Goal: Task Accomplishment & Management: Manage account settings

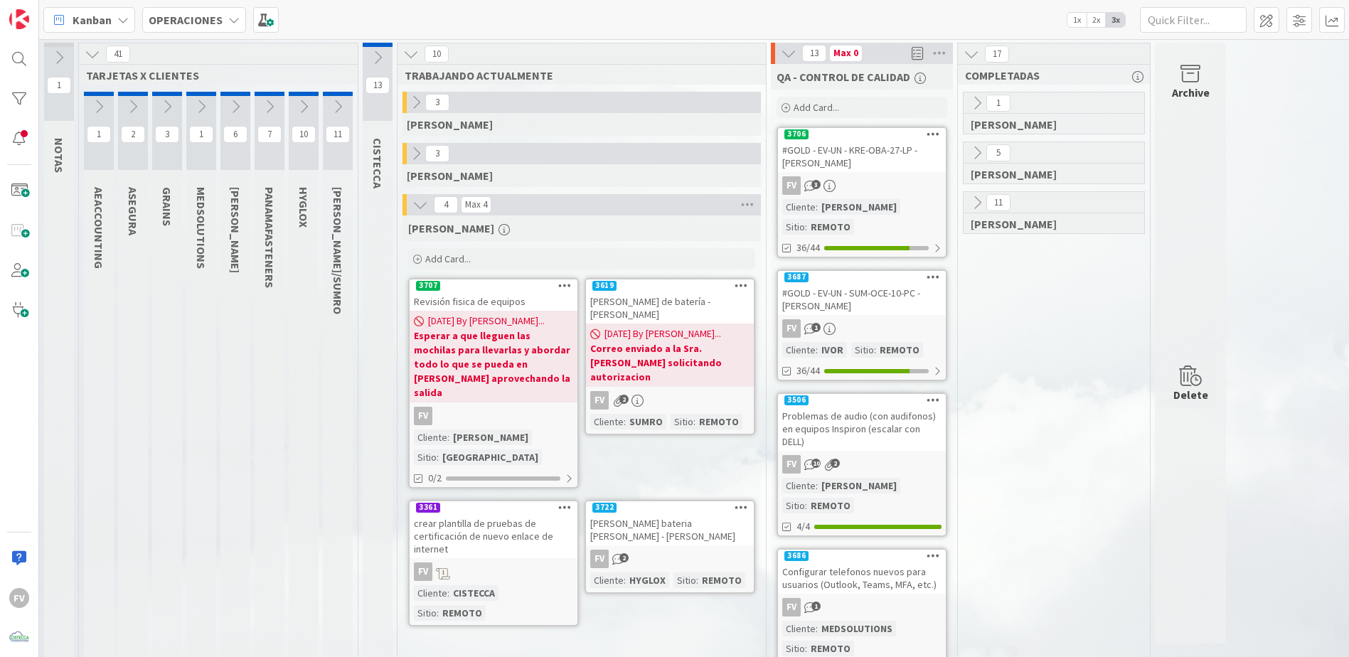
click at [783, 56] on icon at bounding box center [789, 53] width 16 height 16
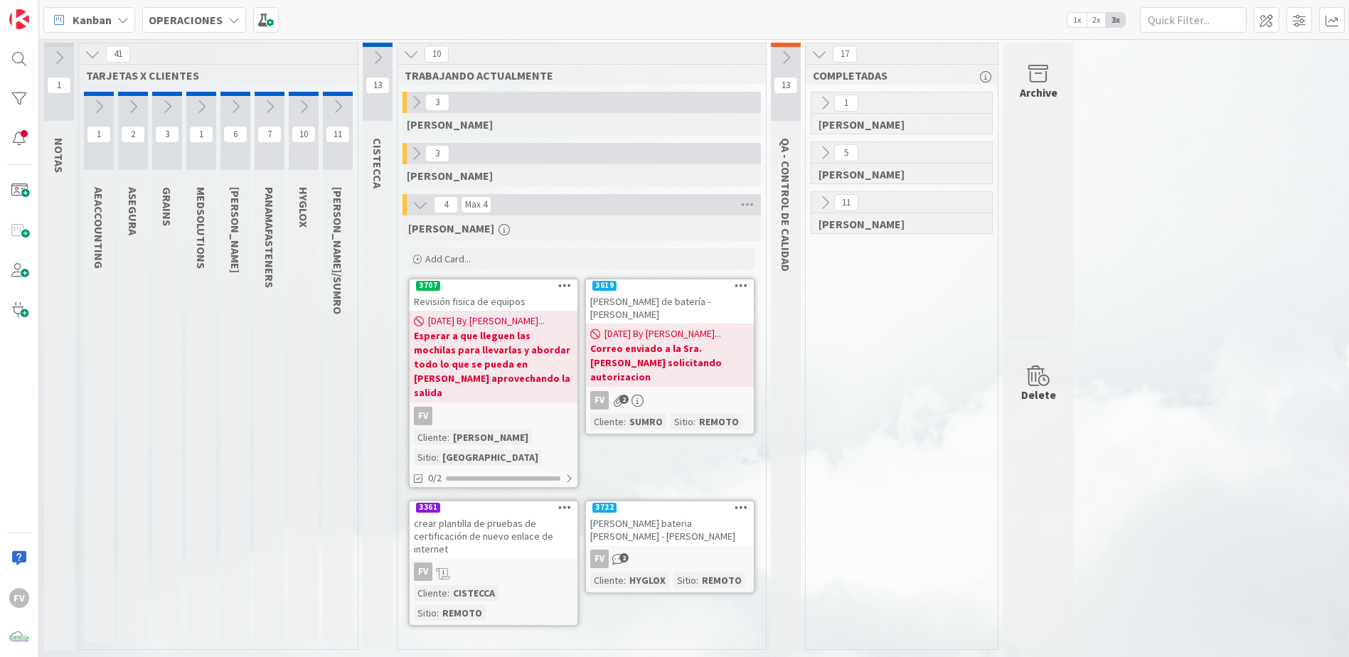
click at [531, 380] on b "Esperar a que lleguen las mochilas para llevarlas y abordar todo lo que se pued…" at bounding box center [493, 363] width 159 height 71
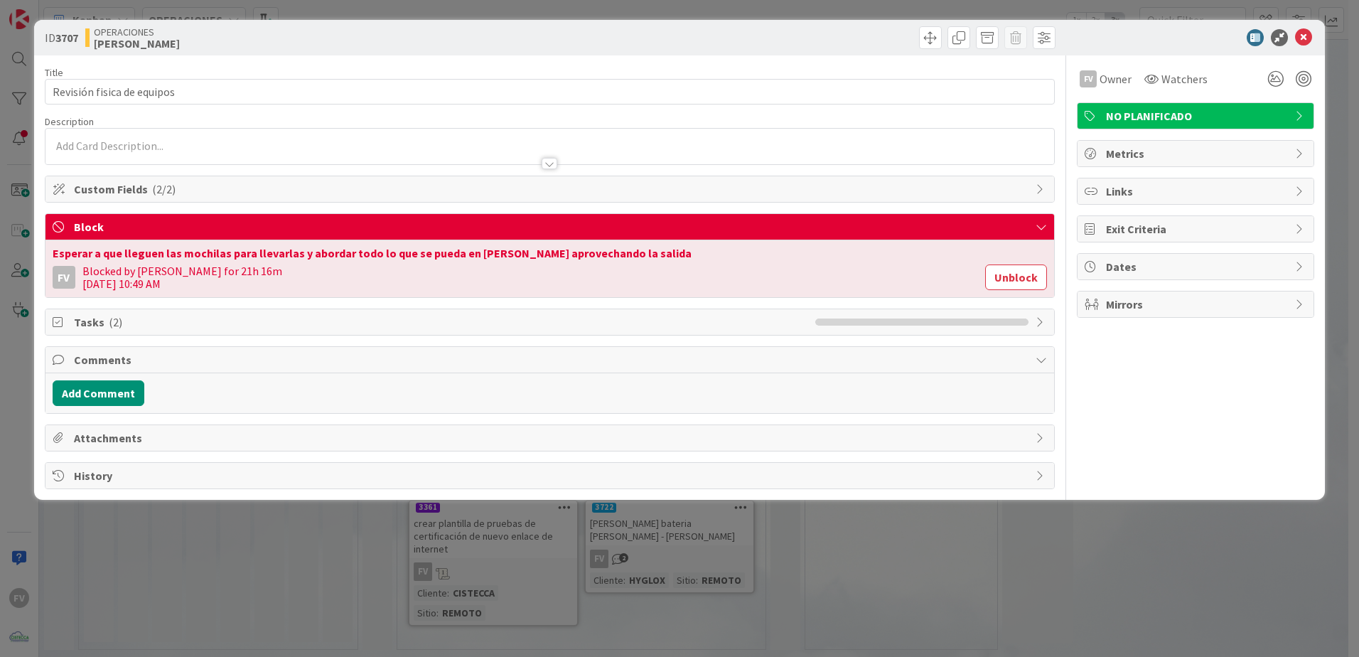
click at [1297, 41] on icon at bounding box center [1303, 37] width 17 height 17
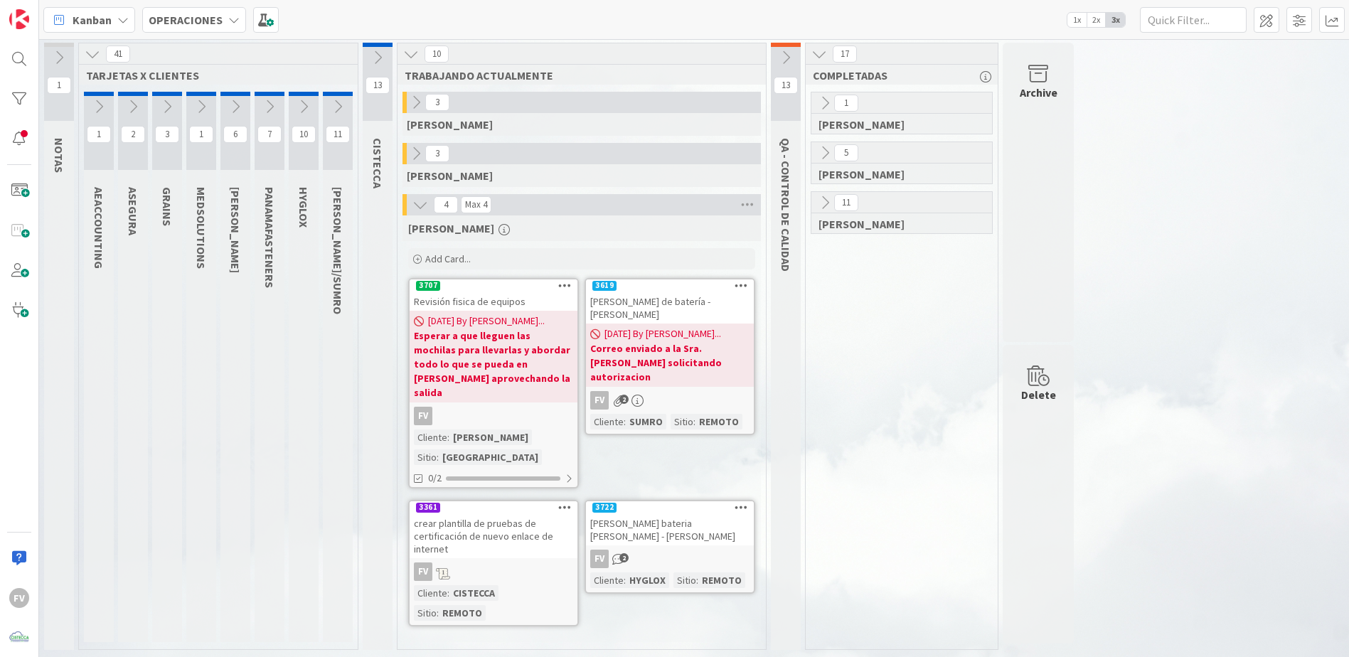
click at [233, 112] on icon at bounding box center [235, 107] width 16 height 16
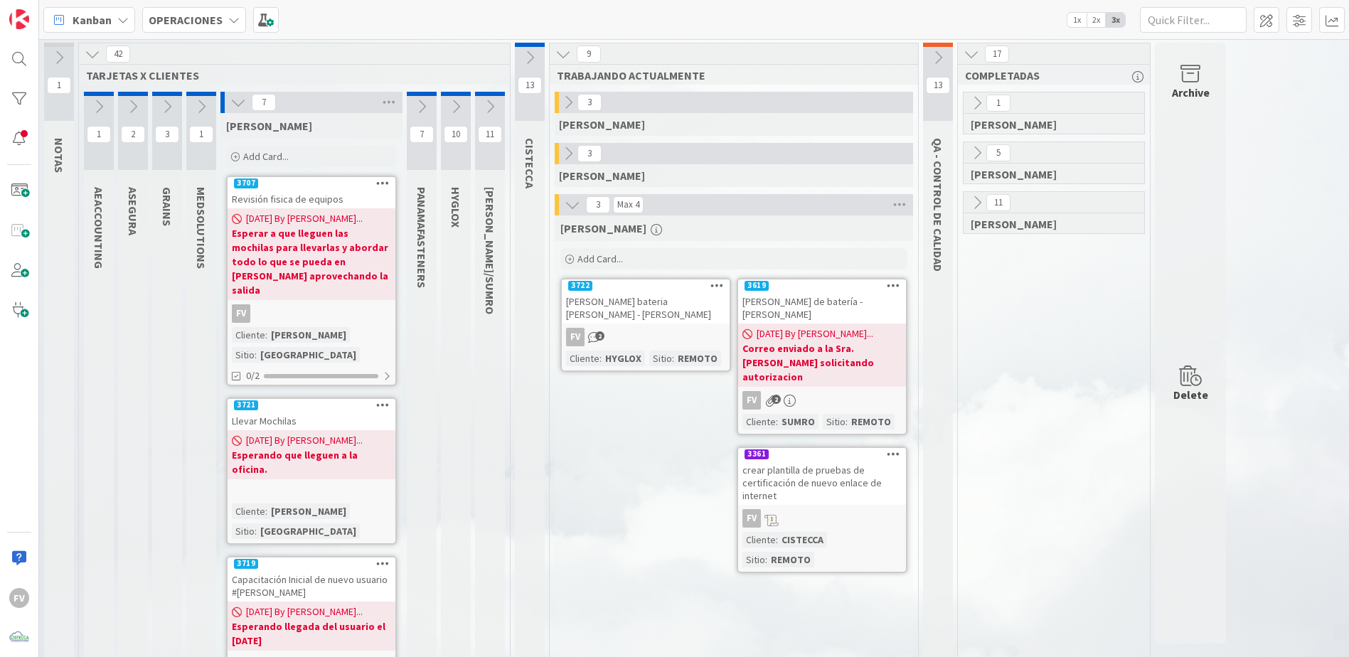
click at [337, 197] on div "Revisión fisica de equipos" at bounding box center [311, 199] width 168 height 18
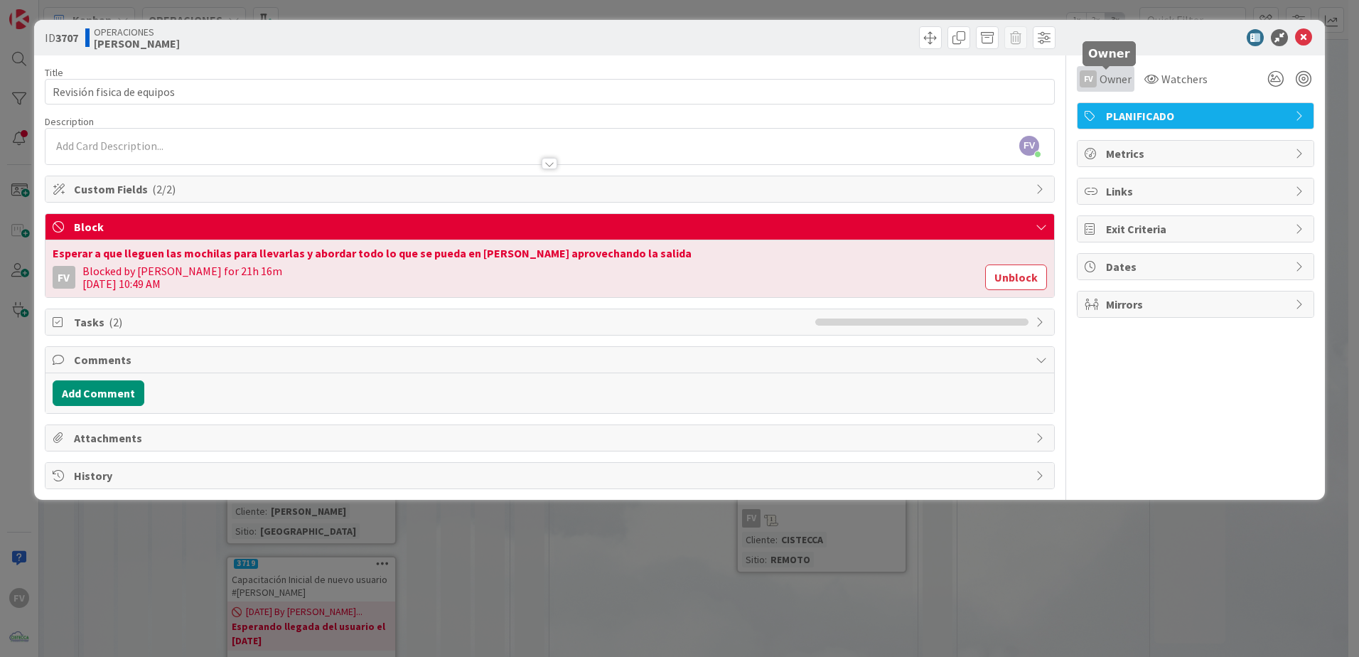
click at [1100, 89] on div "FV Owner" at bounding box center [1106, 79] width 58 height 26
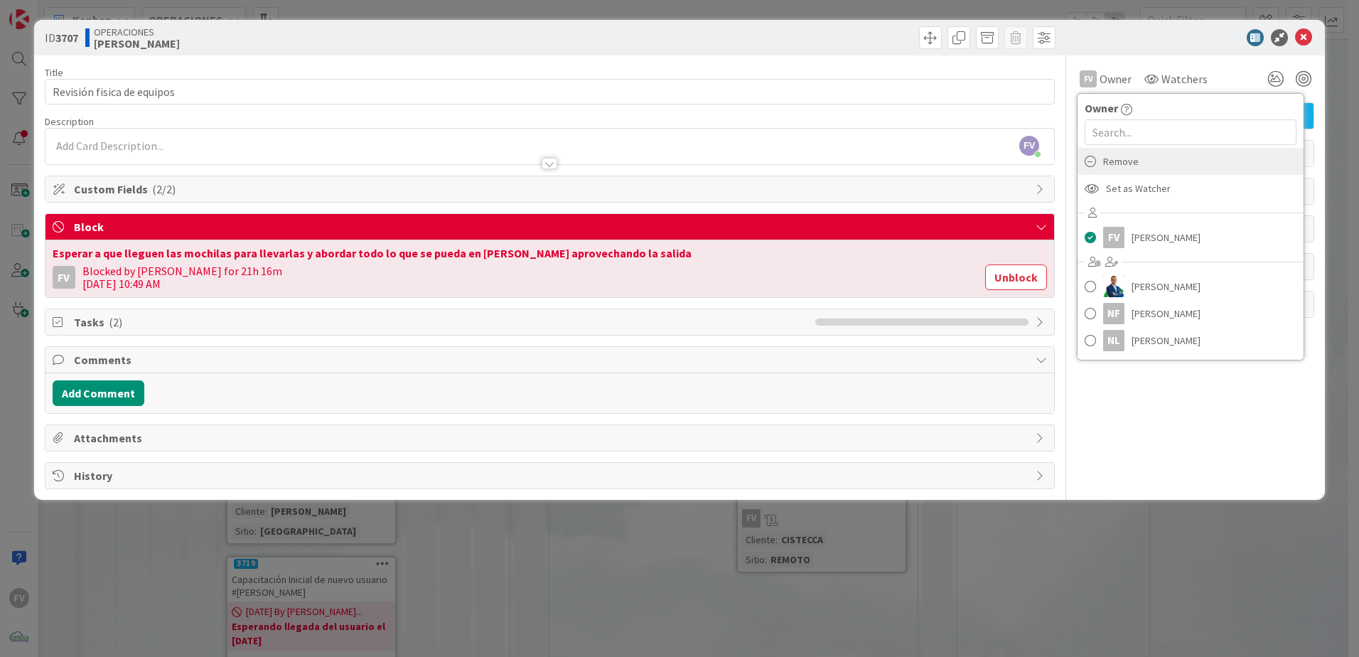
click at [1160, 154] on div "Remove" at bounding box center [1191, 161] width 226 height 27
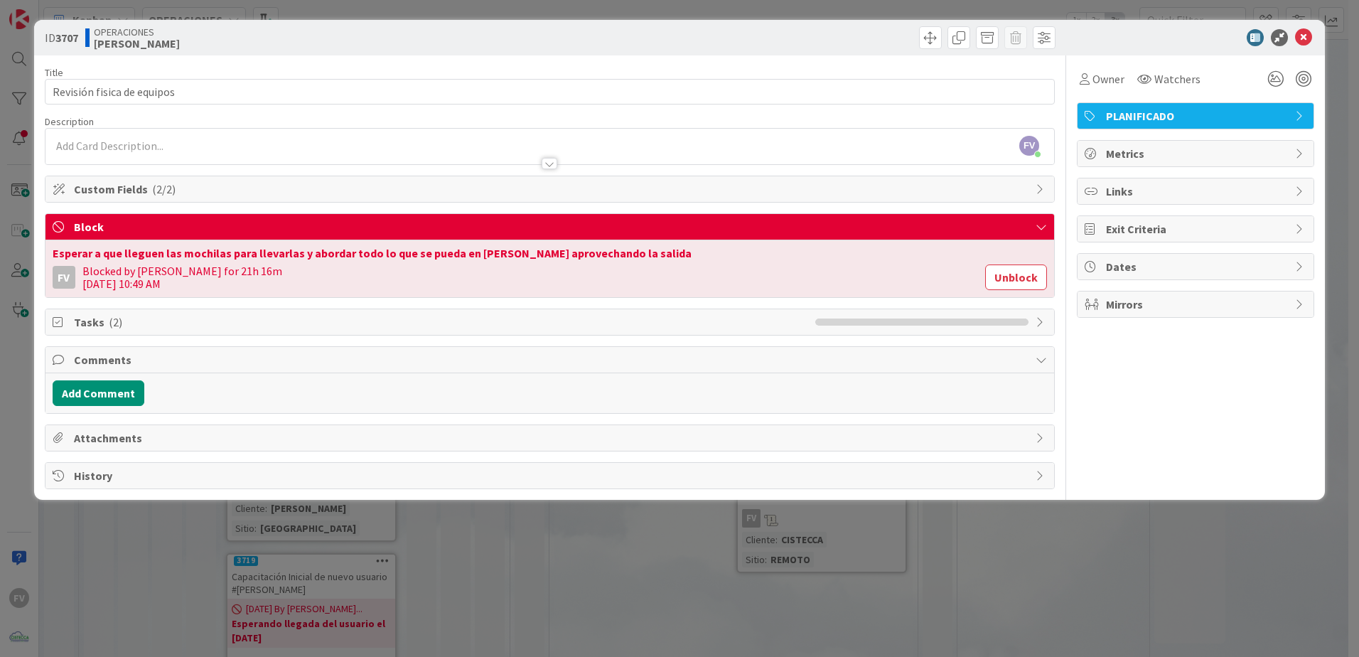
click at [957, 523] on div "ID 3707 OPERACIONES KRESTON Title 26 / 128 Revisión fisica de equipos Descripti…" at bounding box center [679, 328] width 1359 height 657
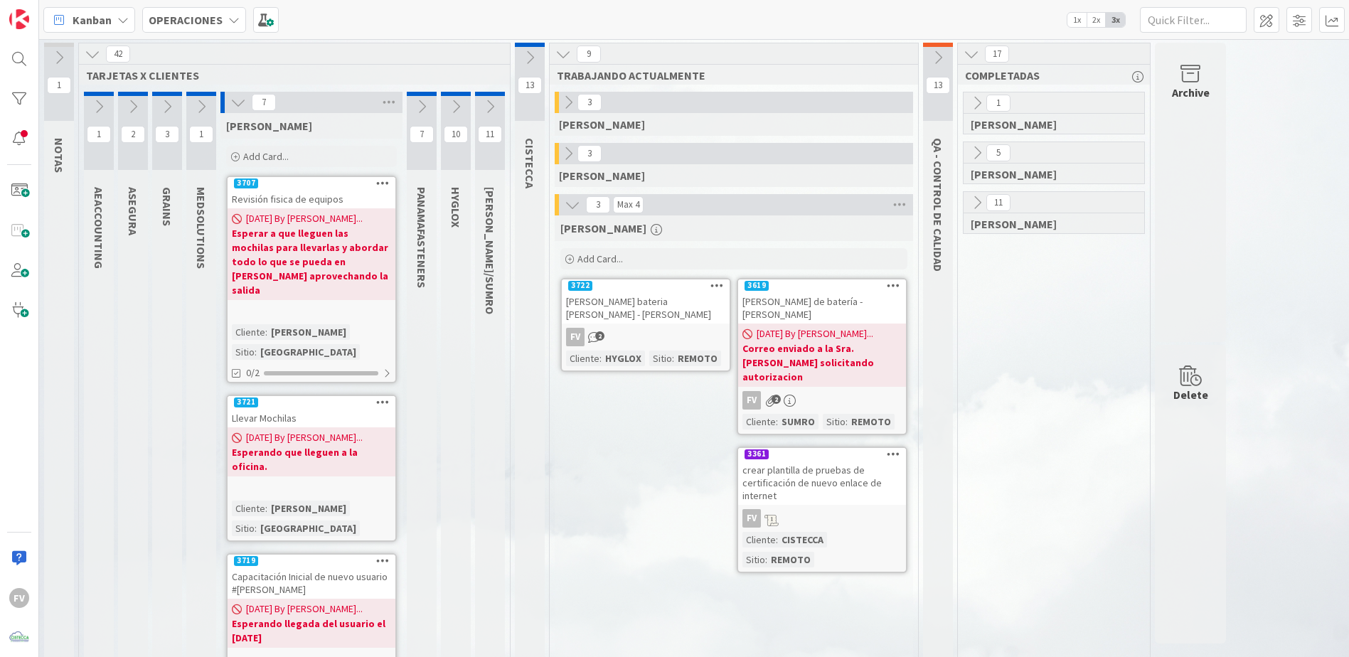
click at [1269, 331] on div "1 NOTAS 42 TARJETAS X CLIENTES 1 AEACCOUNTING 2 ASEGURA 3 GRAINS 1 MEDSOLUTIONS…" at bounding box center [694, 649] width 1304 height 1213
click at [819, 341] on b "Correo enviado a la Sra. Jennifer solicitando autorizacion" at bounding box center [821, 362] width 159 height 43
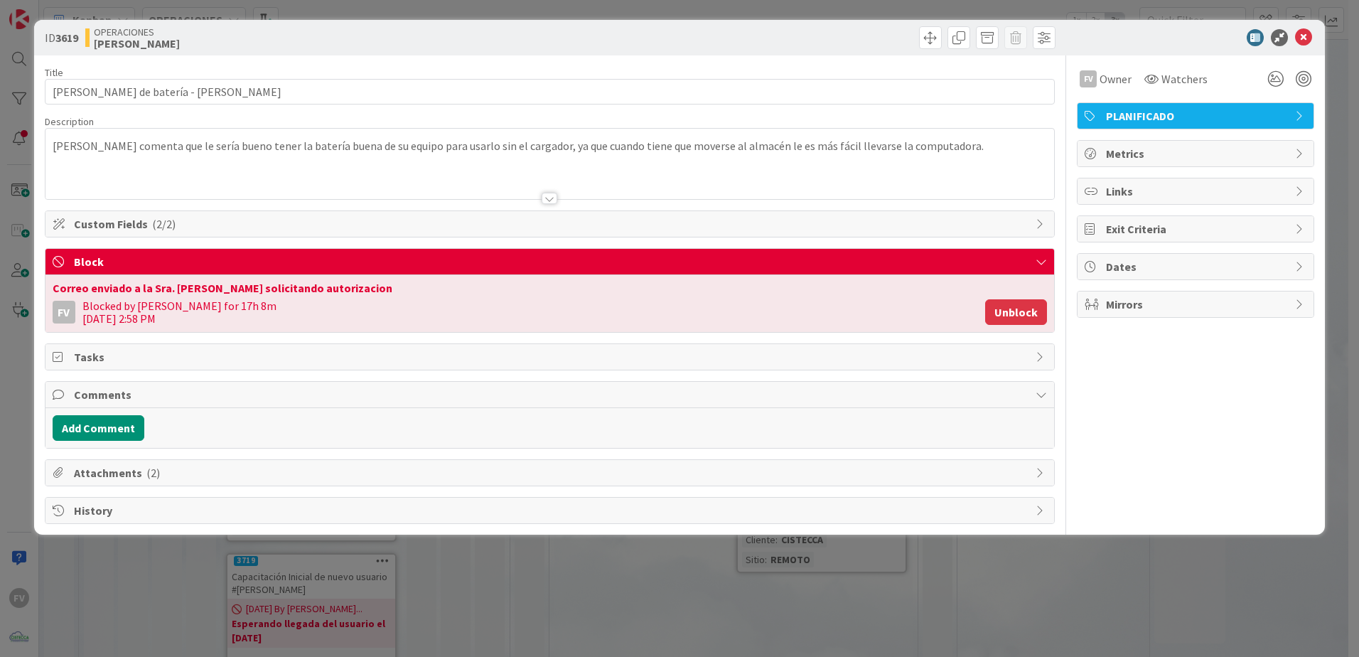
click at [1028, 309] on button "Unblock" at bounding box center [1016, 312] width 62 height 26
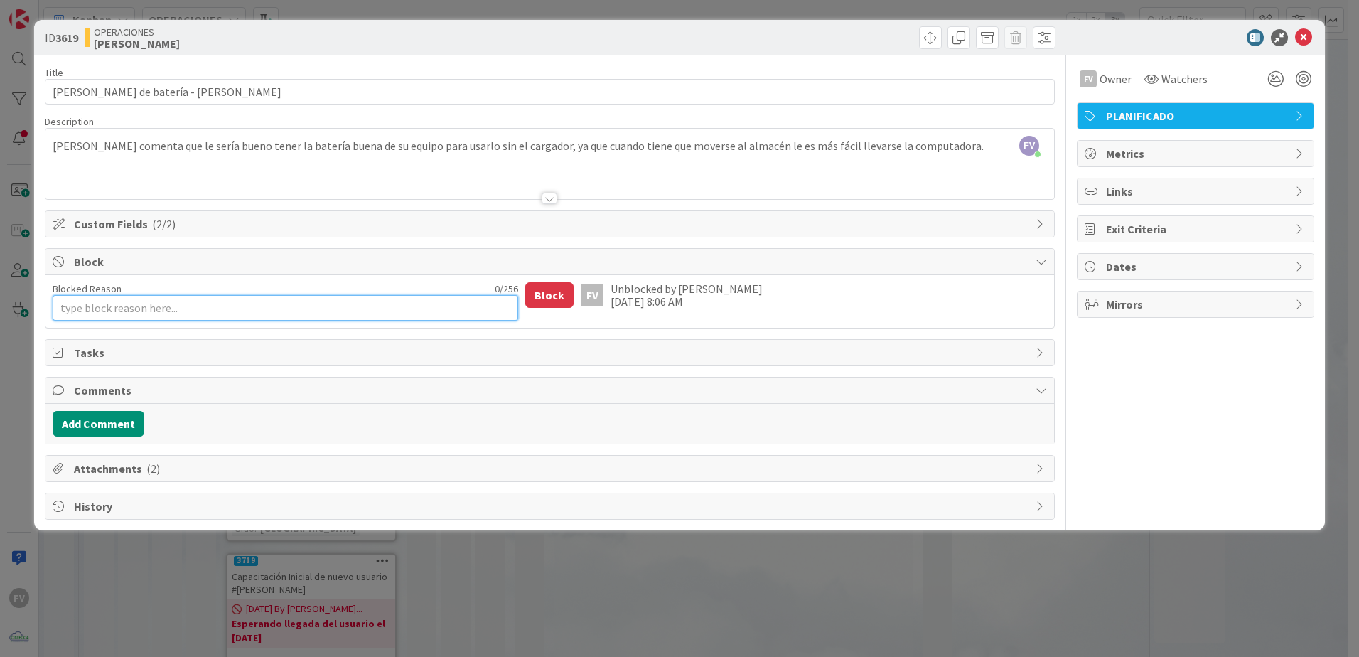
click at [376, 306] on textarea "Blocked Reason" at bounding box center [286, 308] width 466 height 26
type textarea "x"
type textarea "l"
type textarea "x"
type textarea "le"
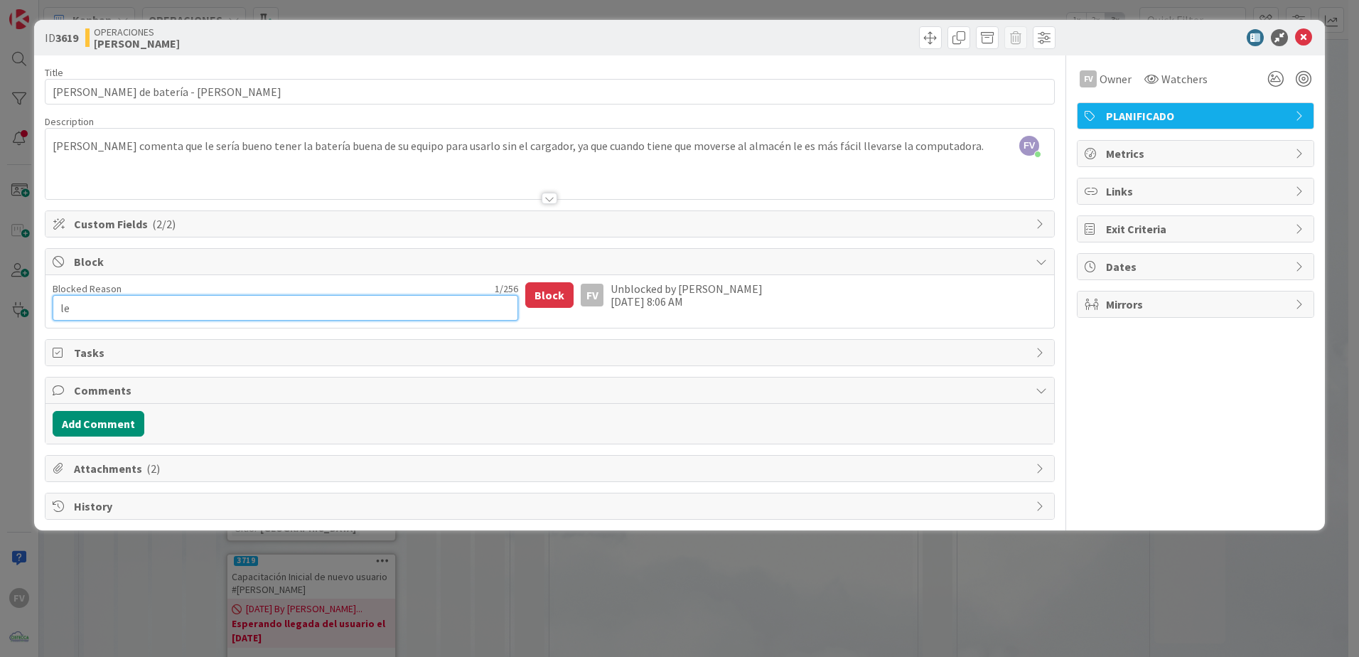
type textarea "x"
type textarea "leg"
type textarea "x"
type textarea "le"
type textarea "x"
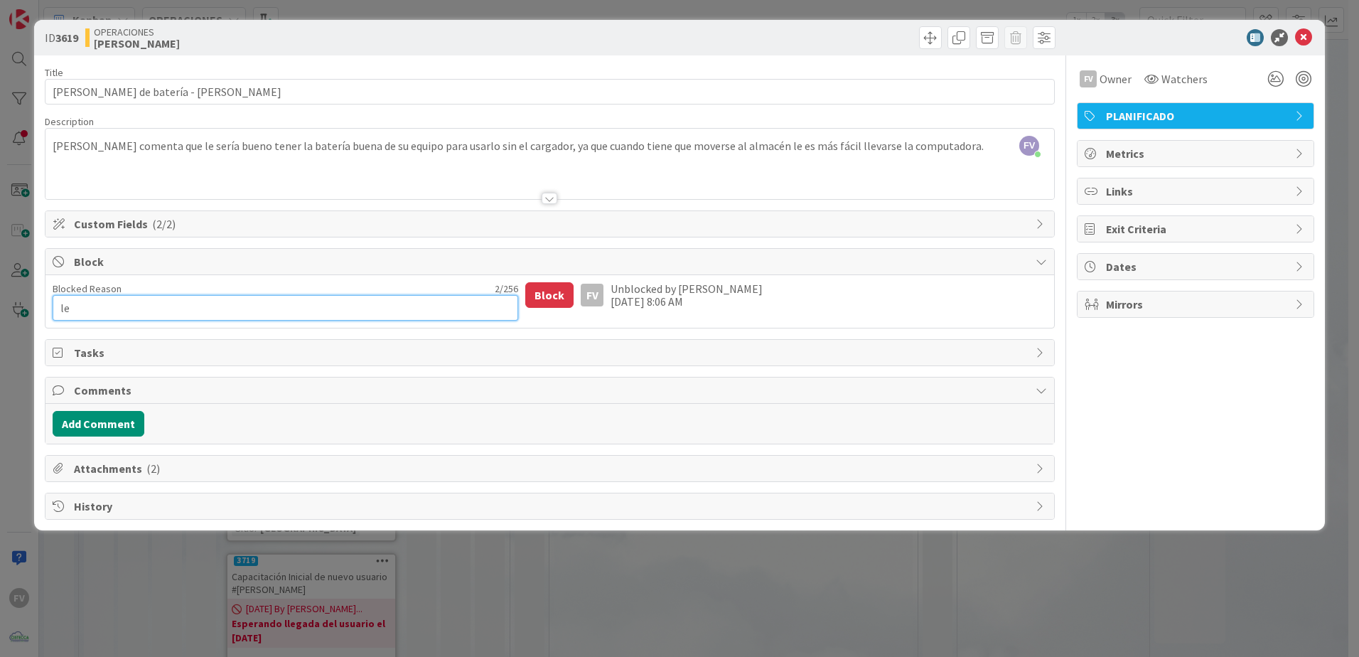
type textarea "l"
type textarea "x"
type textarea "Bu"
type textarea "x"
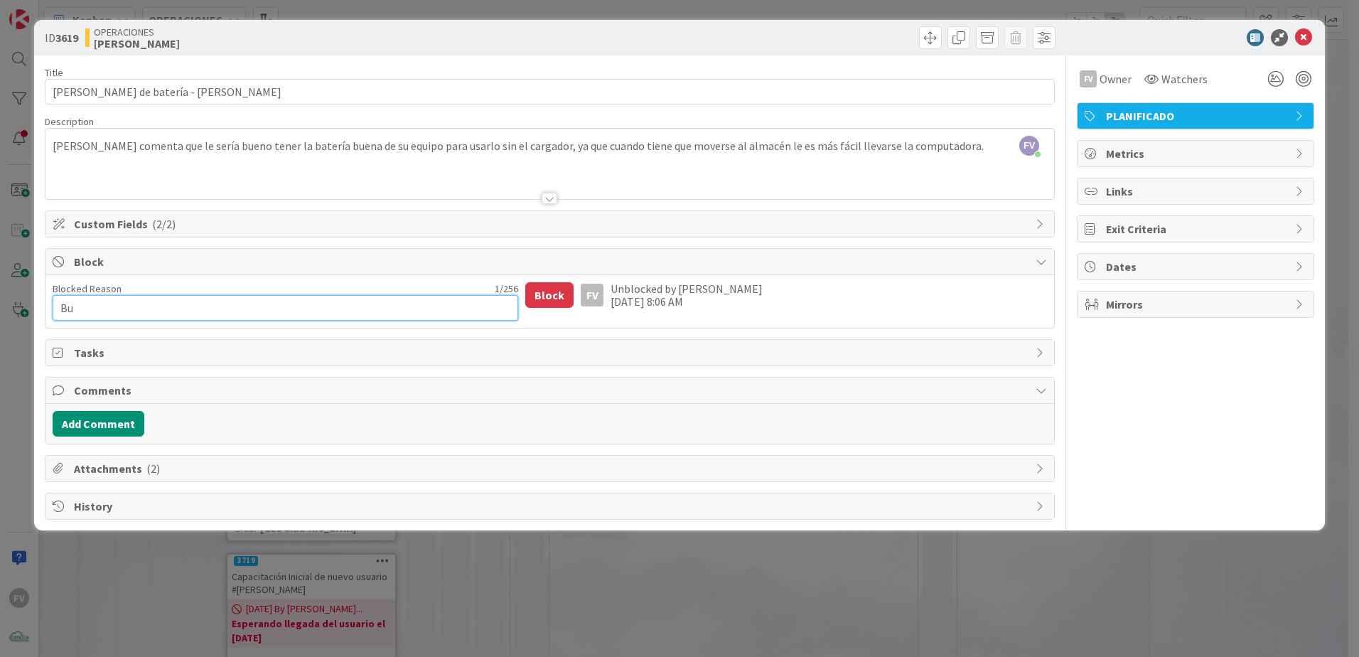
type textarea "Bus"
type textarea "x"
type textarea "Busc"
type textarea "x"
type textarea "Busca"
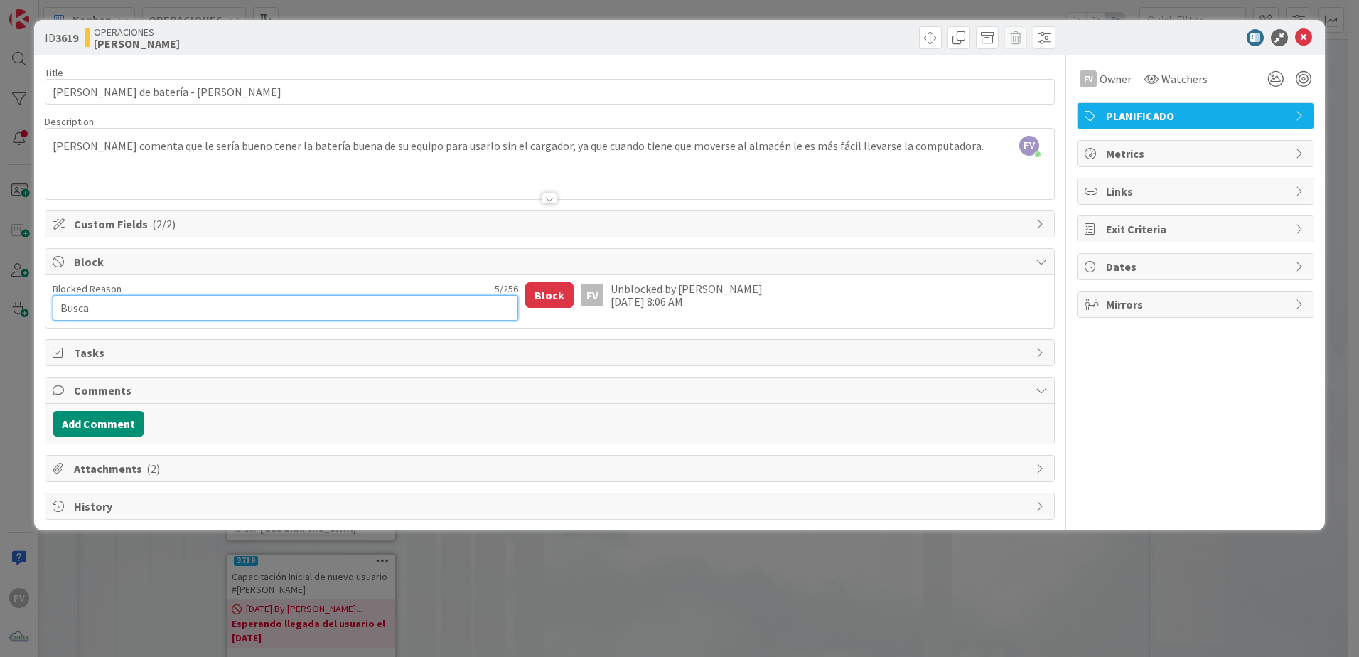
type textarea "x"
type textarea "Buscan"
type textarea "x"
type textarea "Buscand"
type textarea "x"
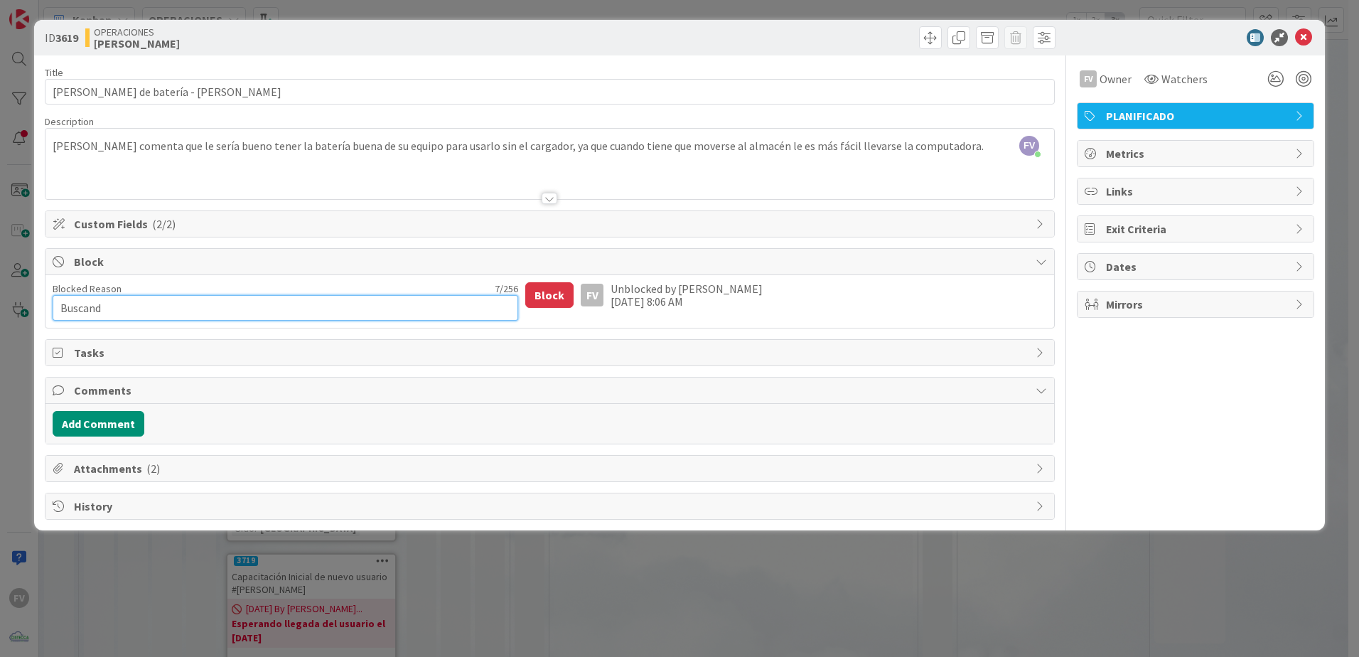
type textarea "Buscando"
type textarea "x"
type textarea "Buscando"
type textarea "x"
type textarea "Buscando b"
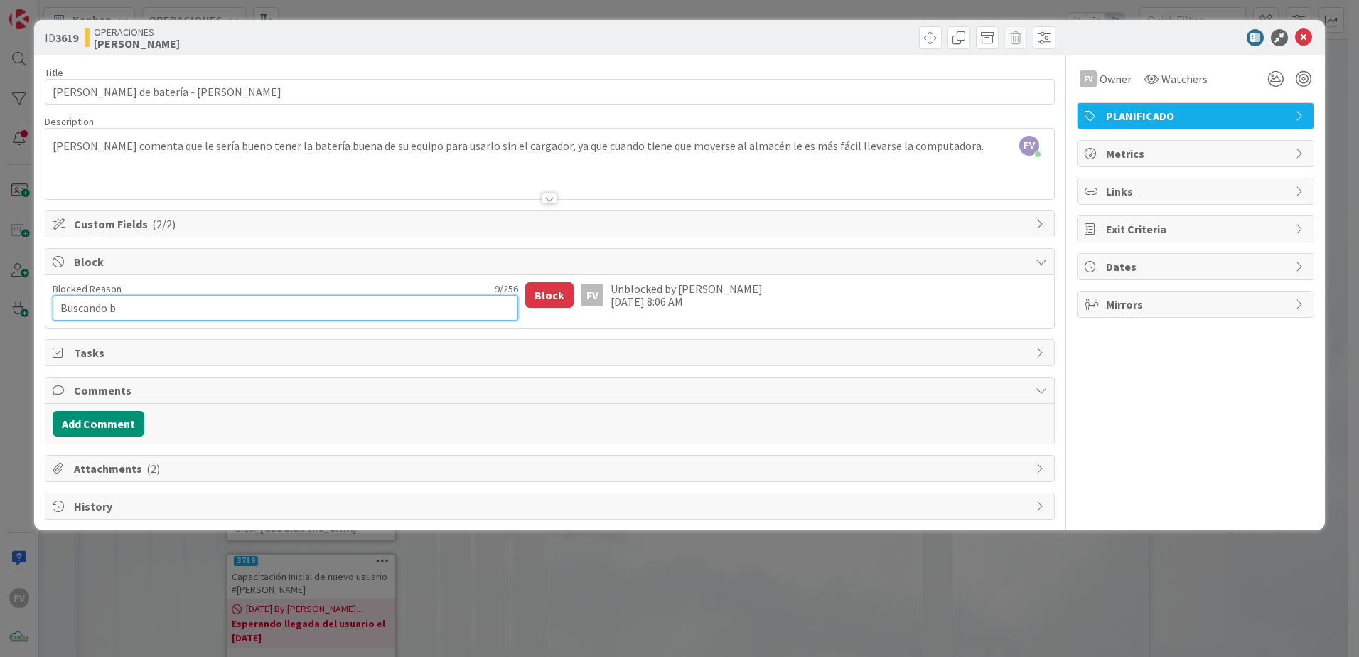
type textarea "x"
type textarea "Buscando ba"
type textarea "x"
type textarea "Buscando bat"
type textarea "x"
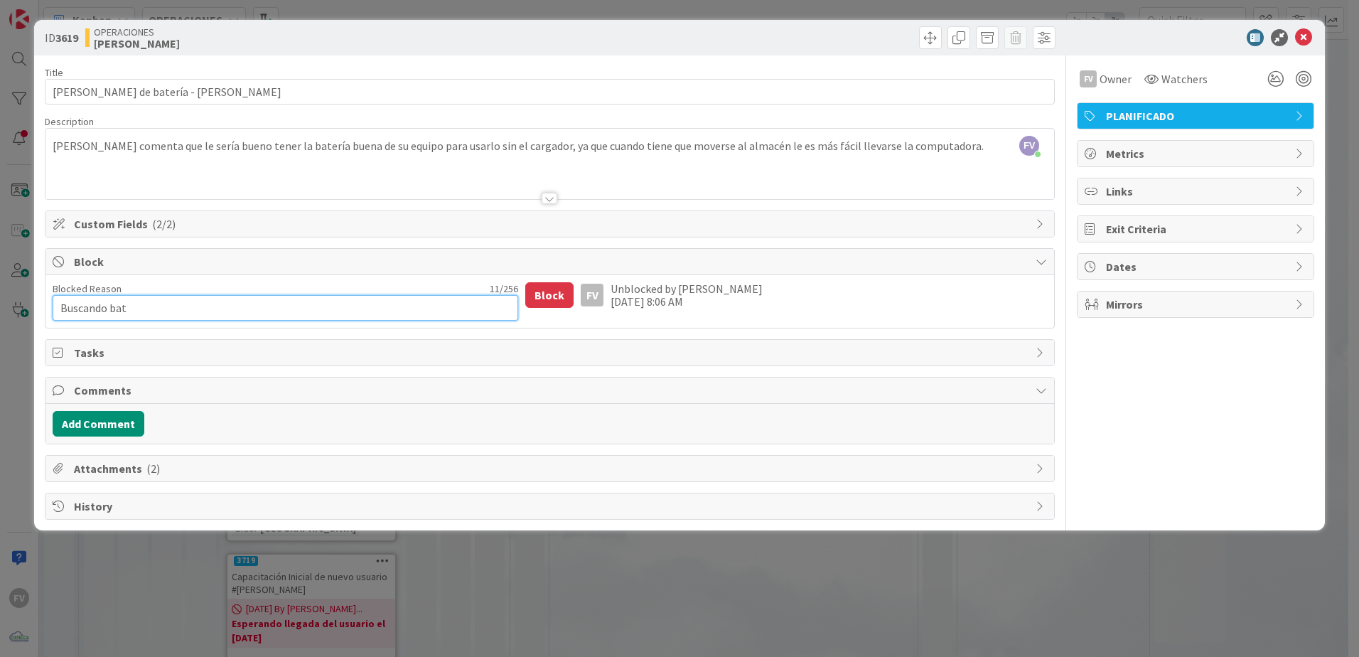
type textarea "Buscando bate"
type textarea "x"
type textarea "Buscando bater"
type textarea "x"
type textarea "Buscando bate"
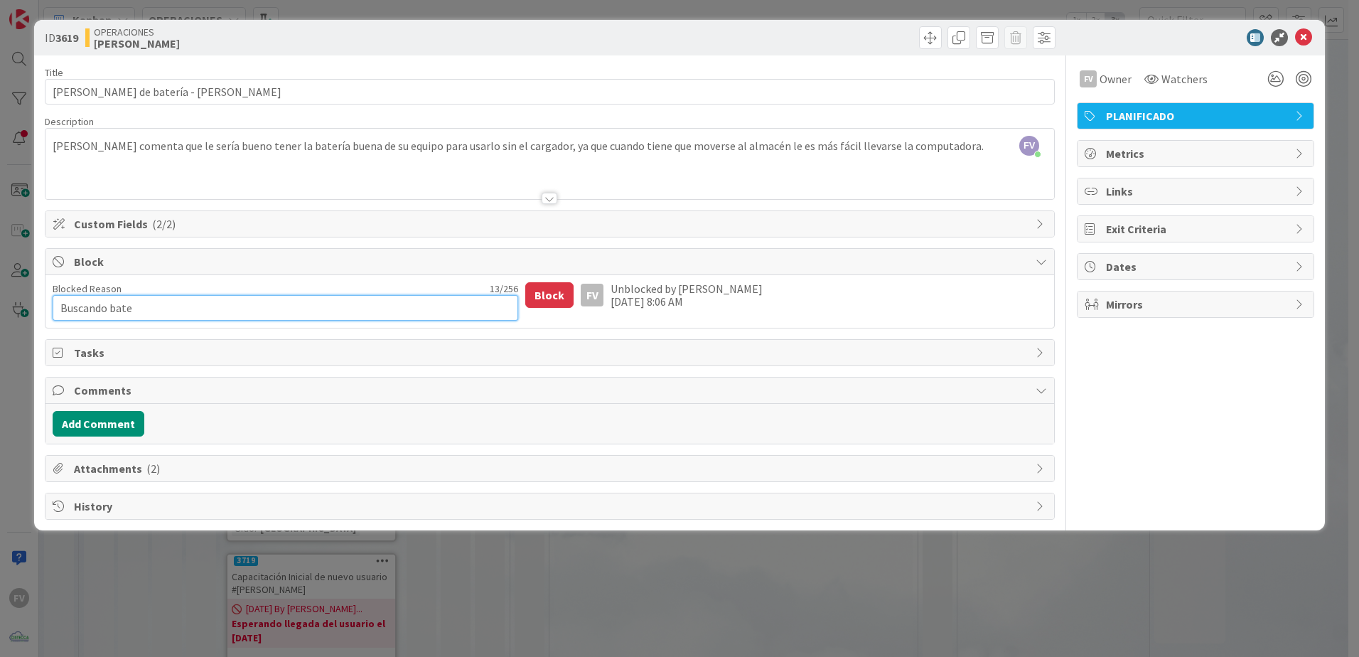
type textarea "x"
type textarea "Buscando bat"
type textarea "x"
type textarea "Buscando ba"
type textarea "x"
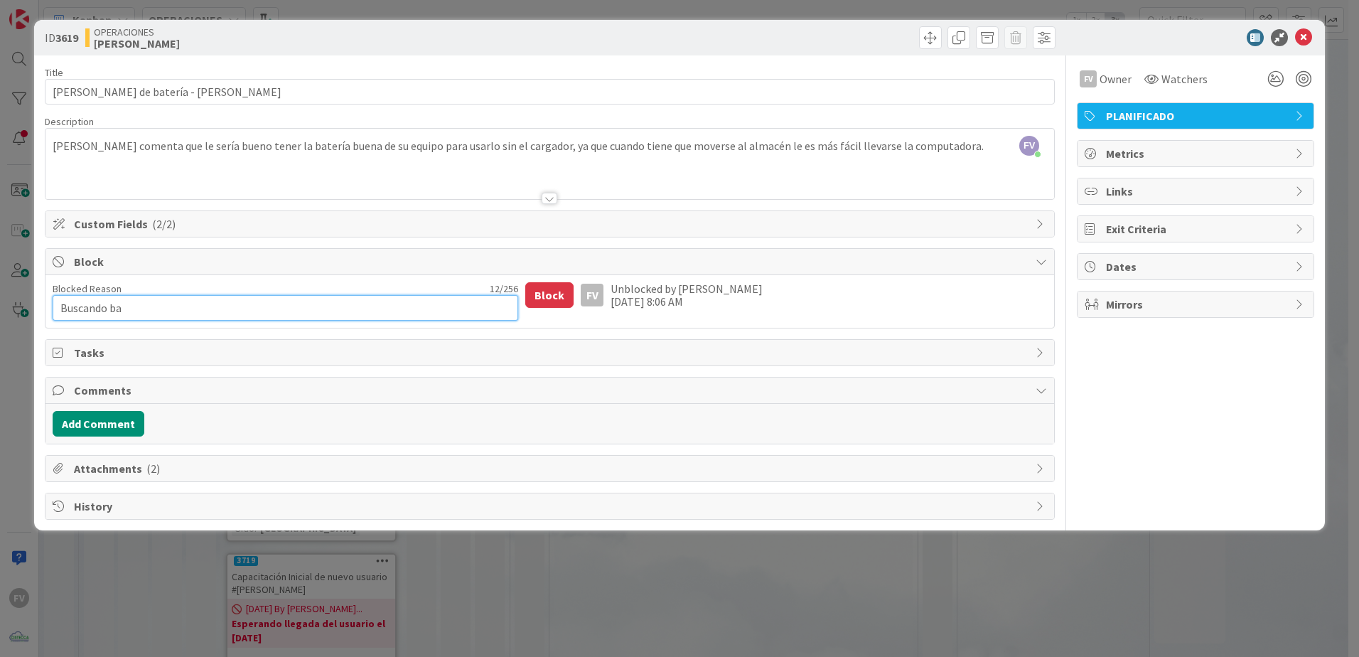
type textarea "Buscando b"
type textarea "x"
type textarea "Buscando"
type textarea "x"
type textarea "Buscando"
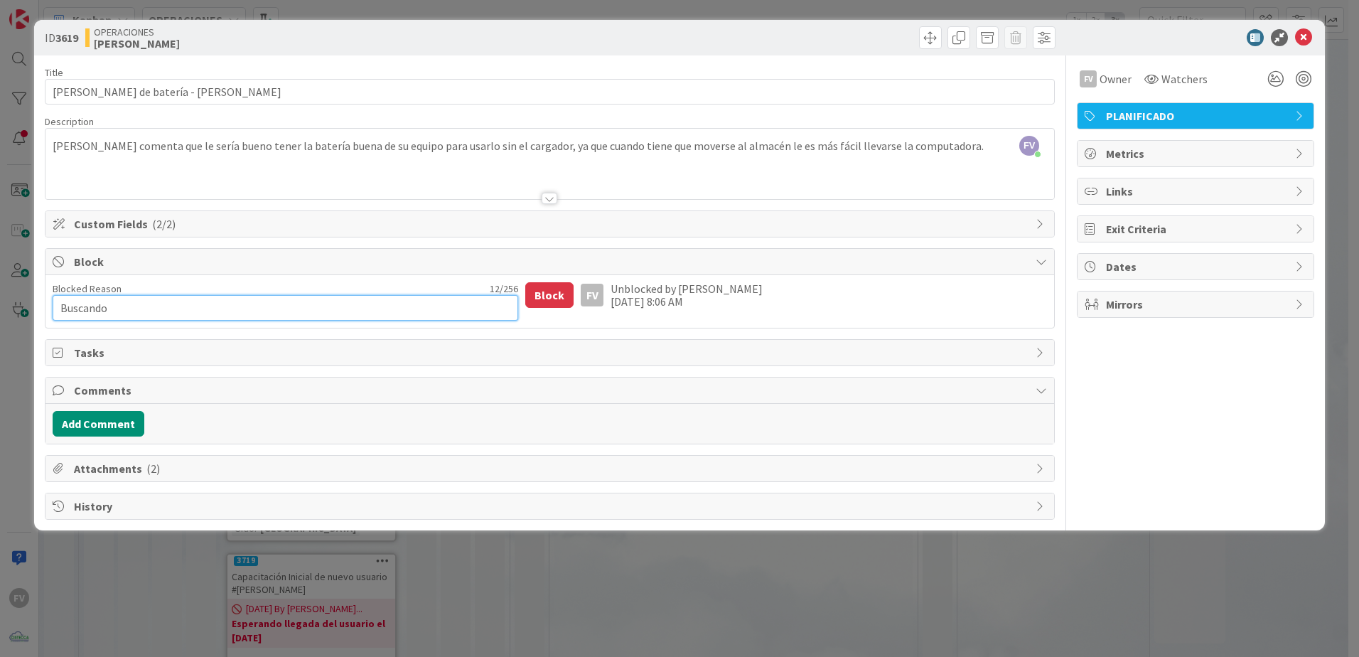
type textarea "x"
type textarea "Buscand"
type textarea "x"
type textarea "Buscan"
type textarea "x"
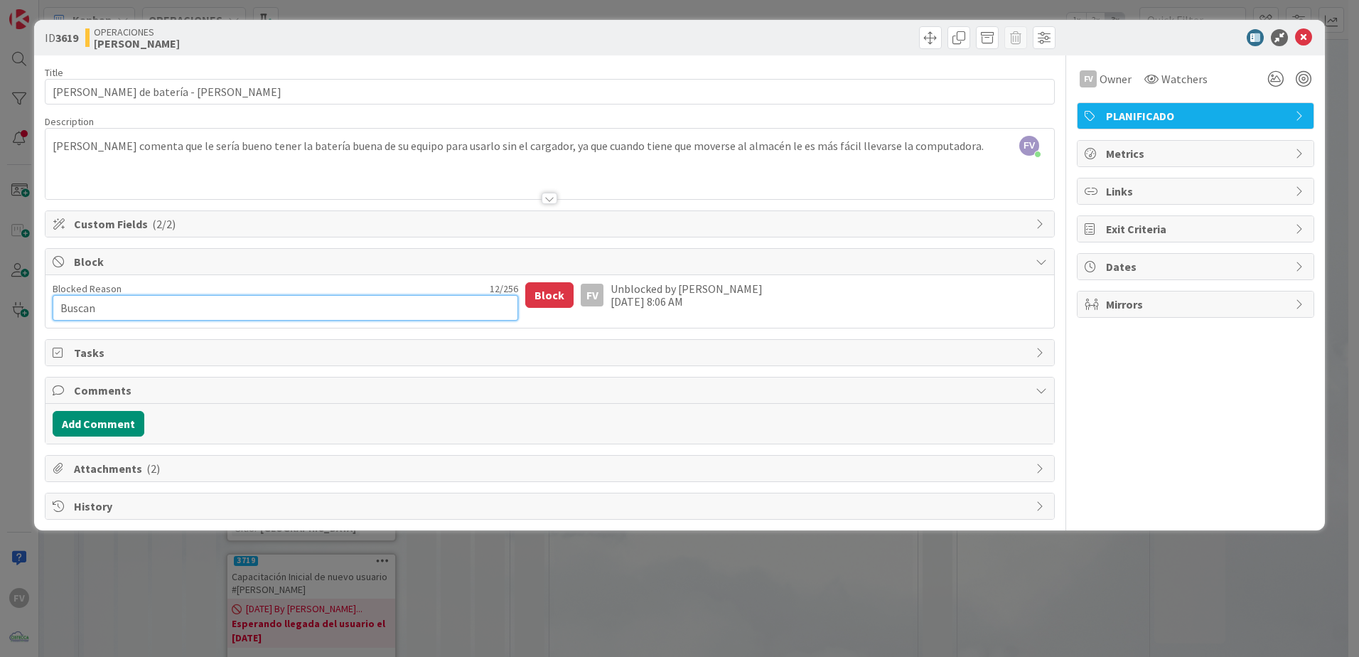
type textarea "Busca"
type textarea "x"
type textarea "Busc"
type textarea "x"
type textarea "Bus"
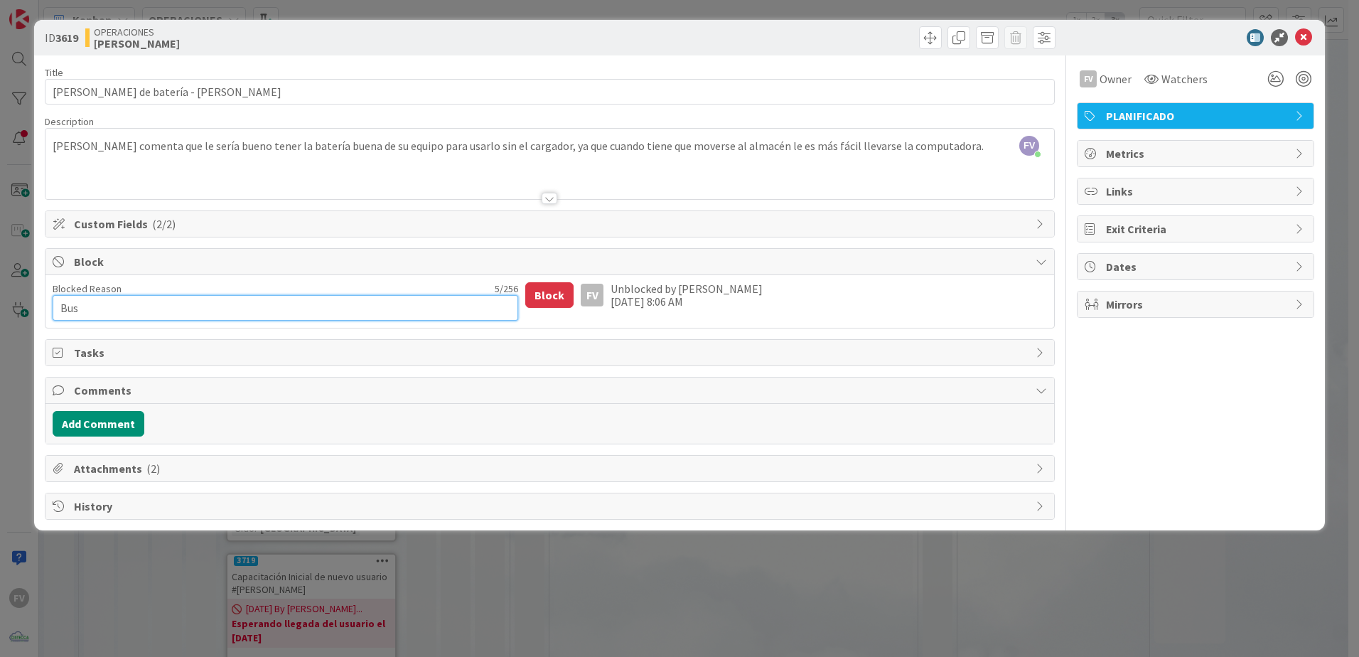
type textarea "x"
type textarea "Bu"
type textarea "x"
type textarea "B"
type textarea "x"
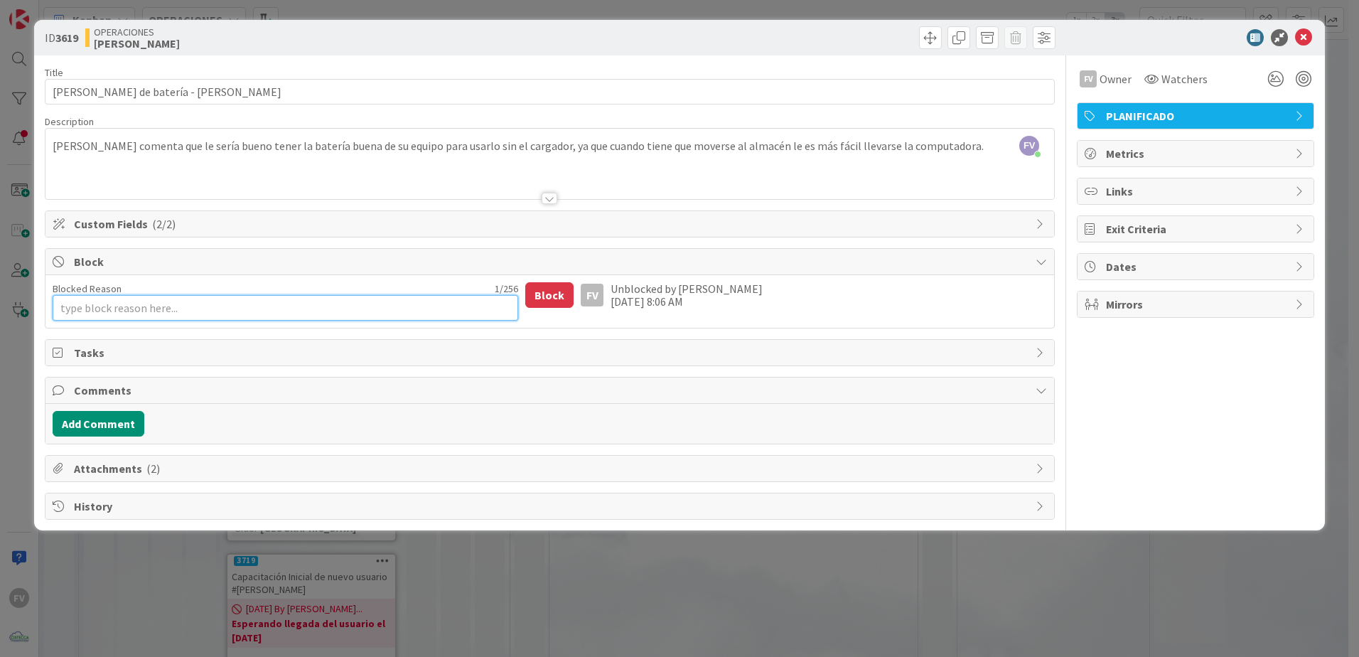
type textarea "x"
type textarea "En"
type textarea "x"
type textarea "En"
type textarea "x"
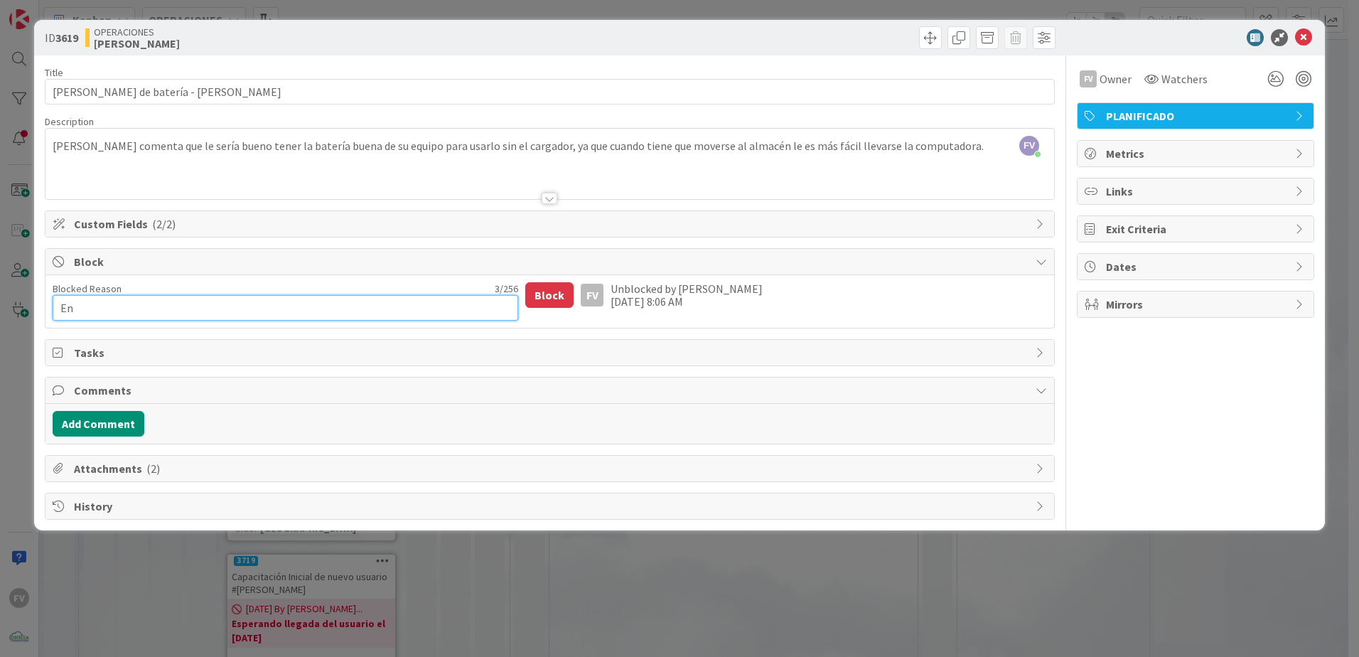
type textarea "En b"
type textarea "x"
type textarea "En bu"
type textarea "x"
type textarea "En bus"
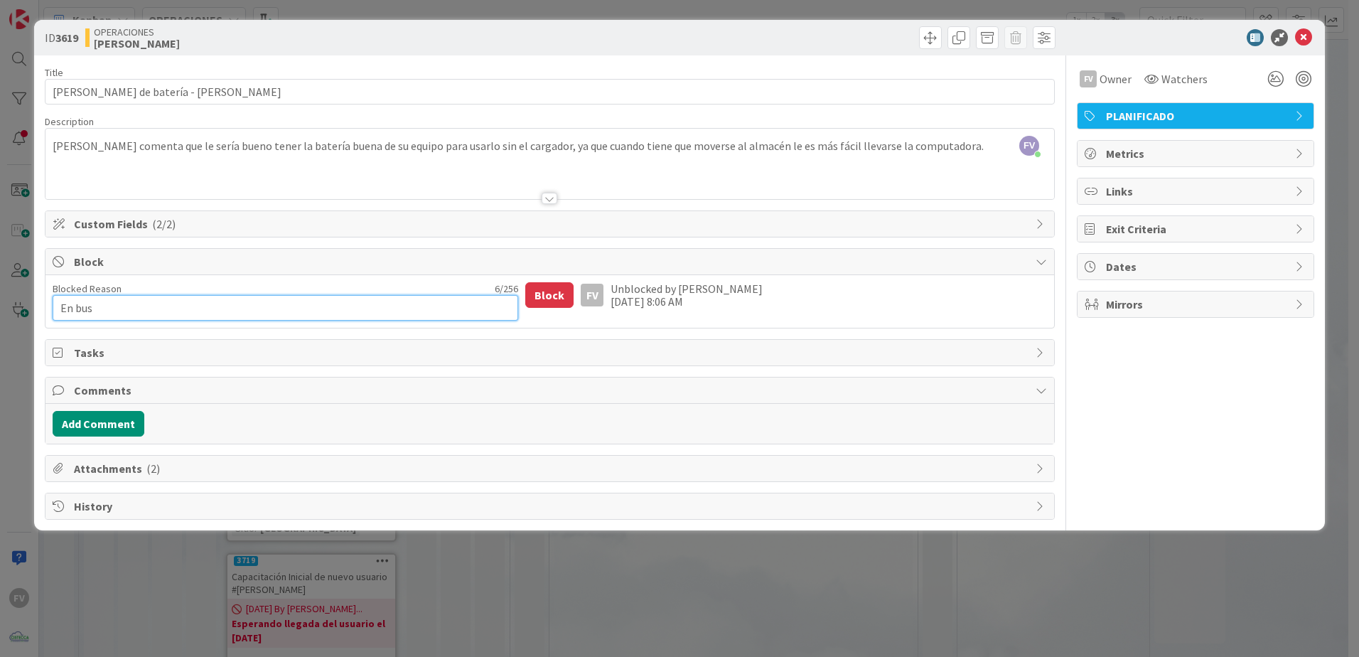
type textarea "x"
type textarea "En bu"
type textarea "x"
type textarea "En b"
type textarea "x"
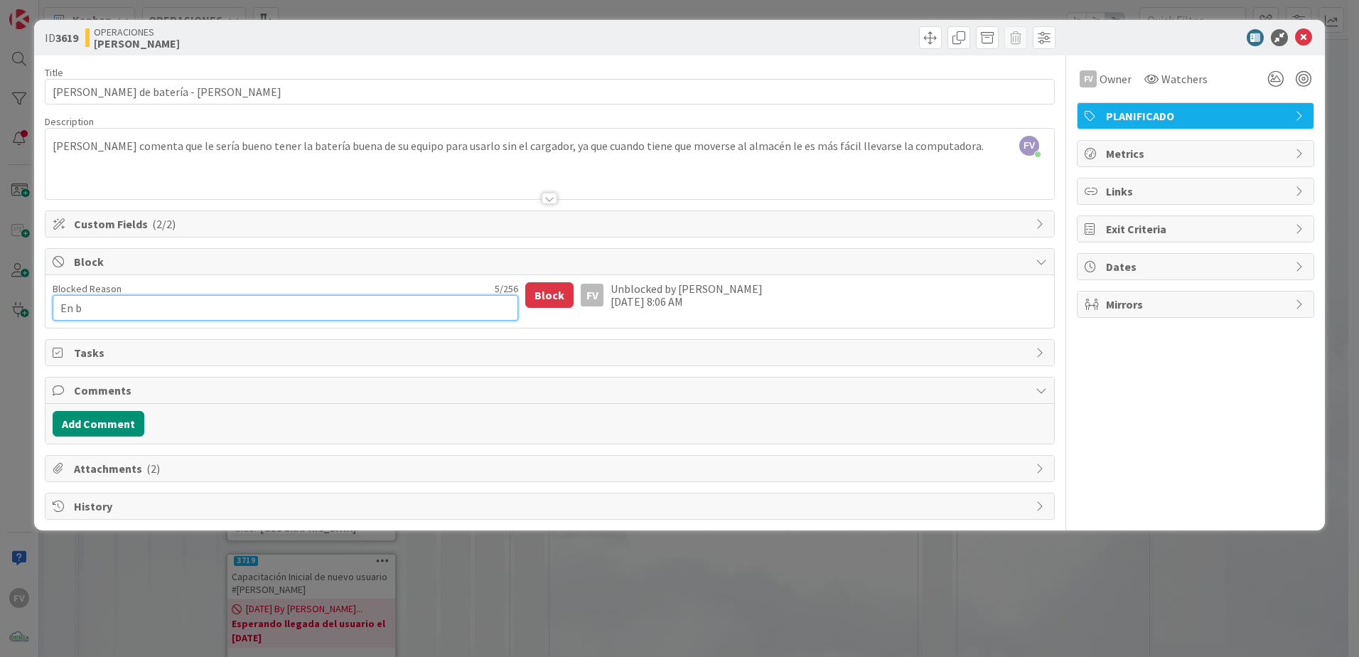
type textarea "En"
type textarea "x"
type textarea "En"
type textarea "x"
type textarea "E"
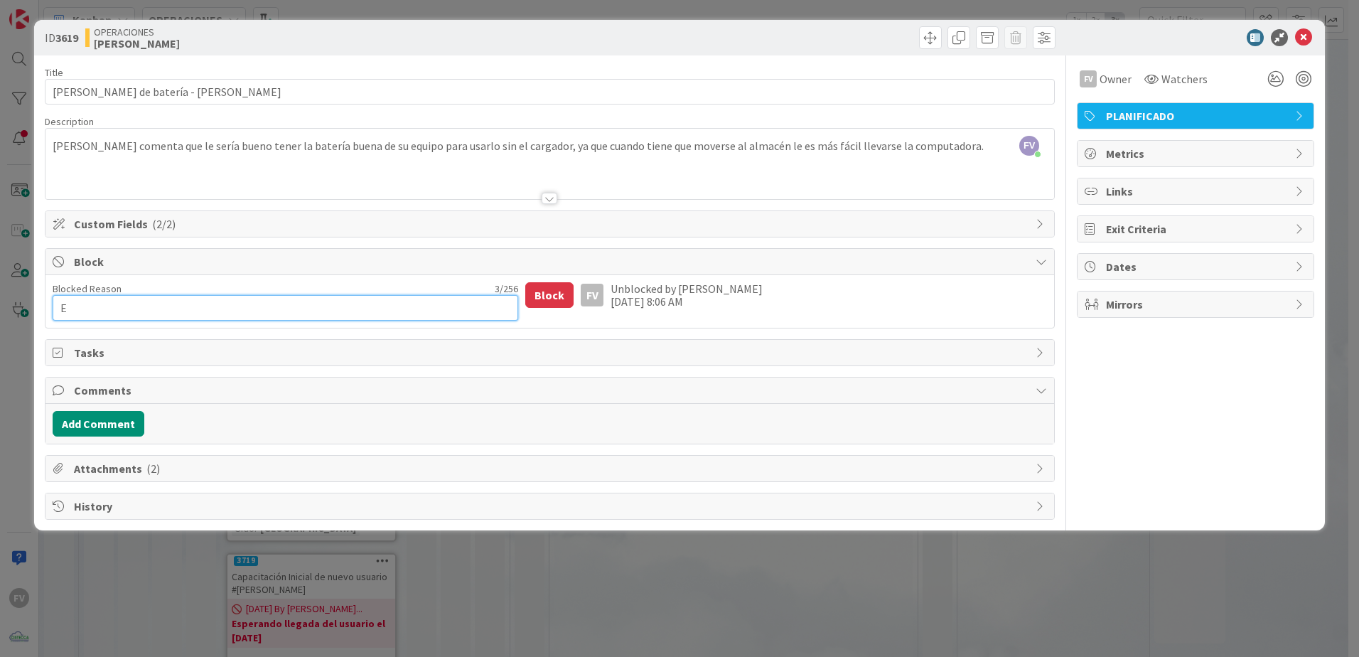
type textarea "x"
type textarea "Es"
type textarea "x"
type textarea "Est"
type textarea "x"
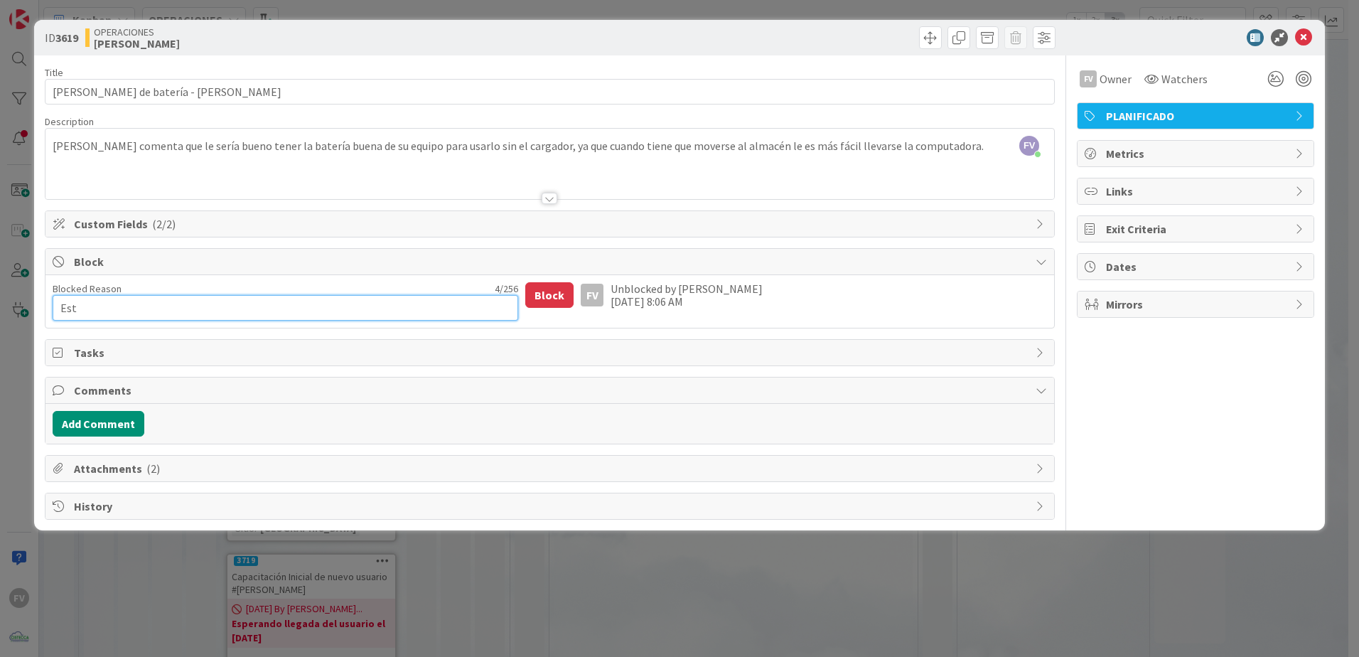
type textarea "Esto"
type textarea "x"
type textarea "Estoy"
type textarea "x"
type textarea "Estoy"
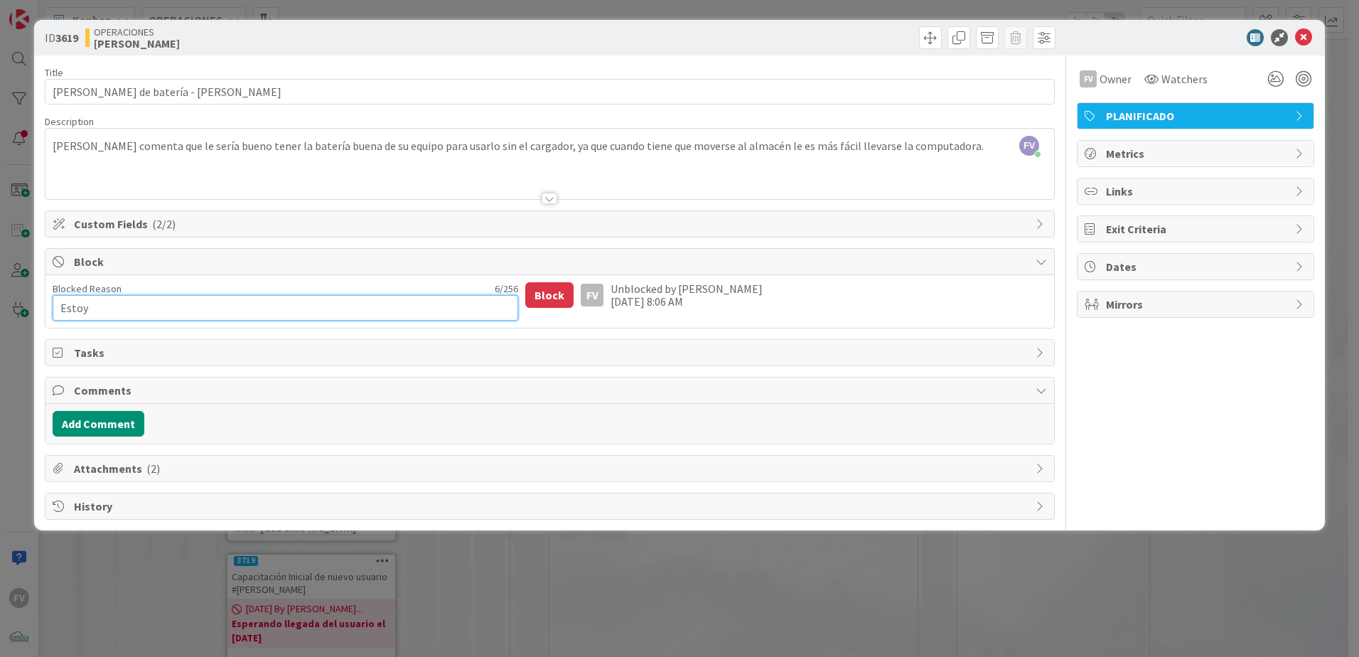
type textarea "x"
type textarea "Estoy w"
type textarea "x"
type textarea "Estoy we"
type textarea "x"
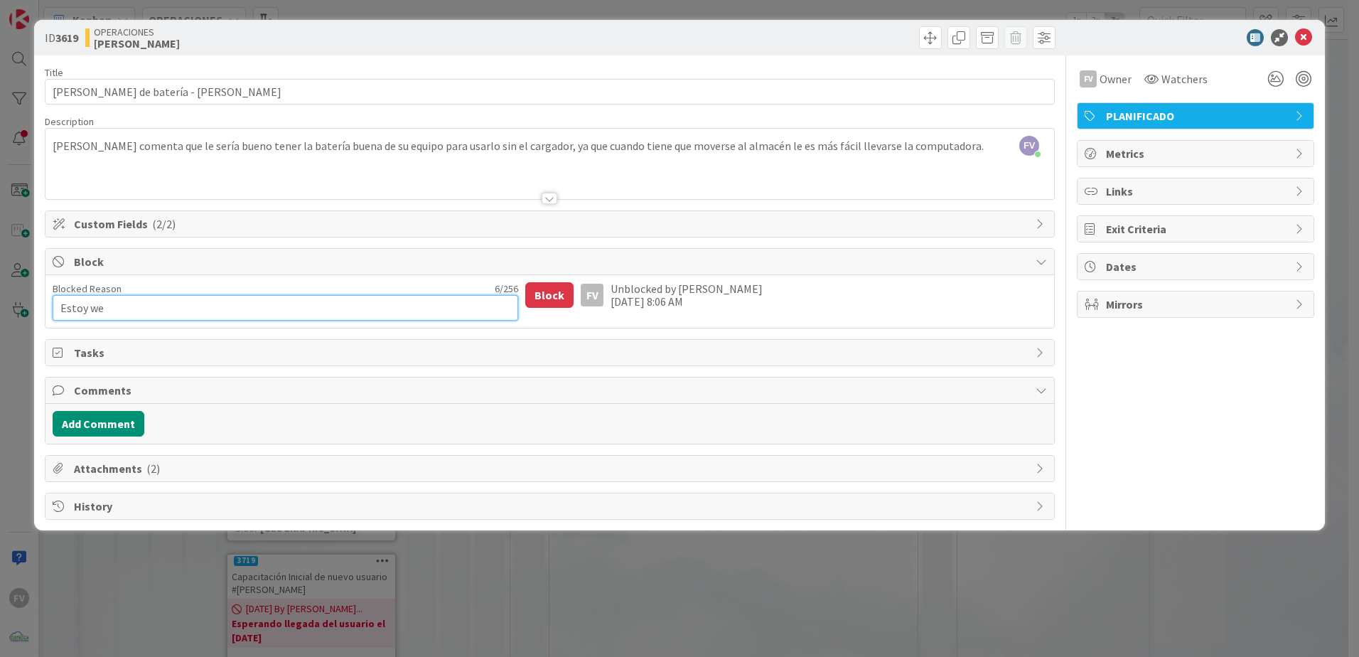
type textarea "Estoy wen"
type textarea "x"
type textarea "Estoy we"
type textarea "x"
type textarea "Estoy w"
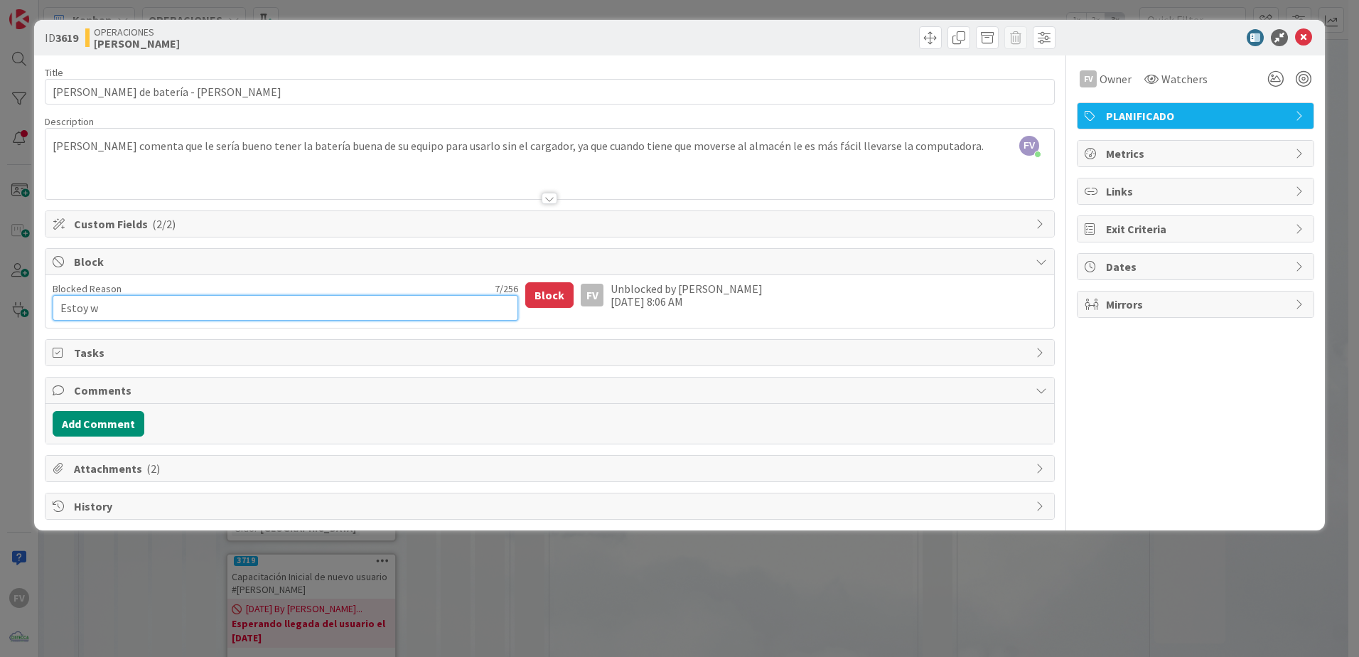
type textarea "x"
type textarea "Estoy"
type textarea "x"
type textarea "Estoy e"
type textarea "x"
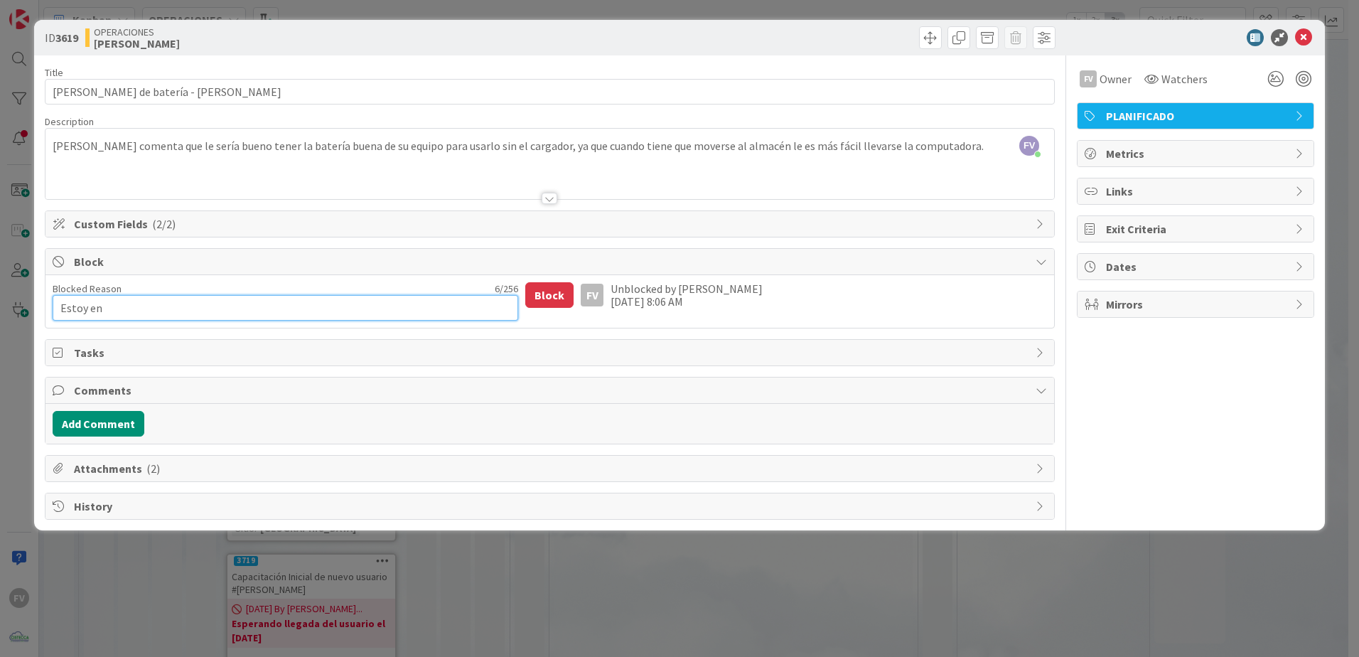
type textarea "Estoy en"
type textarea "x"
type textarea "Estoy en b"
type textarea "x"
type textarea "Estoy en bu"
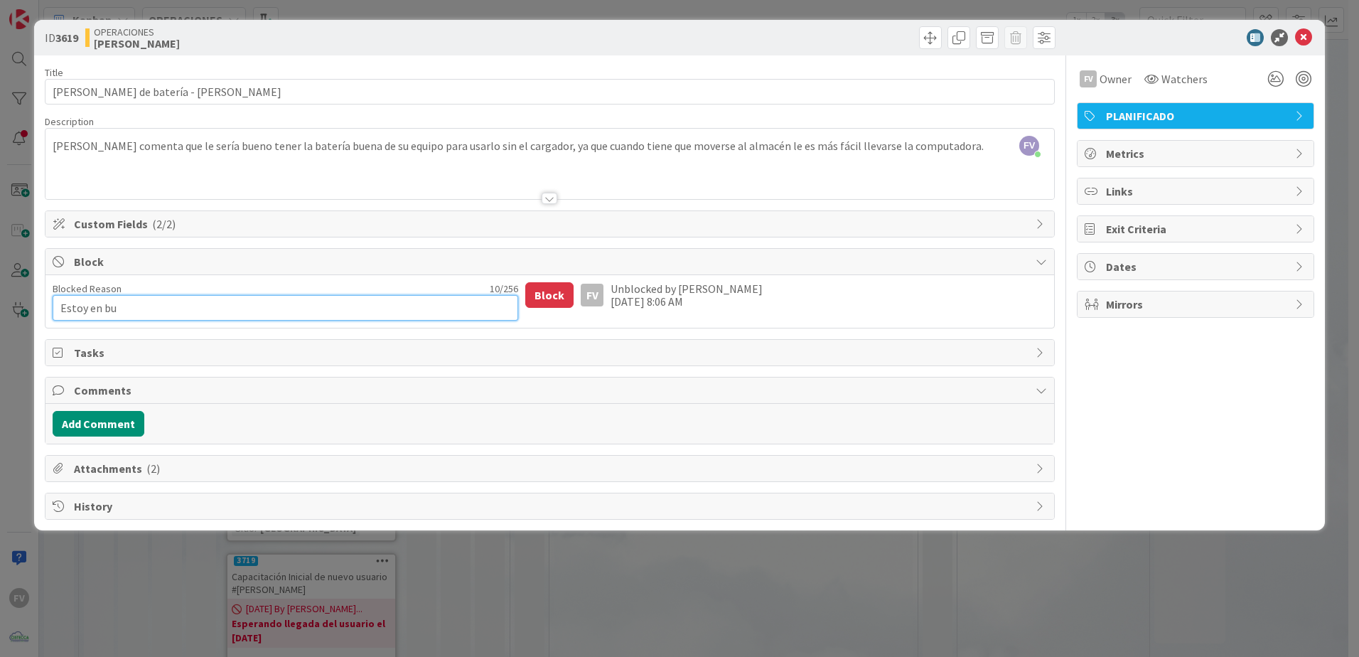
type textarea "x"
type textarea "Estoy en bus"
type textarea "x"
type textarea "Estoy en bus"
type textarea "x"
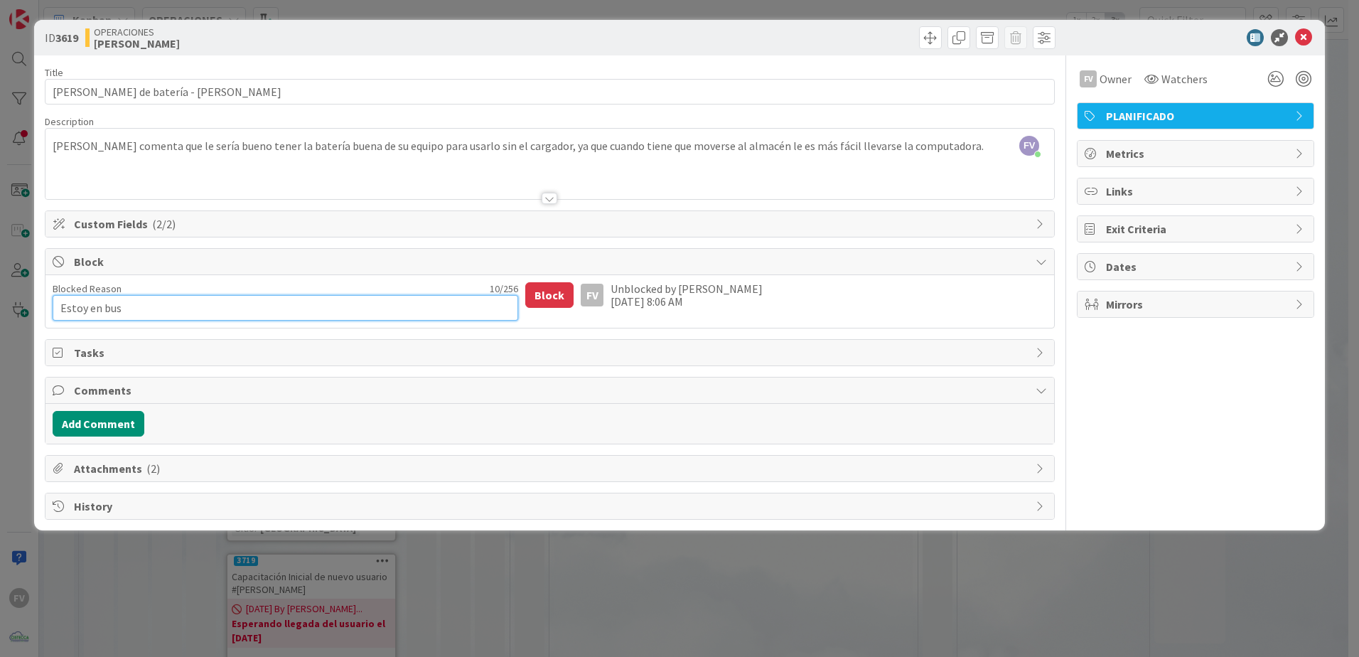
type textarea "Estoy en bus c"
type textarea "x"
type textarea "Estoy en bus ca"
type textarea "x"
type textarea "Estoy en bus ca"
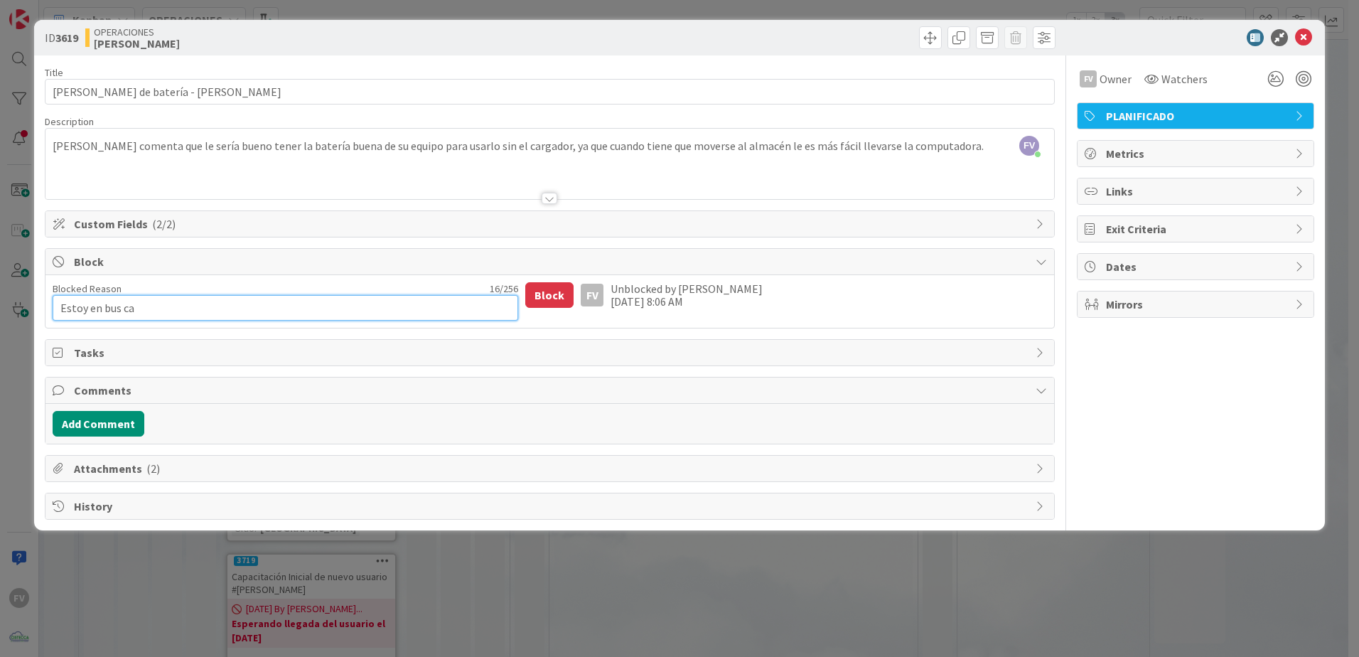
type textarea "x"
type textarea "Estoy en bus ca"
type textarea "x"
type textarea "Estoy en bus c"
type textarea "x"
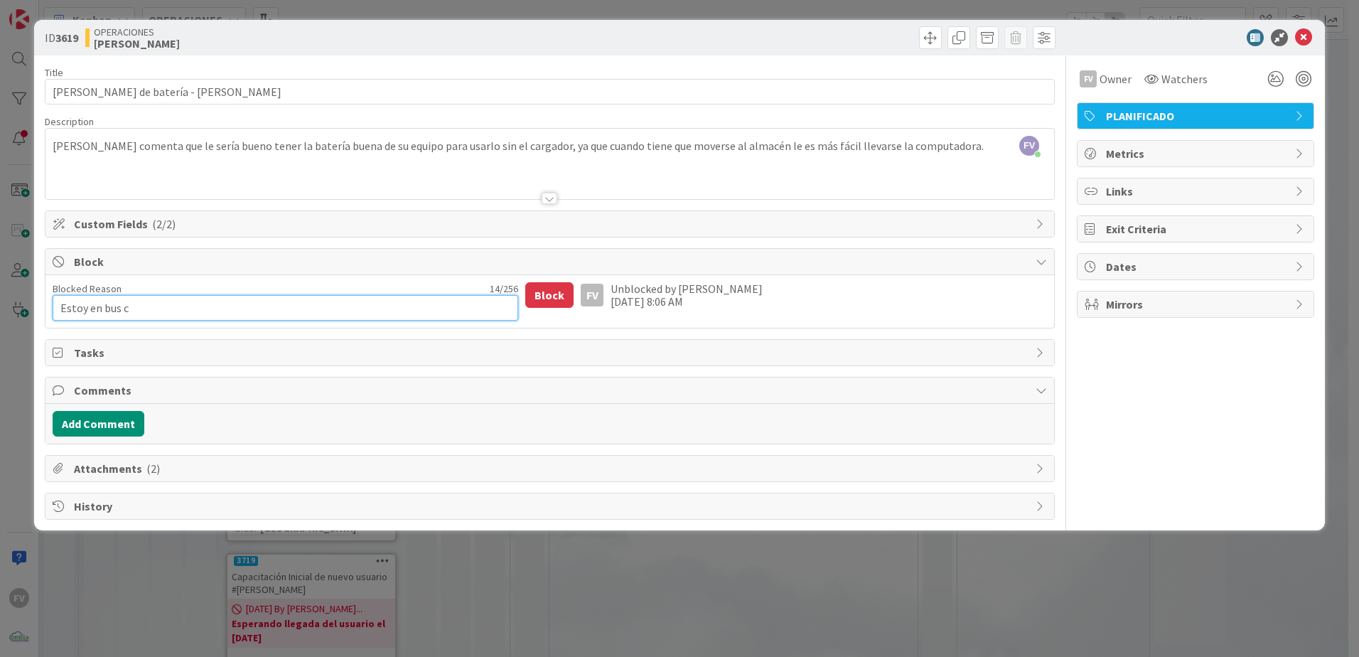
type textarea "Estoy en bus"
type textarea "x"
type textarea "Estoy en bus"
type textarea "x"
type textarea "Estoy en busc"
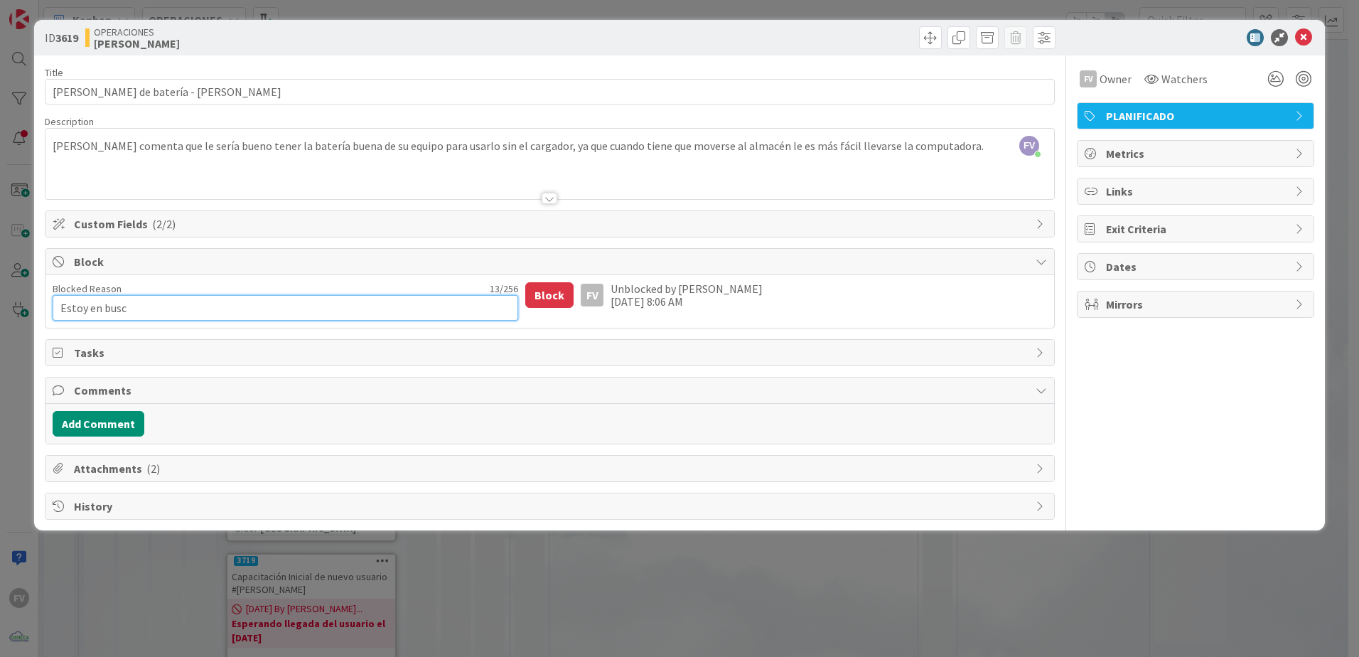
type textarea "x"
type textarea "Estoy en busca"
type textarea "x"
type textarea "Estoy en busca"
type textarea "x"
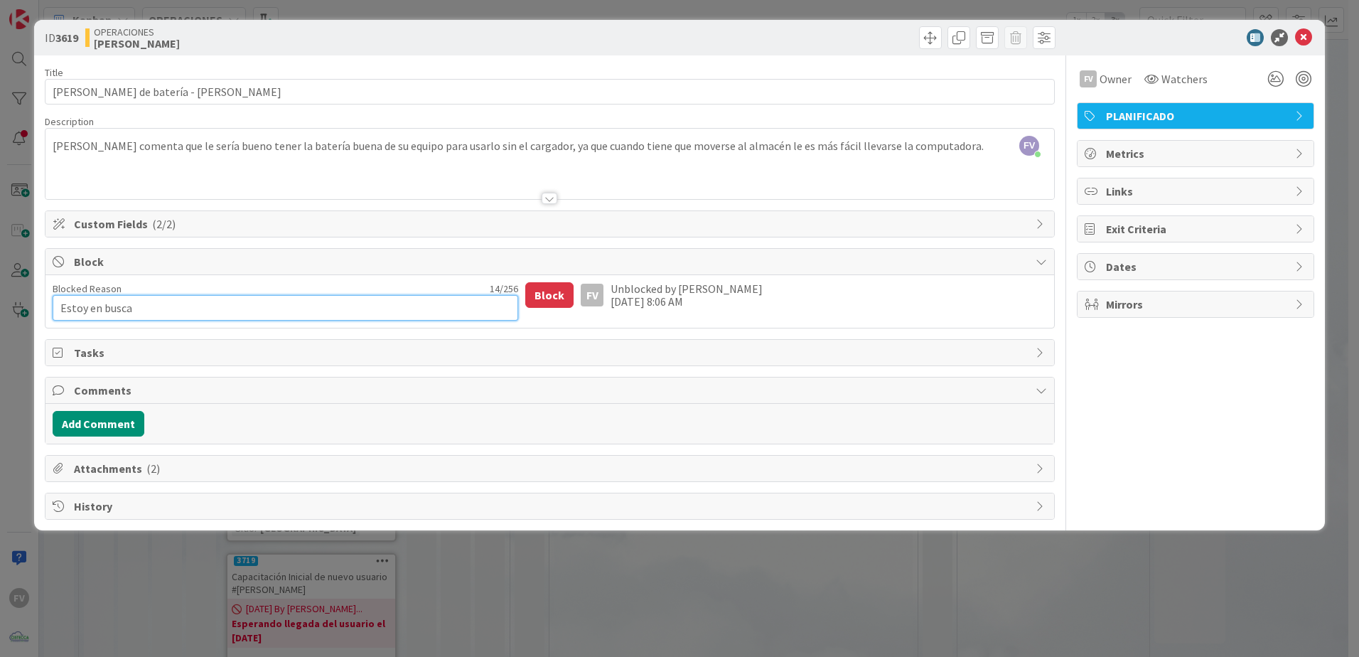
type textarea "Estoy en busca d"
type textarea "x"
type textarea "Estoy en busca de"
type textarea "x"
type textarea "Estoy en busca de l"
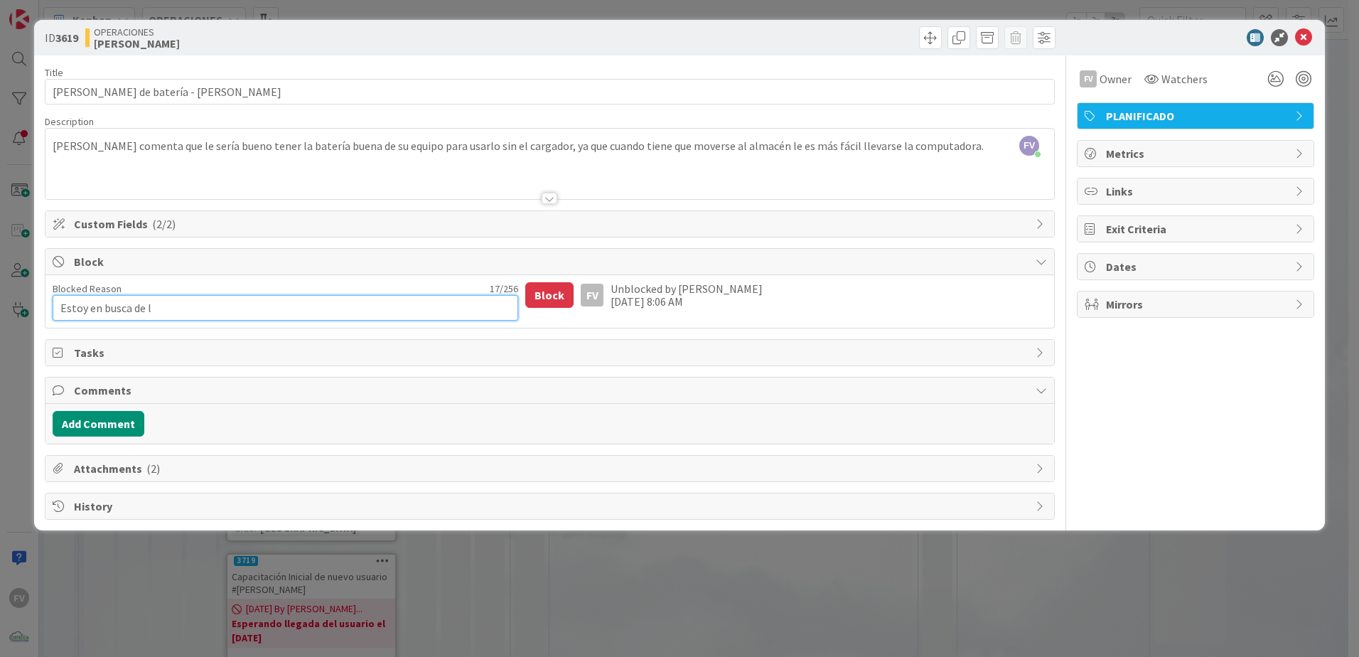
type textarea "x"
type textarea "Estoy en busca de la"
type textarea "x"
type textarea "Estoy en busca de la"
type textarea "x"
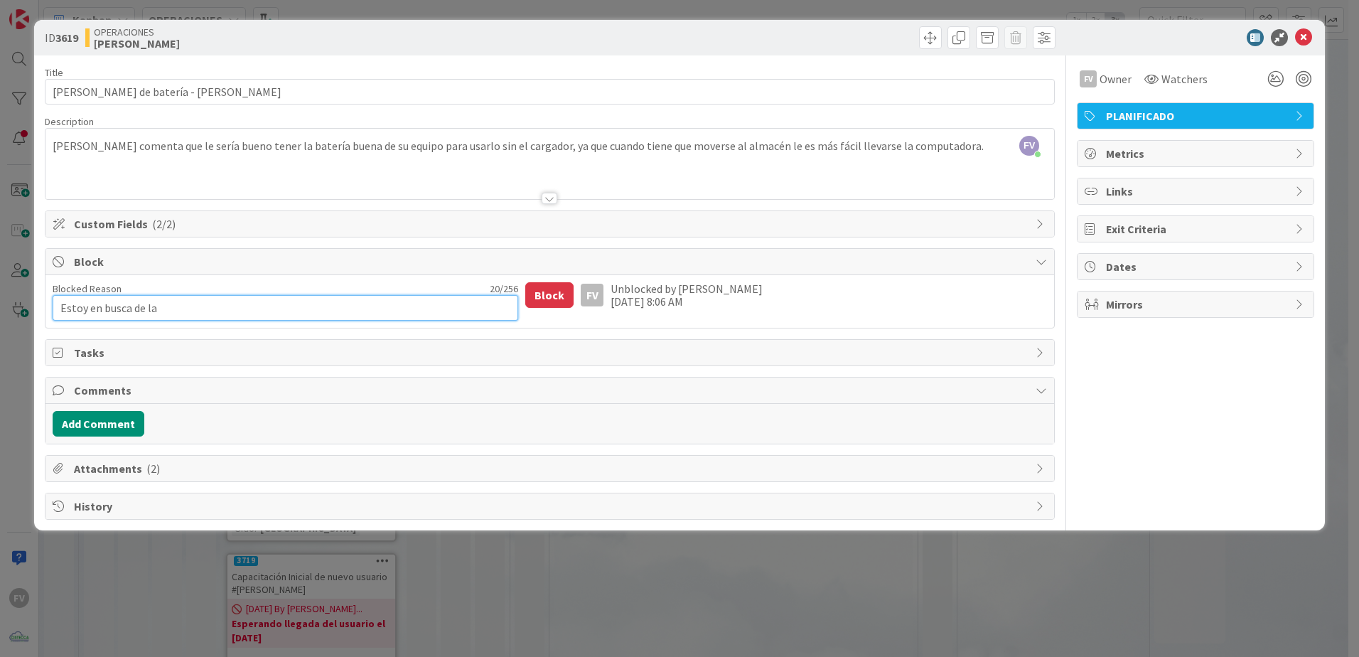
type textarea "Estoy en busca de la b"
type textarea "x"
type textarea "Estoy en busca de la ba"
type textarea "x"
type textarea "Estoy en busca de la bat"
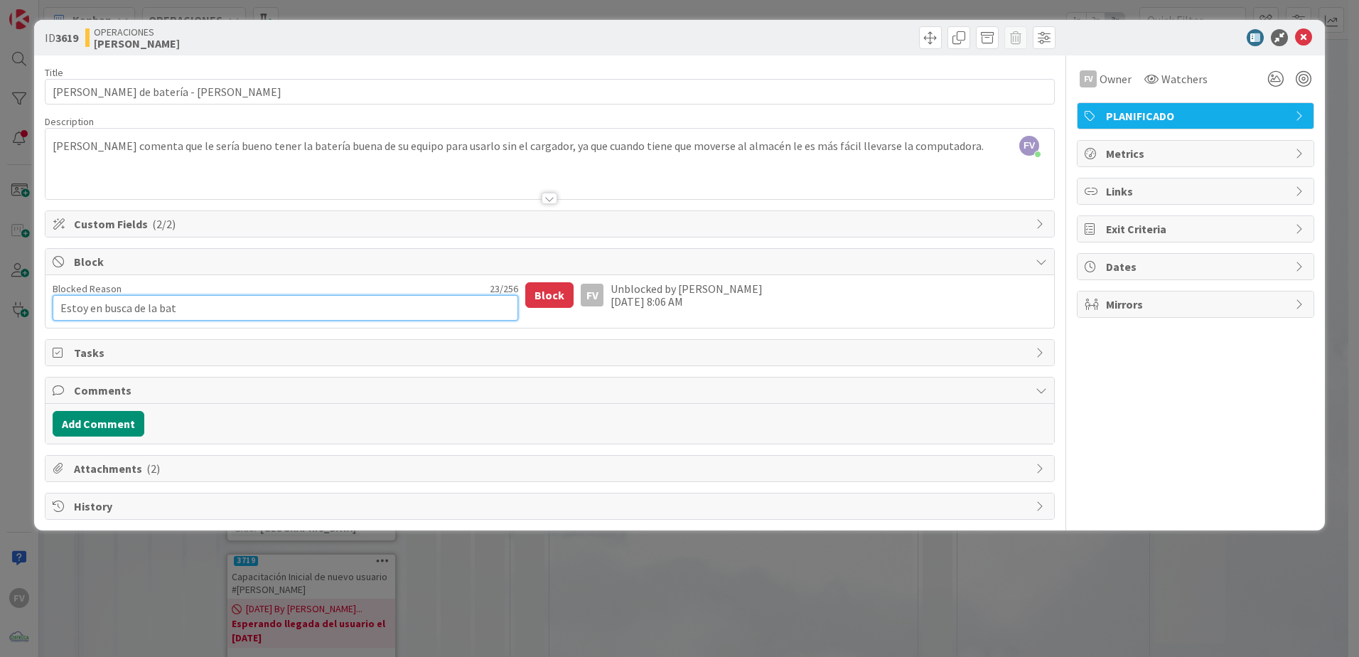
type textarea "x"
type textarea "Estoy en busca de la bater"
type textarea "x"
type textarea "Estoy en busca de la baterú"
type textarea "x"
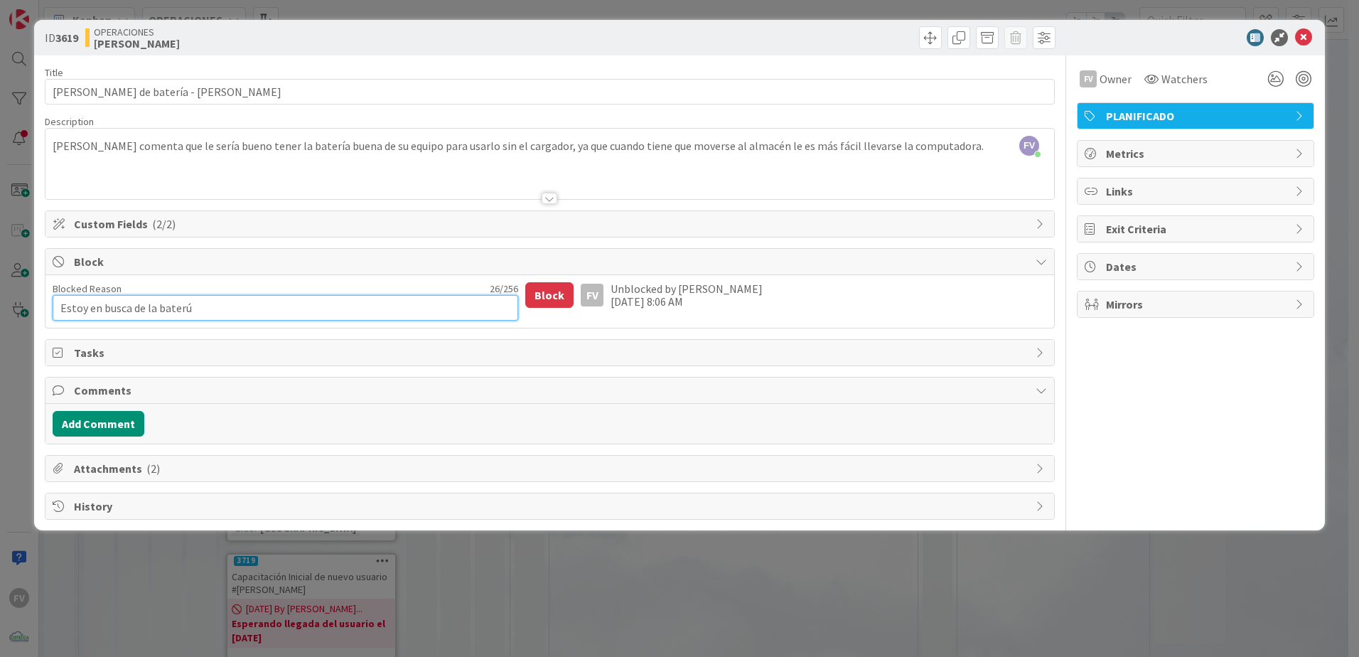
type textarea "Estoy en busca de la baterúi"
type textarea "x"
type textarea "Estoy en busca de la baterúia"
type textarea "x"
type textarea "Estoy en busca de la baterúi"
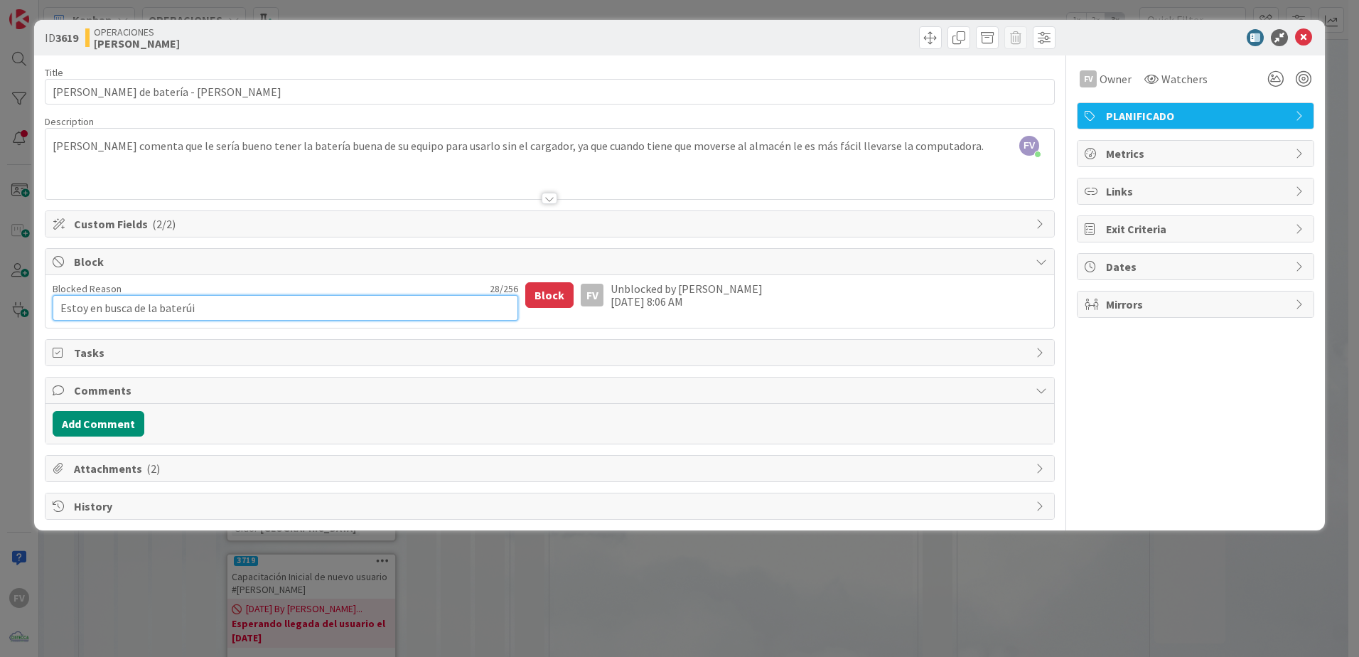
type textarea "x"
type textarea "Estoy en busca de la baterú"
type textarea "x"
type textarea "Estoy en busca de la bater"
type textarea "x"
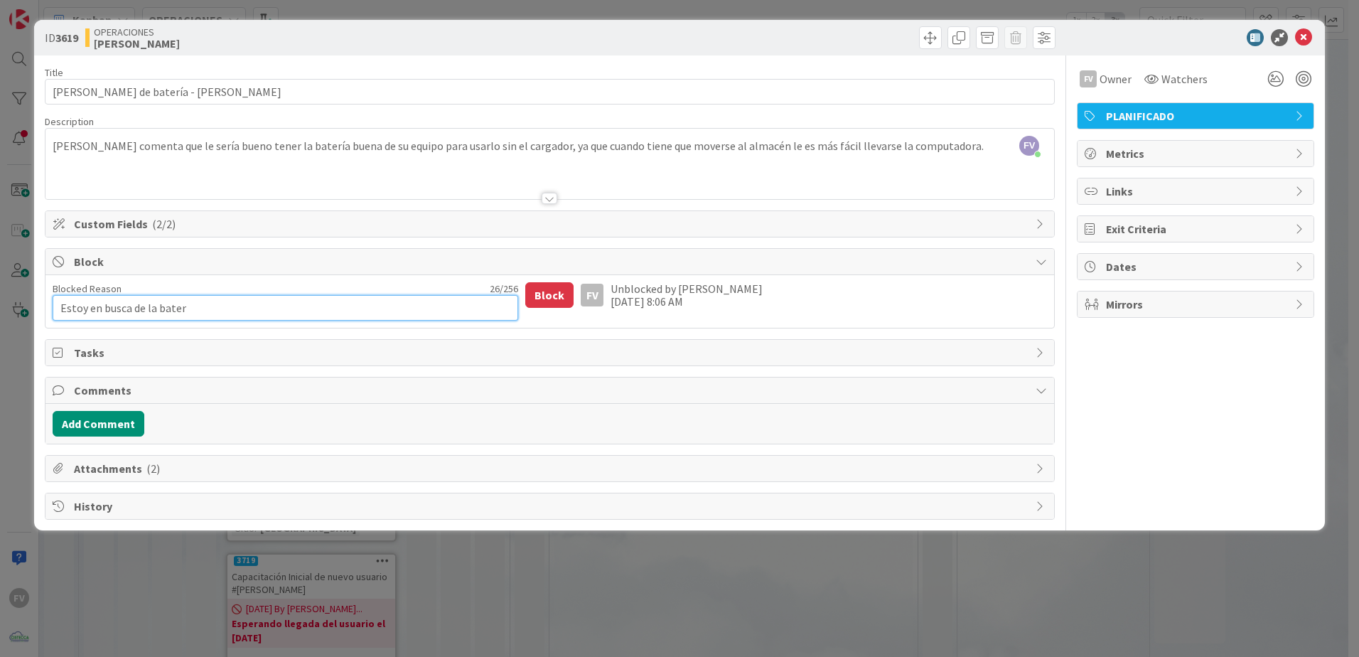
type textarea "Estoy en busca de la baterí"
type textarea "x"
type textarea "Estoy en busca de la batería"
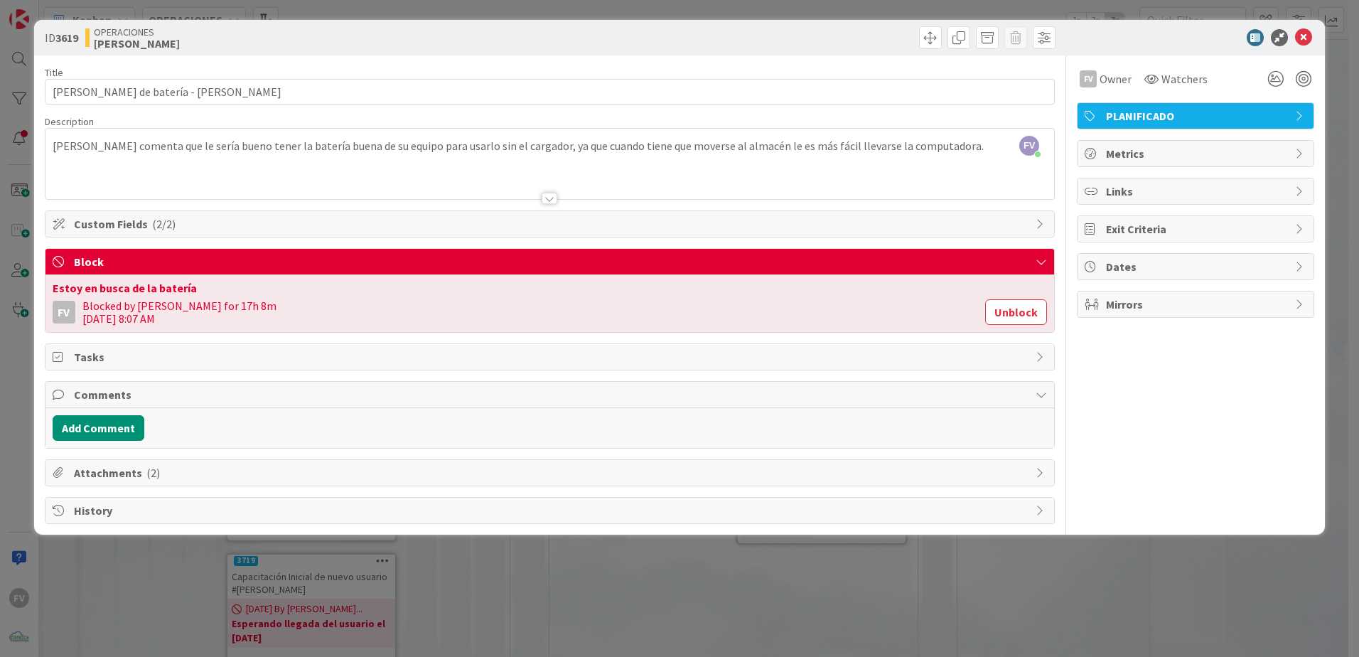
click at [241, 395] on span "Comments" at bounding box center [551, 394] width 955 height 17
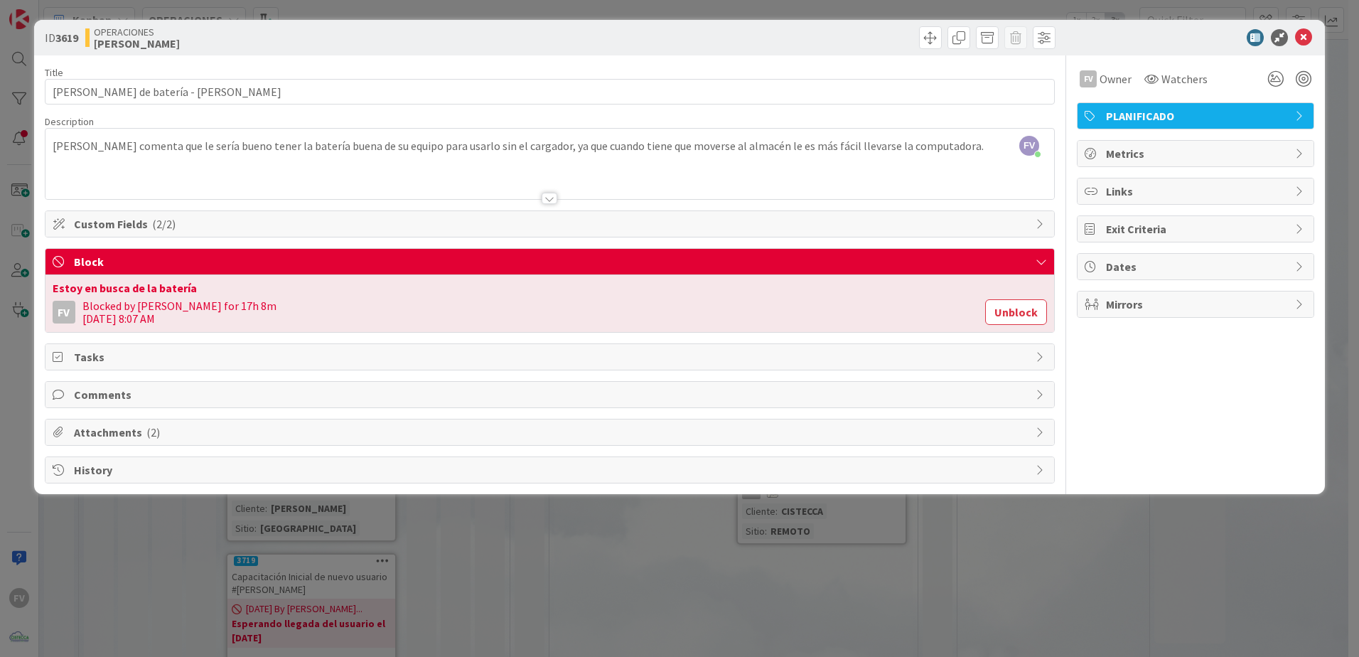
click at [250, 429] on span "Attachments ( 2 )" at bounding box center [551, 432] width 955 height 17
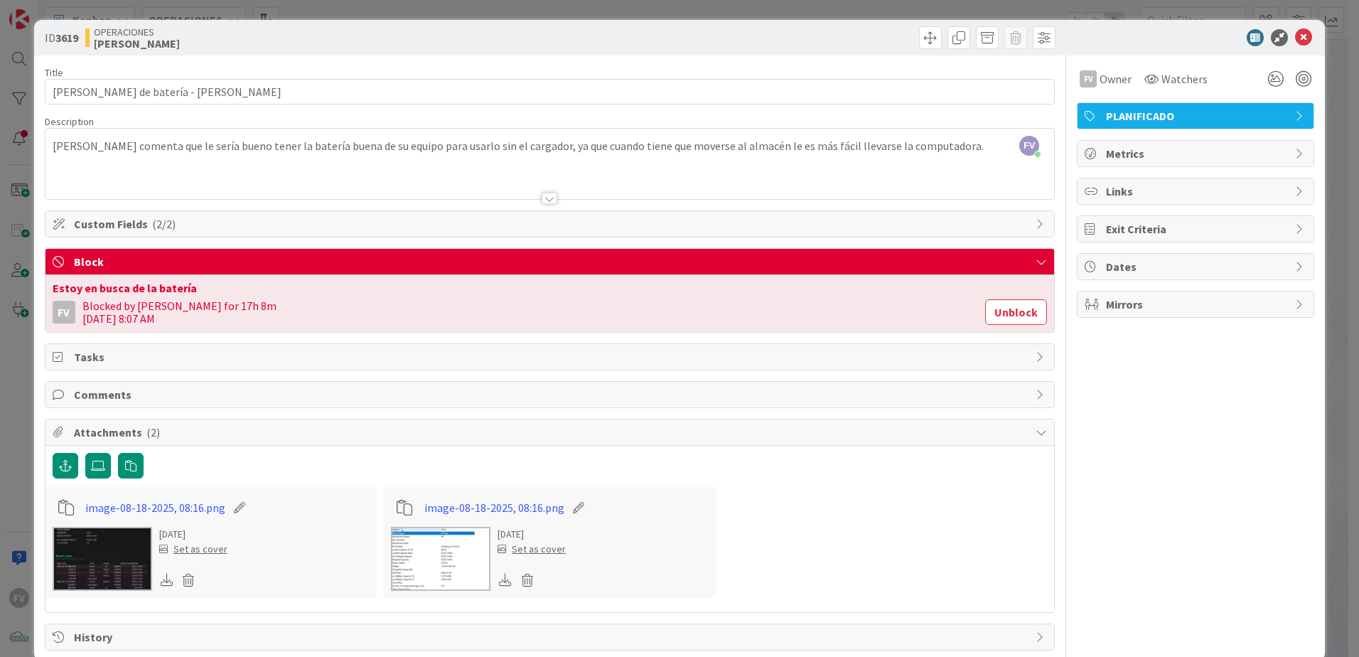
scroll to position [24, 0]
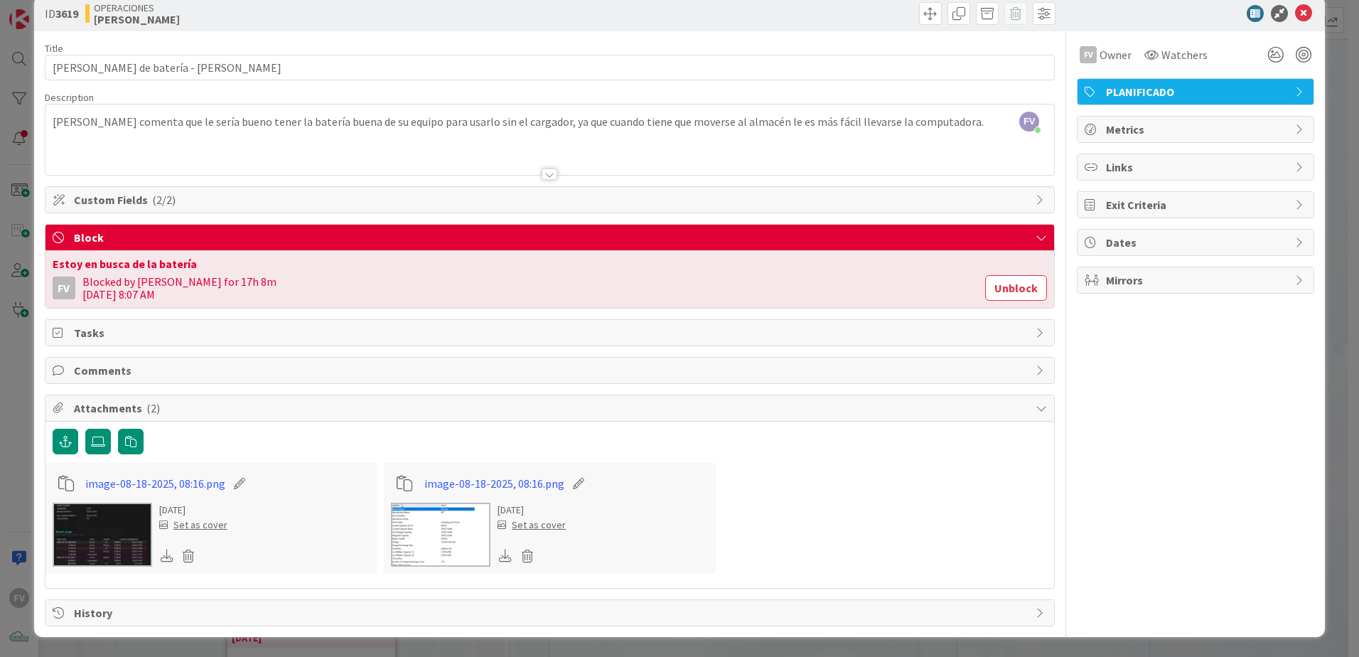
click at [299, 400] on span "Attachments ( 2 )" at bounding box center [551, 408] width 955 height 17
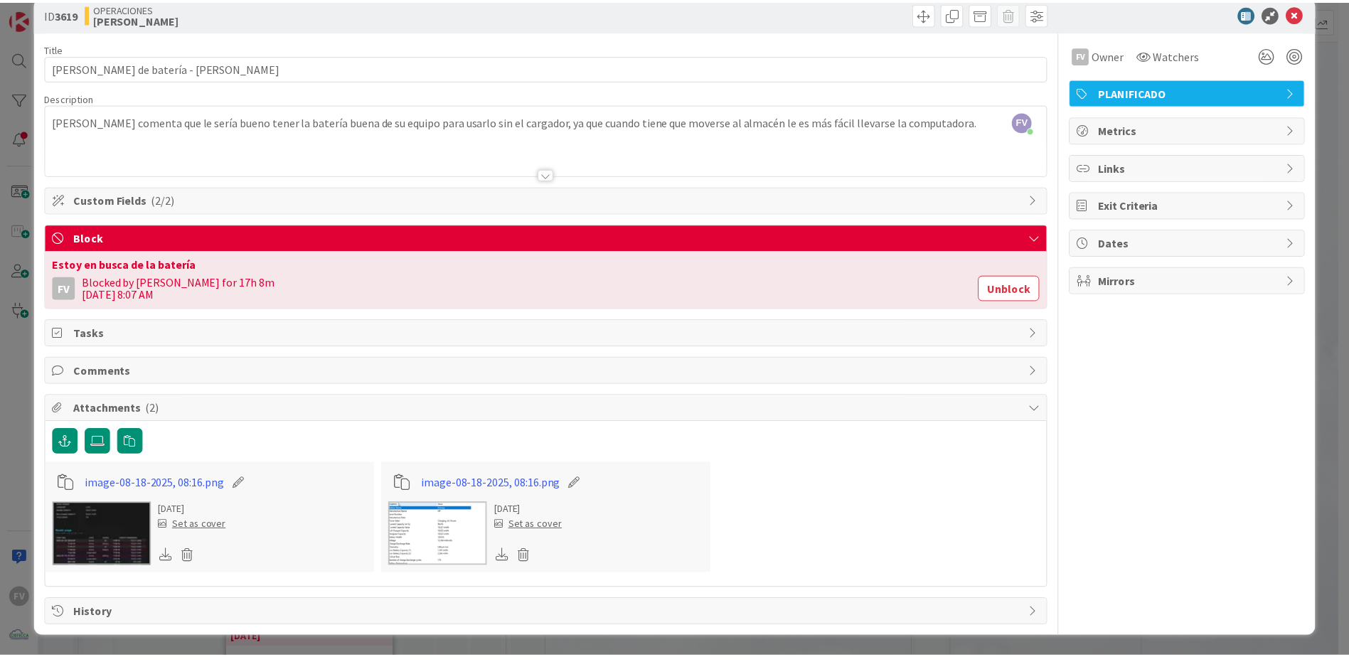
scroll to position [0, 0]
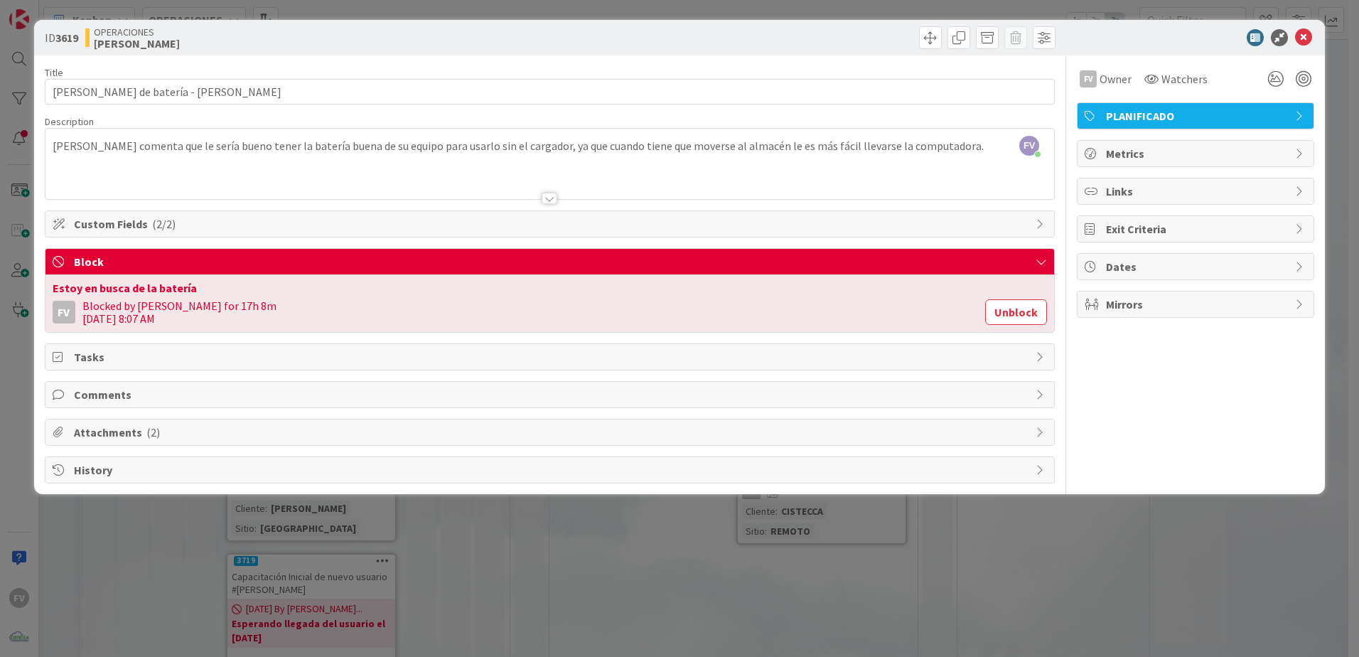
click at [754, 559] on div "ID 3619 OPERACIONES FERNANDO Title 36 / 128 Cambio de batería - Aurelio Gondola…" at bounding box center [679, 328] width 1359 height 657
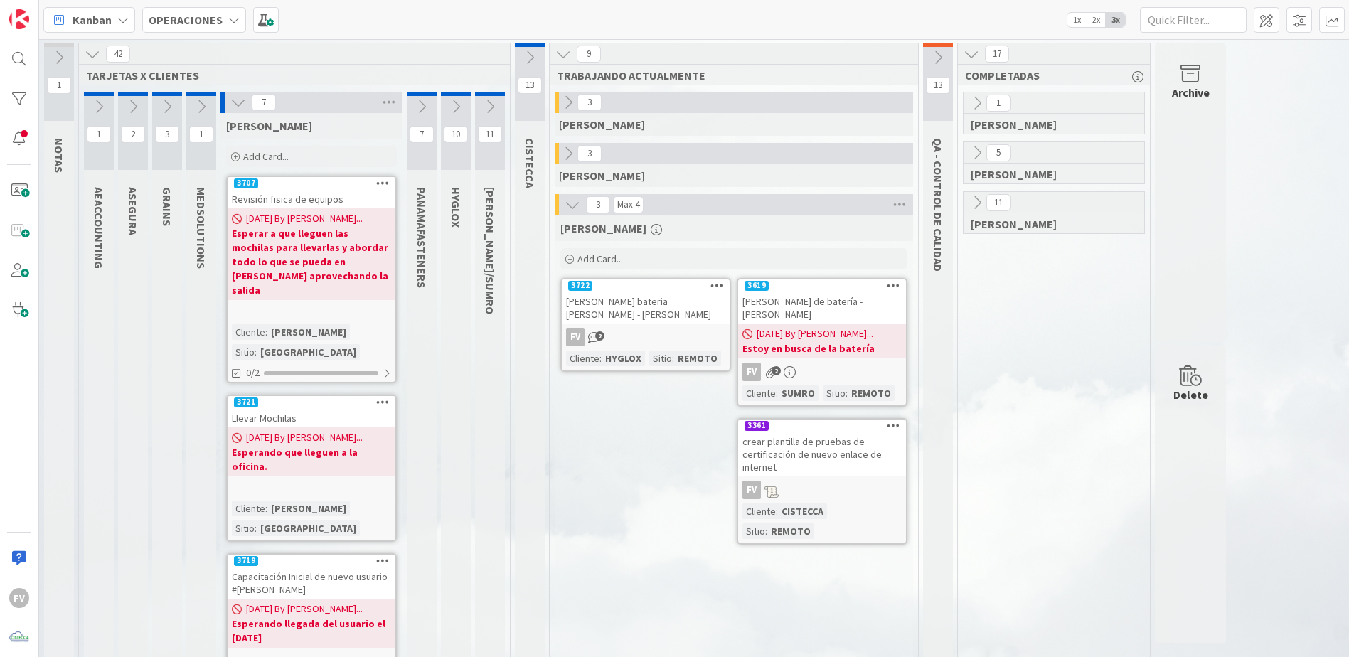
drag, startPoint x: 722, startPoint y: 530, endPoint x: 574, endPoint y: 374, distance: 215.2
click at [1066, 331] on div "1 GABRIEL 5 NAVIL 11 FERNANDO" at bounding box center [1053, 670] width 186 height 1157
click at [236, 100] on icon at bounding box center [238, 103] width 16 height 16
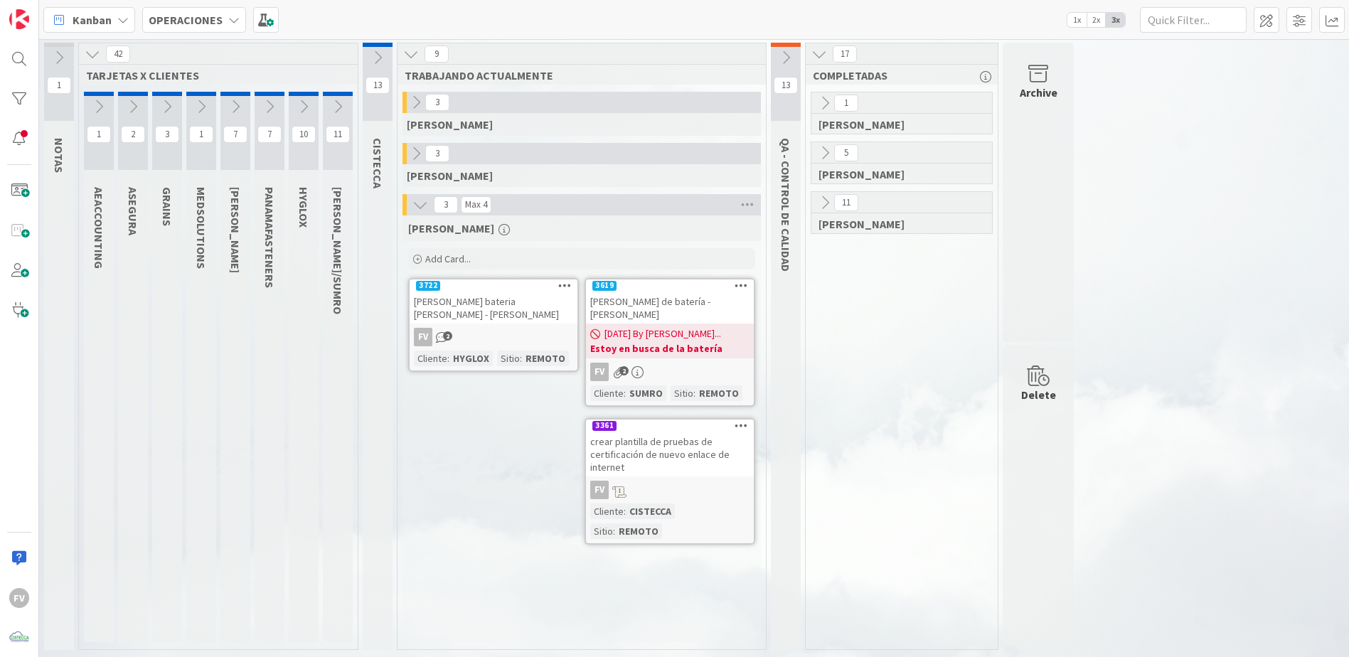
click at [199, 108] on icon at bounding box center [201, 107] width 16 height 16
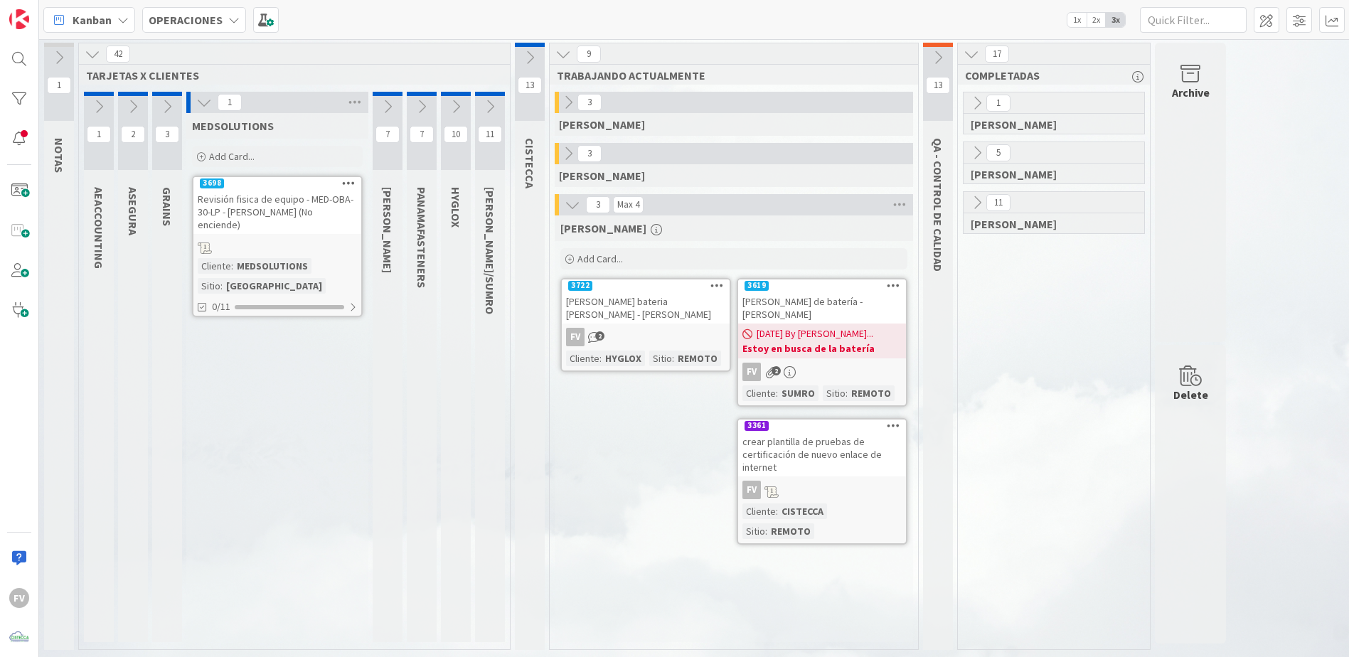
click at [210, 105] on icon at bounding box center [204, 103] width 16 height 16
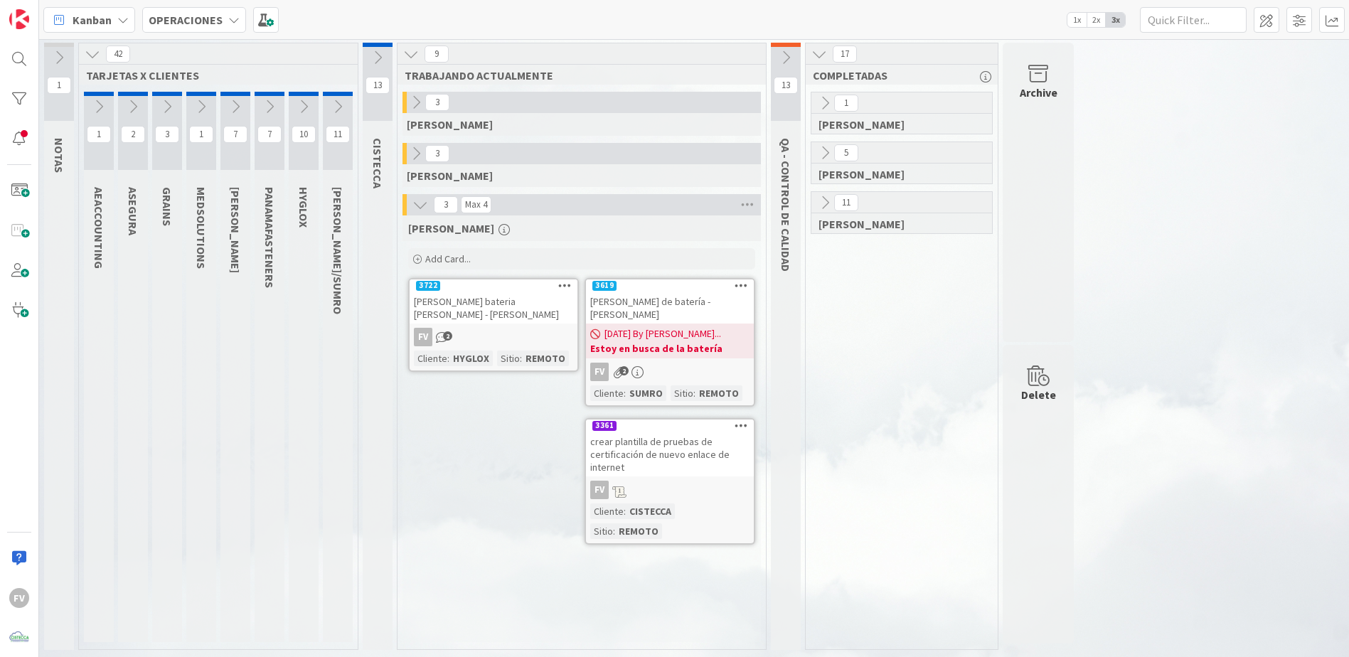
click at [157, 112] on button at bounding box center [167, 106] width 30 height 21
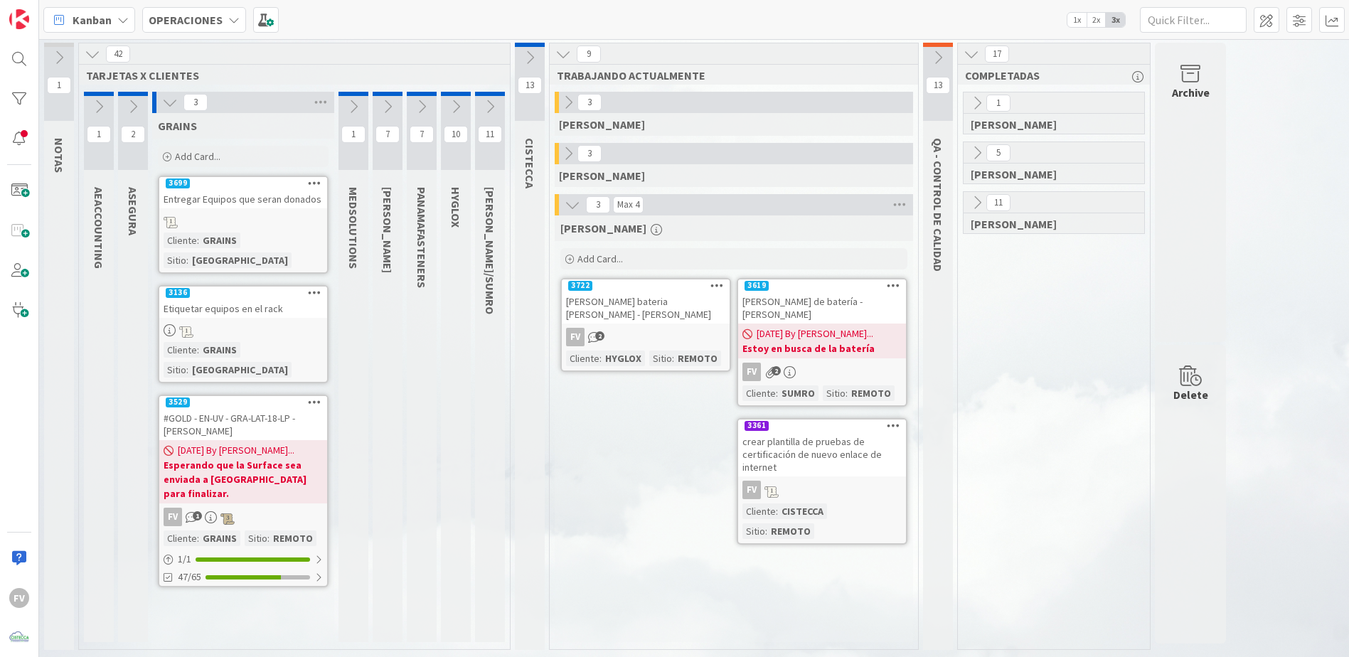
click at [168, 106] on icon at bounding box center [170, 103] width 16 height 16
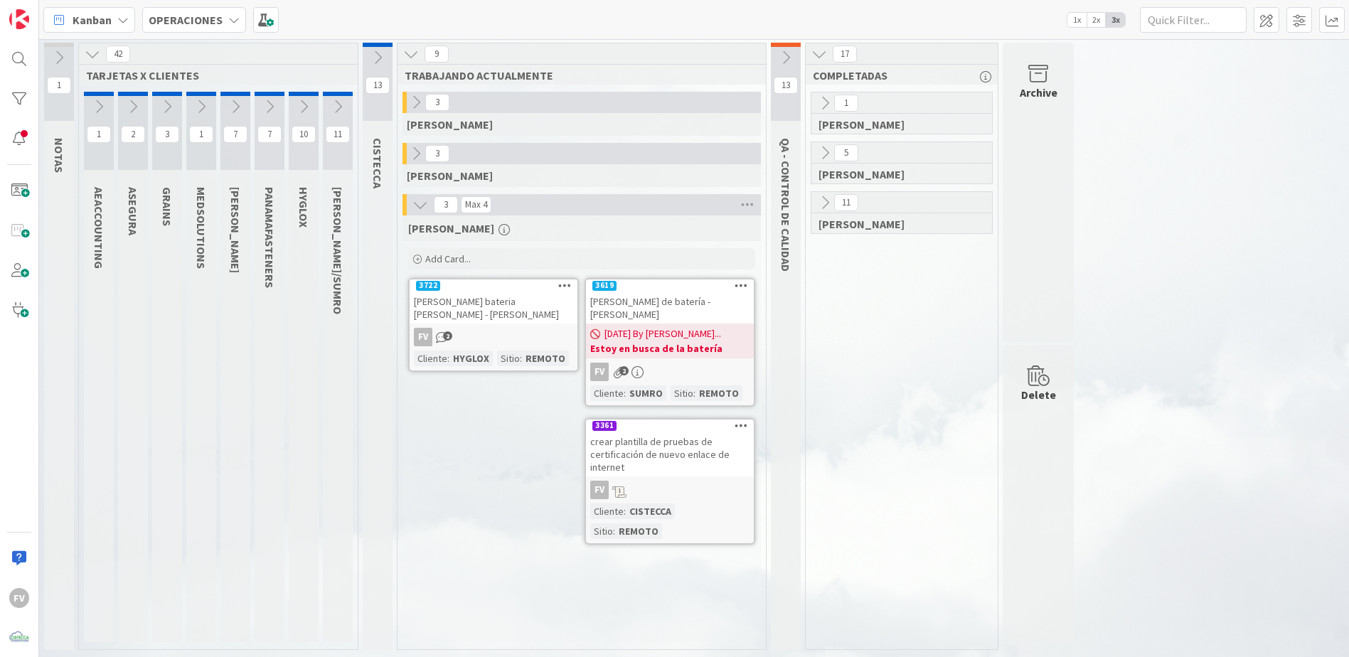
click at [127, 111] on icon at bounding box center [133, 107] width 16 height 16
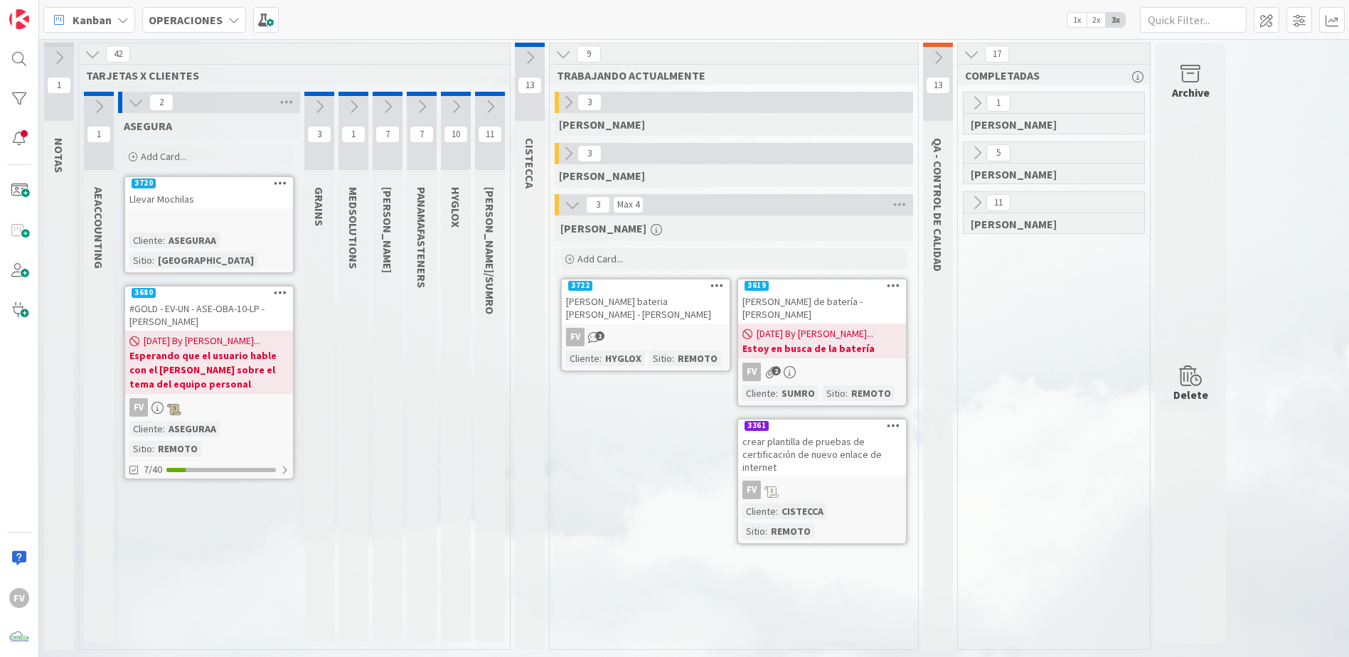
click at [139, 109] on icon at bounding box center [136, 103] width 16 height 16
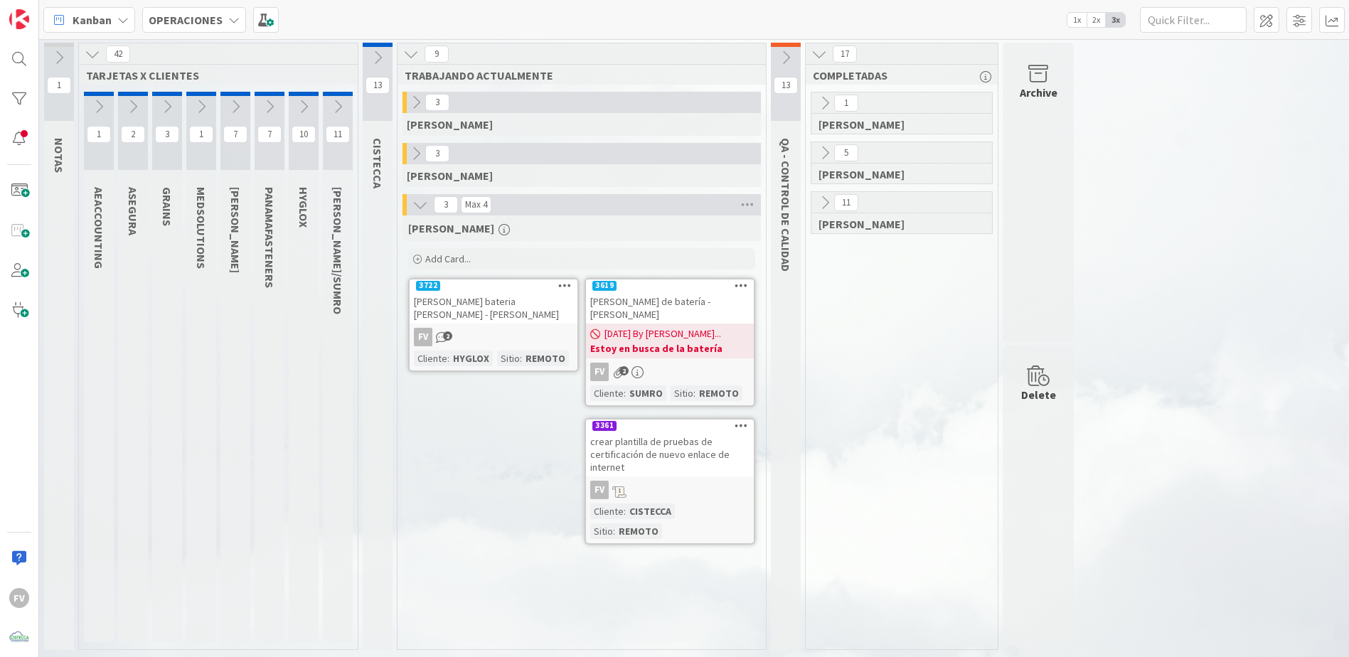
click at [104, 109] on icon at bounding box center [99, 107] width 16 height 16
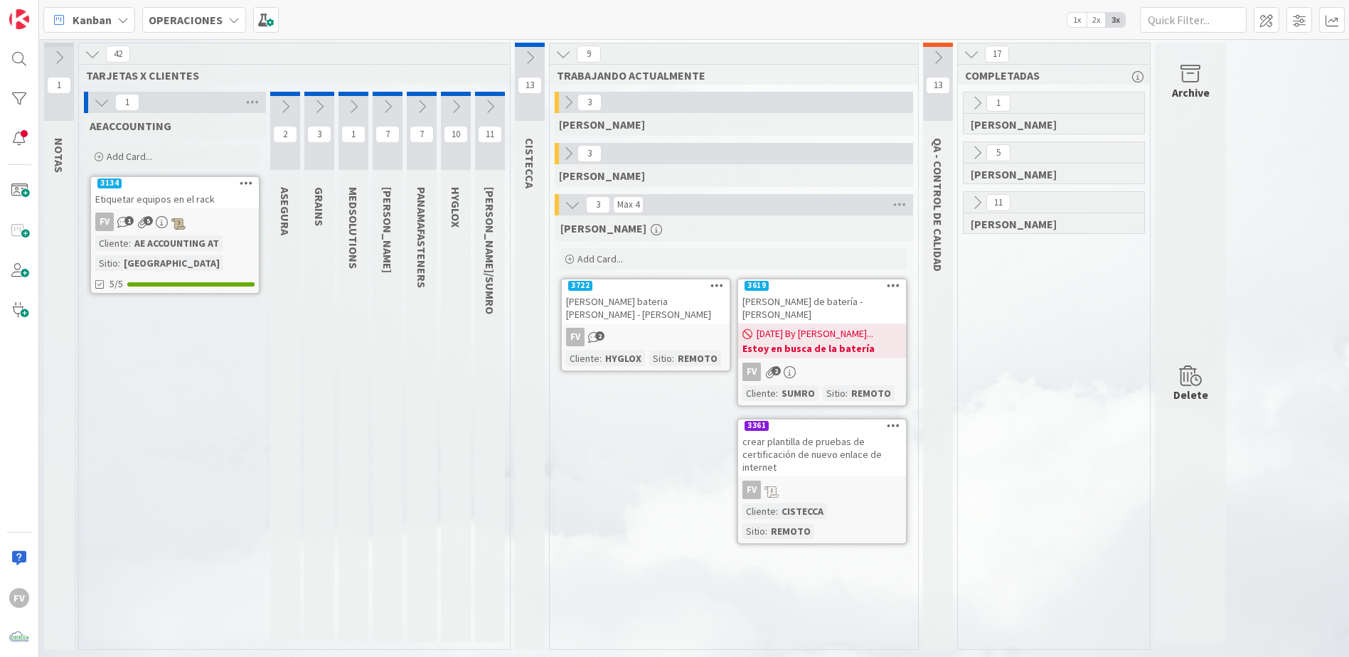
click at [104, 109] on icon at bounding box center [102, 103] width 16 height 16
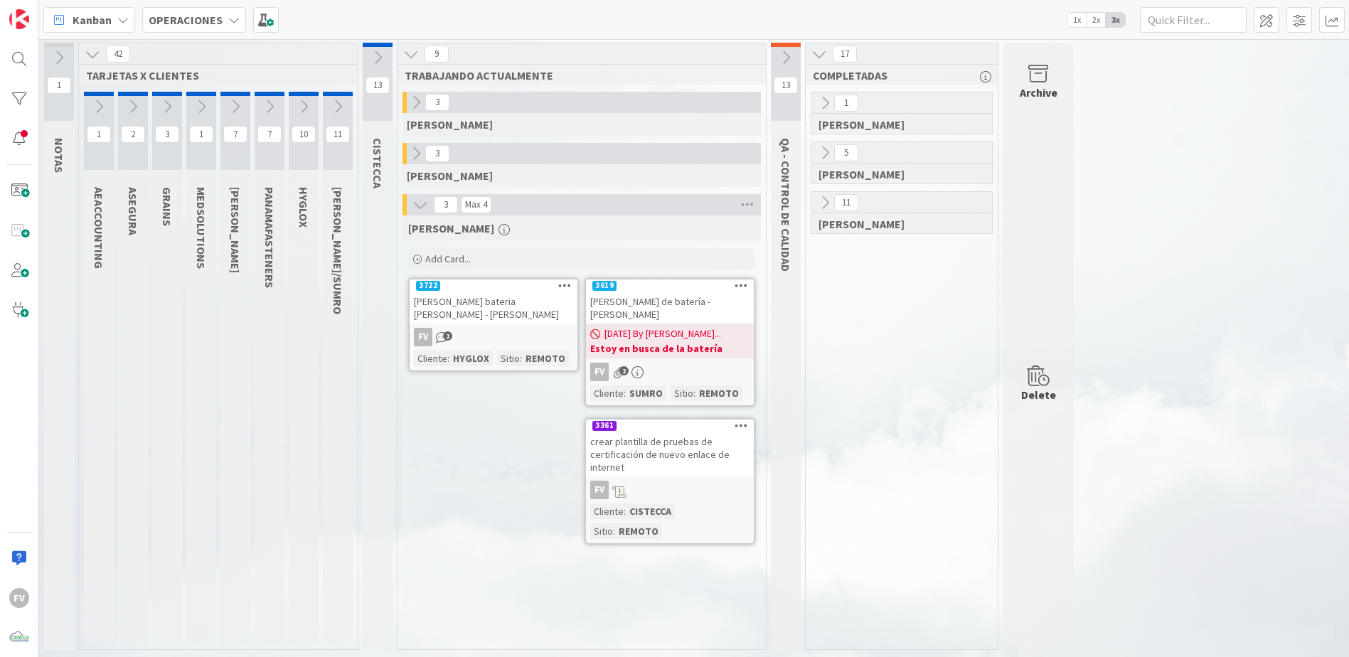
click at [132, 109] on icon at bounding box center [133, 107] width 16 height 16
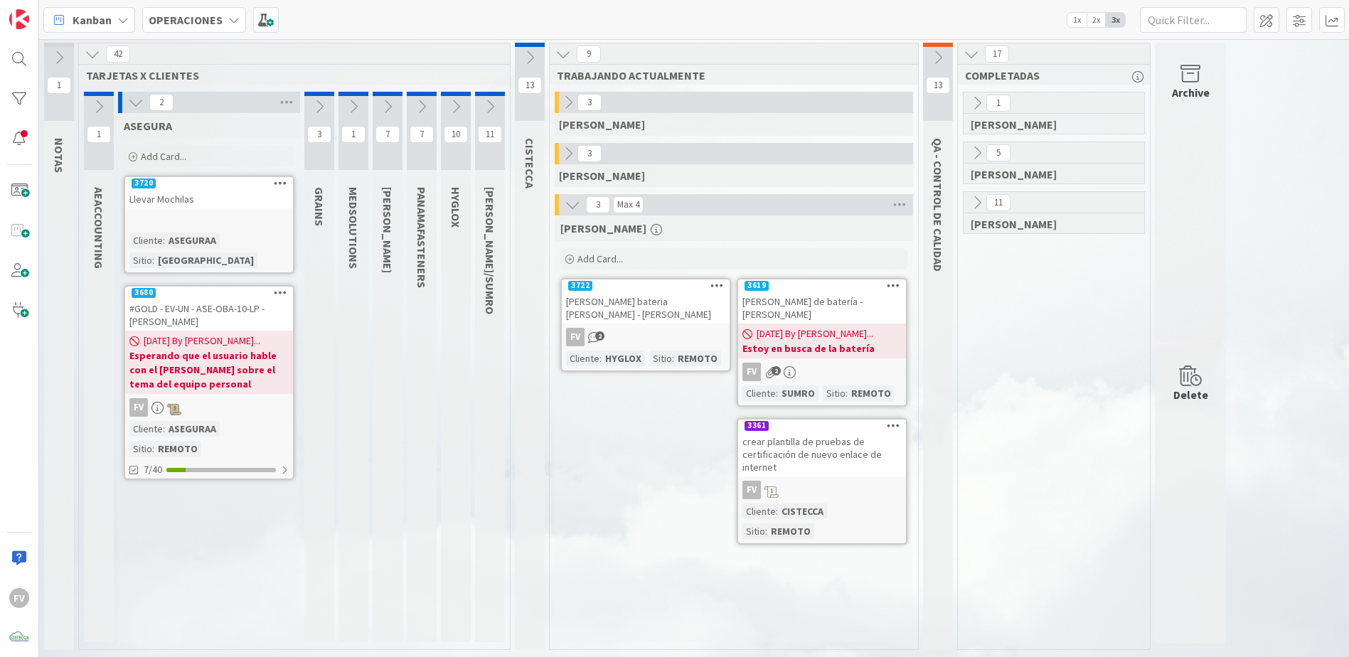
drag, startPoint x: 136, startPoint y: 108, endPoint x: 106, endPoint y: 102, distance: 30.5
click at [134, 107] on icon at bounding box center [136, 103] width 16 height 16
click at [106, 102] on icon at bounding box center [99, 107] width 16 height 16
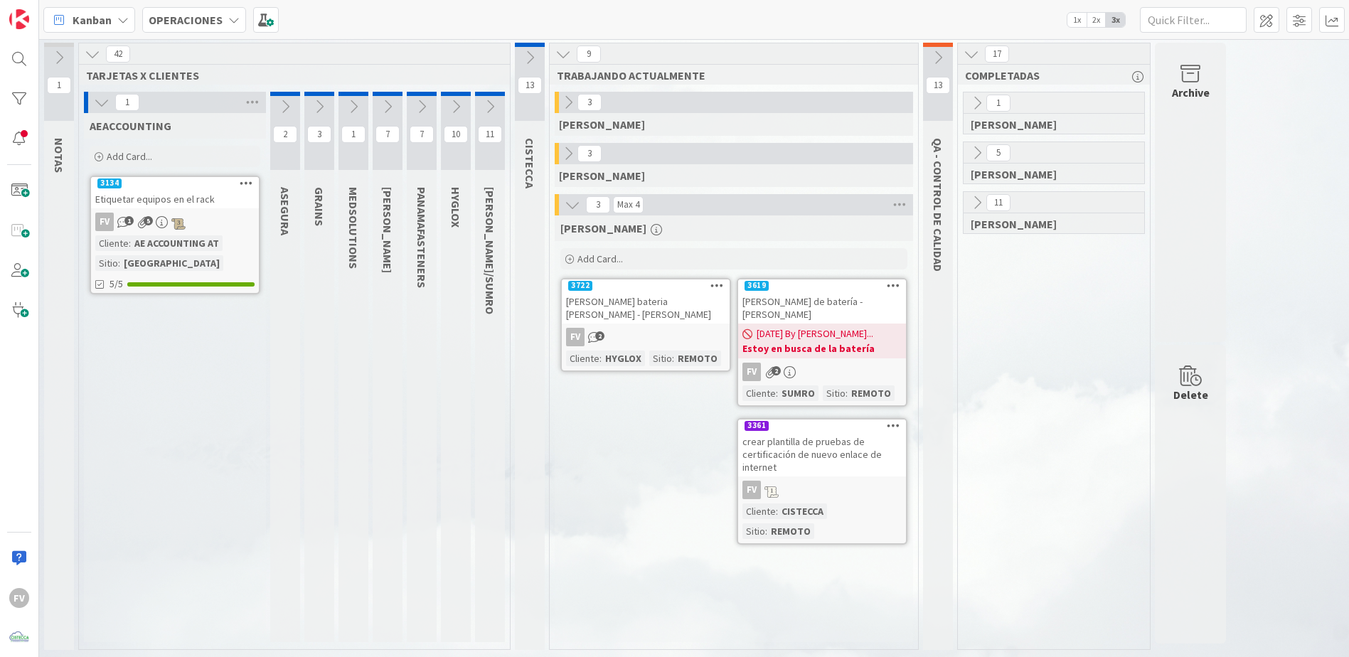
click at [99, 107] on icon at bounding box center [102, 103] width 16 height 16
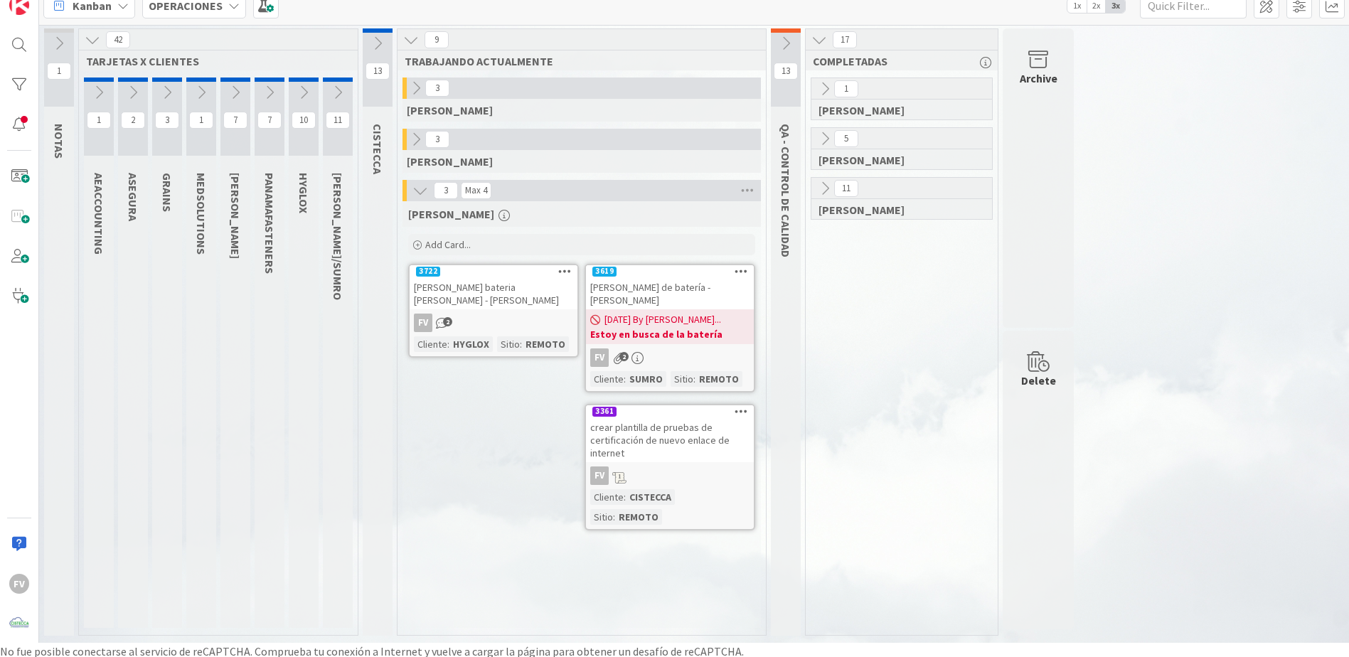
scroll to position [17, 0]
click at [263, 655] on div "No fue posible conectarse al servicio de reCAPTCHA. Comprueba tu conexión a Int…" at bounding box center [674, 648] width 1349 height 17
click at [848, 279] on div "1 GABRIEL 5 NAVIL 11 FERNANDO" at bounding box center [901, 353] width 186 height 557
click at [436, 294] on div "[PERSON_NAME] bateria [PERSON_NAME] - [PERSON_NAME]" at bounding box center [493, 290] width 168 height 31
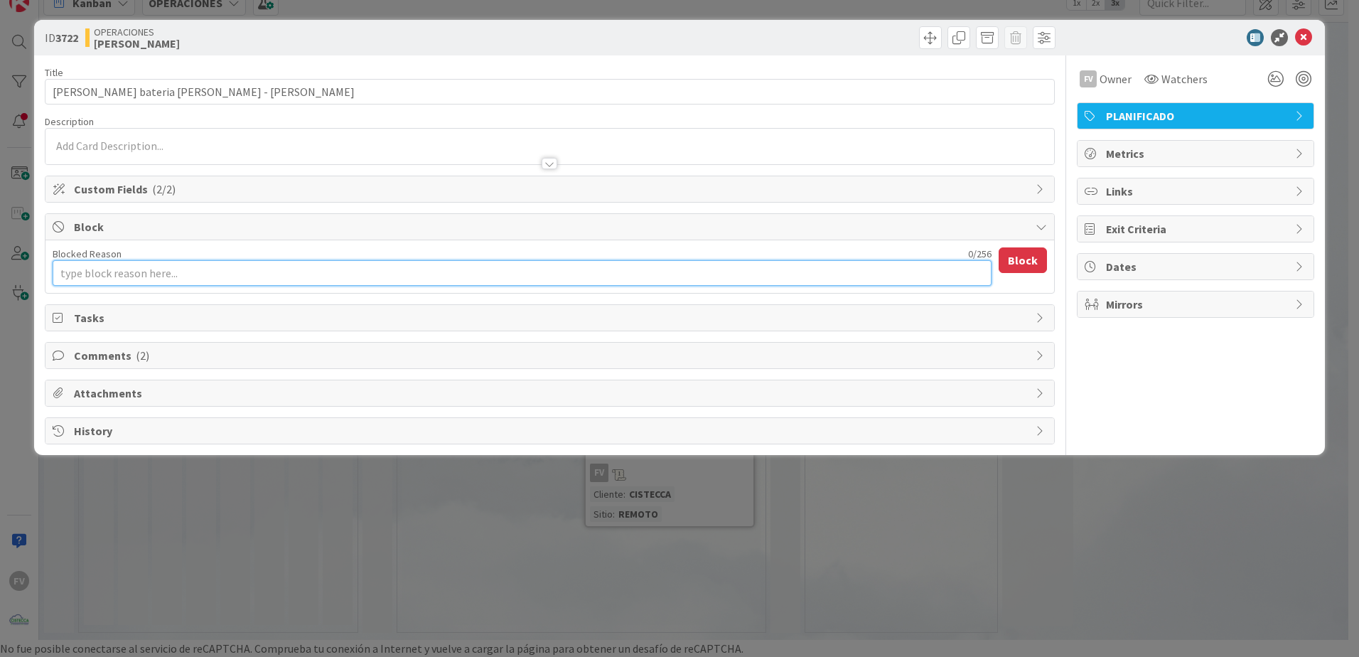
click at [114, 269] on textarea "Blocked Reason" at bounding box center [522, 273] width 939 height 26
type textarea "x"
type textarea "E"
type textarea "x"
type textarea "Es"
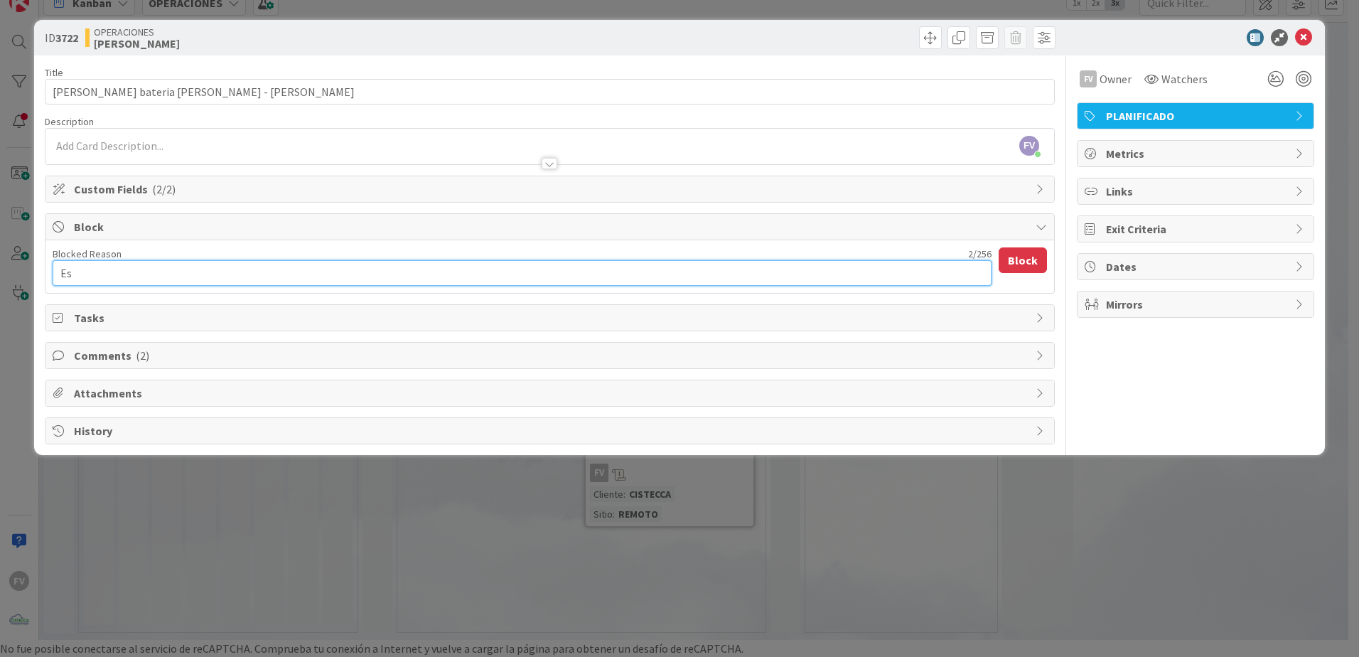
type textarea "x"
type textarea "E"
type textarea "x"
type textarea "E"
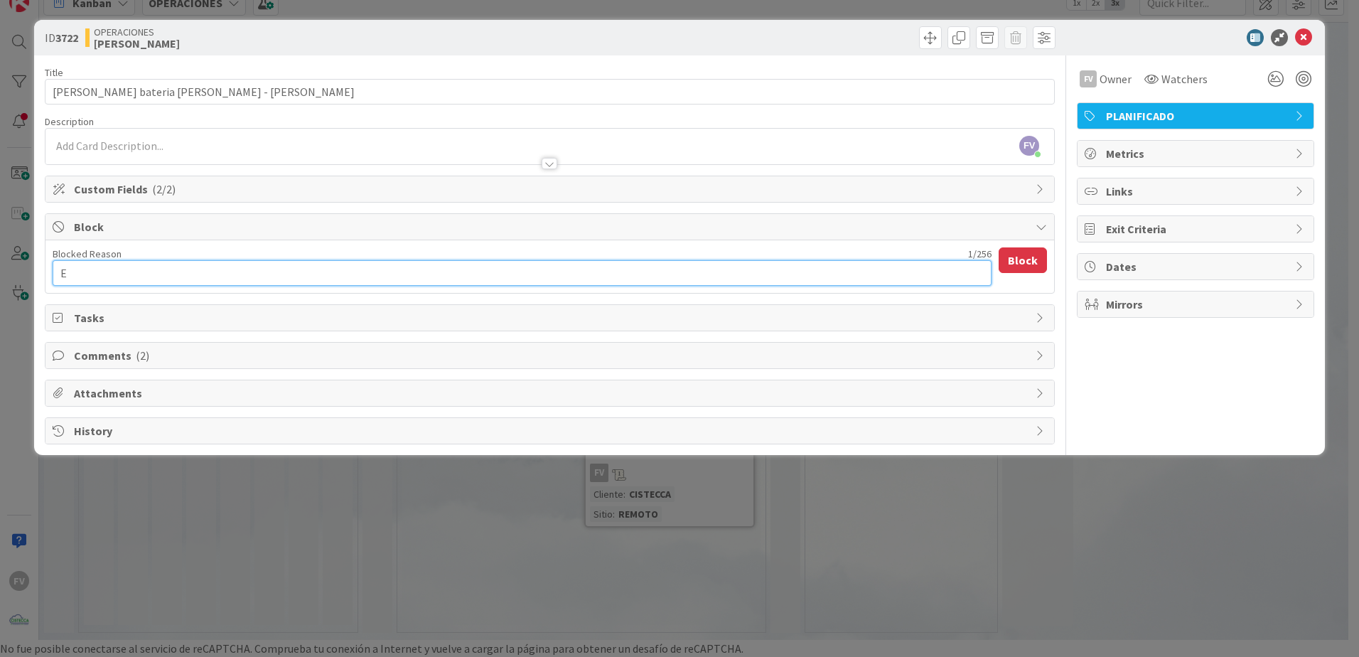
type textarea "x"
type textarea "EN"
type textarea "x"
type textarea "EN"
type textarea "x"
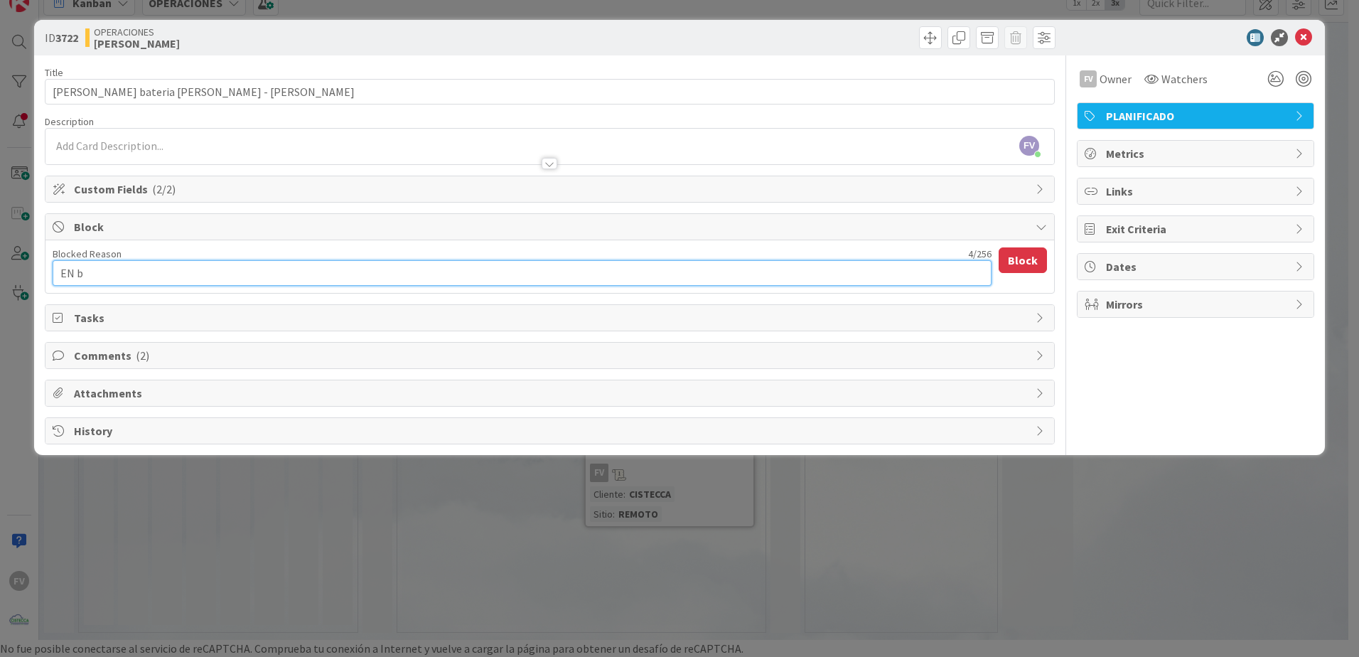
type textarea "EN bu"
type textarea "x"
type textarea "EN bus"
type textarea "x"
type textarea "EN busc"
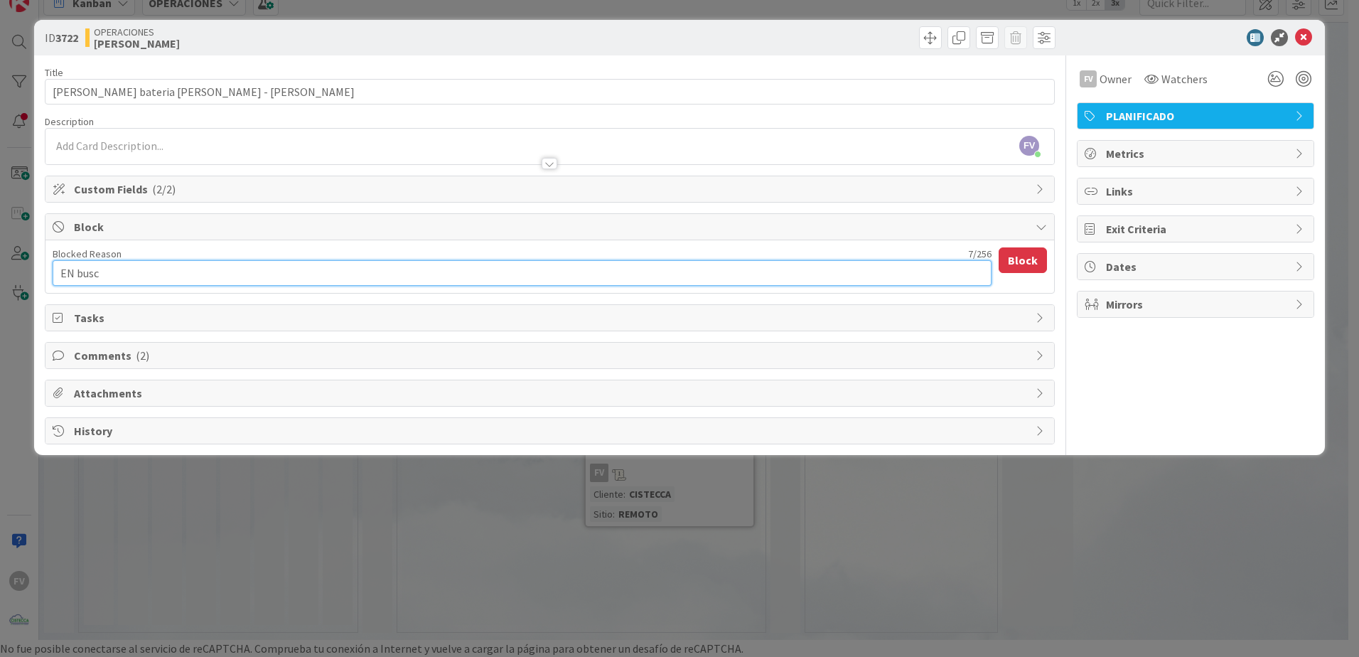
type textarea "x"
type textarea "EN bus"
type textarea "x"
type textarea "EN bu"
type textarea "x"
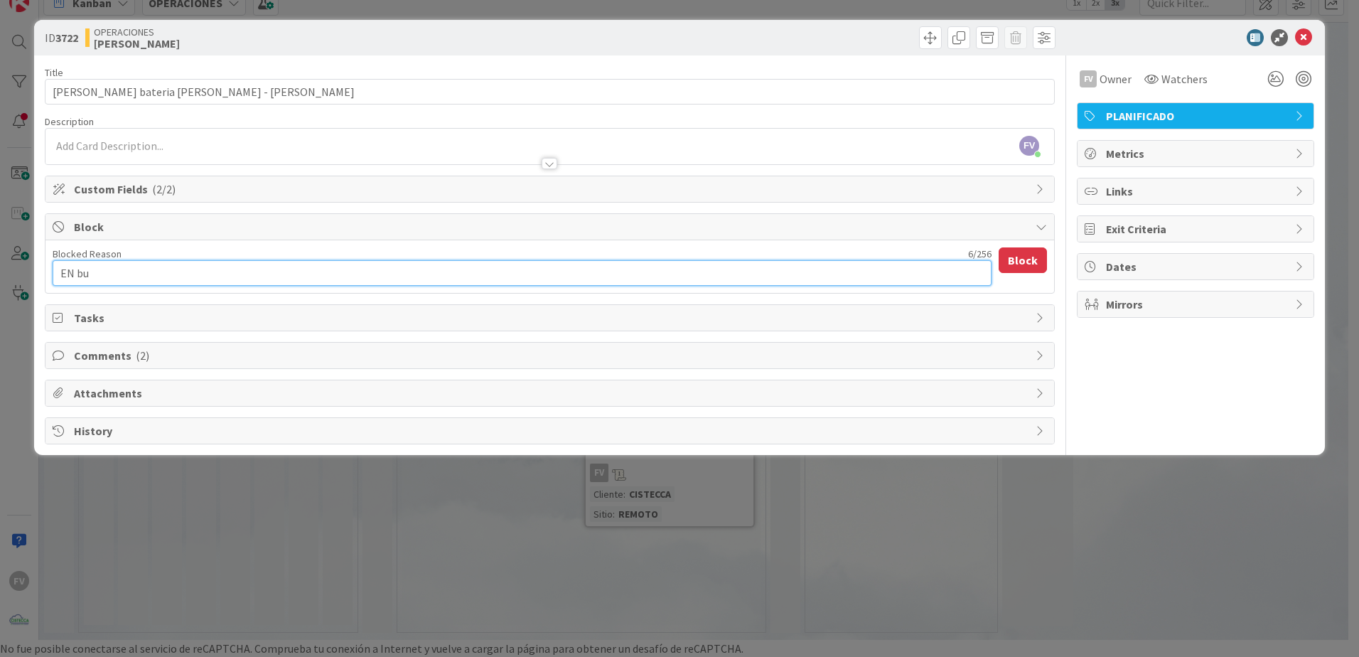
type textarea "EN b"
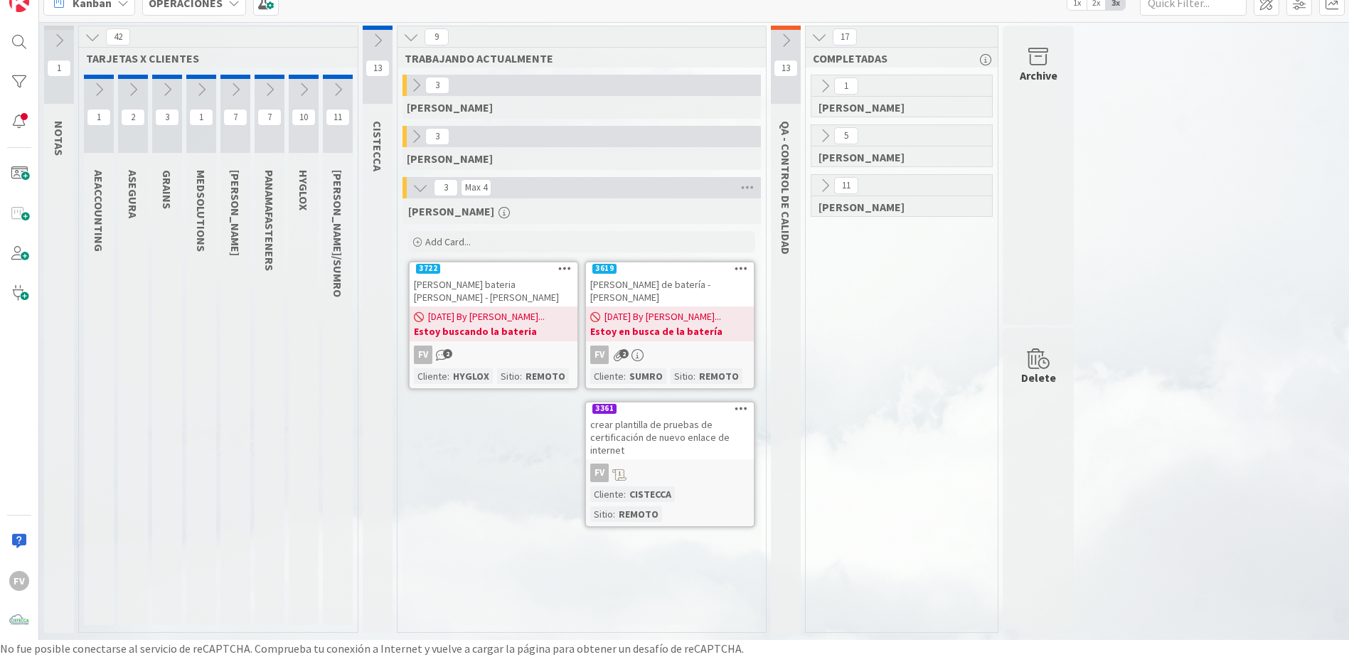
click at [176, 84] on button at bounding box center [167, 89] width 30 height 21
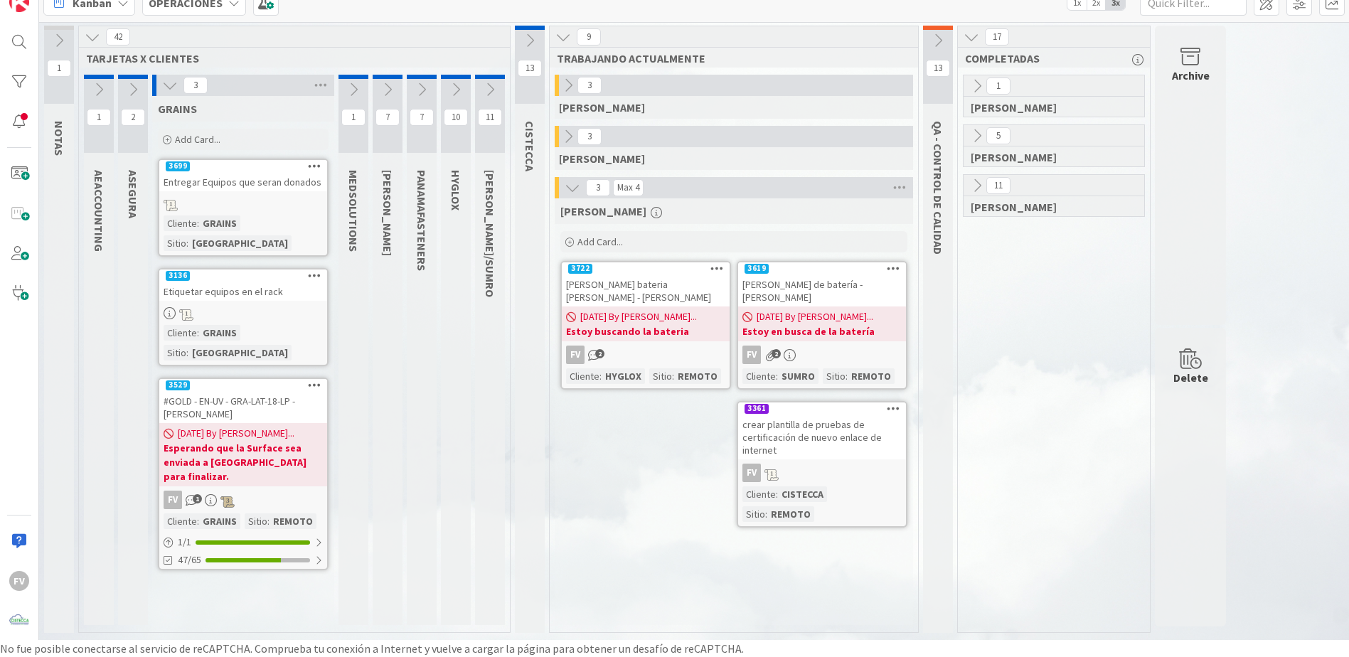
click at [176, 84] on icon at bounding box center [170, 85] width 16 height 16
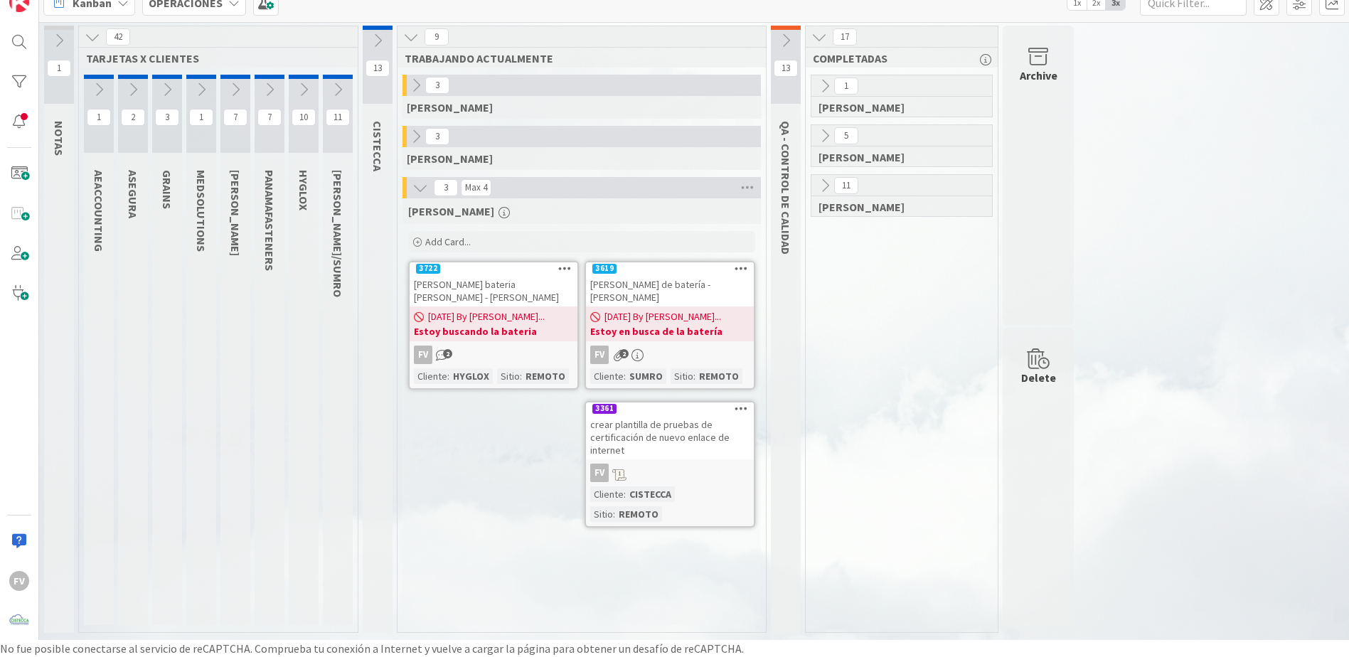
drag, startPoint x: 255, startPoint y: 81, endPoint x: 248, endPoint y: 84, distance: 7.7
click at [255, 82] on button at bounding box center [270, 89] width 30 height 21
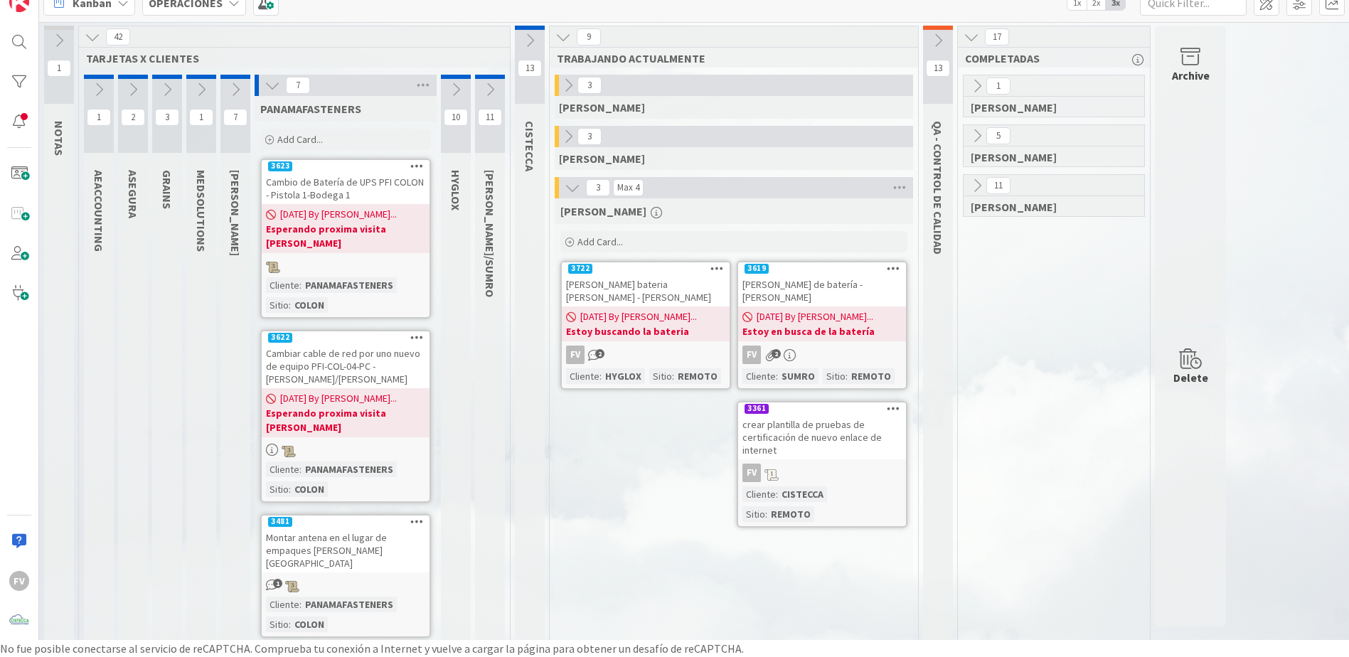
click at [263, 85] on button at bounding box center [272, 85] width 18 height 18
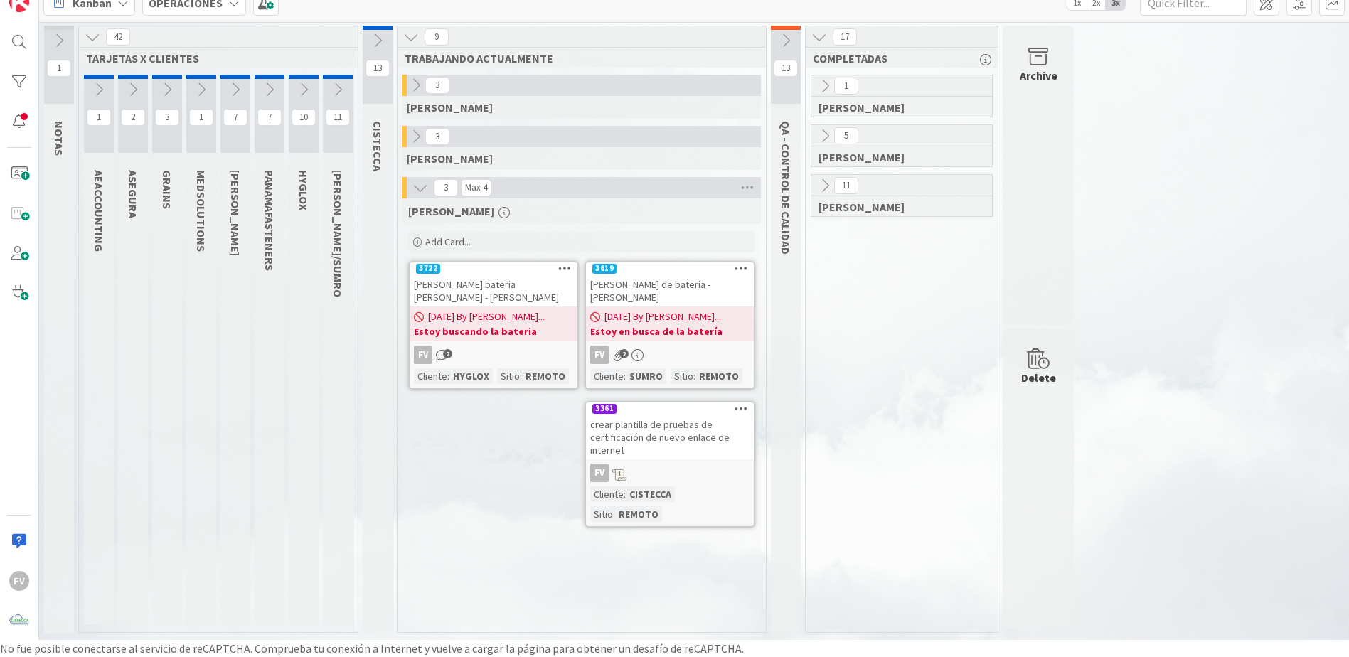
click at [241, 89] on icon at bounding box center [235, 90] width 16 height 16
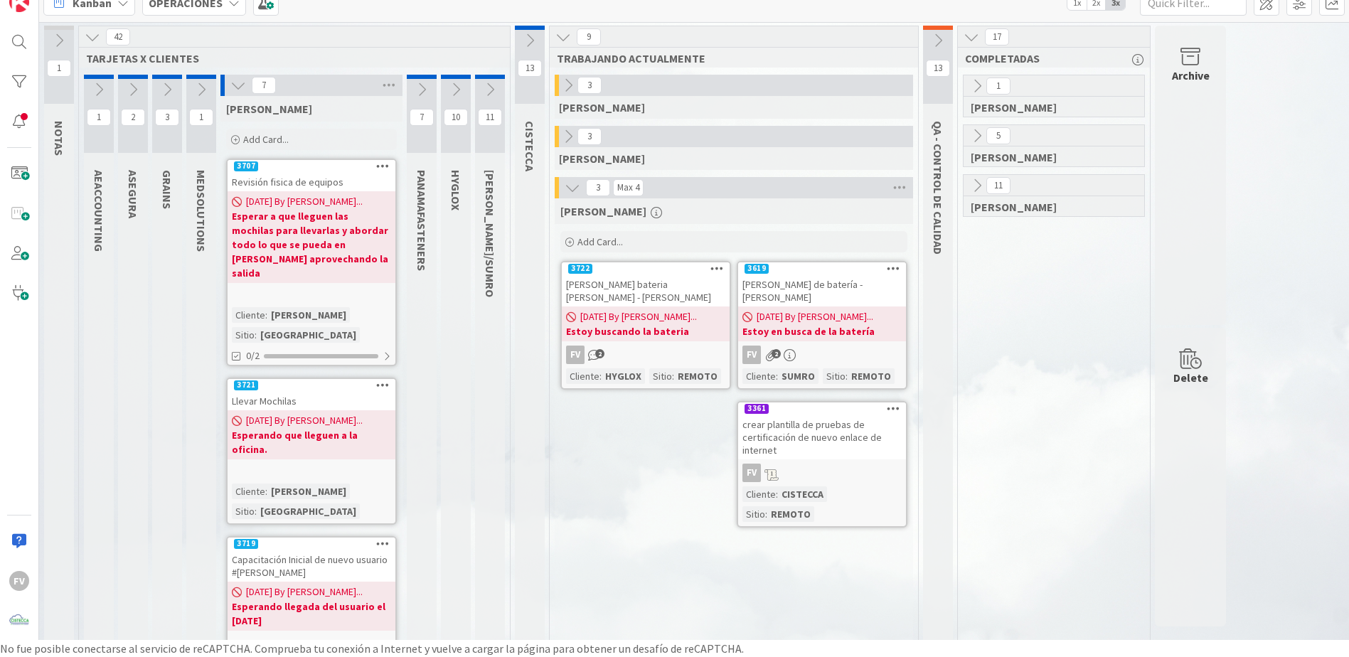
click at [237, 82] on icon at bounding box center [238, 85] width 16 height 16
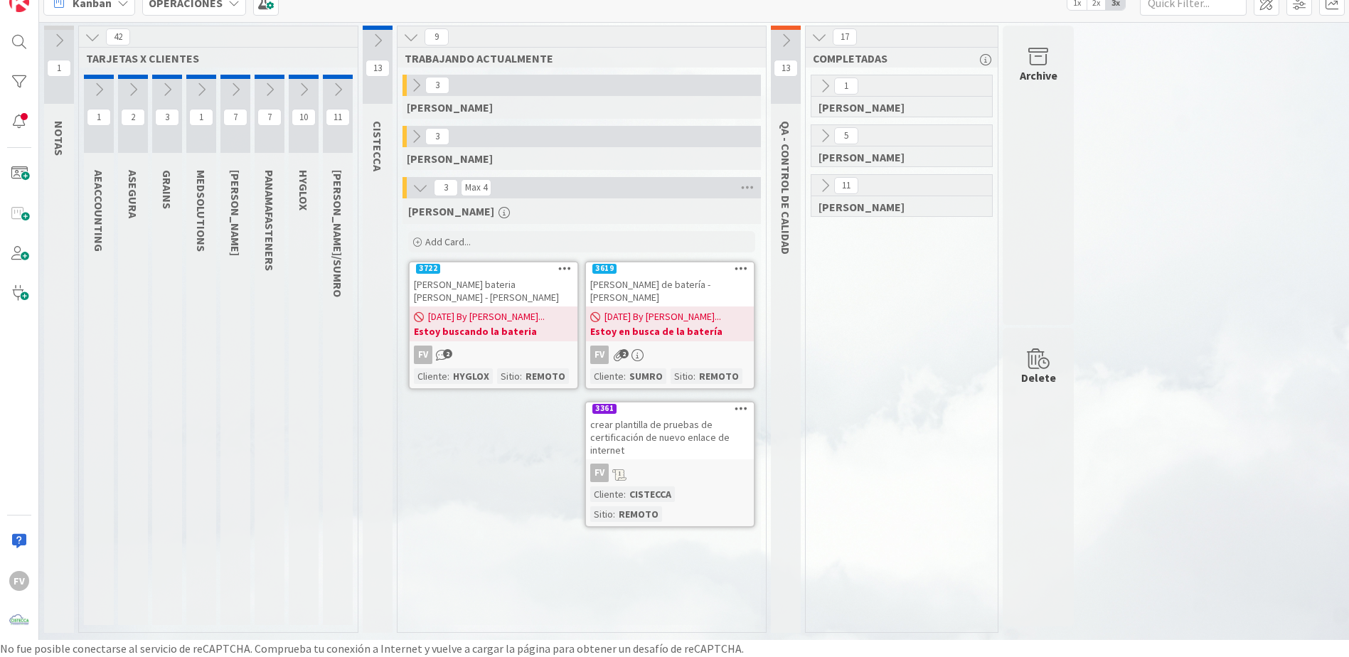
drag, startPoint x: 270, startPoint y: 82, endPoint x: 270, endPoint y: 92, distance: 10.7
click at [270, 92] on icon at bounding box center [270, 90] width 16 height 16
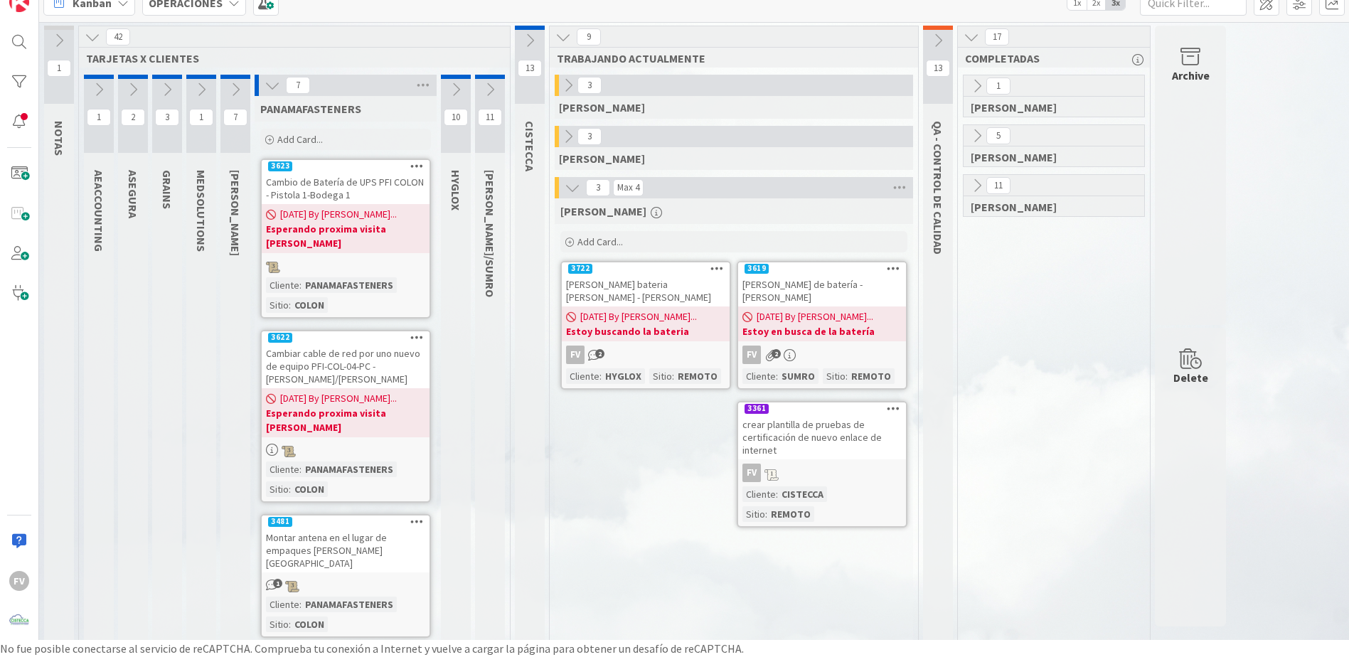
click at [260, 88] on div "7" at bounding box center [346, 85] width 182 height 21
click at [267, 82] on icon at bounding box center [272, 85] width 16 height 16
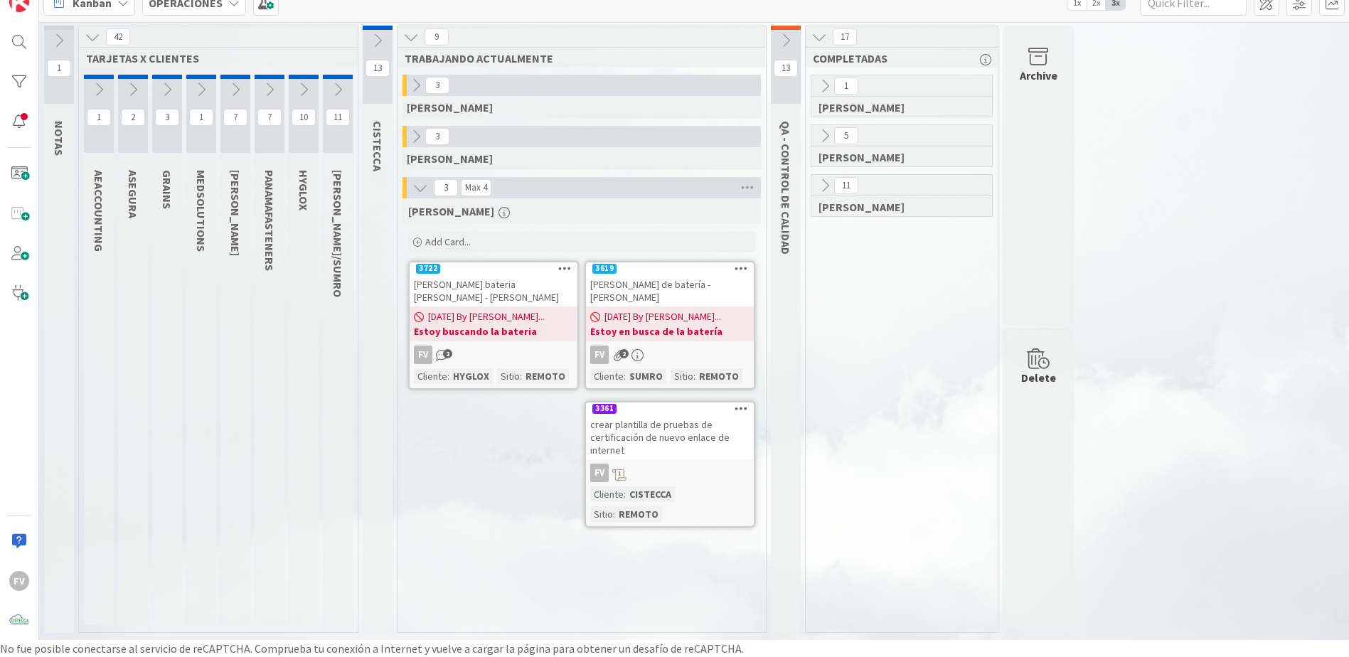
click at [303, 88] on icon at bounding box center [304, 90] width 16 height 16
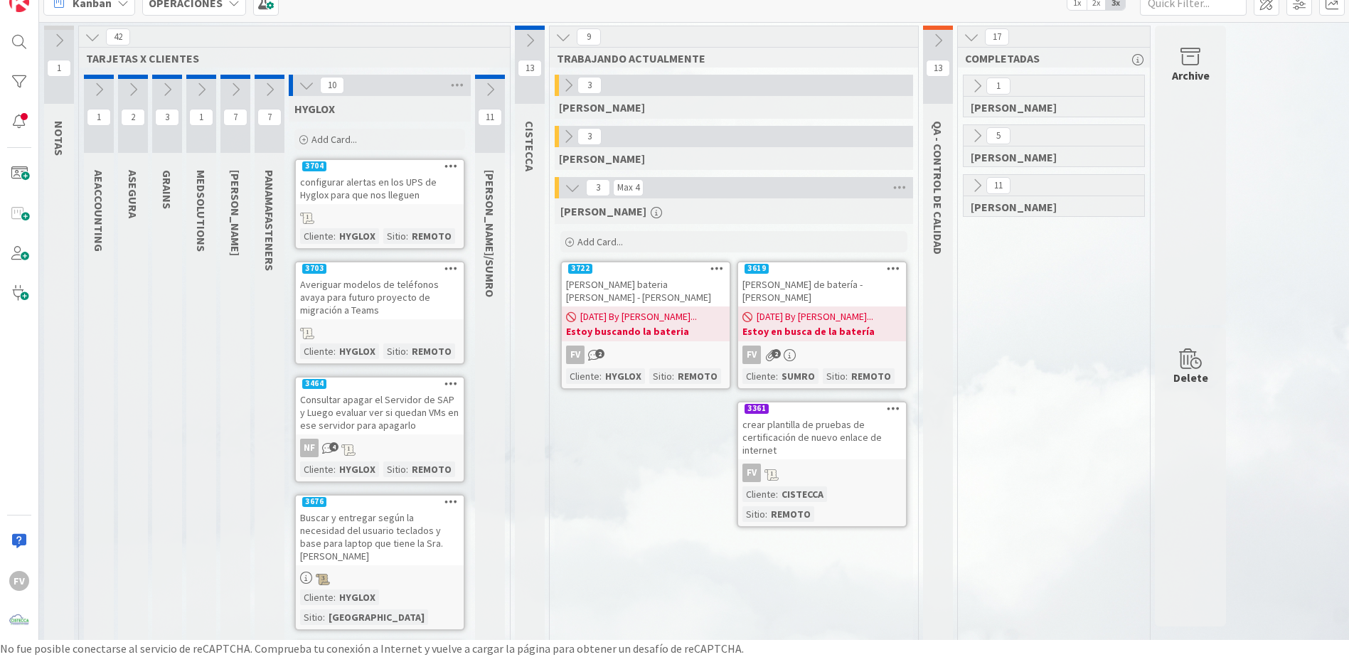
click at [307, 85] on icon at bounding box center [307, 85] width 16 height 16
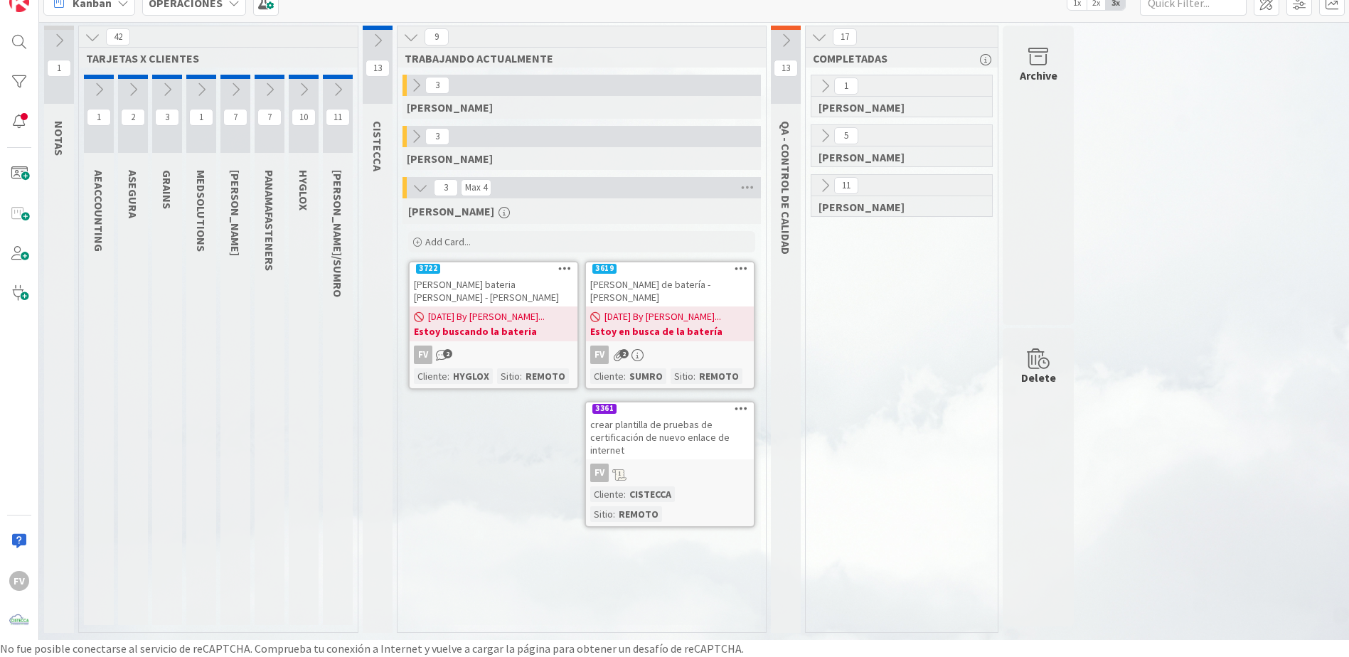
click at [333, 90] on icon at bounding box center [338, 90] width 16 height 16
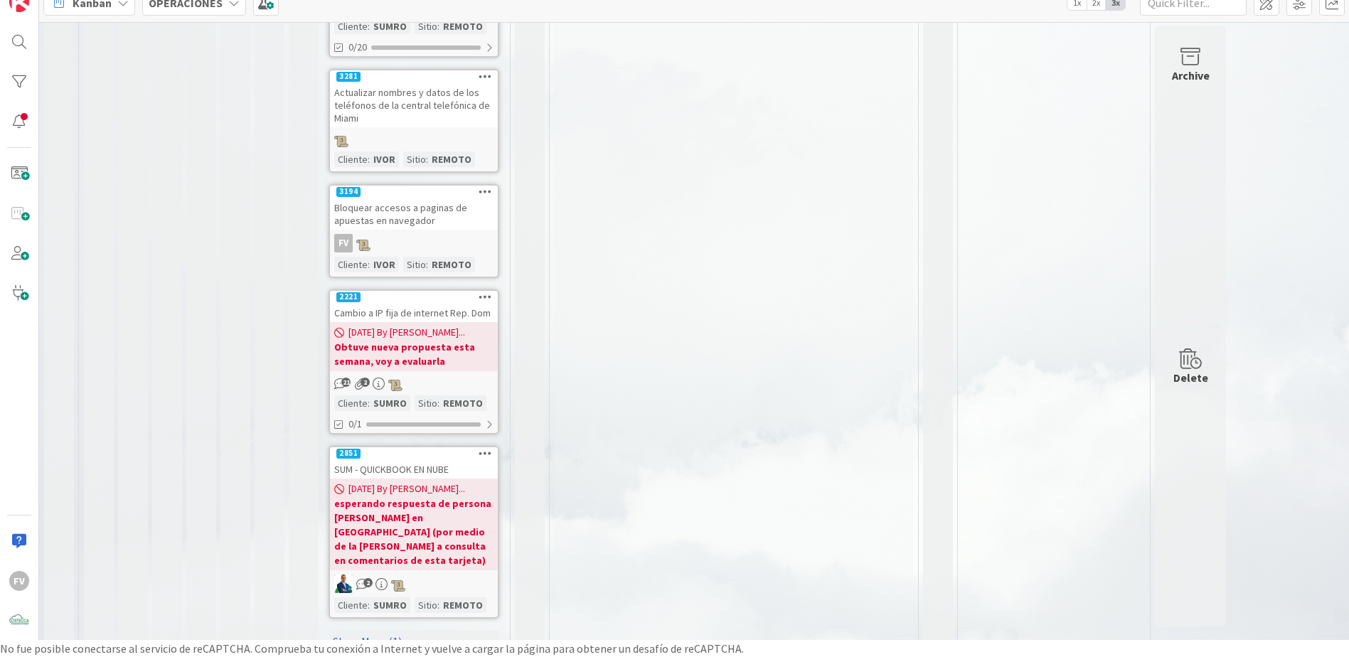
scroll to position [929, 0]
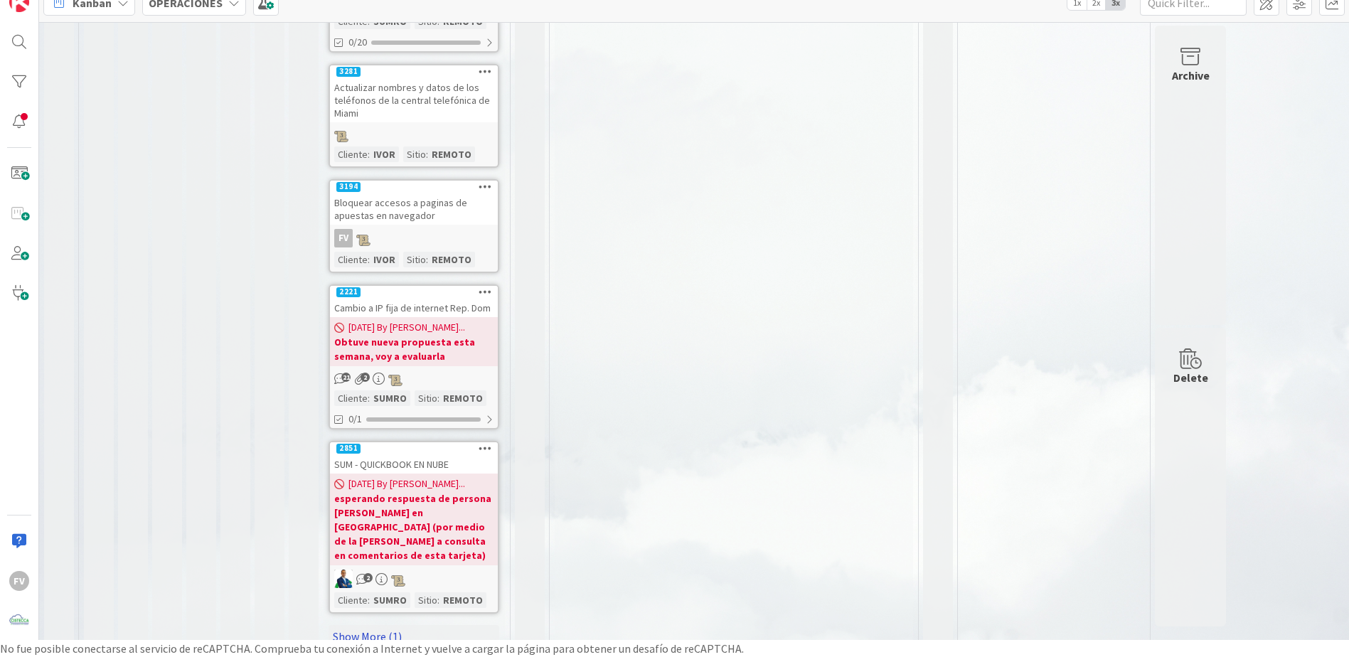
click at [350, 625] on link "Show More (1)" at bounding box center [413, 636] width 171 height 23
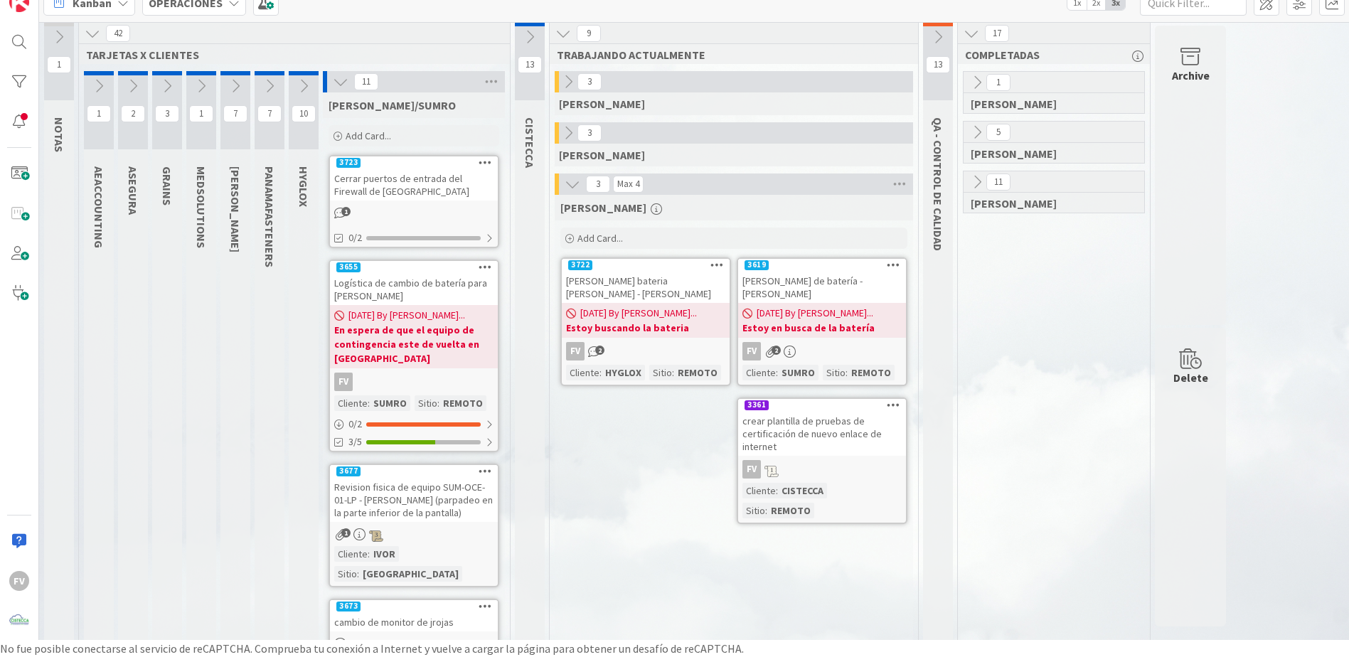
scroll to position [0, 0]
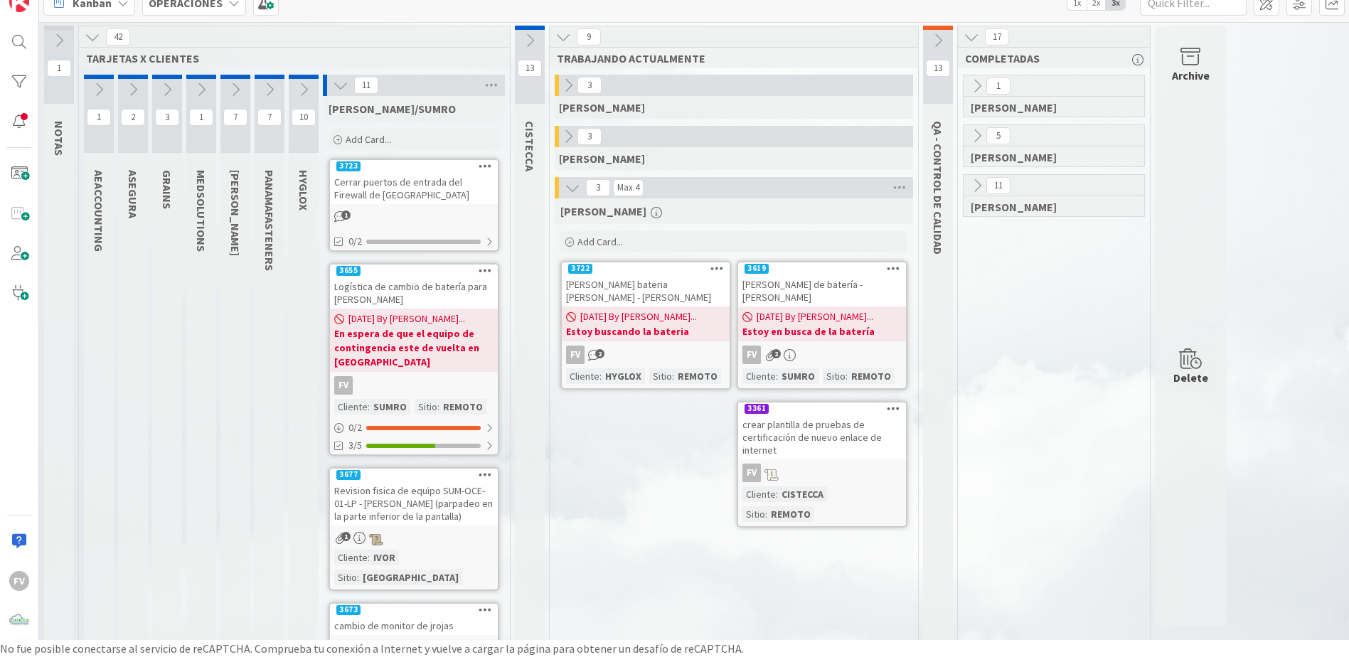
click at [338, 76] on div "11" at bounding box center [414, 85] width 182 height 21
click at [345, 80] on icon at bounding box center [341, 85] width 16 height 16
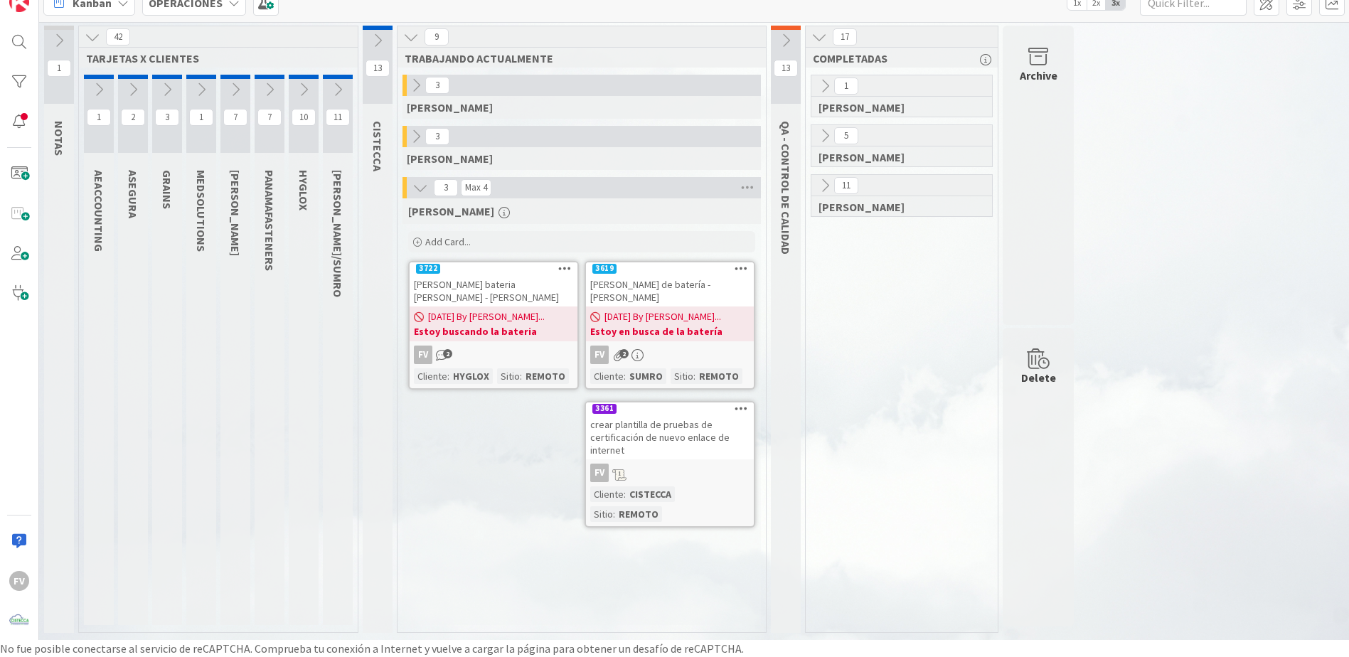
click at [97, 42] on icon at bounding box center [93, 37] width 16 height 16
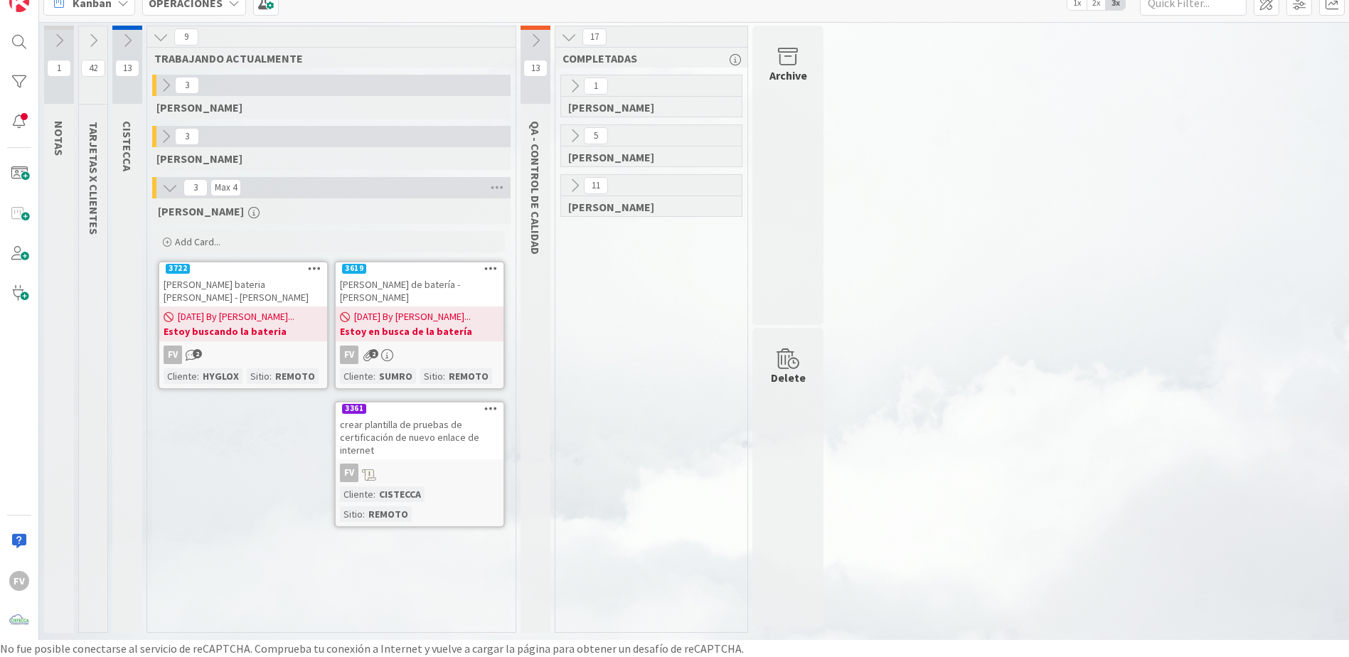
click at [535, 45] on icon at bounding box center [535, 41] width 16 height 16
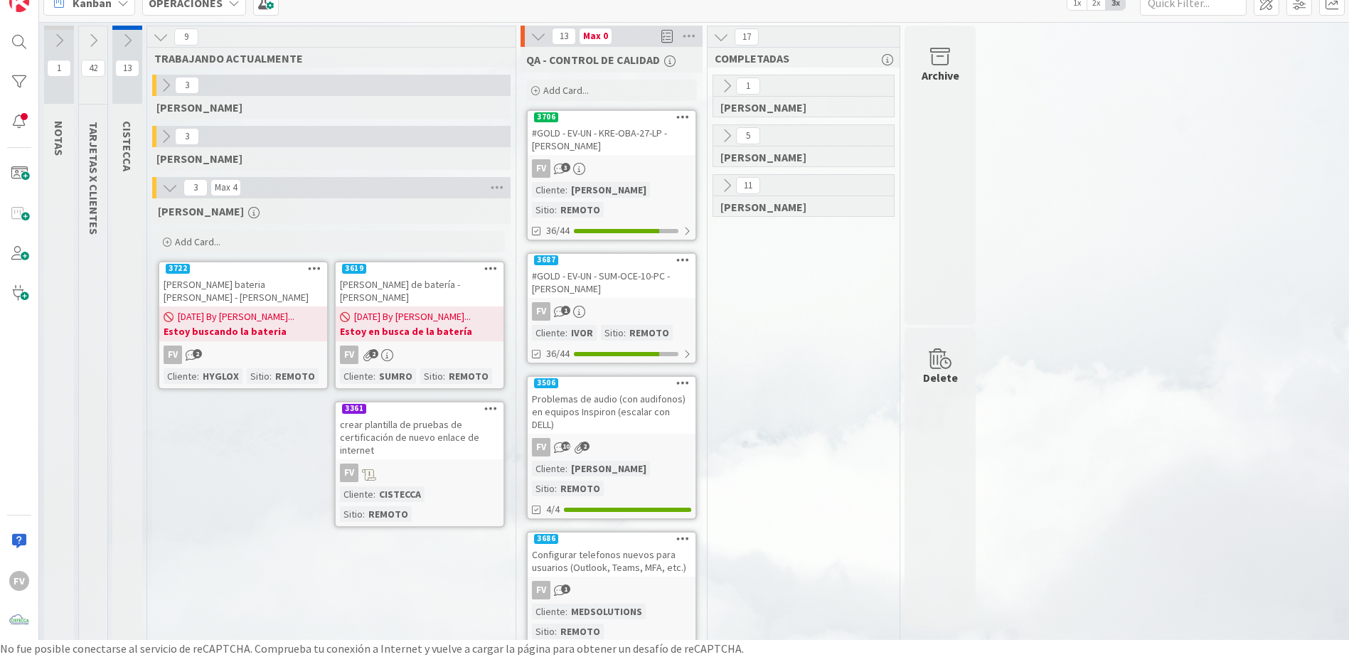
click at [538, 40] on icon at bounding box center [538, 36] width 16 height 16
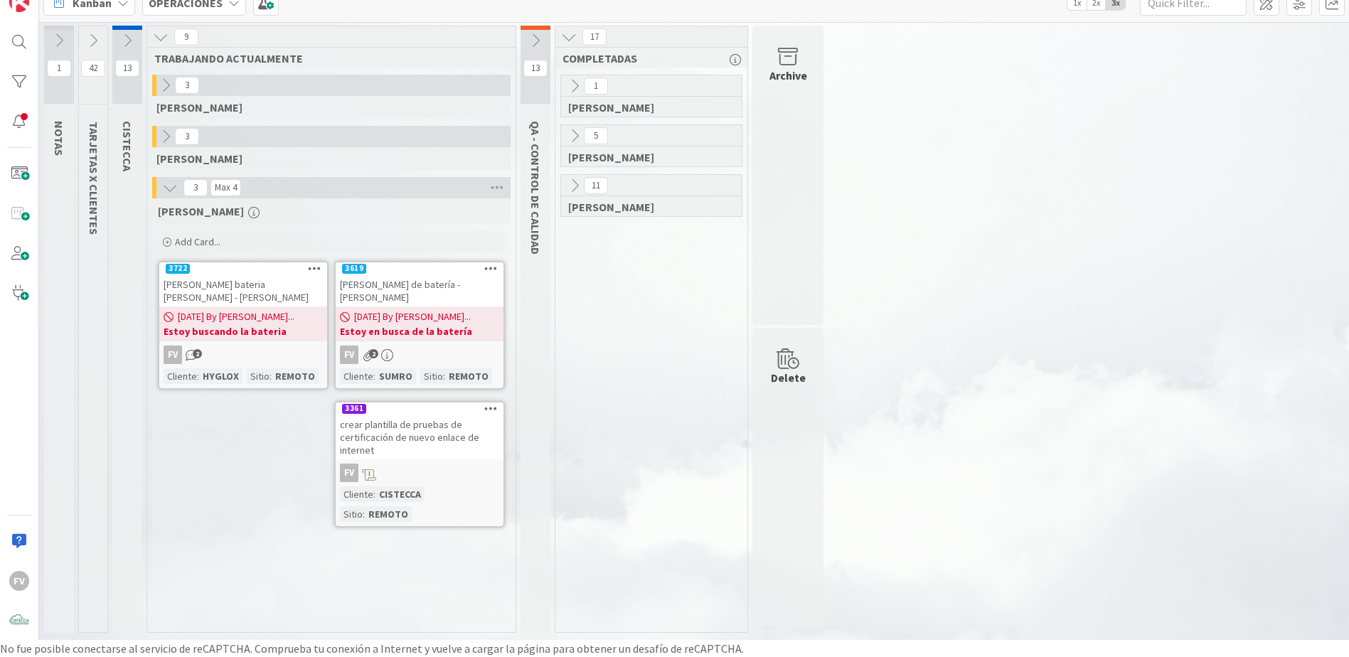
click at [578, 183] on icon at bounding box center [575, 186] width 16 height 16
click at [583, 224] on div "11" at bounding box center [657, 233] width 182 height 21
click at [582, 226] on icon at bounding box center [580, 234] width 16 height 16
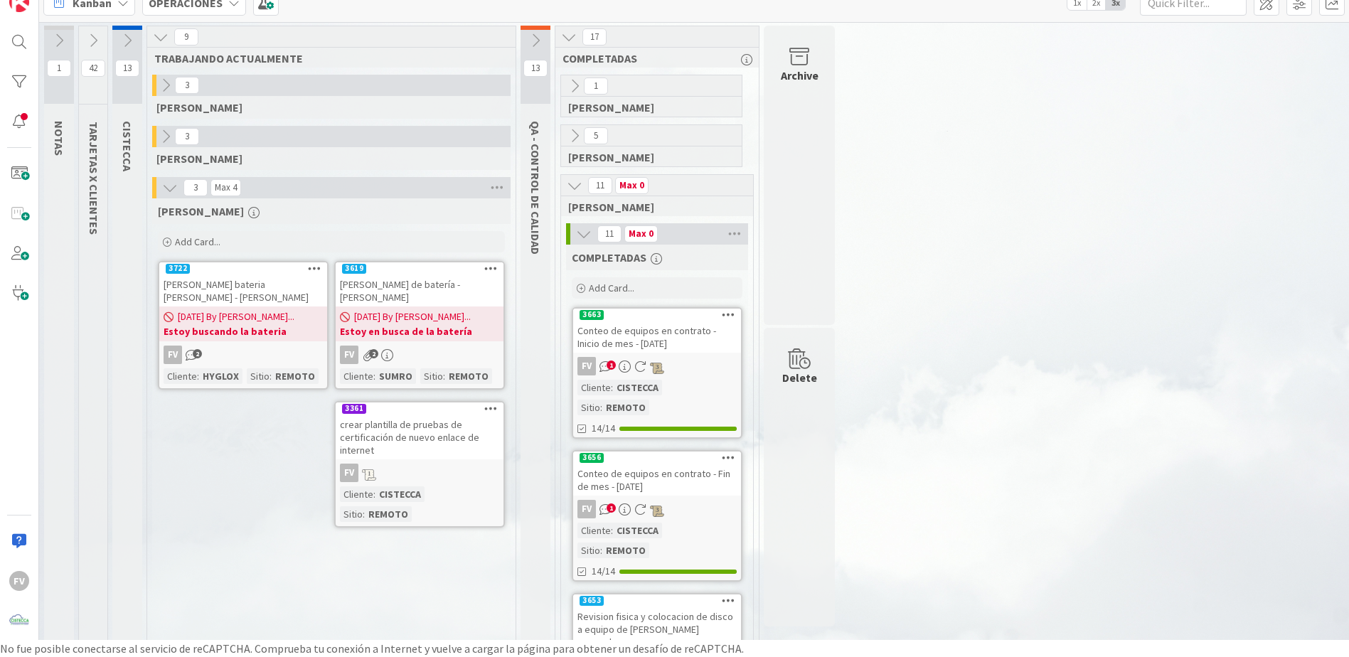
click at [589, 239] on icon at bounding box center [584, 234] width 16 height 16
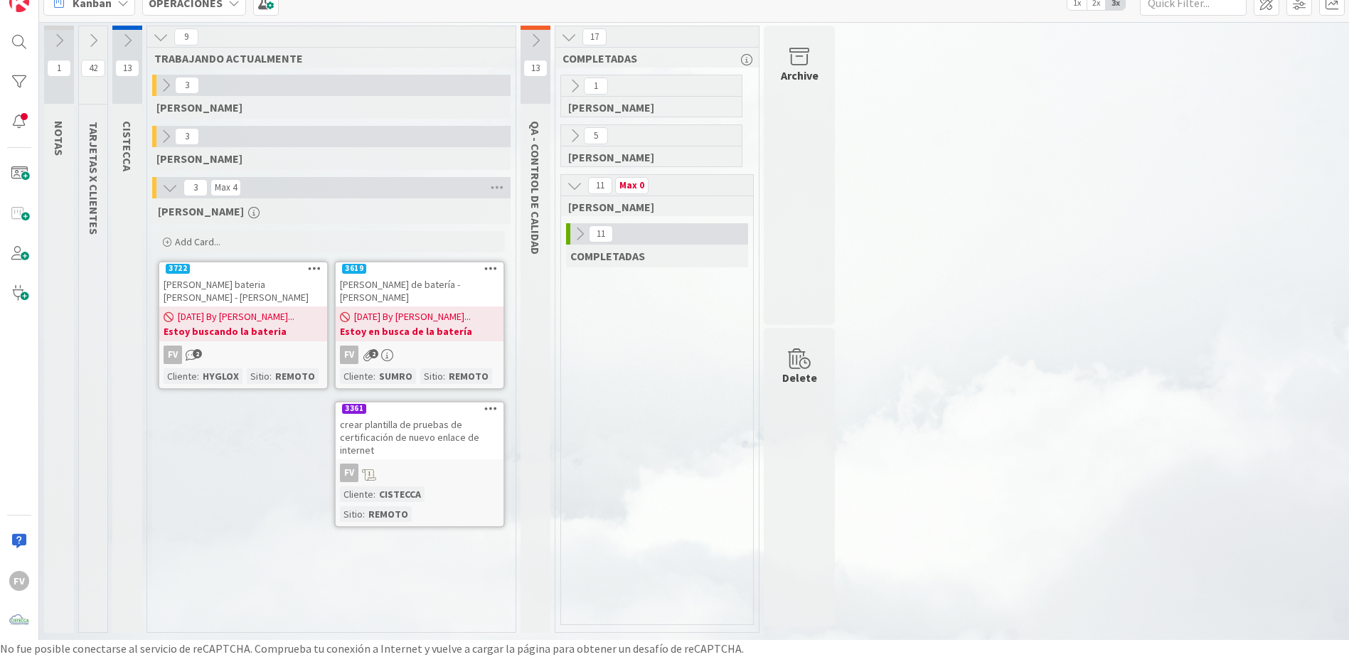
click at [584, 186] on button at bounding box center [574, 185] width 18 height 18
click at [579, 130] on icon at bounding box center [575, 136] width 16 height 16
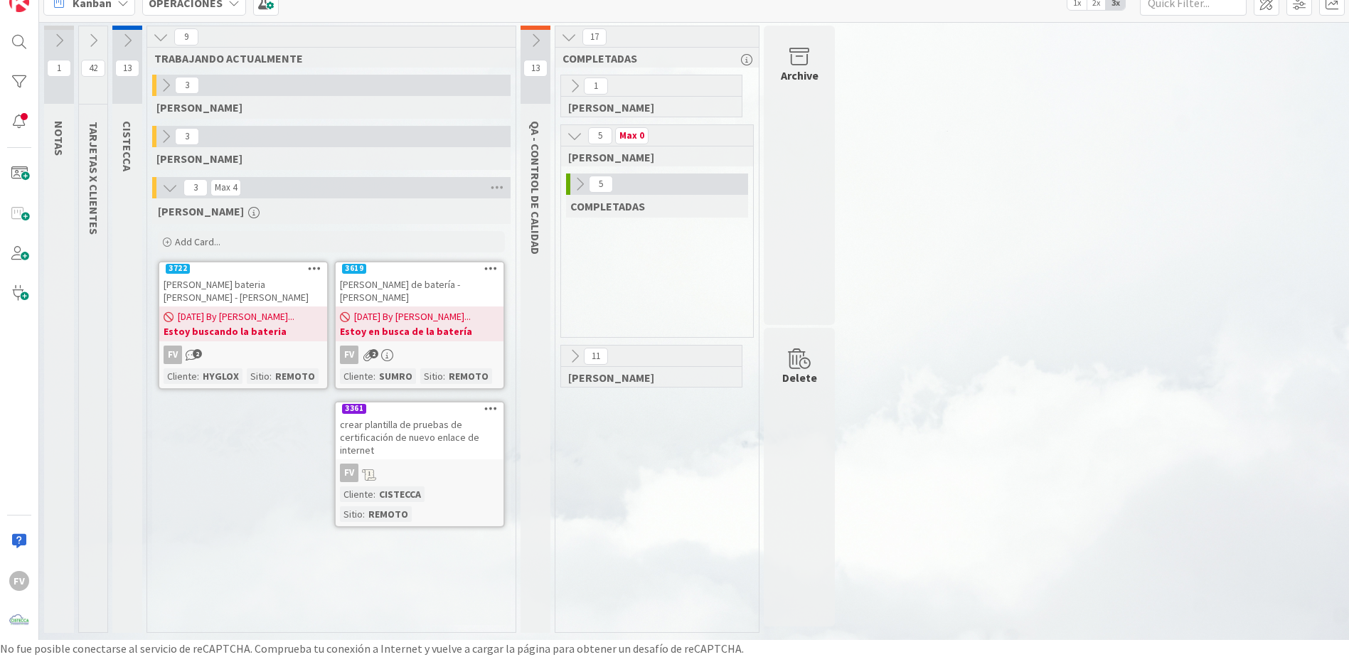
click at [575, 191] on icon at bounding box center [580, 184] width 16 height 16
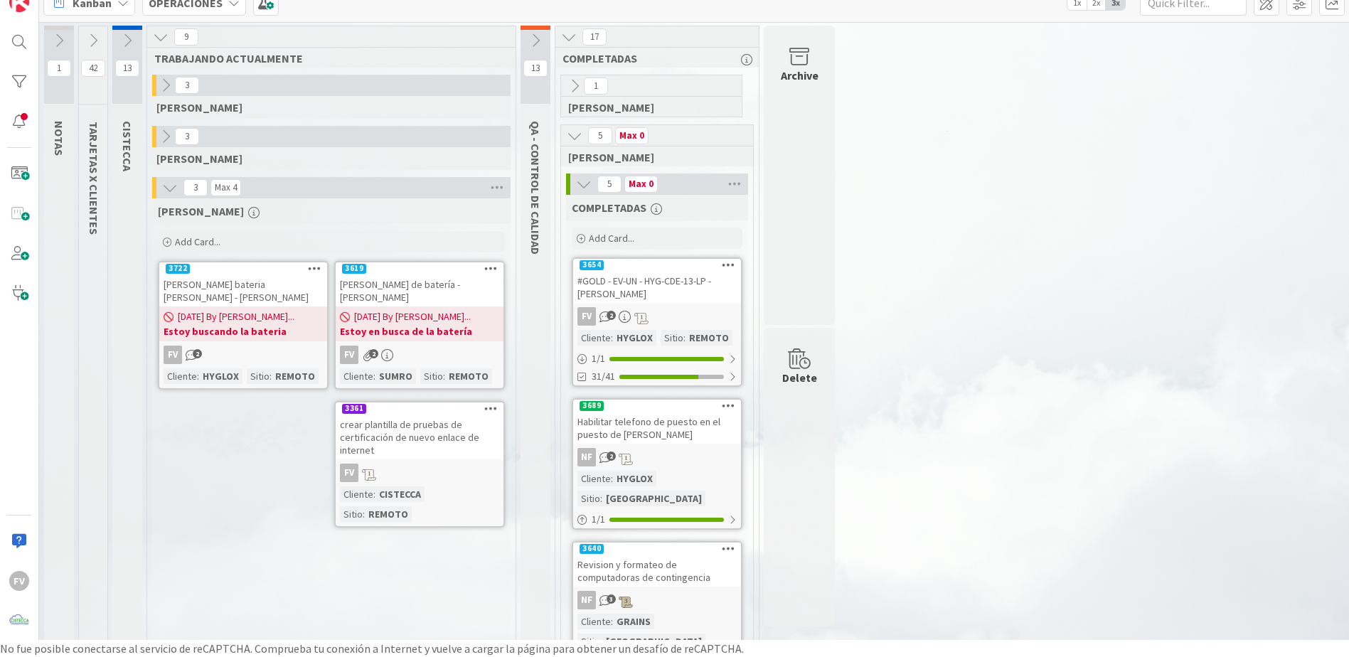
click at [582, 188] on icon at bounding box center [584, 184] width 16 height 16
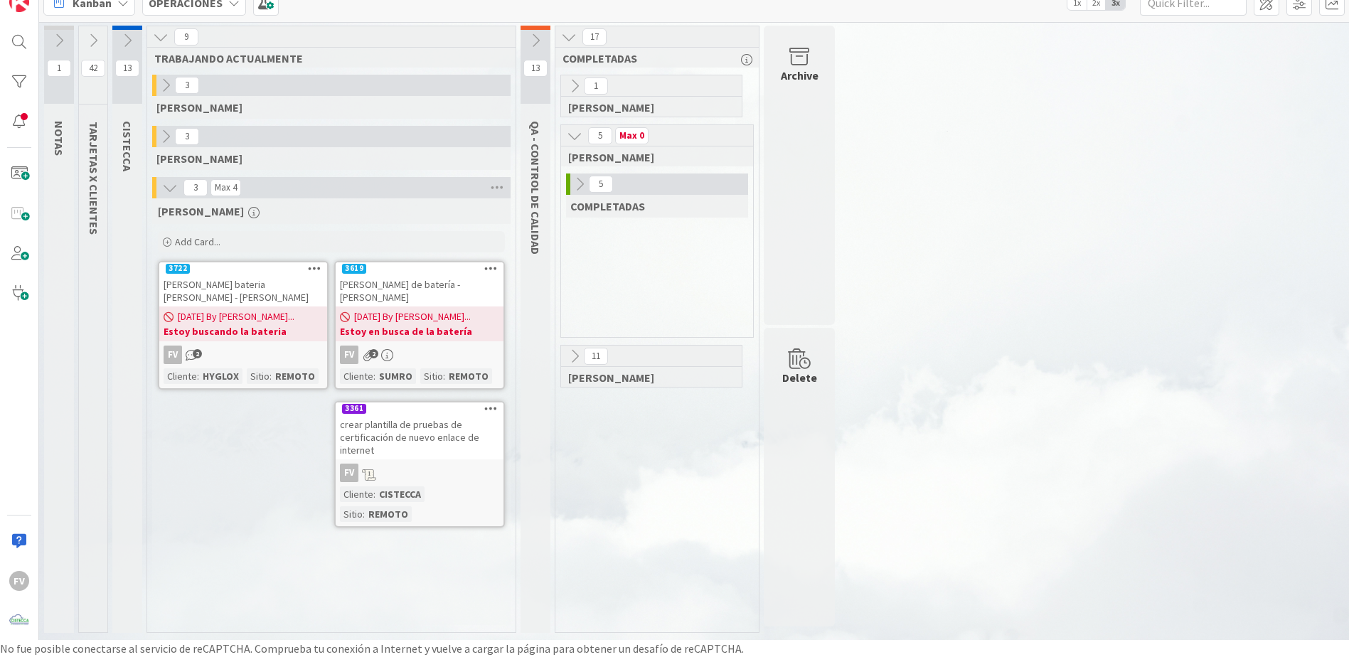
click at [577, 136] on icon at bounding box center [575, 136] width 16 height 16
click at [185, 11] on span "OPERACIONES" at bounding box center [186, 2] width 74 height 17
click at [1324, 100] on div "1 NOTAS 42 TARJETAS X CLIENTES 13 CISTECCA 9 TRABAJANDO ACTUALMENTE 3 GABRIEL 3…" at bounding box center [694, 333] width 1304 height 614
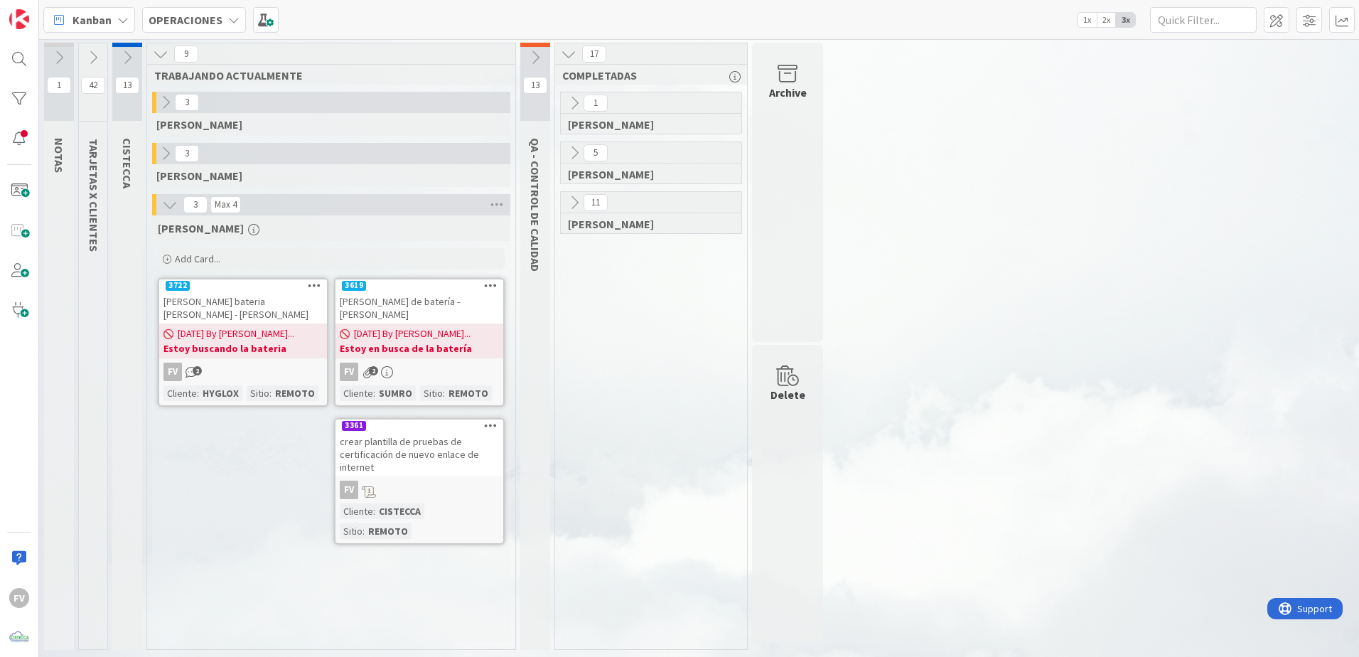
click at [82, 63] on button at bounding box center [93, 57] width 28 height 21
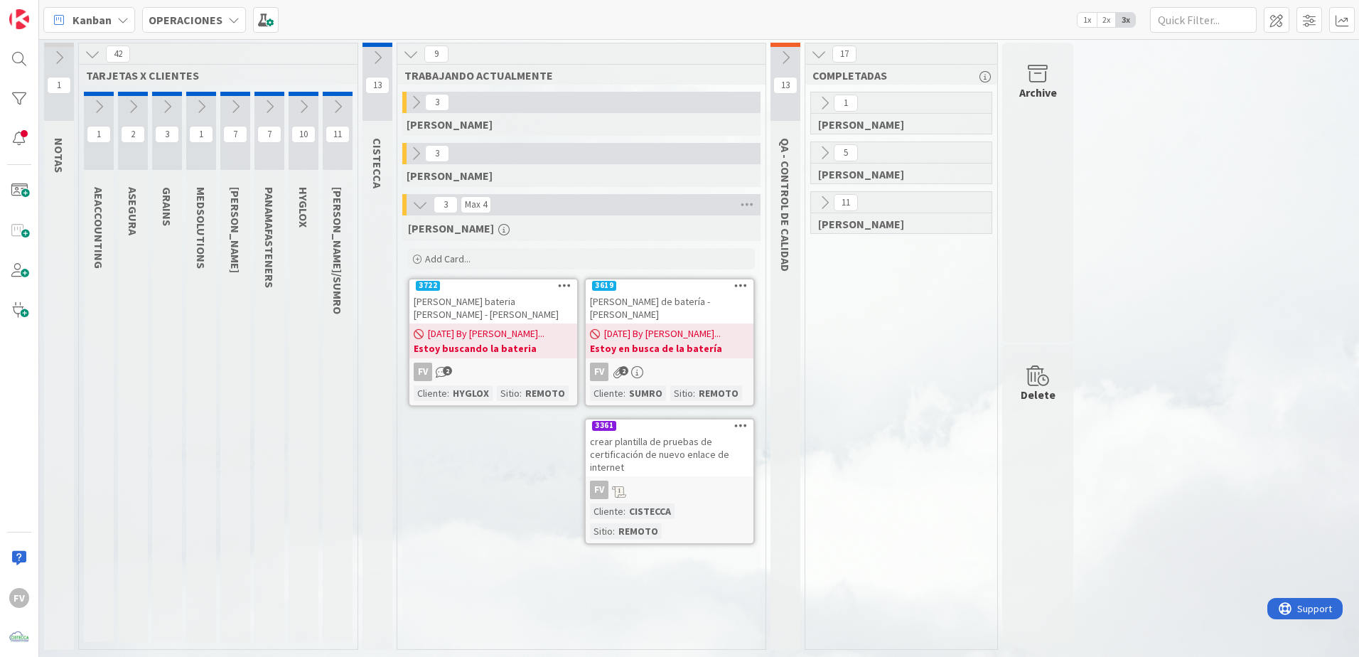
click at [236, 114] on button at bounding box center [235, 106] width 30 height 21
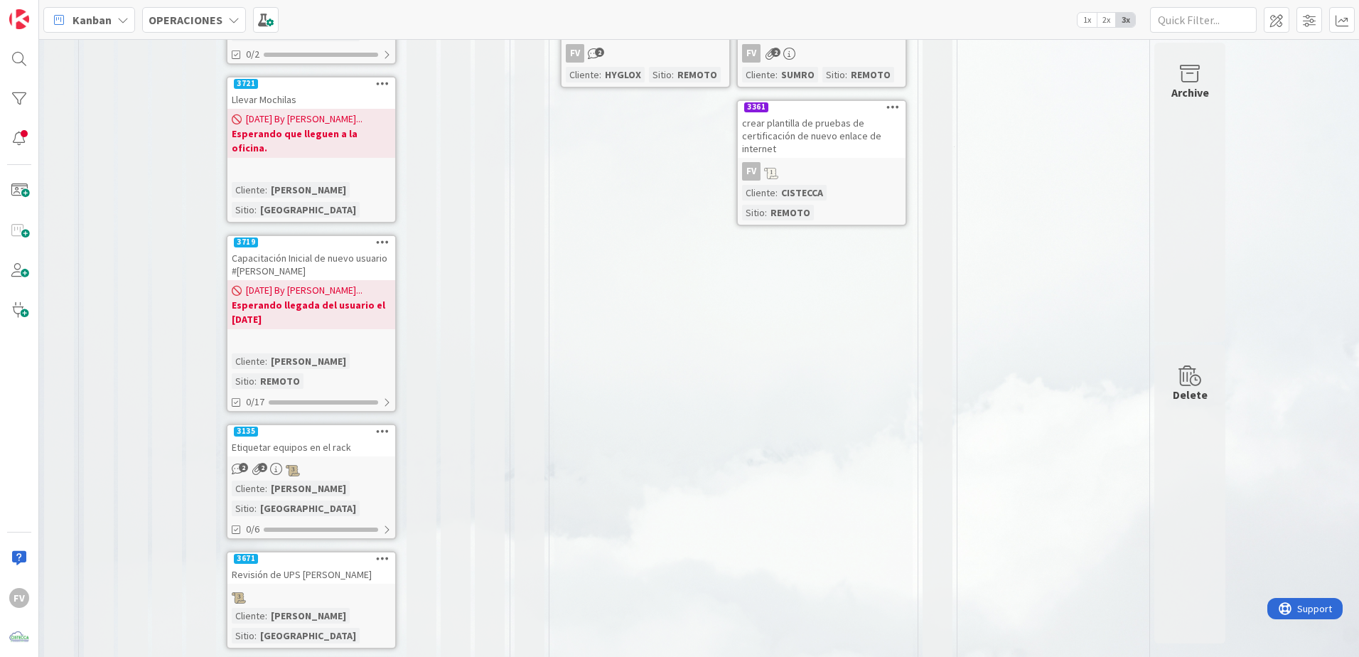
scroll to position [432, 0]
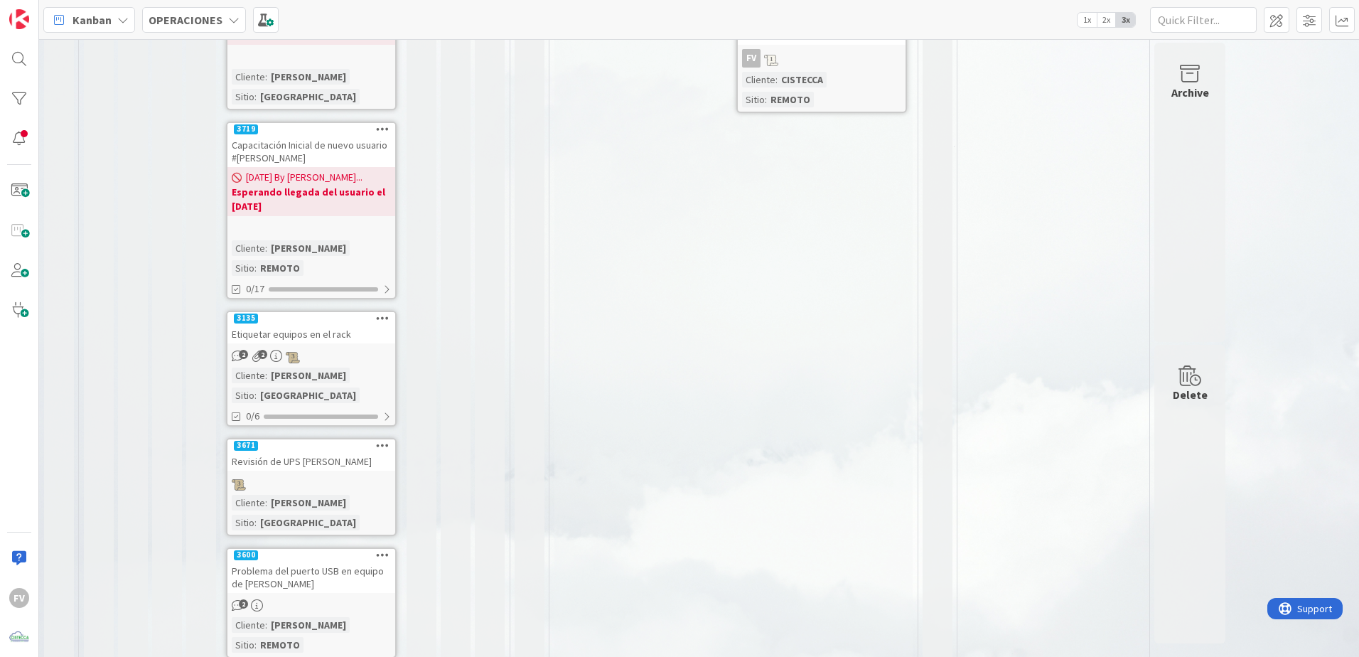
click at [336, 348] on div "2 2" at bounding box center [311, 356] width 168 height 16
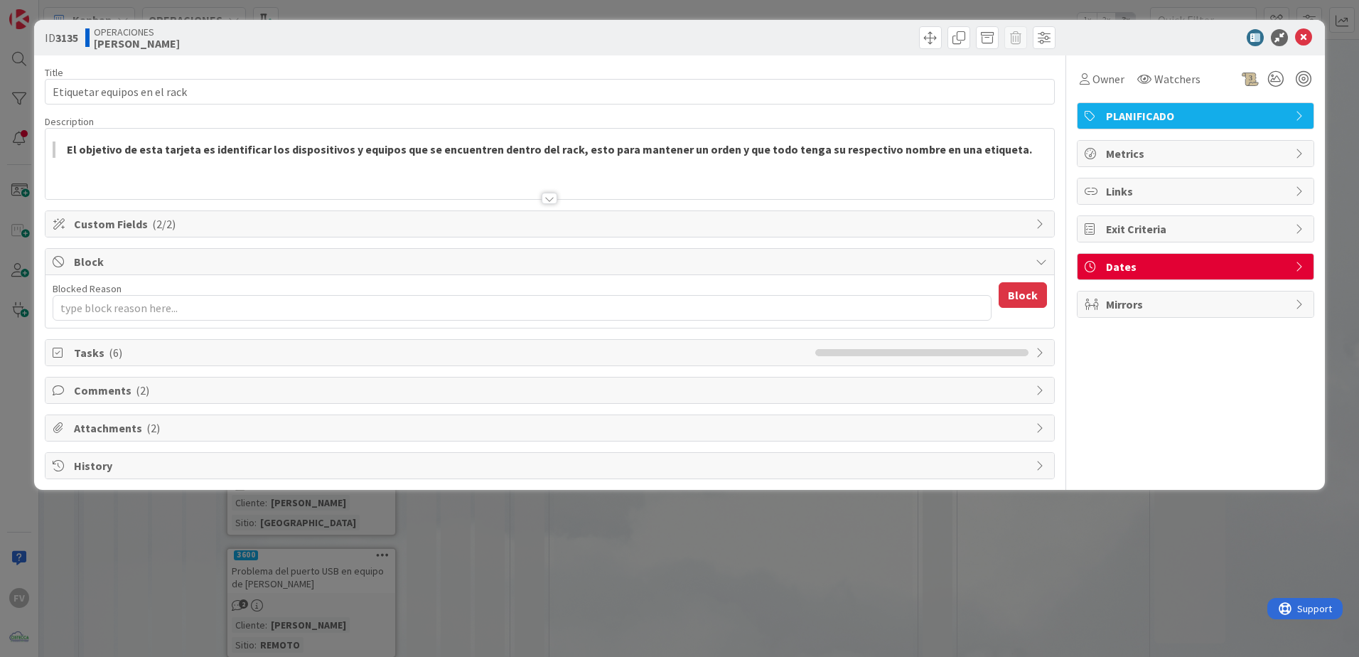
click at [371, 345] on span "Tasks ( 6 )" at bounding box center [441, 352] width 734 height 17
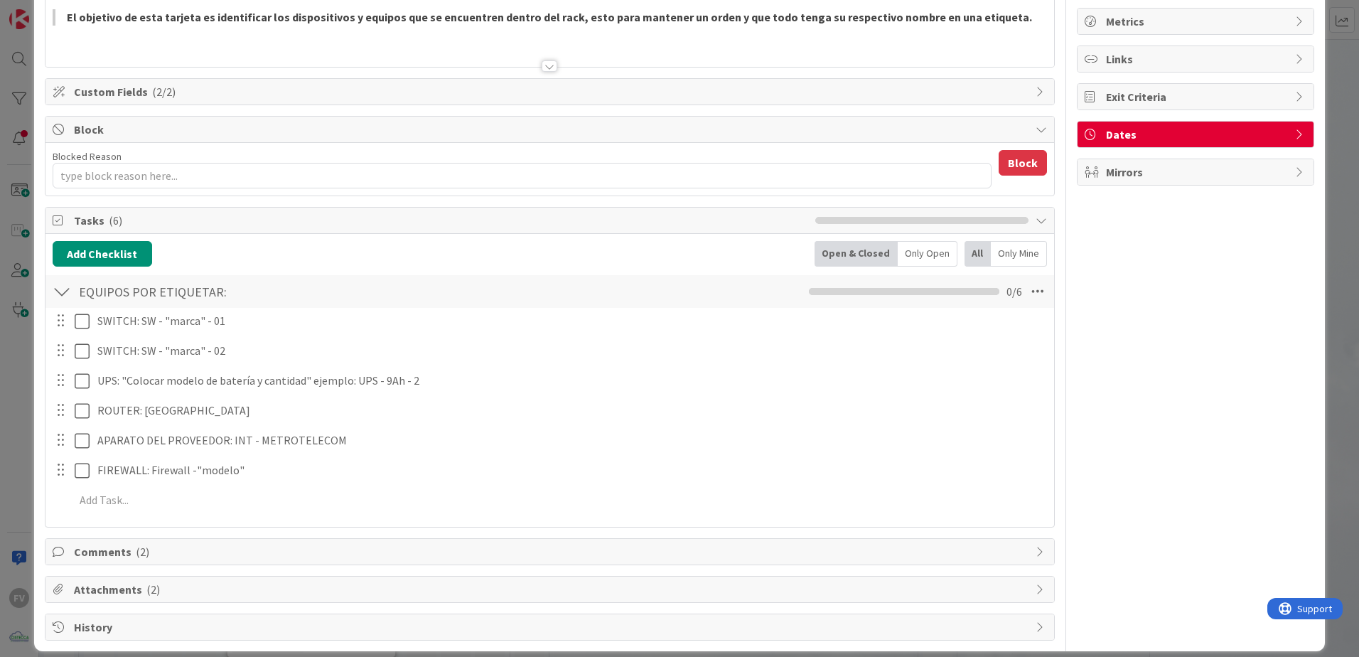
scroll to position [146, 0]
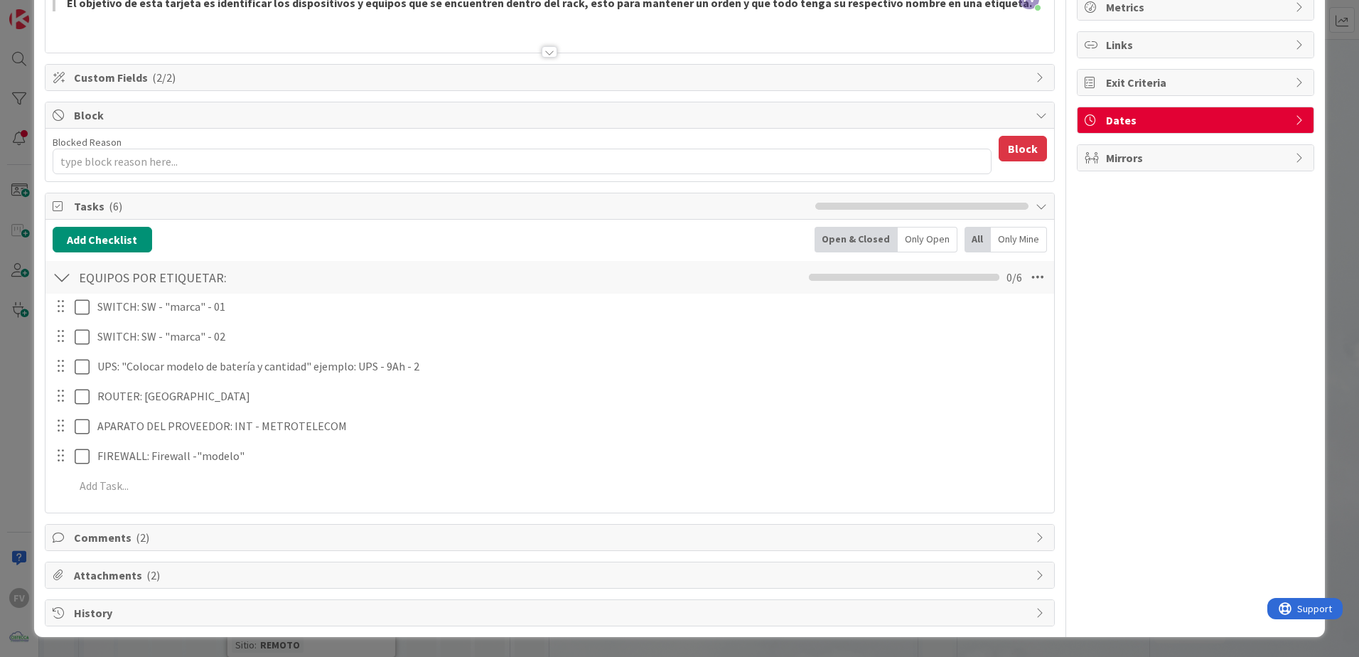
click at [191, 534] on span "Comments ( 2 )" at bounding box center [551, 537] width 955 height 17
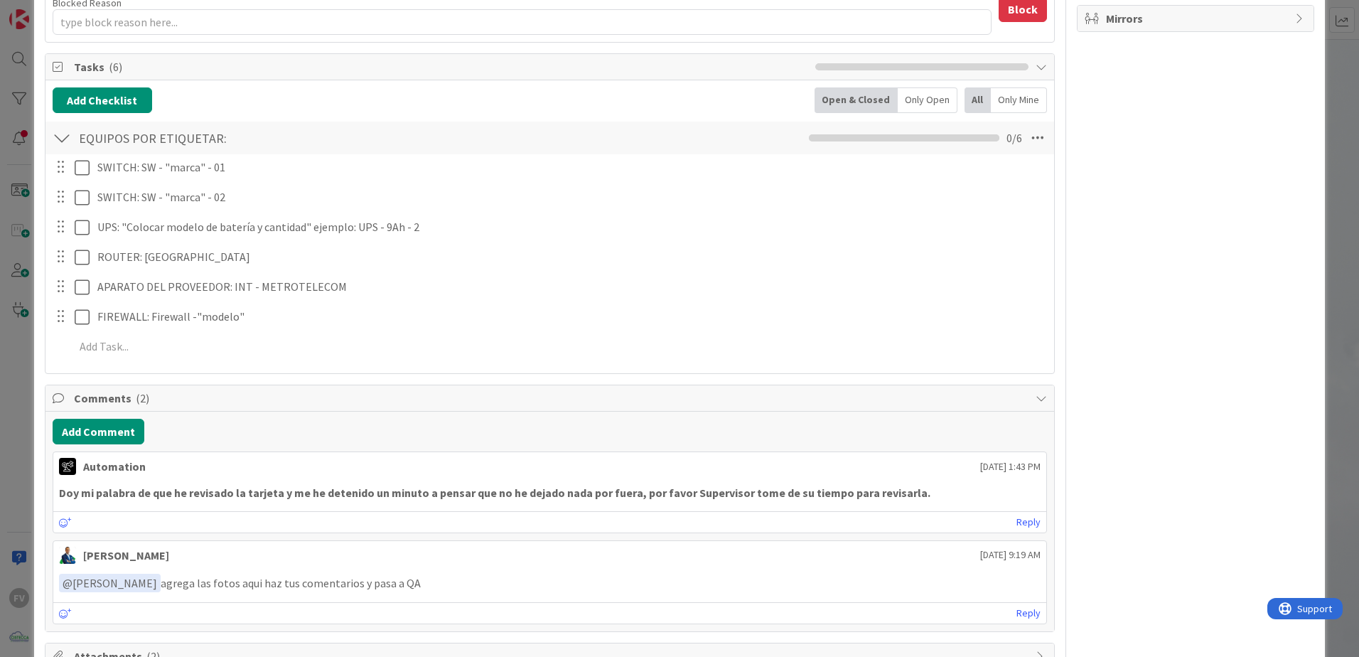
scroll to position [308, 0]
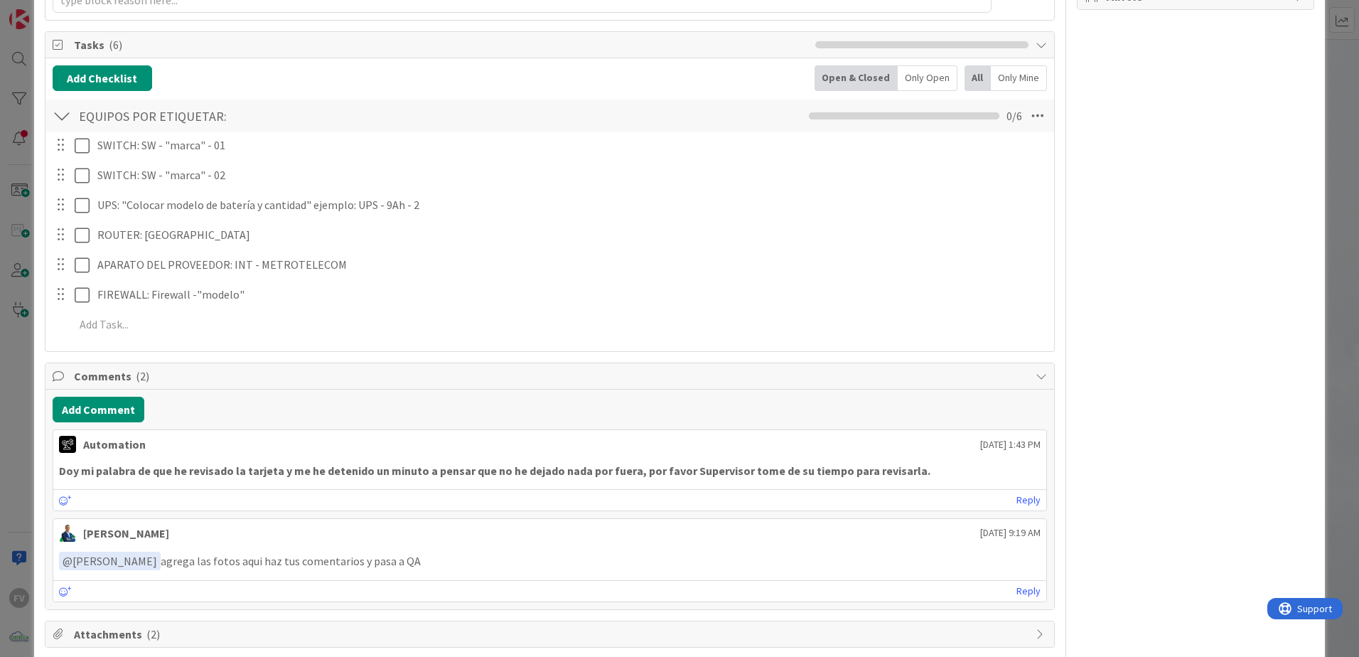
click at [353, 377] on span "Comments ( 2 )" at bounding box center [551, 376] width 955 height 17
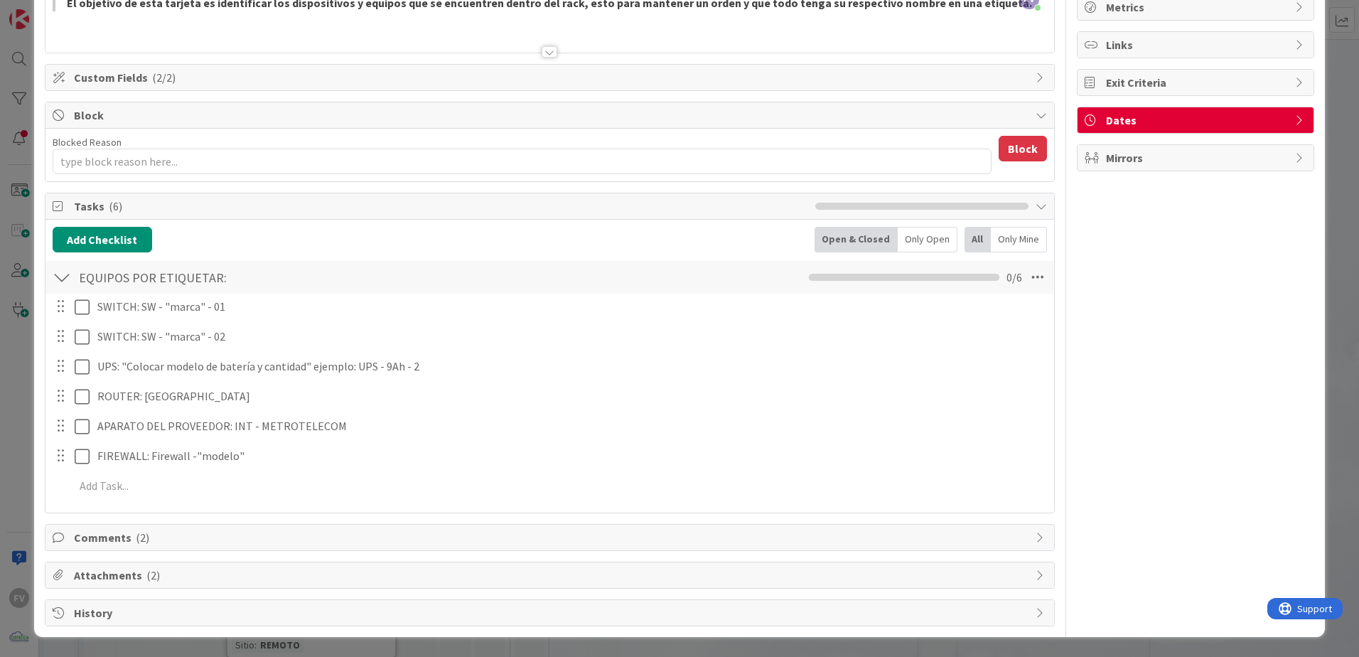
click at [130, 564] on div "Attachments ( 2 )" at bounding box center [549, 575] width 1009 height 26
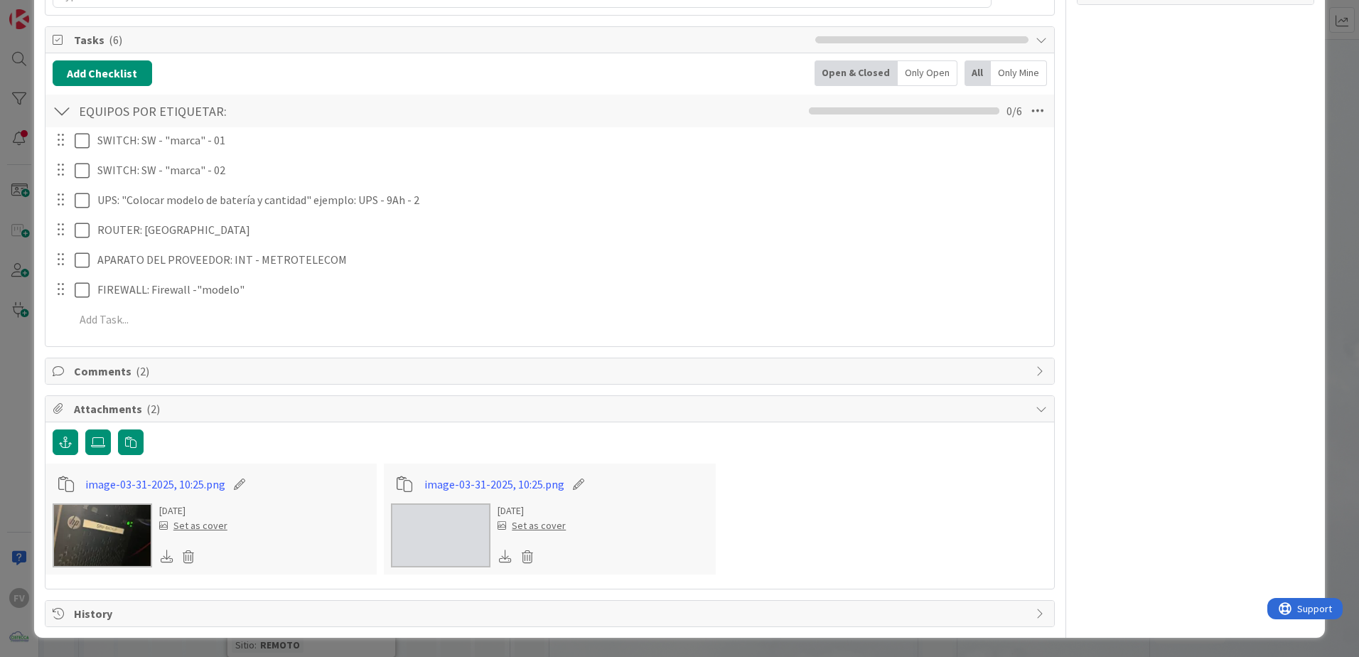
scroll to position [314, 0]
click at [107, 531] on img at bounding box center [103, 535] width 100 height 64
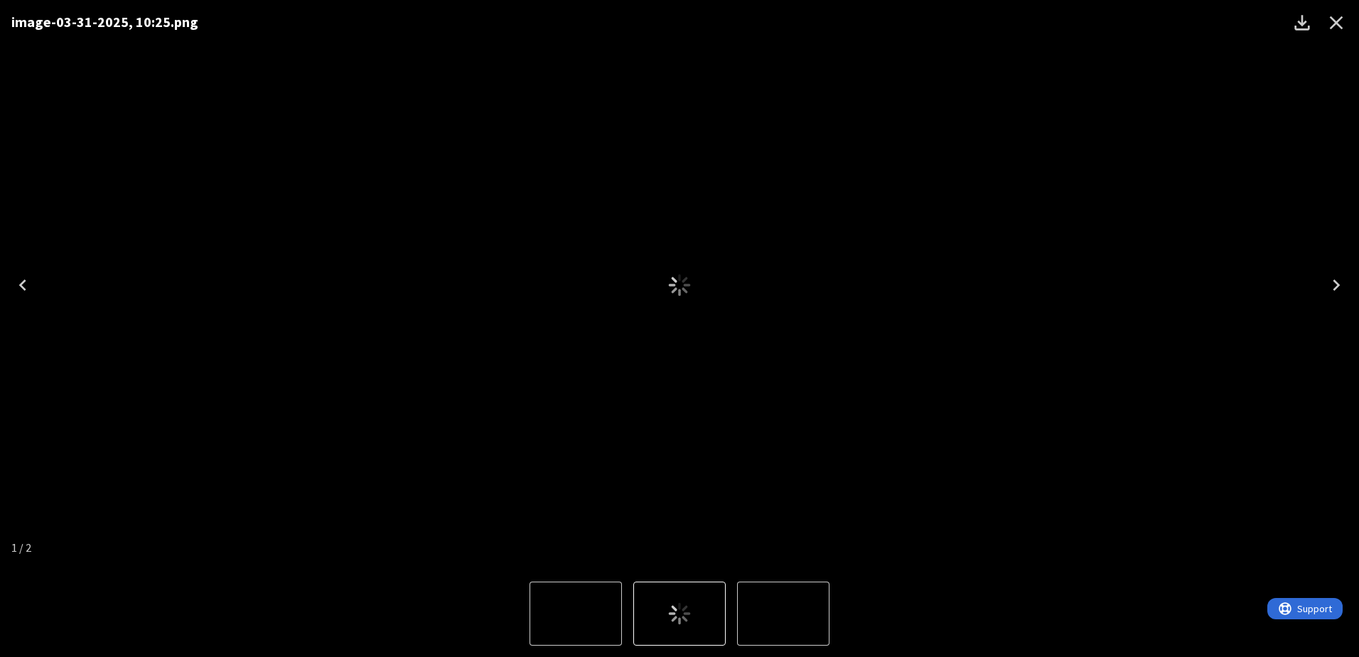
click at [1333, 28] on icon "Close" at bounding box center [1336, 22] width 23 height 23
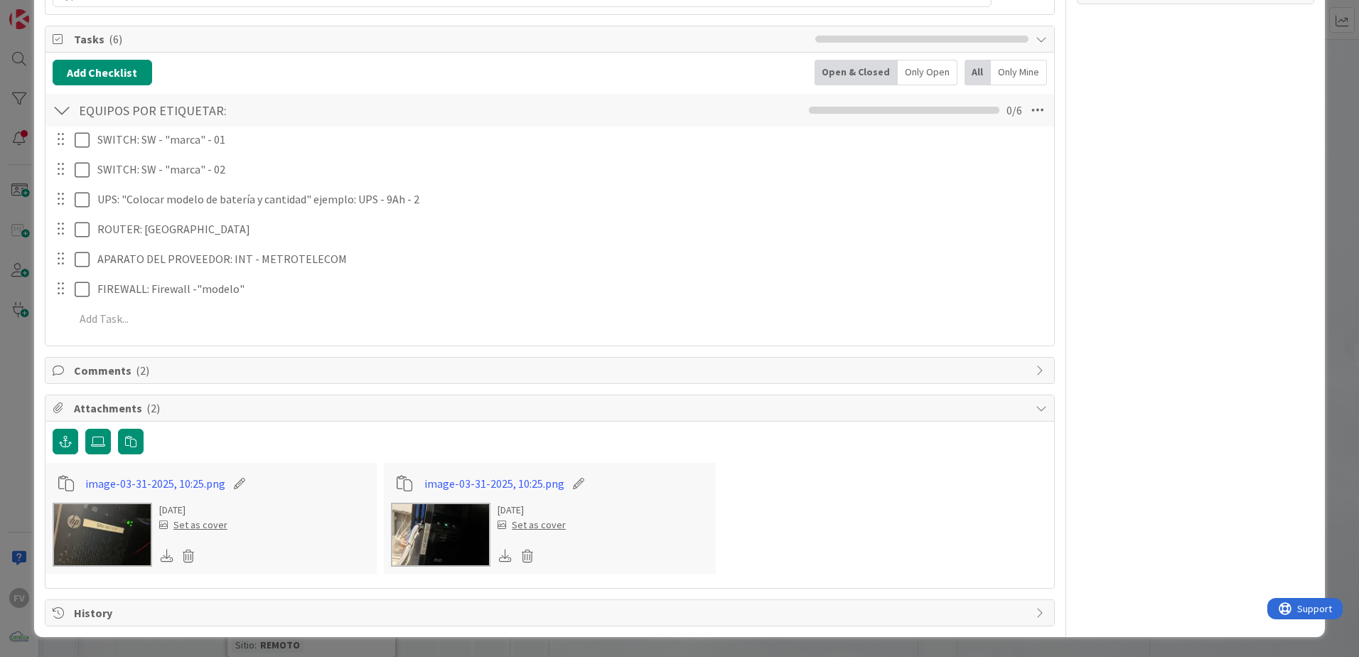
click at [436, 542] on img at bounding box center [441, 535] width 100 height 64
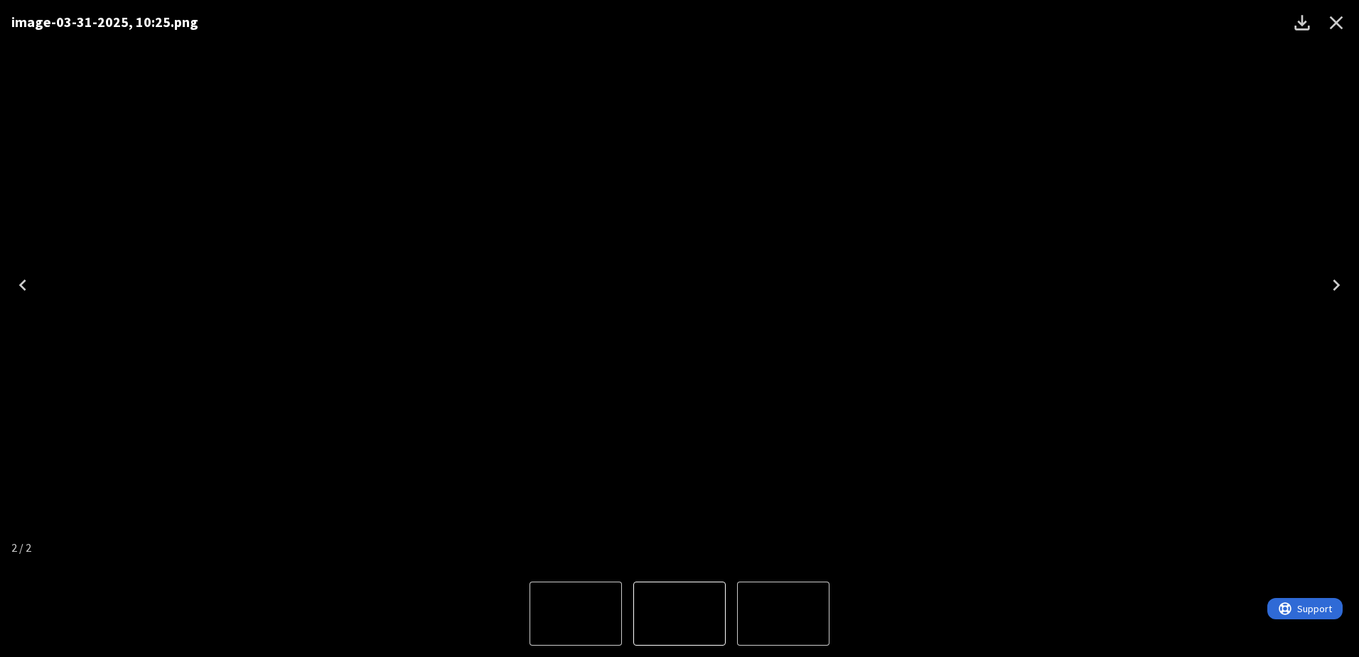
click at [680, 614] on img "2 of 2" at bounding box center [680, 614] width 0 height 0
click at [783, 614] on img "1 of 2" at bounding box center [783, 614] width 0 height 0
click at [783, 614] on img "2 of 2" at bounding box center [783, 614] width 0 height 0
click at [783, 614] on img "1 of 2" at bounding box center [783, 614] width 0 height 0
click at [783, 614] on img "2 of 2" at bounding box center [783, 614] width 0 height 0
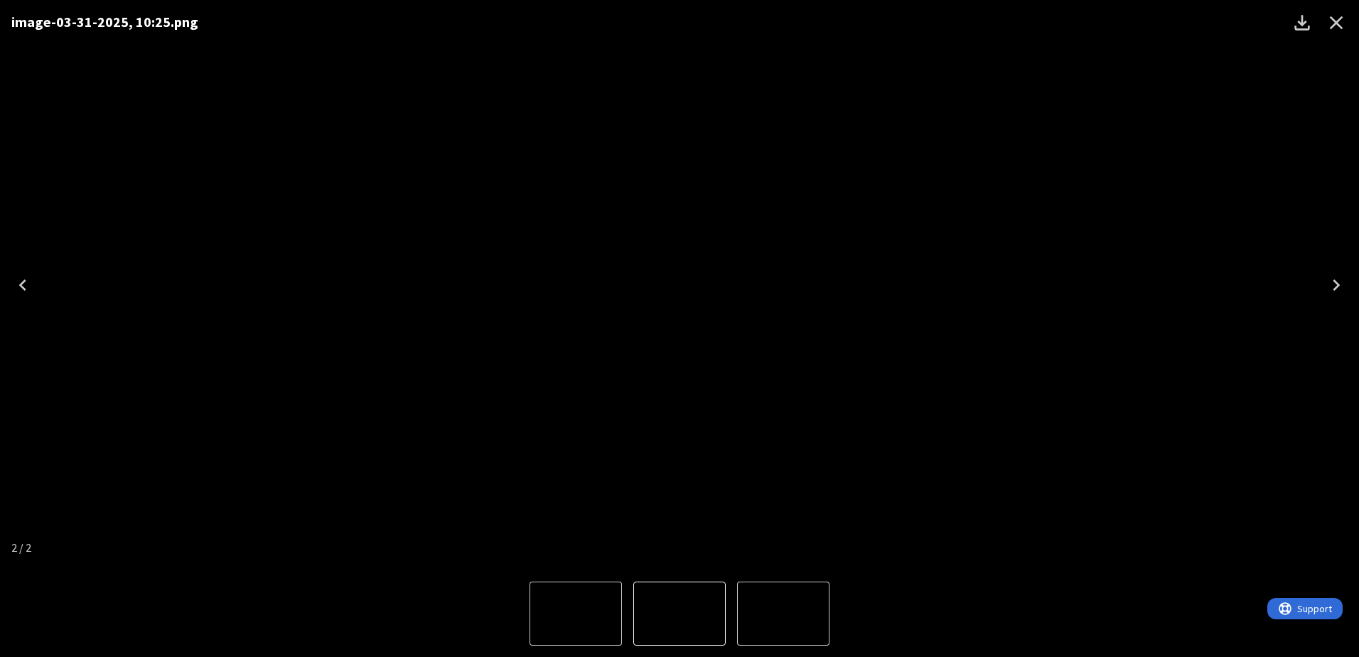
click at [680, 614] on img "2 of 2" at bounding box center [680, 614] width 0 height 0
click at [576, 614] on img "1 of 2" at bounding box center [576, 614] width 0 height 0
click at [1339, 28] on icon "Close" at bounding box center [1336, 22] width 23 height 23
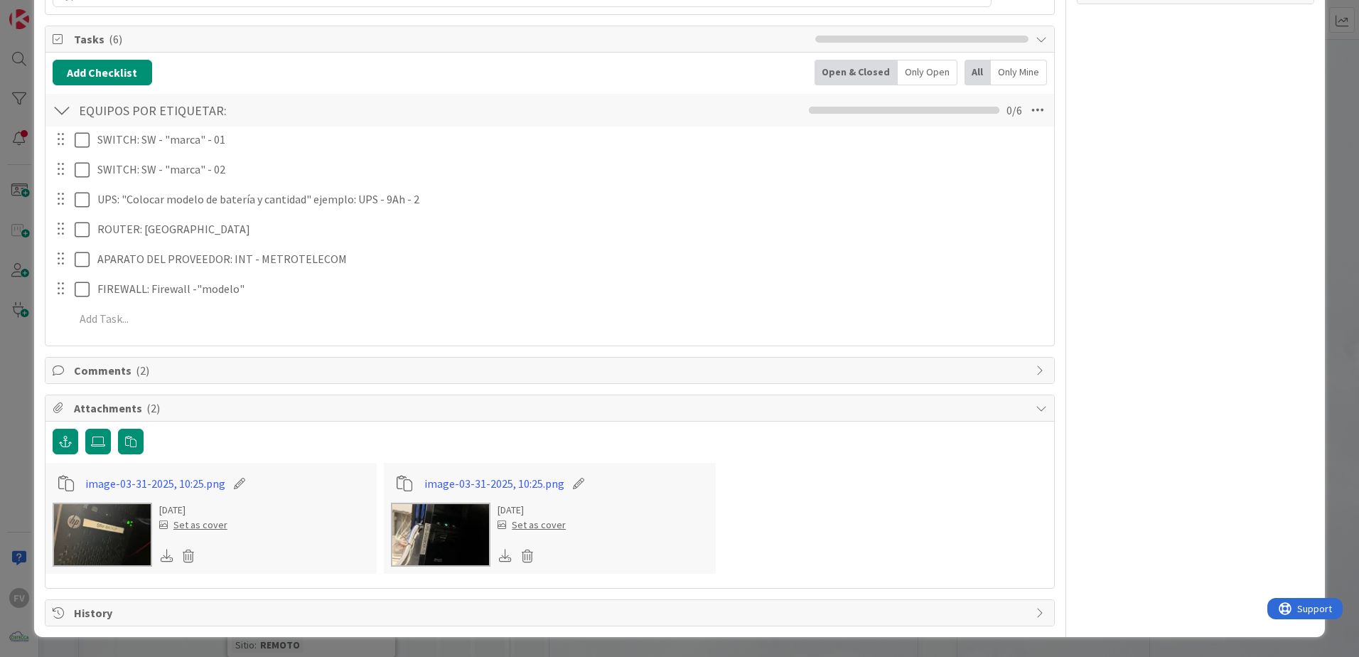
click at [428, 520] on img at bounding box center [441, 535] width 100 height 64
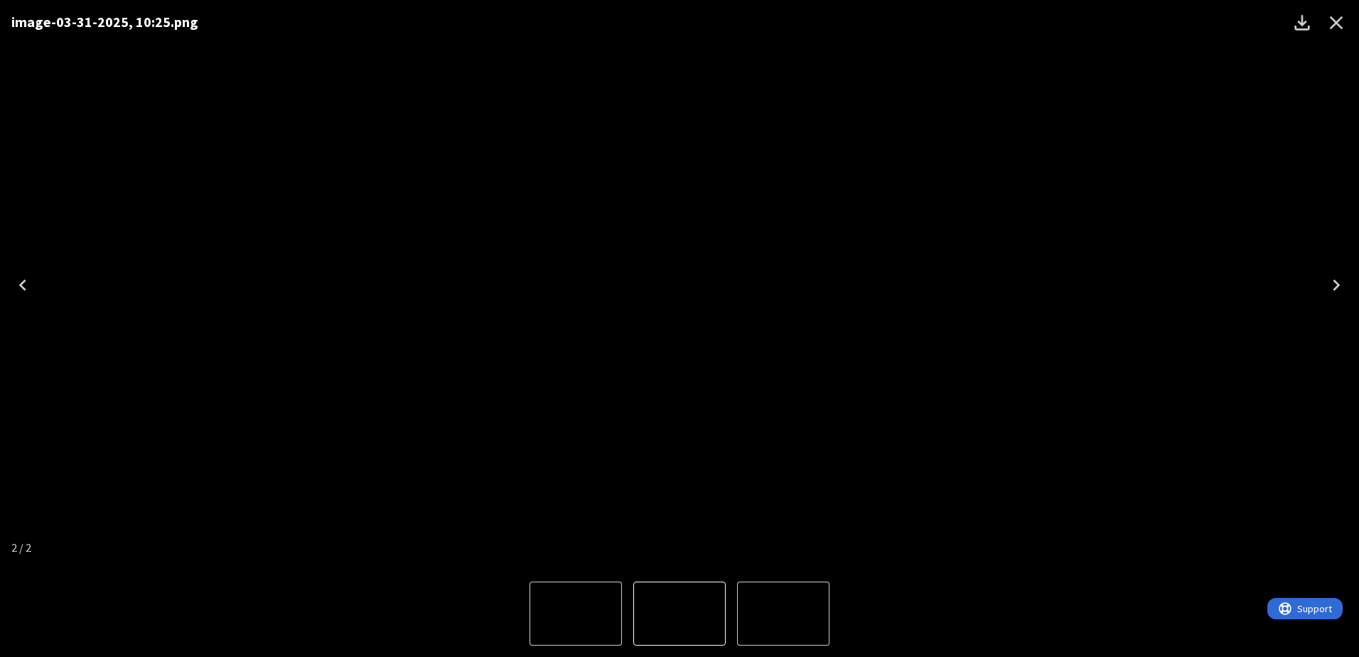
click at [1316, 277] on button "Next" at bounding box center [1336, 285] width 45 height 57
click at [1319, 277] on button "Next" at bounding box center [1336, 285] width 45 height 57
click at [1334, 277] on icon "Next" at bounding box center [1336, 285] width 23 height 23
click at [1332, 283] on icon "Next" at bounding box center [1336, 285] width 23 height 23
click at [783, 614] on img "1 of 2" at bounding box center [783, 614] width 0 height 0
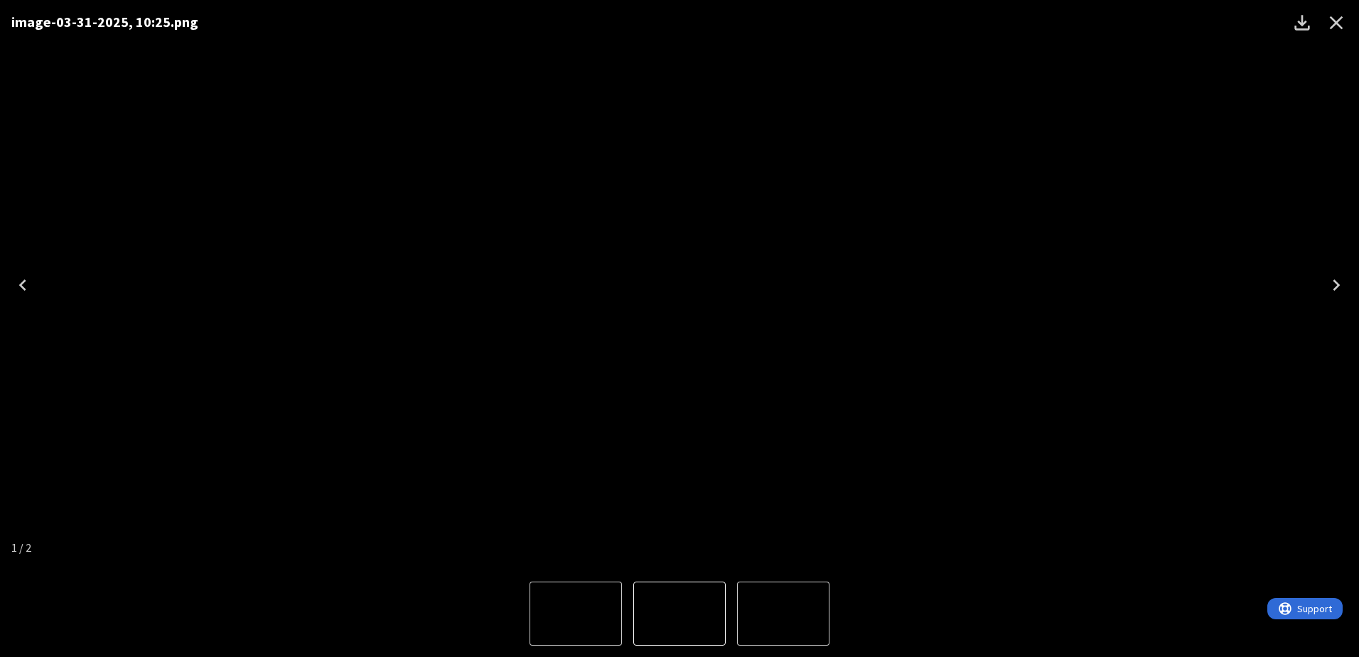
click at [783, 614] on img "2 of 2" at bounding box center [783, 614] width 0 height 0
click at [1226, 284] on div "image-03-31-2025, 10:25.png" at bounding box center [679, 285] width 1359 height 570
click at [1336, 28] on icon "Close" at bounding box center [1336, 22] width 23 height 23
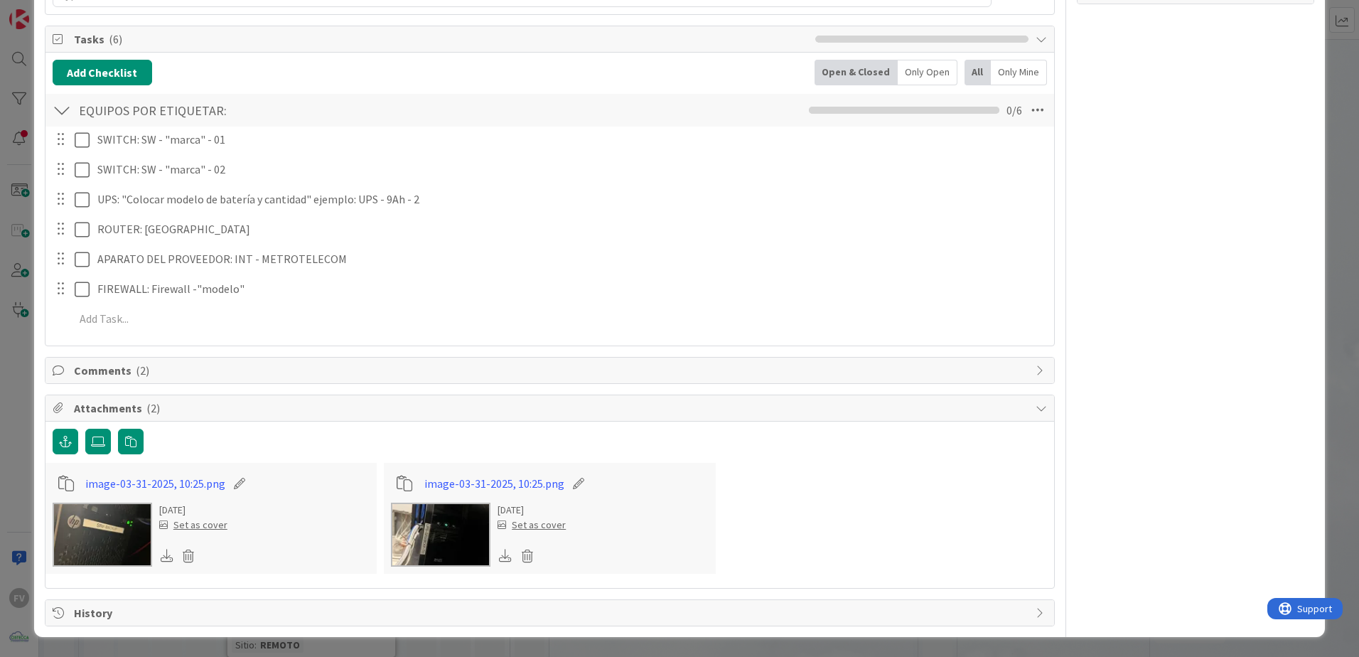
click at [453, 554] on img at bounding box center [441, 535] width 100 height 64
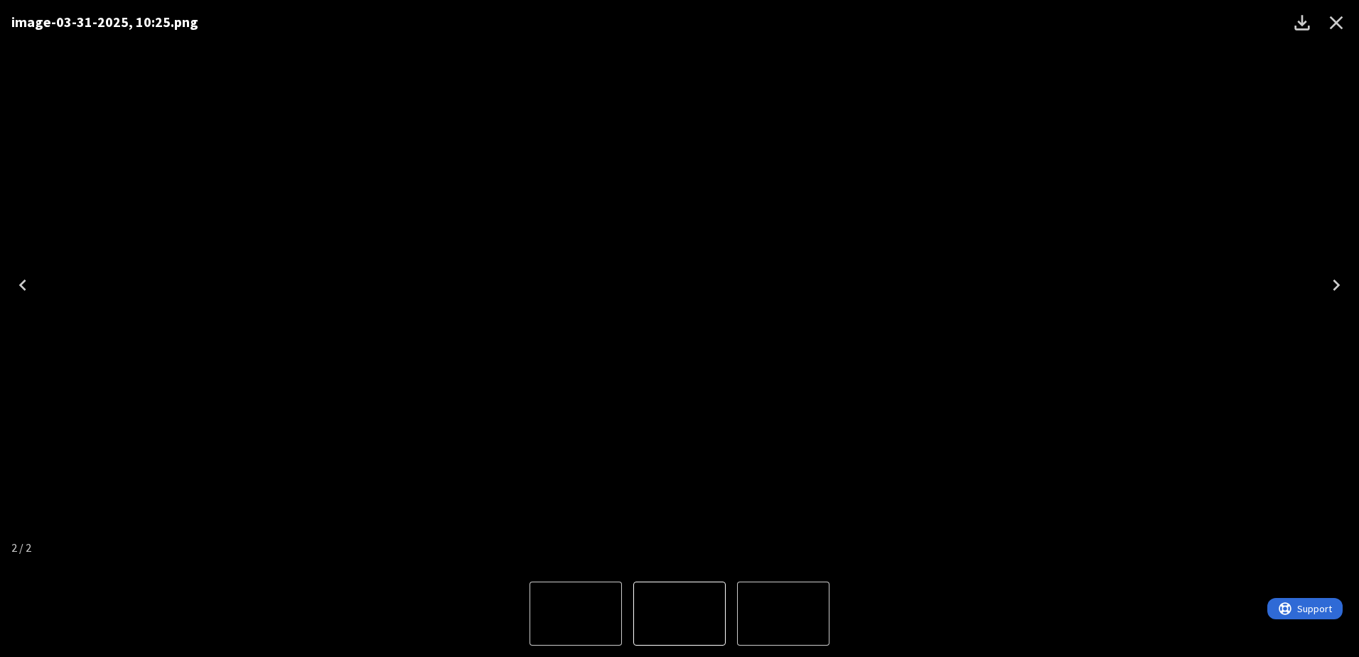
click at [1348, 290] on button "Next" at bounding box center [1336, 285] width 45 height 57
click at [1326, 18] on icon "Close" at bounding box center [1336, 22] width 23 height 23
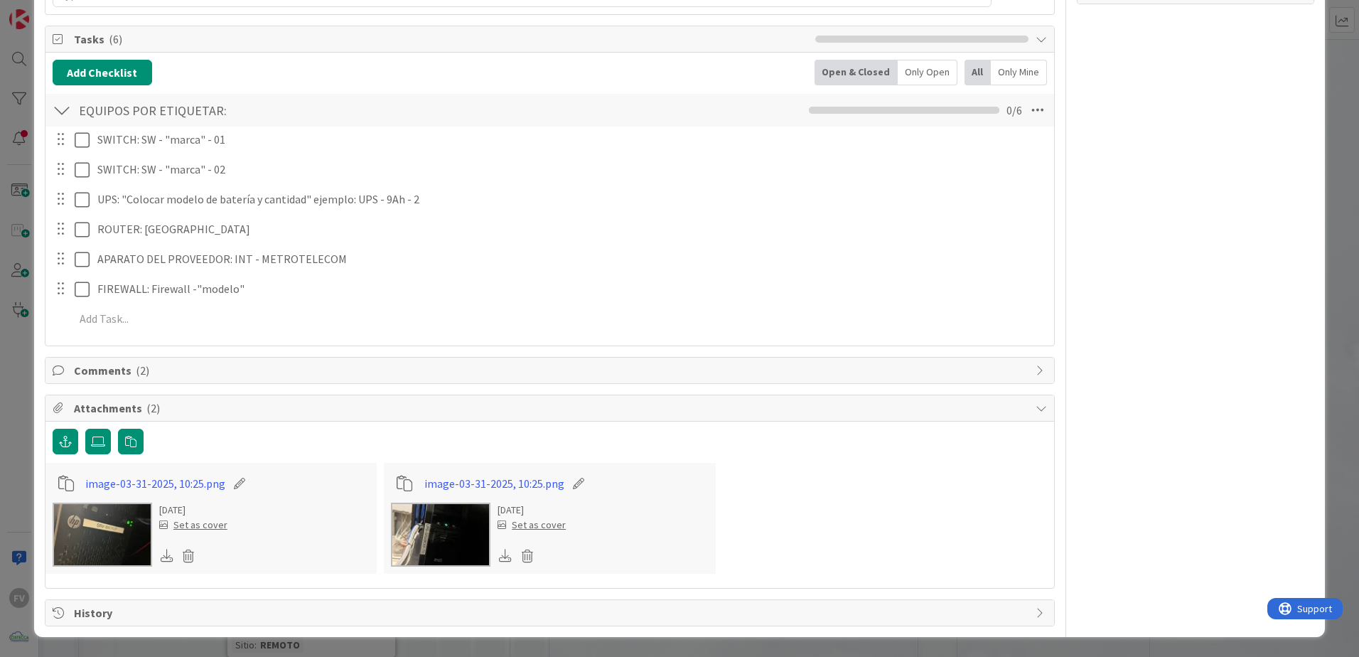
click at [116, 370] on span "Comments ( 2 )" at bounding box center [551, 370] width 955 height 17
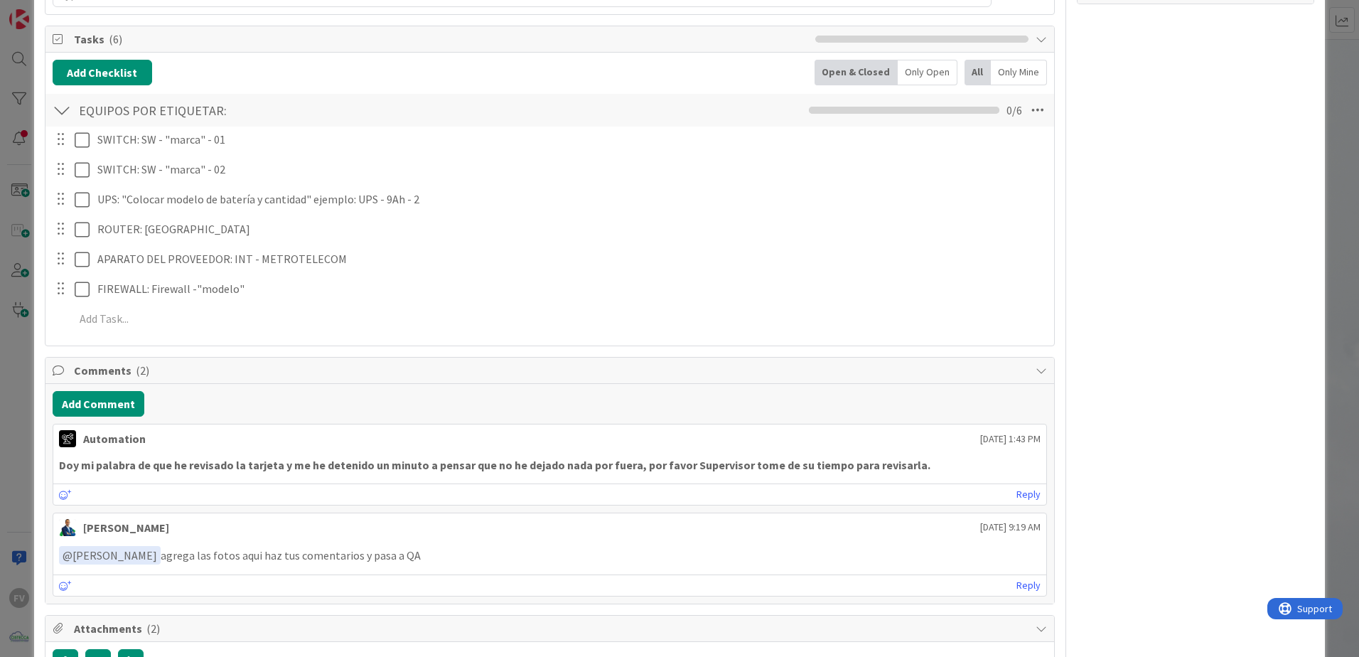
click at [146, 370] on span "Comments ( 2 )" at bounding box center [551, 370] width 955 height 17
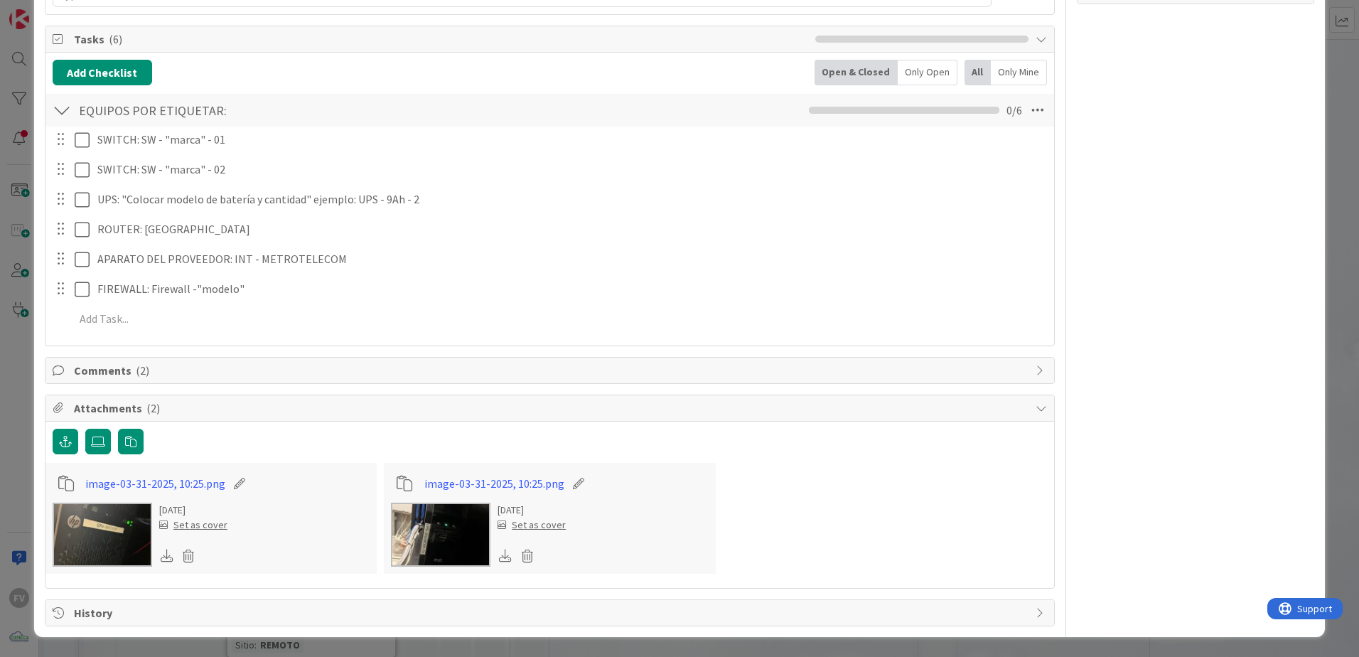
click at [122, 528] on img at bounding box center [103, 535] width 100 height 64
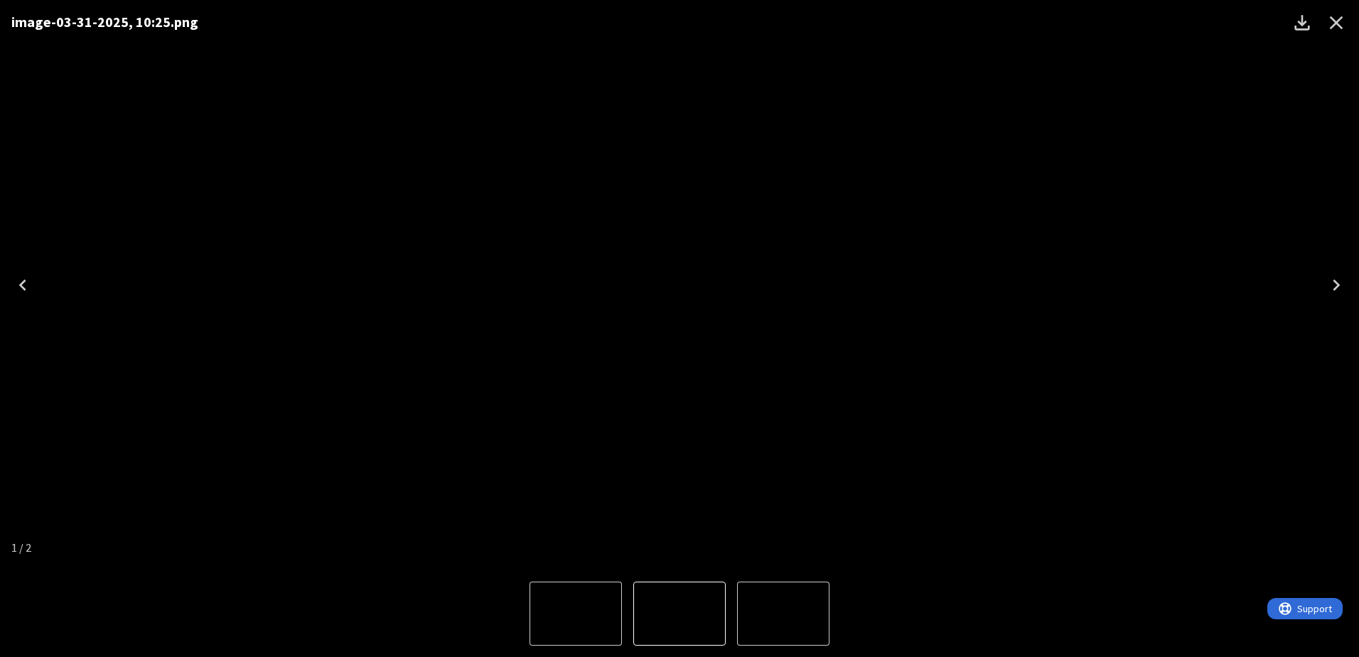
click at [1331, 282] on icon "Next" at bounding box center [1336, 285] width 23 height 23
click at [1339, 25] on icon "Close" at bounding box center [1337, 23] width 14 height 14
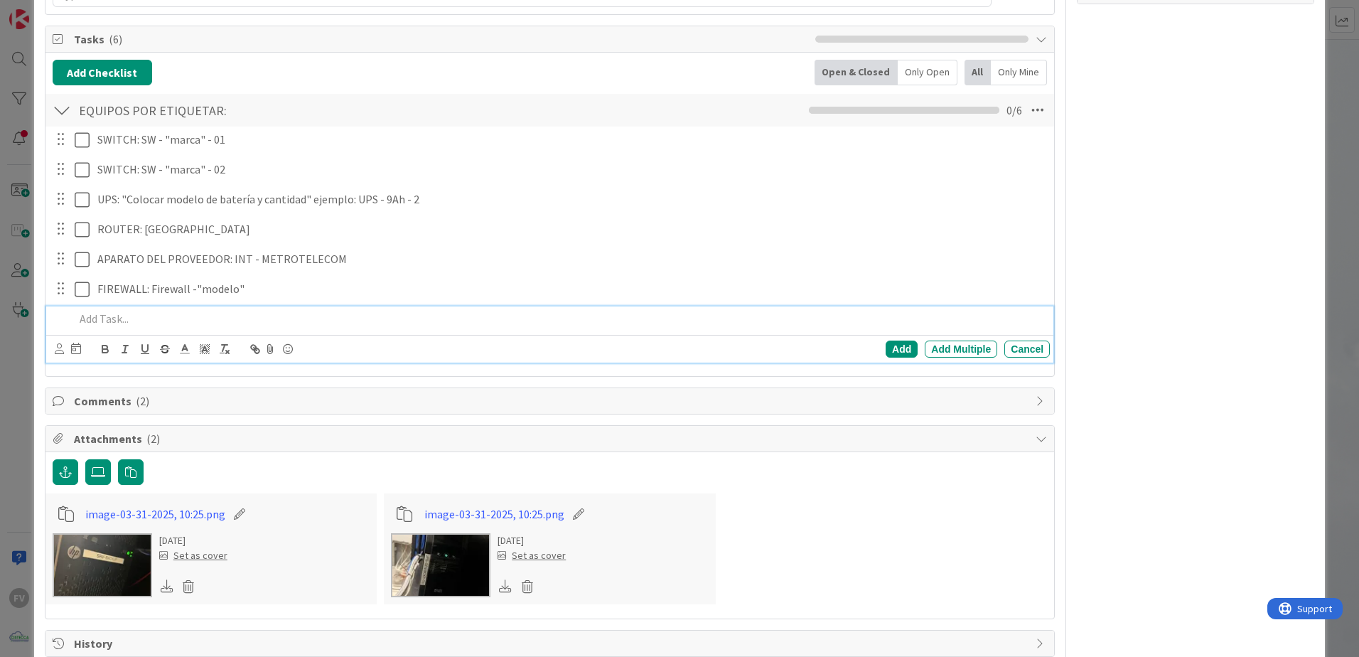
type textarea "x"
click at [225, 311] on p at bounding box center [560, 319] width 970 height 16
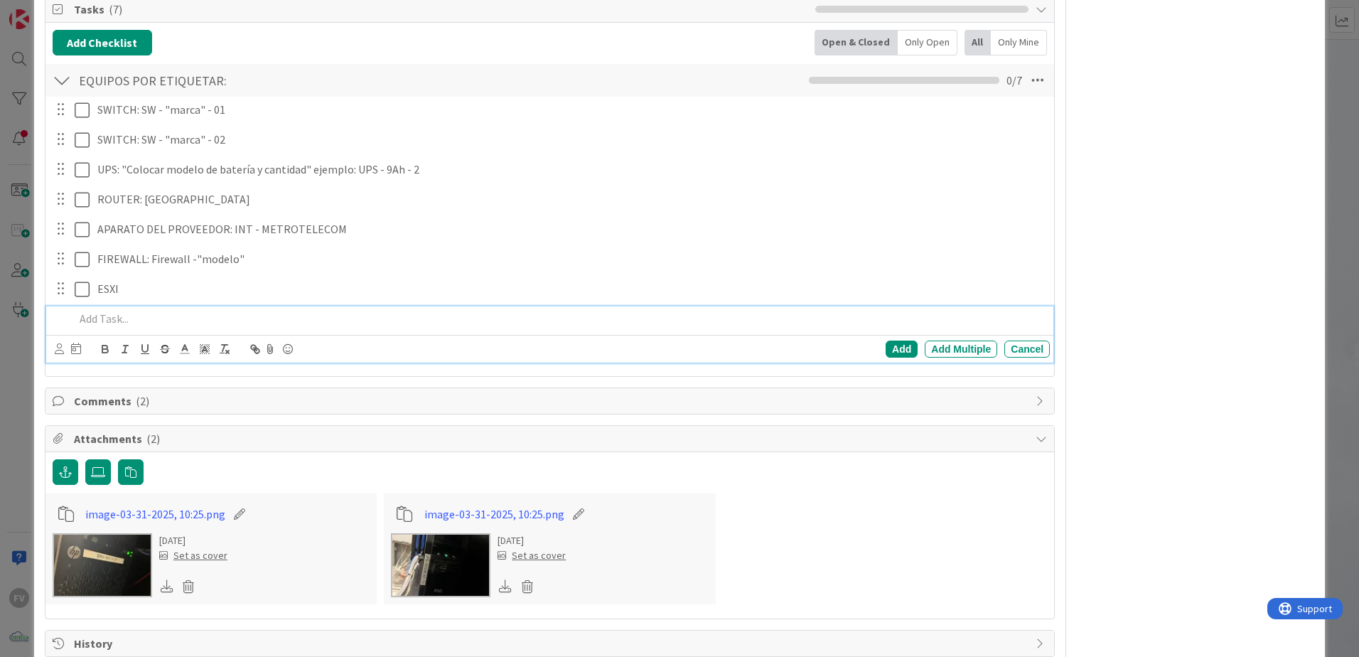
click at [124, 582] on img at bounding box center [103, 565] width 100 height 64
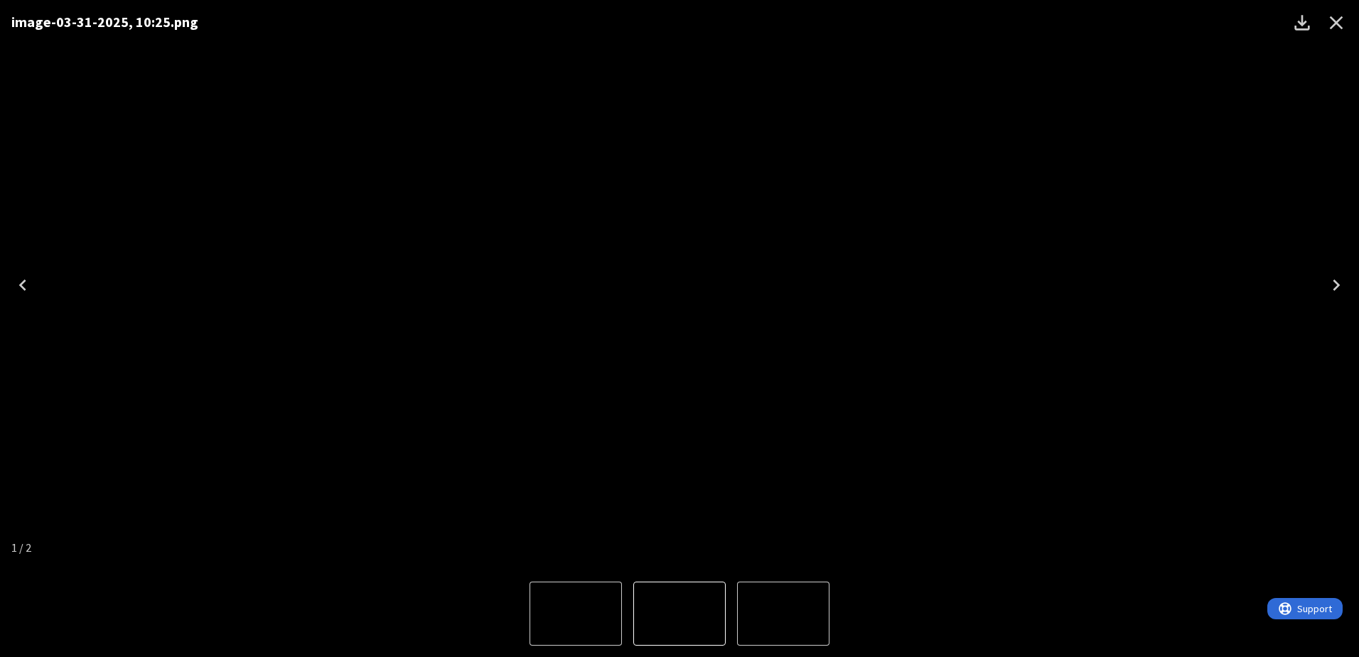
click at [1341, 284] on icon "Next" at bounding box center [1336, 285] width 23 height 23
click at [1241, 296] on div "image-03-31-2025, 10:25.png" at bounding box center [679, 285] width 1359 height 570
click at [1330, 19] on icon "Close" at bounding box center [1336, 22] width 23 height 23
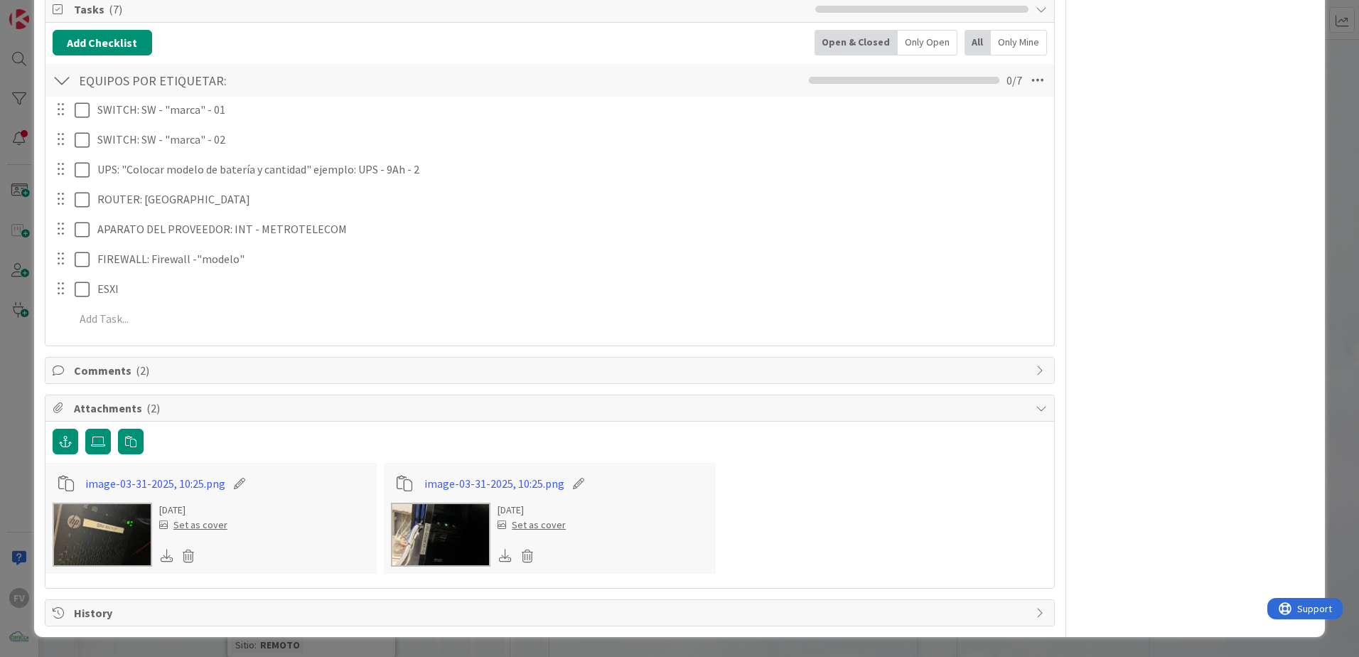
type textarea "x"
click at [1332, 254] on div "ID 3135 OPERACIONES [PERSON_NAME] Title 28 / 128 Etiquetar equipos en el rack D…" at bounding box center [679, 328] width 1359 height 657
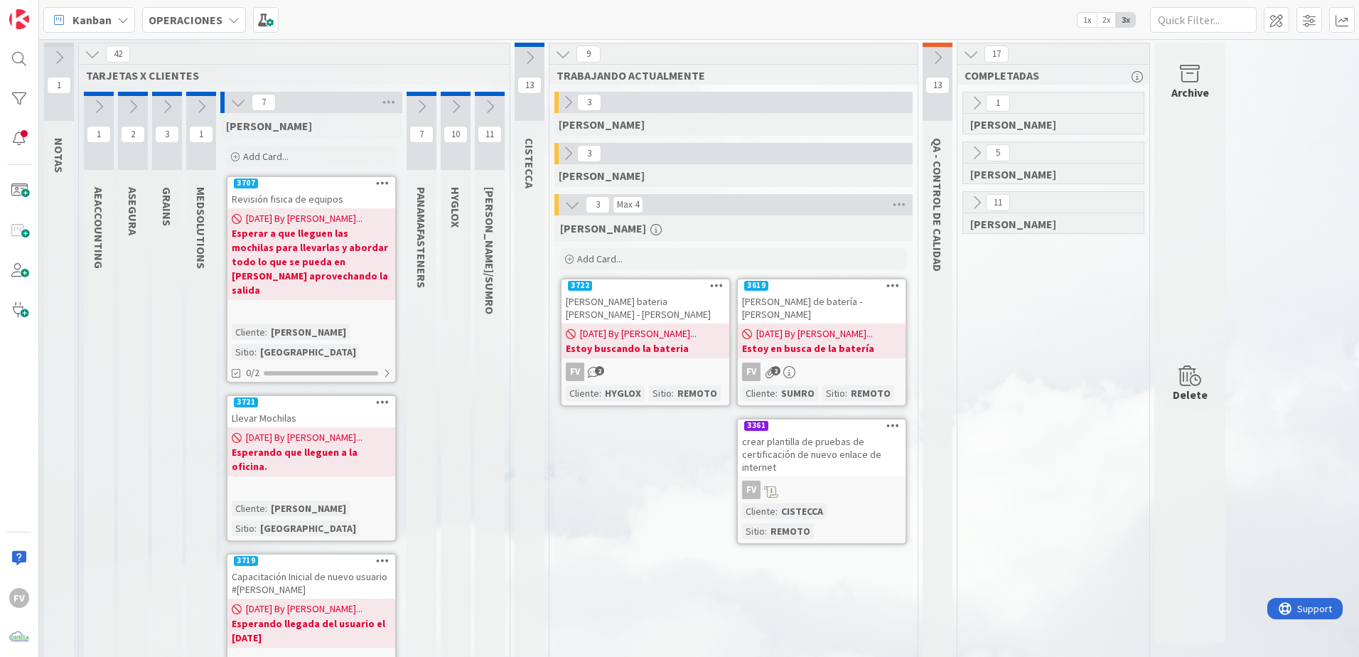
click at [485, 126] on span "11" at bounding box center [490, 134] width 24 height 17
click at [491, 120] on div "11" at bounding box center [490, 131] width 30 height 78
click at [493, 112] on icon at bounding box center [490, 107] width 16 height 16
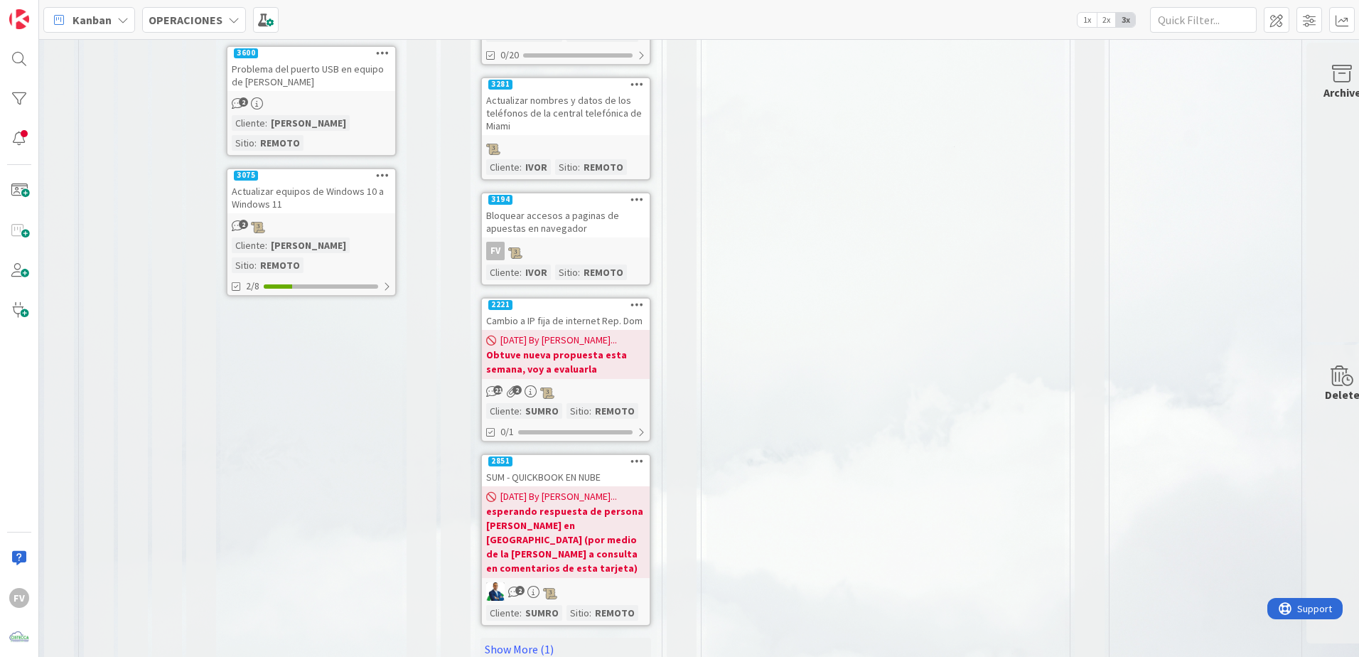
scroll to position [940, 0]
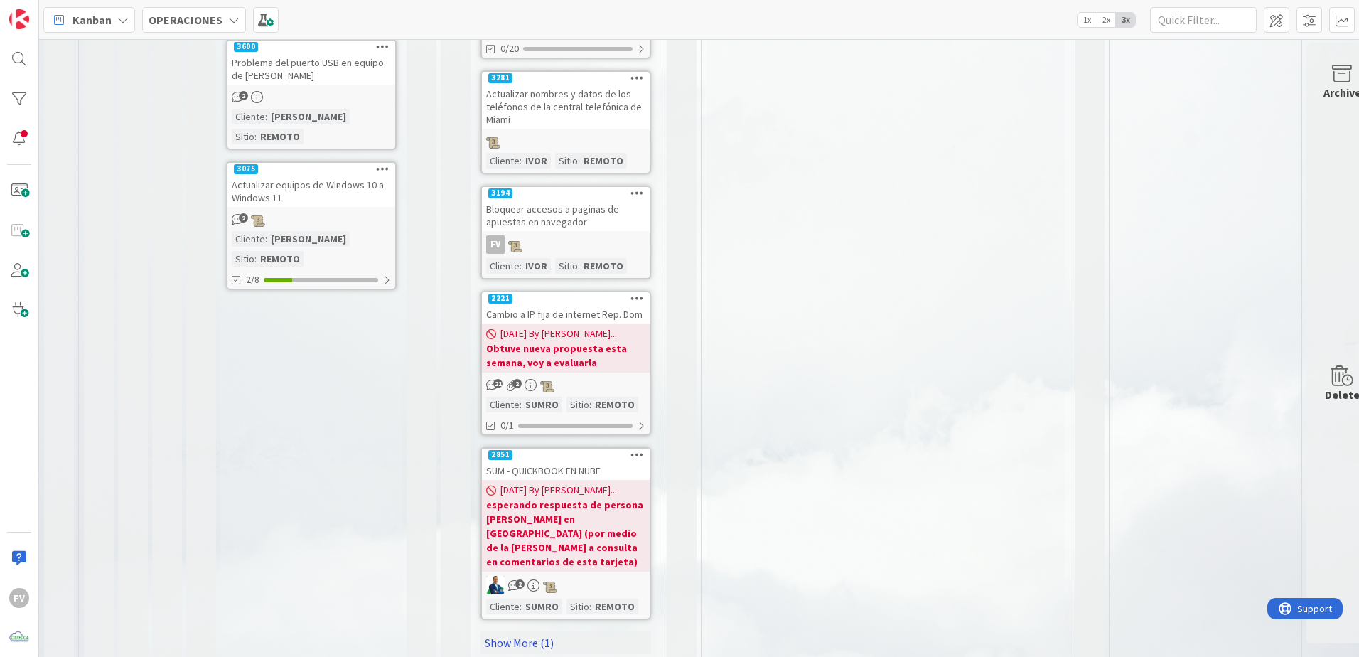
click at [549, 631] on link "Show More (1)" at bounding box center [566, 642] width 171 height 23
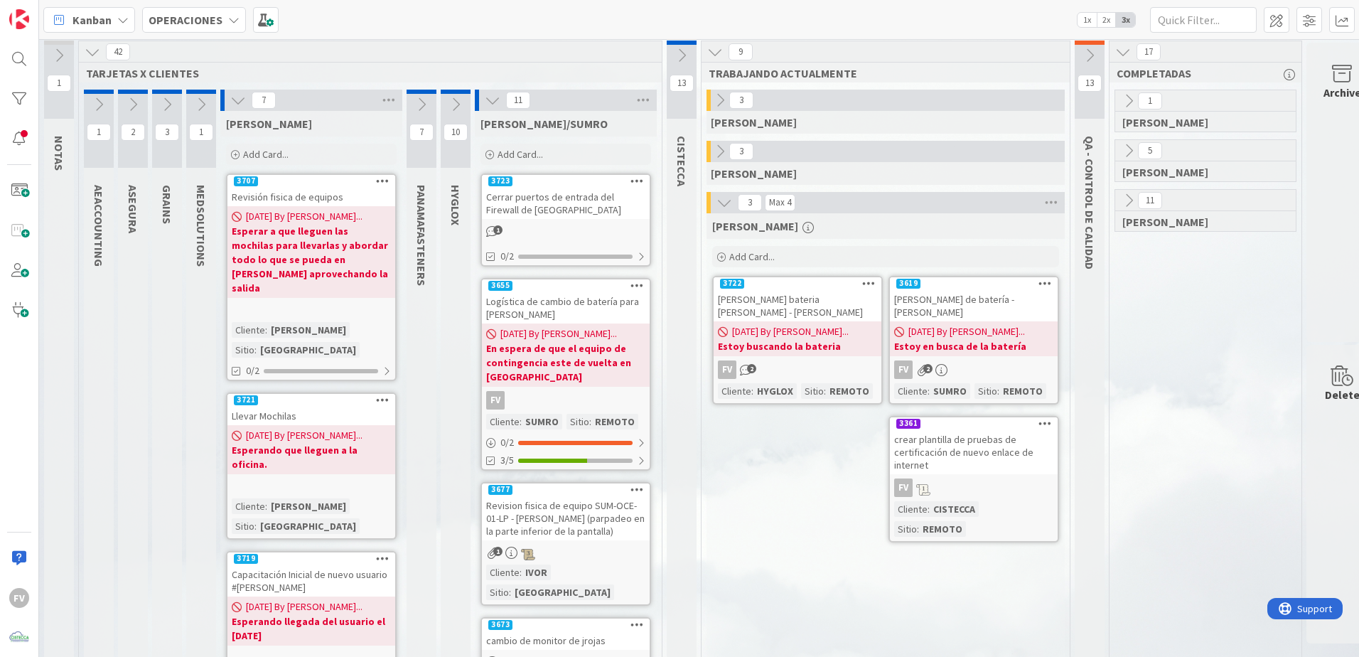
scroll to position [0, 0]
click at [450, 108] on icon at bounding box center [456, 107] width 16 height 16
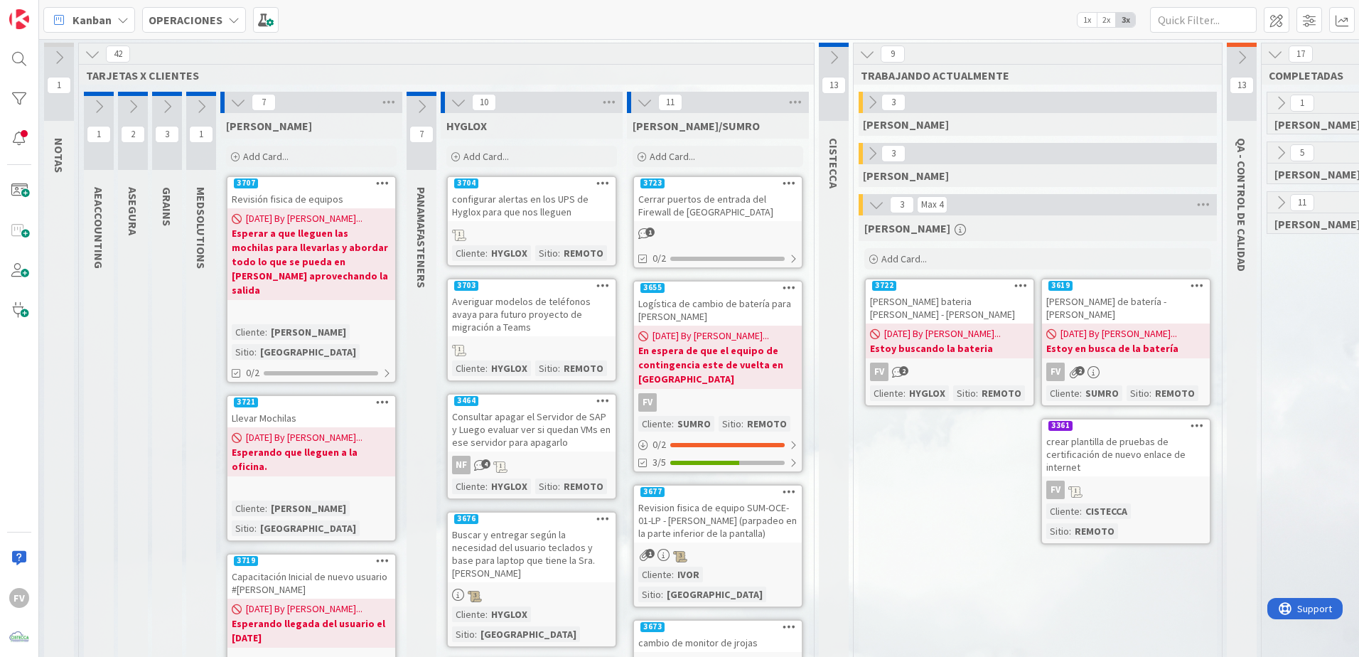
scroll to position [0, 186]
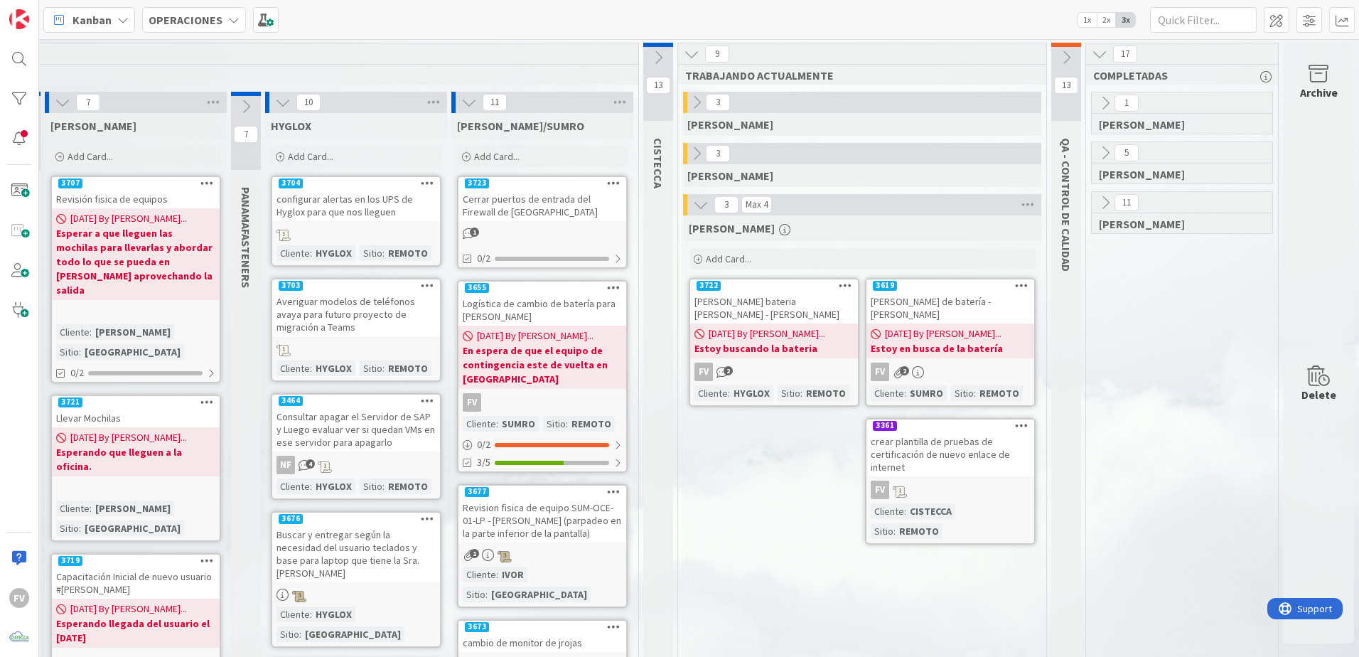
click at [1283, 168] on div "Archive" at bounding box center [1318, 192] width 71 height 299
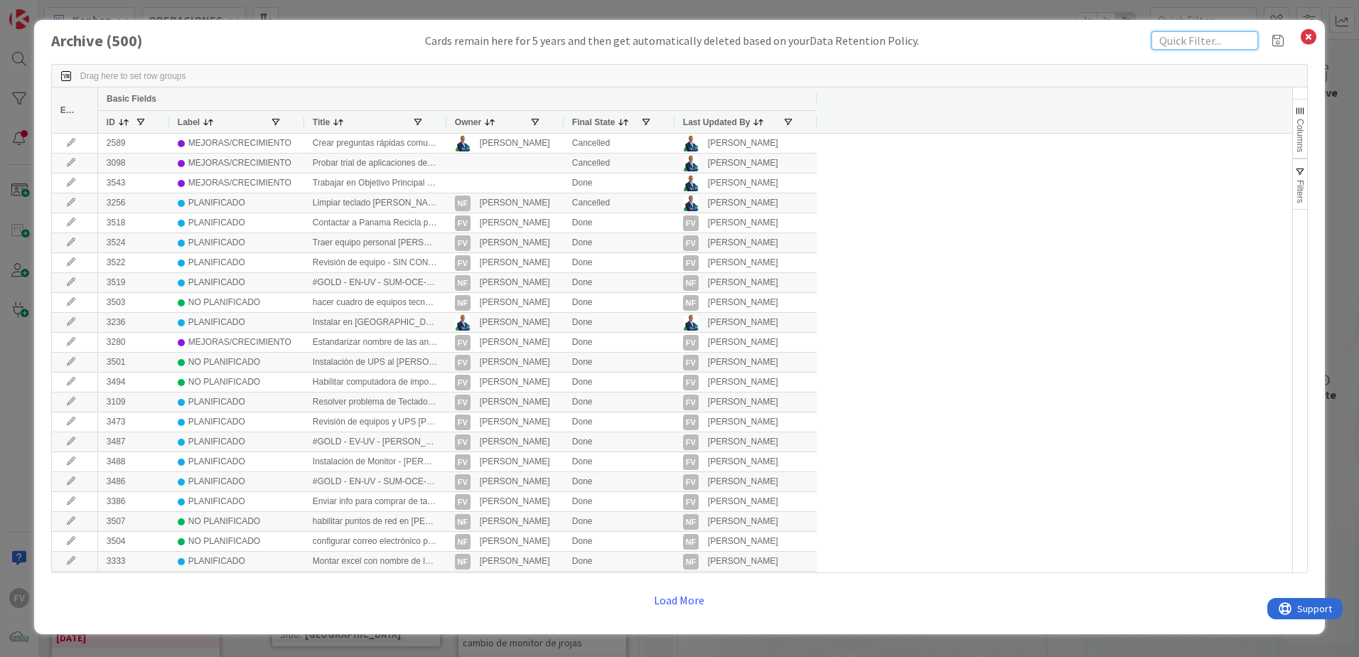
click at [1162, 43] on input "text" at bounding box center [1205, 40] width 107 height 18
type input "etiqueta"
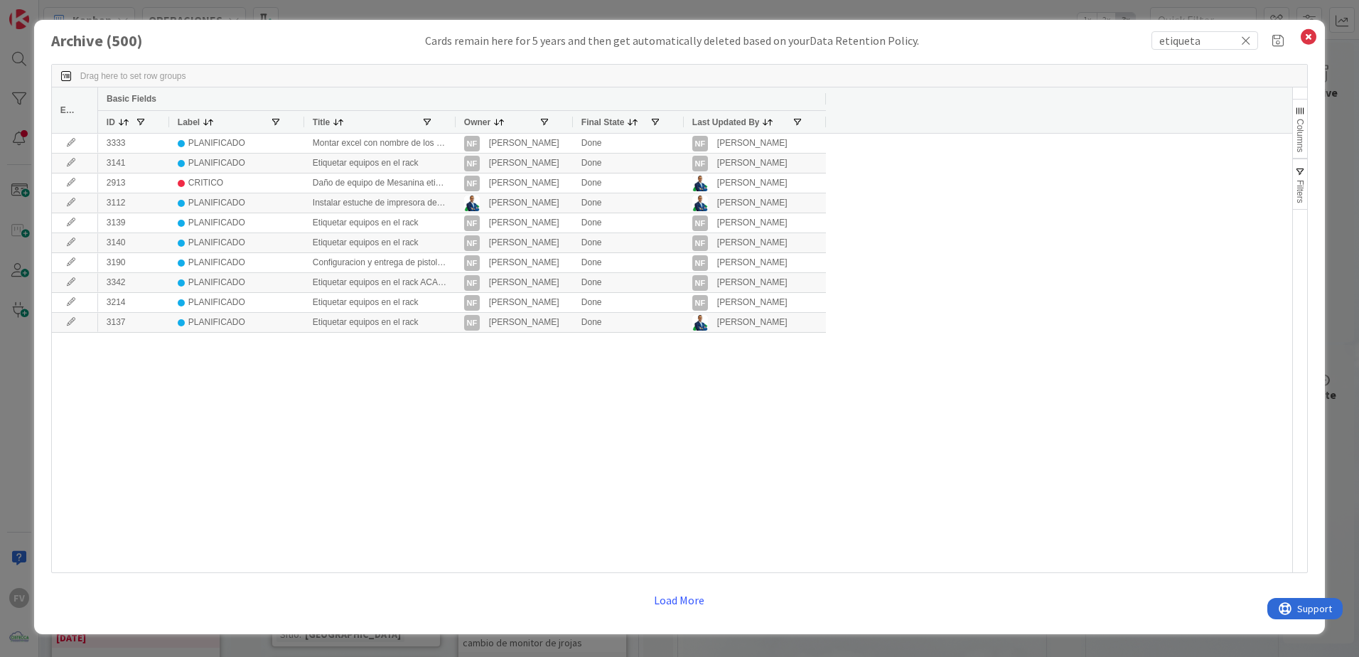
drag, startPoint x: 445, startPoint y: 122, endPoint x: 502, endPoint y: 122, distance: 56.9
click at [458, 121] on div at bounding box center [455, 122] width 6 height 22
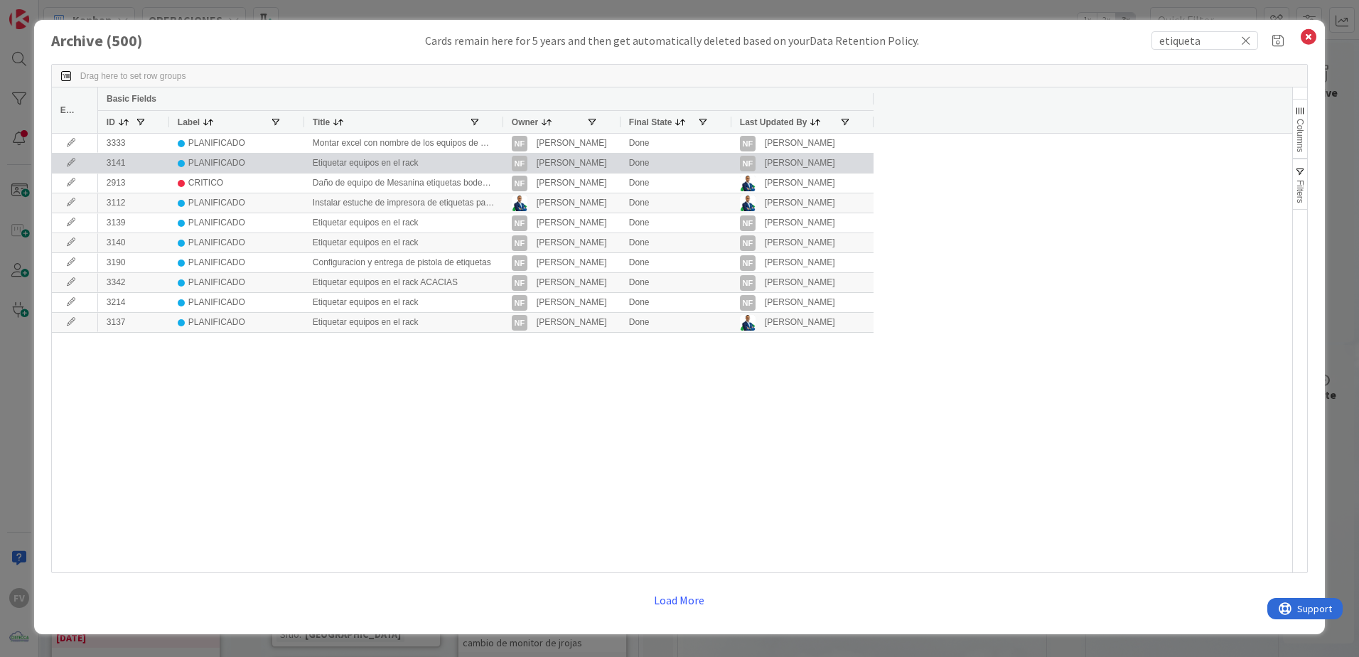
click at [75, 166] on icon at bounding box center [70, 163] width 21 height 9
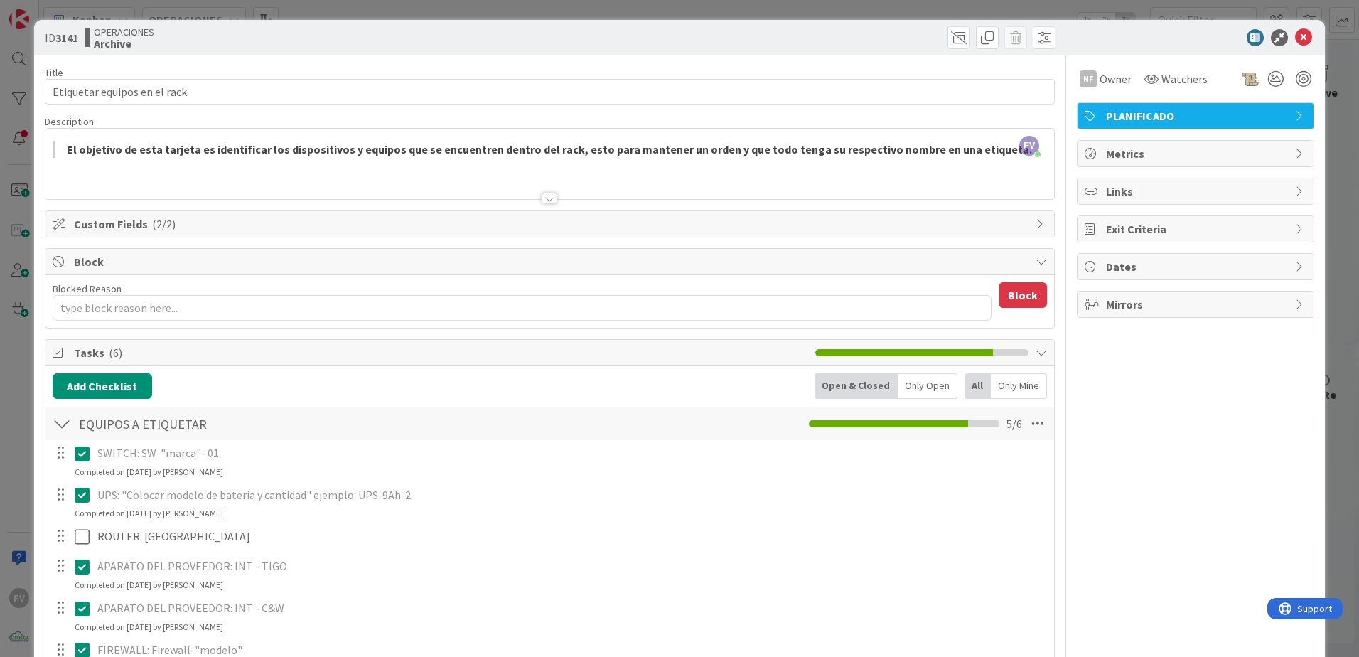
click at [192, 227] on span "Custom Fields ( 2/2 )" at bounding box center [551, 223] width 955 height 17
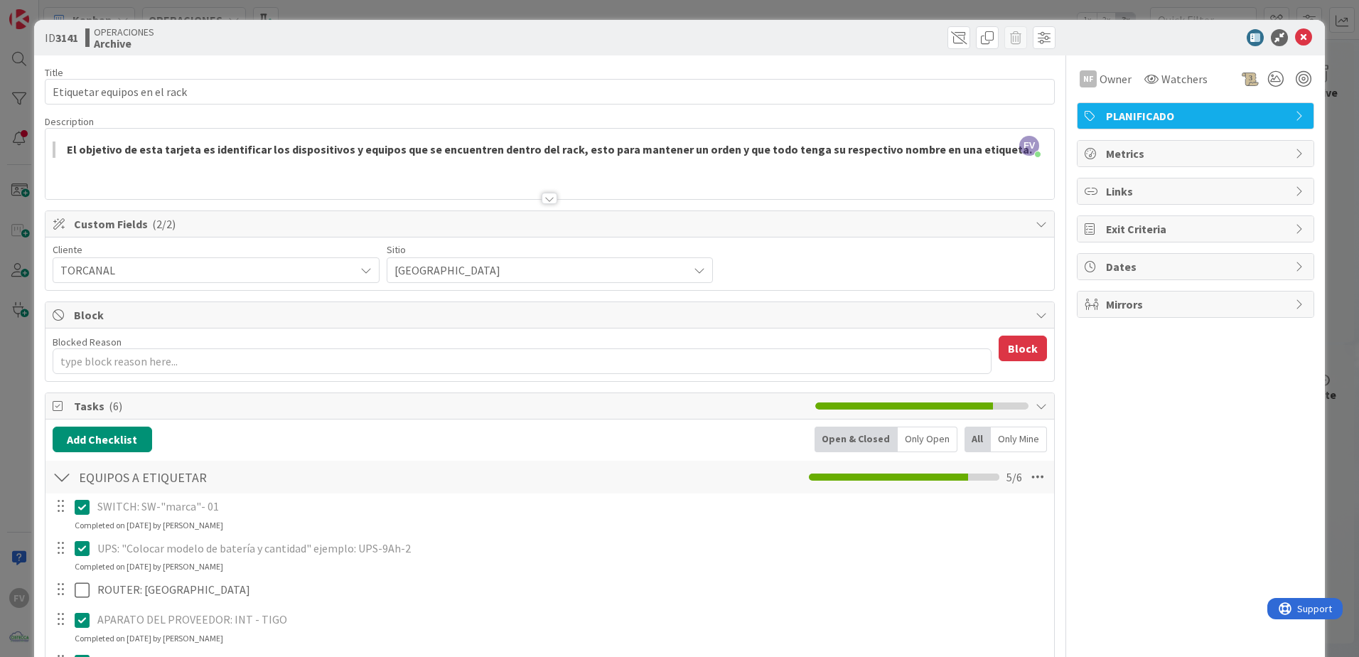
click at [192, 227] on span "Custom Fields ( 2/2 )" at bounding box center [551, 223] width 955 height 17
type textarea "x"
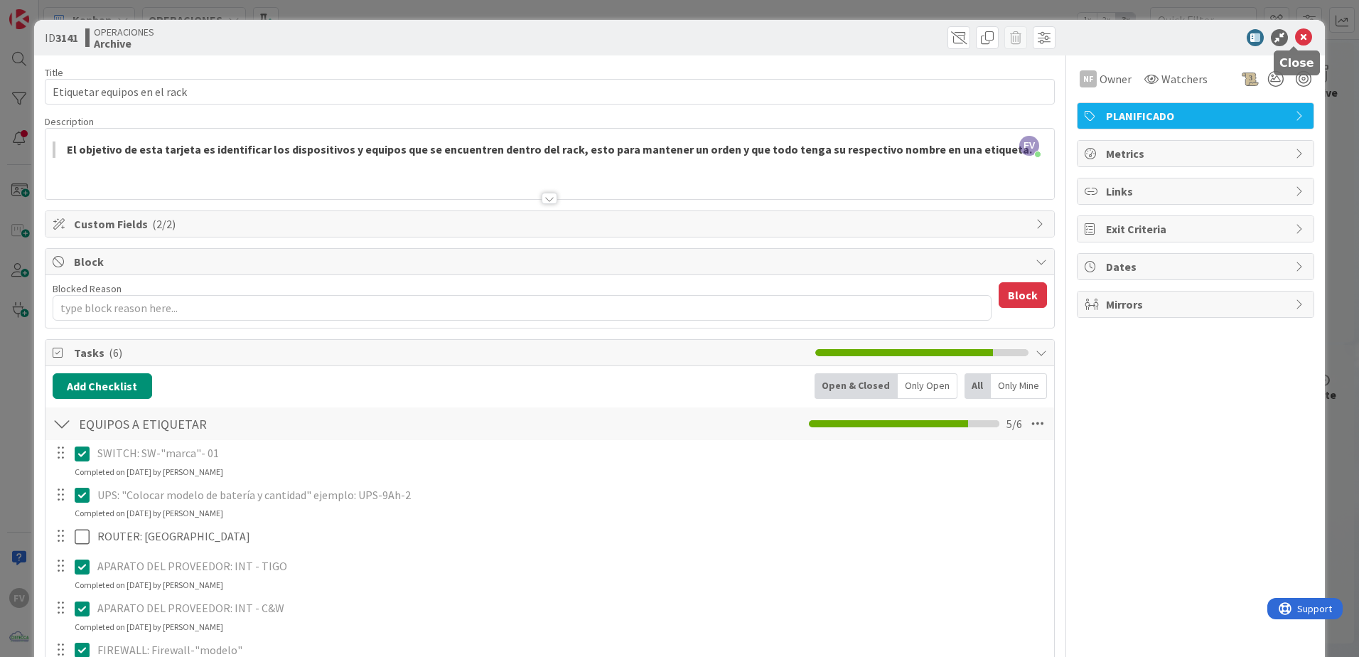
click at [1295, 32] on icon at bounding box center [1303, 37] width 17 height 17
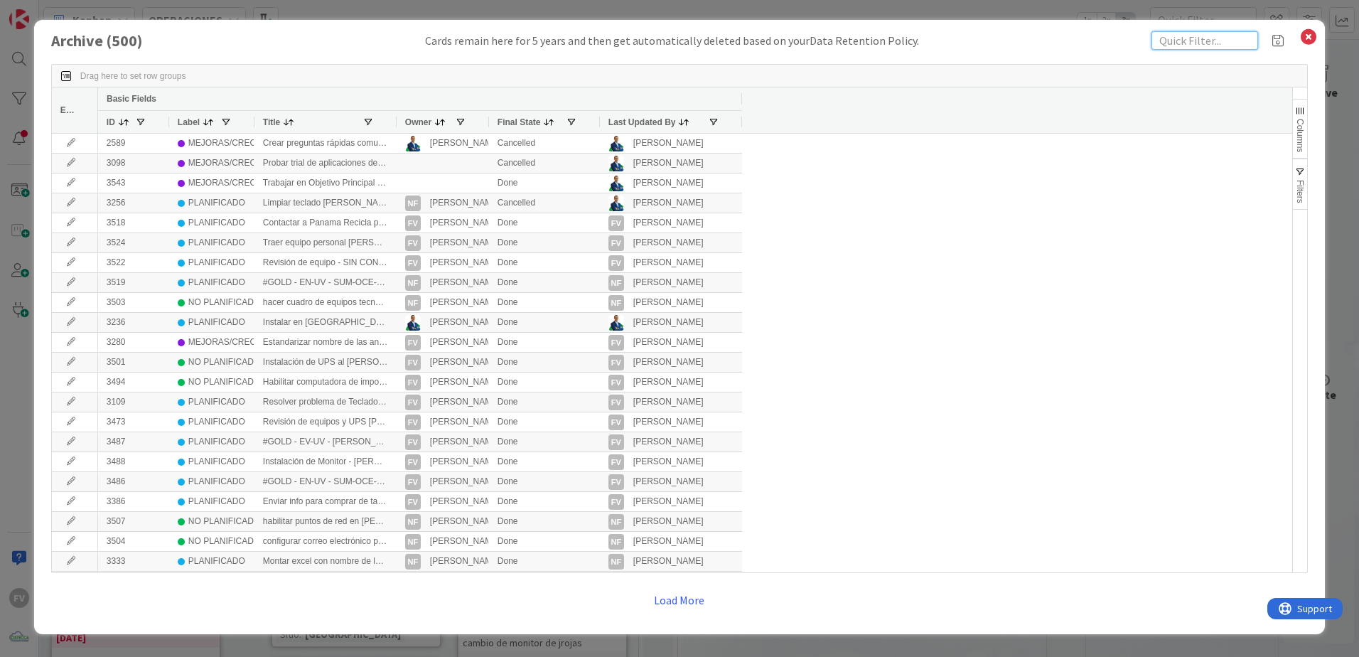
click at [1200, 41] on input "text" at bounding box center [1205, 40] width 107 height 18
type input "etiqueta"
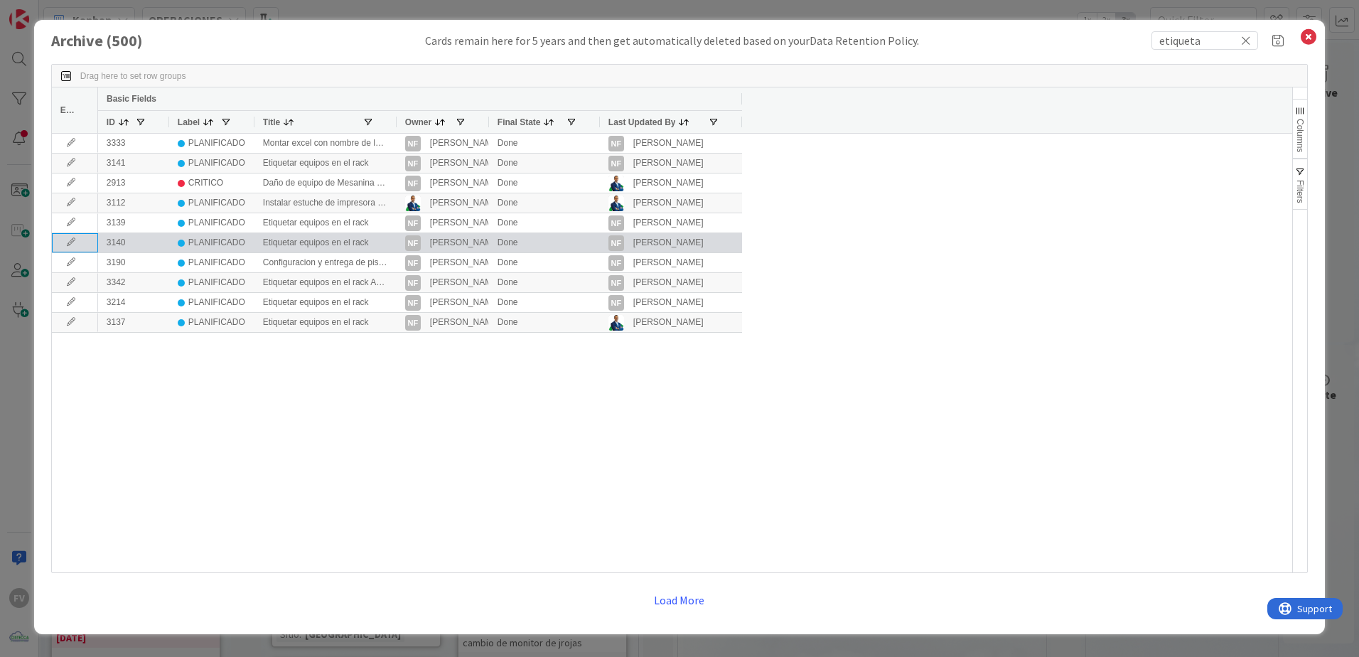
click at [65, 242] on icon at bounding box center [70, 242] width 21 height 9
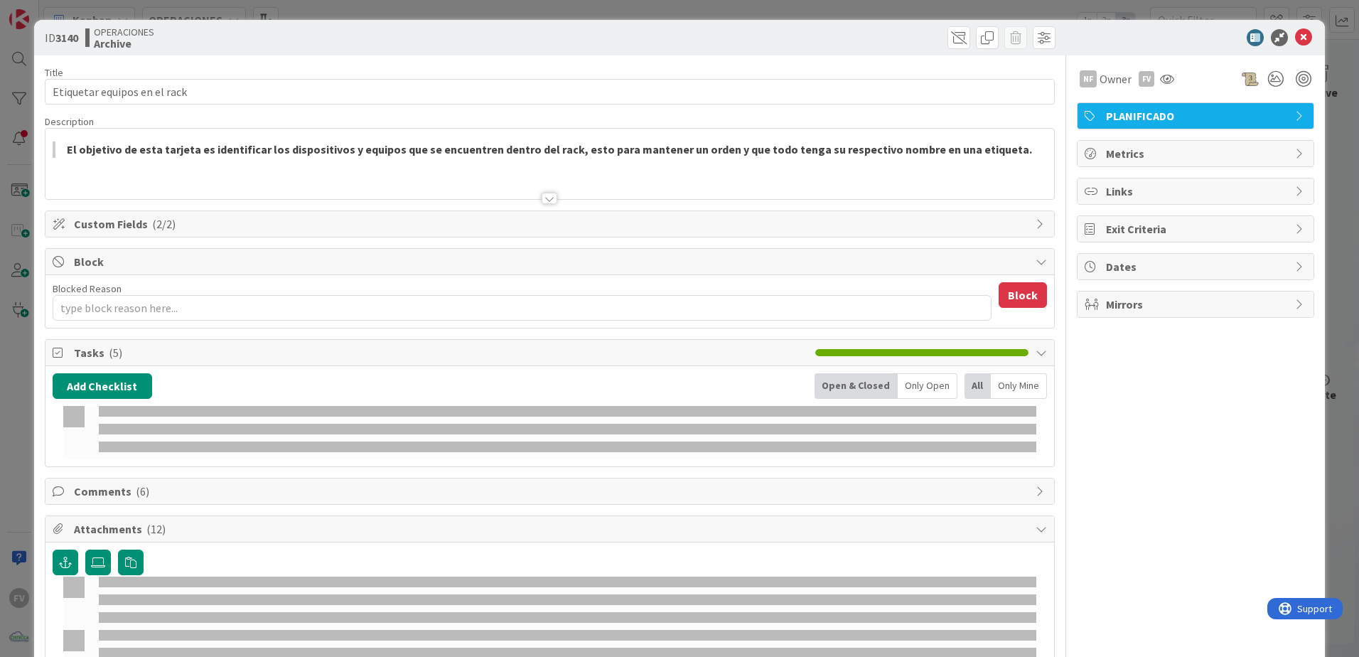
type textarea "x"
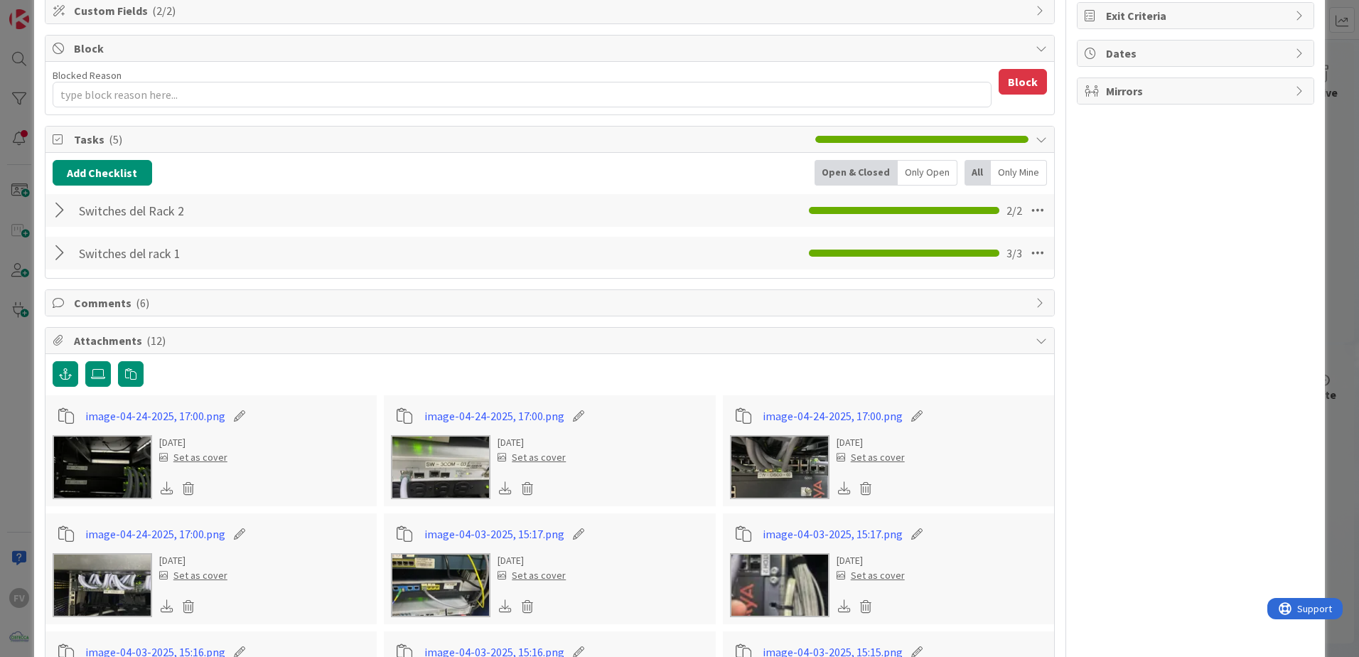
click at [58, 255] on div at bounding box center [62, 253] width 18 height 26
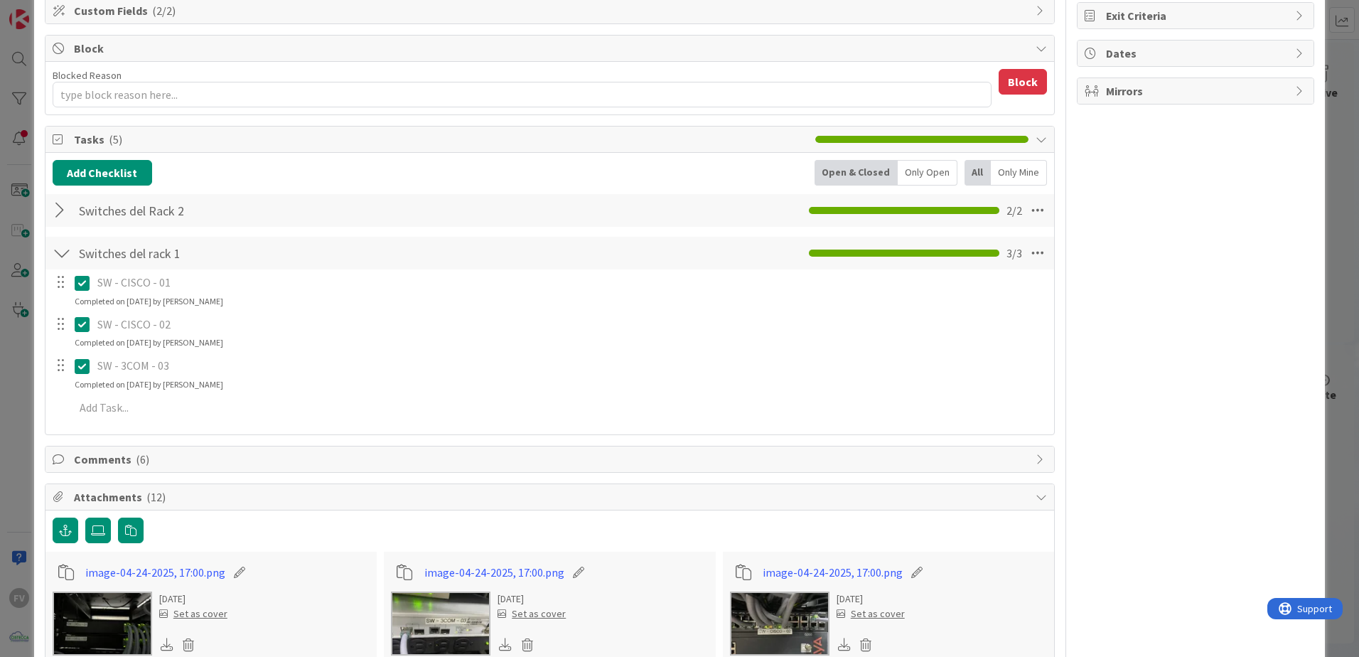
click at [65, 193] on div "Switches del Rack 2 Checklist Name 19 / 64 Switches del Rack 2 2 / 2" at bounding box center [549, 211] width 1009 height 36
click at [68, 209] on div at bounding box center [62, 211] width 18 height 26
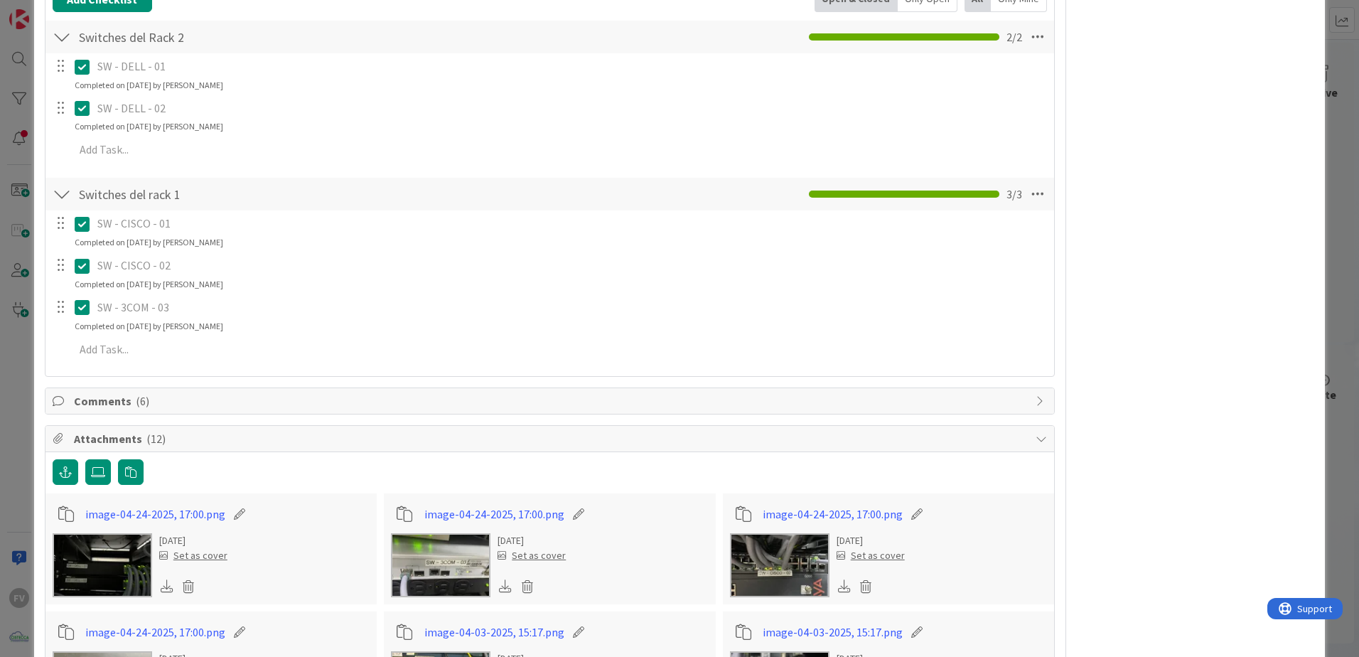
scroll to position [132, 0]
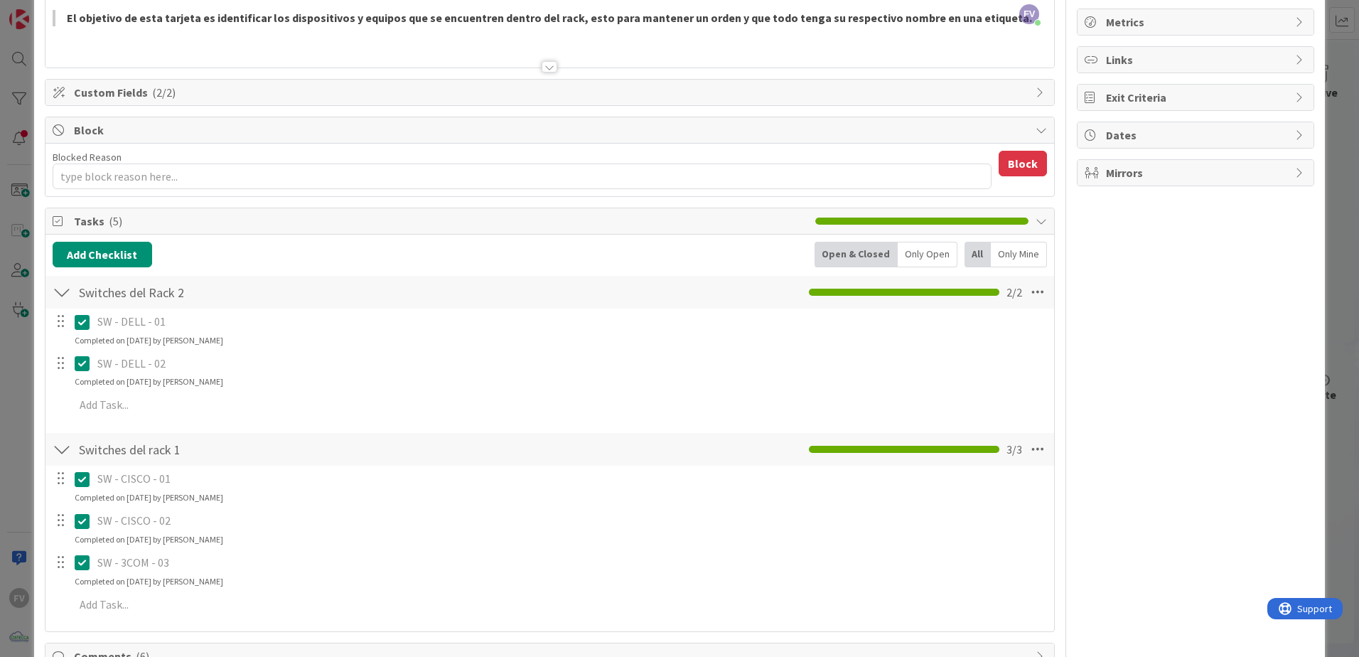
click at [1322, 121] on div "ID 3140 OPERACIONES Archive Title 28 / 128 Etiquetar equipos en el rack Descrip…" at bounding box center [679, 328] width 1359 height 657
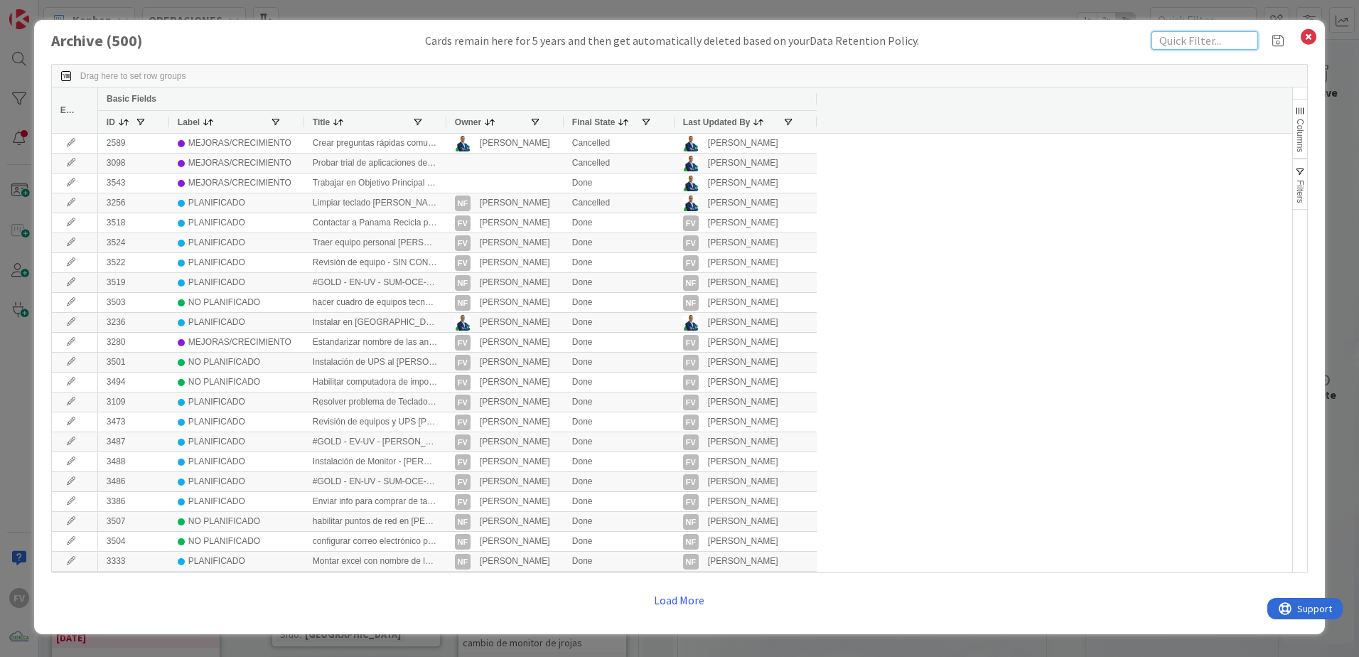
click at [1208, 40] on input "text" at bounding box center [1205, 40] width 107 height 18
type input "r"
type input "etiqueta"
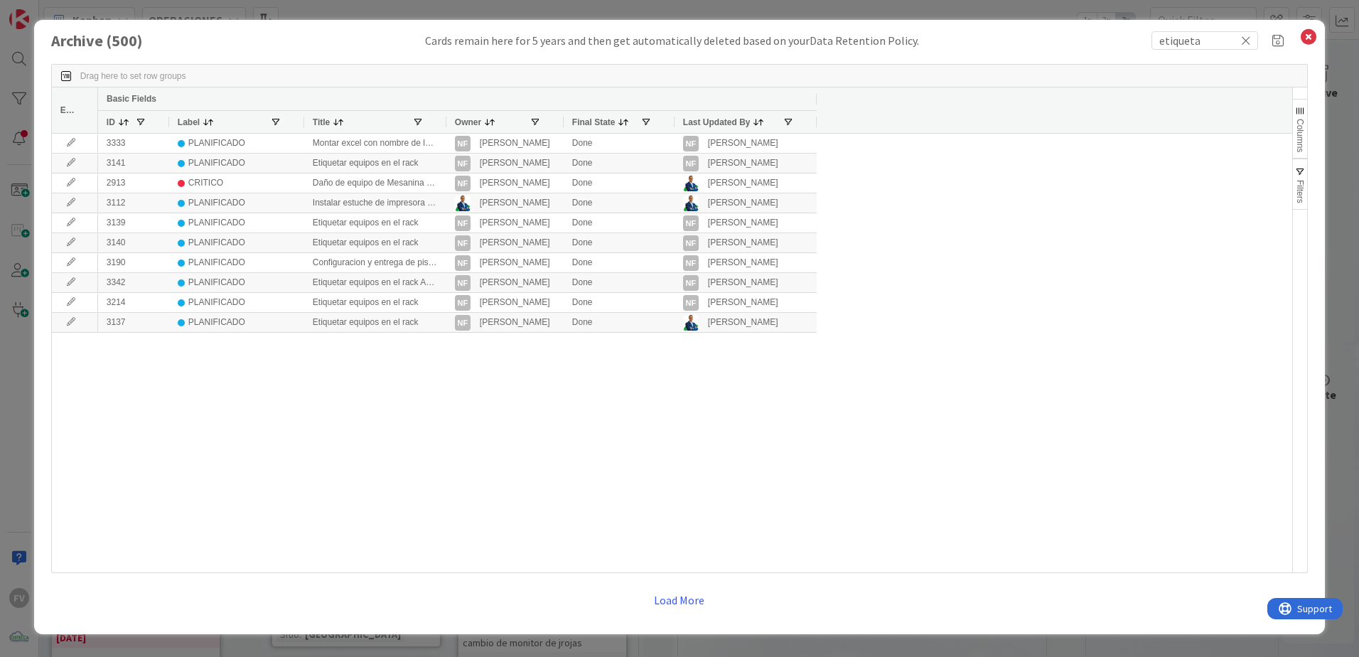
drag, startPoint x: 445, startPoint y: 120, endPoint x: 525, endPoint y: 132, distance: 80.4
click at [449, 127] on div at bounding box center [446, 122] width 6 height 22
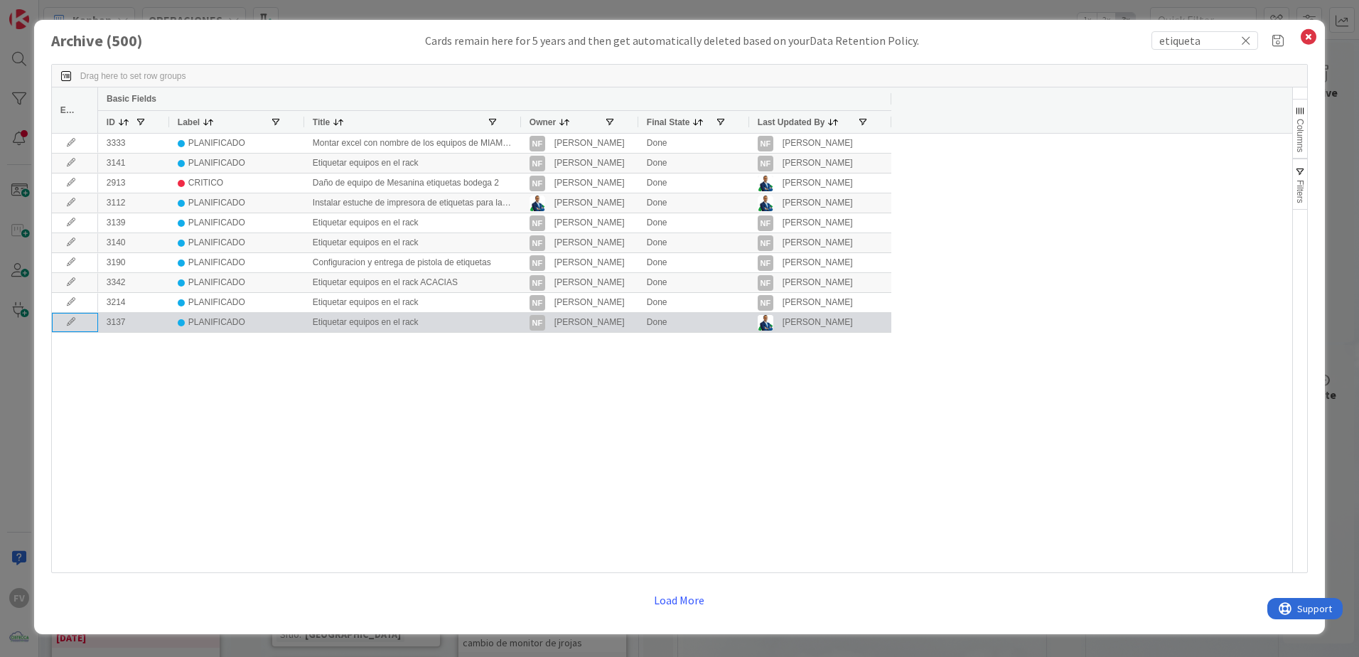
click at [73, 322] on icon at bounding box center [70, 322] width 21 height 9
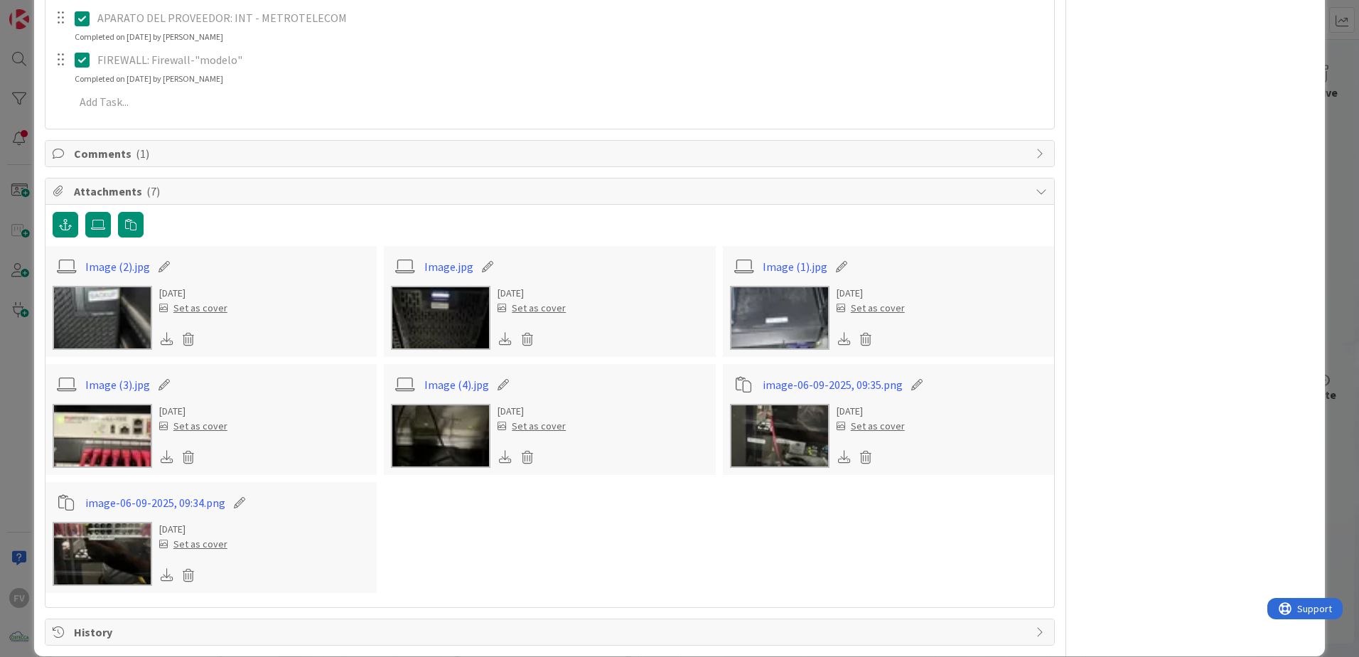
scroll to position [609, 0]
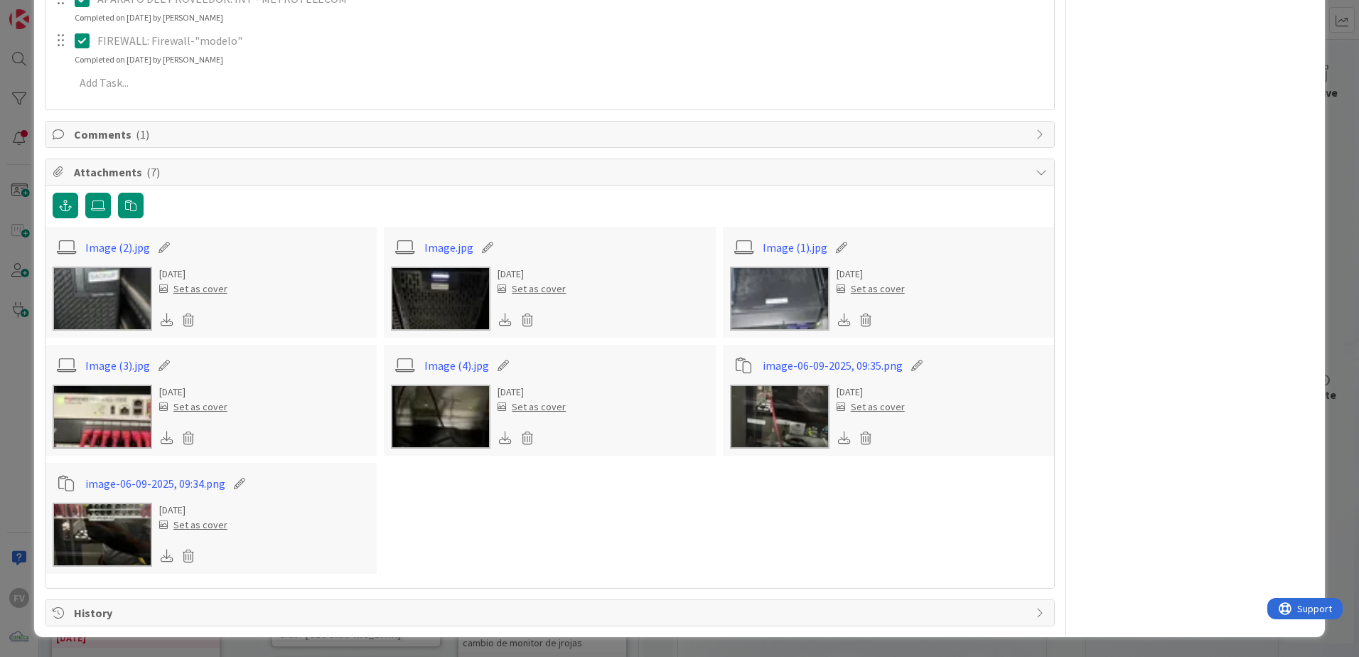
click at [786, 414] on img at bounding box center [780, 417] width 100 height 64
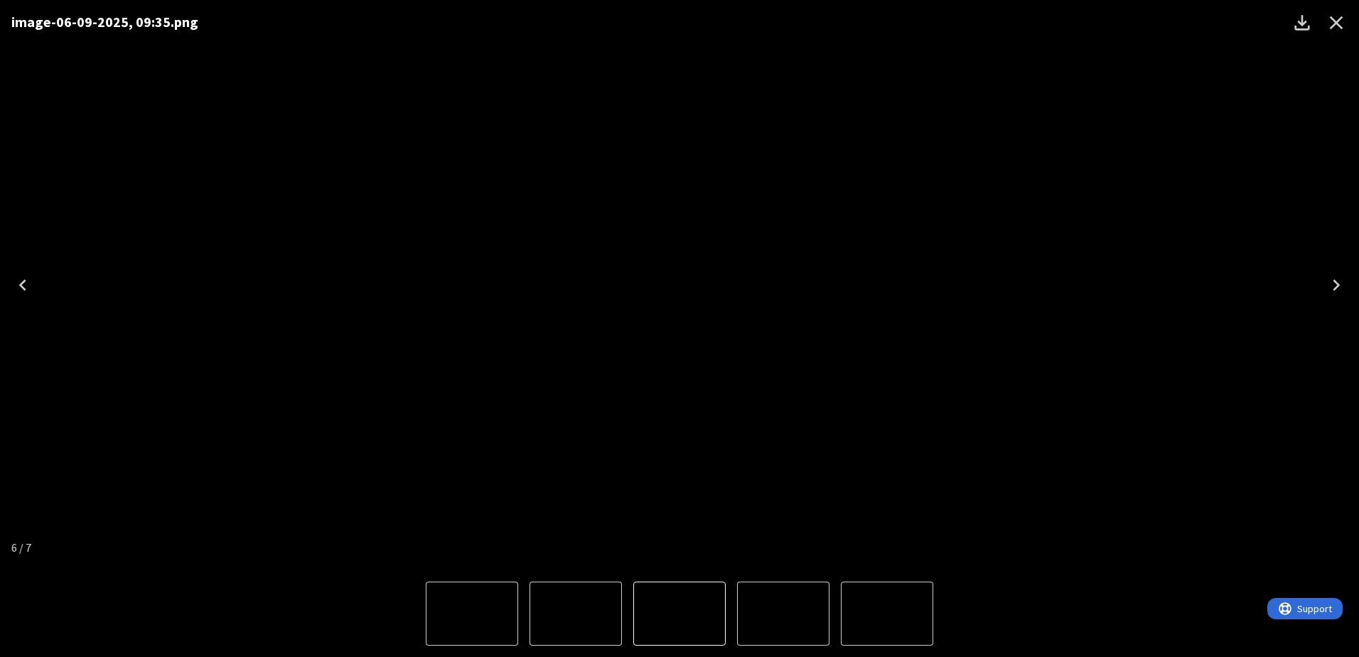
click at [28, 290] on icon "Previous" at bounding box center [22, 285] width 23 height 23
click at [20, 291] on icon "Previous" at bounding box center [22, 285] width 23 height 23
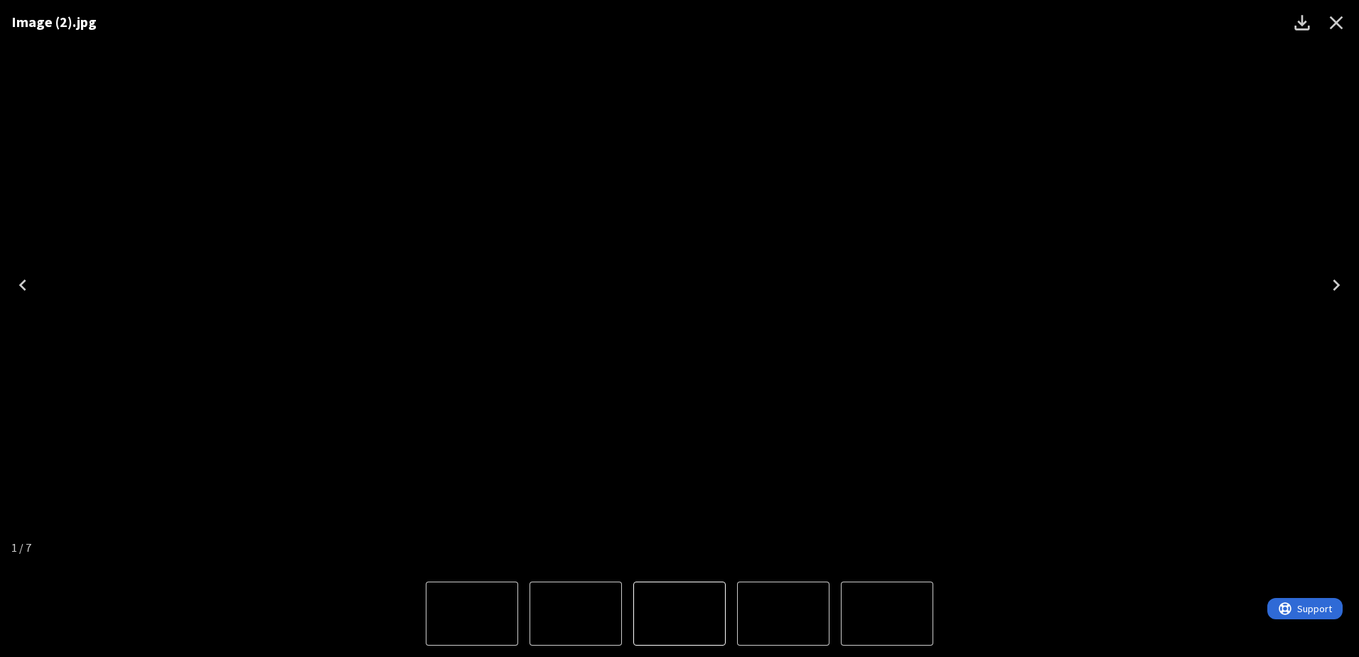
click at [21, 288] on icon "Previous" at bounding box center [22, 285] width 23 height 23
click at [1332, 14] on icon "Close" at bounding box center [1336, 22] width 23 height 23
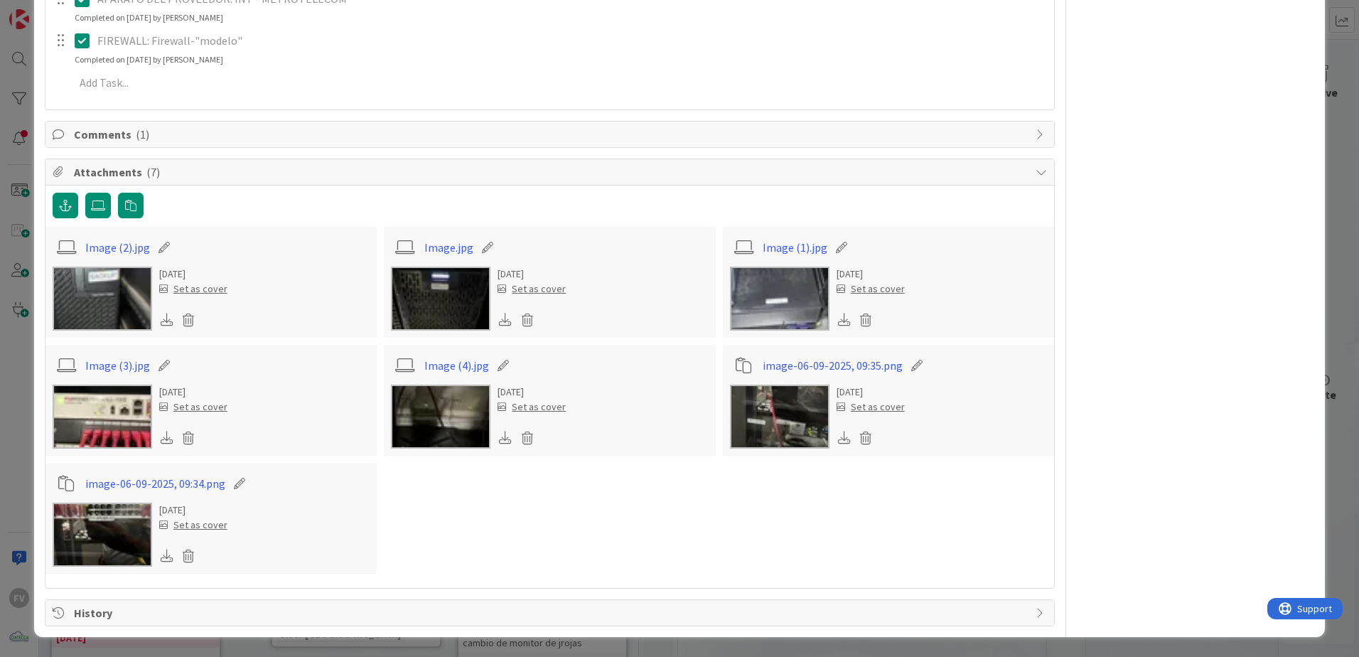
type textarea "x"
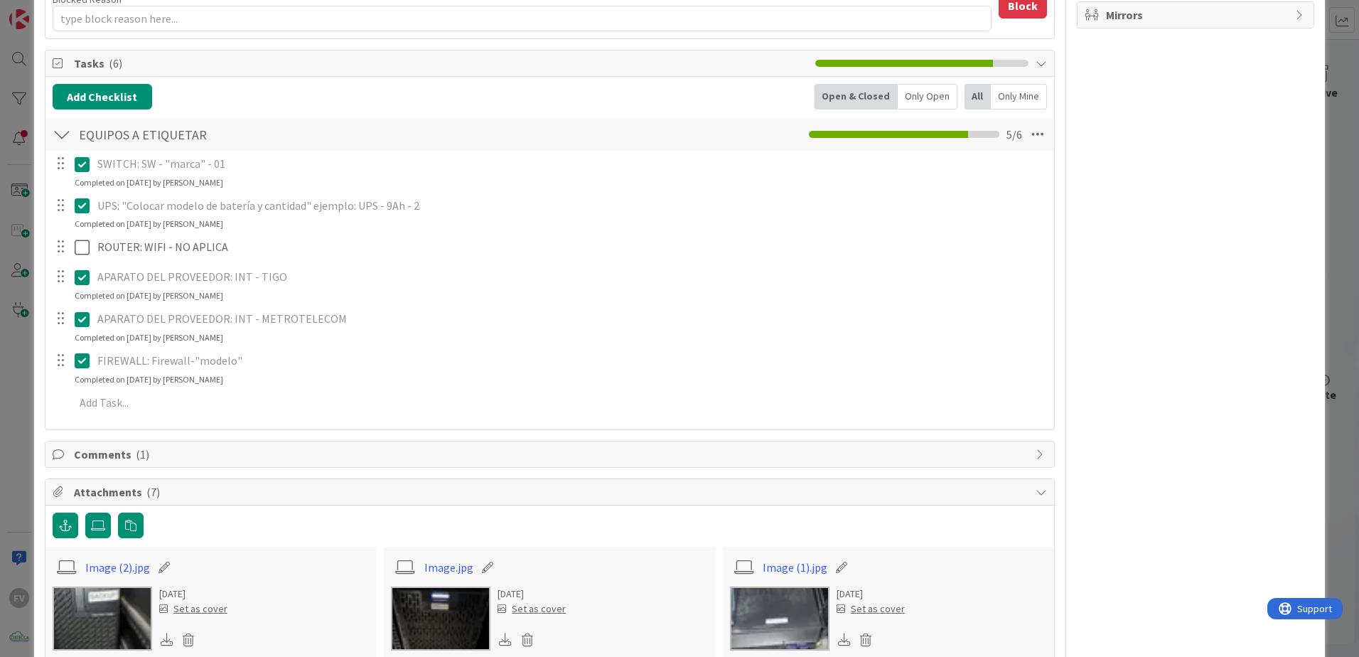
scroll to position [254, 0]
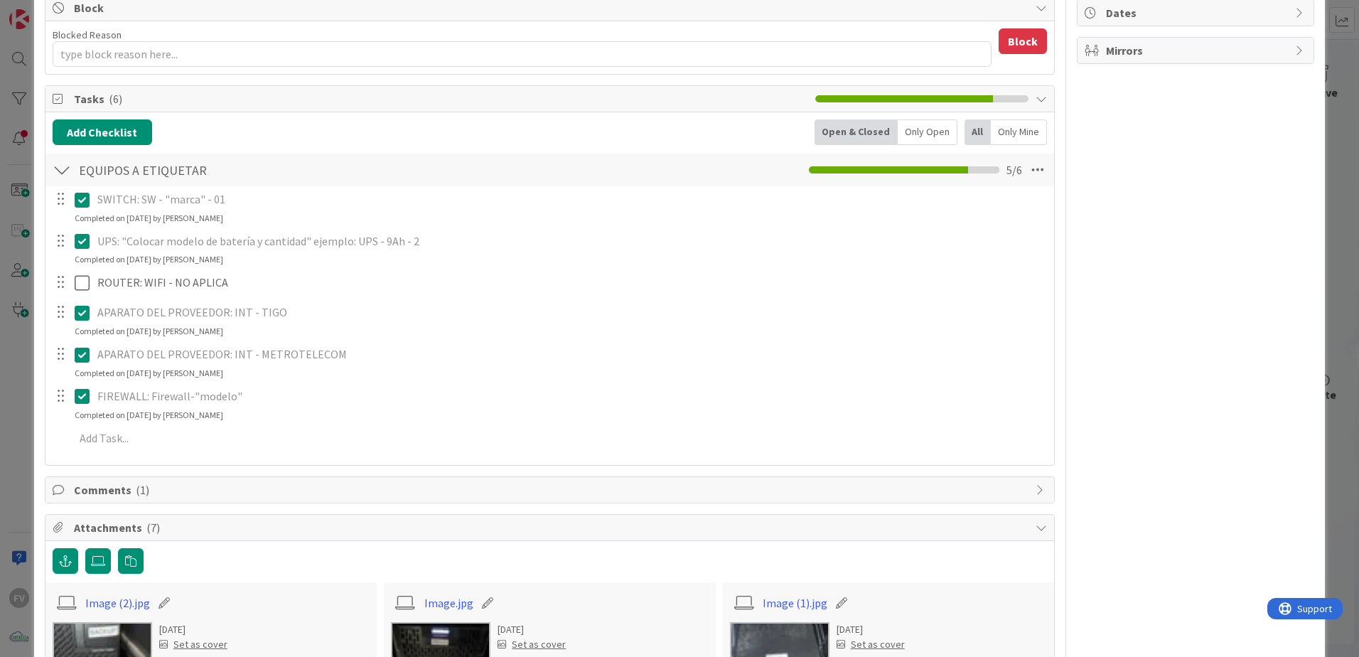
click at [10, 210] on div "ID 3137 OPERACIONES Archive Title 28 / 128 Etiquetar equipos en el rack Descrip…" at bounding box center [679, 328] width 1359 height 657
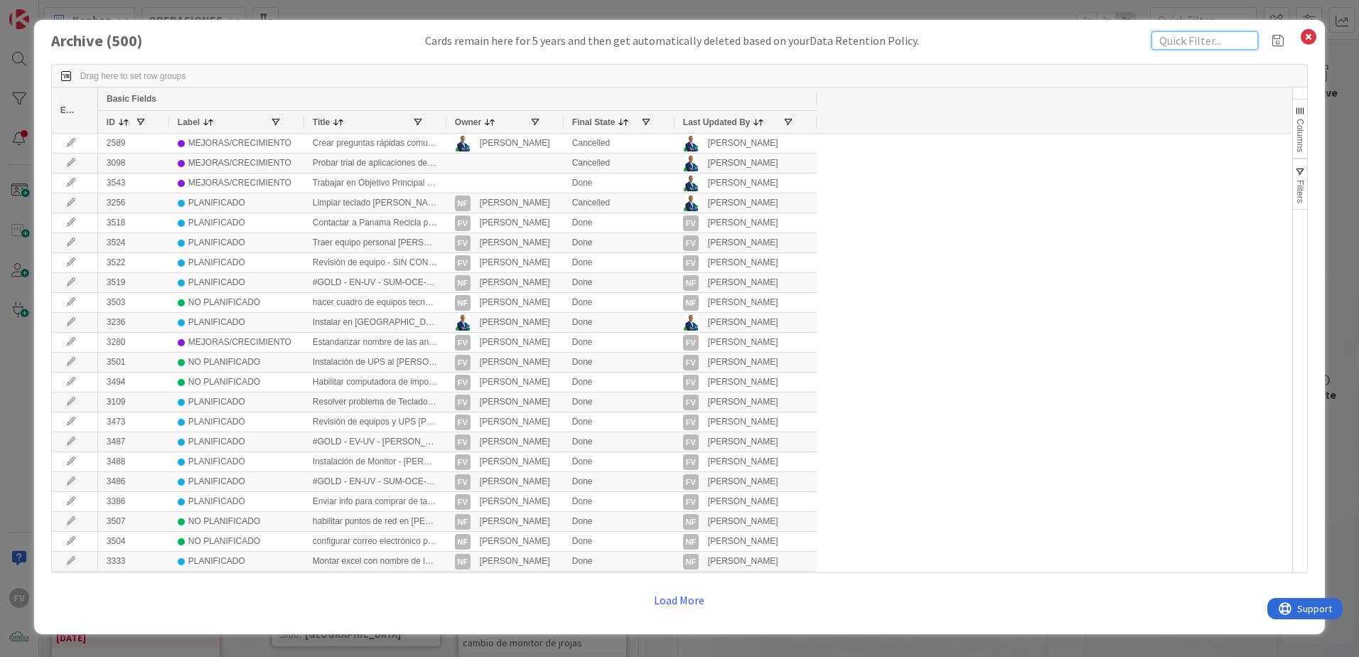
click at [1218, 45] on input "text" at bounding box center [1205, 40] width 107 height 18
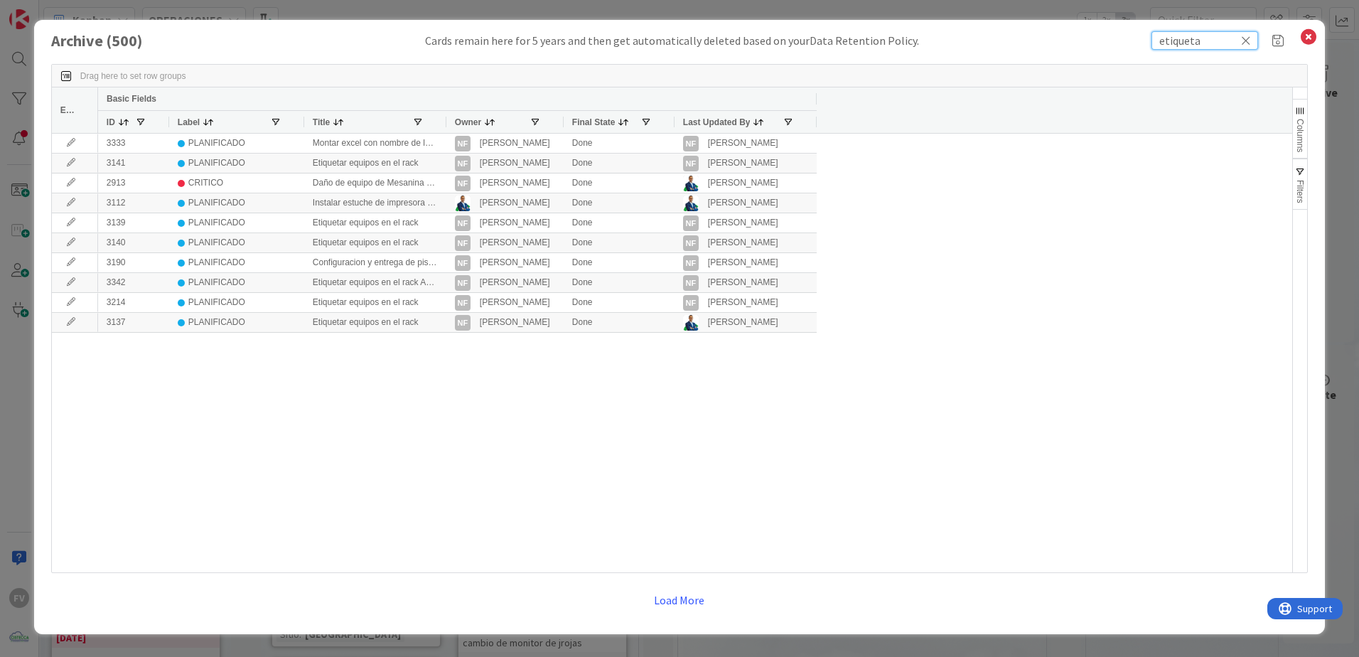
type input "etiqueta"
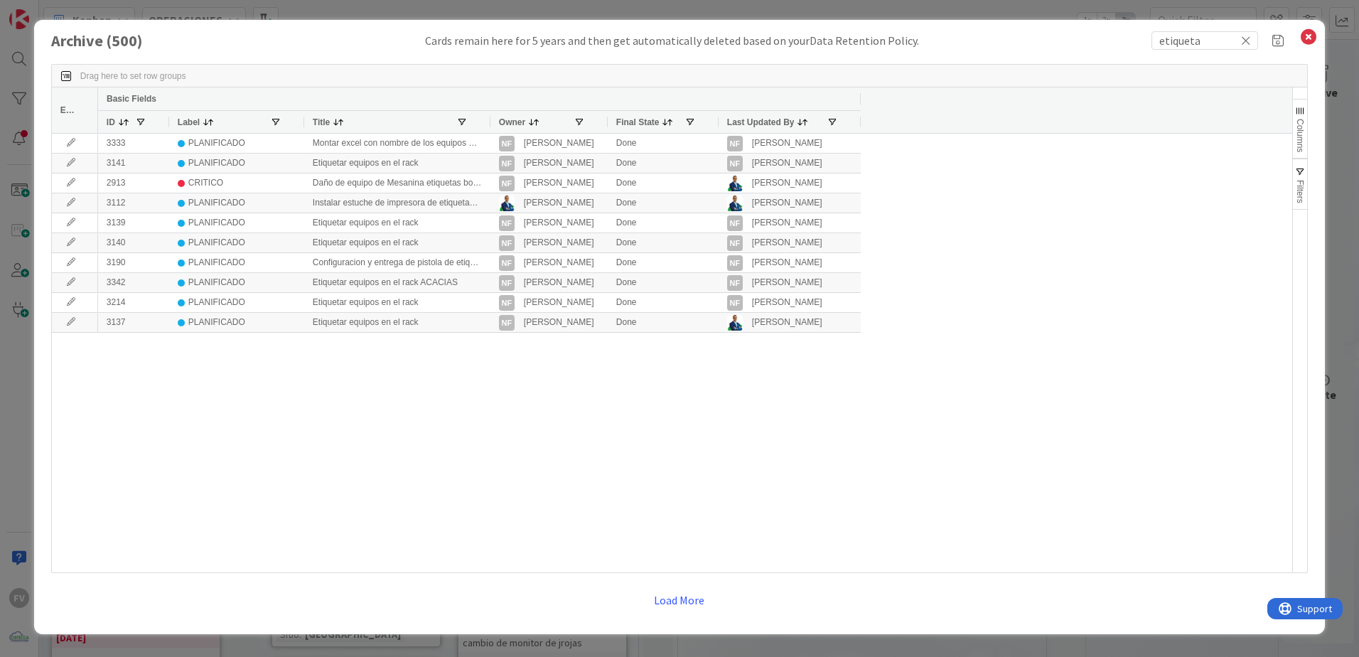
drag, startPoint x: 446, startPoint y: 118, endPoint x: 481, endPoint y: 121, distance: 34.2
click at [488, 117] on div at bounding box center [490, 122] width 6 height 22
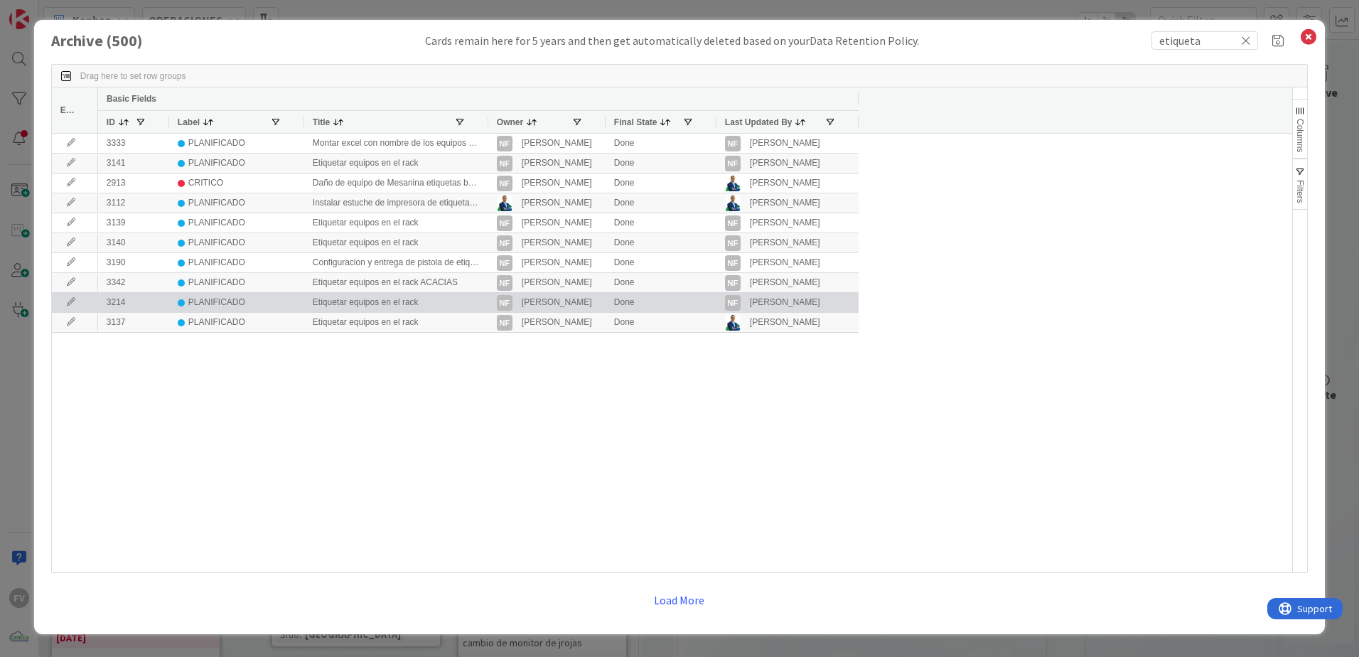
click at [75, 302] on icon at bounding box center [70, 302] width 21 height 9
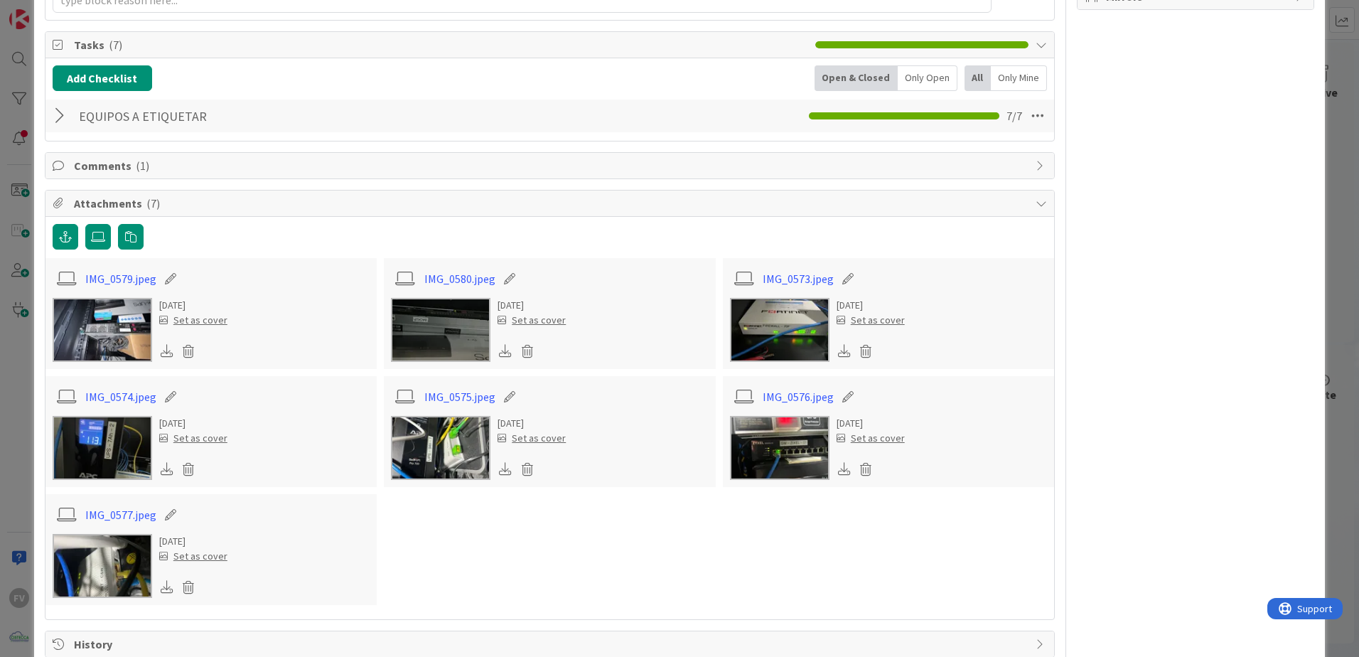
scroll to position [268, 0]
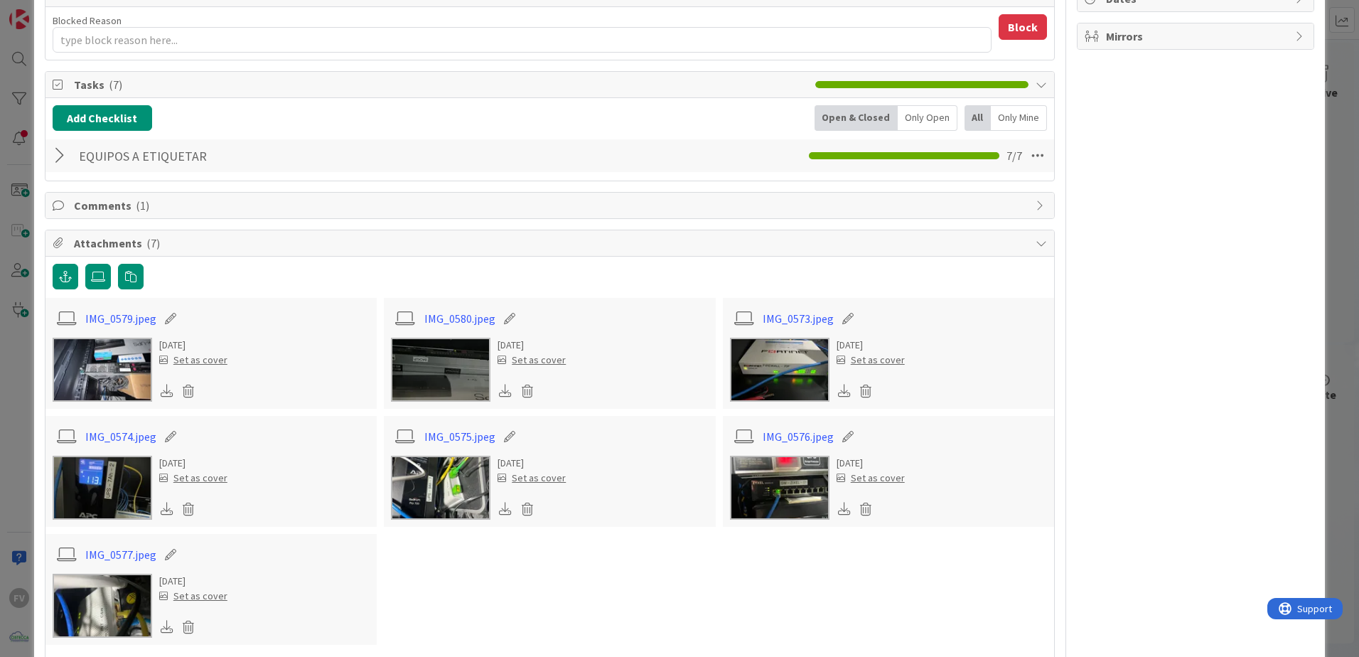
click at [117, 198] on span "Comments ( 1 )" at bounding box center [551, 205] width 955 height 17
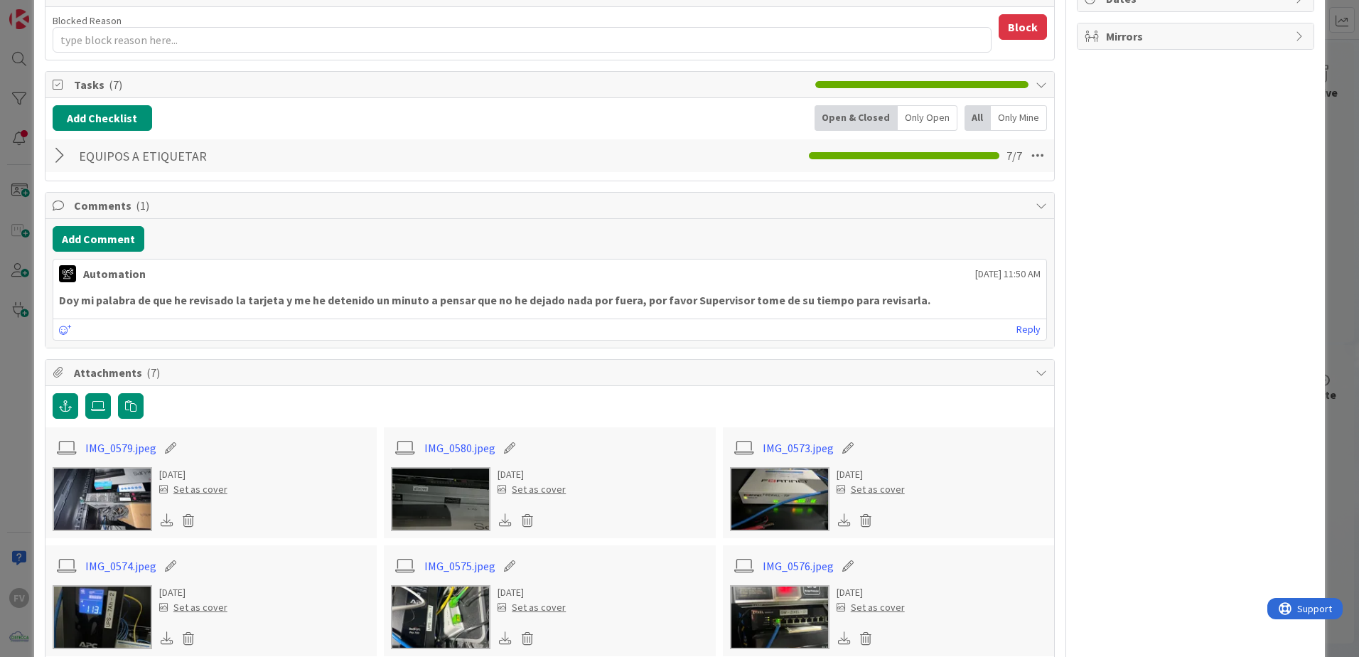
click at [119, 203] on span "Comments ( 1 )" at bounding box center [551, 205] width 955 height 17
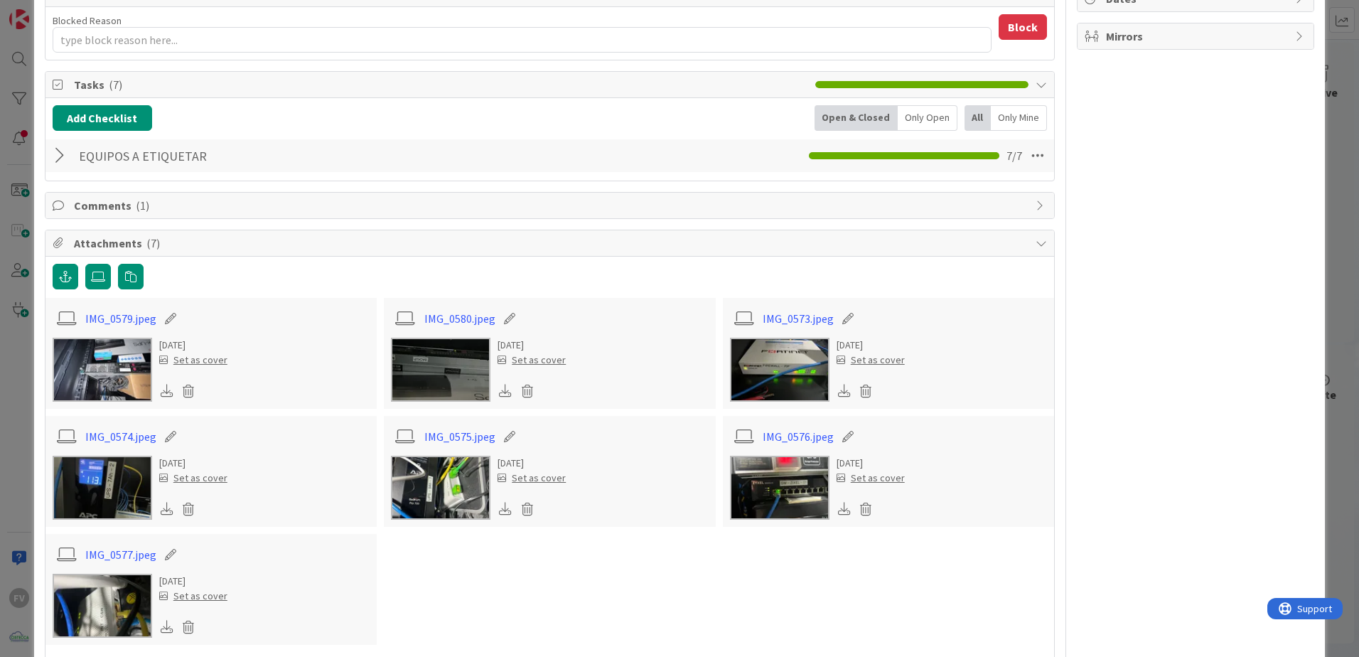
click at [53, 154] on div at bounding box center [62, 156] width 18 height 26
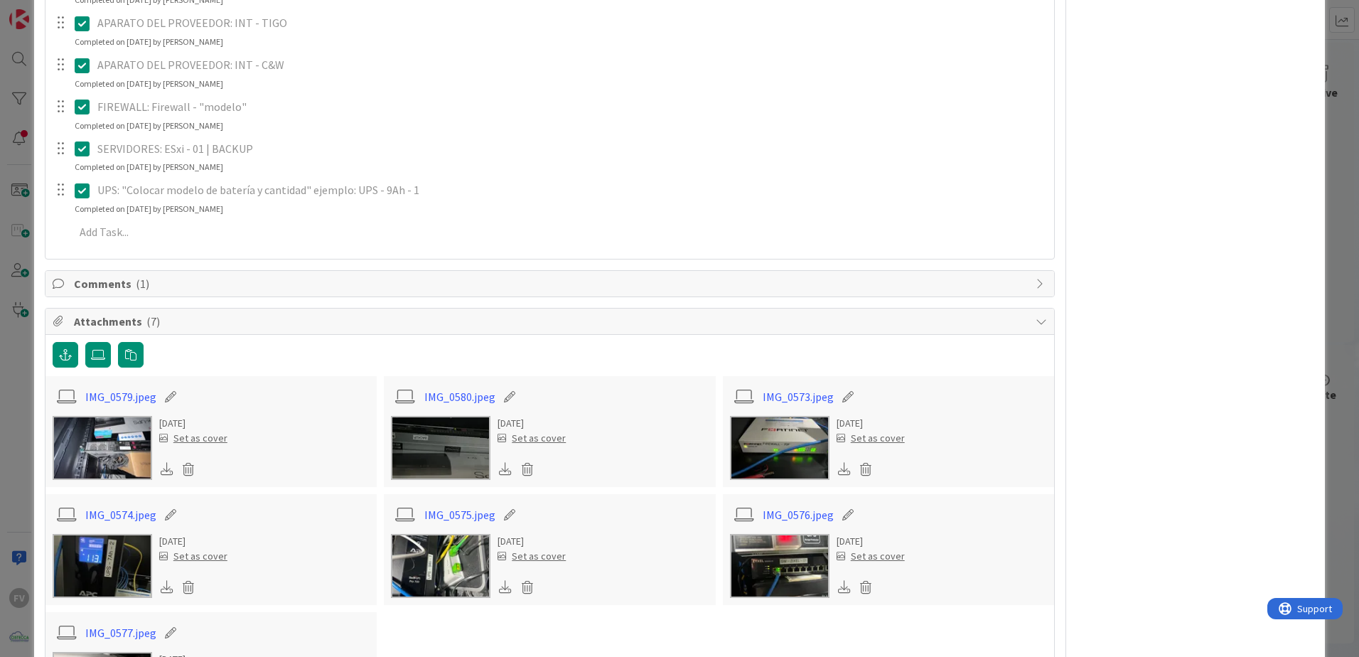
scroll to position [623, 0]
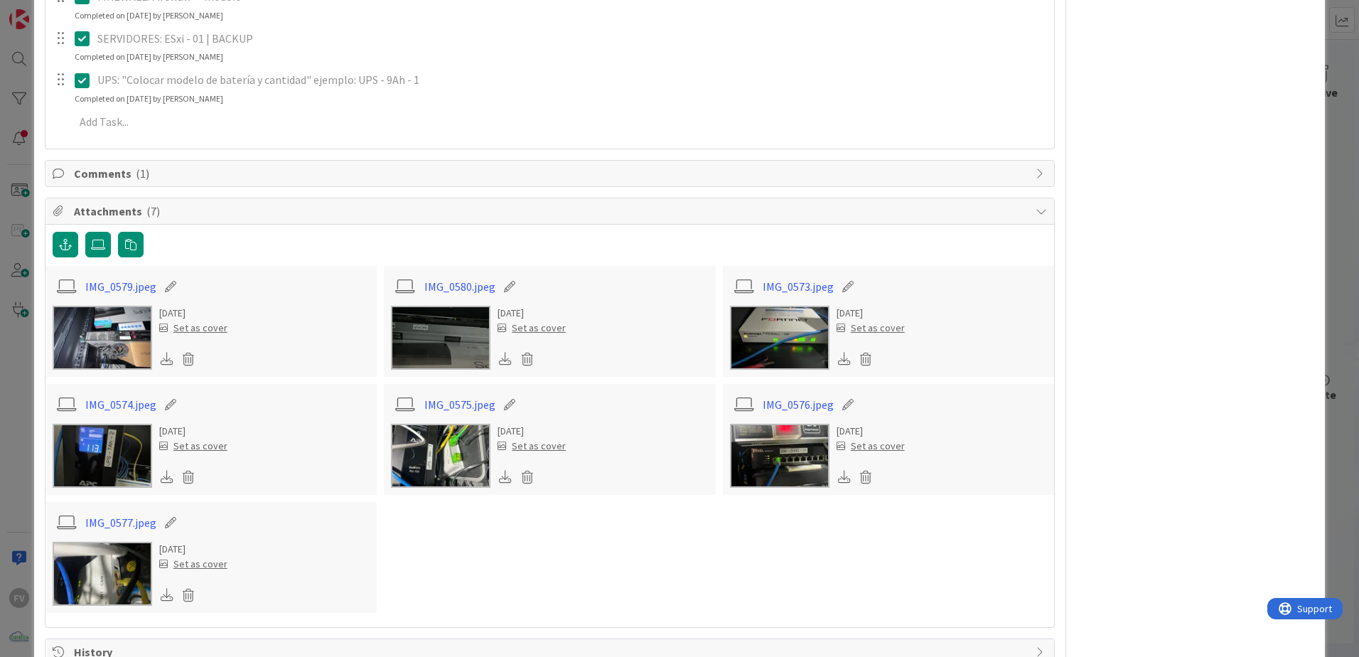
click at [781, 464] on img at bounding box center [780, 456] width 100 height 64
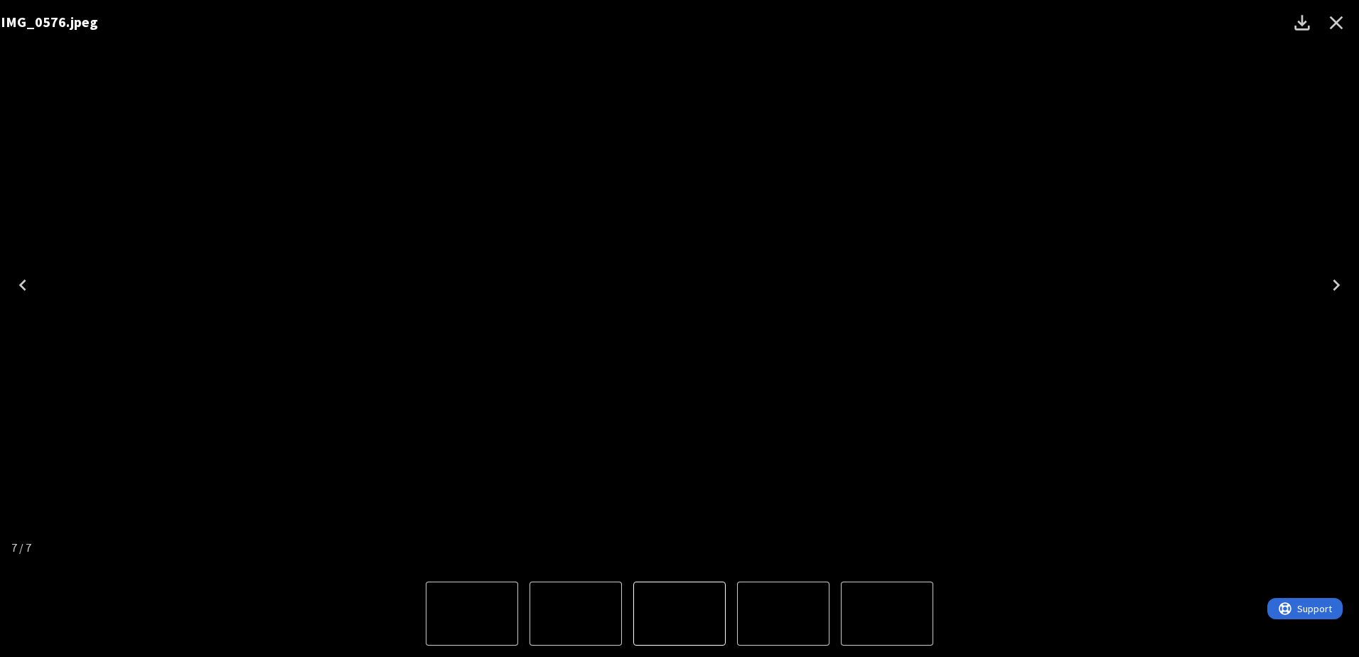
drag, startPoint x: 784, startPoint y: 343, endPoint x: 1336, endPoint y: 301, distance: 553.9
click at [669, 285] on img "7 of 7" at bounding box center [669, 285] width 0 height 0
drag, startPoint x: 878, startPoint y: 368, endPoint x: 685, endPoint y: 368, distance: 193.4
click at [813, 368] on div "IMG_0579.jpeg" at bounding box center [679, 285] width 1359 height 570
drag, startPoint x: 780, startPoint y: 380, endPoint x: 295, endPoint y: 346, distance: 486.0
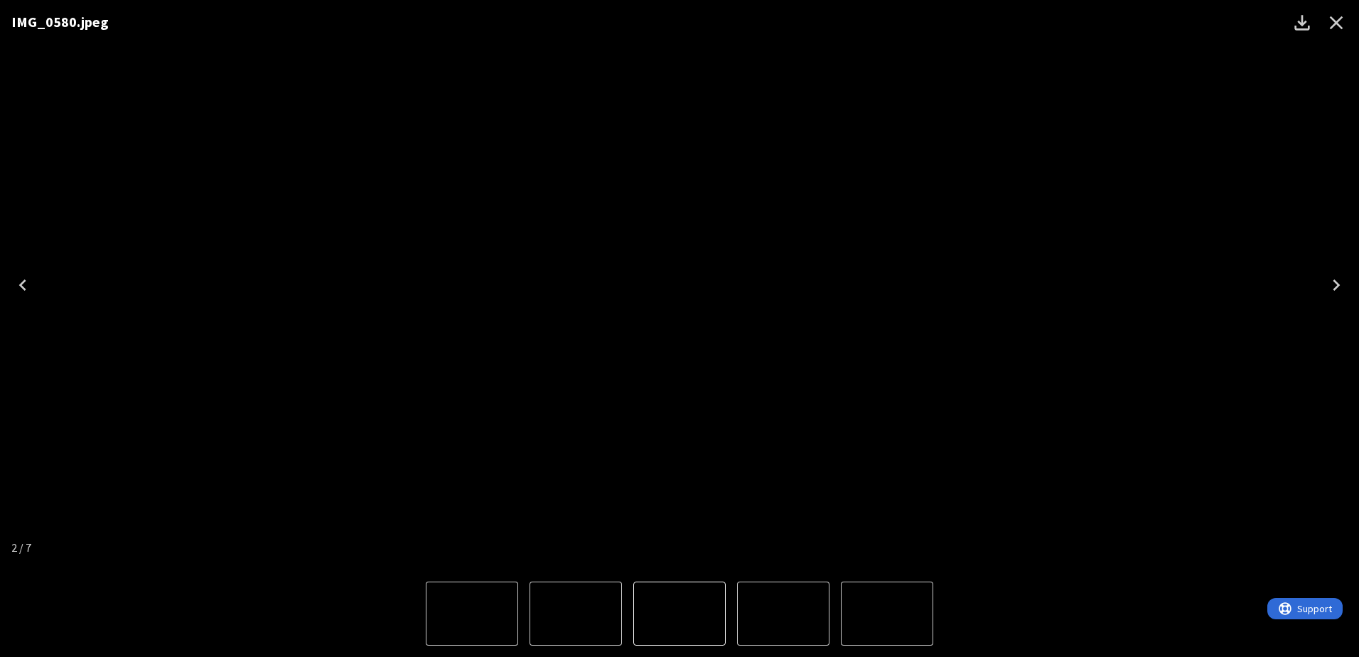
click at [692, 380] on div "IMG_0580.jpeg" at bounding box center [679, 285] width 1359 height 570
drag, startPoint x: 1069, startPoint y: 400, endPoint x: 53, endPoint y: 395, distance: 1016.6
click at [530, 400] on div "IMG_0573.jpeg" at bounding box center [679, 285] width 1359 height 570
drag, startPoint x: 1007, startPoint y: 393, endPoint x: 375, endPoint y: 395, distance: 631.3
click at [782, 395] on div "IMG_0574.jpeg" at bounding box center [679, 285] width 1359 height 570
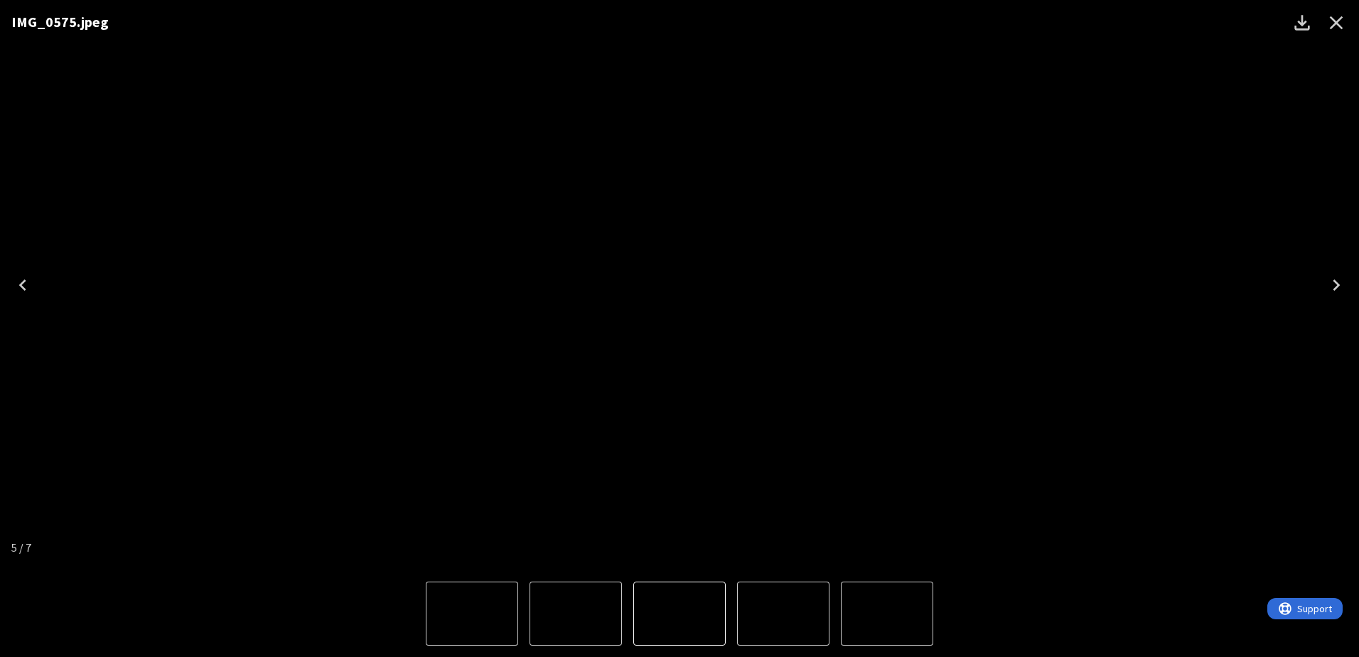
drag, startPoint x: 1013, startPoint y: 321, endPoint x: 553, endPoint y: 346, distance: 460.7
click at [688, 351] on div "IMG_0575.jpeg" at bounding box center [679, 285] width 1359 height 570
drag, startPoint x: 975, startPoint y: 351, endPoint x: 467, endPoint y: 331, distance: 508.7
click at [628, 346] on div "IMG_0577.jpeg" at bounding box center [617, 285] width 1359 height 570
click at [3, 296] on button "Previous" at bounding box center [22, 285] width 45 height 57
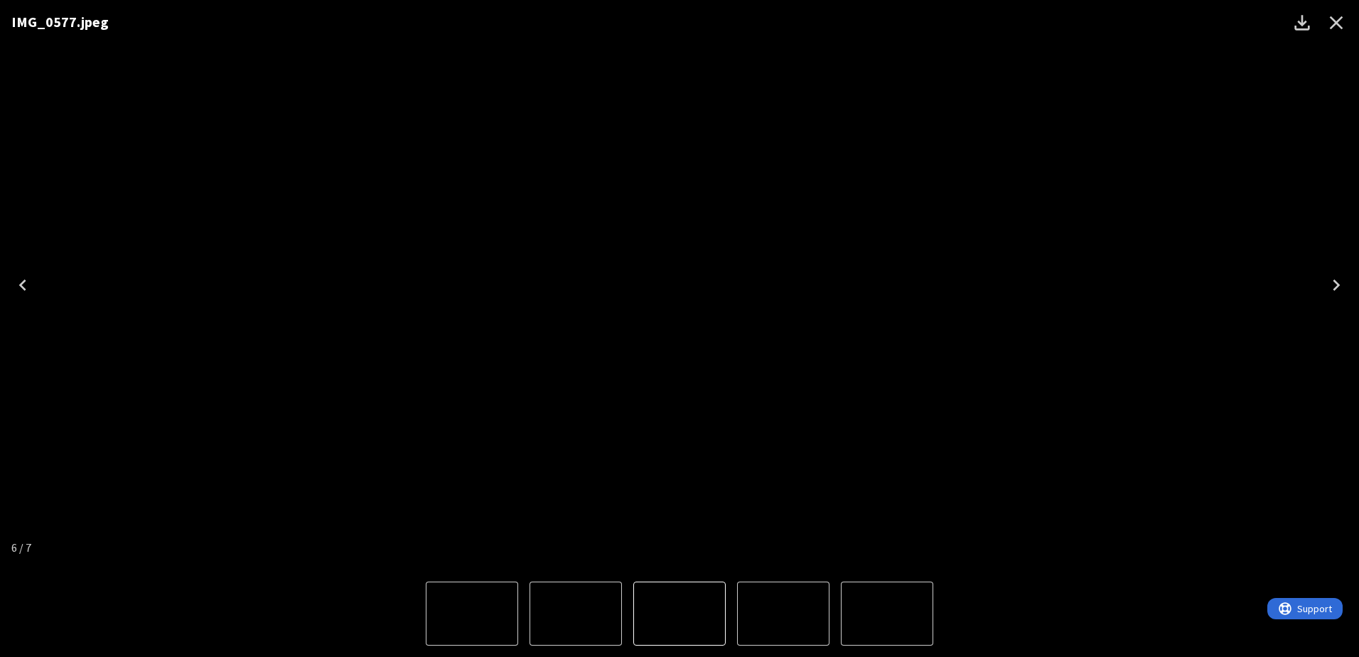
click at [6, 294] on button "Previous" at bounding box center [22, 285] width 45 height 57
click at [1347, 27] on icon "Close" at bounding box center [1336, 22] width 23 height 23
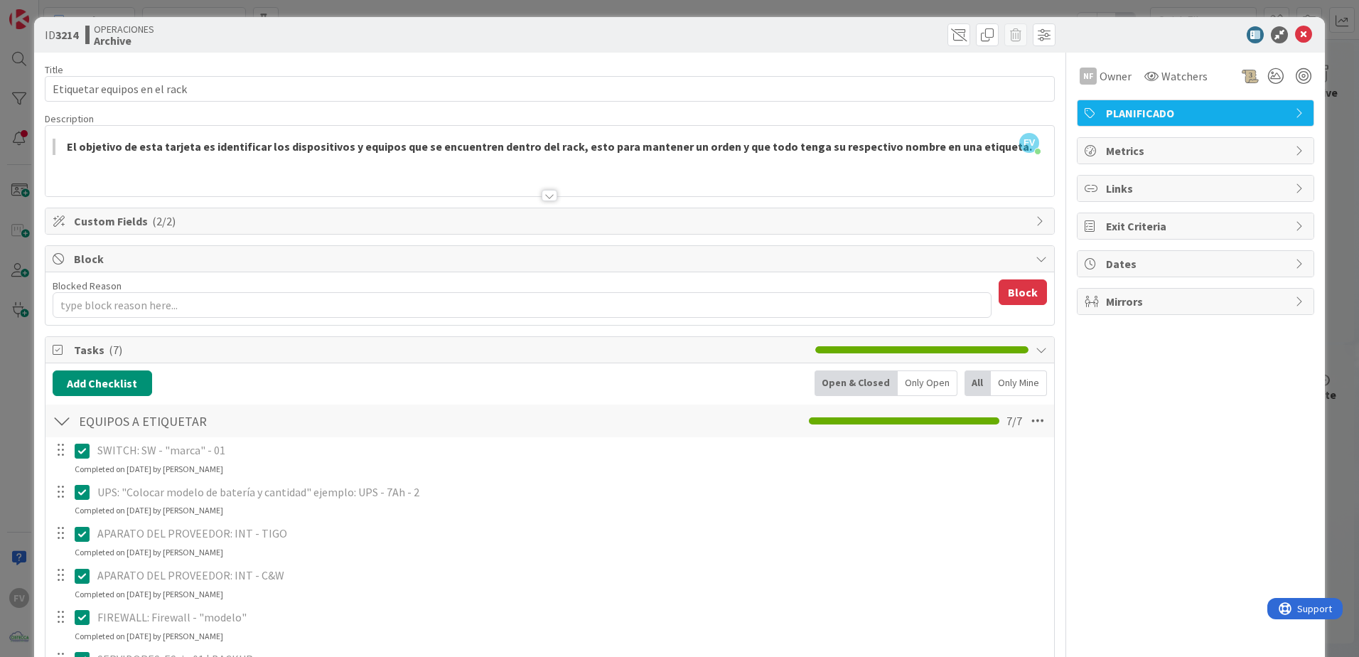
scroll to position [0, 0]
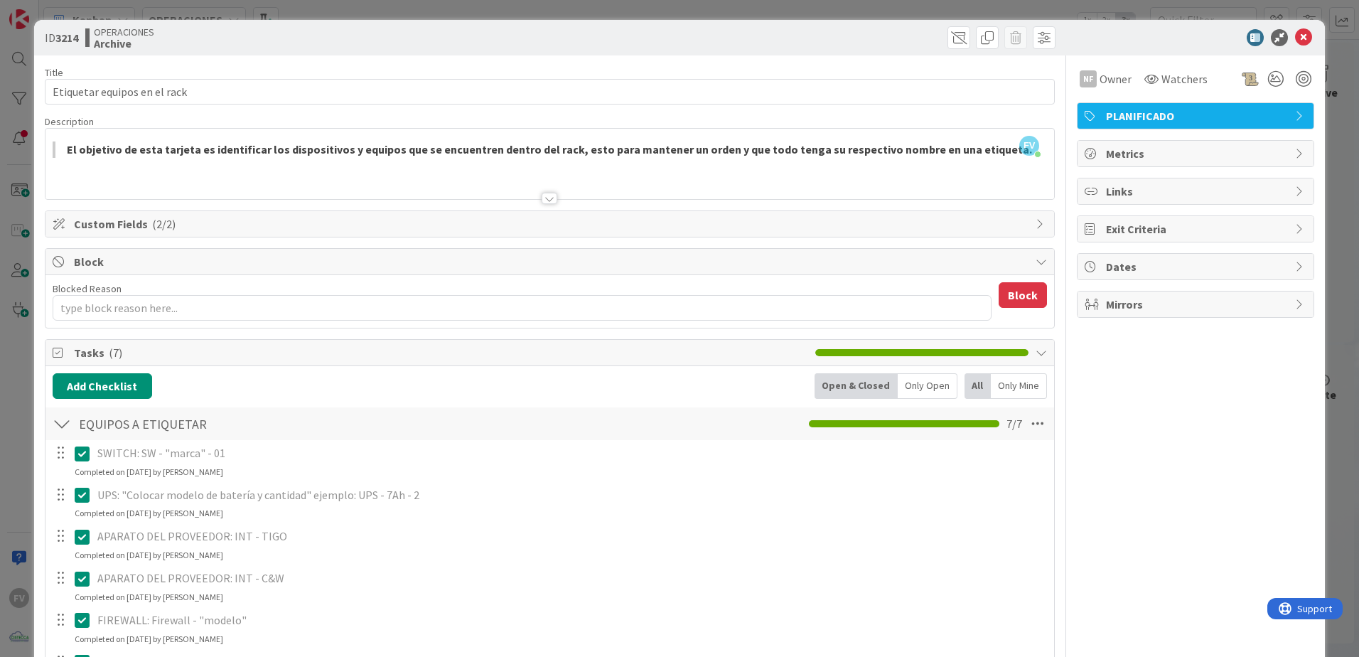
drag, startPoint x: 214, startPoint y: 349, endPoint x: 220, endPoint y: 321, distance: 29.0
click at [214, 349] on span "Tasks ( 7 )" at bounding box center [441, 352] width 734 height 17
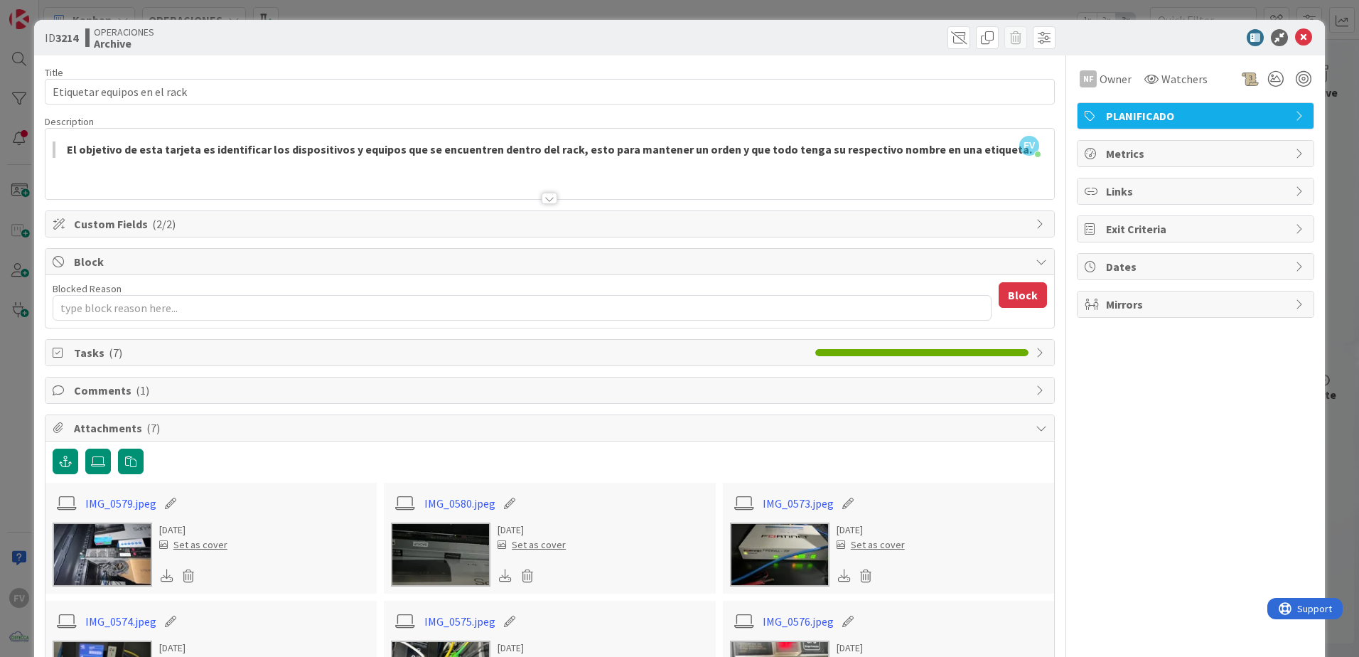
click at [234, 225] on span "Custom Fields ( 2/2 )" at bounding box center [551, 223] width 955 height 17
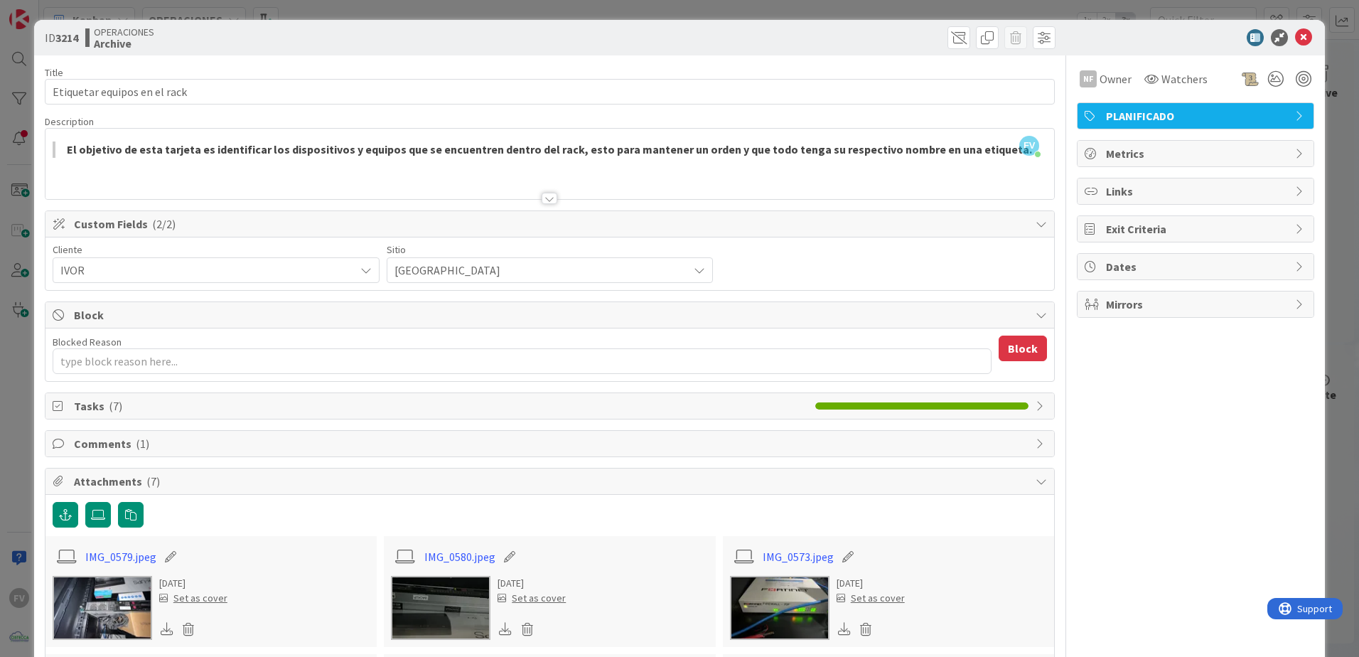
click at [234, 225] on span "Custom Fields ( 2/2 )" at bounding box center [551, 223] width 955 height 17
type textarea "x"
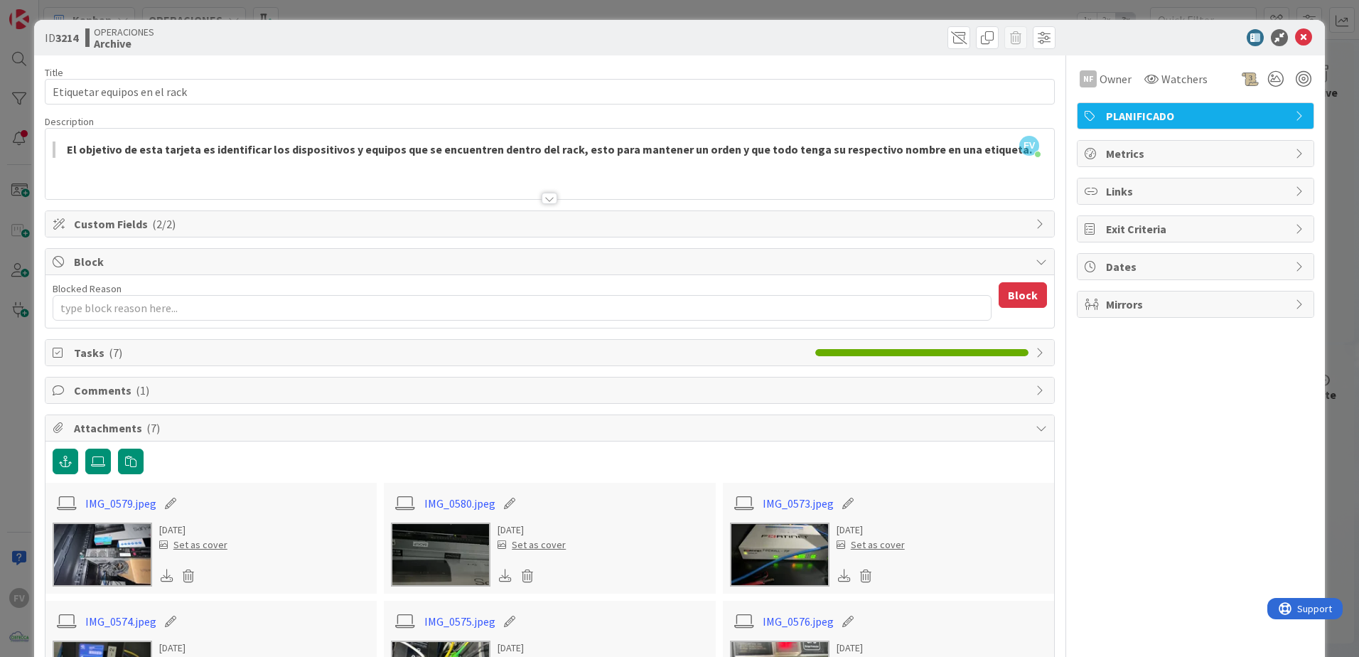
click at [111, 269] on span "Block" at bounding box center [551, 261] width 955 height 17
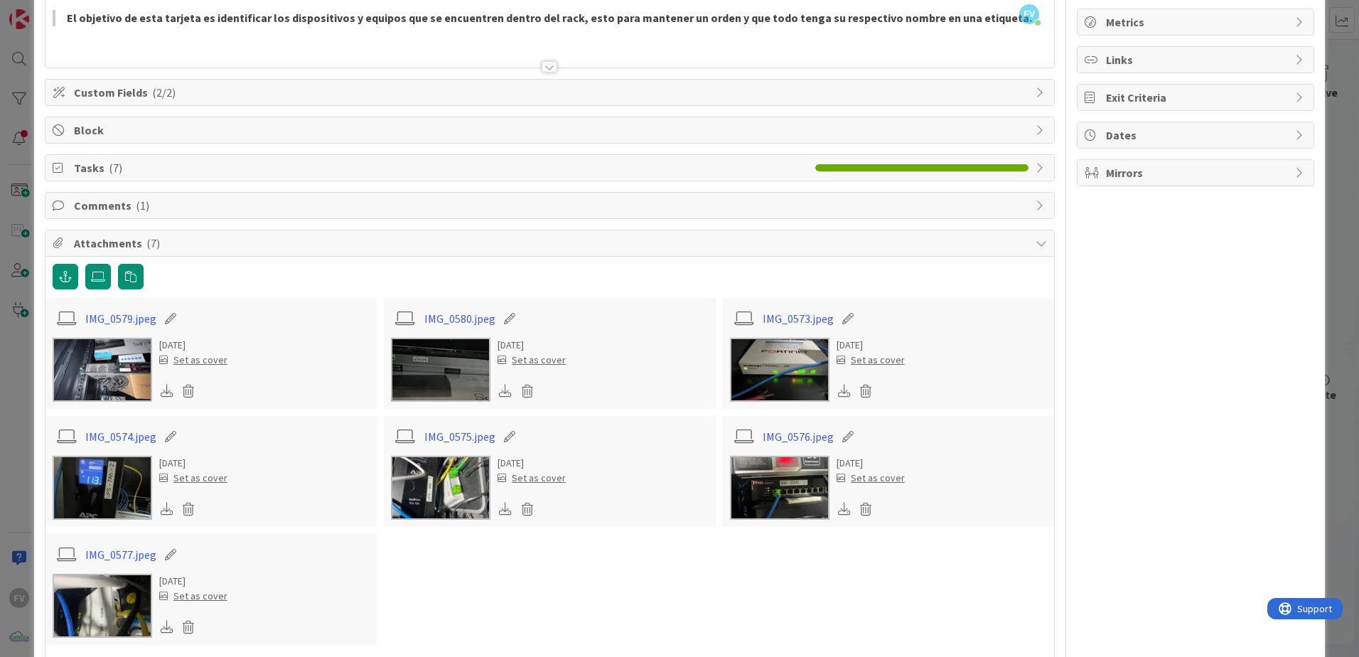
scroll to position [203, 0]
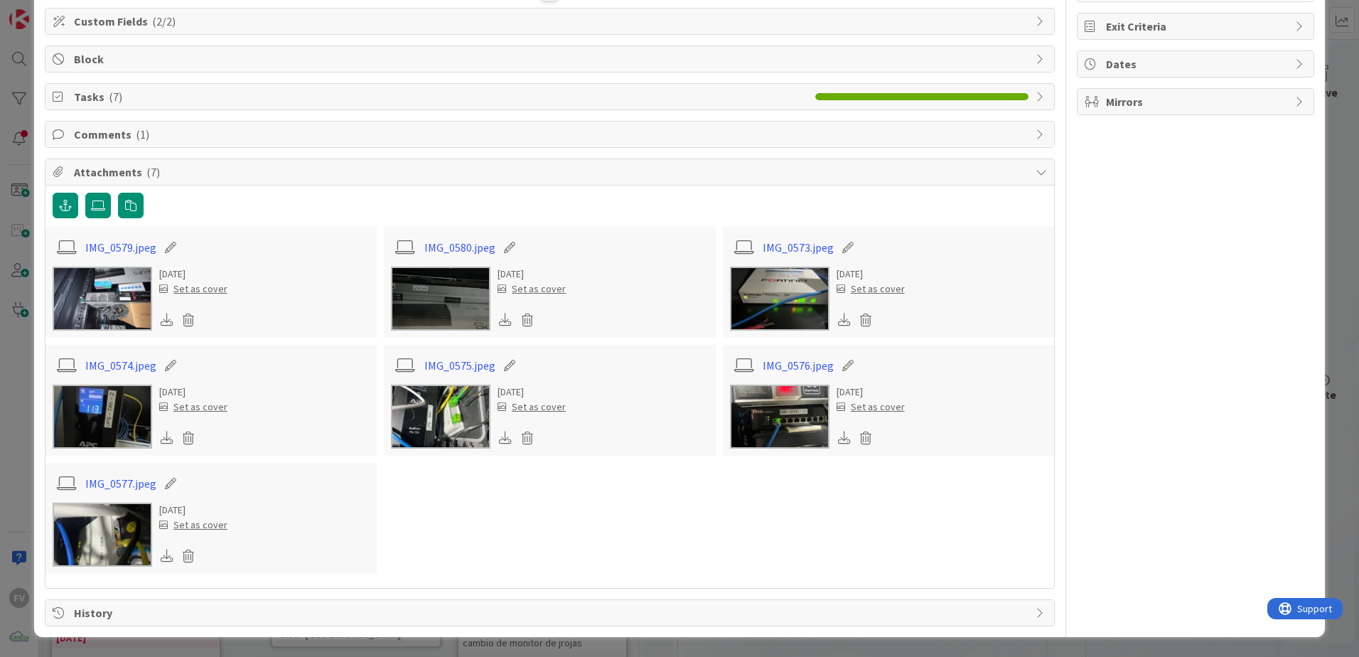
click at [1333, 137] on div "ID 3214 OPERACIONES Archive Title 28 / 128 Etiquetar equipos en el rack Descrip…" at bounding box center [679, 328] width 1359 height 657
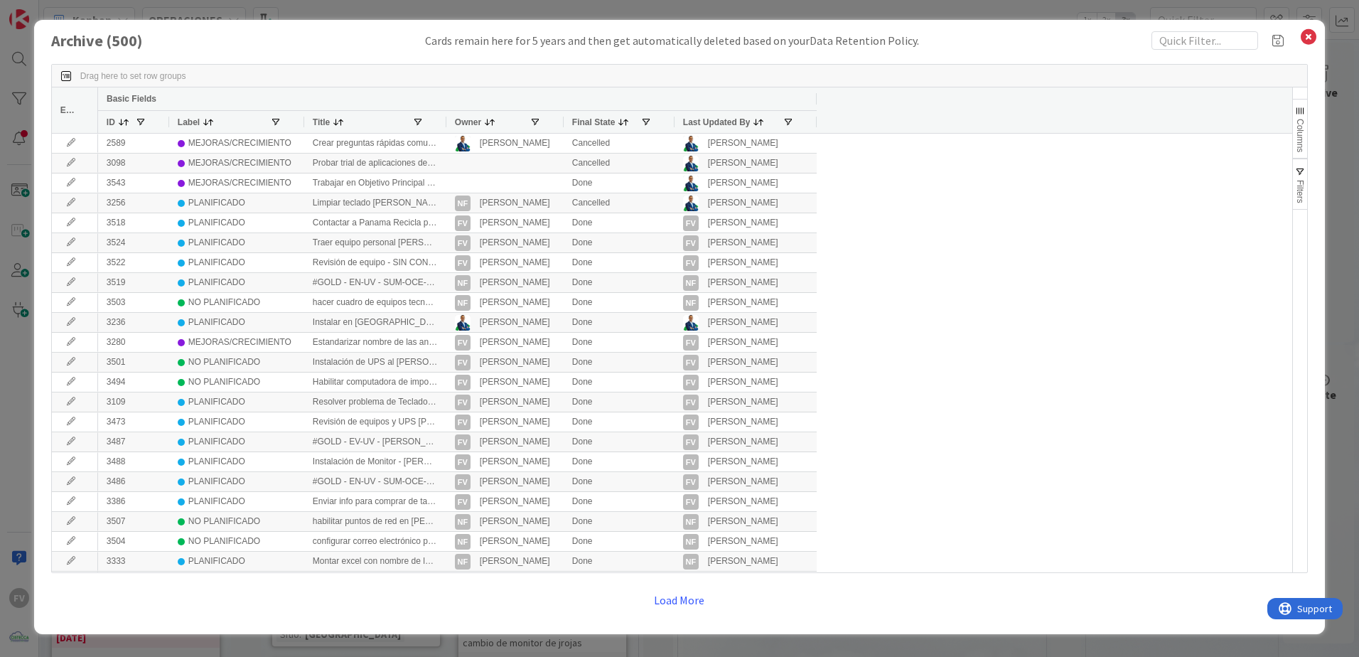
click at [1337, 97] on div "Archive ( 500 ) Cards remain here for 5 years and then get automatically delete…" at bounding box center [679, 328] width 1359 height 657
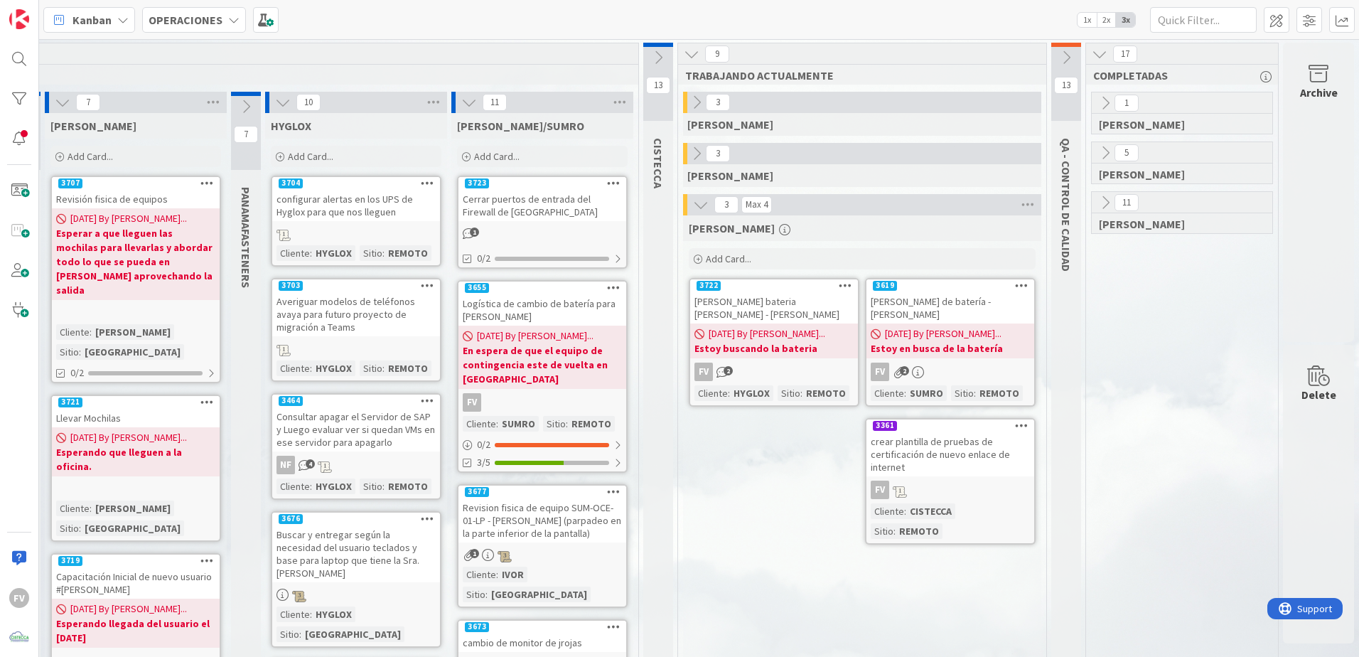
click at [1300, 114] on div "Archive" at bounding box center [1318, 192] width 71 height 299
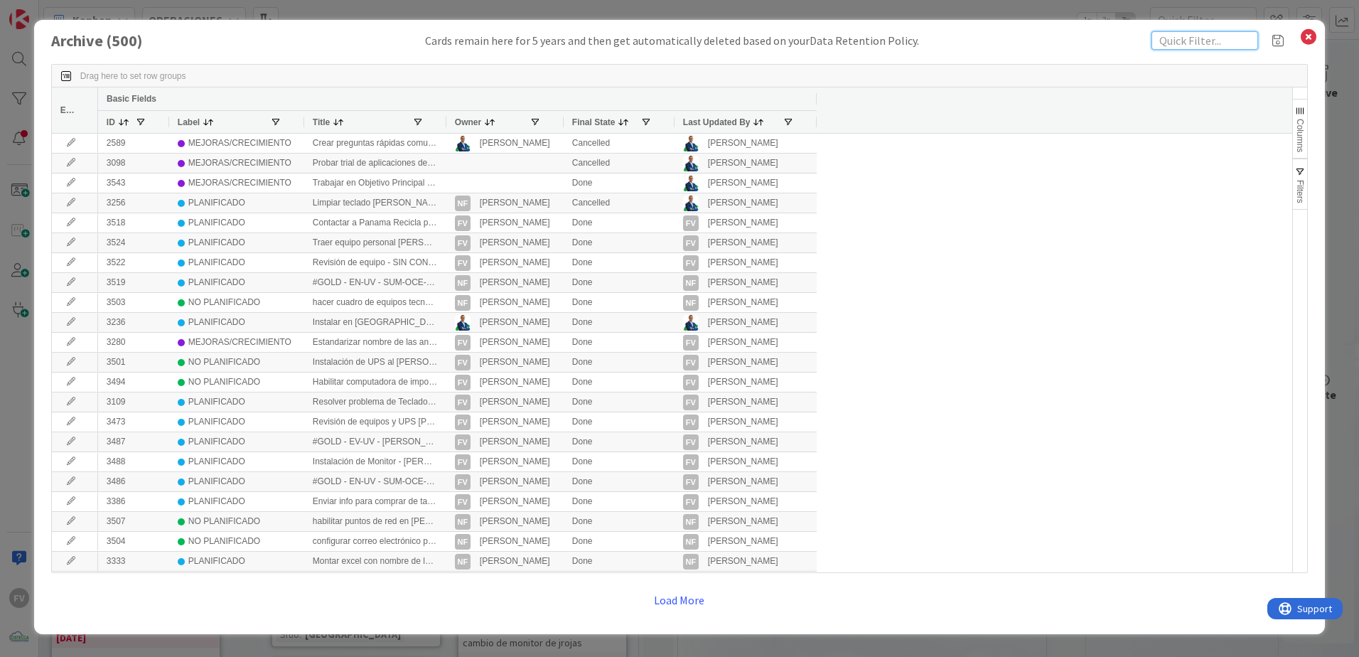
click at [1169, 39] on input "text" at bounding box center [1205, 40] width 107 height 18
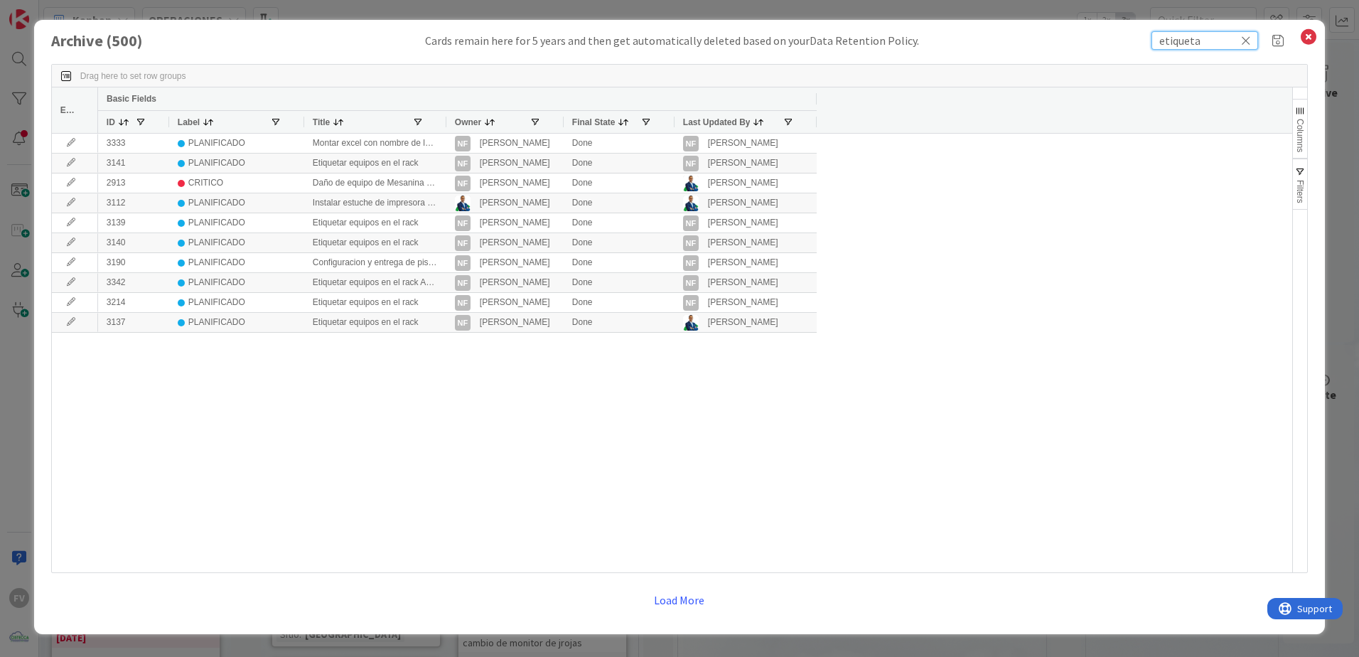
type input "etiqueta"
click at [1301, 173] on span "button" at bounding box center [1300, 171] width 11 height 11
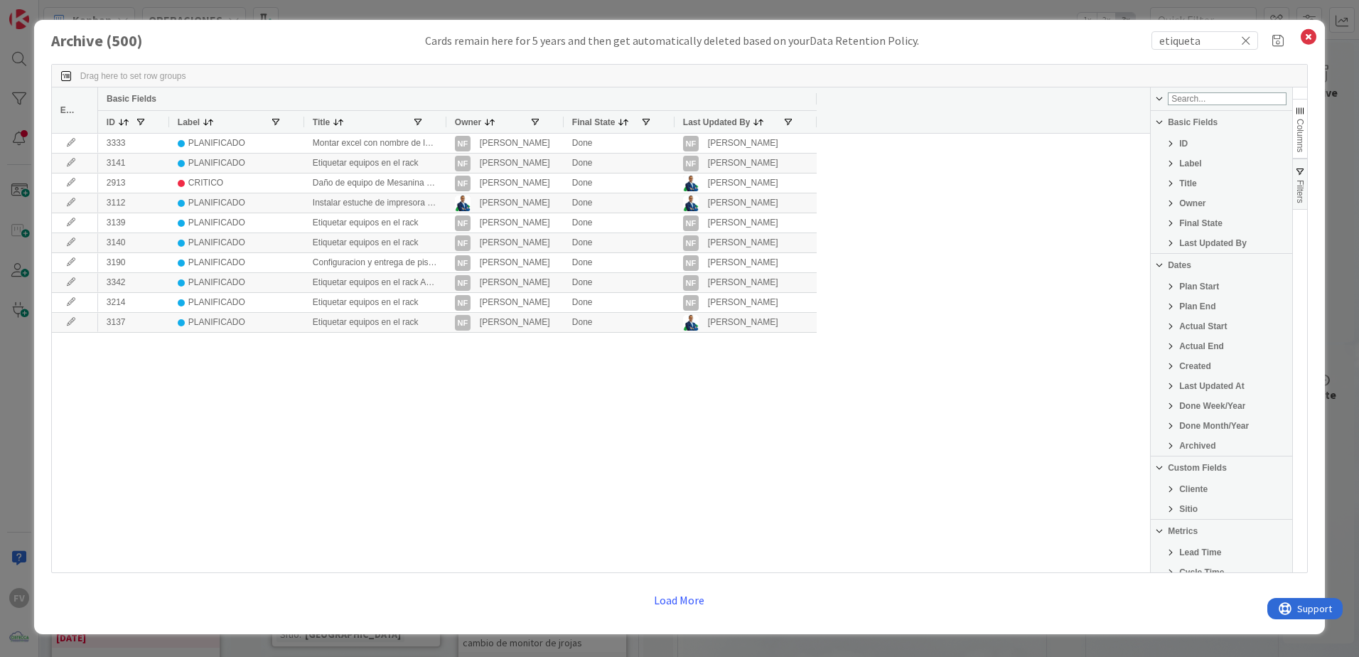
click at [1174, 490] on span "Filter List 25 Filters" at bounding box center [1170, 488] width 11 height 11
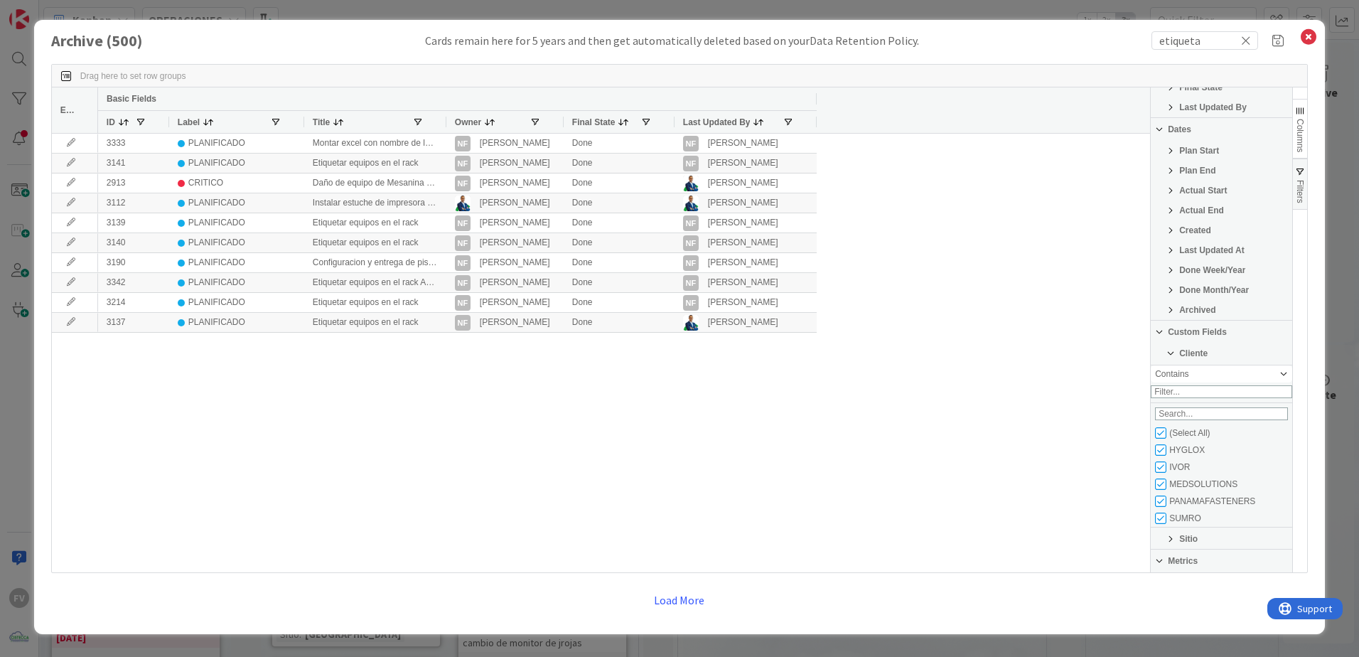
scroll to position [142, 0]
click at [1161, 432] on input "Filter List" at bounding box center [1160, 426] width 11 height 11
checkbox input "false"
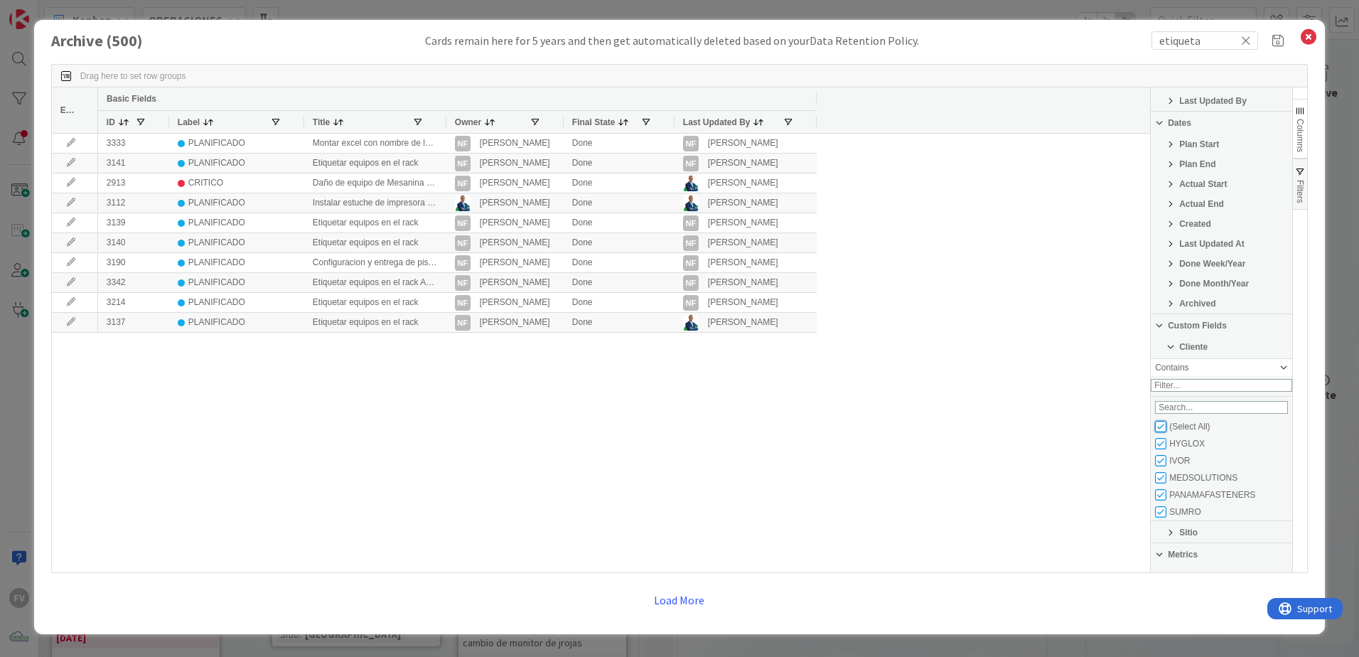
checkbox input "false"
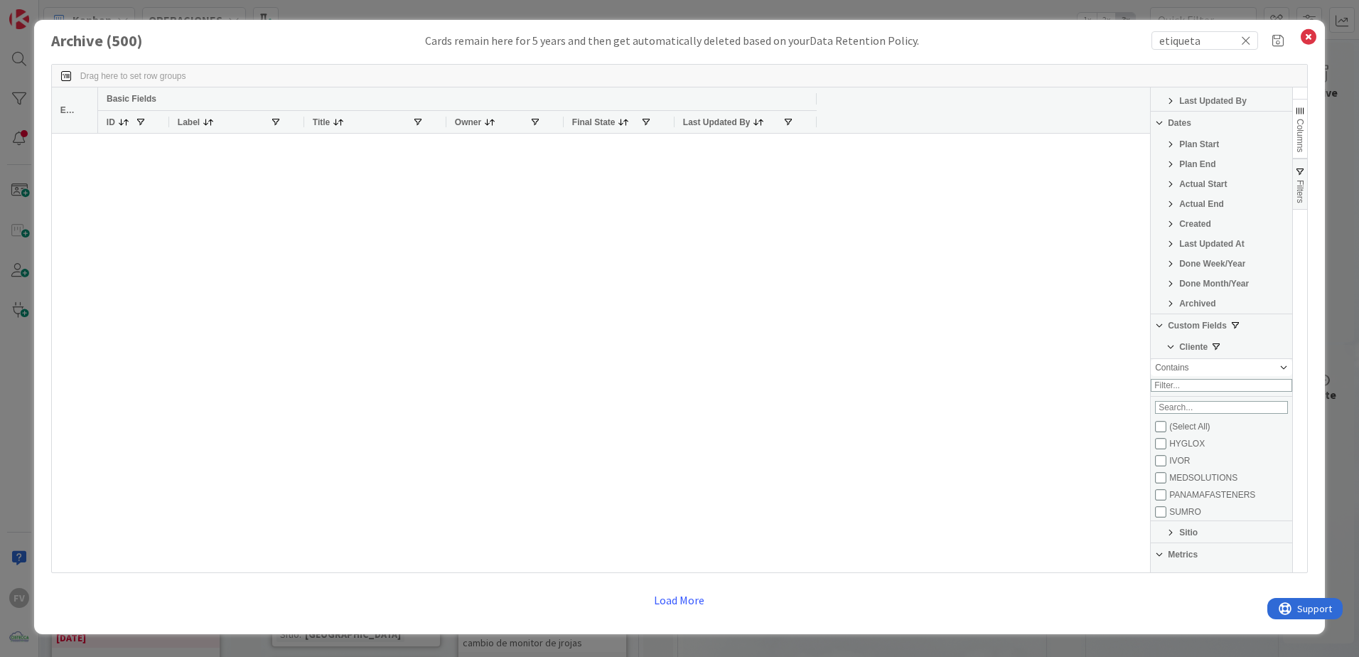
scroll to position [17, 0]
click at [1166, 518] on input "Filter List" at bounding box center [1160, 511] width 11 height 11
checkbox input "true"
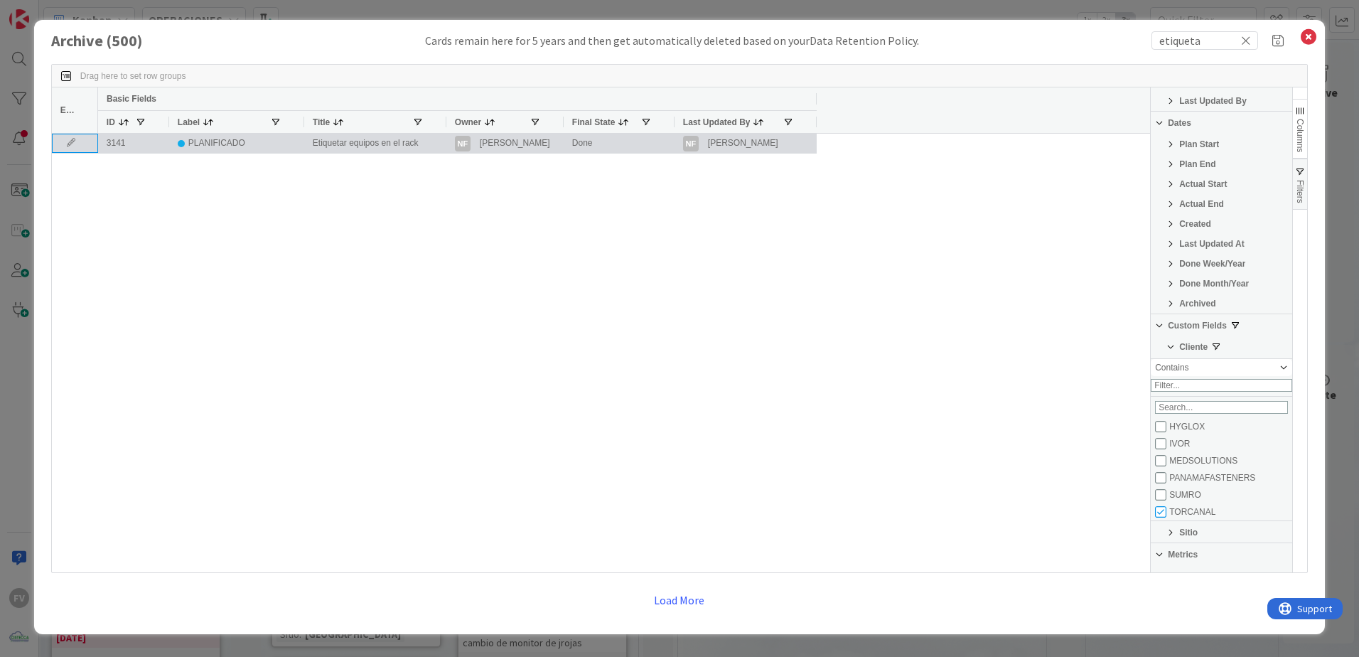
click at [73, 144] on icon at bounding box center [70, 143] width 21 height 9
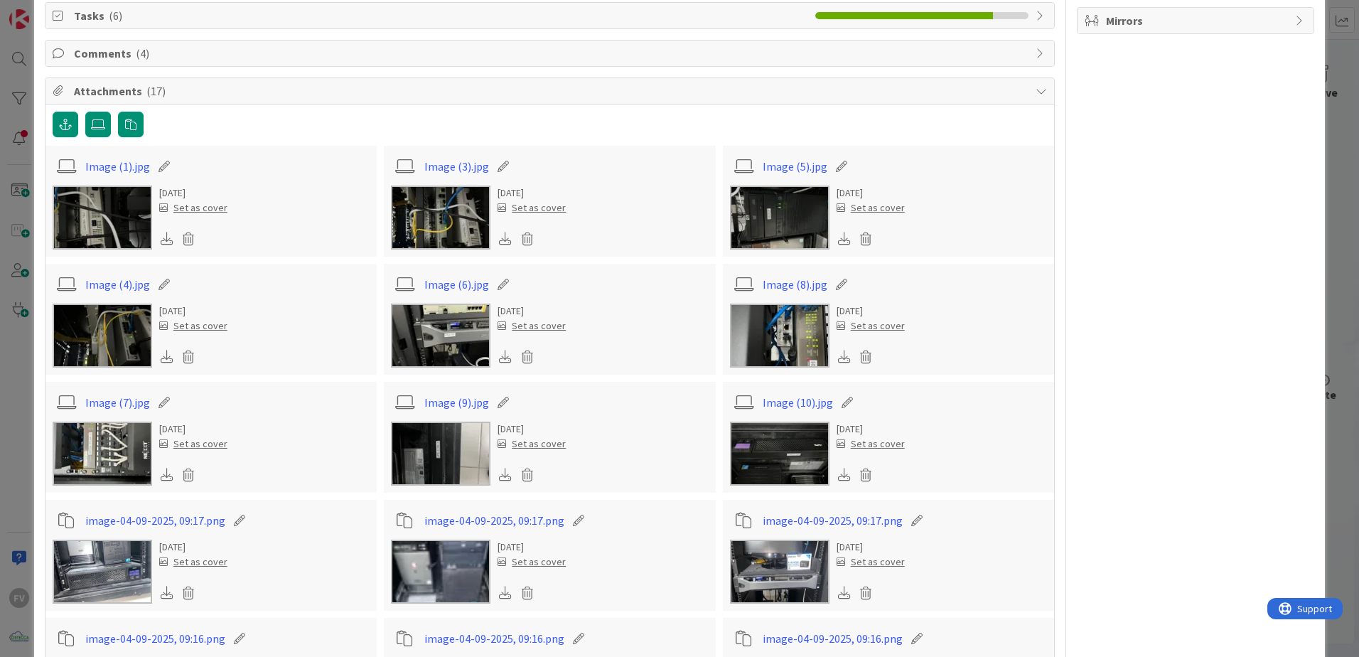
scroll to position [284, 0]
click at [113, 222] on img at bounding box center [103, 217] width 100 height 64
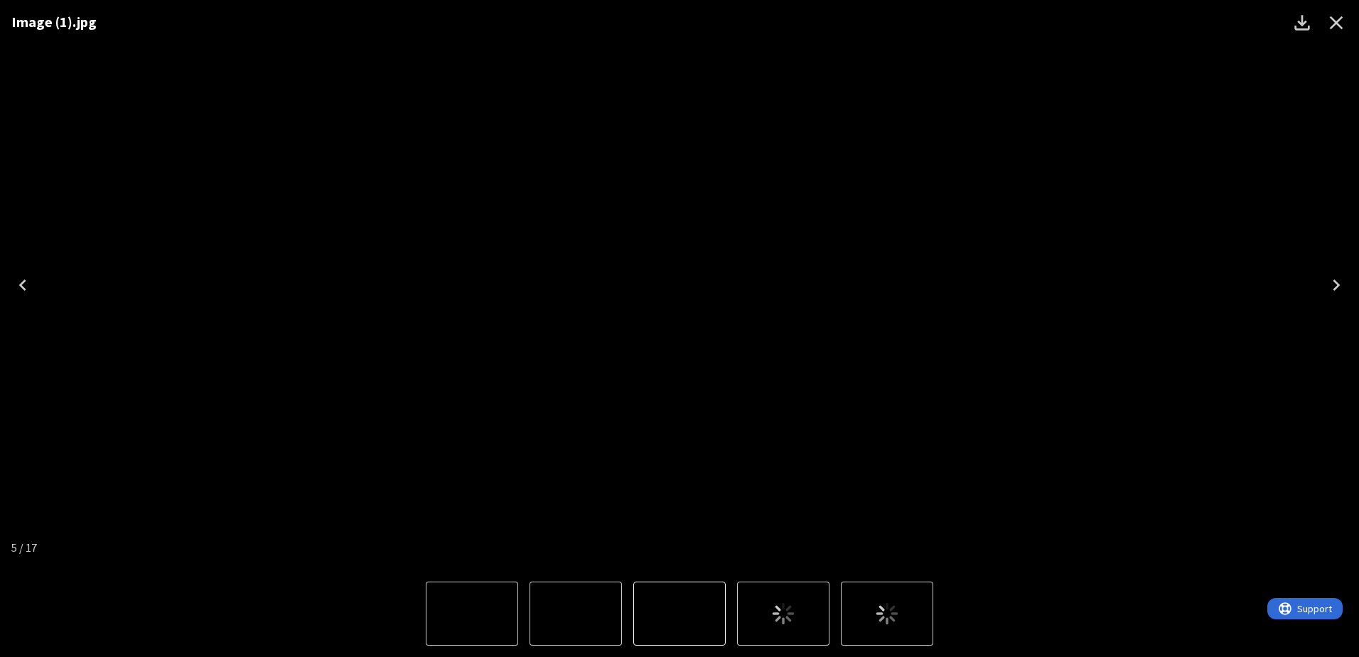
click at [1359, 293] on html "FV Kanban OPERACIONES 1x 2x 3x 1 NOTAS 42 TARJETAS X CLIENTES 1 AEACCOUNTING 2 …" at bounding box center [679, 328] width 1359 height 657
click at [1338, 289] on icon "Next" at bounding box center [1336, 285] width 23 height 23
click at [1334, 25] on icon "Close" at bounding box center [1337, 23] width 14 height 14
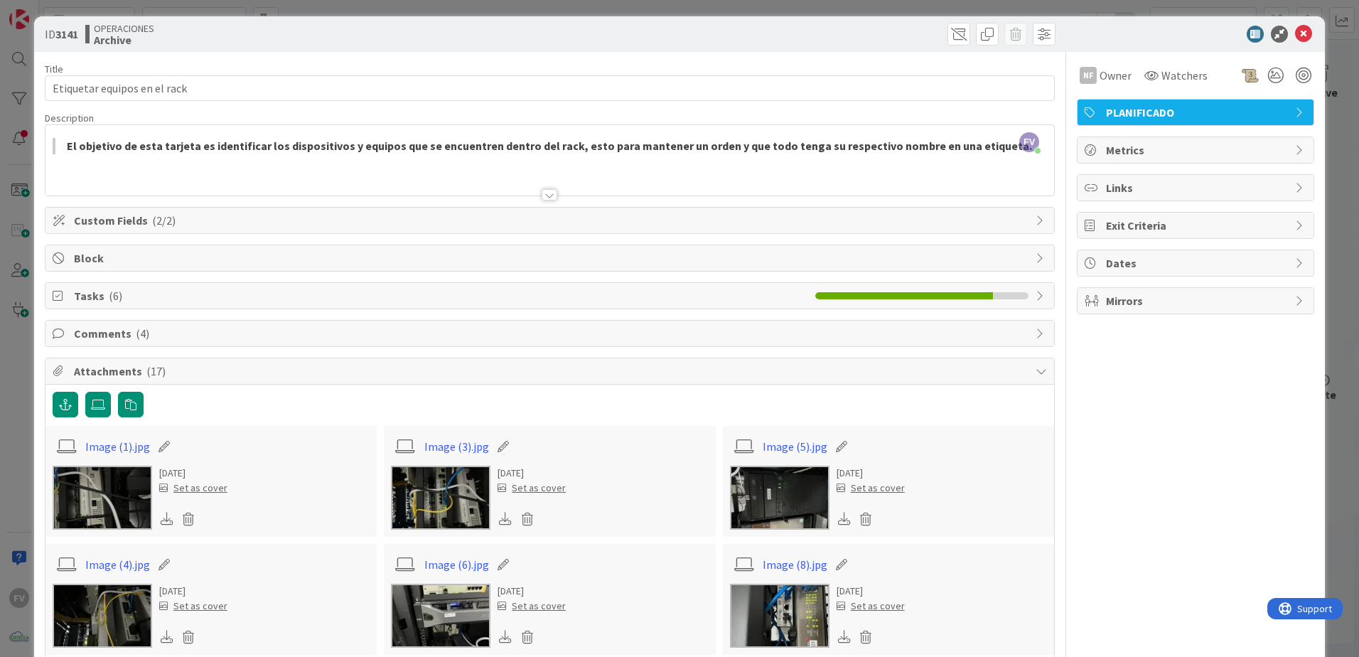
scroll to position [0, 0]
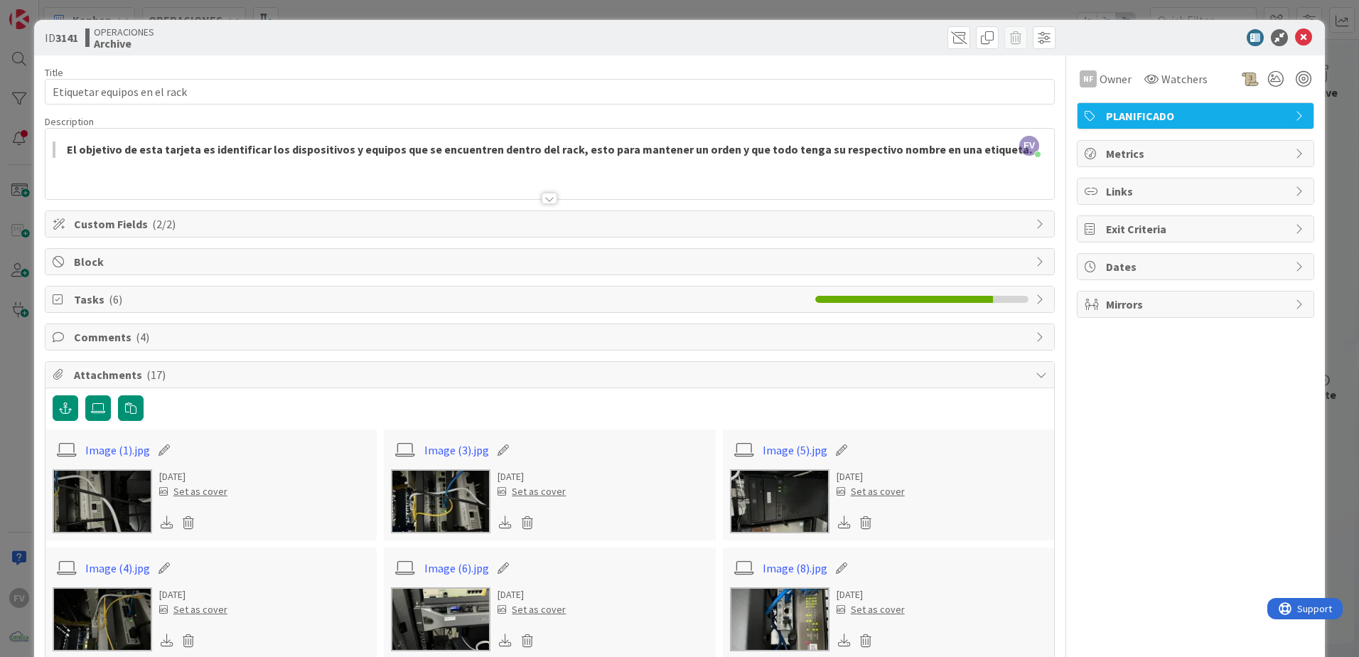
click at [232, 297] on span "Tasks ( 6 )" at bounding box center [441, 299] width 734 height 17
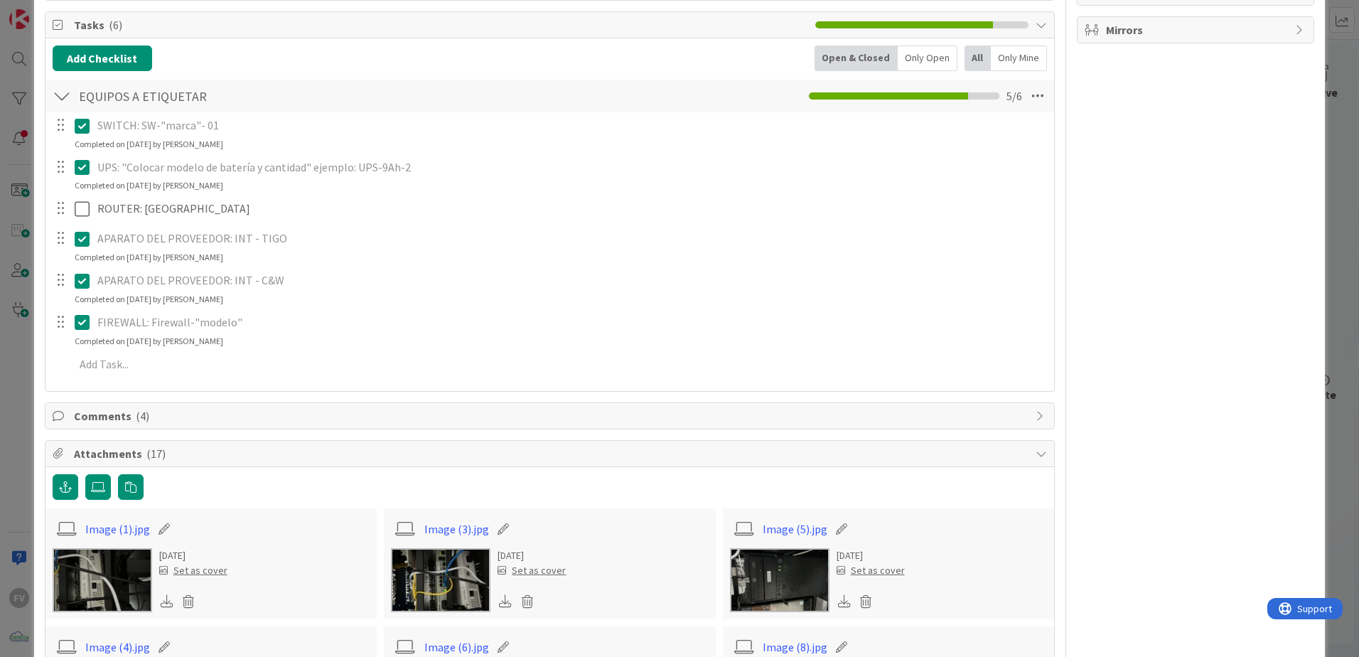
scroll to position [213, 0]
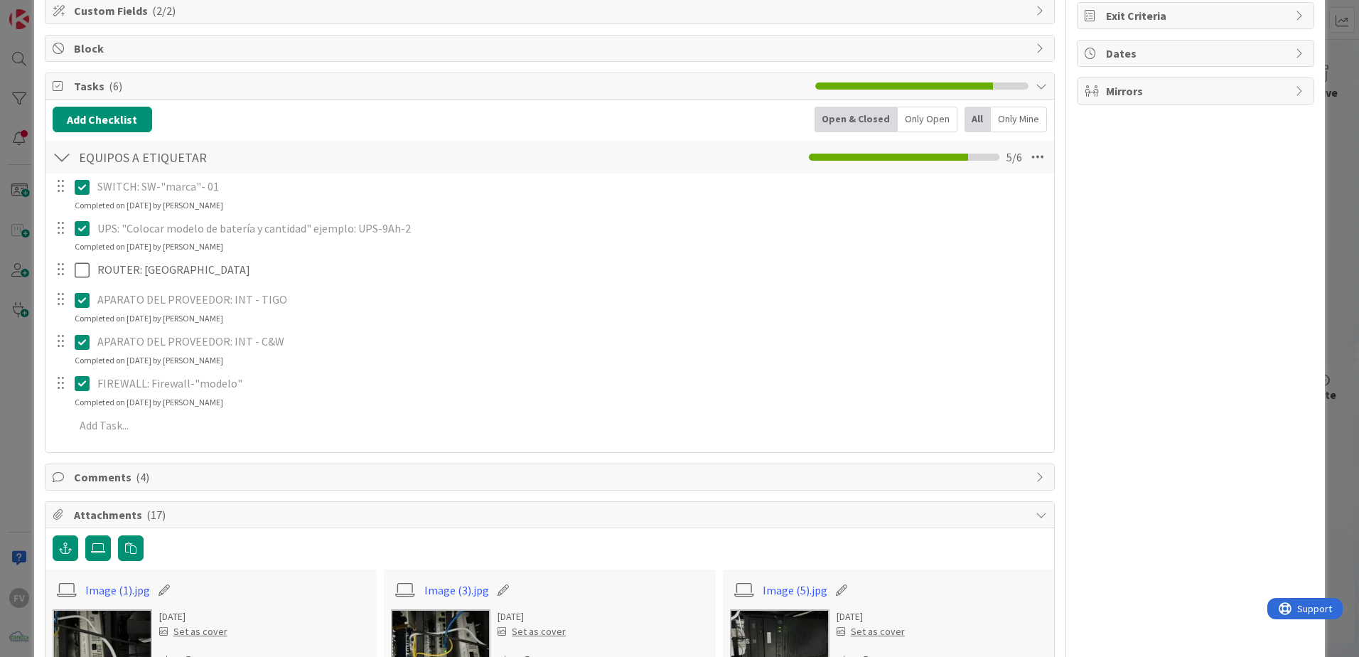
click at [21, 253] on div "ID 3141 OPERACIONES Archive Title 28 / 128 Etiquetar equipos en el rack Descrip…" at bounding box center [679, 328] width 1359 height 657
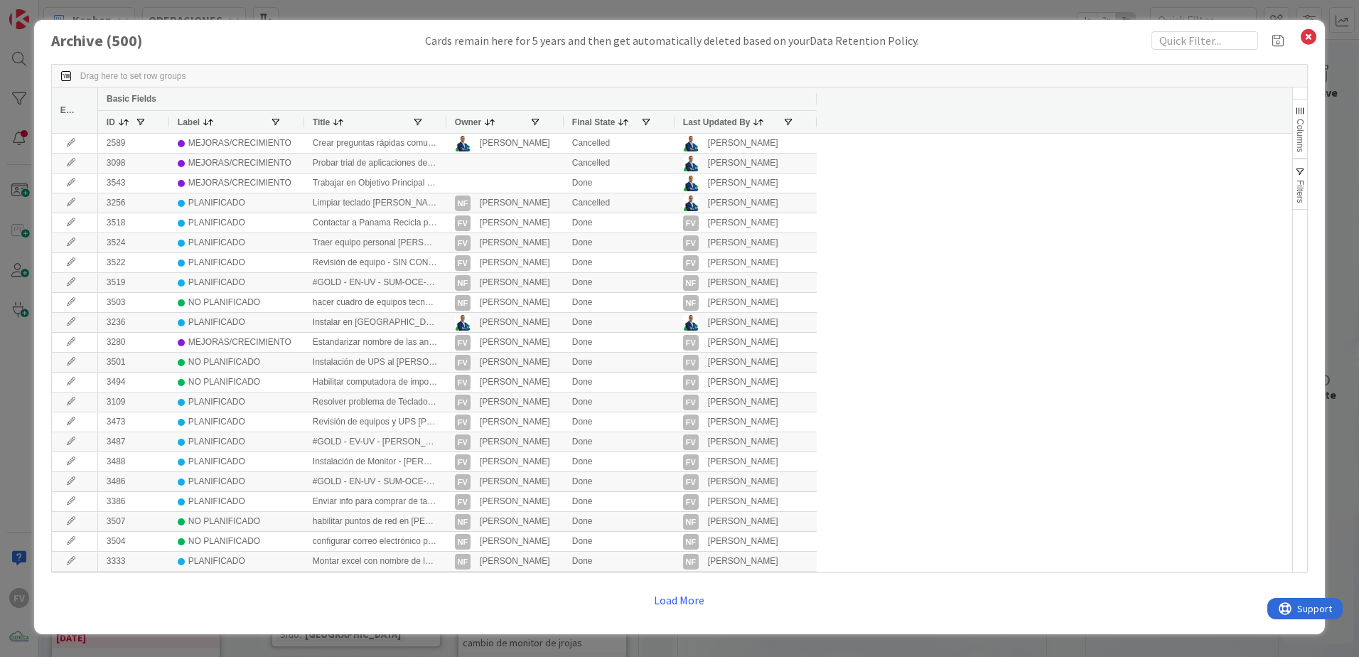
click at [478, 12] on div "Archive ( 500 ) Cards remain here for 5 years and then get automatically delete…" at bounding box center [679, 328] width 1359 height 657
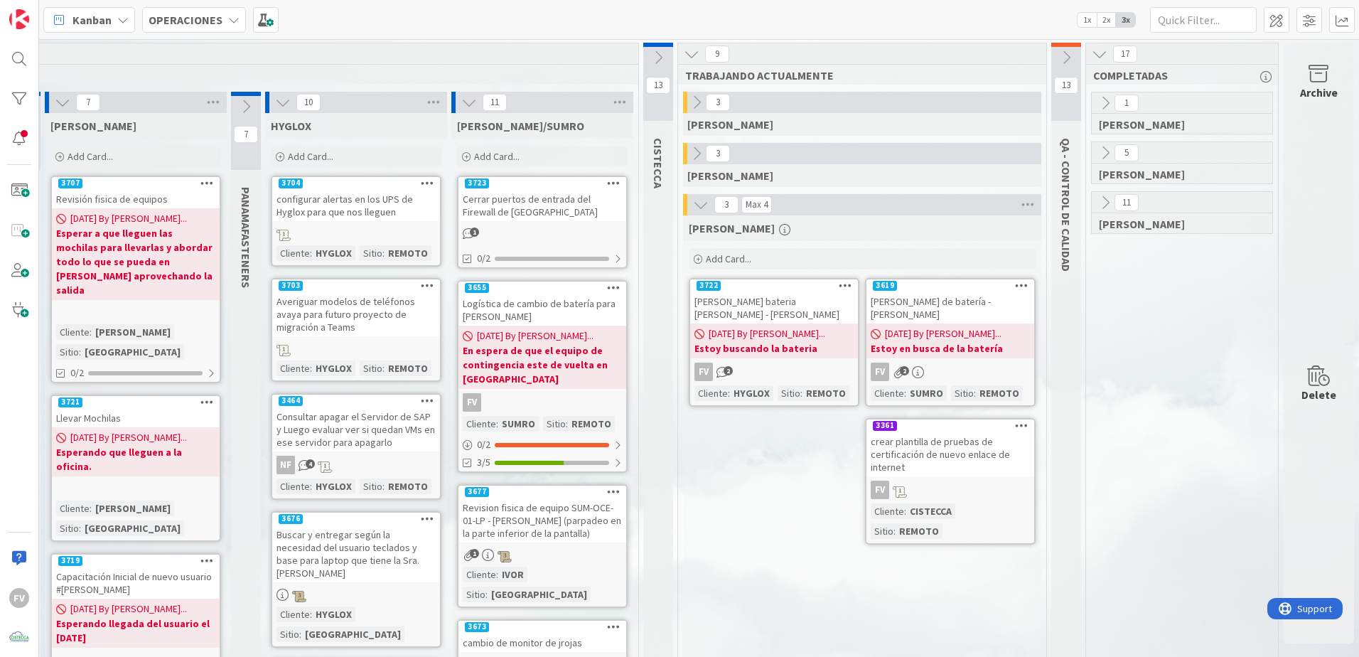
click at [275, 95] on icon at bounding box center [283, 103] width 16 height 16
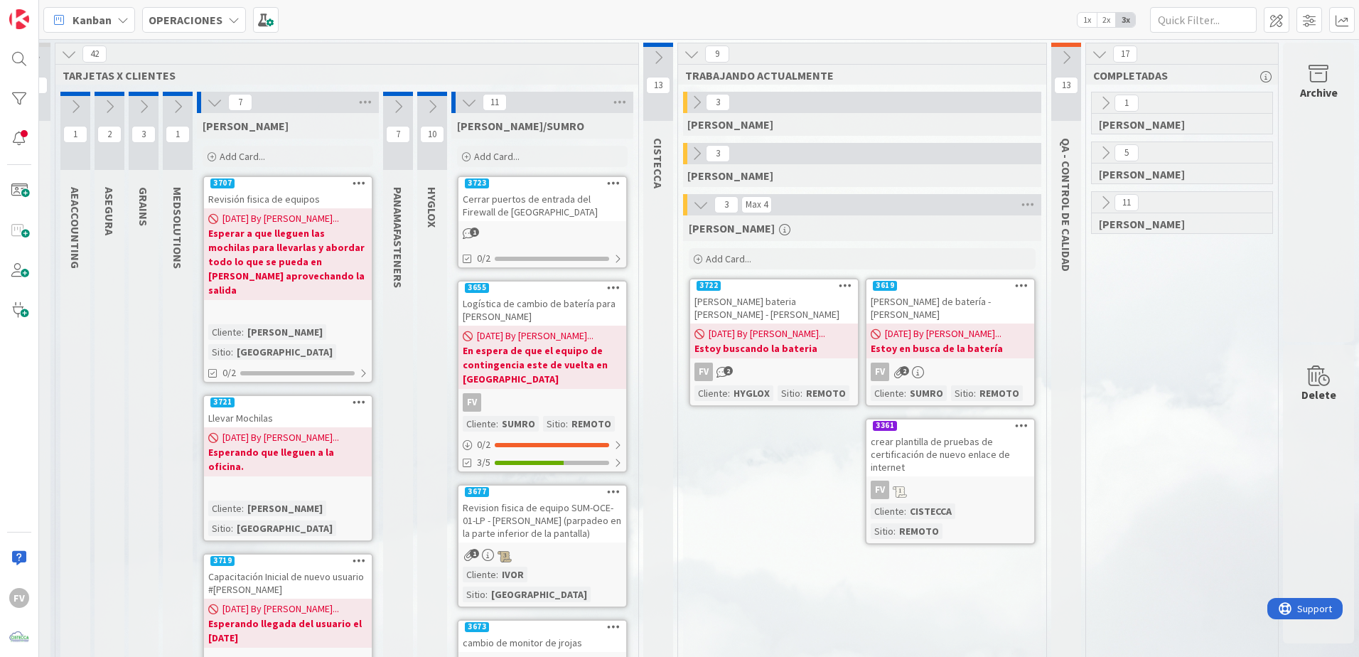
click at [461, 100] on icon at bounding box center [469, 103] width 16 height 16
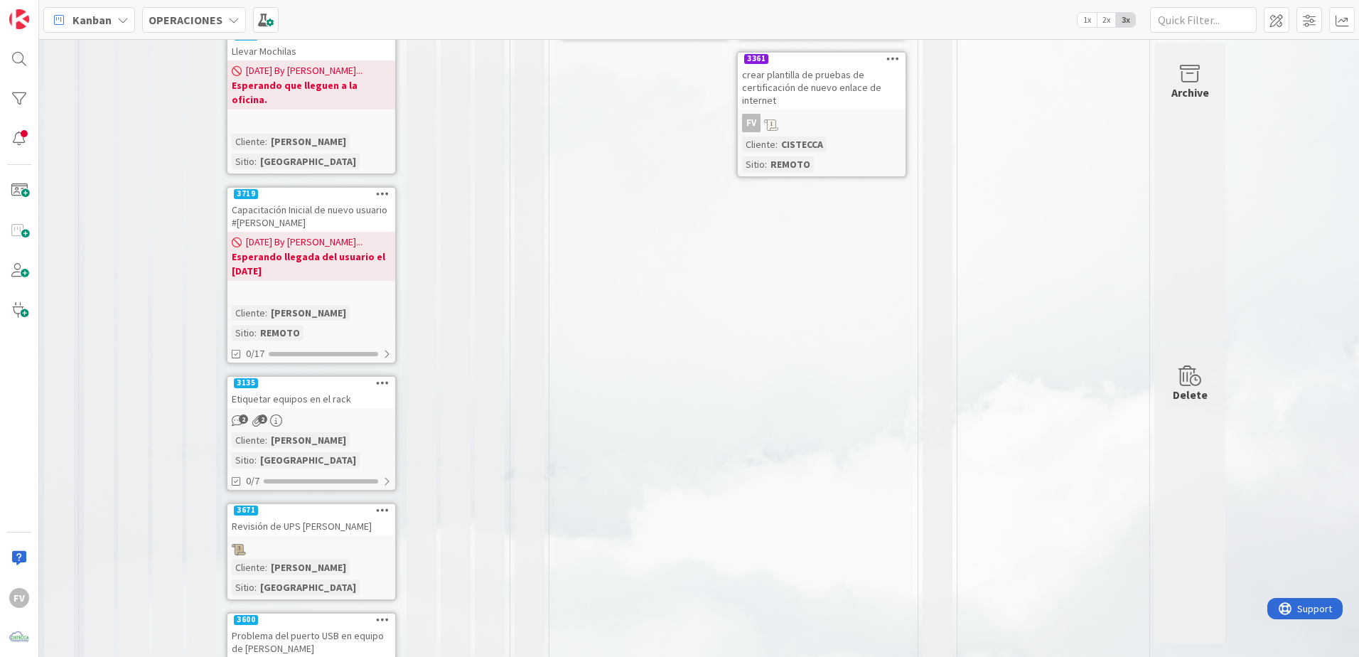
scroll to position [427, 0]
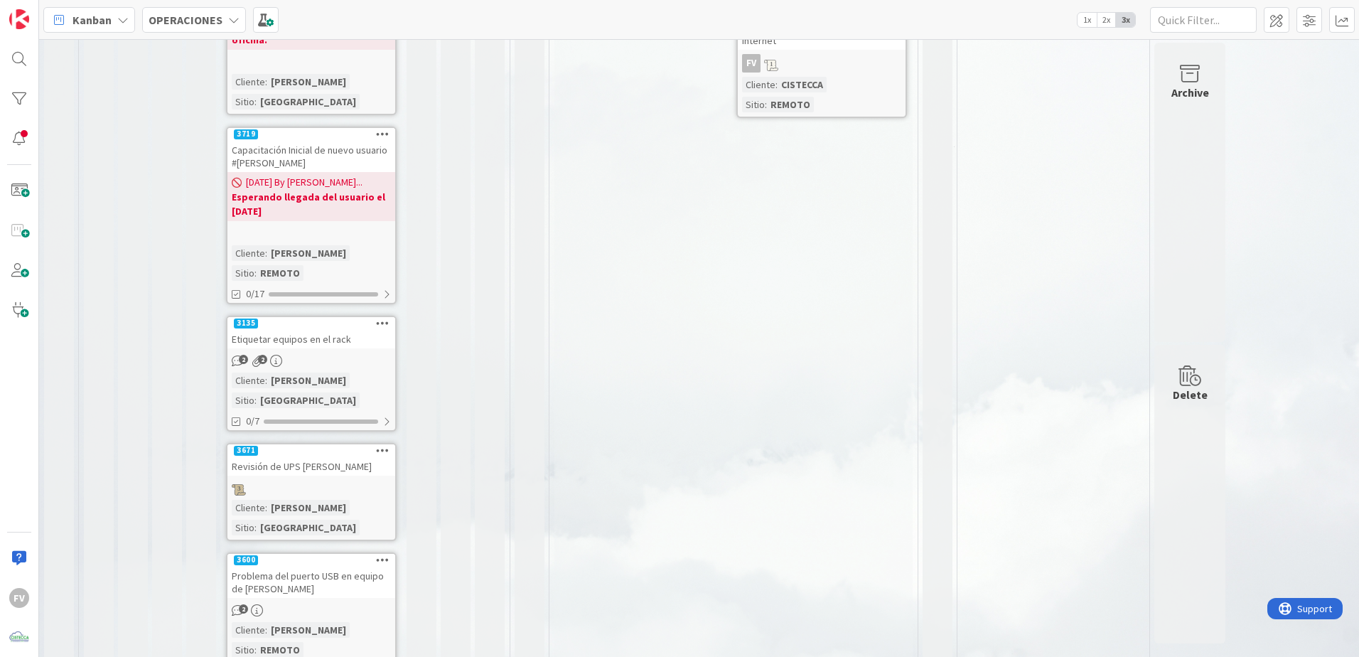
click at [299, 316] on link "3135 Etiquetar equipos en el rack 2 2 Cliente : [PERSON_NAME] Sitio : PANAMA 0/7" at bounding box center [311, 374] width 171 height 116
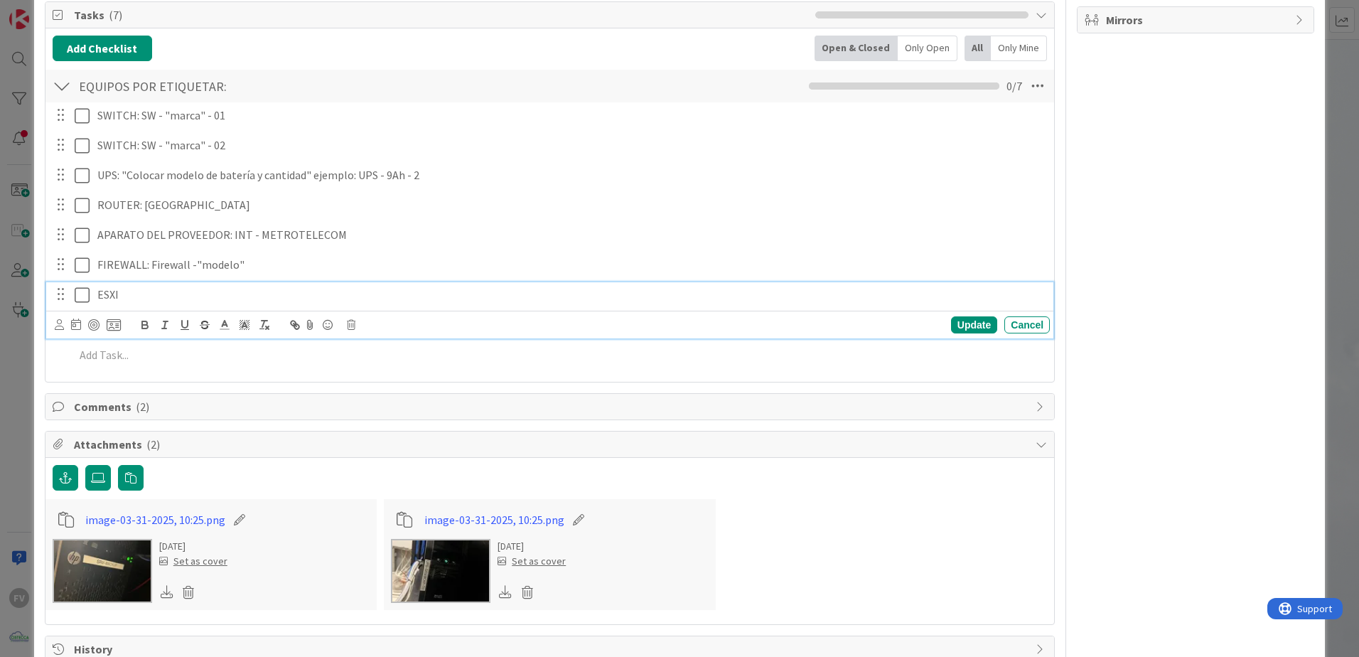
click at [155, 288] on p "ESXI" at bounding box center [570, 294] width 947 height 16
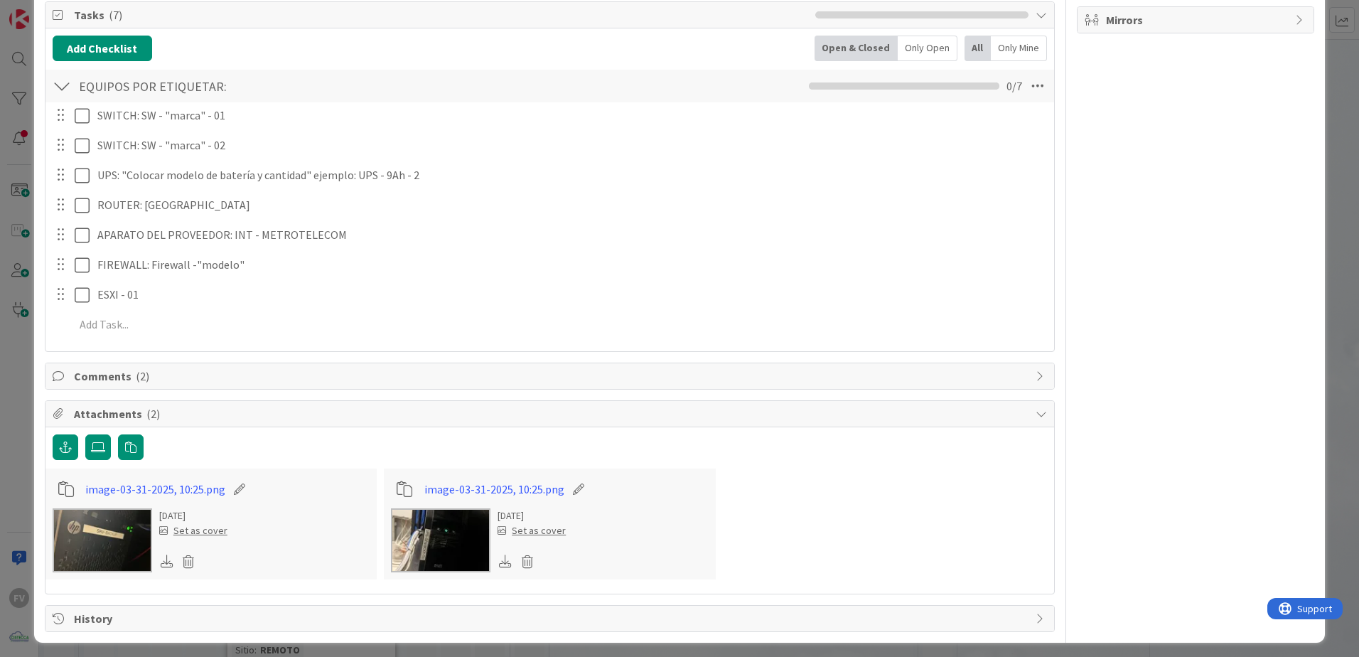
click at [411, 552] on img at bounding box center [441, 540] width 100 height 64
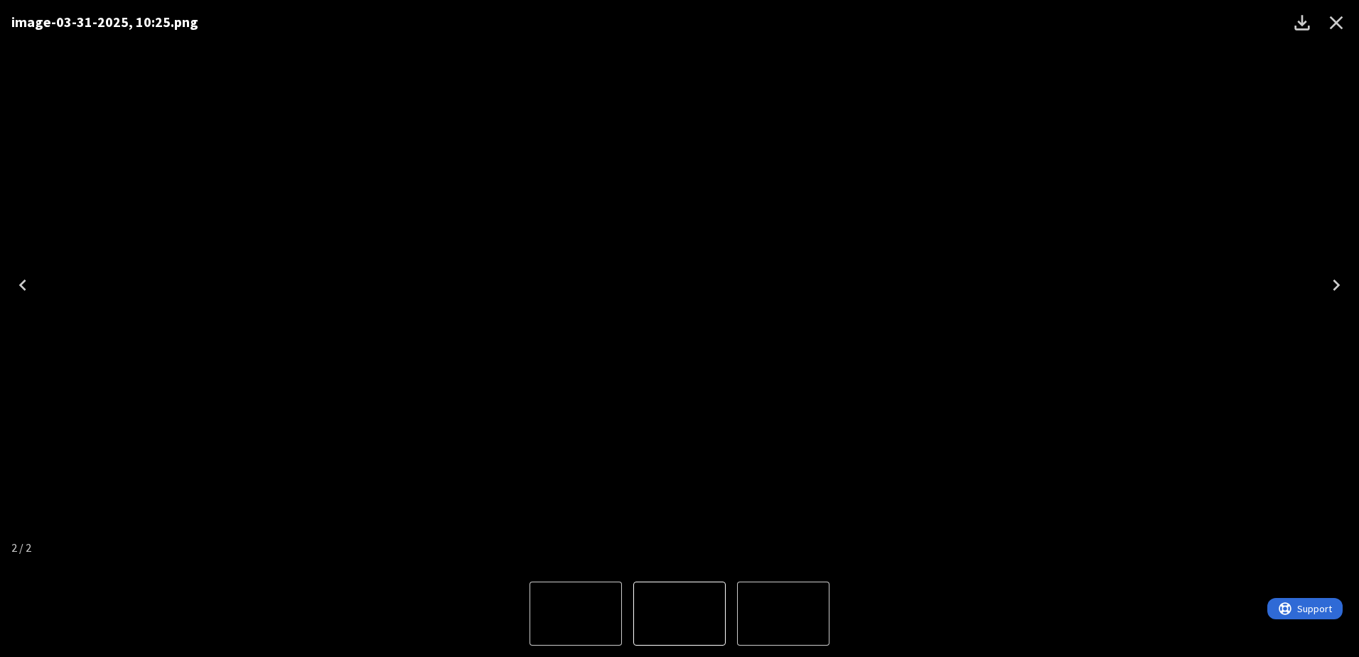
click at [680, 614] on img "2 of 2" at bounding box center [680, 614] width 0 height 0
click at [576, 614] on img "1 of 2" at bounding box center [576, 614] width 0 height 0
click at [1165, 432] on div "image-03-31-2025, 10:25.png" at bounding box center [679, 285] width 1359 height 570
click at [1330, 28] on icon "Close" at bounding box center [1336, 22] width 23 height 23
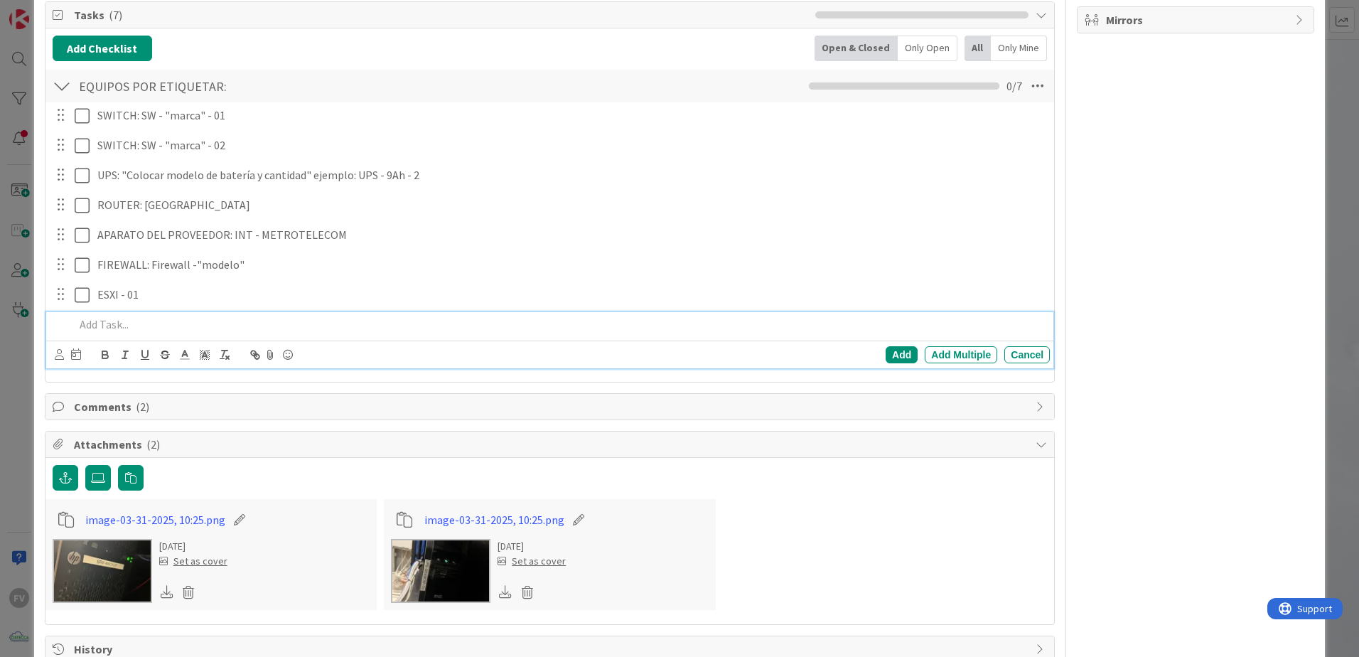
click at [126, 314] on div at bounding box center [559, 324] width 981 height 25
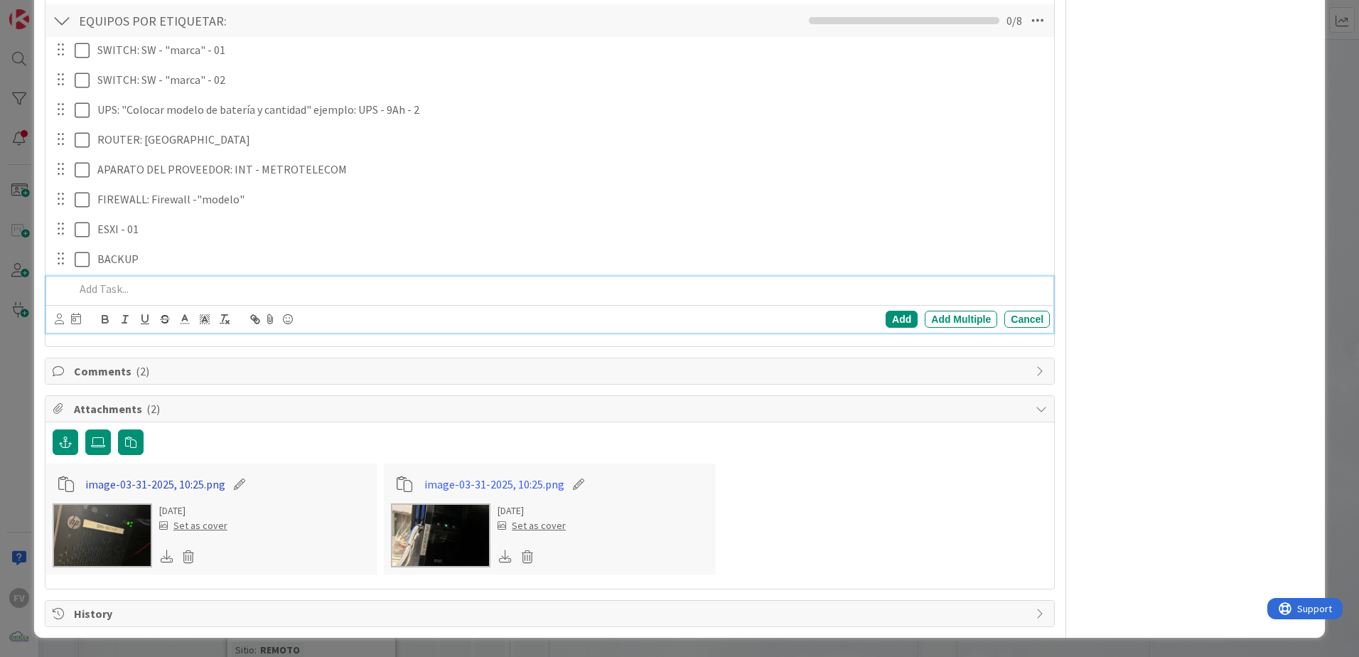
scroll to position [350, 0]
click at [441, 520] on img at bounding box center [441, 535] width 100 height 64
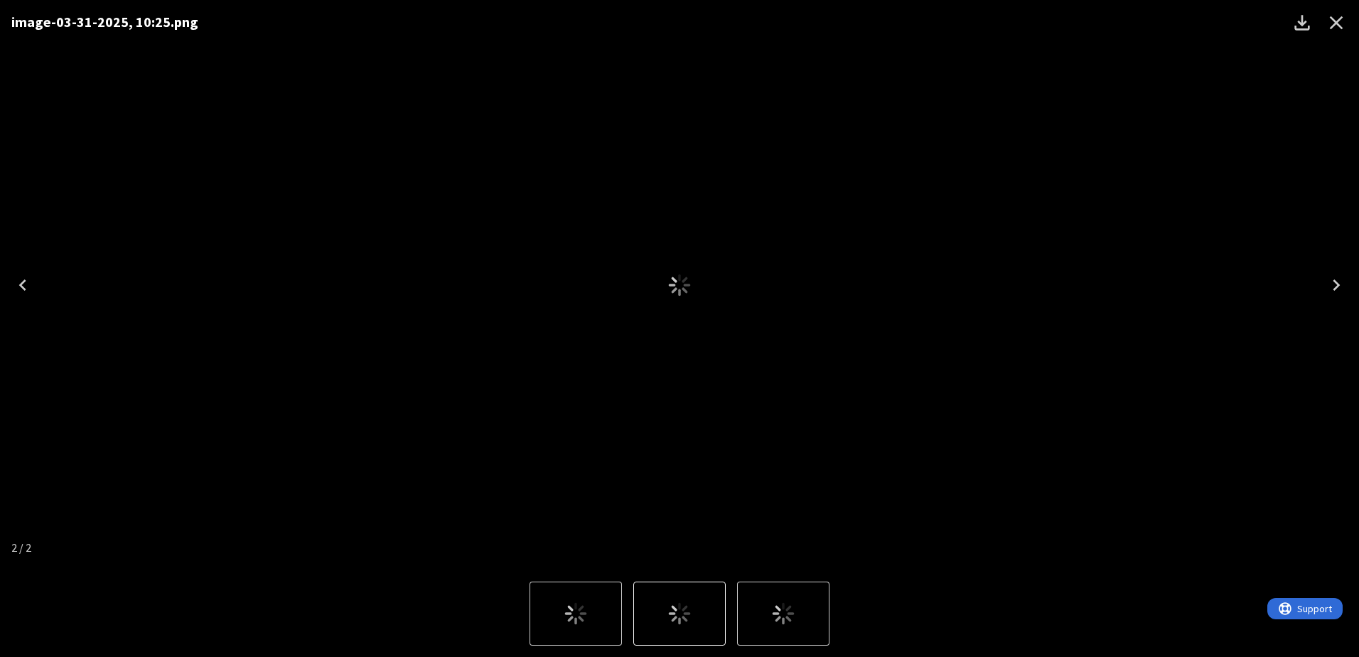
scroll to position [320, 0]
click at [680, 614] on img "2 of 2" at bounding box center [680, 614] width 0 height 0
click at [1108, 133] on div "image-03-31-2025, 10:25.png" at bounding box center [679, 285] width 1359 height 570
click at [1330, 21] on icon "Close" at bounding box center [1336, 22] width 23 height 23
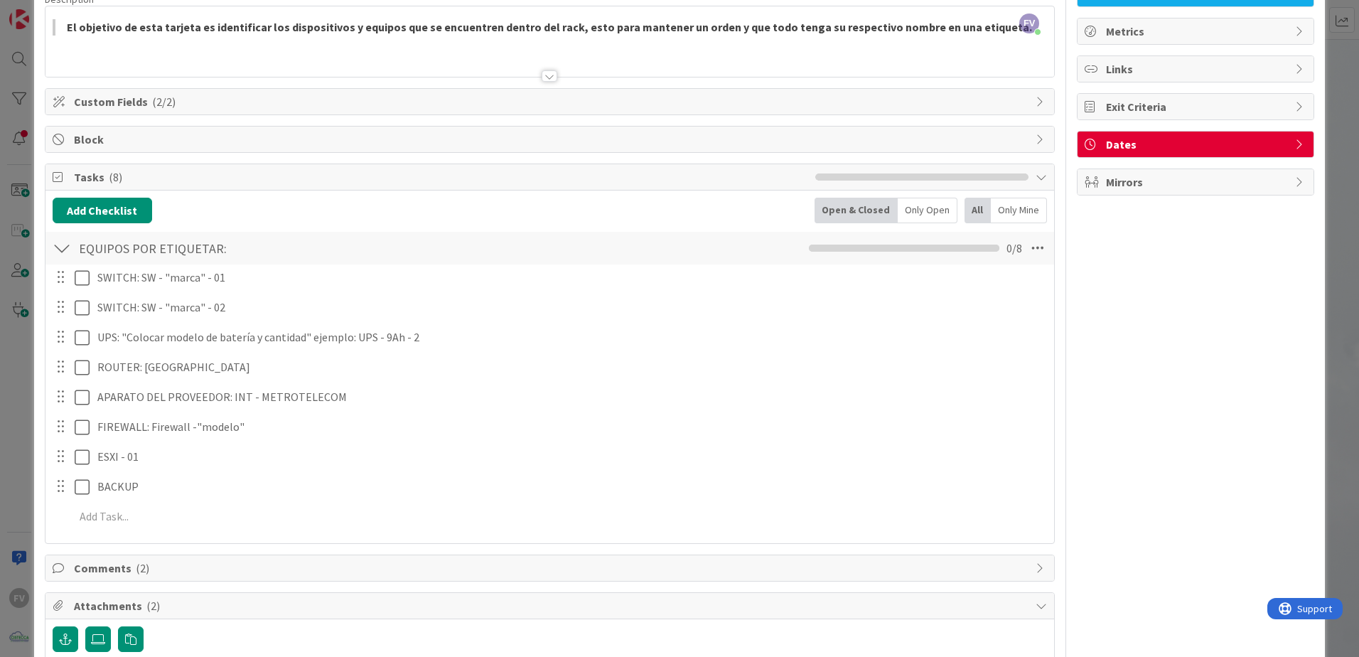
scroll to position [107, 0]
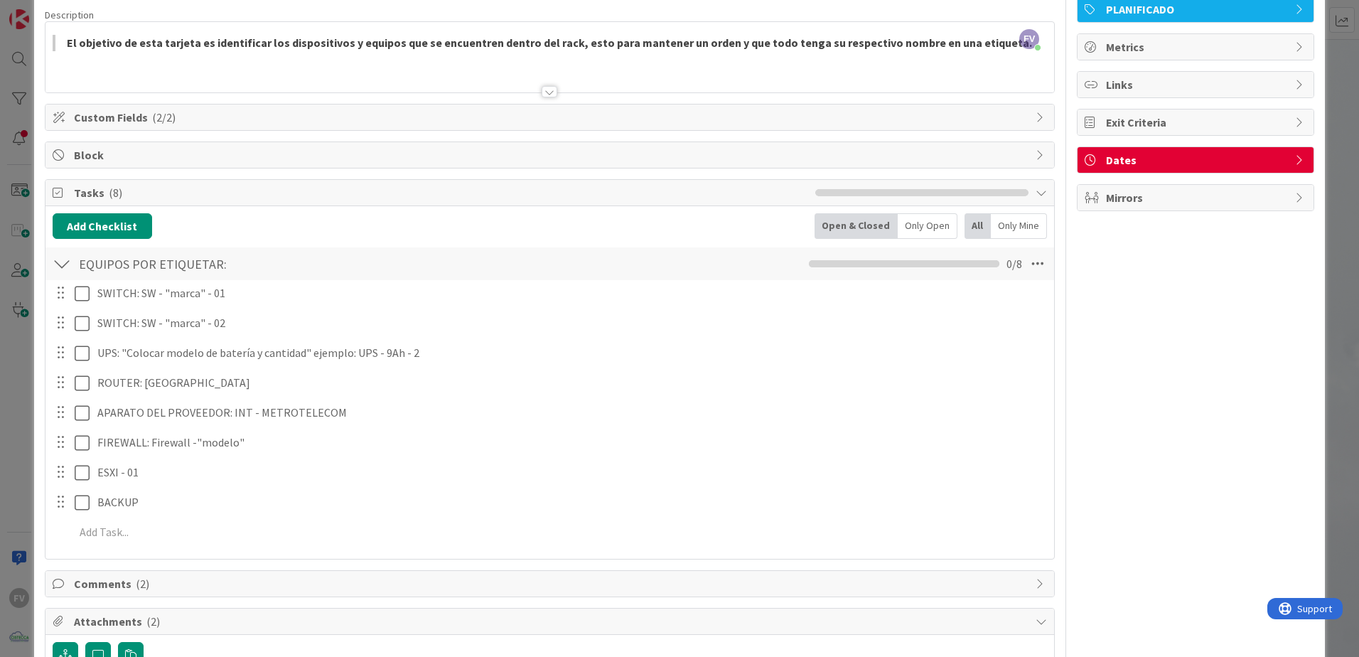
click at [9, 351] on div "ID 3135 OPERACIONES [PERSON_NAME] Title 28 / 128 Etiquetar equipos en el rack D…" at bounding box center [679, 328] width 1359 height 657
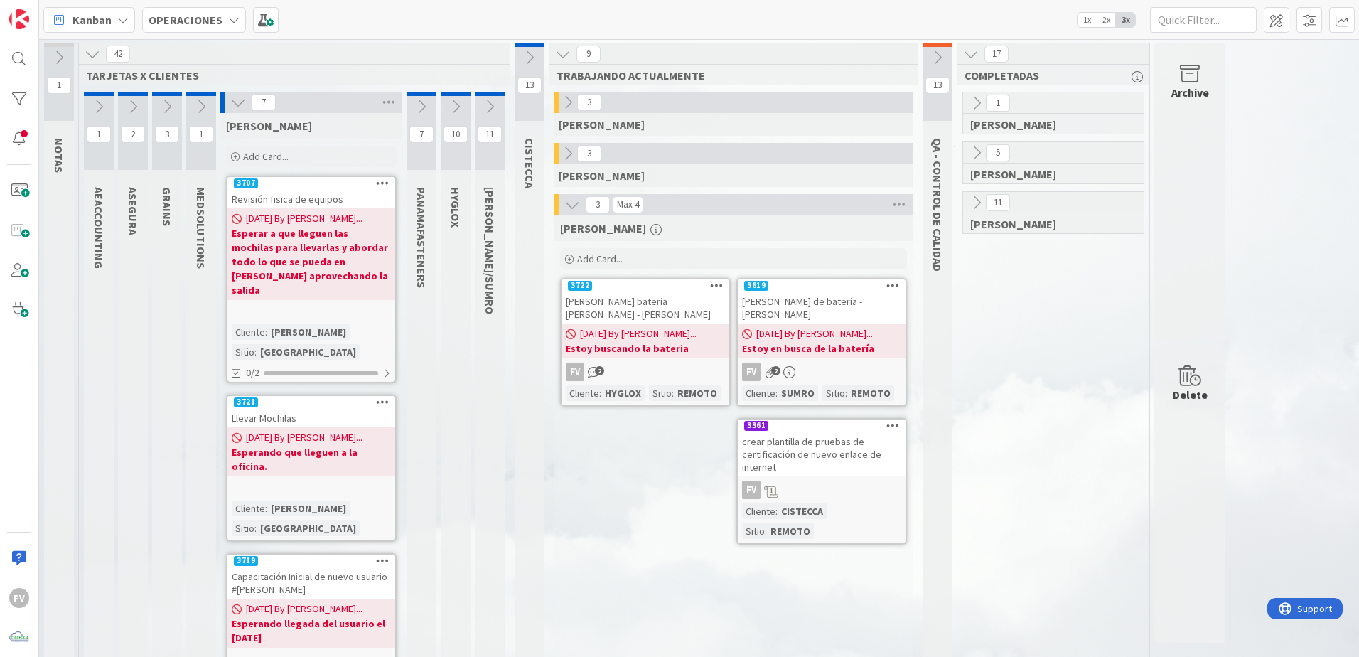
click at [311, 265] on b "Esperar a que lleguen las mochilas para llevarlas y abordar todo lo que se pued…" at bounding box center [311, 261] width 159 height 71
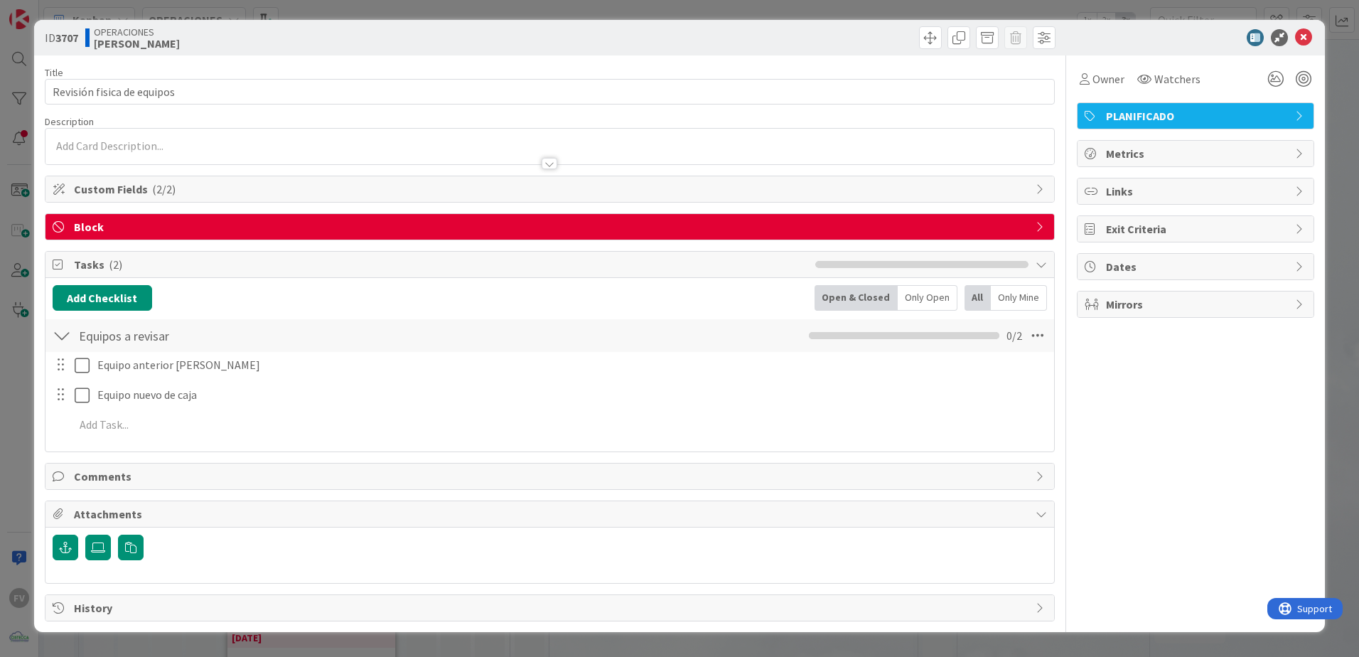
click at [208, 197] on span "Custom Fields ( 2/2 )" at bounding box center [551, 189] width 955 height 17
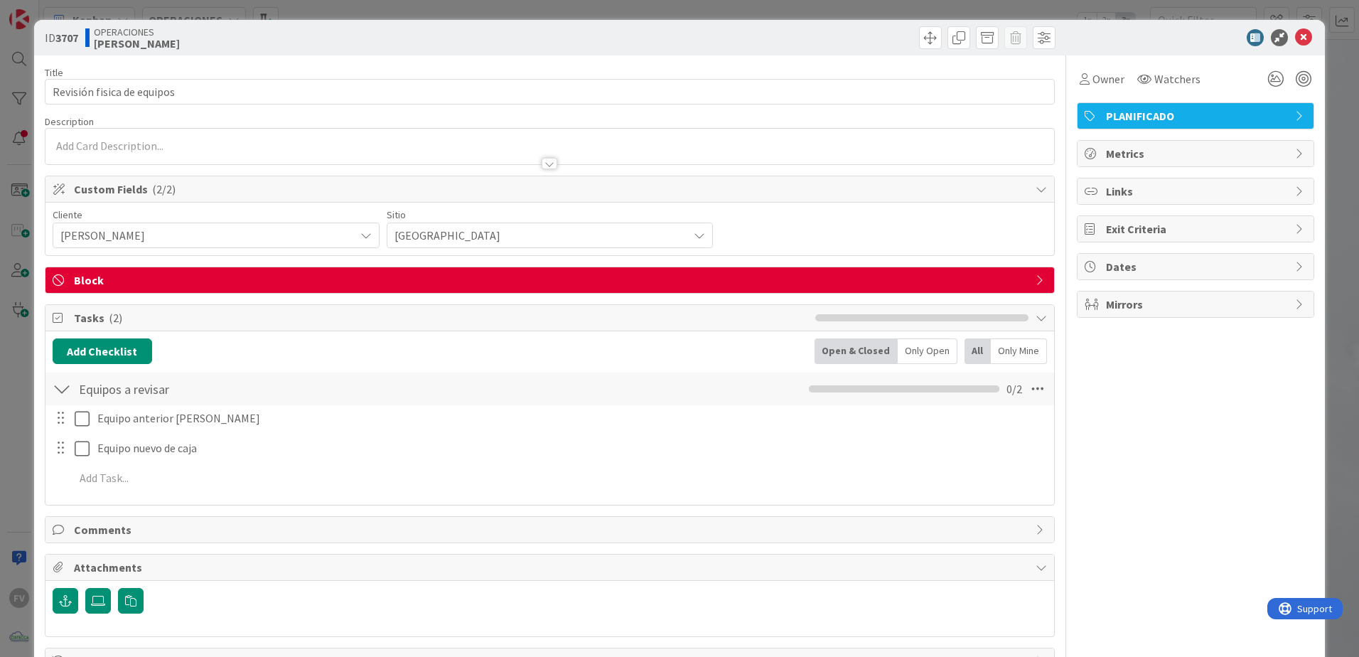
click at [181, 277] on span "Block" at bounding box center [551, 280] width 955 height 17
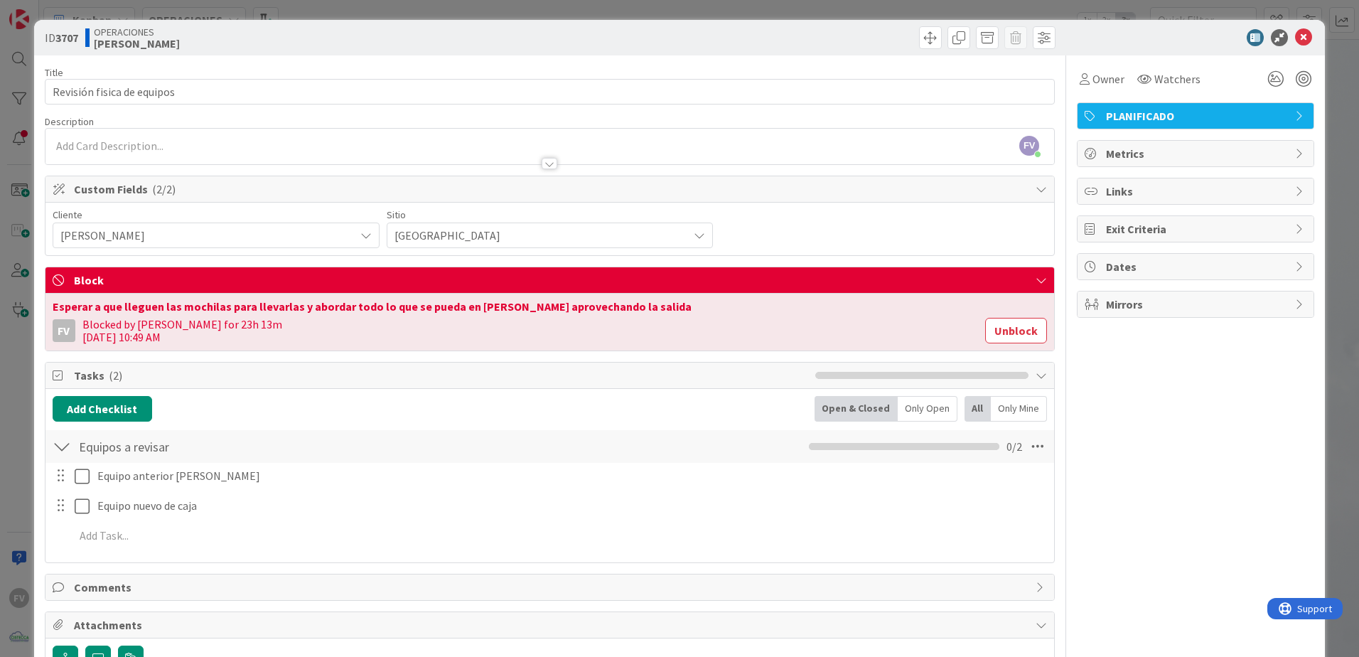
drag, startPoint x: 991, startPoint y: 330, endPoint x: 923, endPoint y: 329, distance: 68.2
click at [993, 329] on button "Unblock" at bounding box center [1016, 331] width 62 height 26
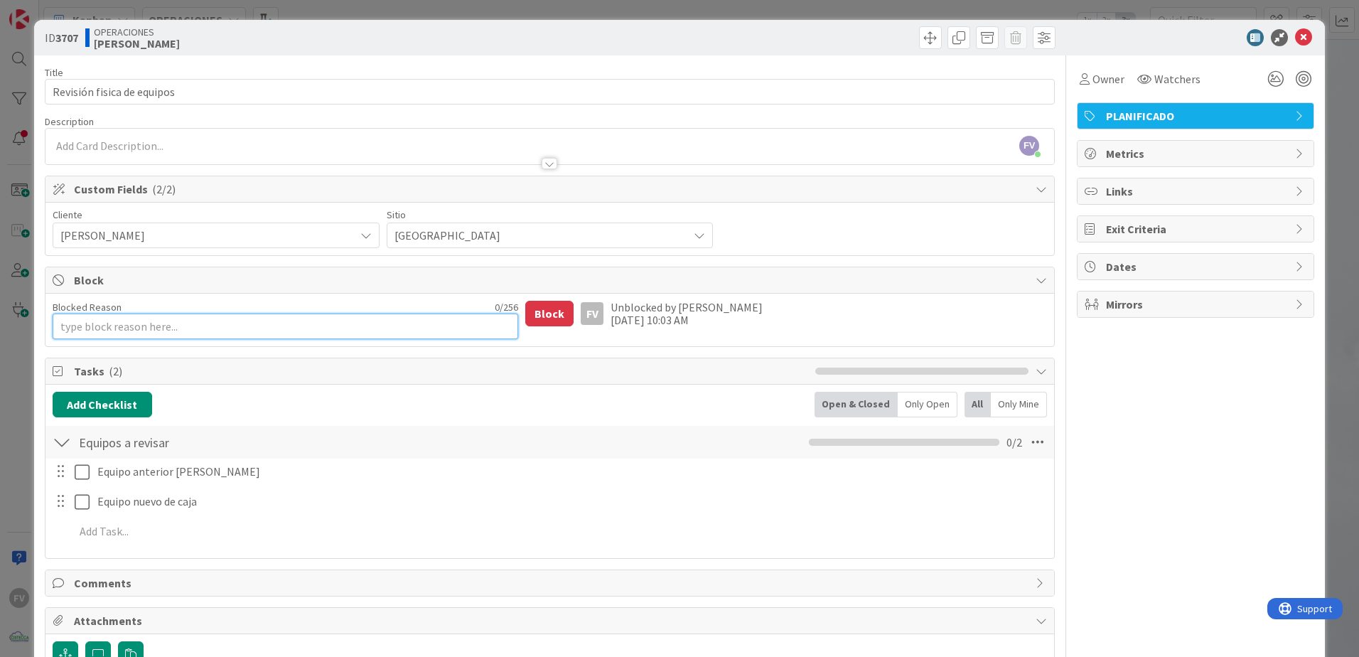
click at [346, 334] on textarea "Blocked Reason" at bounding box center [286, 327] width 466 height 26
type textarea "x"
type textarea "A"
type textarea "x"
type textarea "Ag"
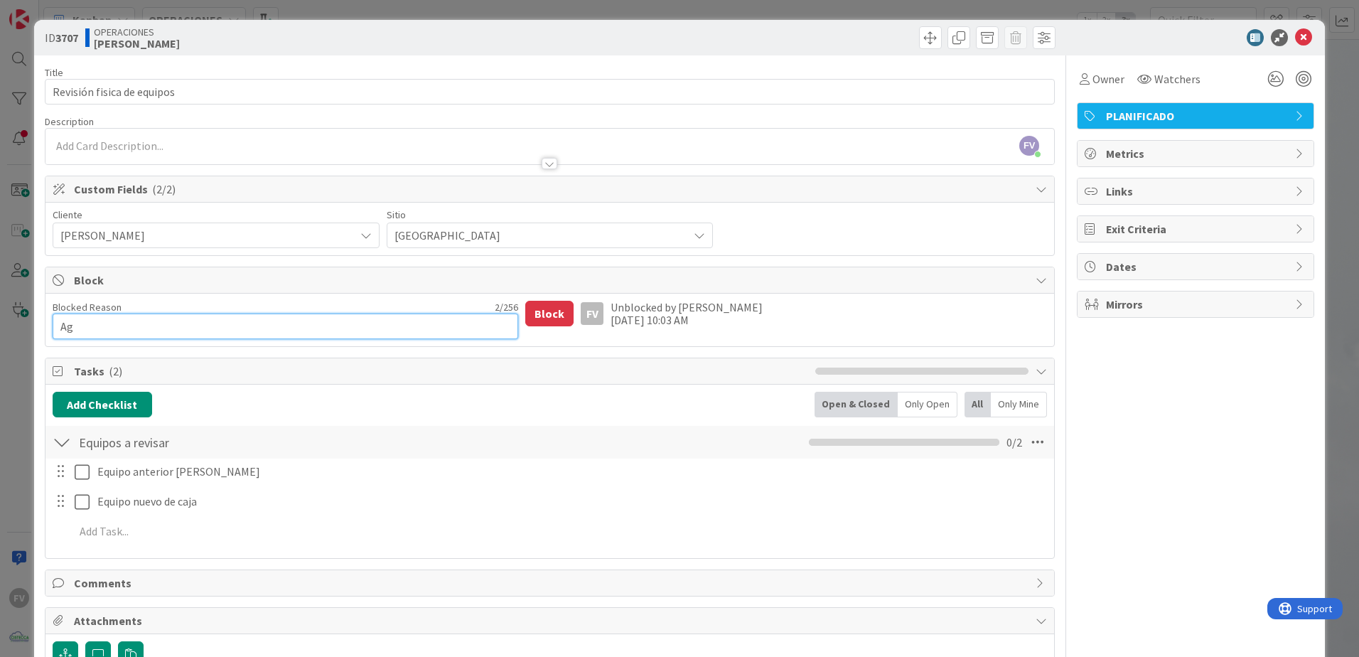
type textarea "x"
type textarea "Age"
type textarea "x"
type textarea "Agend"
type textarea "x"
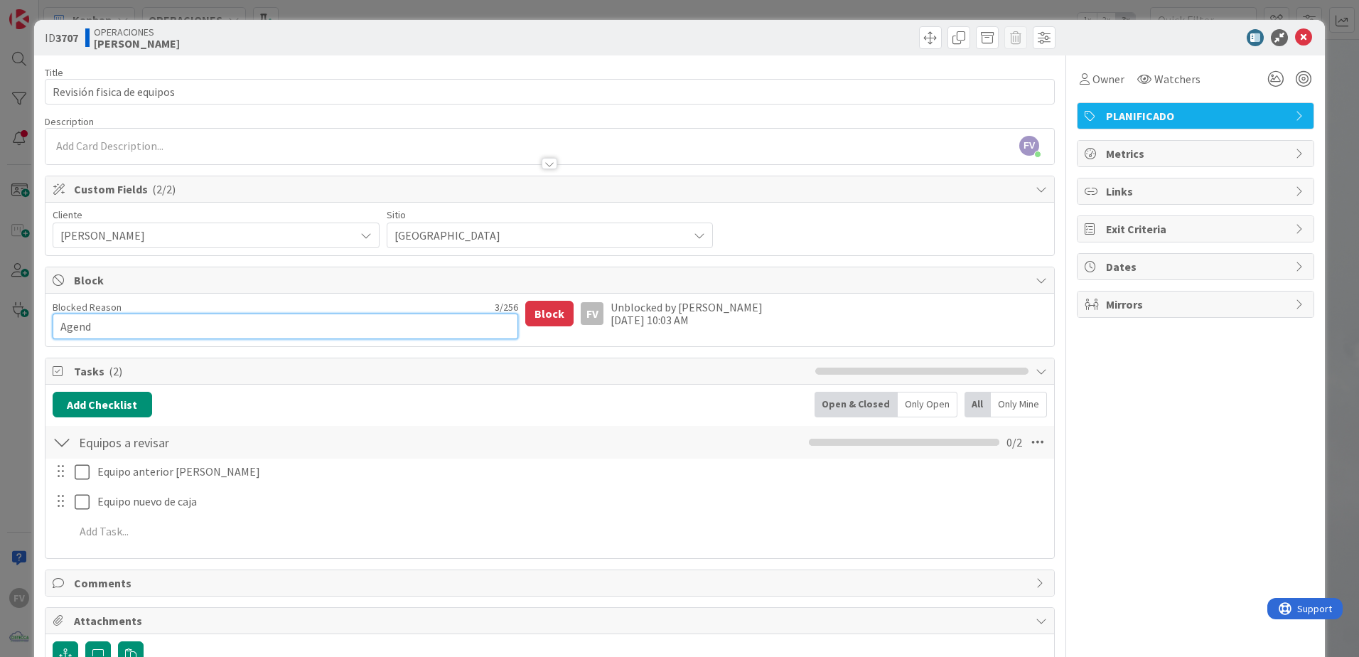
type textarea "Agenda"
type textarea "x"
type textarea "Agendad"
type textarea "x"
type textarea "Agendado"
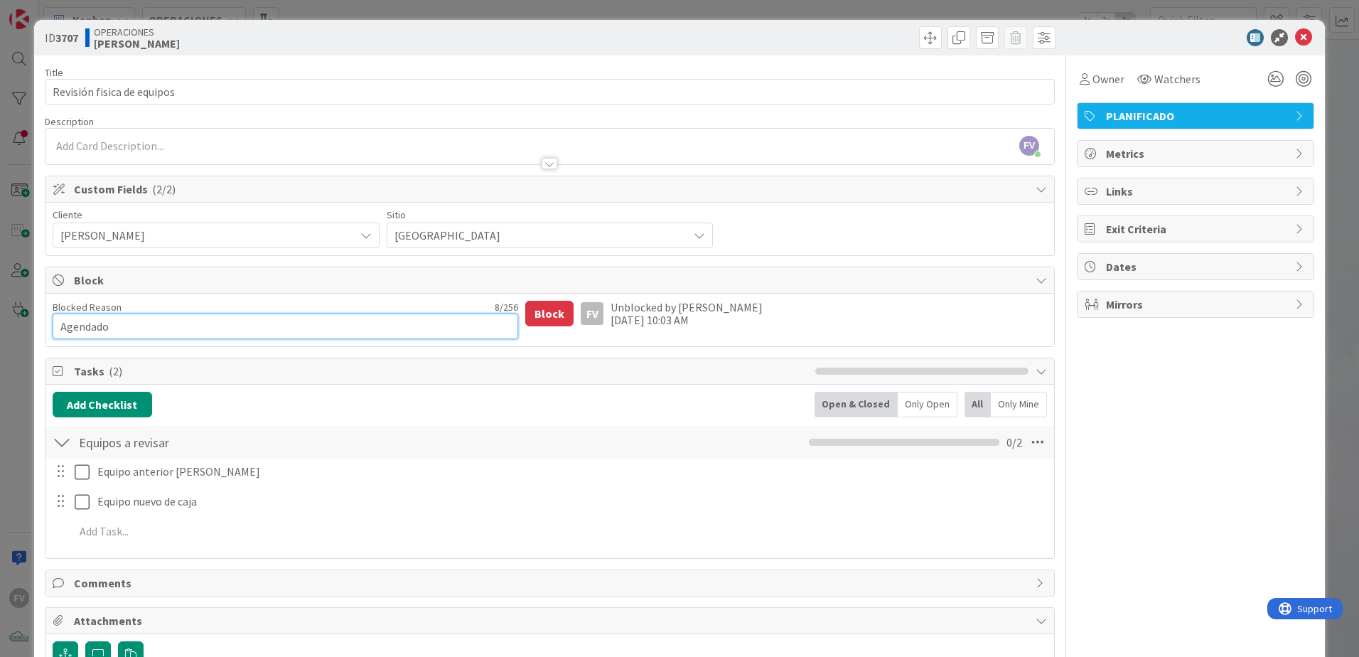
type textarea "x"
type textarea "Agendado i"
type textarea "x"
type textarea "Agendado ir"
type textarea "x"
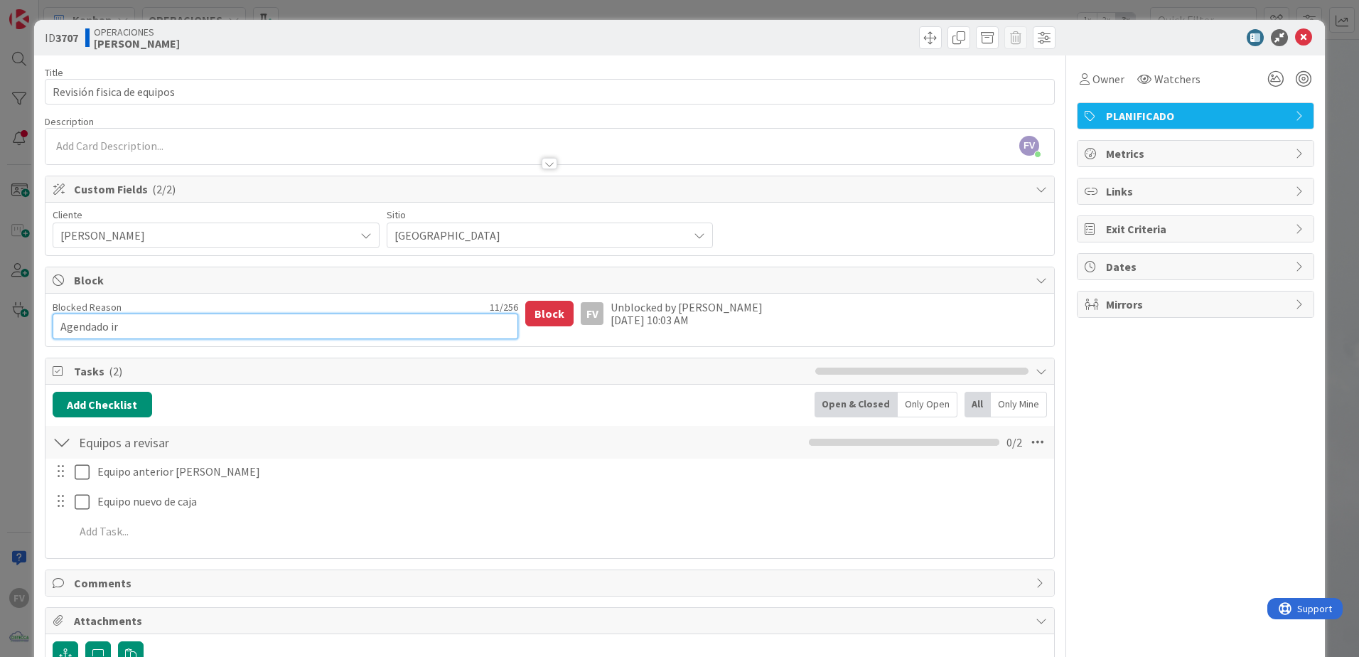
type textarea "Agendado ir"
type textarea "x"
type textarea "Agendado ir h"
type textarea "x"
type textarea "Agendado ir ho"
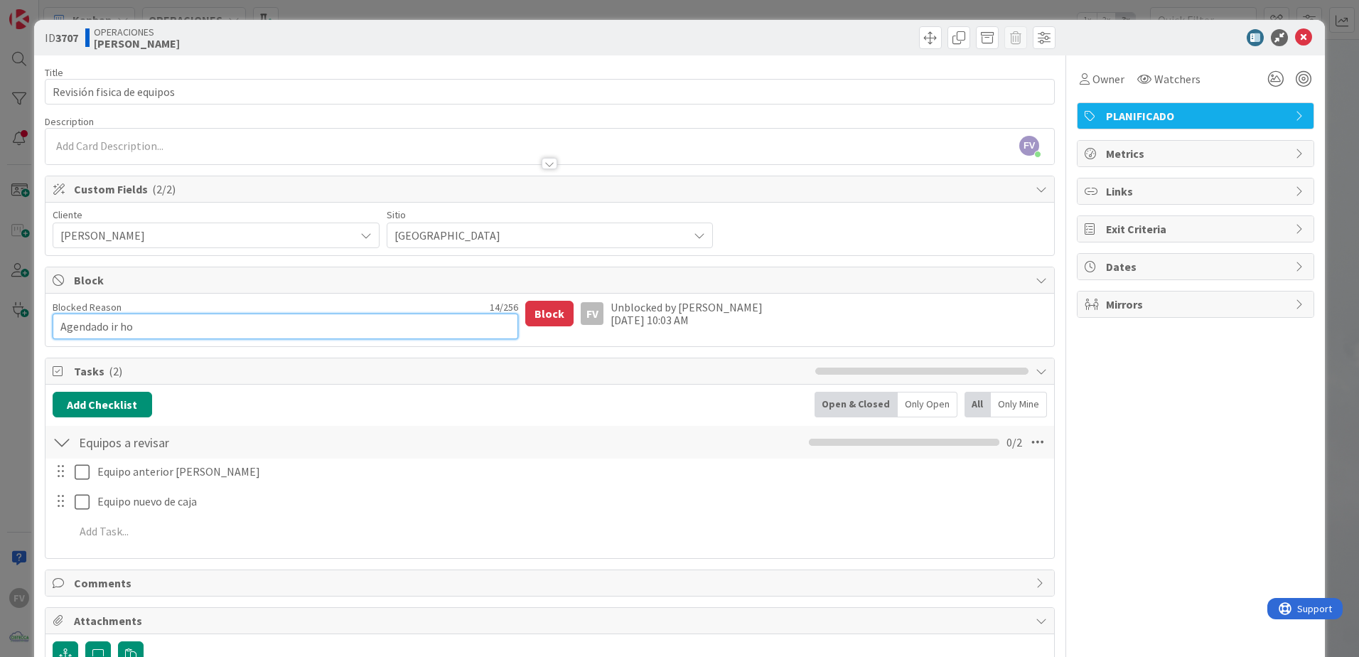
type textarea "x"
type textarea "Agendado ir [DATE]"
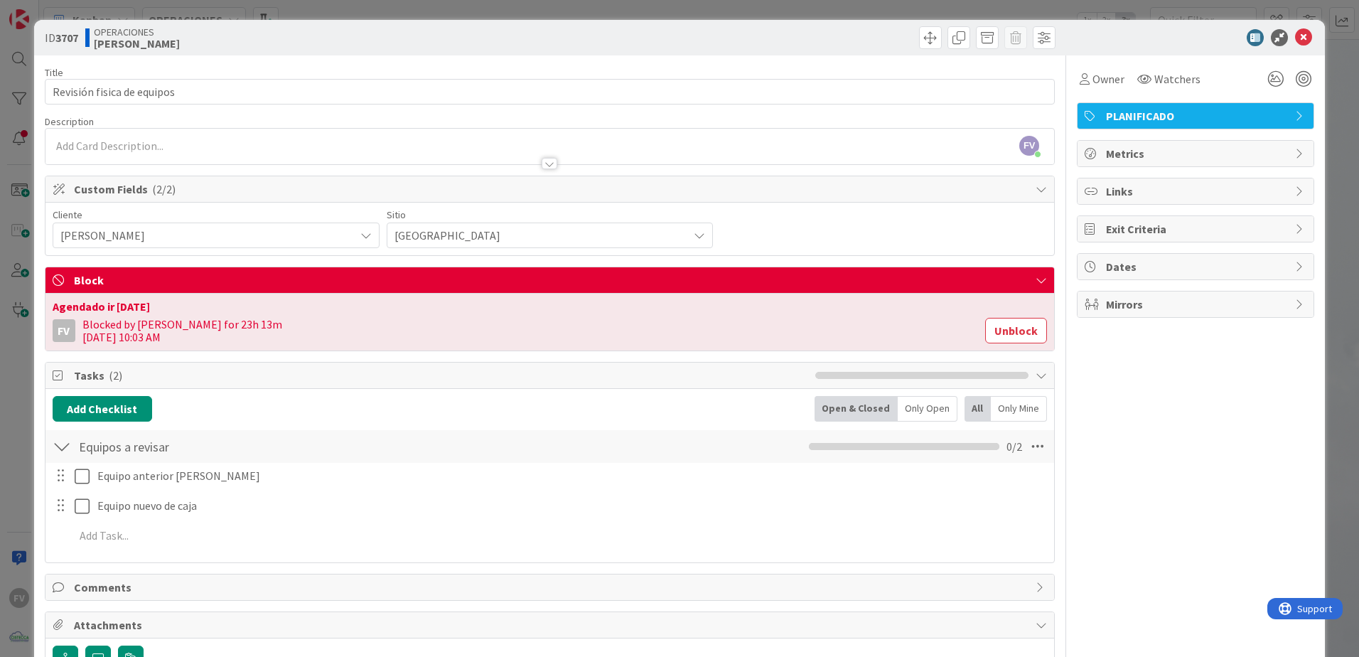
drag, startPoint x: 21, startPoint y: 348, endPoint x: 28, endPoint y: 346, distance: 7.2
click at [21, 348] on div "ID 3707 OPERACIONES [PERSON_NAME] Title 26 / 128 Revisión fisica de equipos Des…" at bounding box center [679, 328] width 1359 height 657
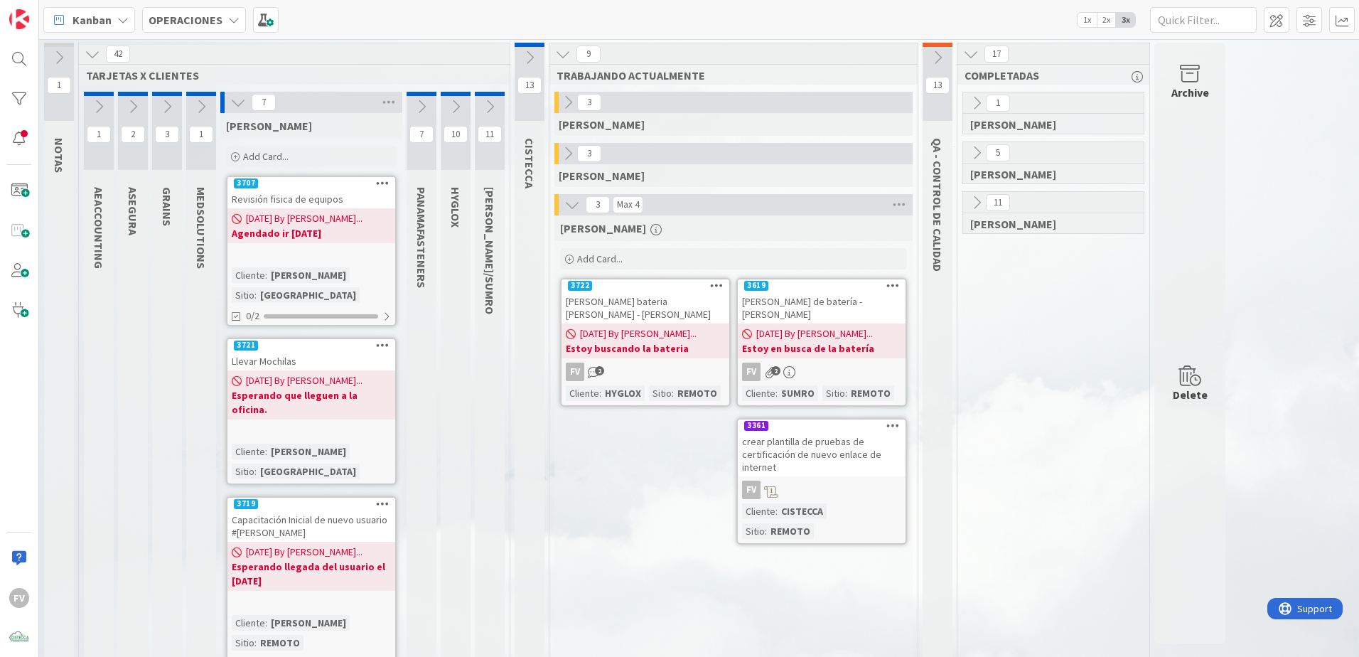
click at [308, 388] on b "Esperando que lleguen a la oficina." at bounding box center [311, 402] width 159 height 28
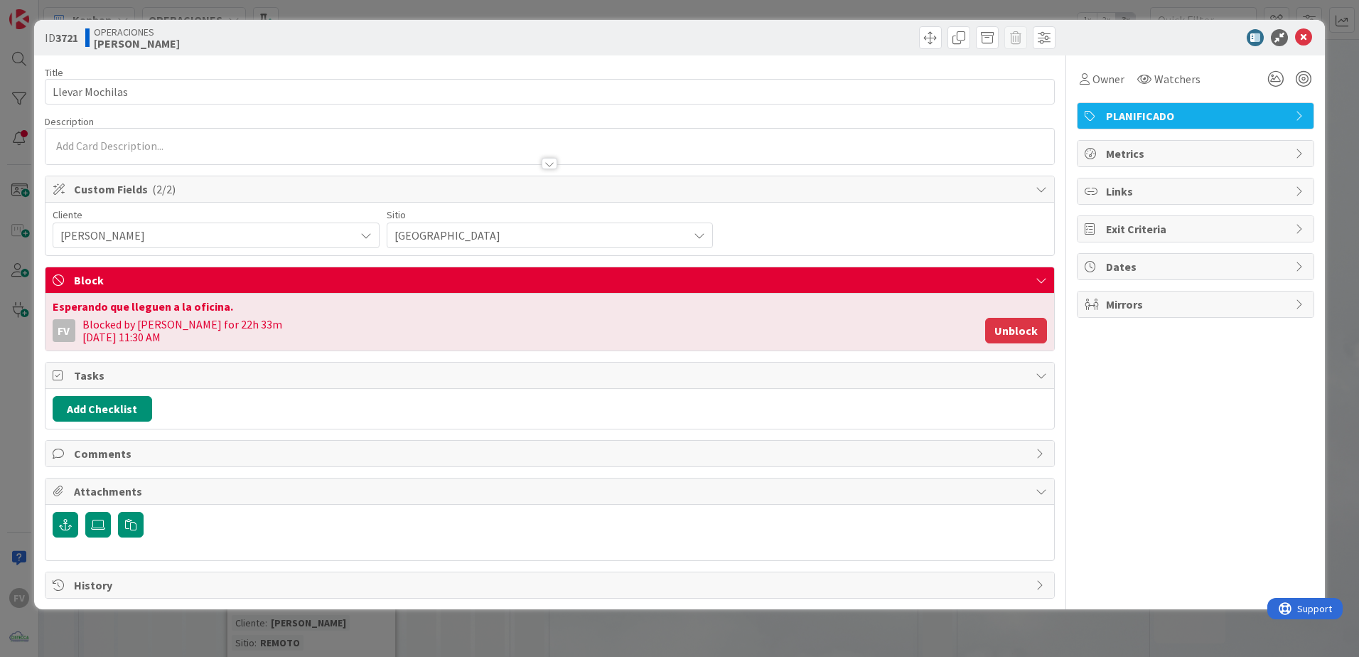
click at [1022, 336] on button "Unblock" at bounding box center [1016, 331] width 62 height 26
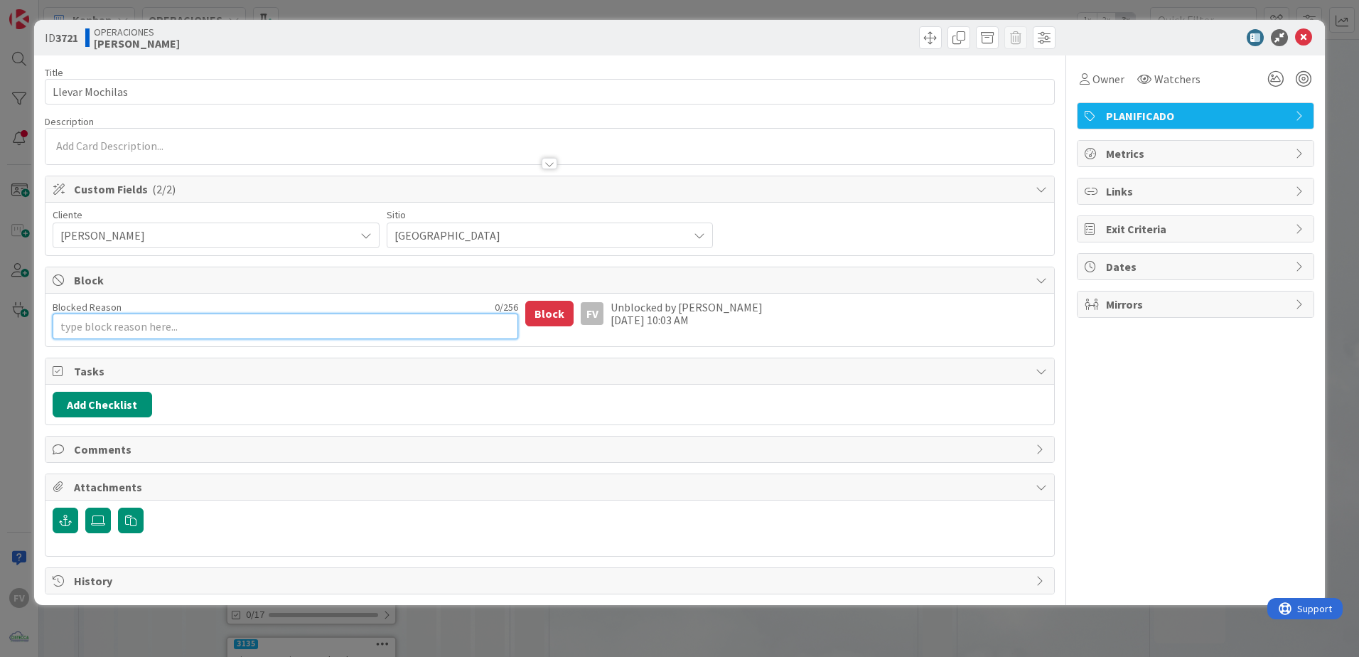
click at [174, 326] on textarea "Blocked Reason" at bounding box center [286, 327] width 466 height 26
type textarea "x"
type textarea "A"
type textarea "x"
type textarea "Ag"
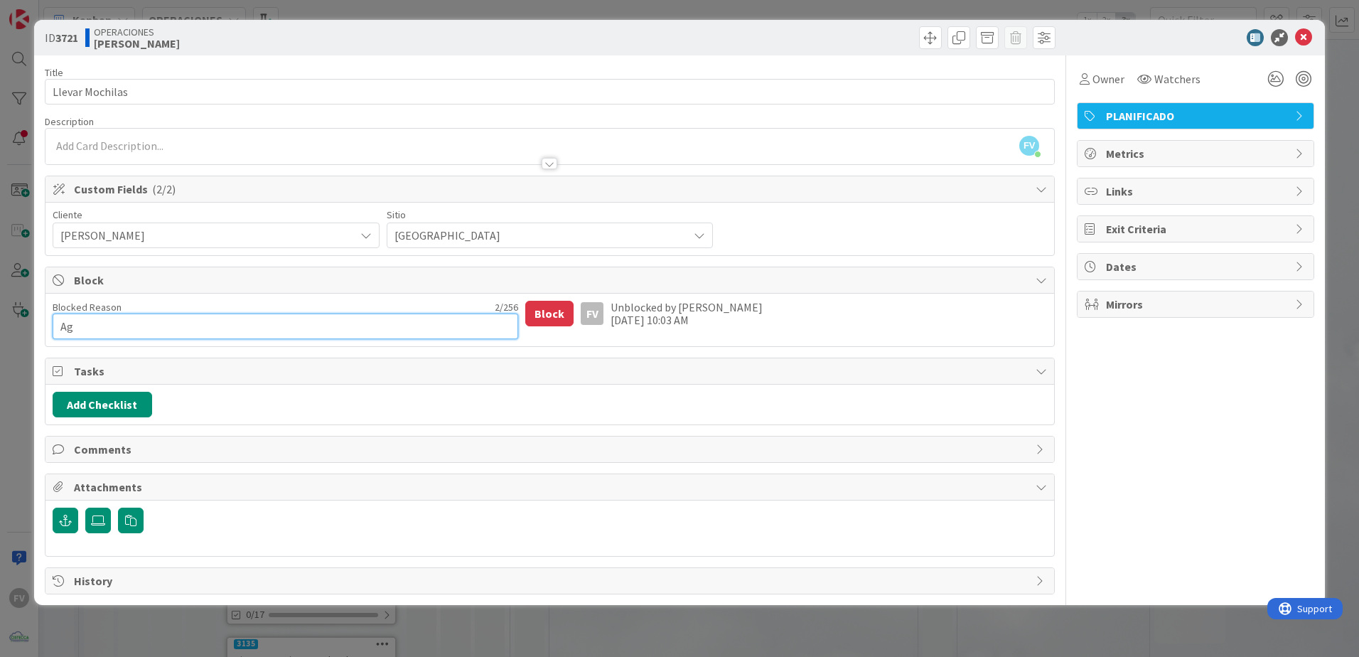
type textarea "x"
type textarea "Age"
type textarea "x"
type textarea "Agen"
type textarea "x"
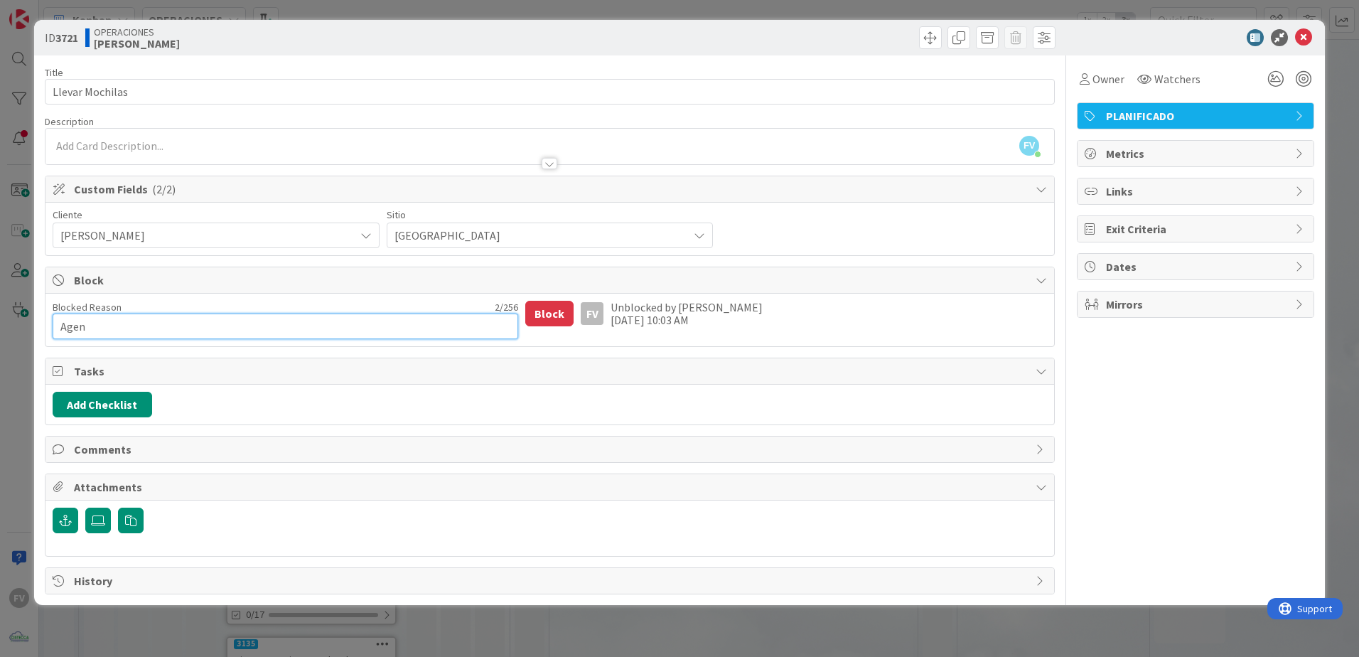
type textarea "Agend"
type textarea "x"
type textarea "Agenda"
type textarea "x"
type textarea "Agendad"
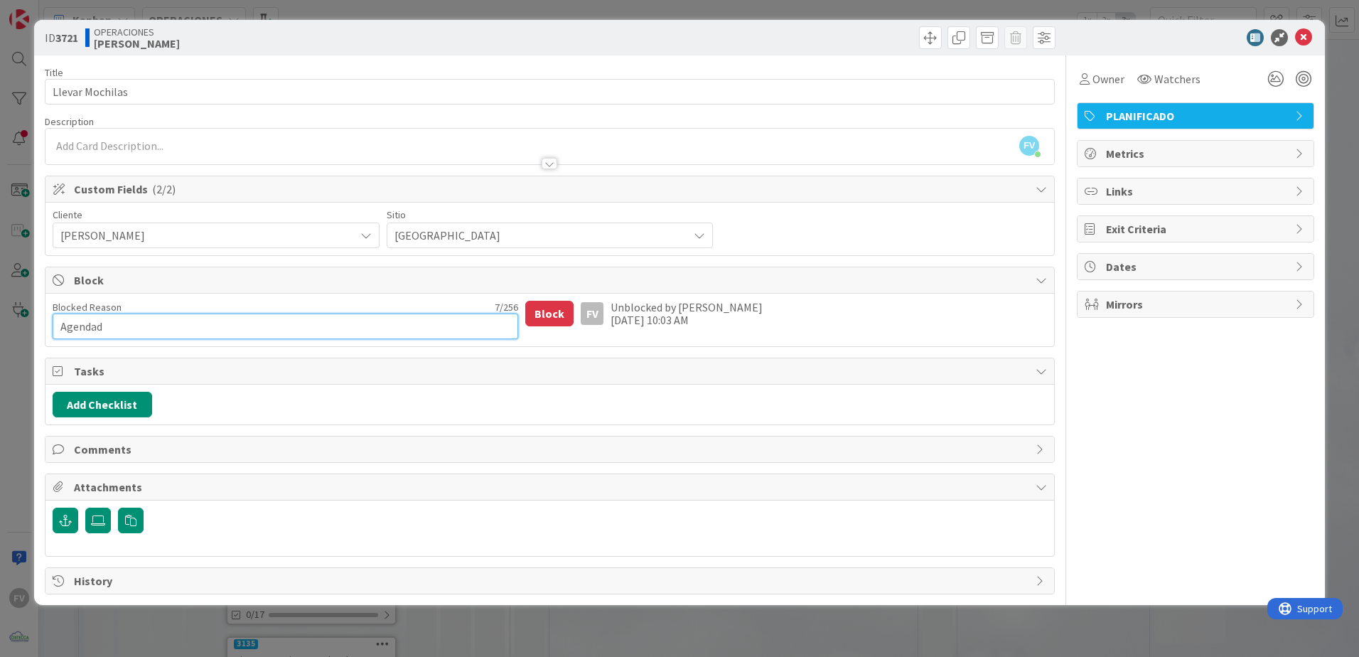
type textarea "x"
type textarea "Agendado"
type textarea "x"
type textarea "Agendado"
type textarea "x"
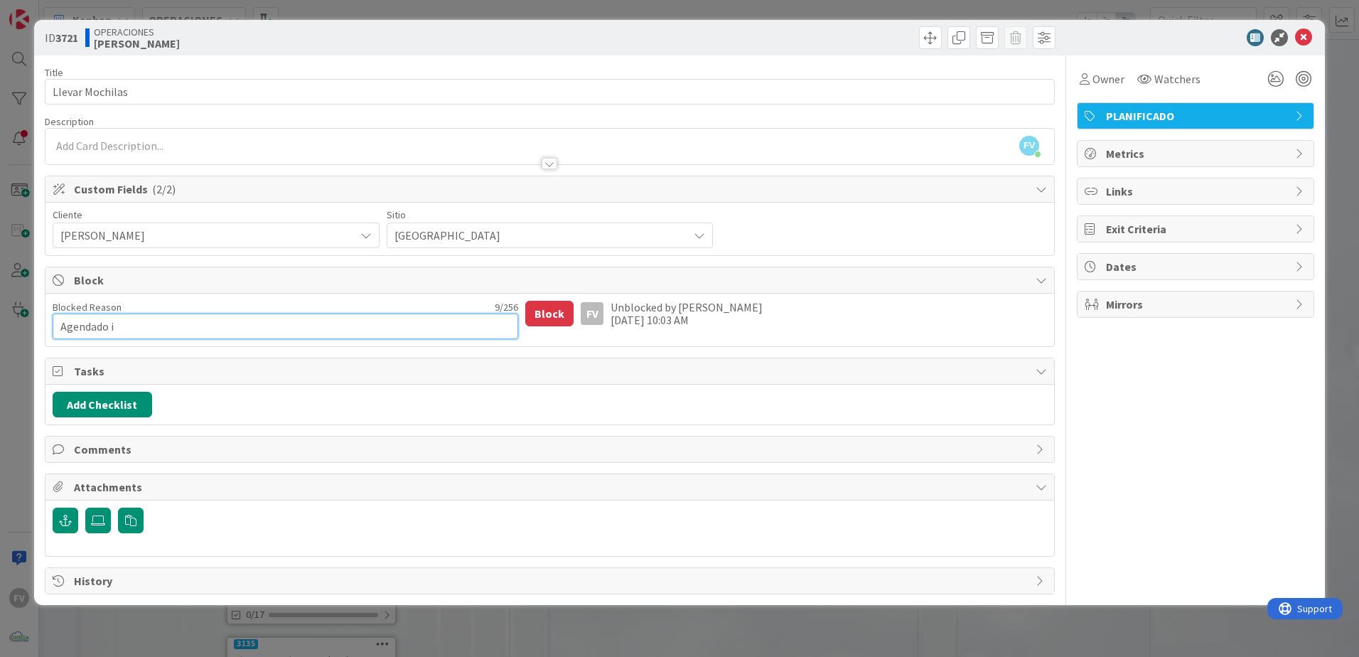
type textarea "Agendado ir"
type textarea "x"
type textarea "Agendado ir"
type textarea "x"
type textarea "Agendado ir h"
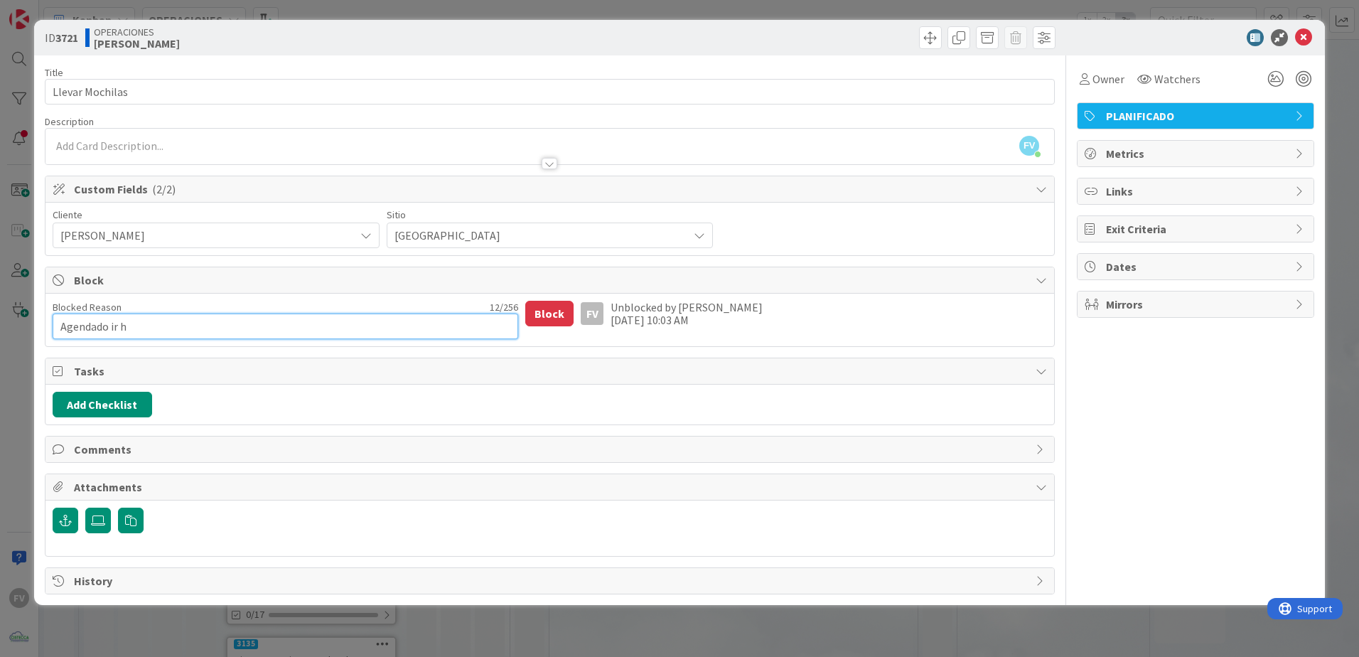
type textarea "x"
type textarea "Agendado ir [DATE]"
click at [173, 326] on textarea "Agendado ir [DATE]" at bounding box center [286, 327] width 466 height 26
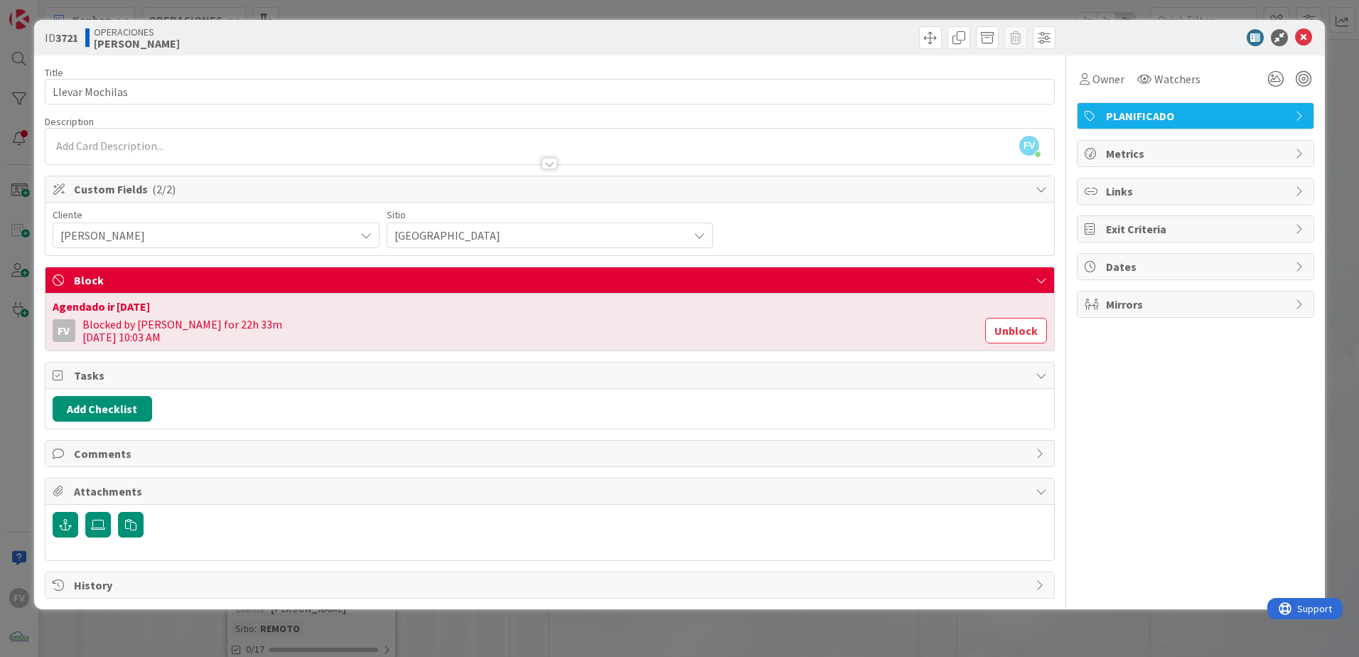
click at [426, 621] on div "ID 3721 OPERACIONES [PERSON_NAME] Title 15 / 128 Llevar Mochilas Description FV…" at bounding box center [679, 328] width 1359 height 657
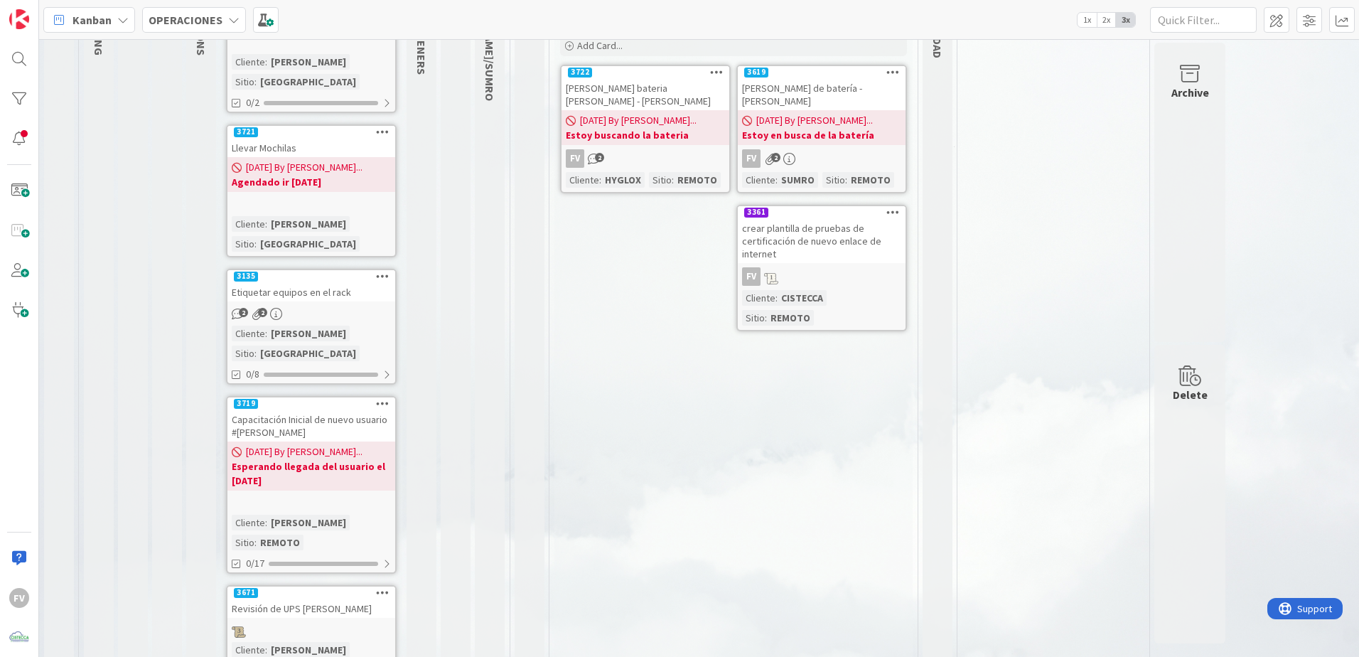
click at [341, 284] on link "3135 Etiquetar equipos en el rack 2 2 Cliente : [PERSON_NAME] Sitio : PANAMA 0/8" at bounding box center [311, 327] width 171 height 116
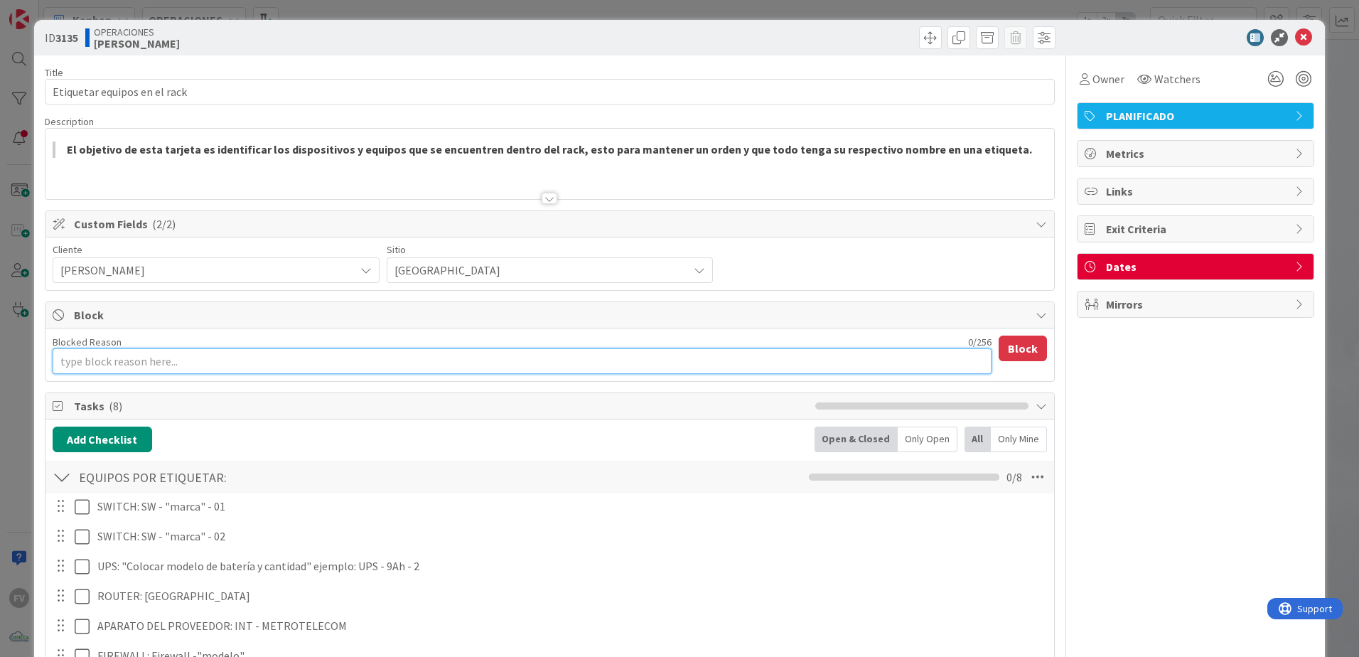
click at [107, 370] on textarea "Blocked Reason" at bounding box center [522, 361] width 939 height 26
paste textarea "Agendado ir [DATE]"
type textarea "x"
type textarea "Agendado ir [DATE]"
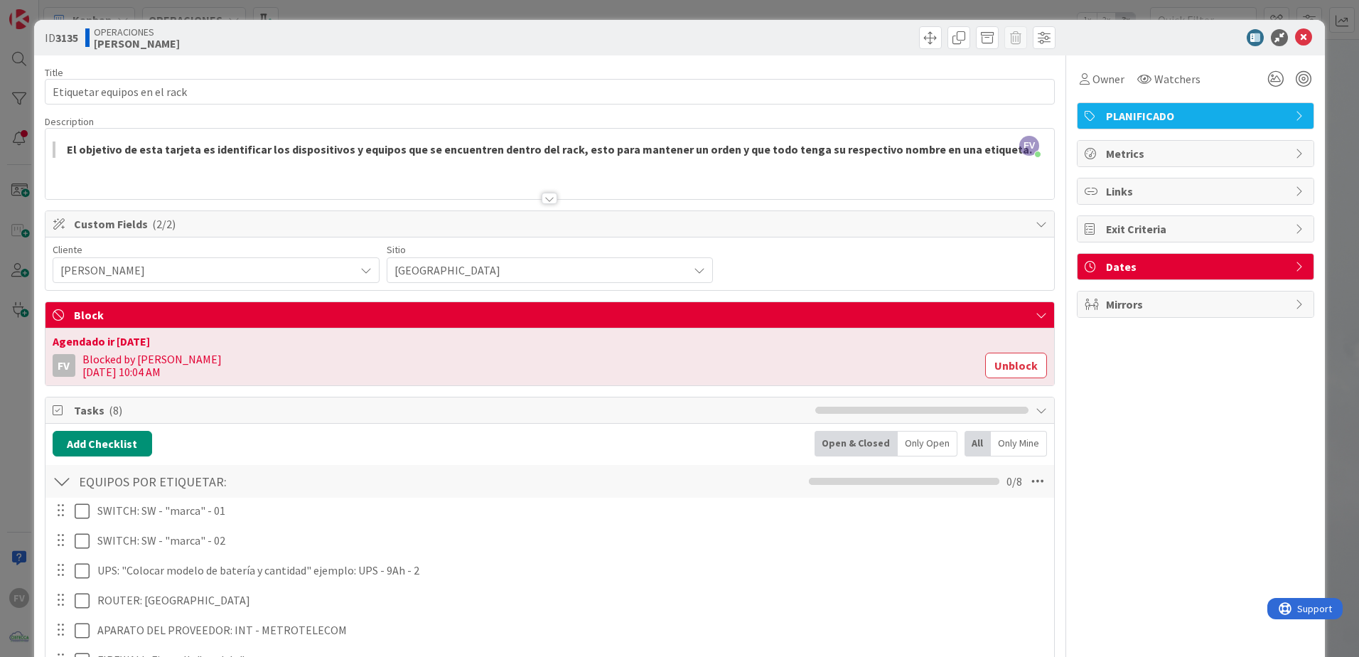
click at [14, 262] on div "ID 3135 OPERACIONES [PERSON_NAME] Title 28 / 128 Etiquetar equipos en el rack D…" at bounding box center [679, 328] width 1359 height 657
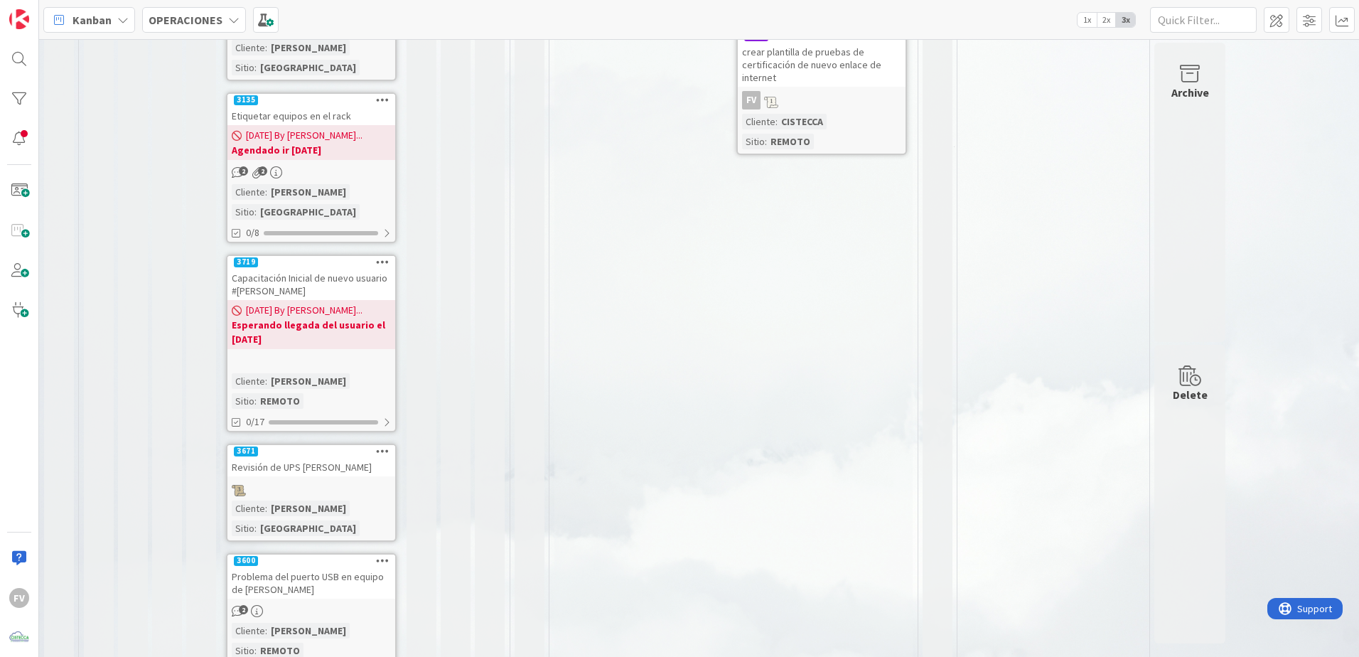
scroll to position [424, 0]
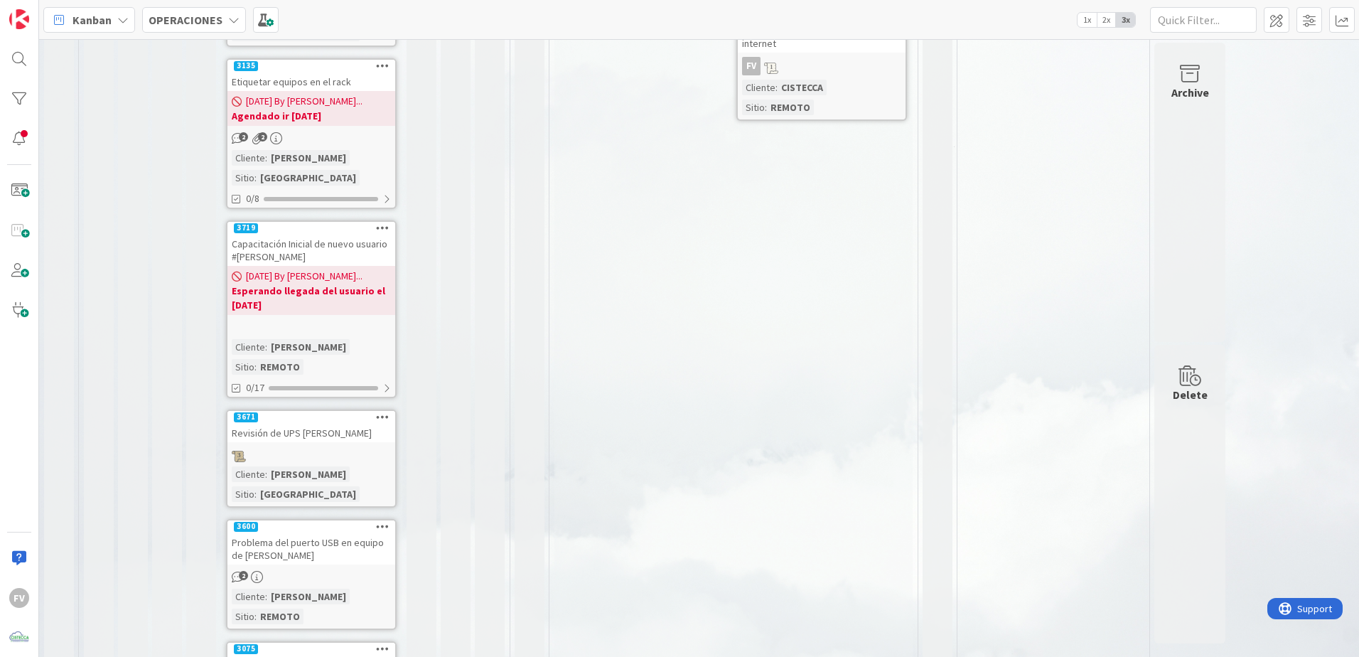
click at [318, 409] on link "3671 Revisión de UPS [PERSON_NAME] Cliente : [PERSON_NAME] Sitio : [GEOGRAPHIC_…" at bounding box center [311, 458] width 171 height 98
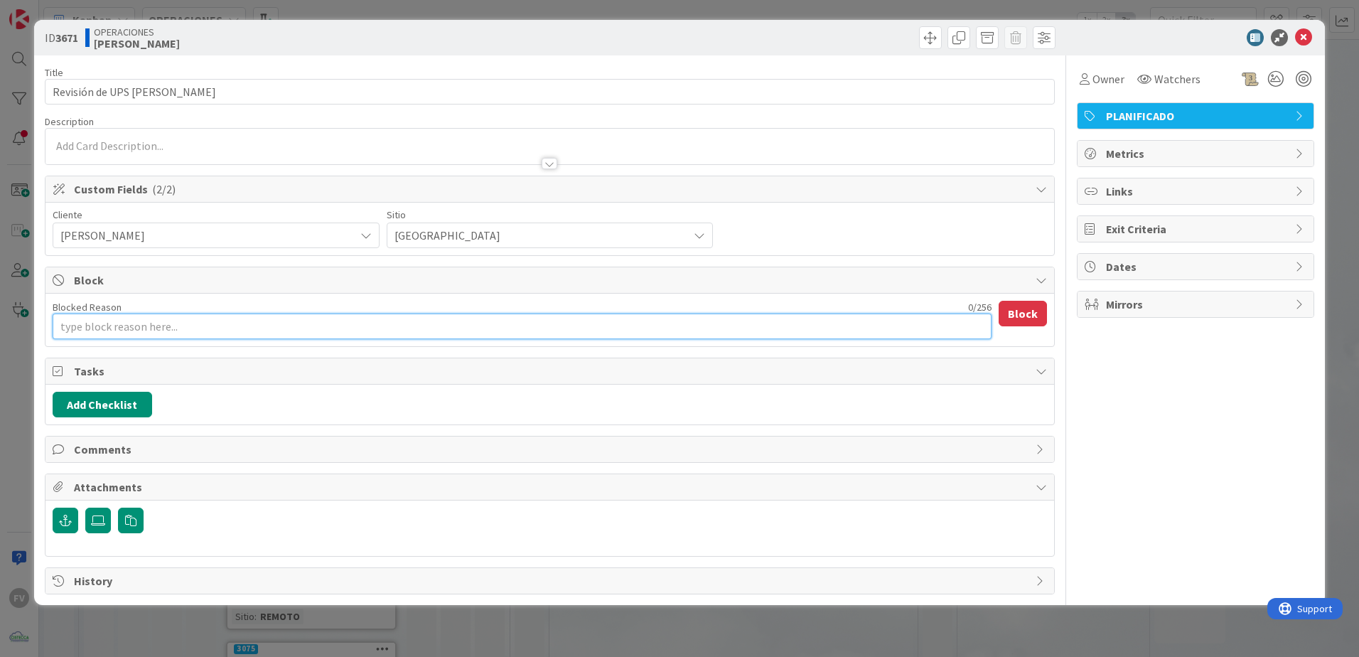
click at [186, 331] on textarea "Blocked Reason" at bounding box center [522, 327] width 939 height 26
paste textarea "Agendado ir [DATE]"
type textarea "x"
type textarea "Agendado ir [DATE]"
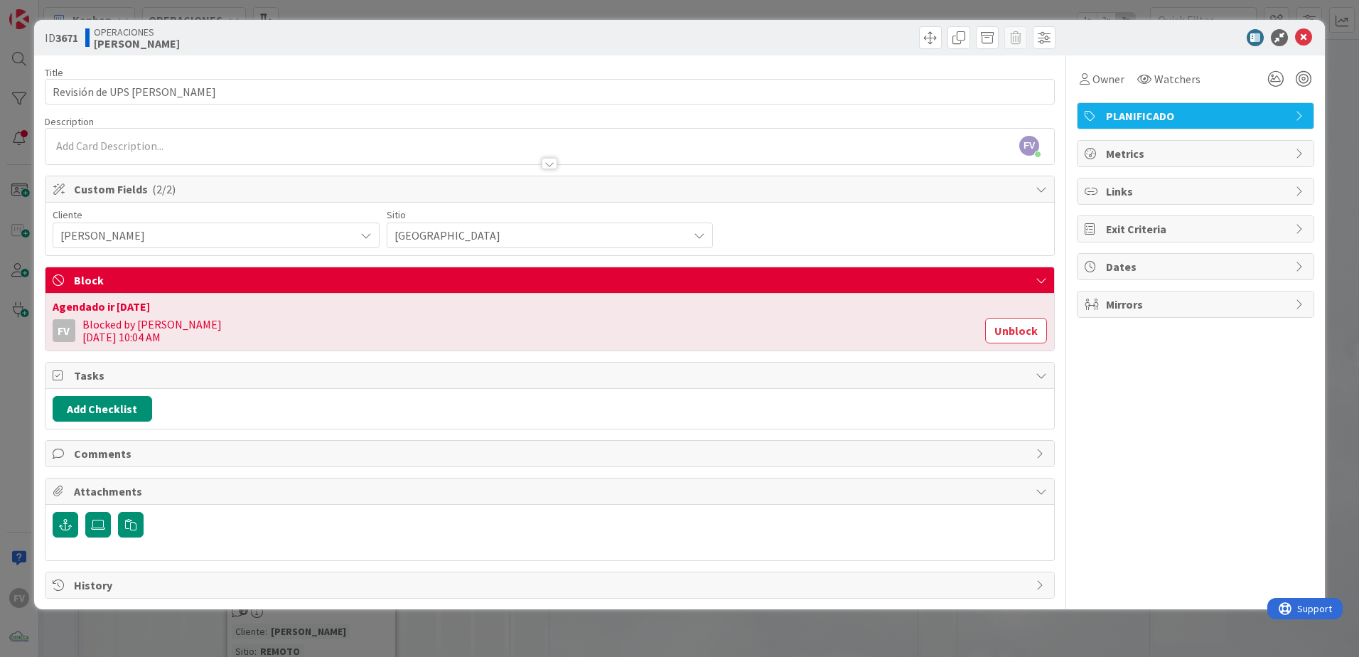
click at [11, 283] on div "ID 3671 OPERACIONES [PERSON_NAME] Title 30 / 128 Revisión de UPS [PERSON_NAME] …" at bounding box center [679, 328] width 1359 height 657
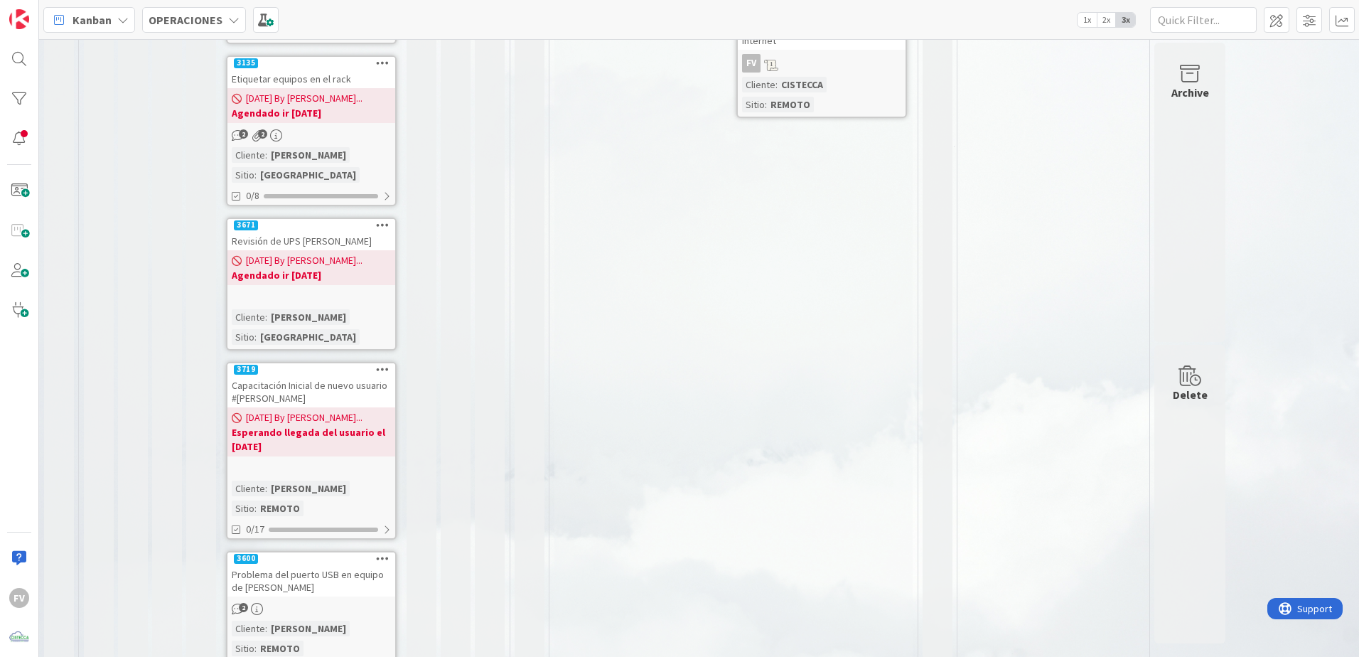
scroll to position [459, 0]
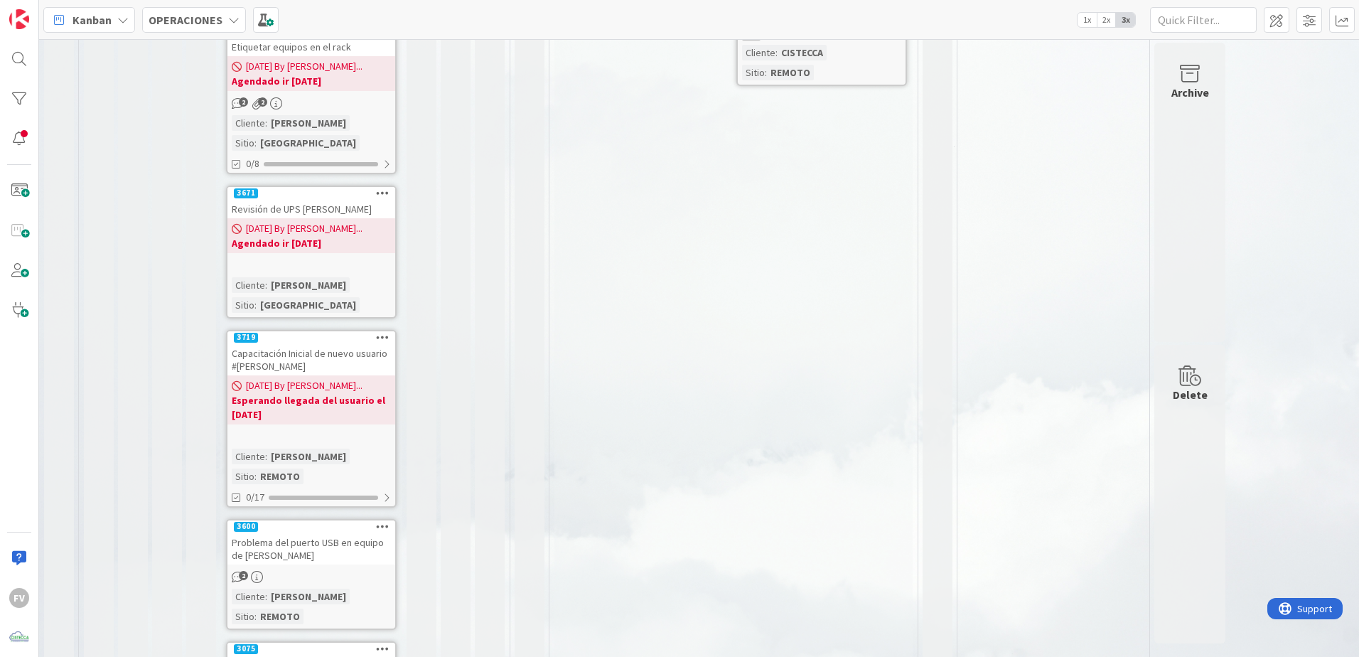
click at [323, 533] on div "Problema del puerto USB en equipo de [PERSON_NAME]" at bounding box center [311, 548] width 168 height 31
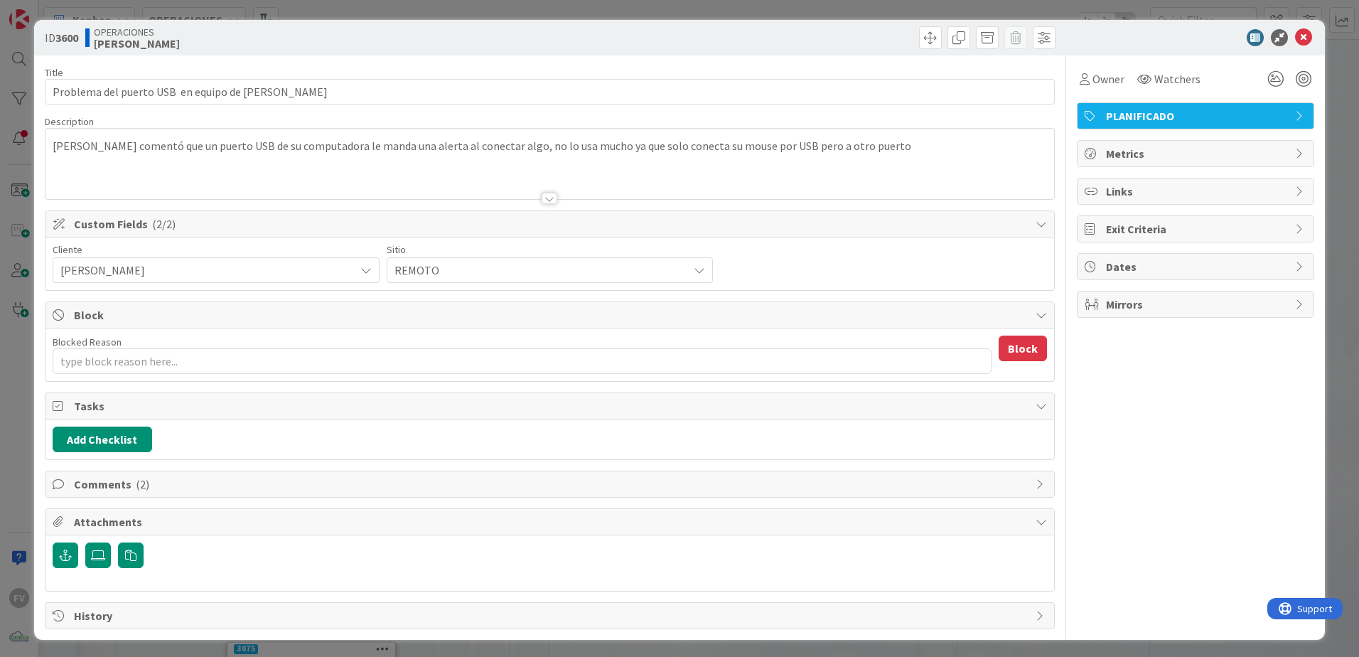
click at [117, 480] on span "Comments ( 2 )" at bounding box center [551, 484] width 955 height 17
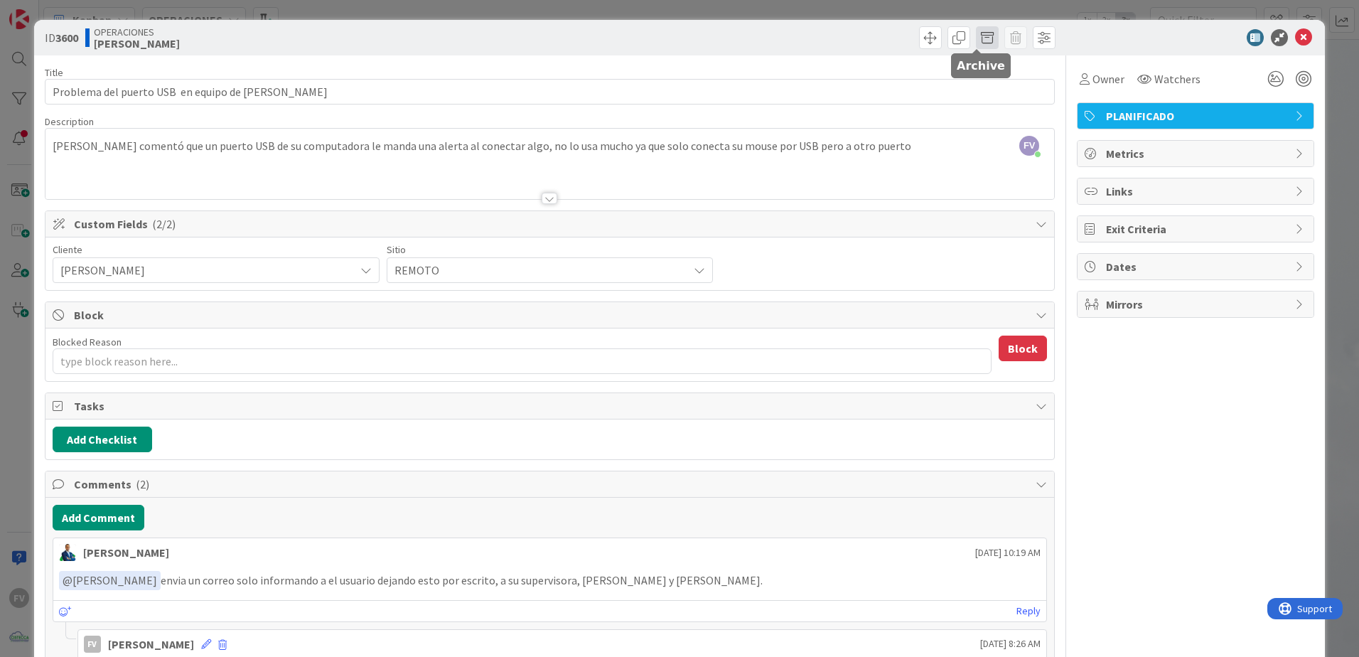
click at [980, 40] on span at bounding box center [987, 37] width 23 height 23
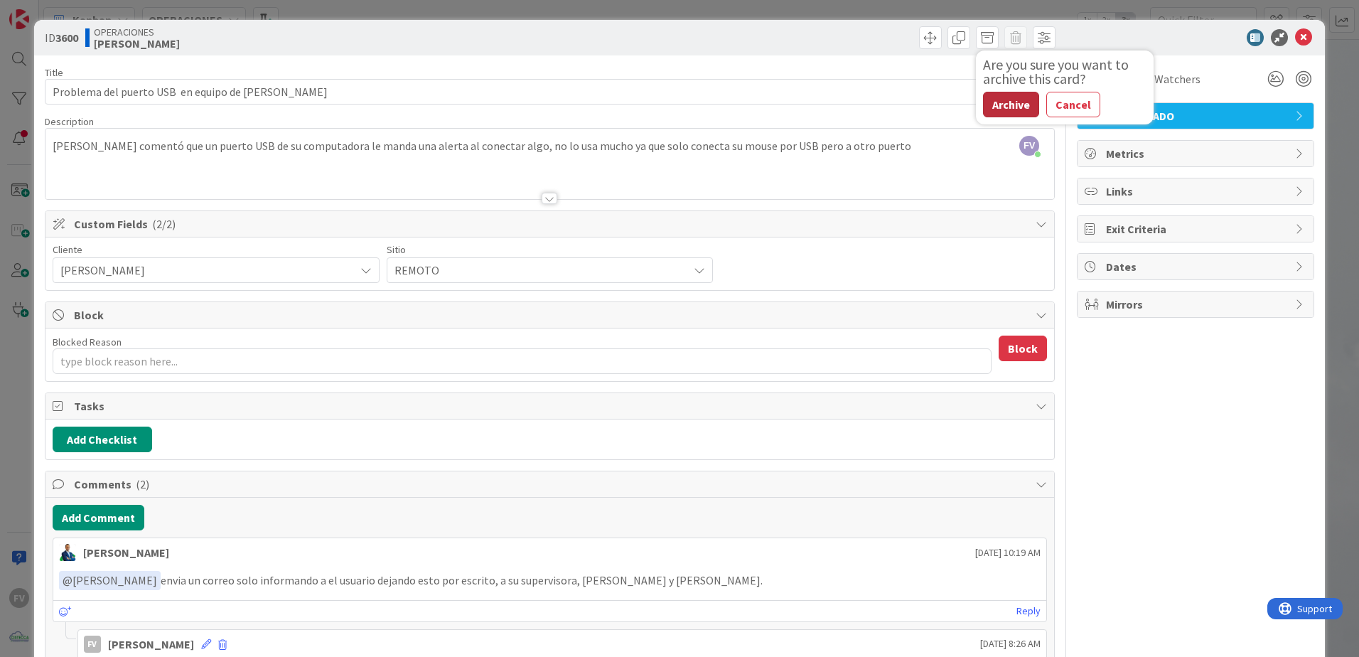
click at [1014, 92] on button "Archive" at bounding box center [1011, 105] width 56 height 26
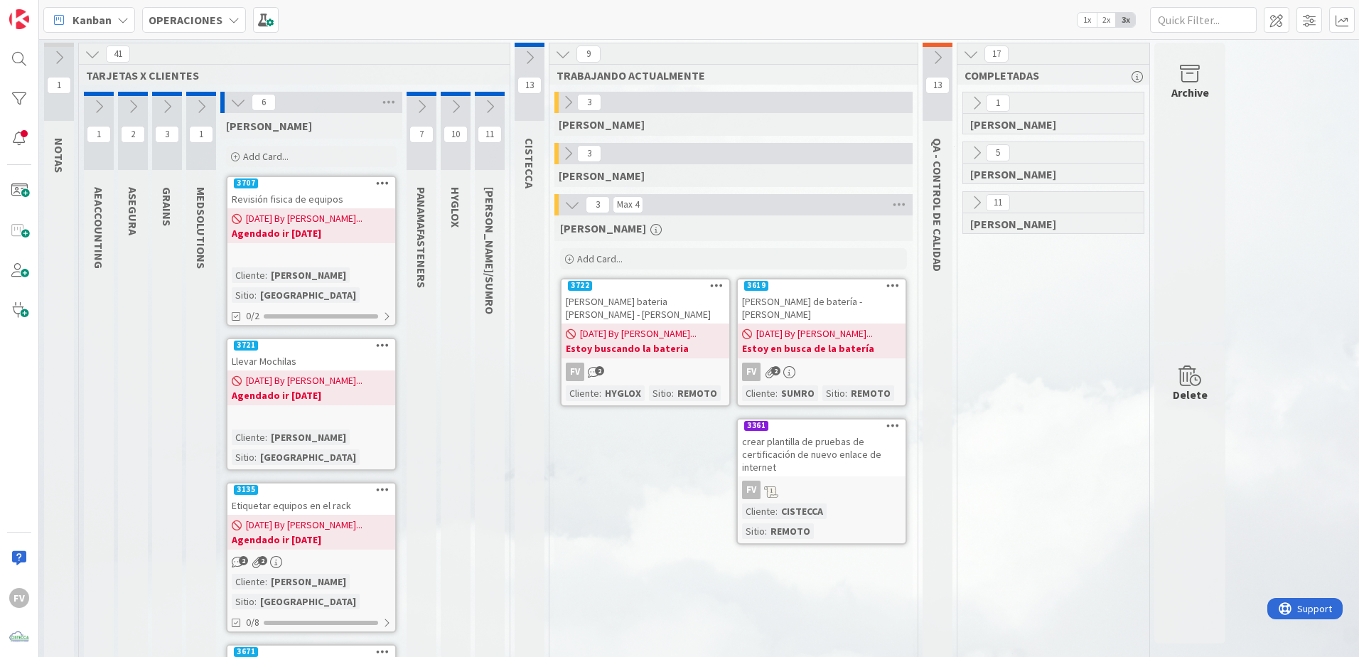
click at [166, 108] on icon at bounding box center [167, 107] width 16 height 16
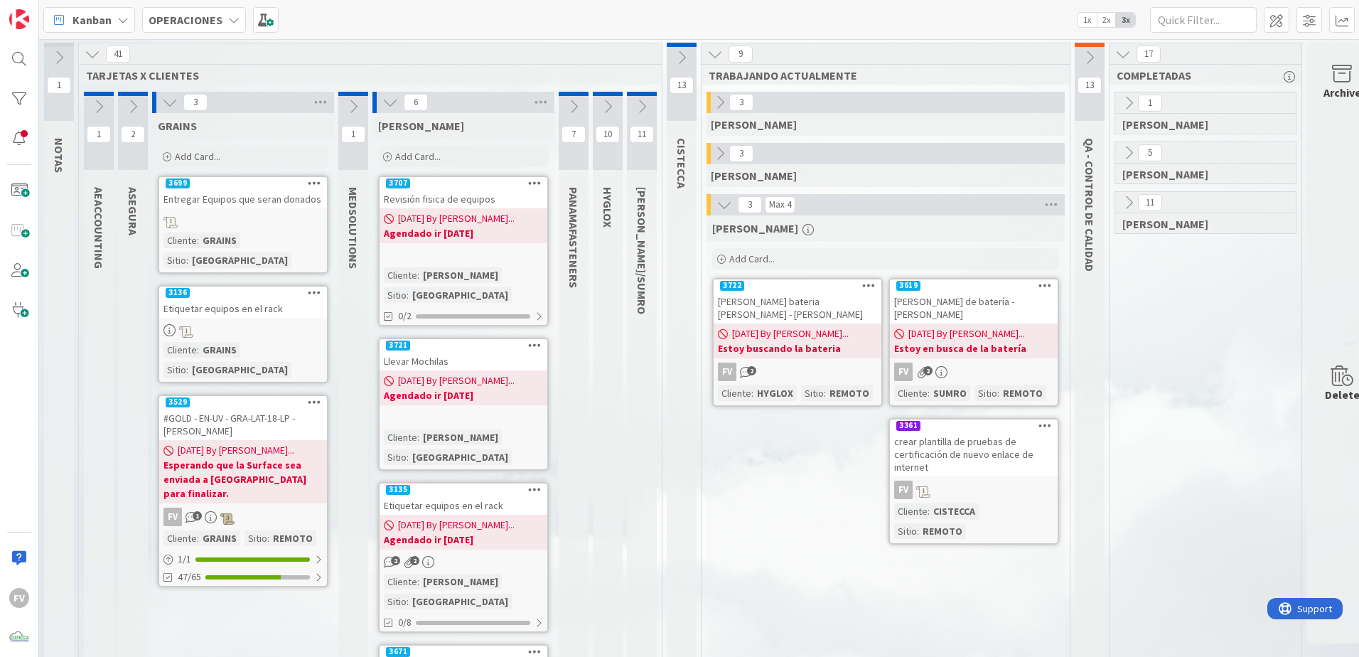
click at [166, 100] on icon at bounding box center [170, 103] width 16 height 16
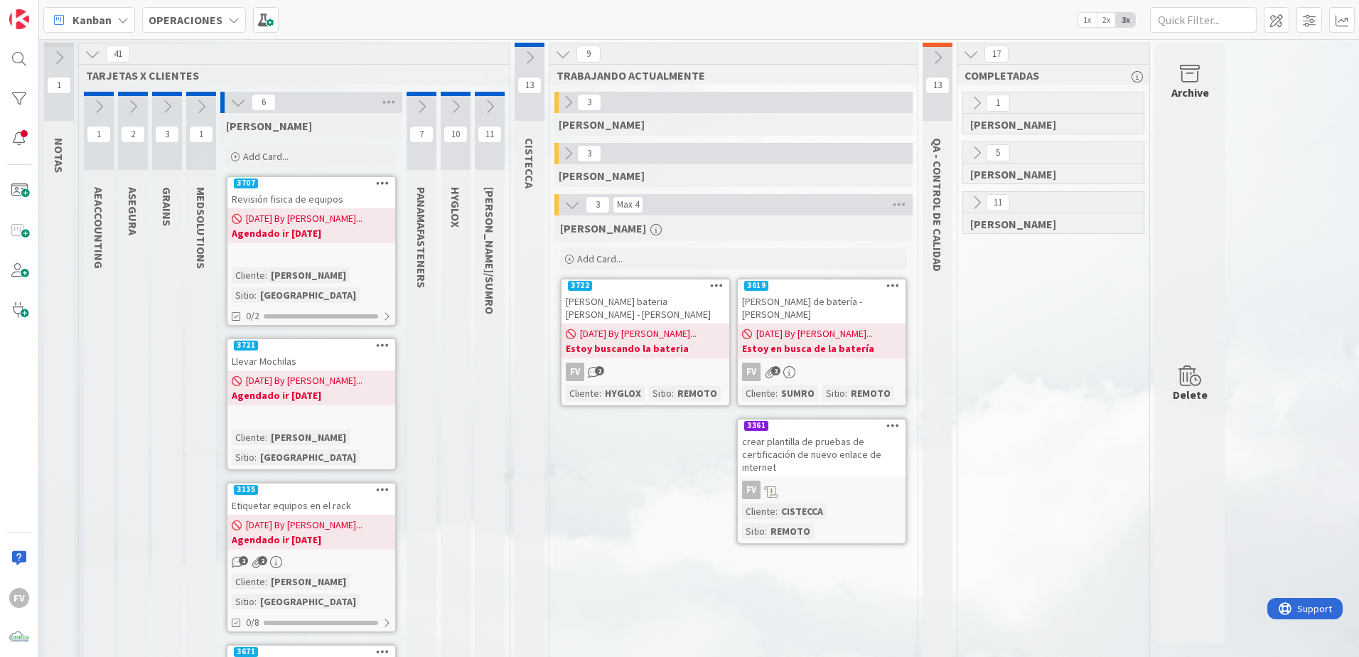
click at [133, 102] on icon at bounding box center [133, 107] width 16 height 16
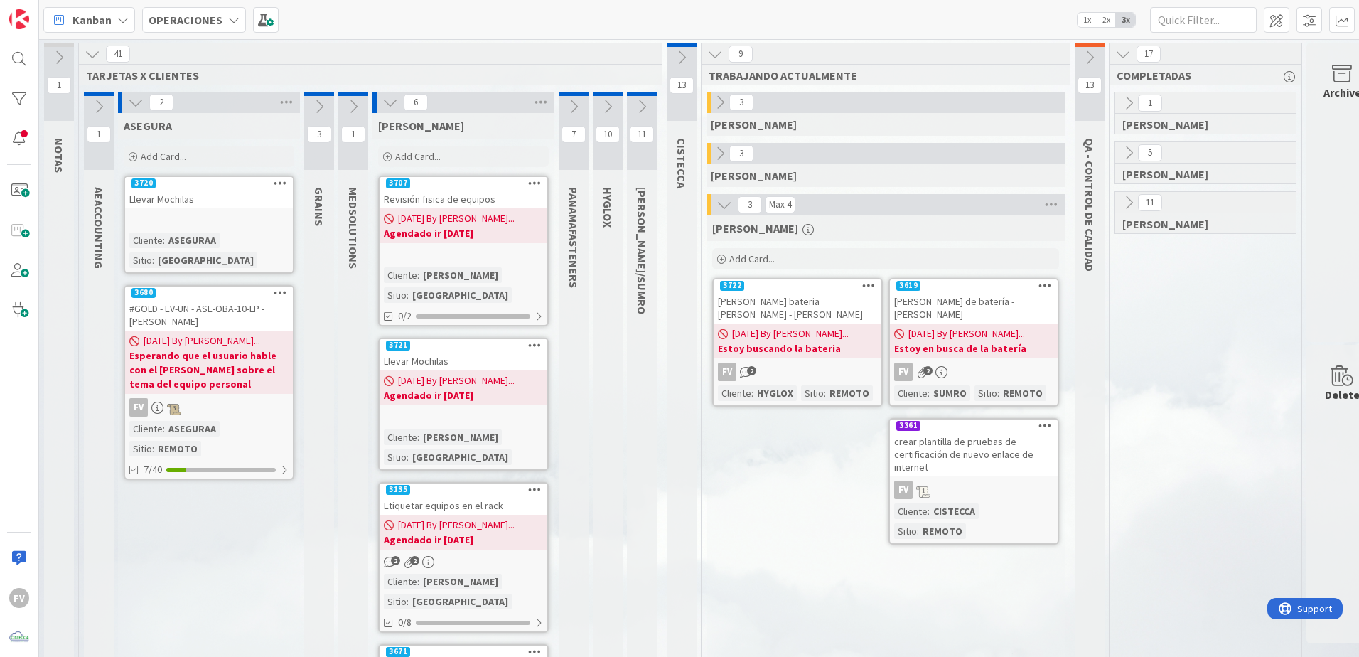
click at [227, 241] on div "Cliente : ASEGURAA Sitio : [GEOGRAPHIC_DATA]" at bounding box center [208, 250] width 159 height 36
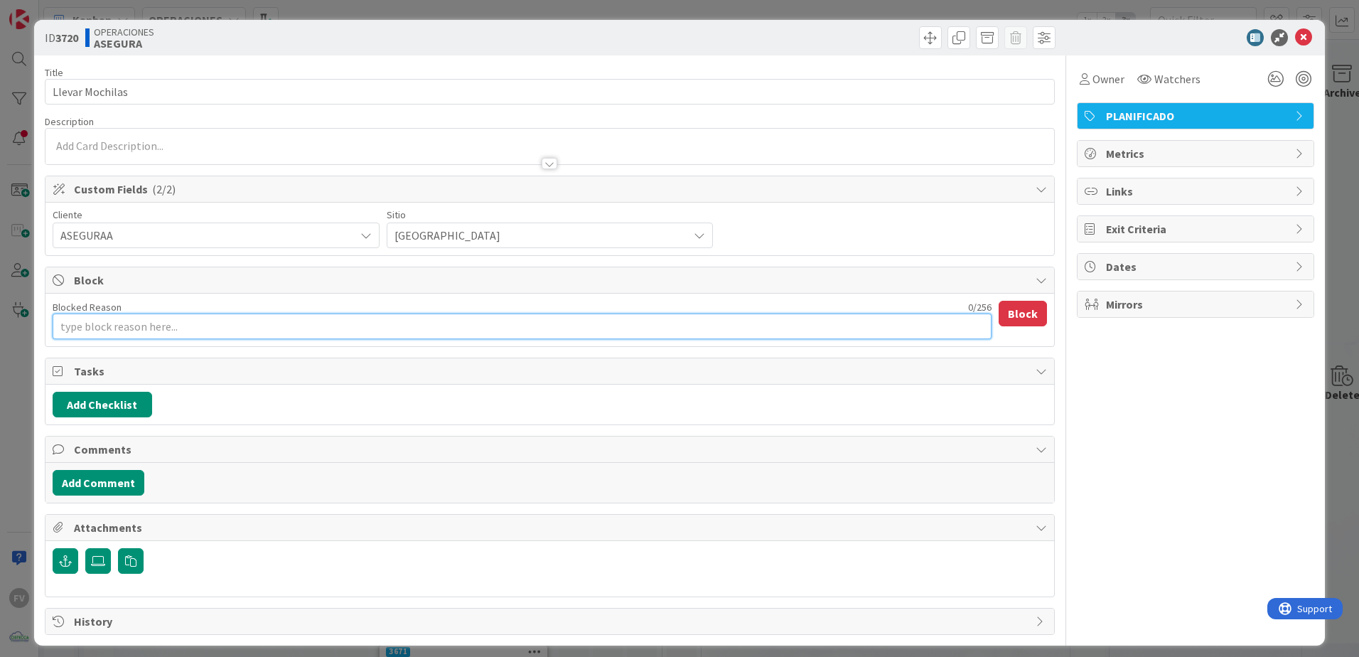
click at [151, 323] on textarea "Blocked Reason" at bounding box center [522, 327] width 939 height 26
paste textarea "Agendado ir [DATE]"
type textarea "x"
type textarea "Agendado ir [DATE]"
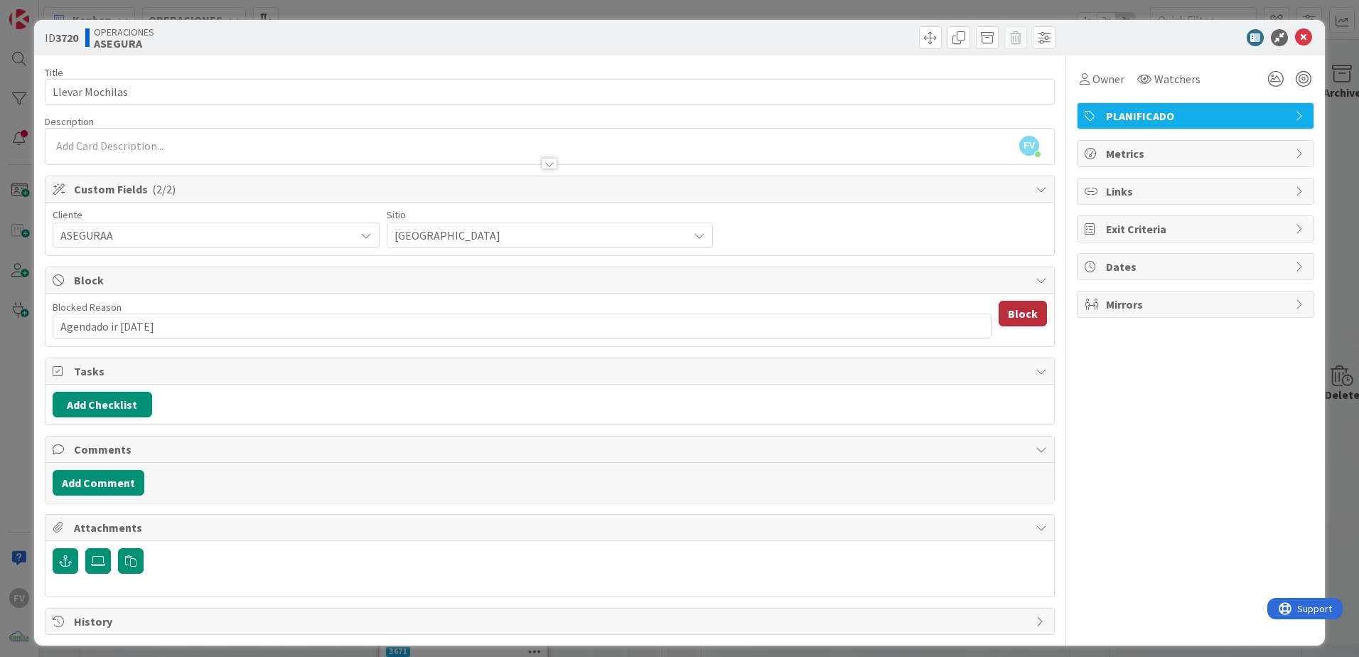
click at [1014, 319] on button "Block" at bounding box center [1023, 314] width 48 height 26
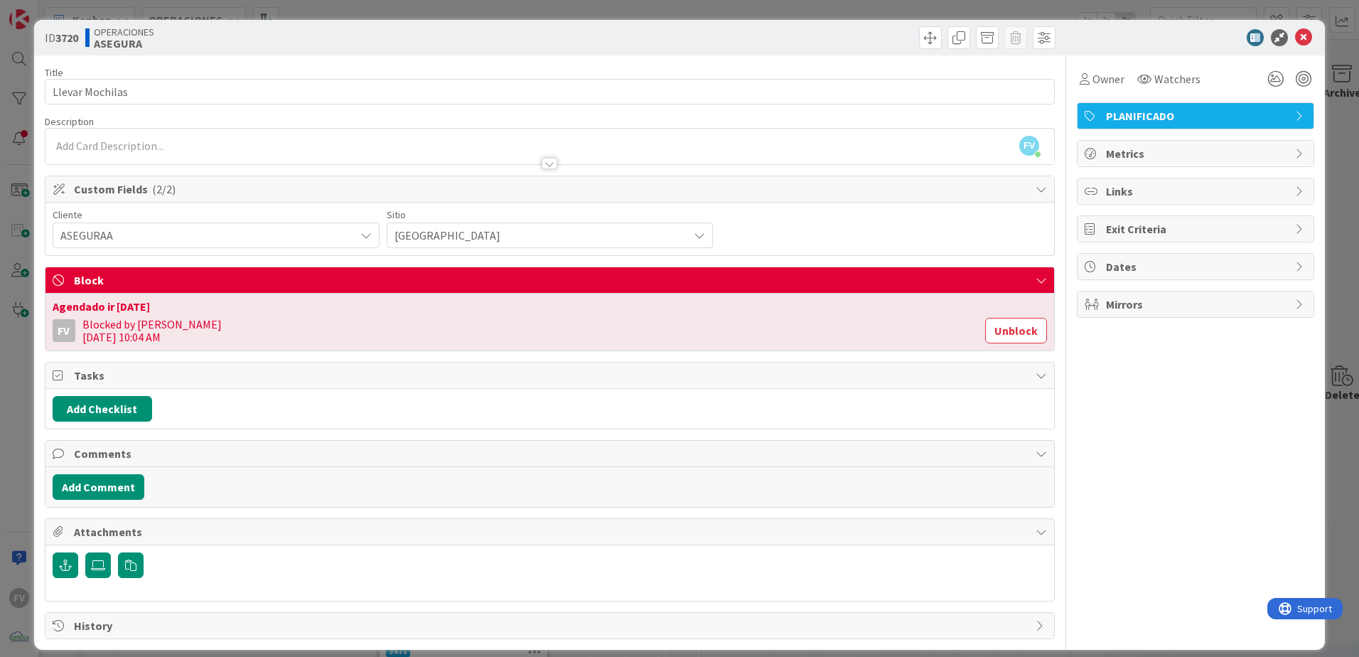
click at [3, 183] on div "ID 3720 OPERACIONES ASEGURA Title 15 / 128 Llevar Mochilas Description FV [PERS…" at bounding box center [679, 328] width 1359 height 657
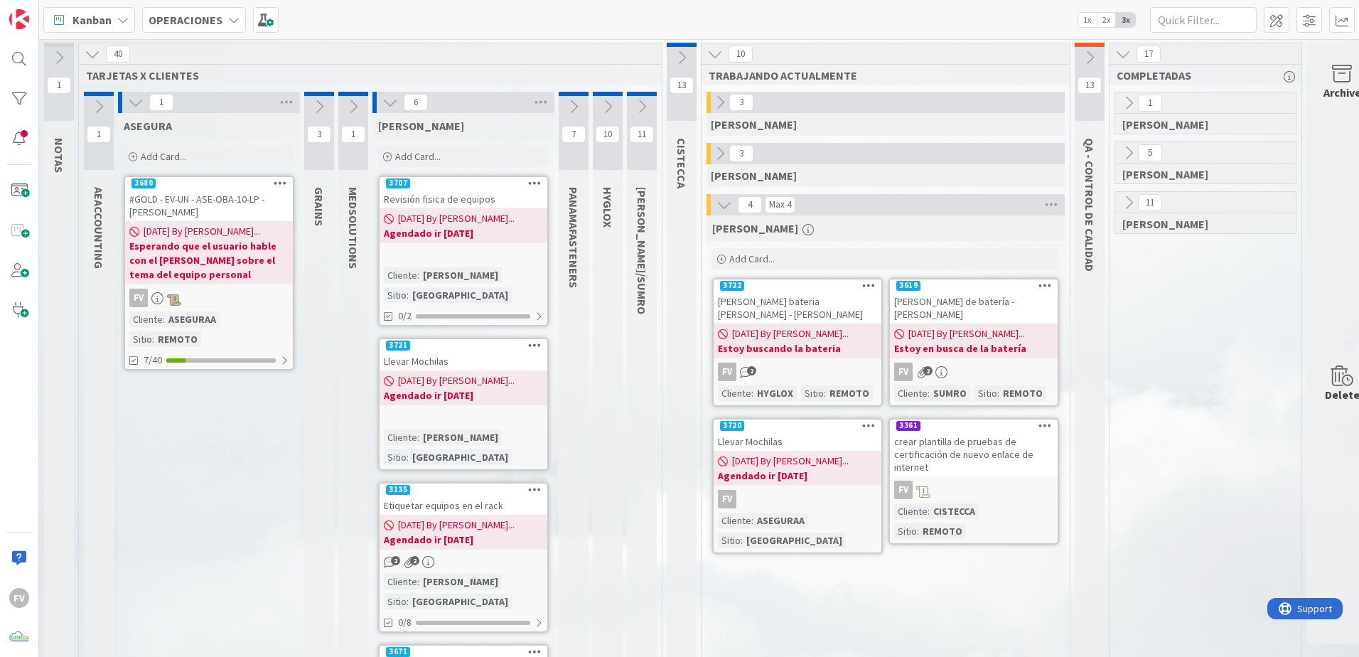
click at [205, 242] on b "Esperando que el usuario hable con el [PERSON_NAME] sobre el tema del equipo pe…" at bounding box center [208, 260] width 159 height 43
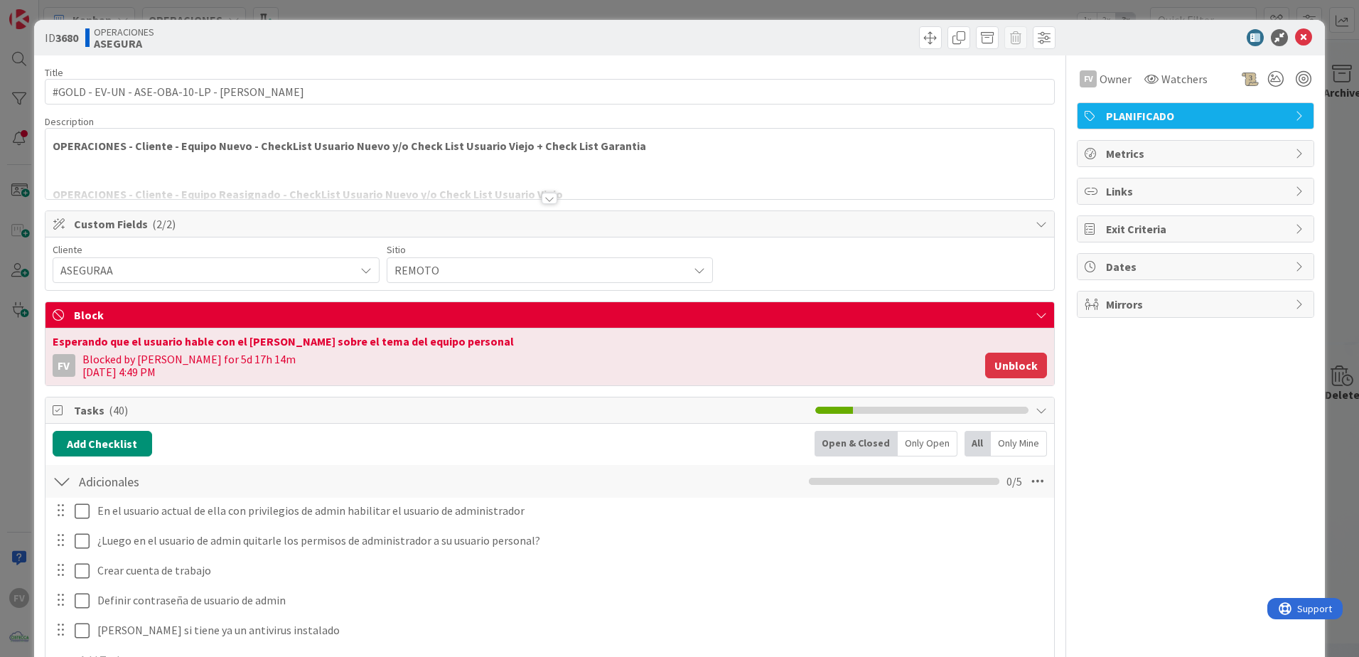
click at [990, 360] on button "Unblock" at bounding box center [1016, 366] width 62 height 26
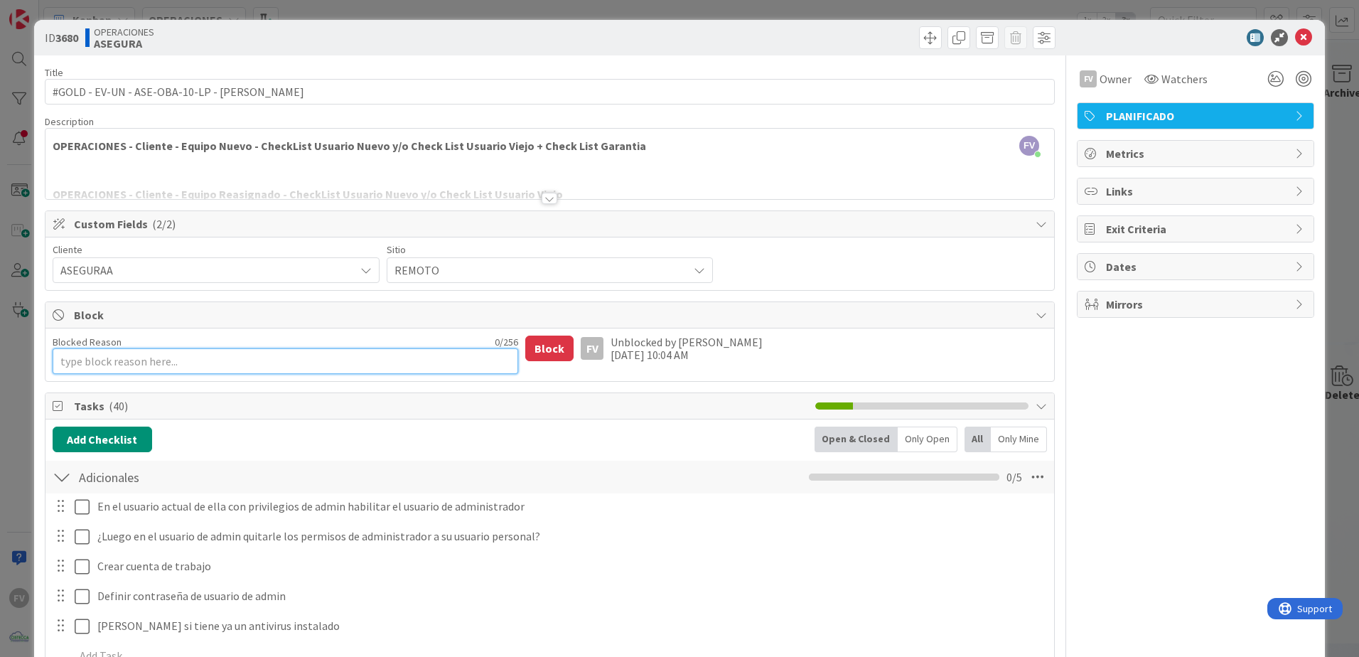
click at [159, 365] on textarea "Blocked Reason" at bounding box center [286, 361] width 466 height 26
paste textarea "Agendado ir [DATE]"
type textarea "x"
type textarea "Agendado ir [DATE]"
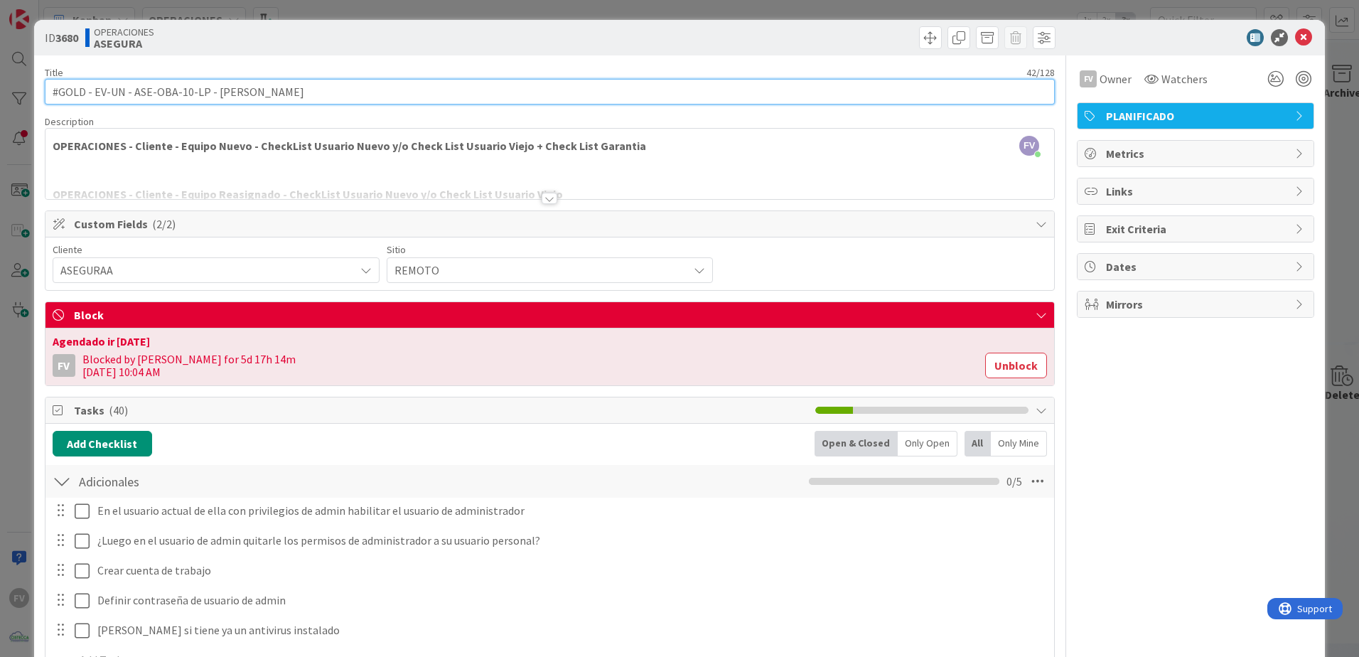
click at [104, 97] on input "#GOLD - EV-UN - ASE-OBA-10-LP - [PERSON_NAME]" at bounding box center [550, 92] width 1010 height 26
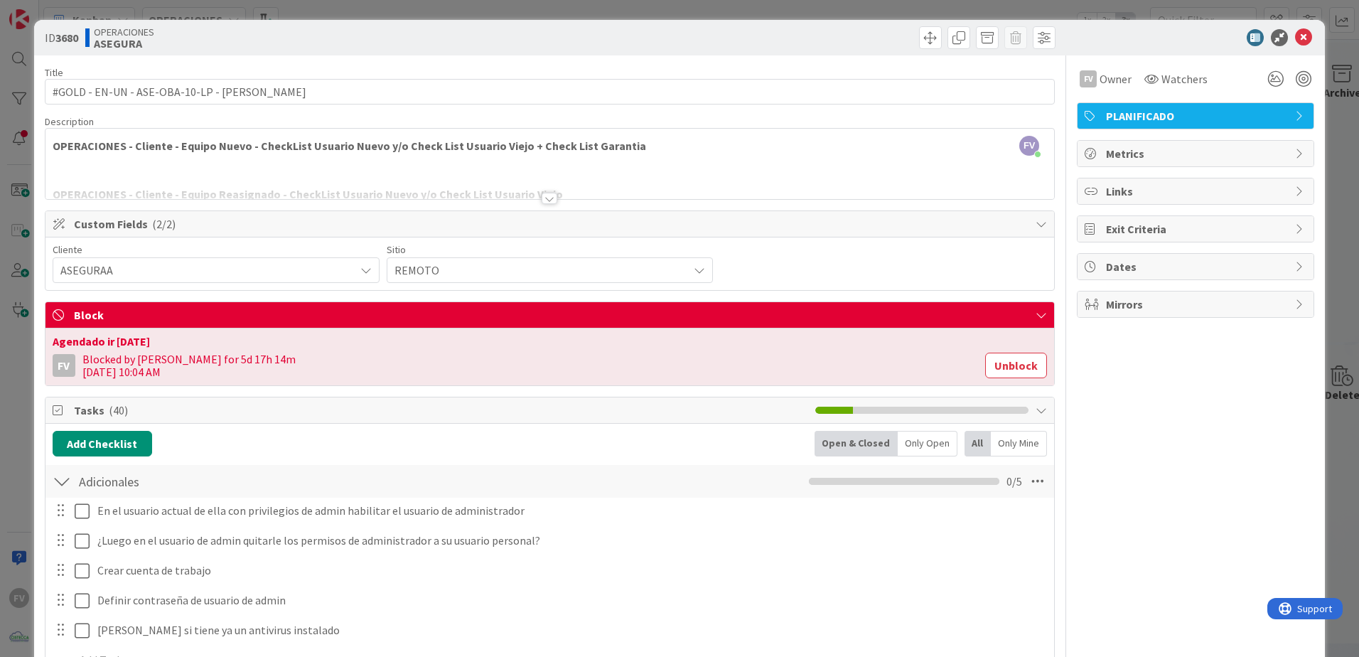
click at [351, 49] on div "ID 3680 OPERACIONES ASEGURA" at bounding box center [679, 38] width 1291 height 36
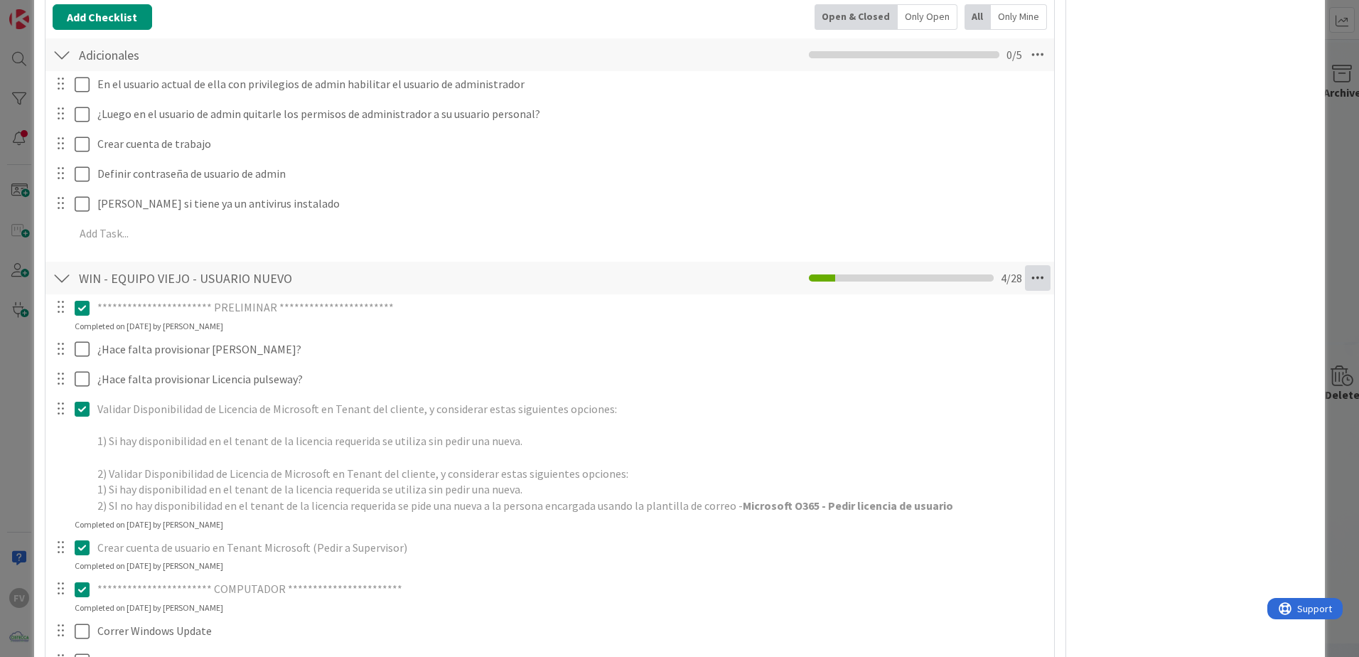
click at [1025, 277] on icon at bounding box center [1038, 278] width 26 height 26
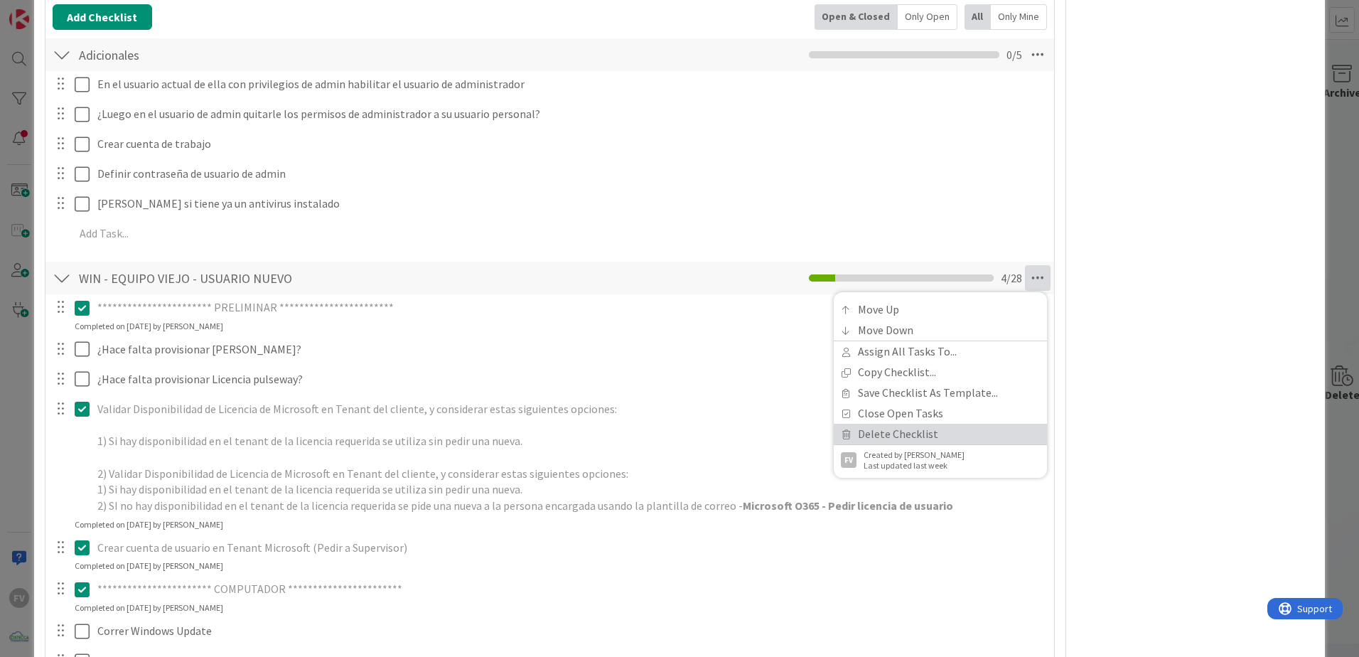
click at [890, 432] on link "Delete Checklist" at bounding box center [940, 434] width 213 height 21
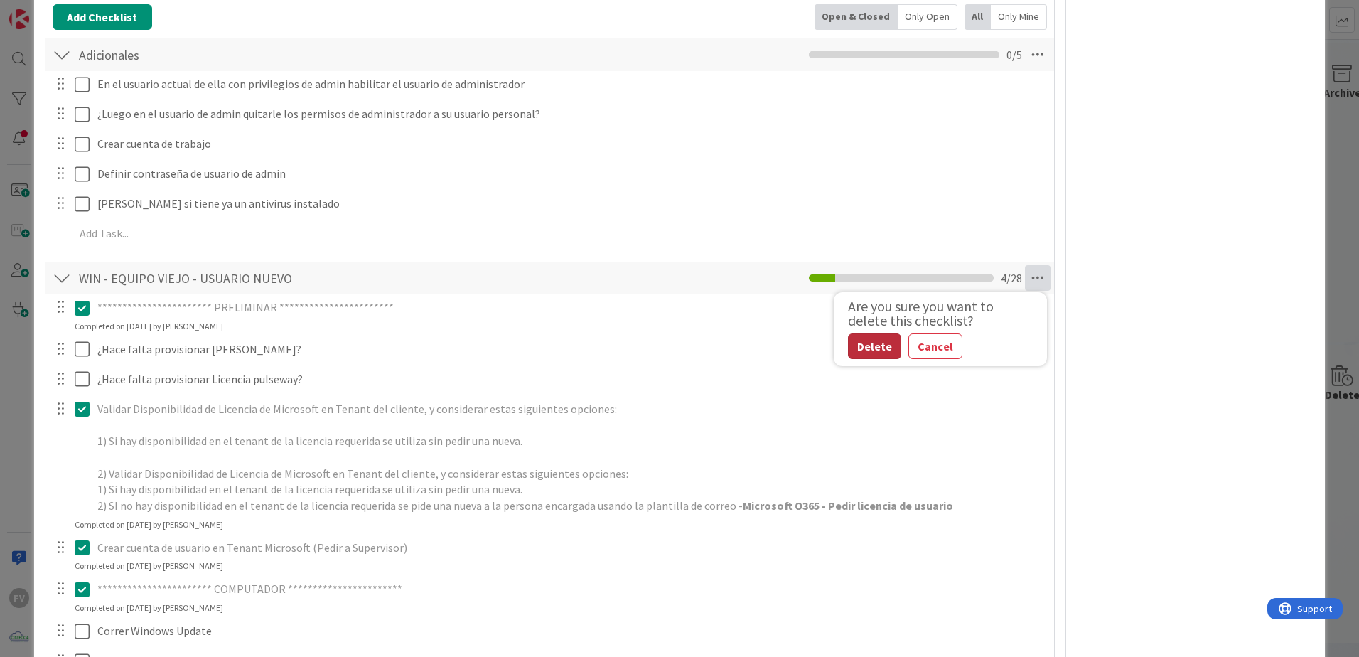
click at [875, 343] on button "Delete" at bounding box center [874, 346] width 53 height 26
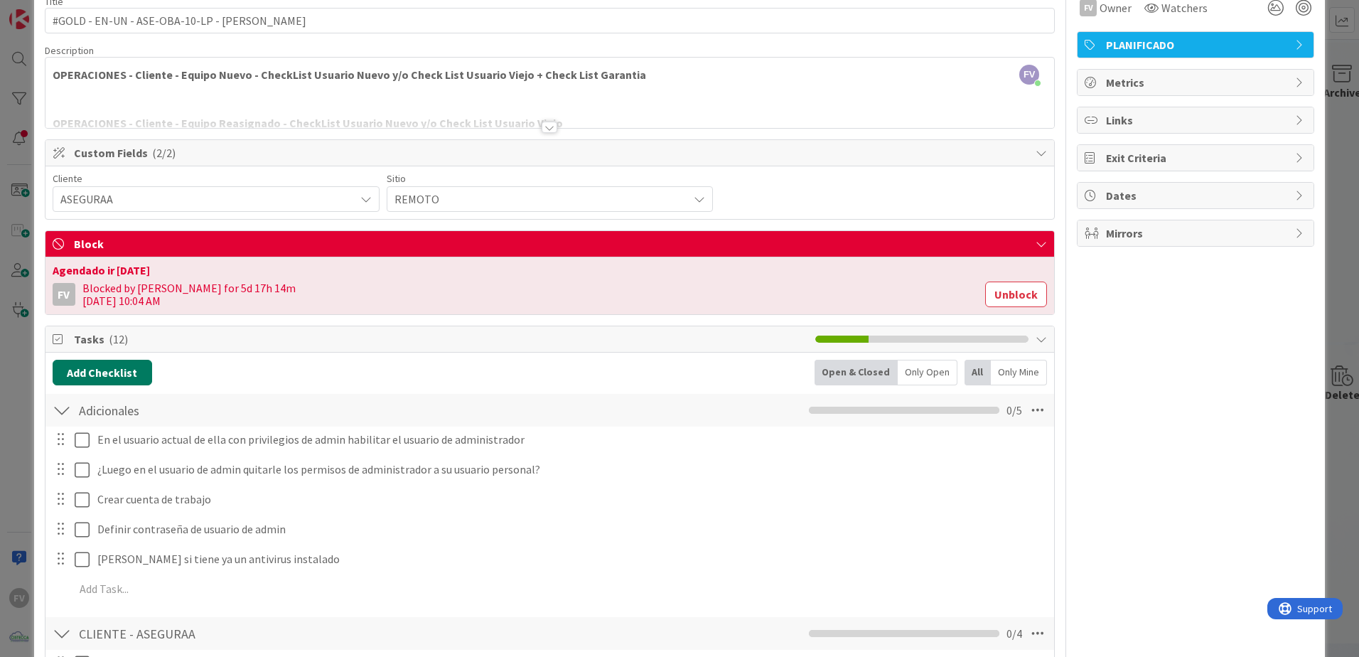
click at [101, 373] on button "Add Checklist" at bounding box center [103, 373] width 100 height 26
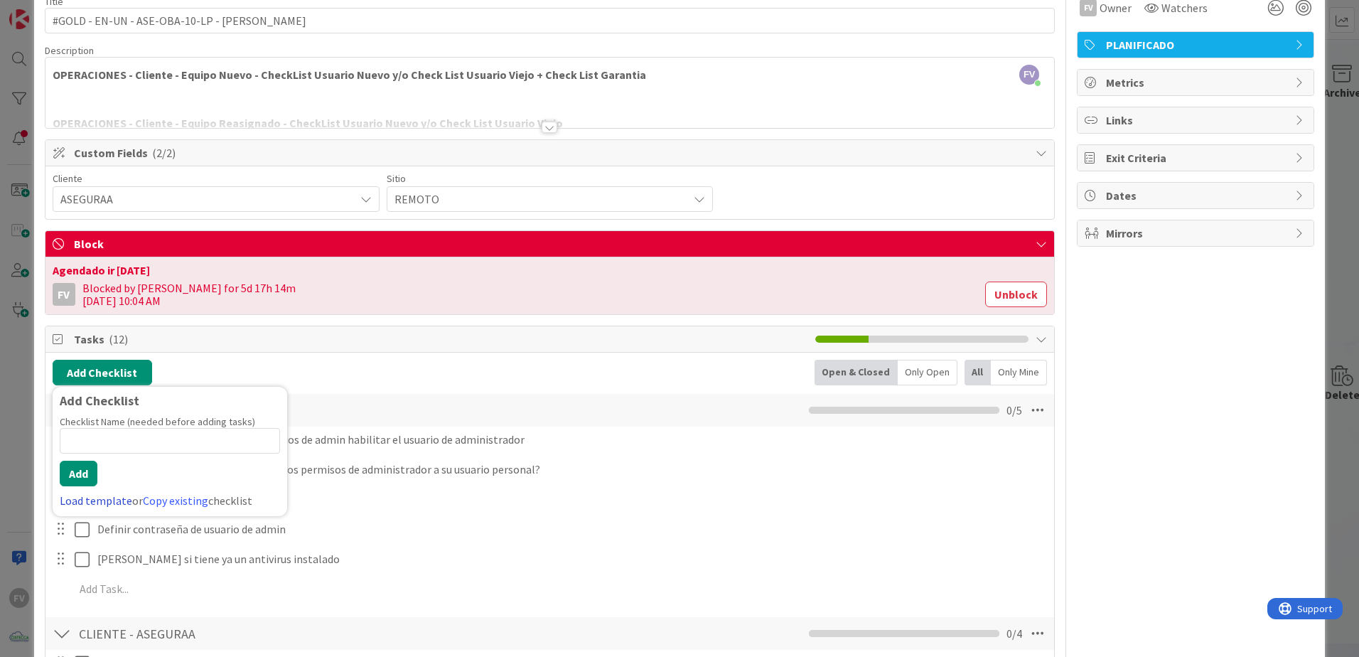
click at [85, 505] on link "Load template" at bounding box center [96, 500] width 73 height 14
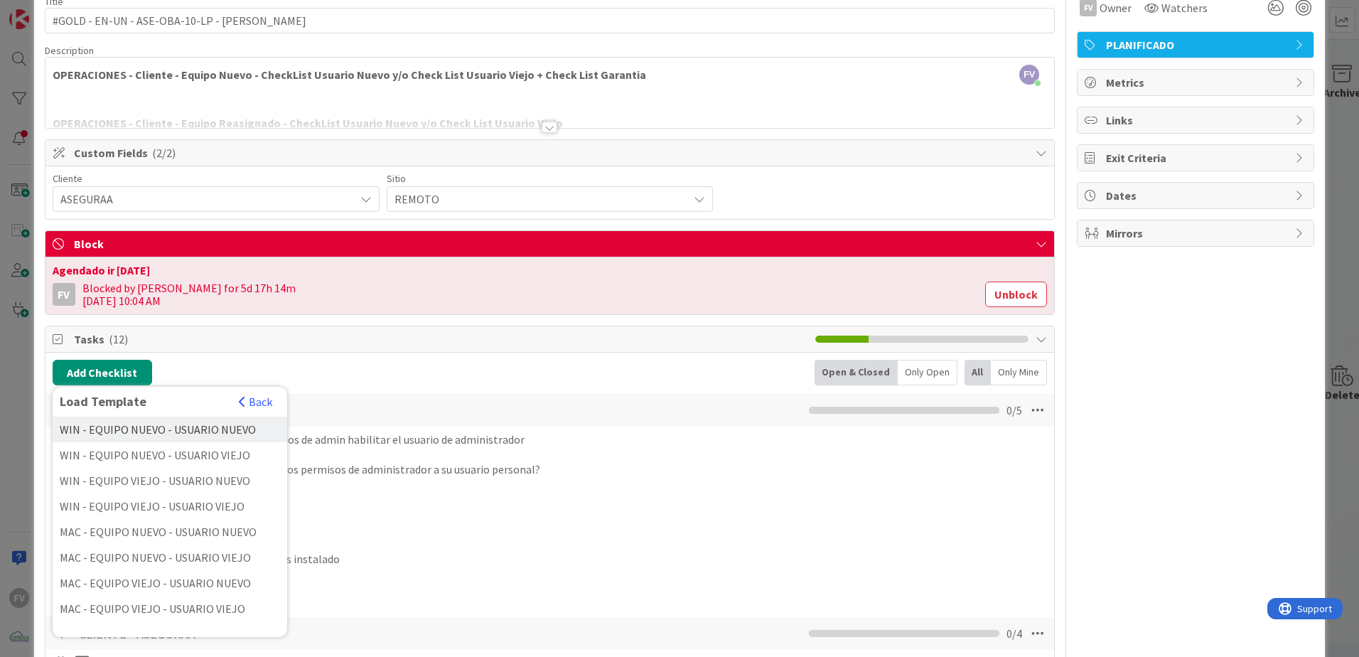
click at [232, 433] on div "WIN - EQUIPO NUEVO - USUARIO NUEVO" at bounding box center [170, 430] width 235 height 26
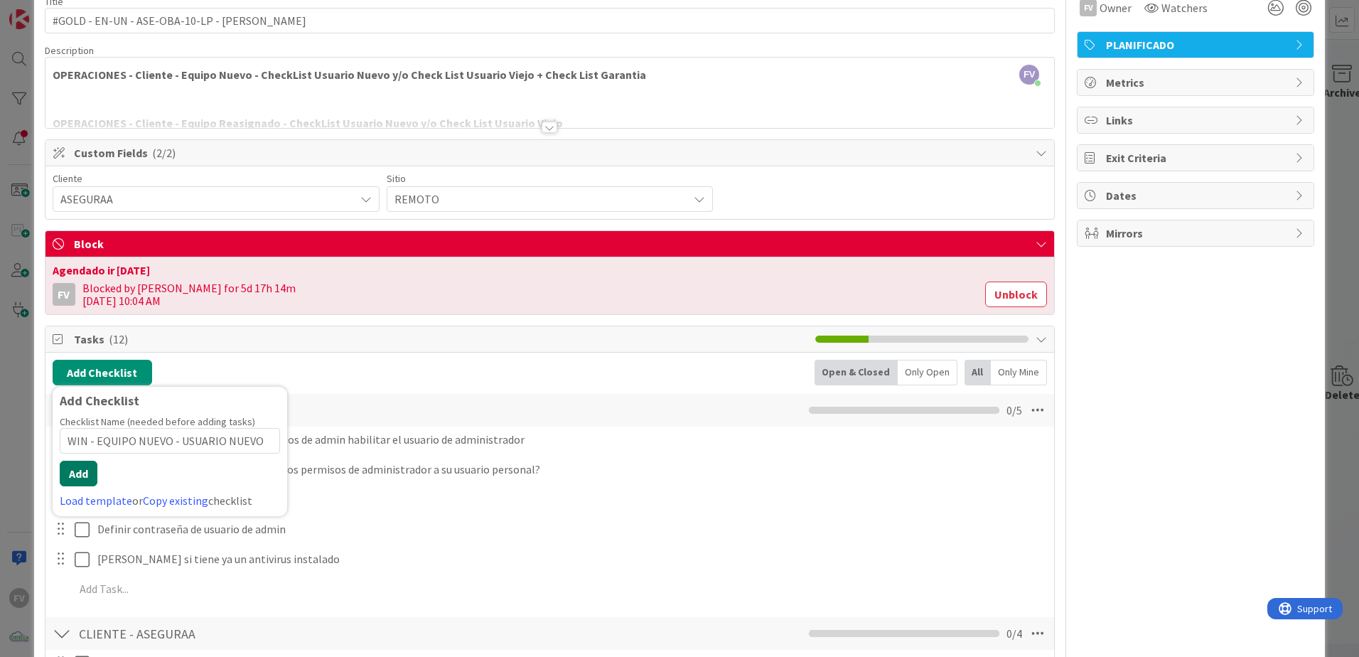
click at [60, 484] on button "Add" at bounding box center [79, 474] width 38 height 26
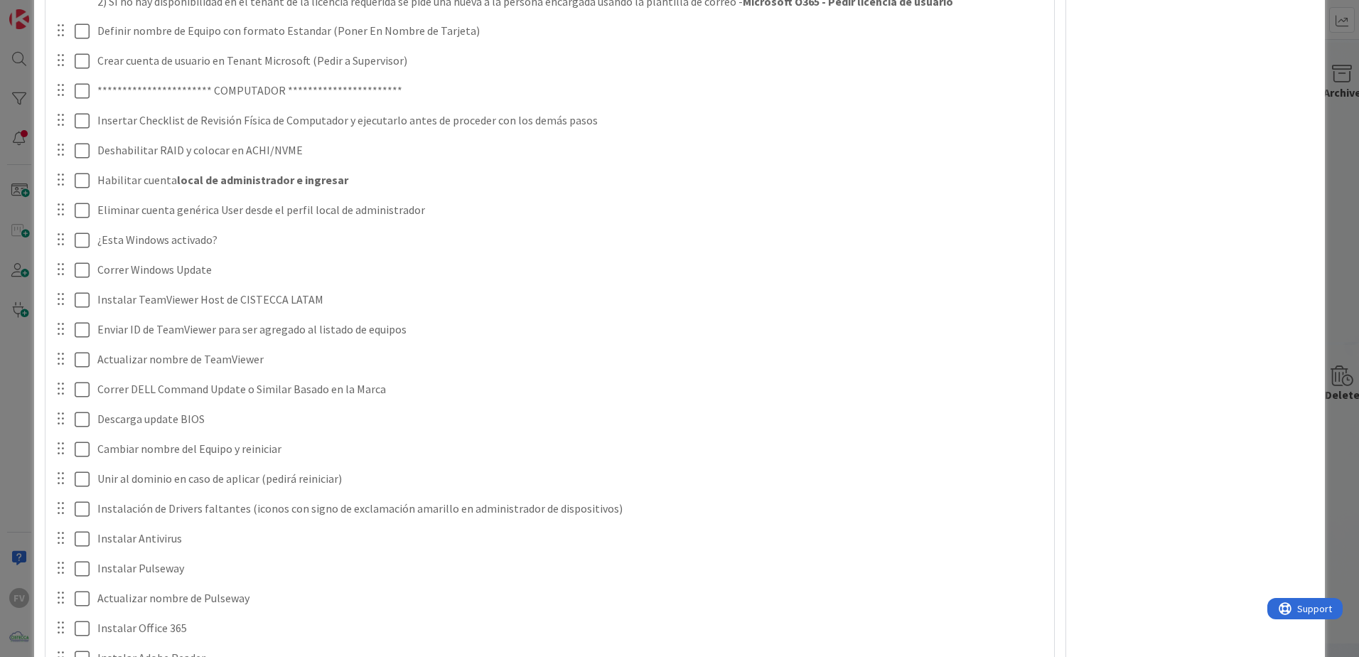
scroll to position [275, 0]
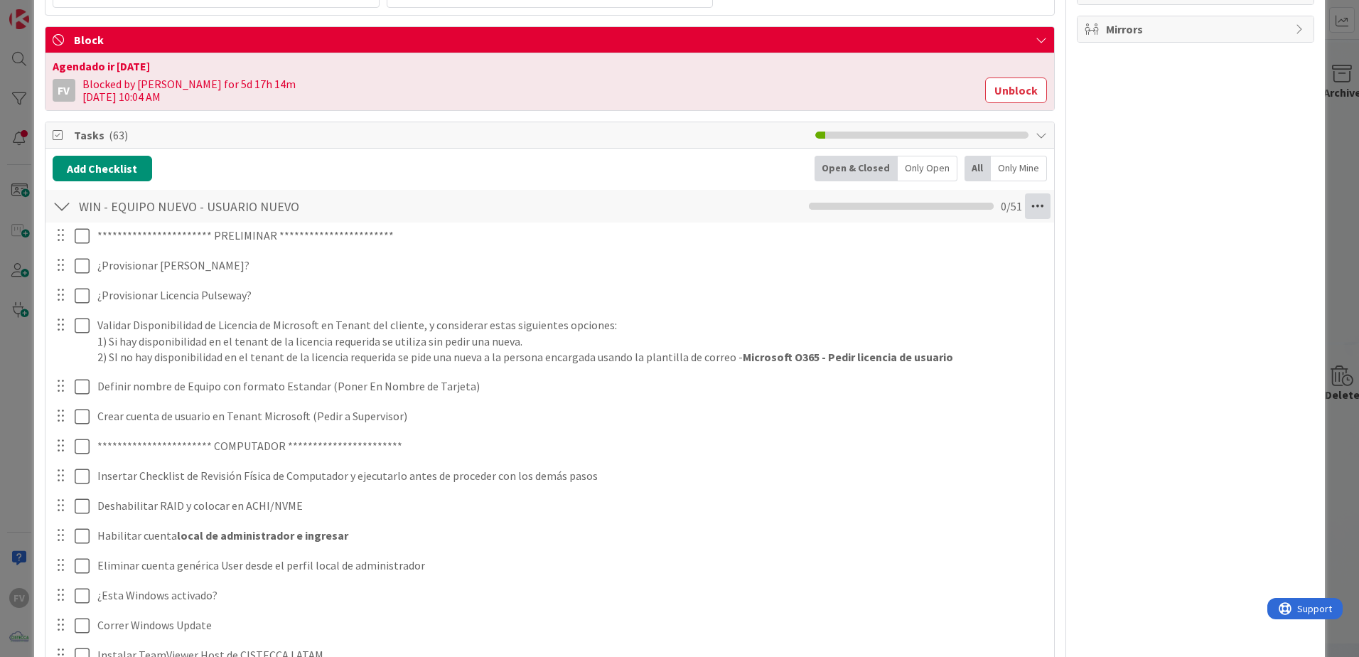
click at [1025, 195] on icon at bounding box center [1038, 206] width 26 height 26
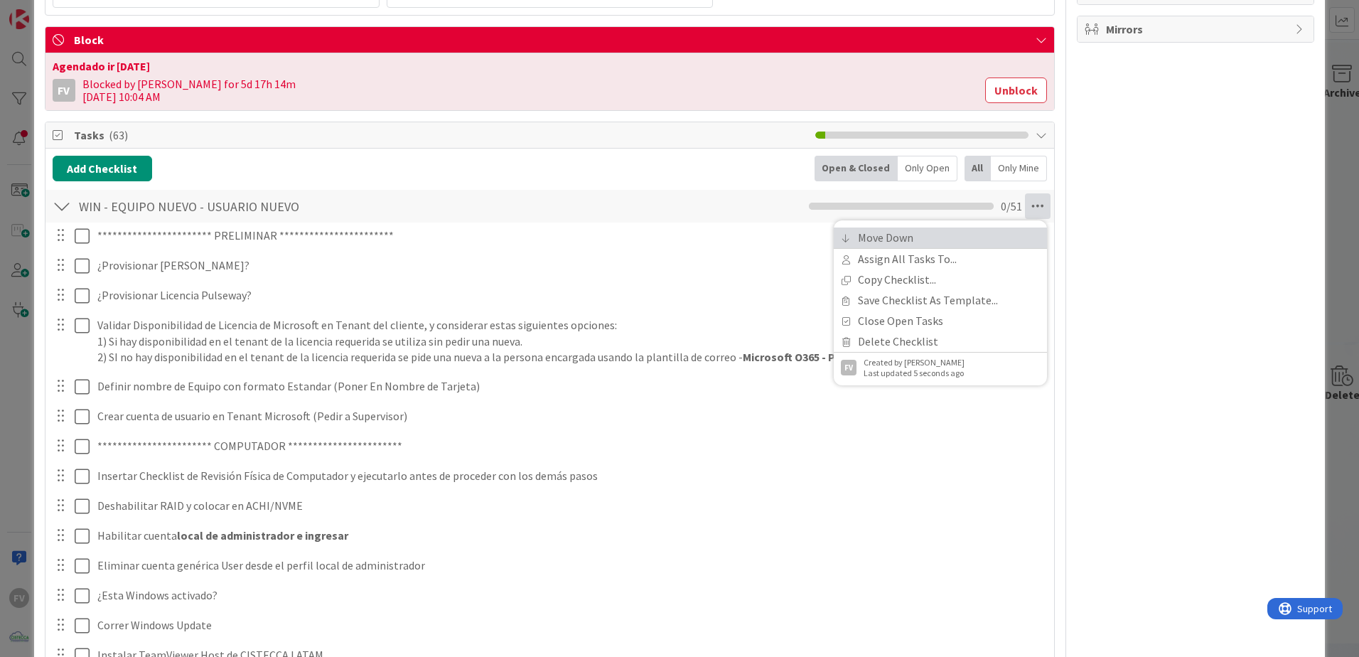
drag, startPoint x: 909, startPoint y: 242, endPoint x: 891, endPoint y: 252, distance: 21.0
click at [909, 242] on link "Move Down" at bounding box center [940, 237] width 213 height 21
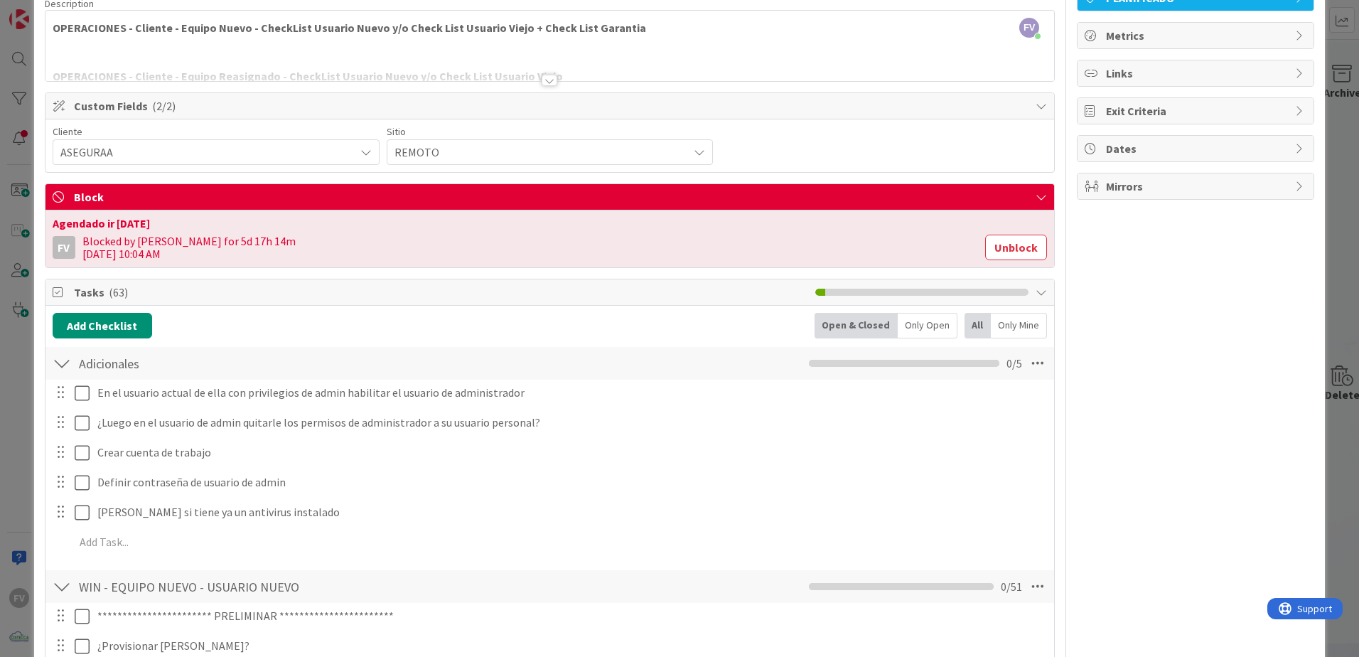
scroll to position [0, 0]
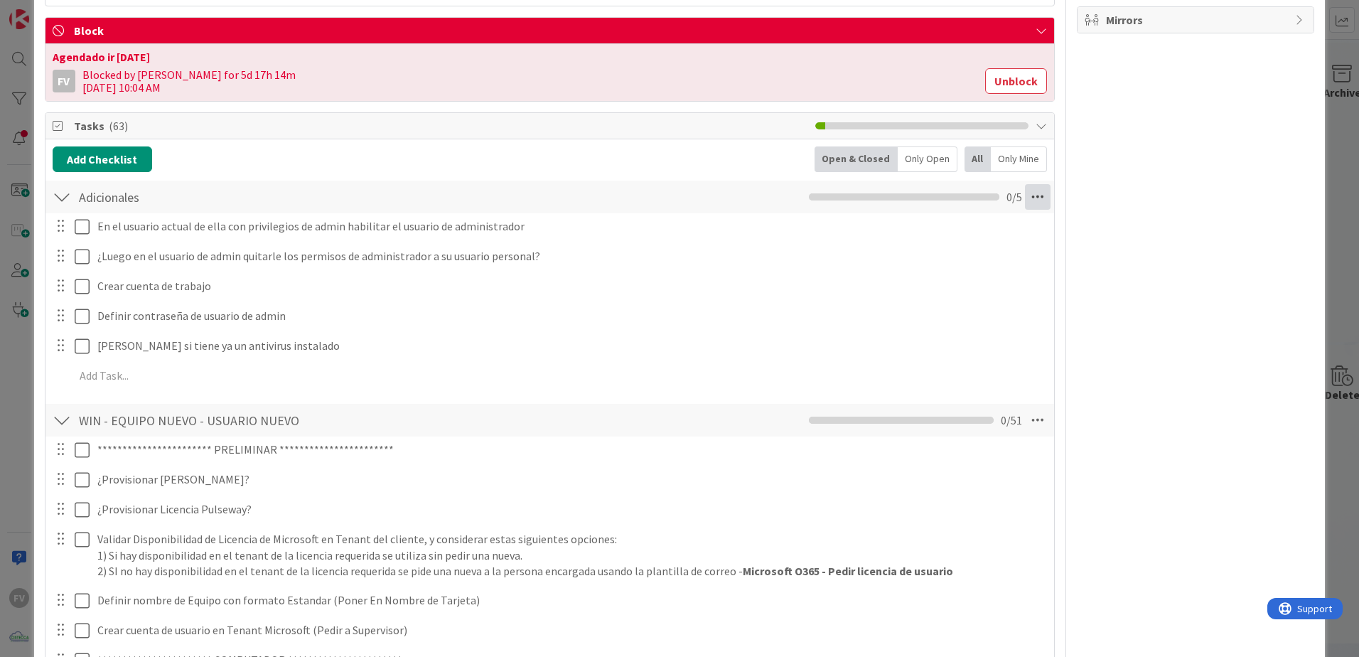
click at [1034, 194] on icon at bounding box center [1038, 197] width 26 height 26
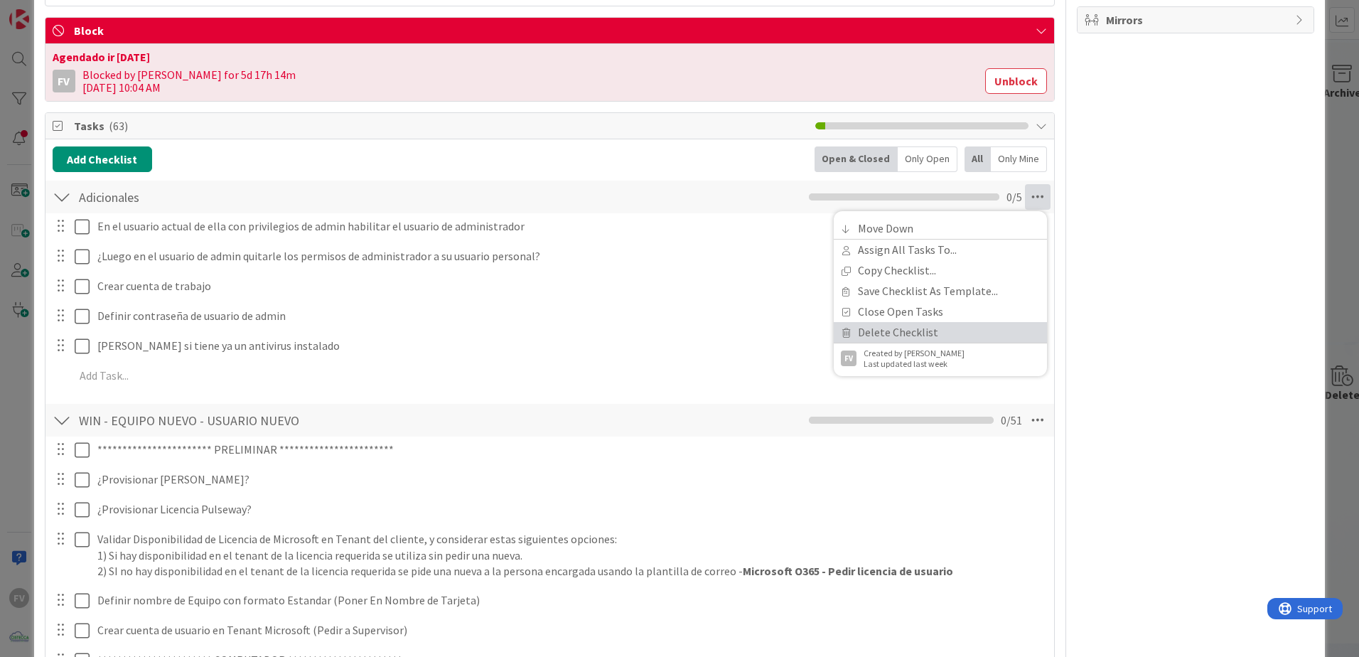
click at [927, 328] on link "Delete Checklist" at bounding box center [940, 332] width 213 height 21
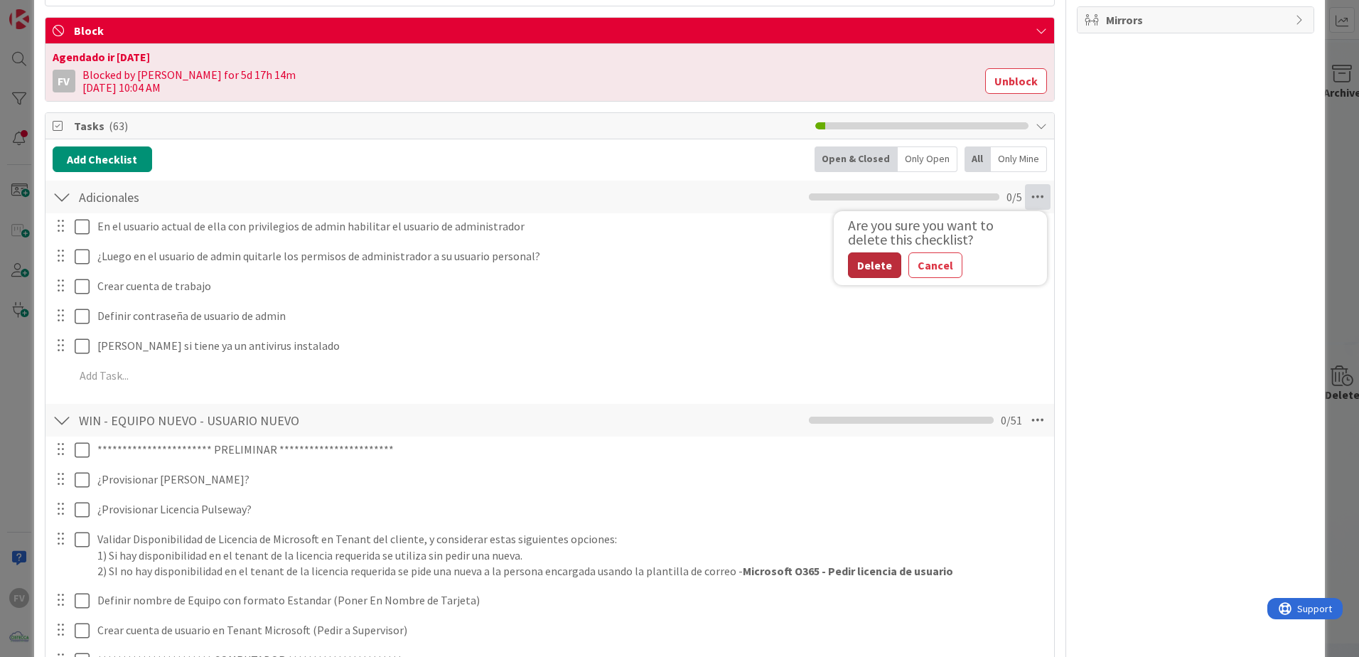
click at [866, 267] on button "Delete" at bounding box center [874, 265] width 53 height 26
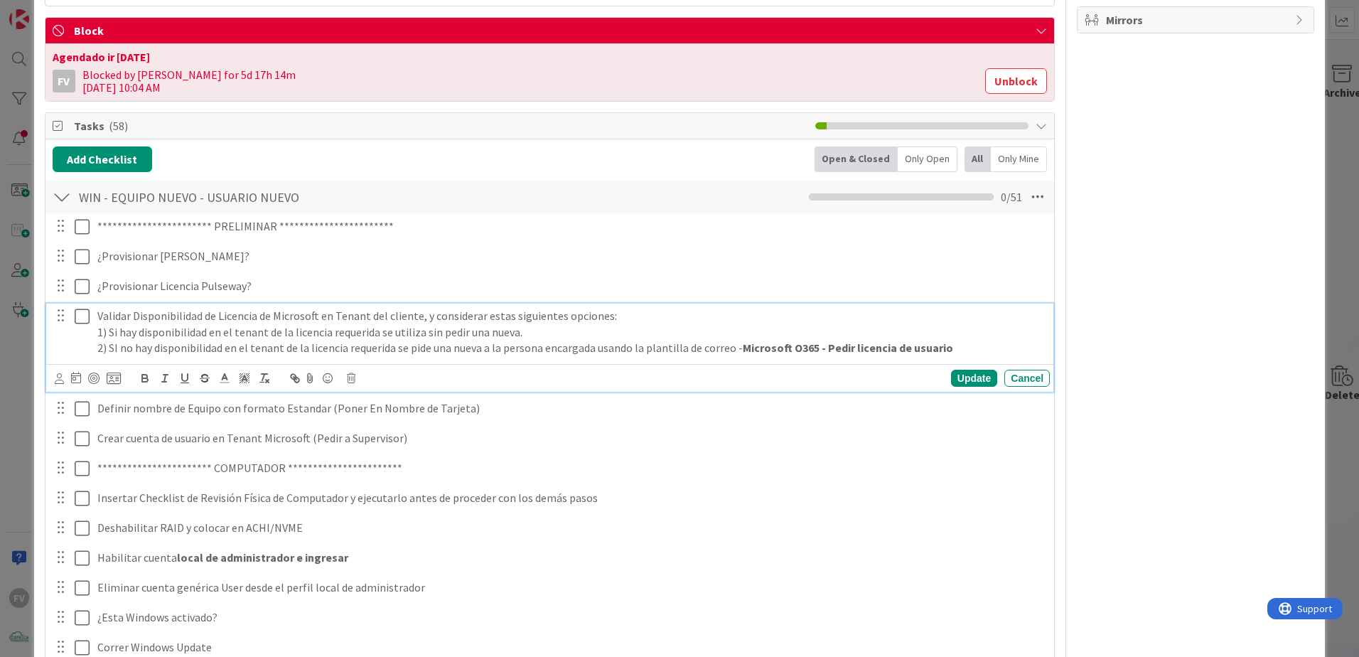
click at [86, 311] on icon at bounding box center [82, 316] width 15 height 17
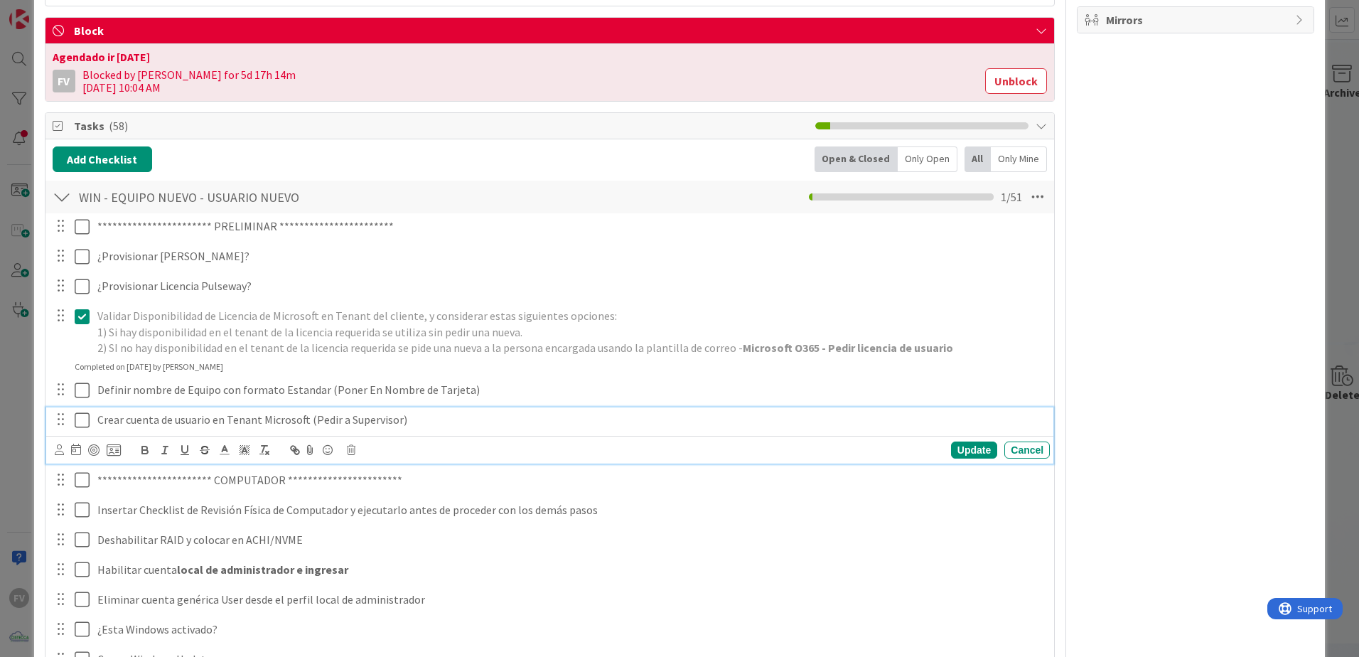
click at [79, 429] on button at bounding box center [83, 420] width 17 height 23
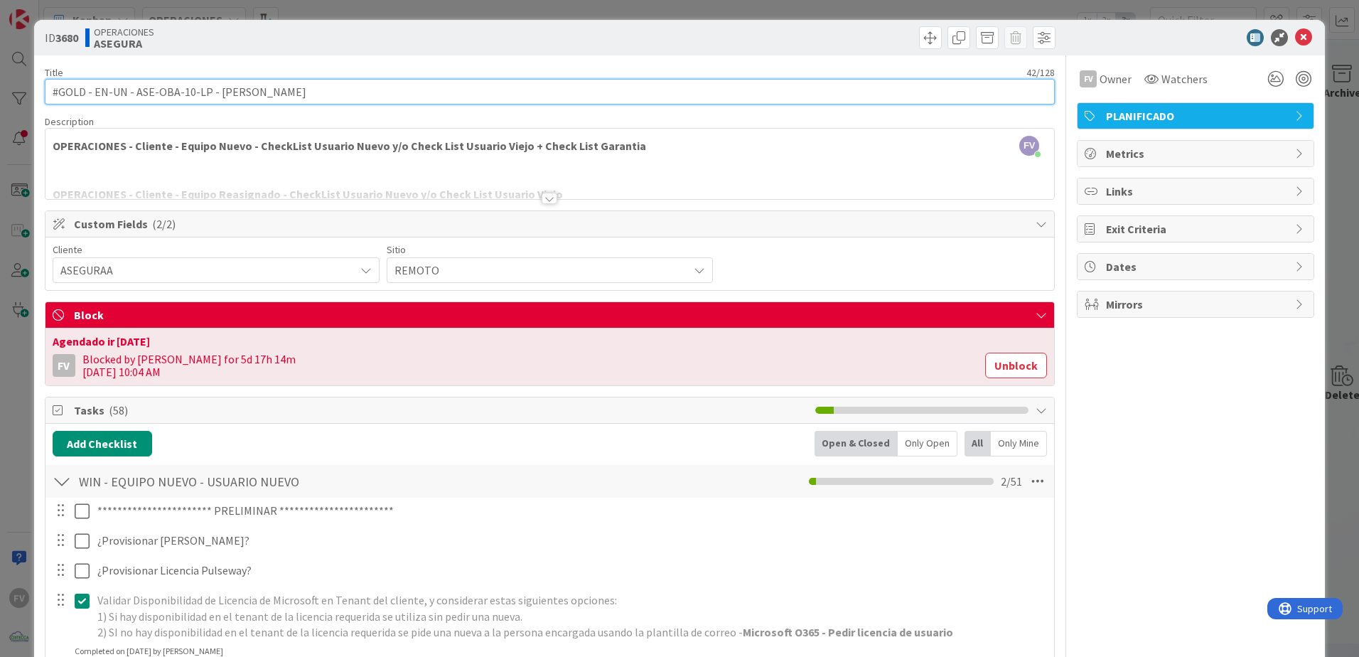
drag, startPoint x: 211, startPoint y: 92, endPoint x: 134, endPoint y: 95, distance: 76.9
click at [134, 95] on input "#GOLD - EN-UN - ASE-OBA-10-LP - [PERSON_NAME]" at bounding box center [550, 92] width 1010 height 26
type input "#GOLD - EN-UN - [PERSON_NAME]"
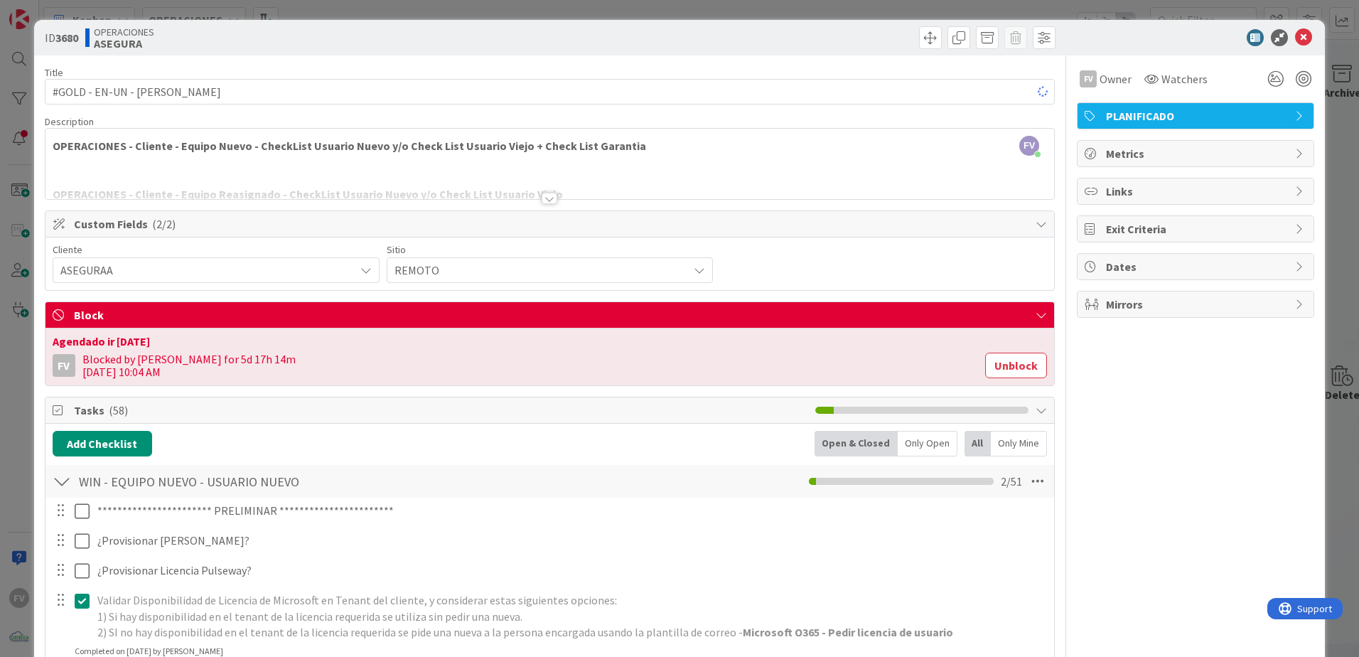
click at [226, 43] on div "OPERACIONES ASEGURA" at bounding box center [315, 37] width 461 height 23
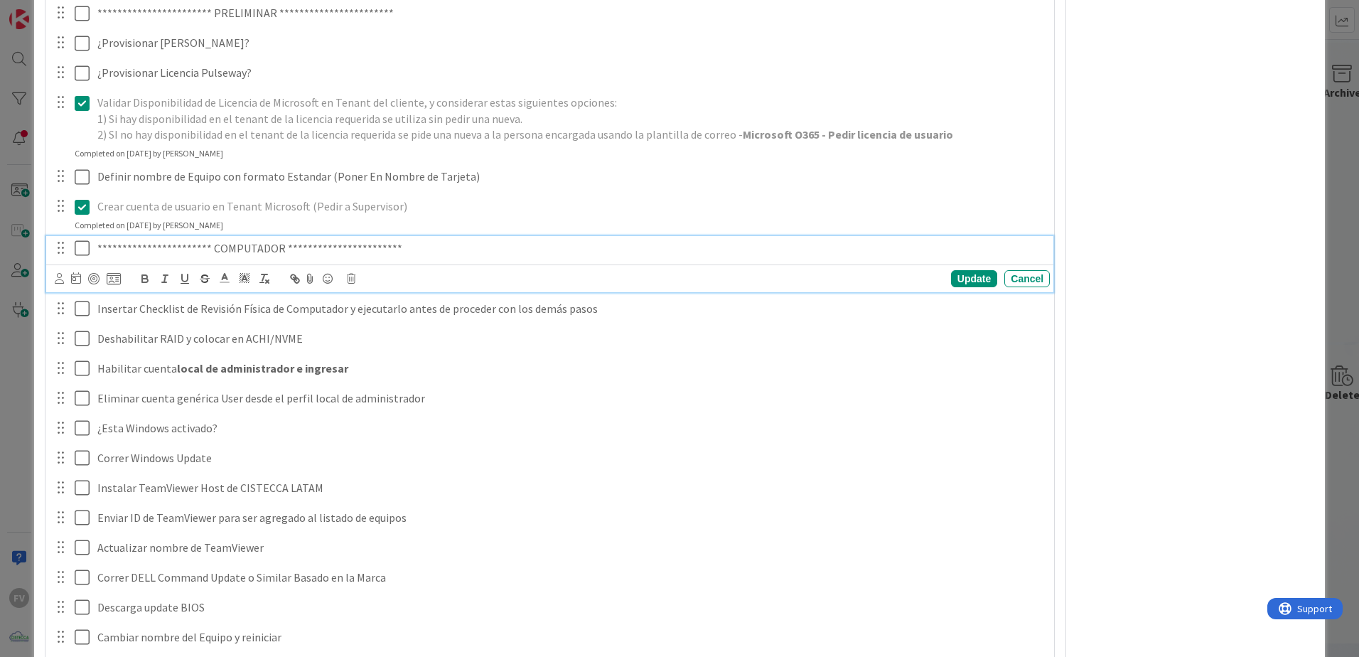
click at [83, 249] on icon at bounding box center [82, 248] width 15 height 17
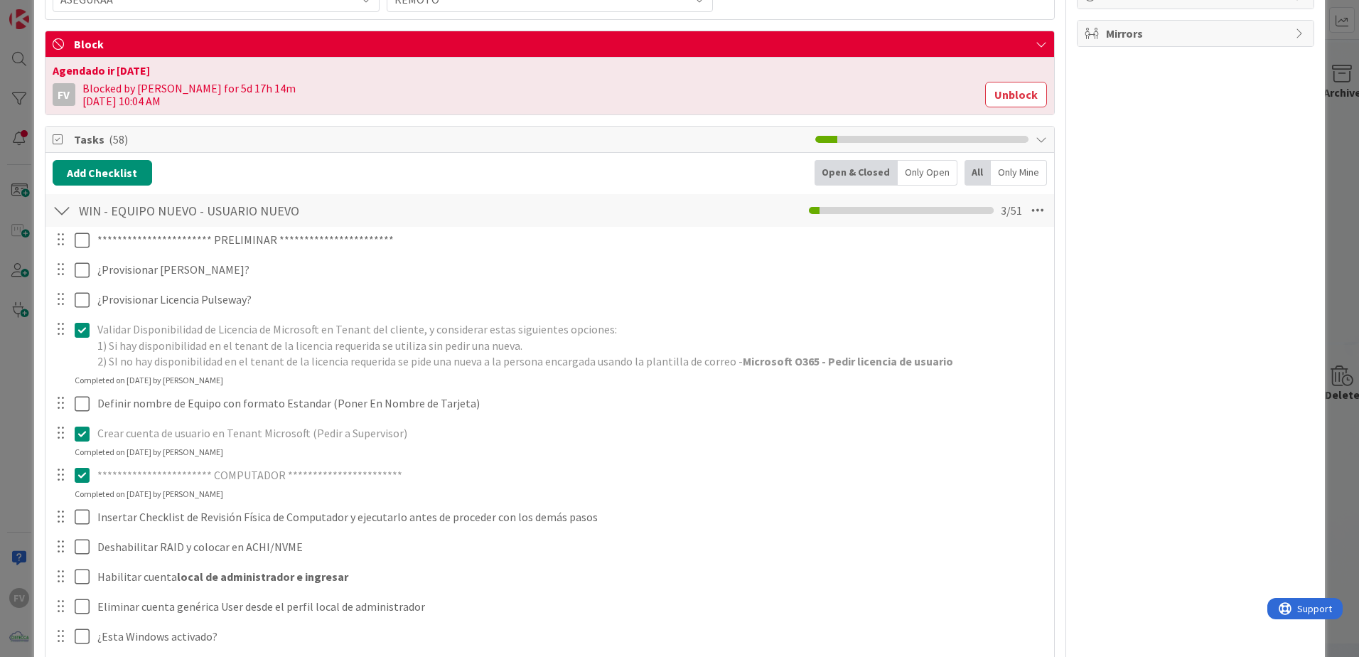
scroll to position [213, 0]
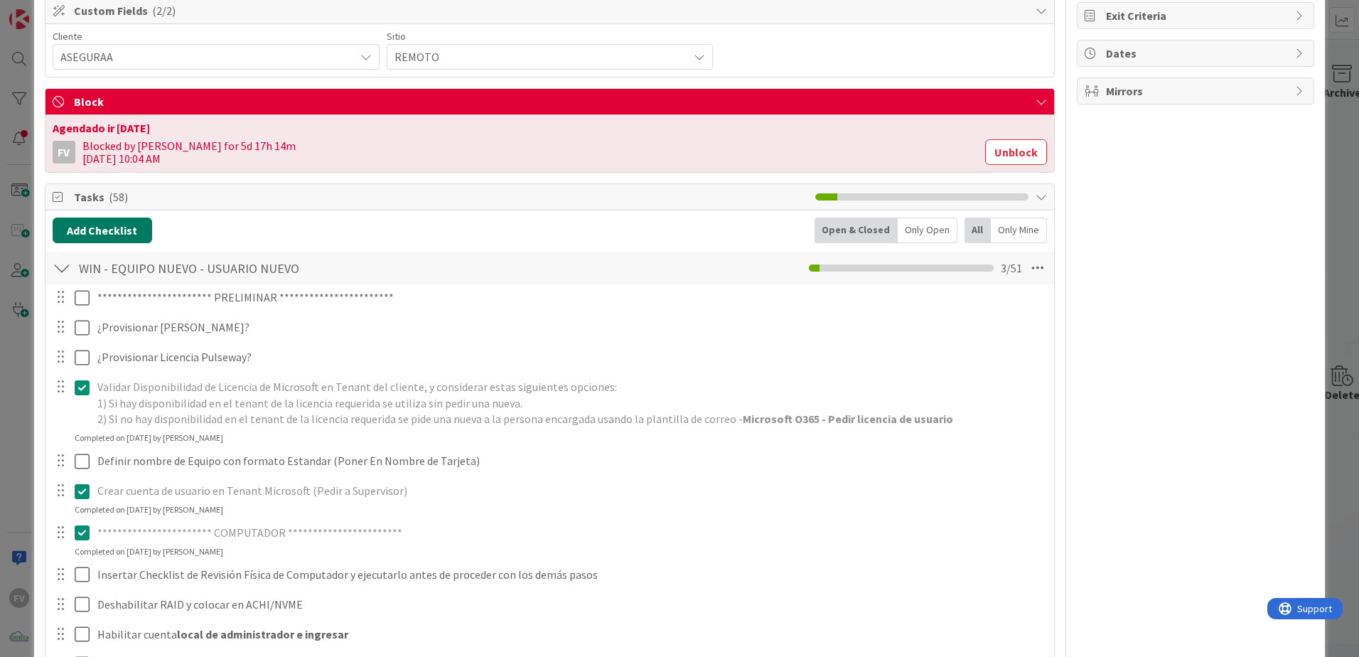
click at [114, 223] on button "Add Checklist" at bounding box center [103, 231] width 100 height 26
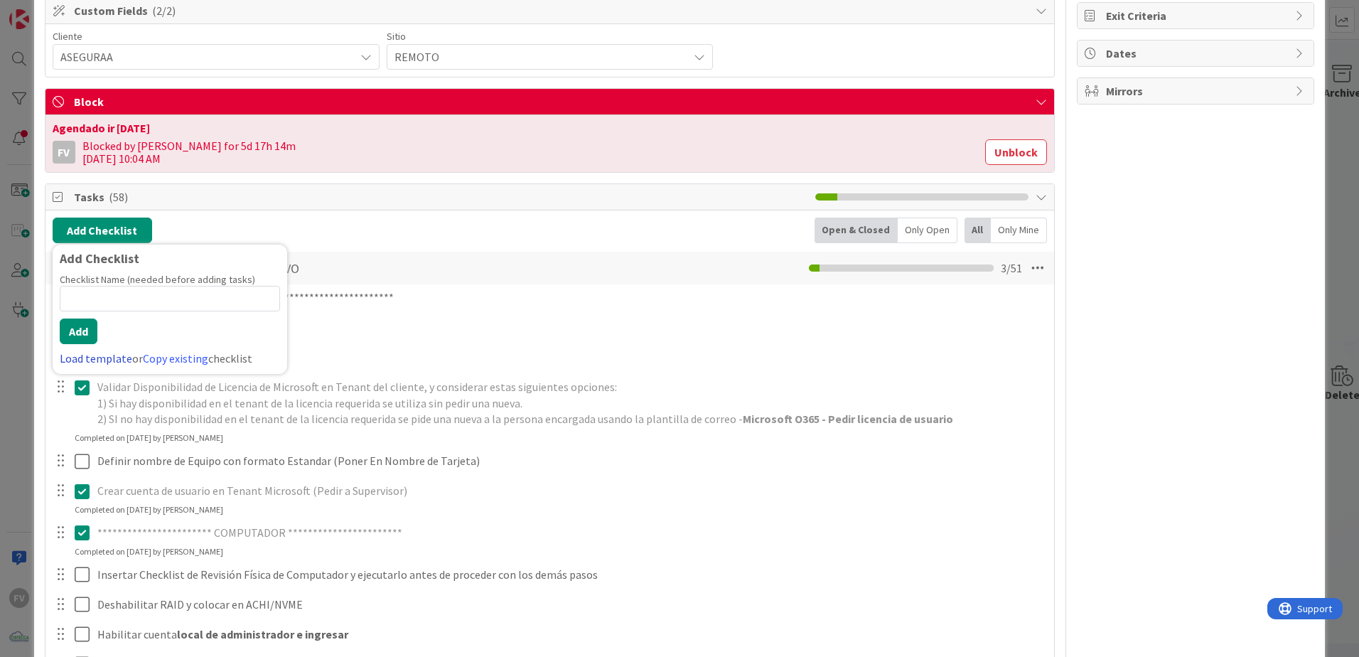
click at [114, 363] on link "Load template" at bounding box center [96, 358] width 73 height 14
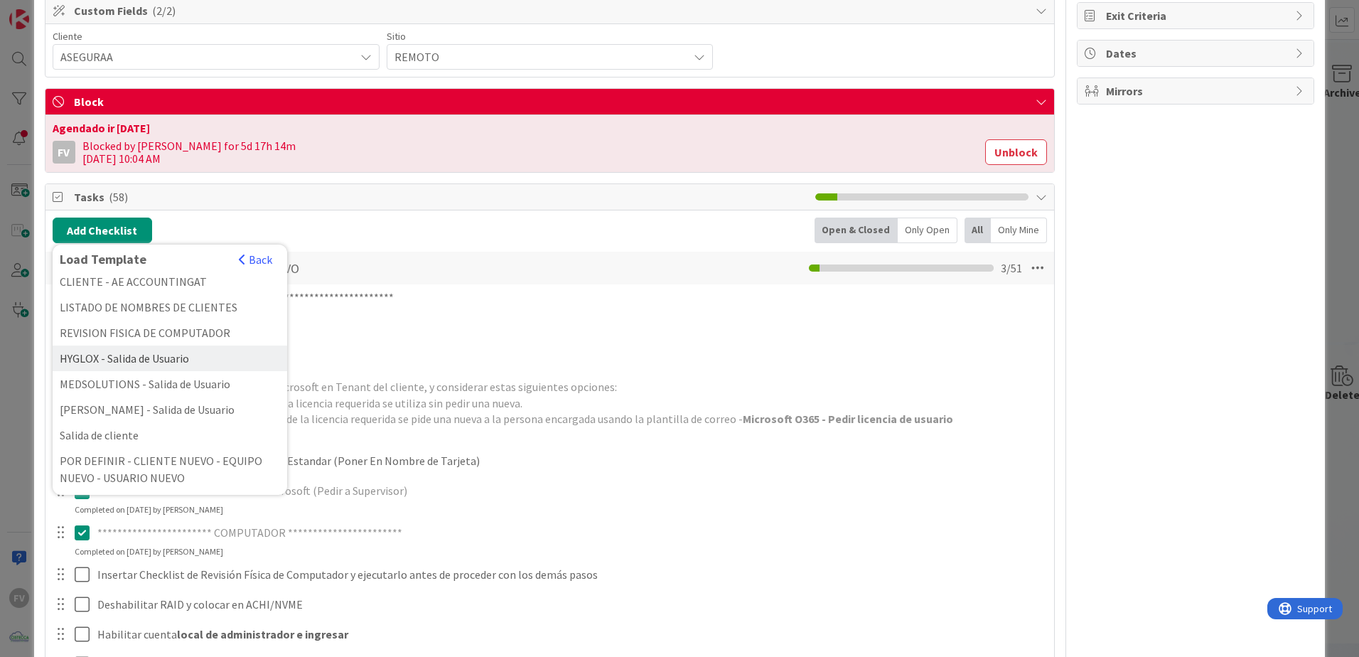
scroll to position [418, 0]
click at [151, 341] on div "REVISION FISICA DE COMPUTADOR" at bounding box center [170, 330] width 235 height 26
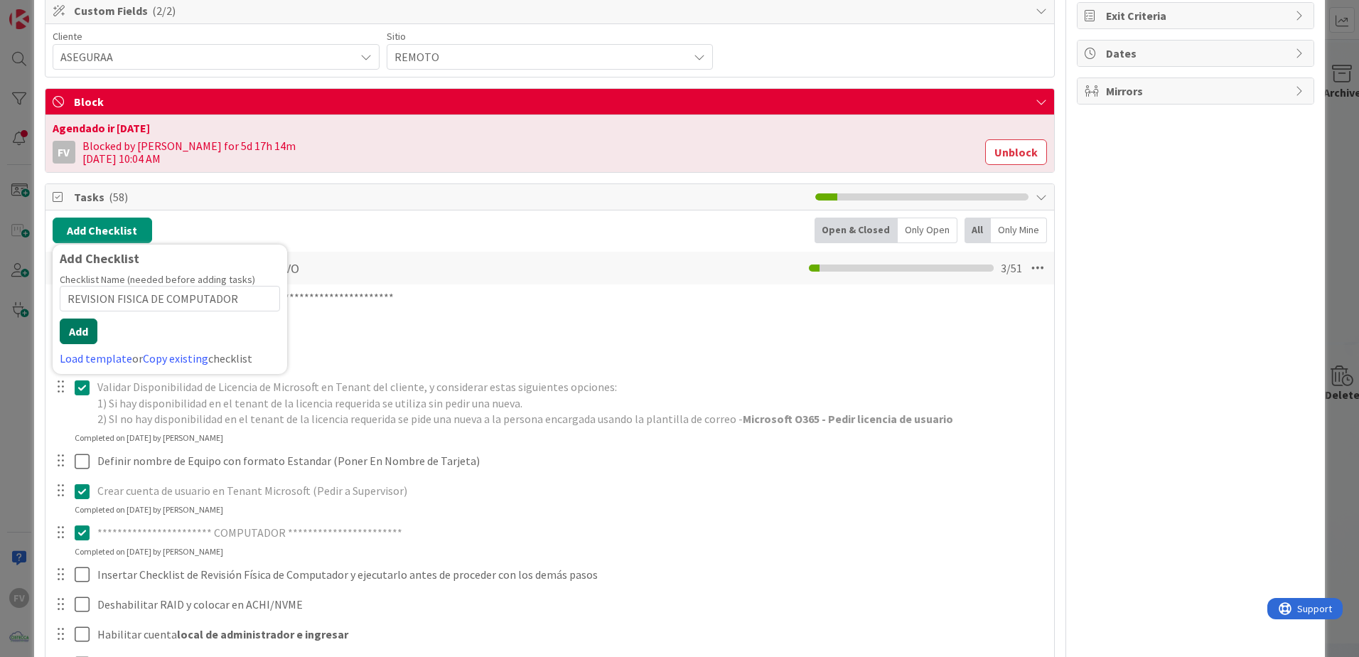
click at [65, 341] on button "Add" at bounding box center [79, 331] width 38 height 26
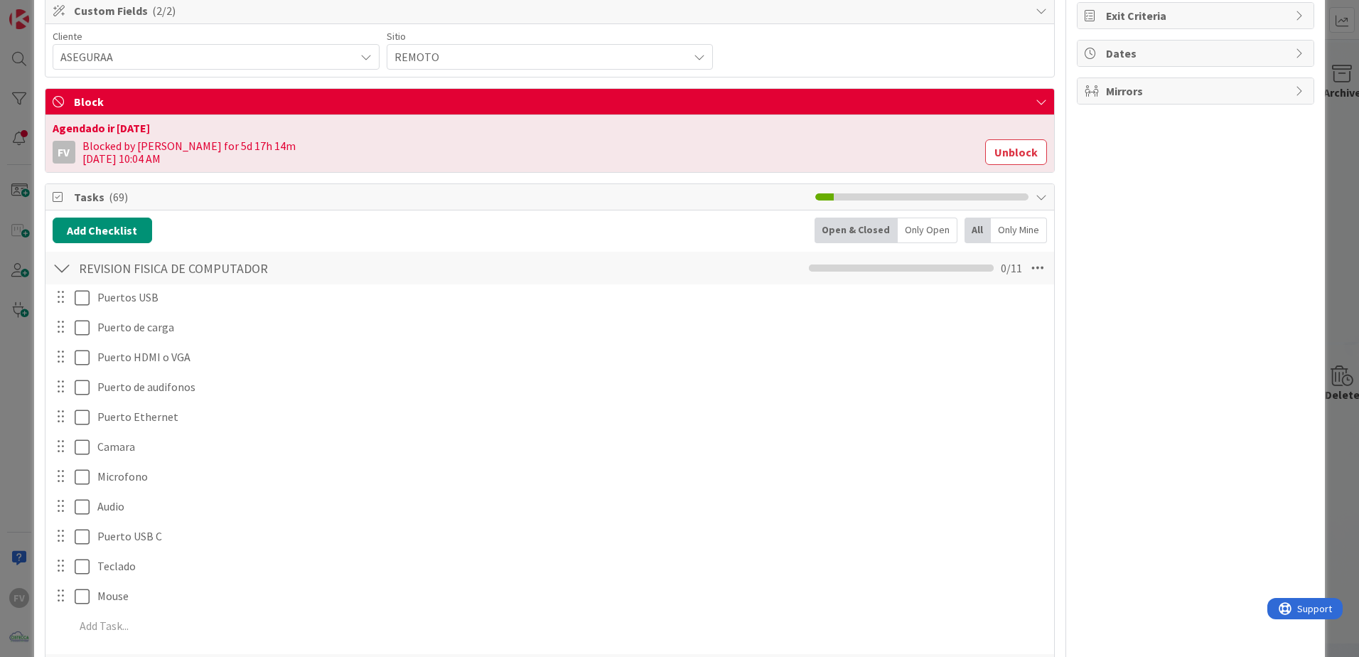
scroll to position [0, 0]
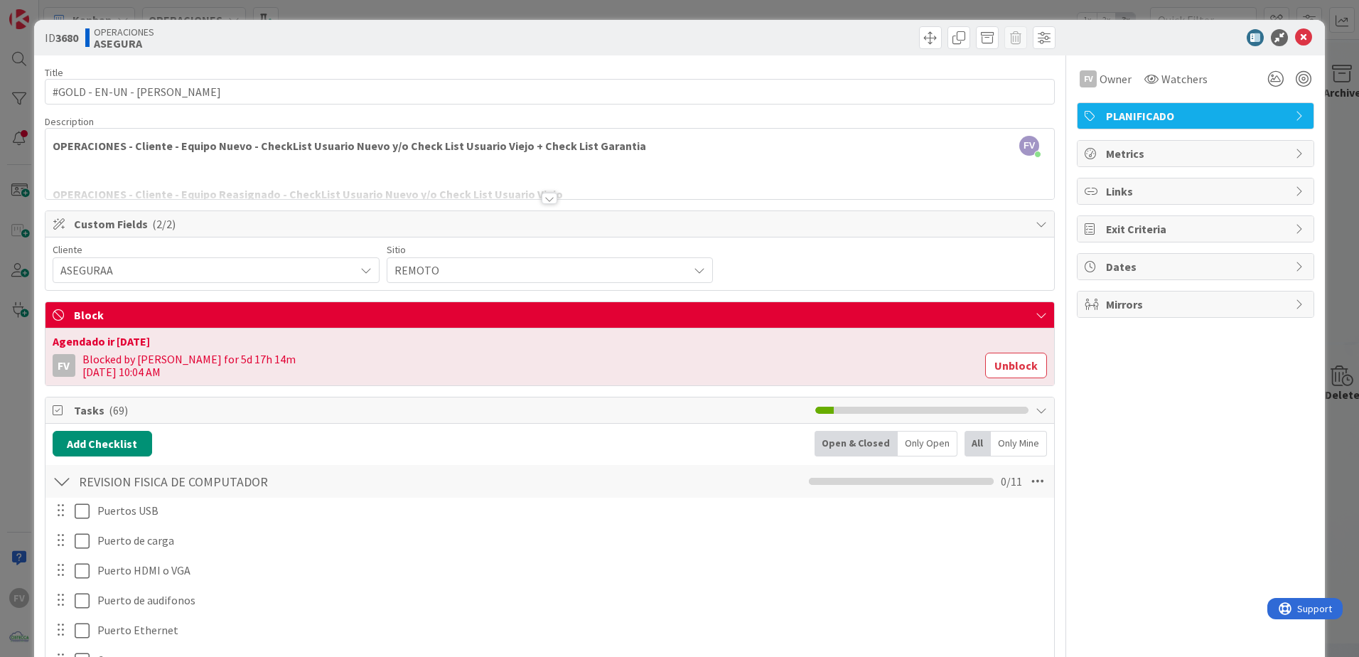
click at [1338, 31] on div "ID 3680 OPERACIONES ASEGURA Title 26 / 128 #GOLD - EN-UN - [PERSON_NAME] Descri…" at bounding box center [679, 328] width 1359 height 657
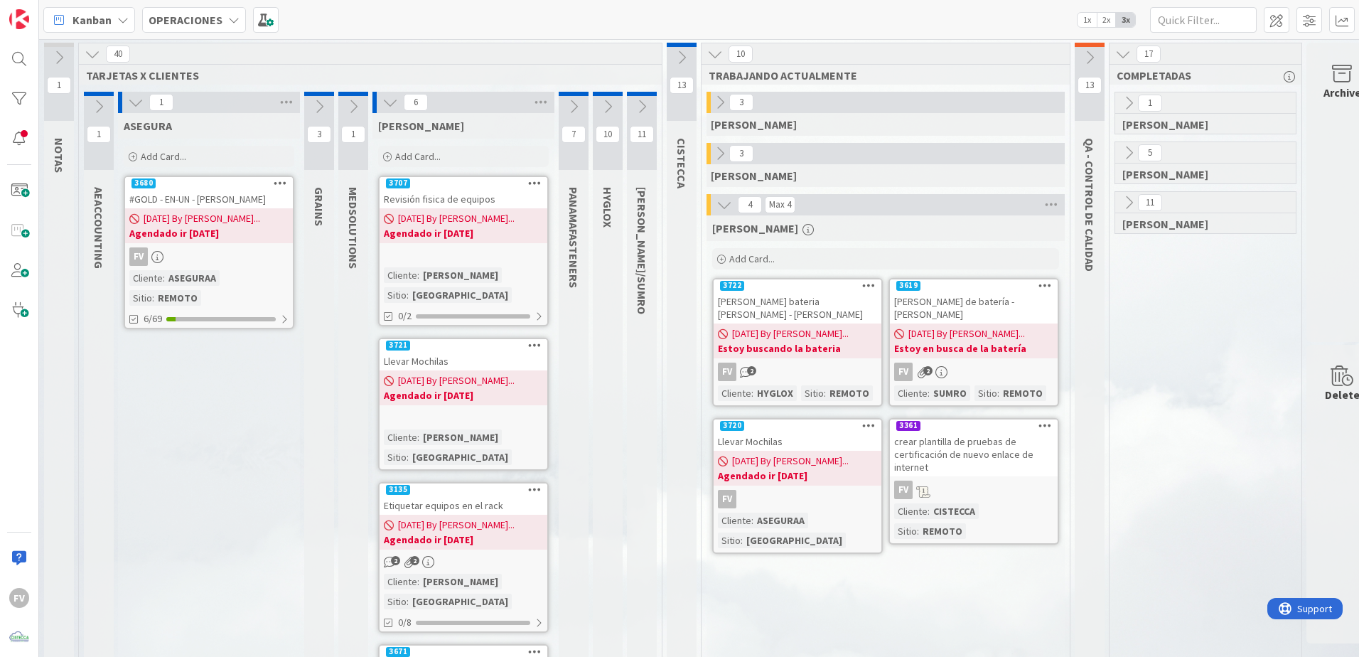
click at [139, 107] on icon at bounding box center [136, 103] width 16 height 16
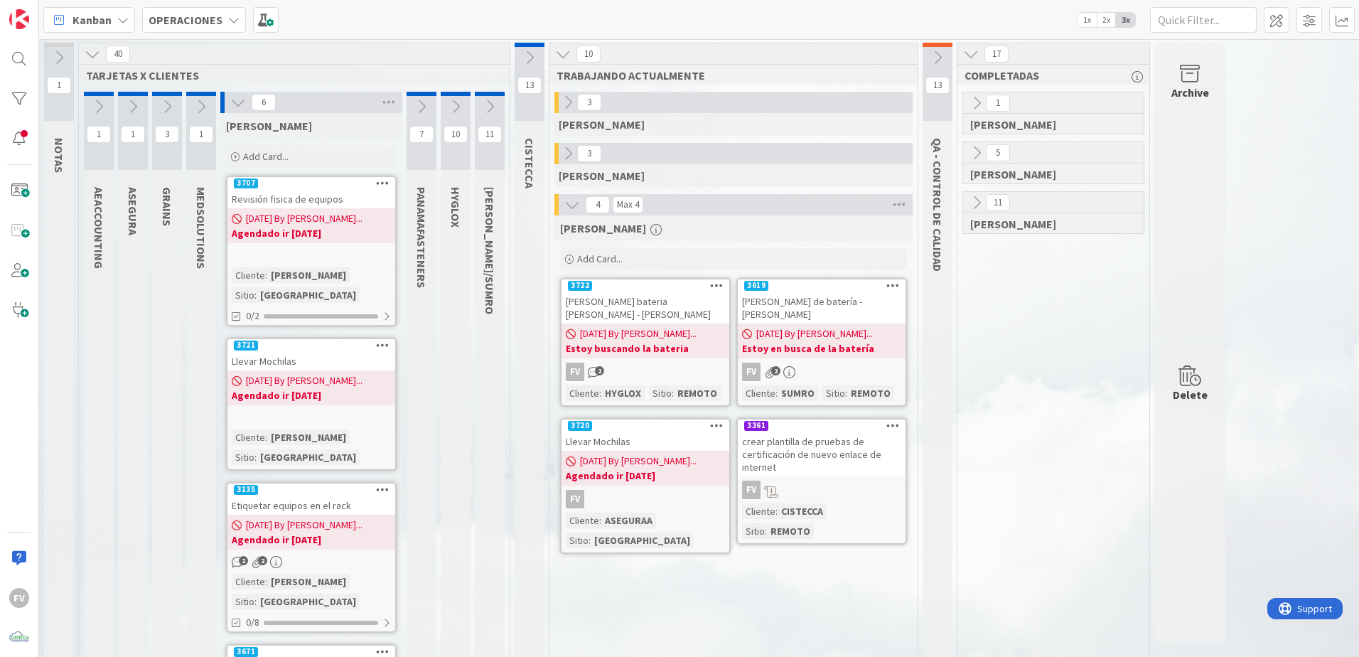
click at [240, 109] on icon at bounding box center [238, 103] width 16 height 16
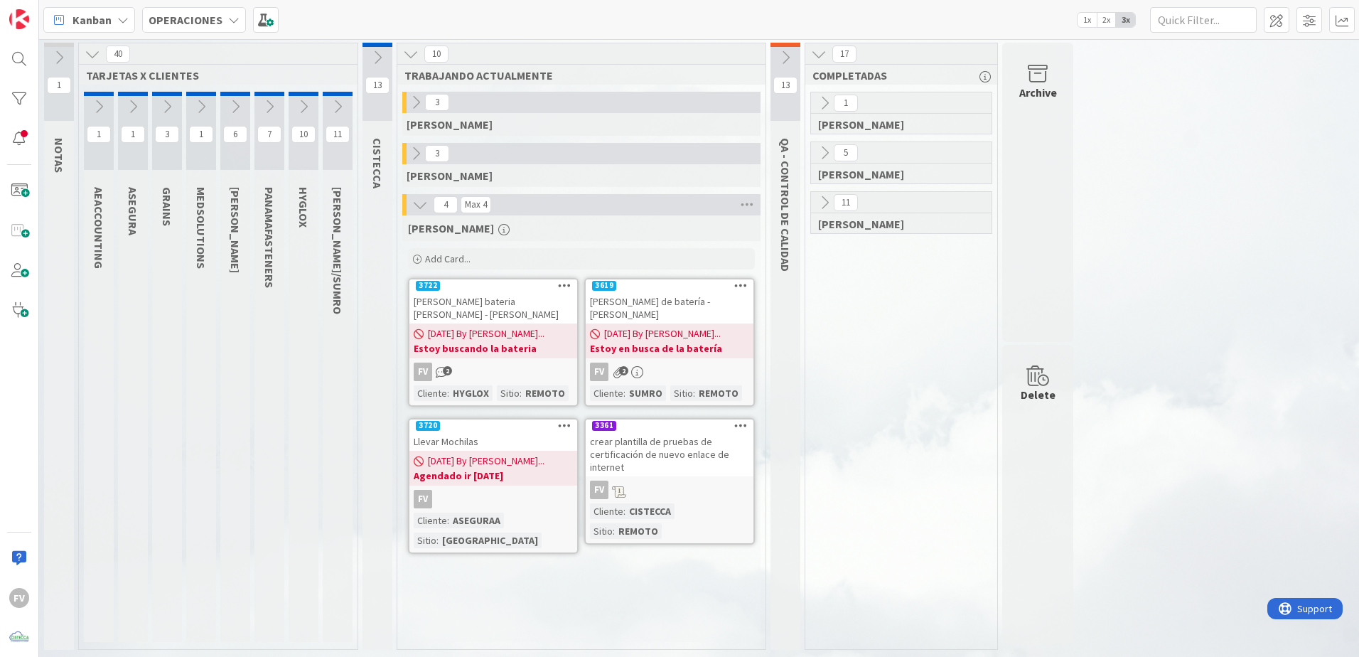
click at [513, 345] on div "[DATE] By [PERSON_NAME]... Estoy buscando la bateria" at bounding box center [493, 340] width 168 height 35
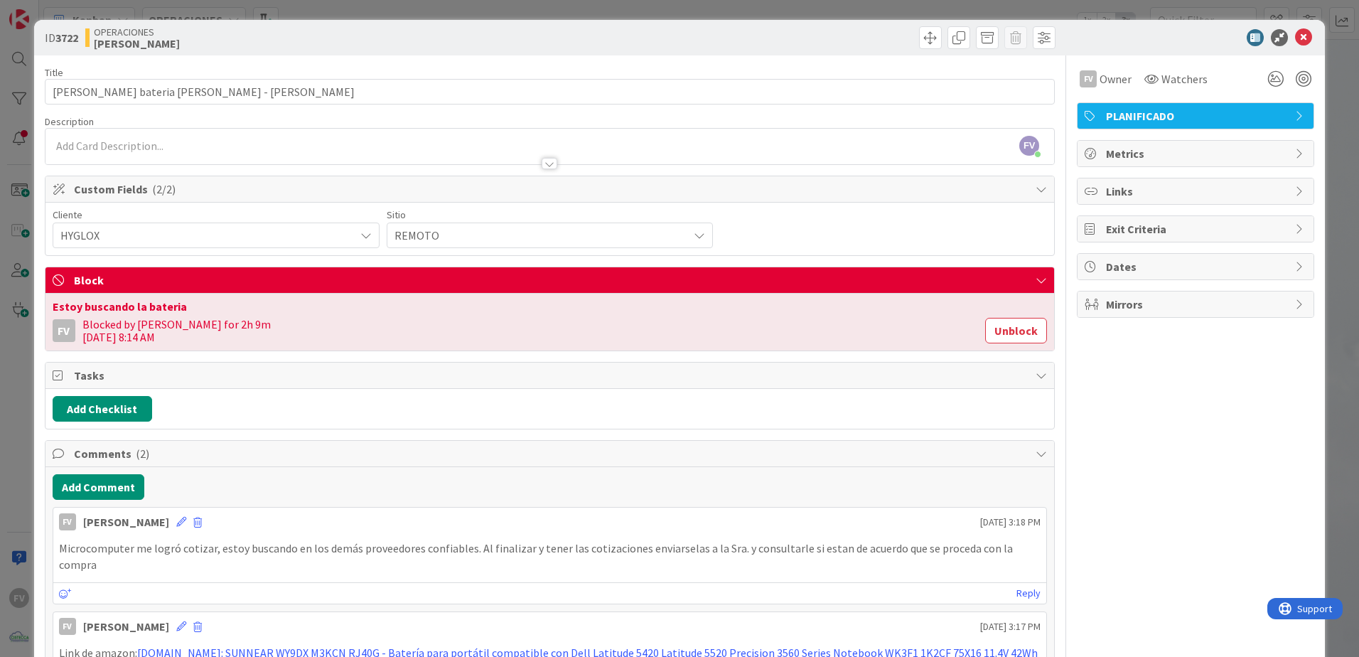
click at [17, 247] on div "ID 3722 OPERACIONES [PERSON_NAME] Title 34 / 128 Cotizacion bateria [PERSON_NAM…" at bounding box center [679, 328] width 1359 height 657
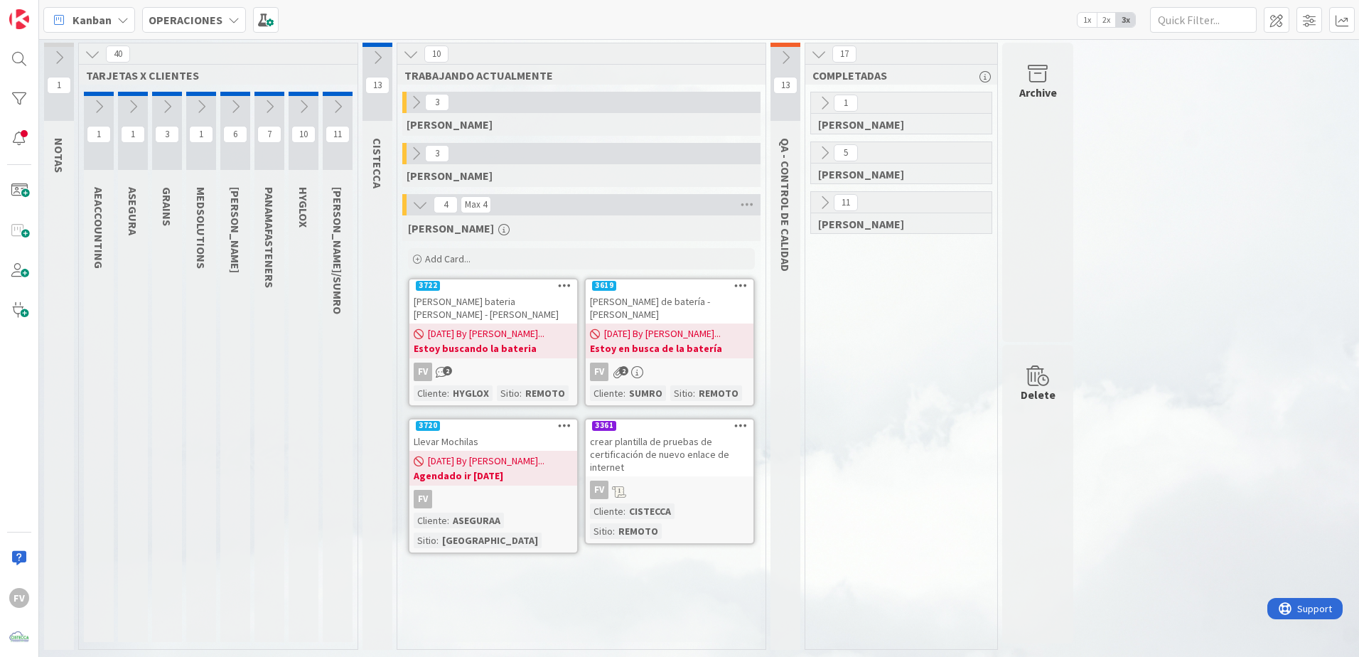
click at [719, 323] on div "[DATE] By [PERSON_NAME]... Estoy en busca de la batería" at bounding box center [670, 340] width 168 height 35
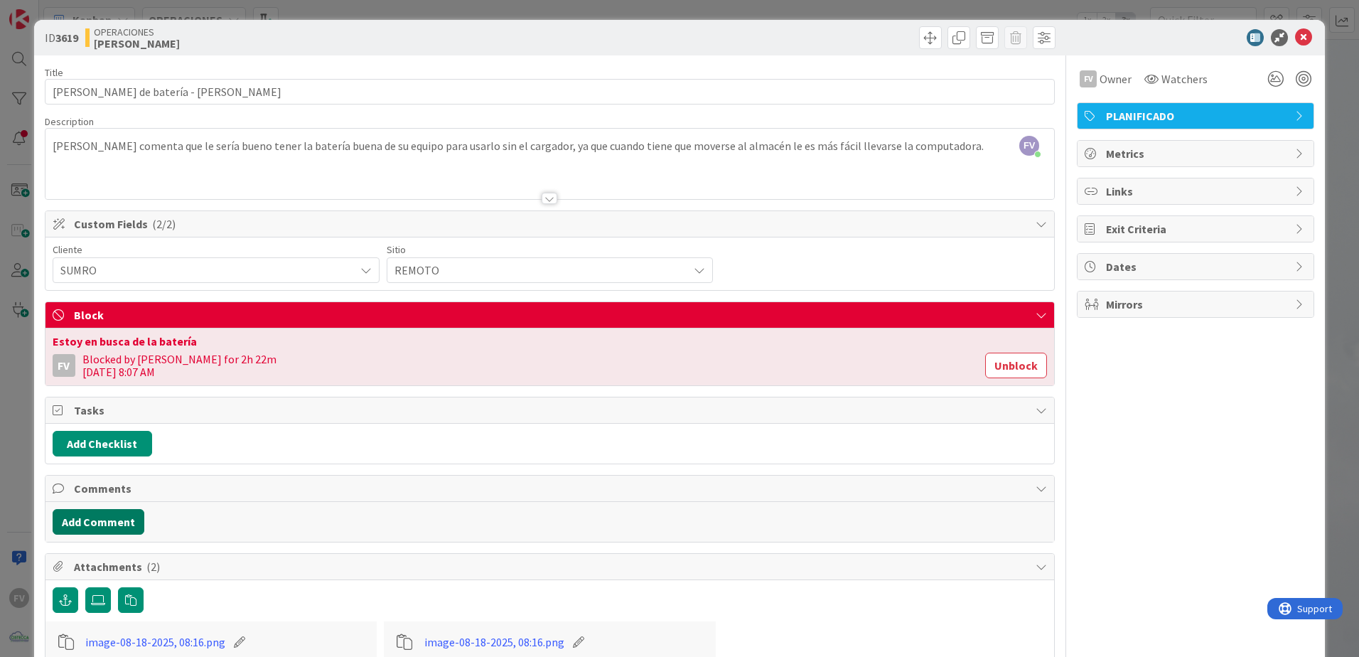
click at [107, 513] on button "Add Comment" at bounding box center [99, 522] width 92 height 26
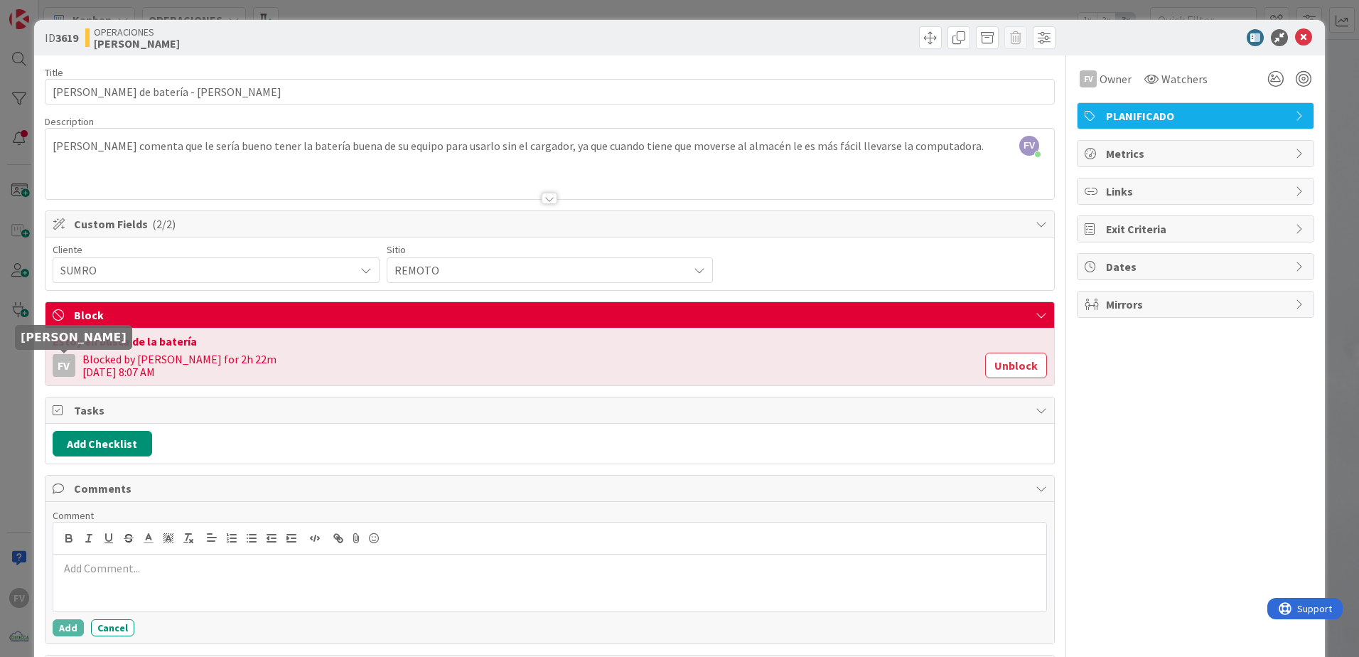
click at [31, 313] on div "ID 3619 OPERACIONES [PERSON_NAME] Title 36 / 128 Cambio de batería - [PERSON_NA…" at bounding box center [679, 328] width 1359 height 657
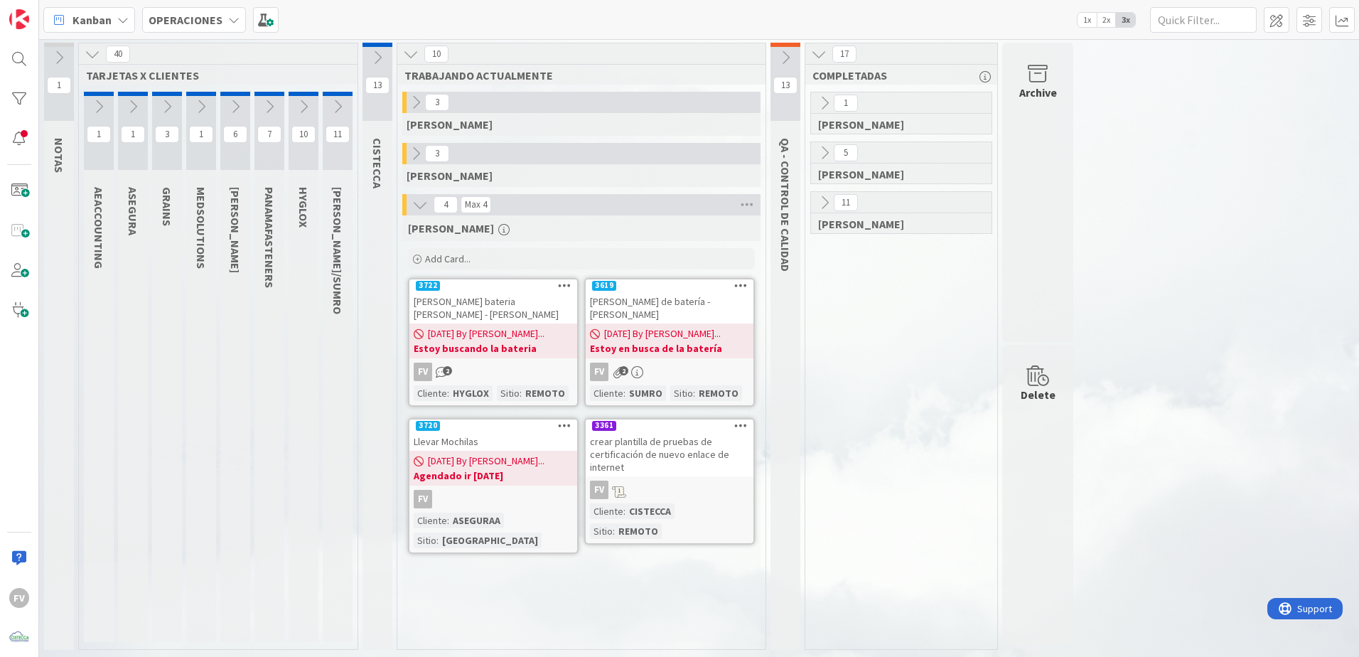
click at [655, 535] on div "[PERSON_NAME] Add Card... 3619 [PERSON_NAME] de batería - [PERSON_NAME] [DATE] …" at bounding box center [581, 428] width 358 height 427
click at [636, 466] on link "3361 crear plantilla de pruebas de certificación de nuevo enlace de internet FV…" at bounding box center [669, 481] width 171 height 127
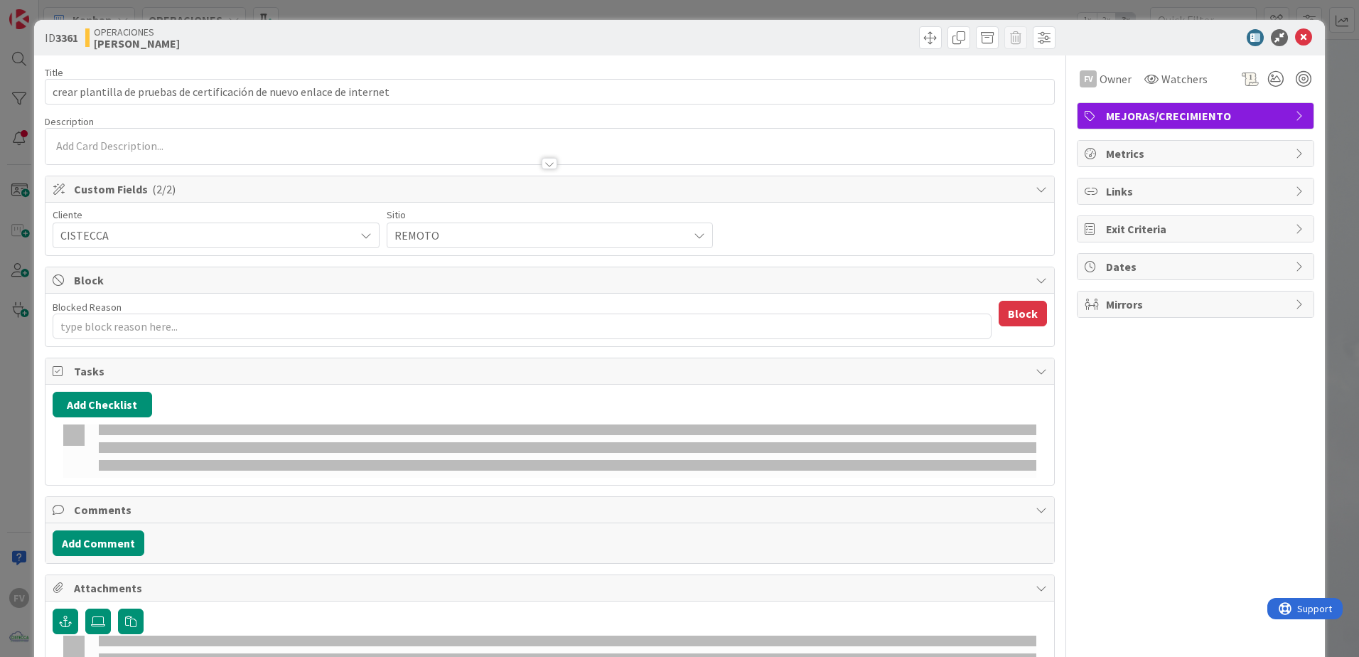
type textarea "x"
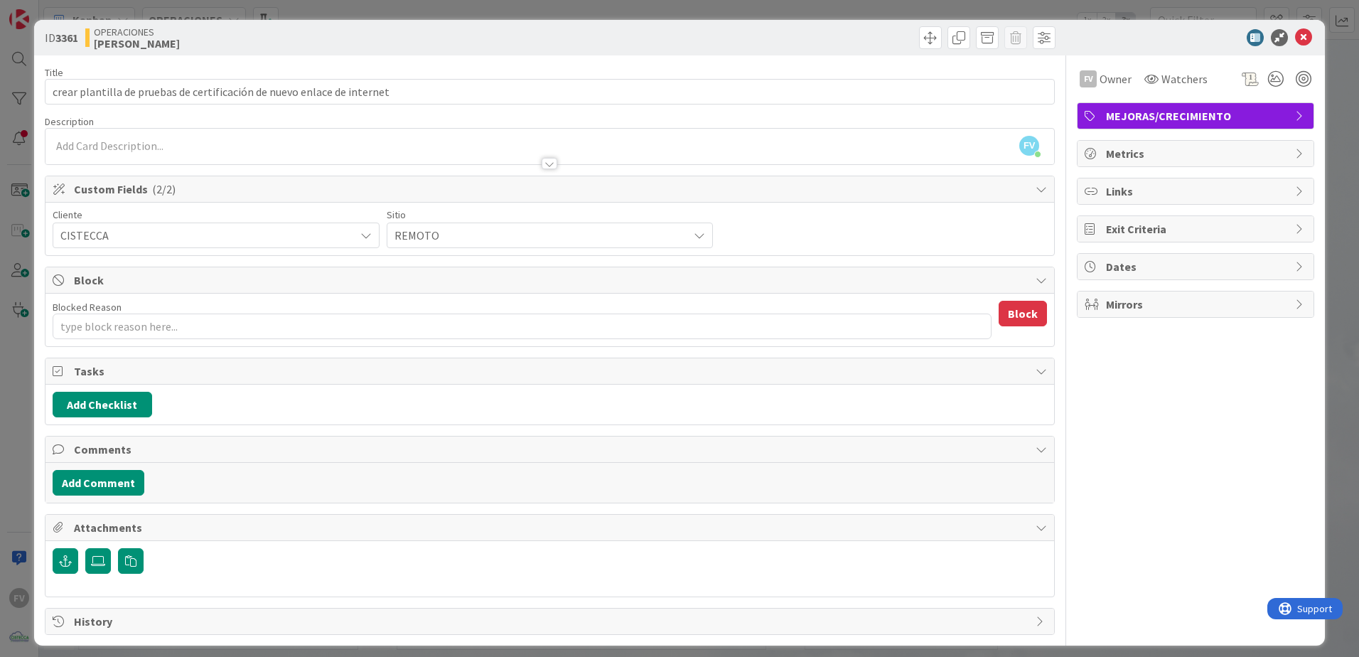
click at [432, 281] on span "Block" at bounding box center [551, 280] width 955 height 17
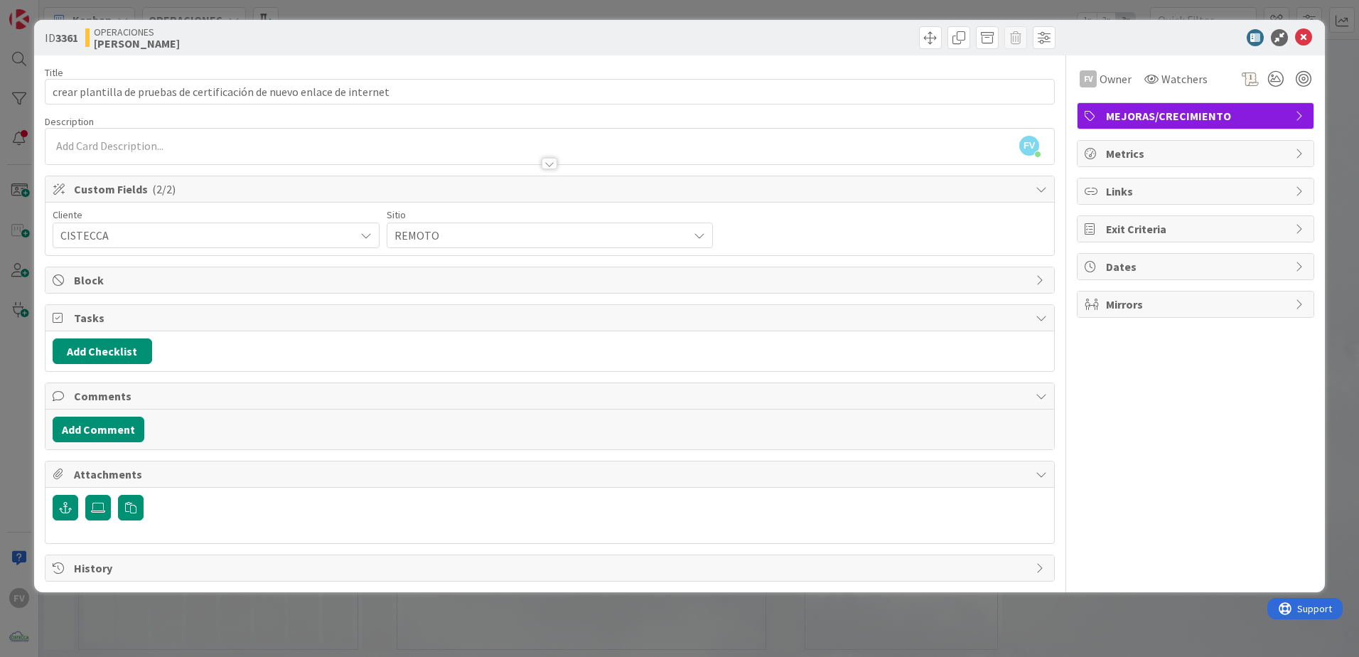
click at [70, 314] on div "Tasks" at bounding box center [549, 318] width 1009 height 26
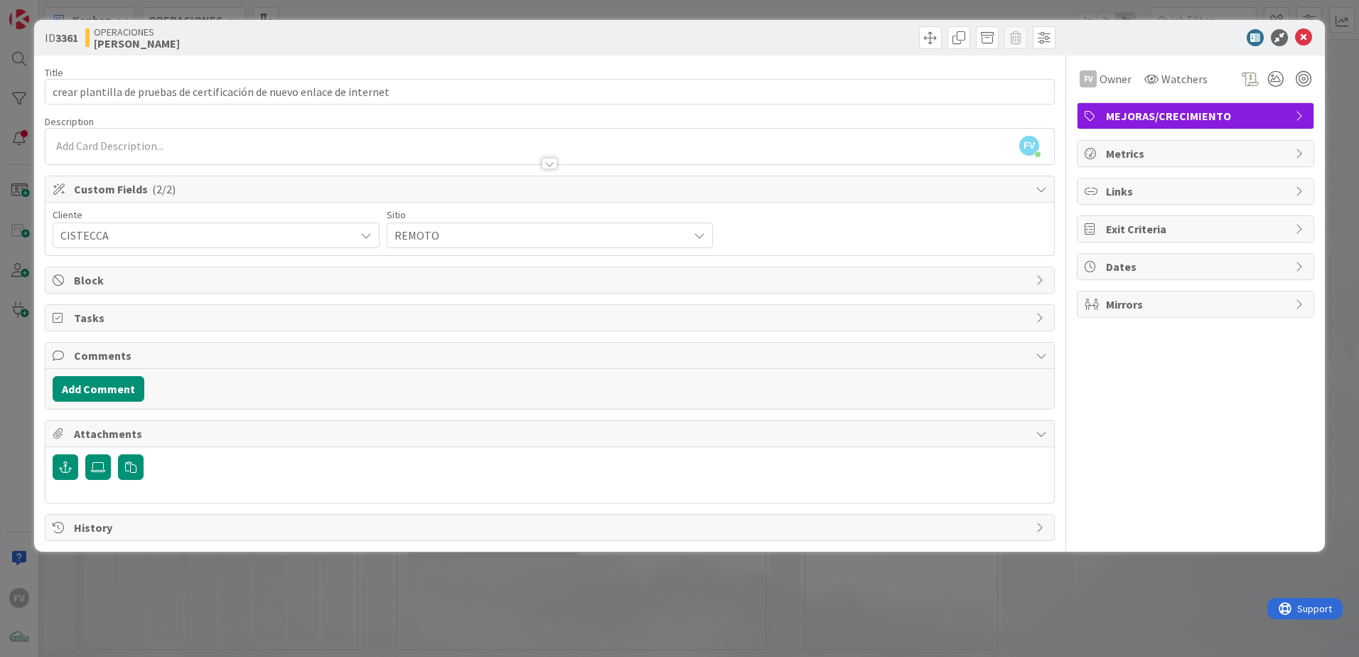
click at [109, 359] on span "Comments" at bounding box center [551, 355] width 955 height 17
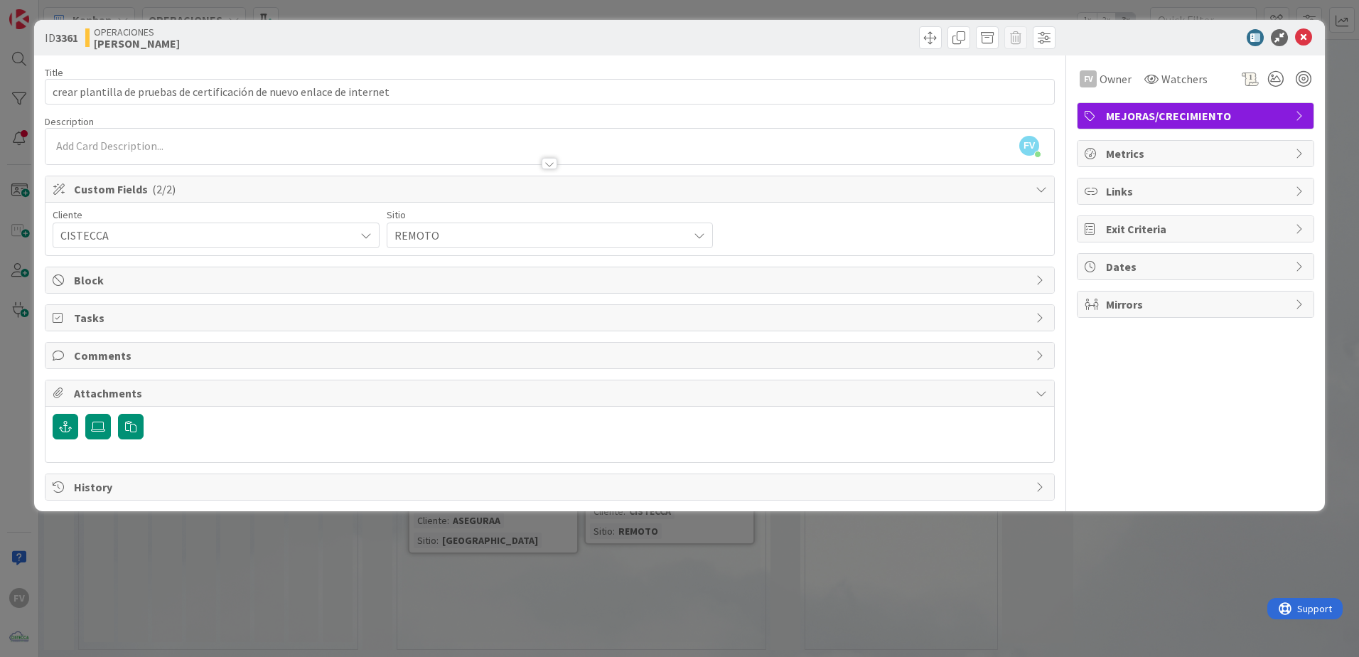
click at [117, 392] on span "Attachments" at bounding box center [551, 393] width 955 height 17
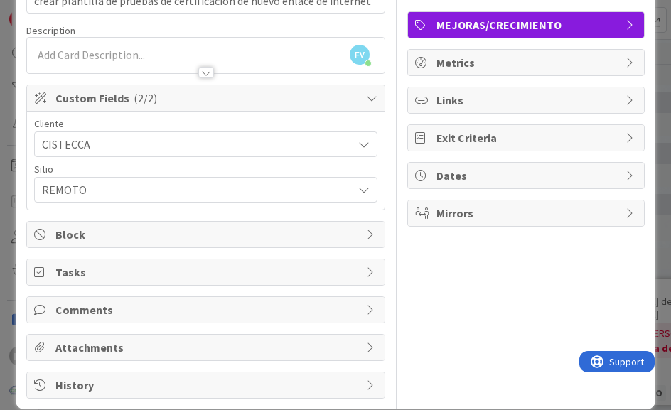
scroll to position [110, 0]
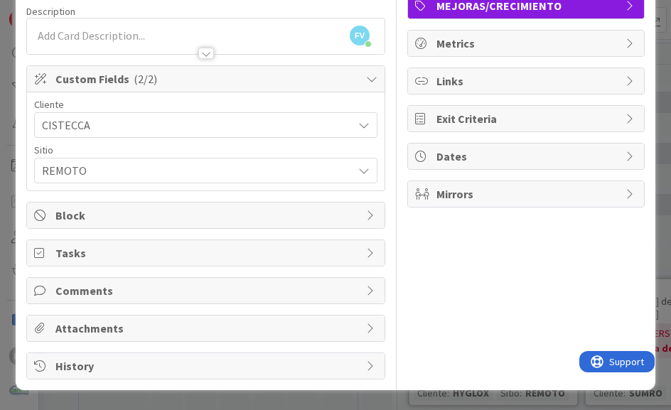
click at [77, 257] on span "Tasks" at bounding box center [207, 253] width 304 height 17
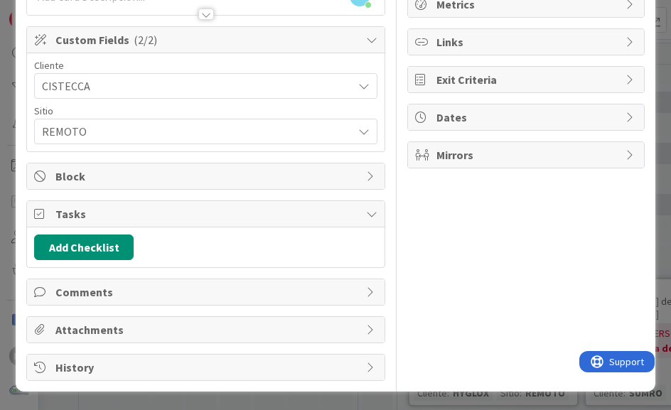
scroll to position [151, 0]
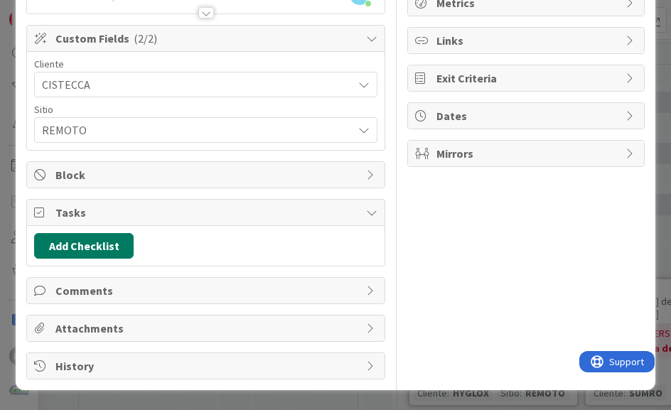
click at [75, 240] on button "Add Checklist" at bounding box center [84, 246] width 100 height 26
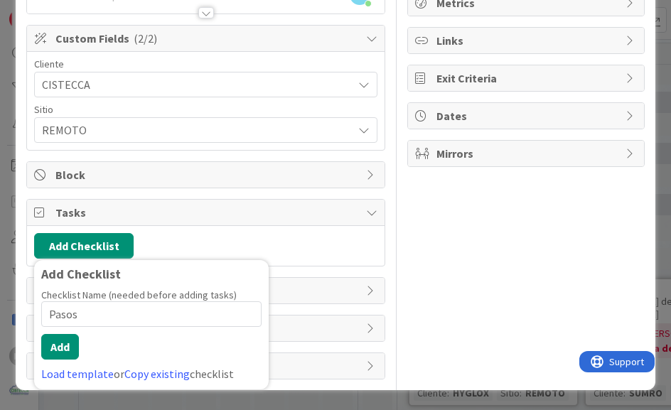
type input "Pasos"
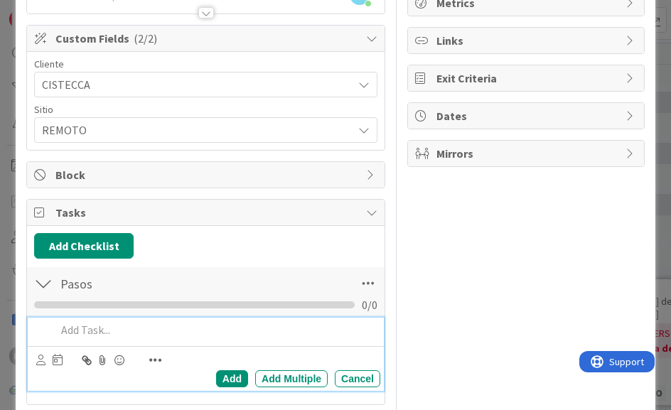
click at [116, 327] on p at bounding box center [215, 330] width 318 height 16
click at [232, 378] on div "Add" at bounding box center [232, 378] width 32 height 17
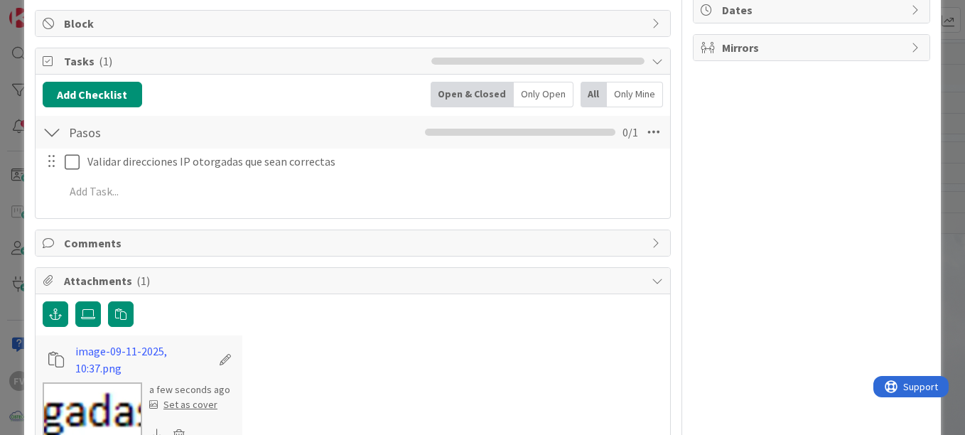
scroll to position [222, 0]
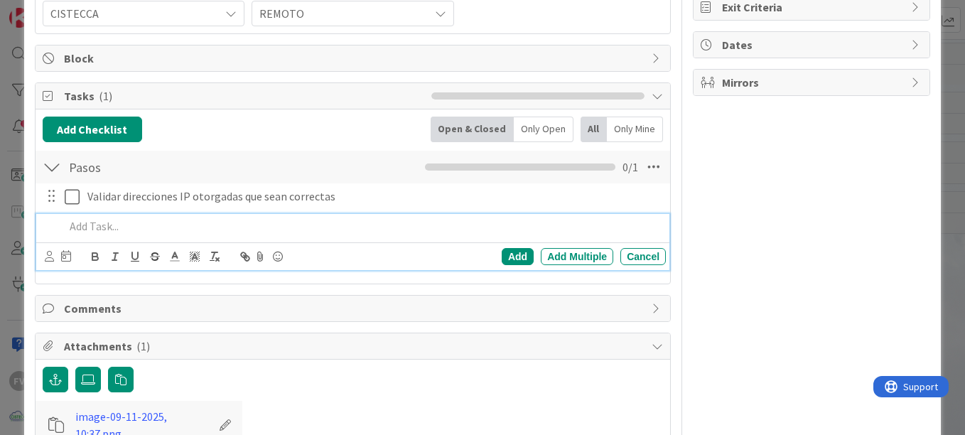
click at [170, 225] on p at bounding box center [363, 226] width 596 height 16
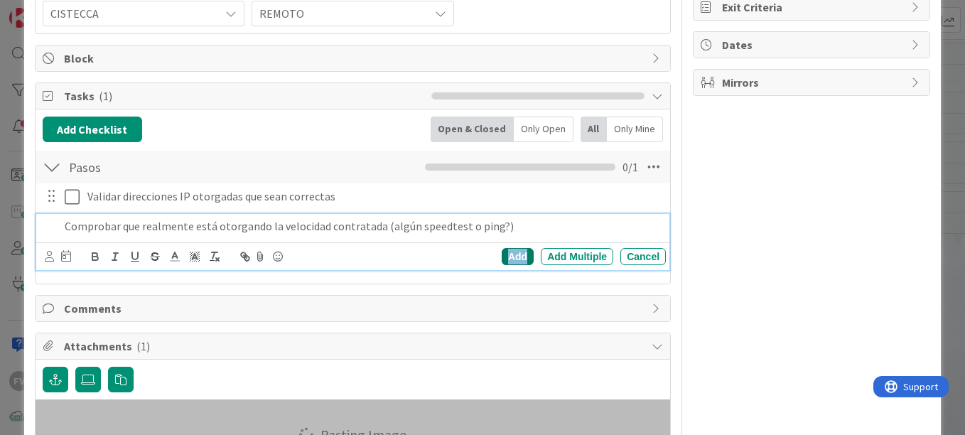
click at [513, 257] on div "Add" at bounding box center [518, 256] width 32 height 17
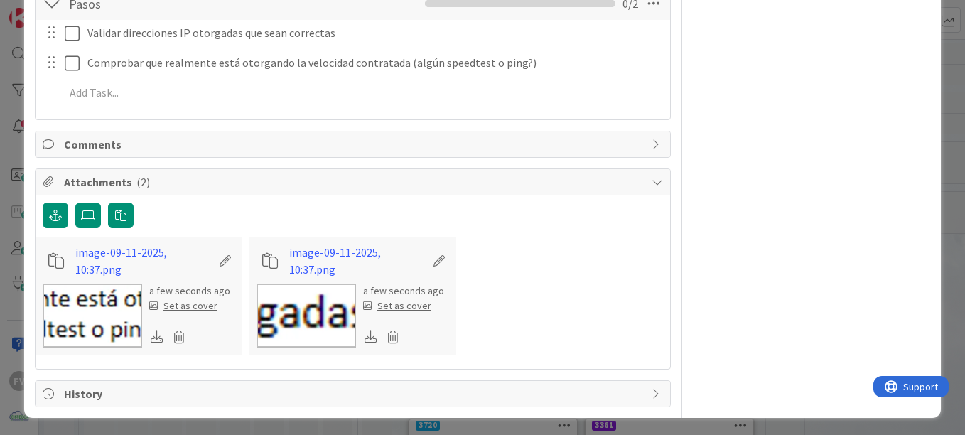
scroll to position [388, 0]
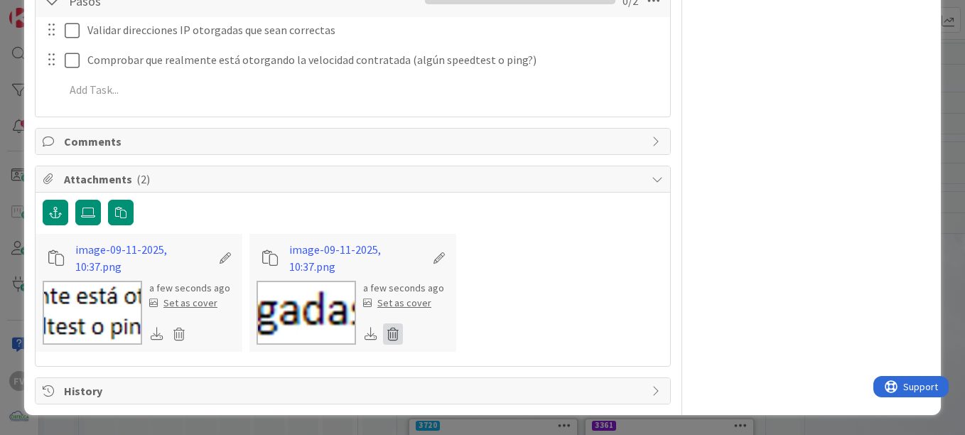
click at [386, 332] on icon at bounding box center [393, 333] width 20 height 21
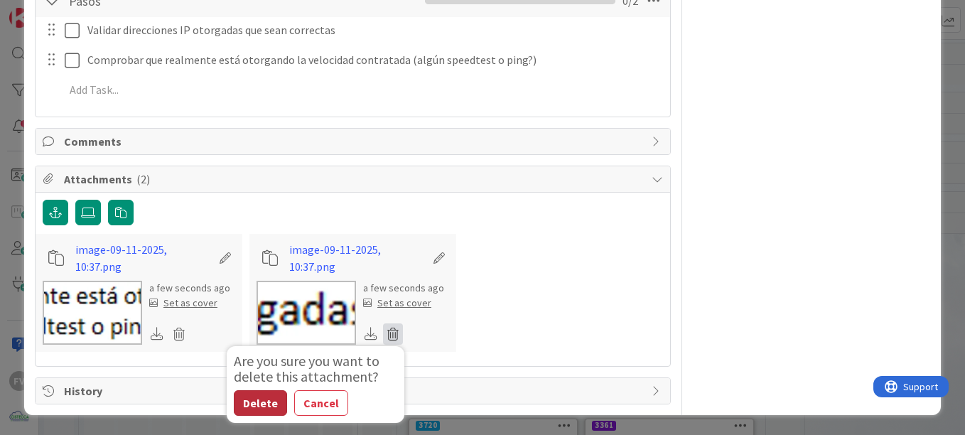
click at [251, 397] on button "Delete" at bounding box center [260, 403] width 53 height 26
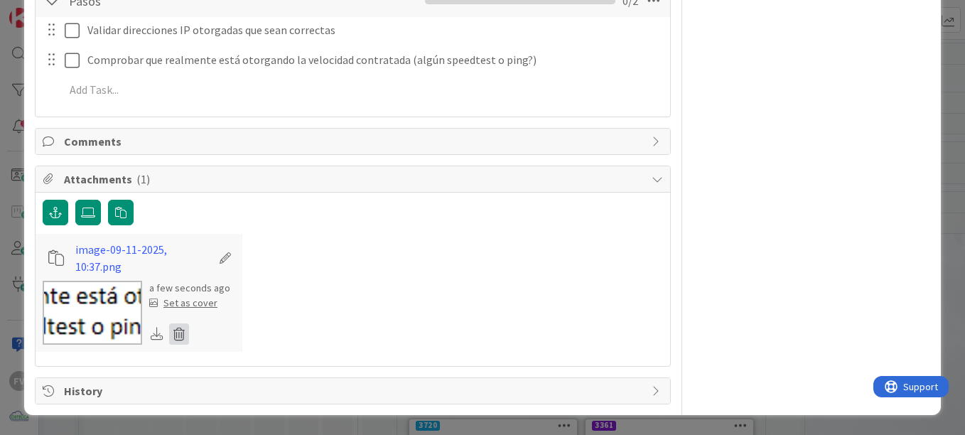
click at [176, 333] on icon at bounding box center [179, 333] width 20 height 21
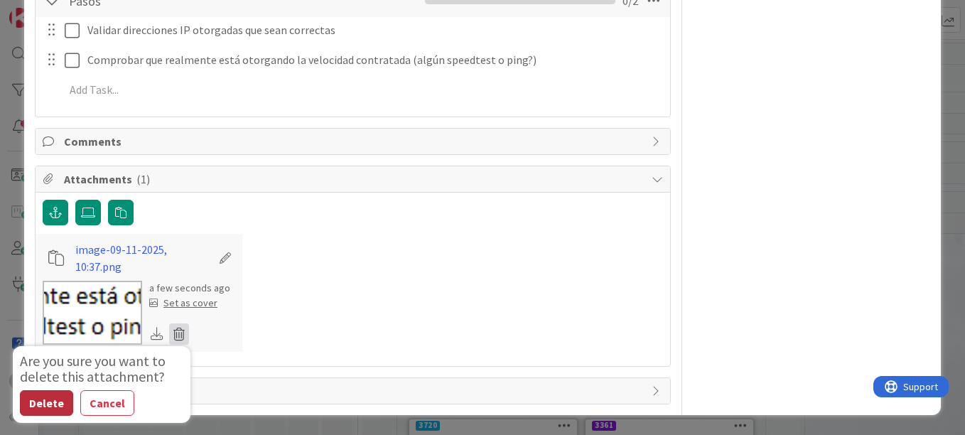
click at [49, 400] on button "Delete" at bounding box center [46, 403] width 53 height 26
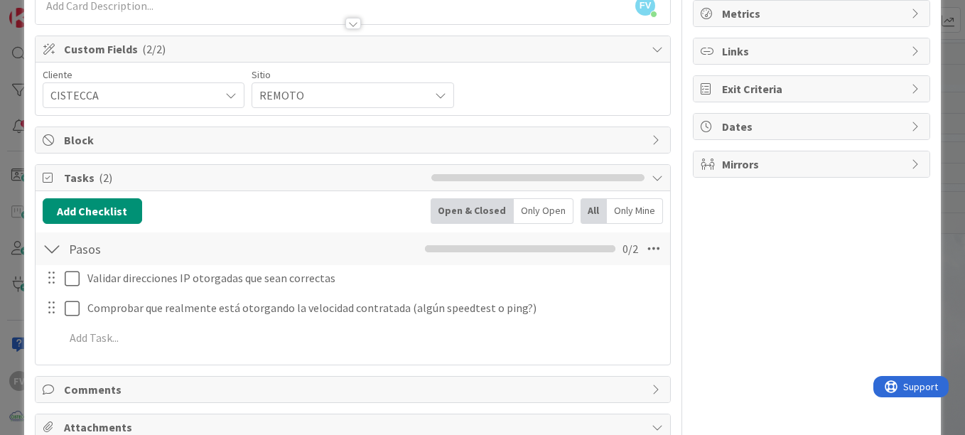
scroll to position [142, 0]
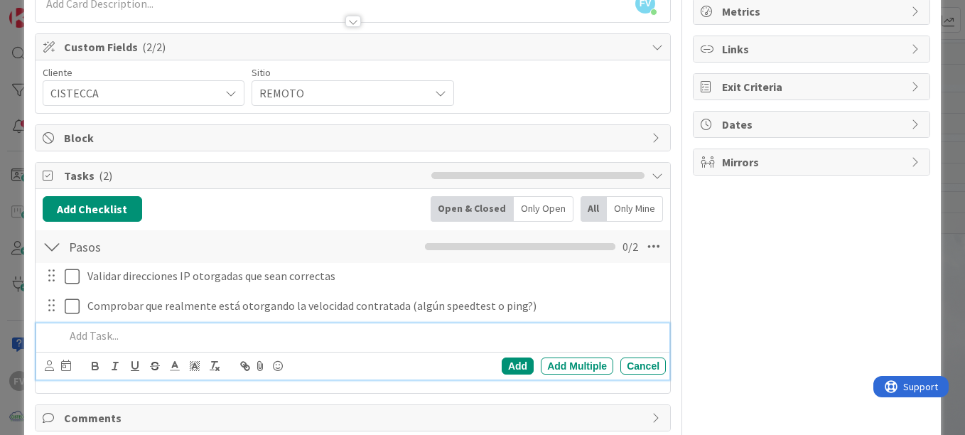
click at [107, 342] on p at bounding box center [363, 336] width 596 height 16
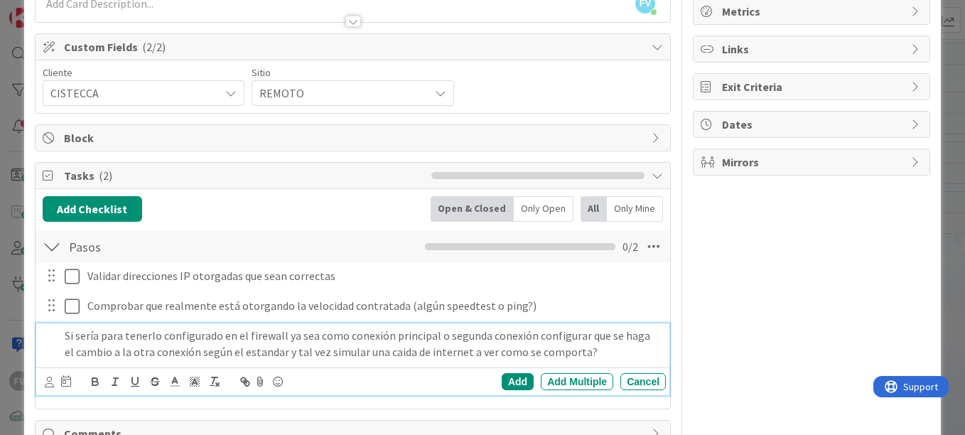
scroll to position [187, 0]
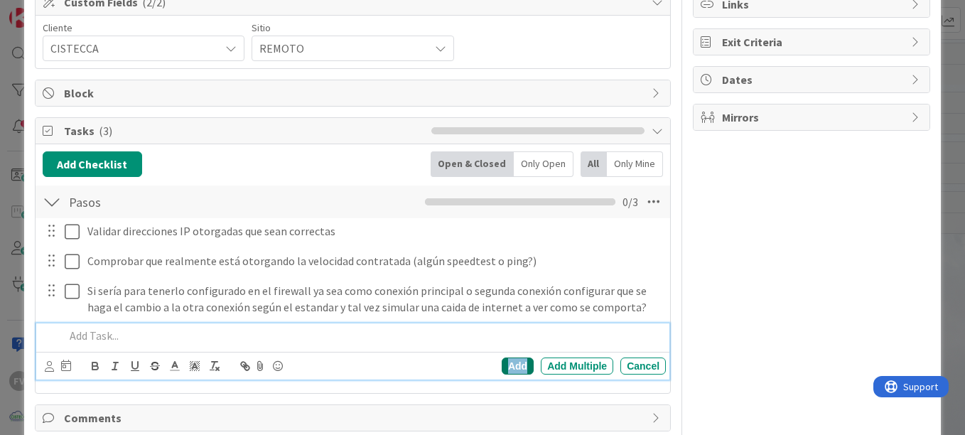
click at [502, 363] on div "Add" at bounding box center [518, 366] width 32 height 17
click at [131, 338] on p at bounding box center [363, 336] width 596 height 16
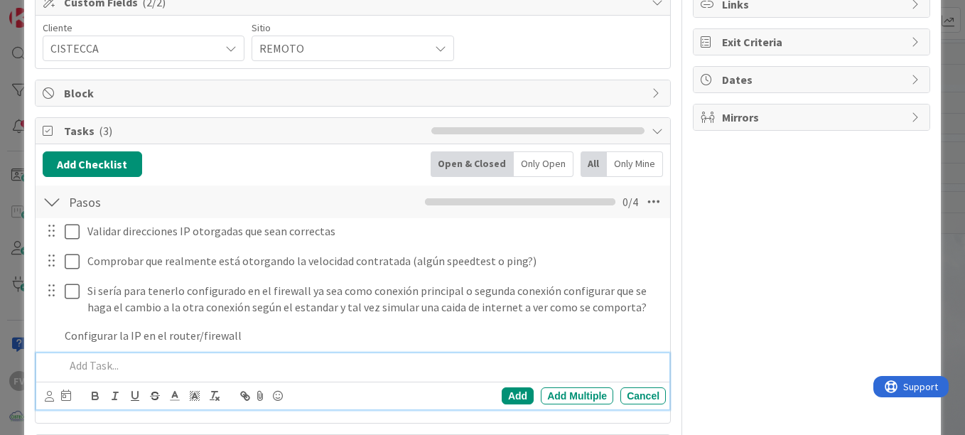
scroll to position [217, 0]
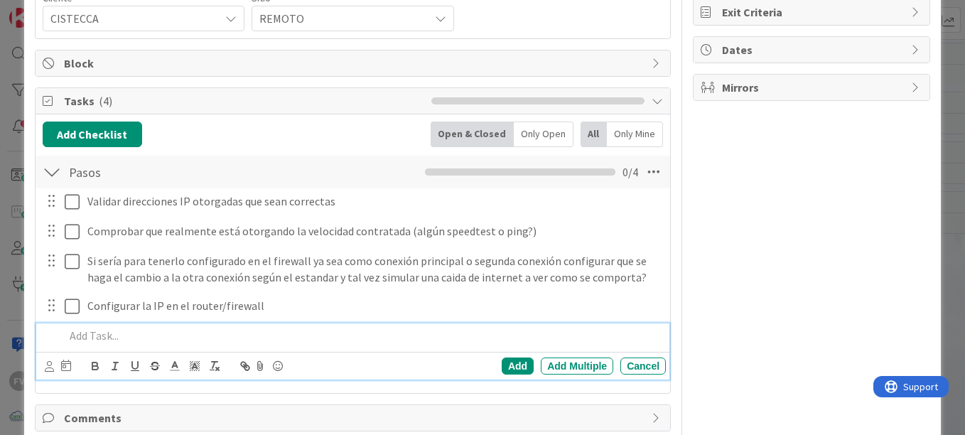
click at [196, 324] on div at bounding box center [362, 335] width 607 height 25
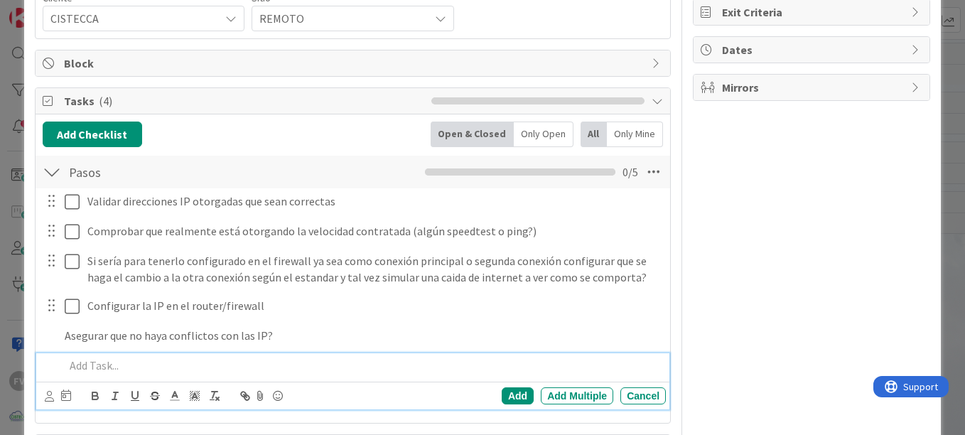
scroll to position [247, 0]
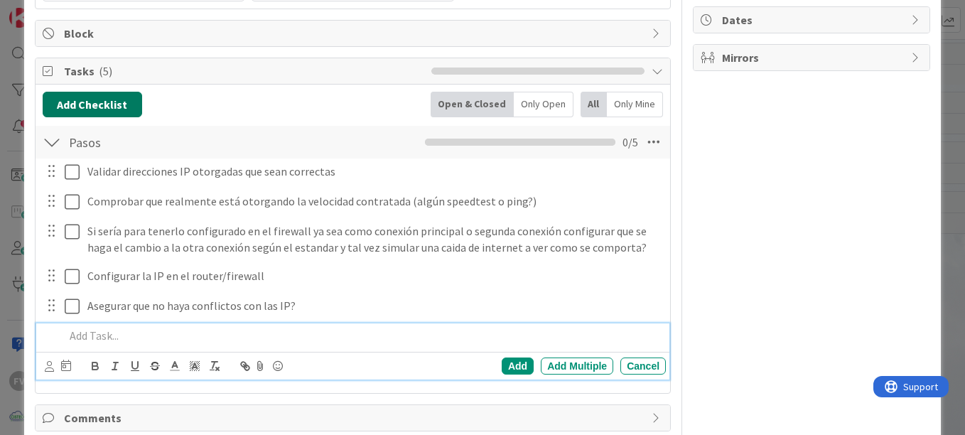
click at [103, 108] on button "Add Checklist" at bounding box center [93, 105] width 100 height 26
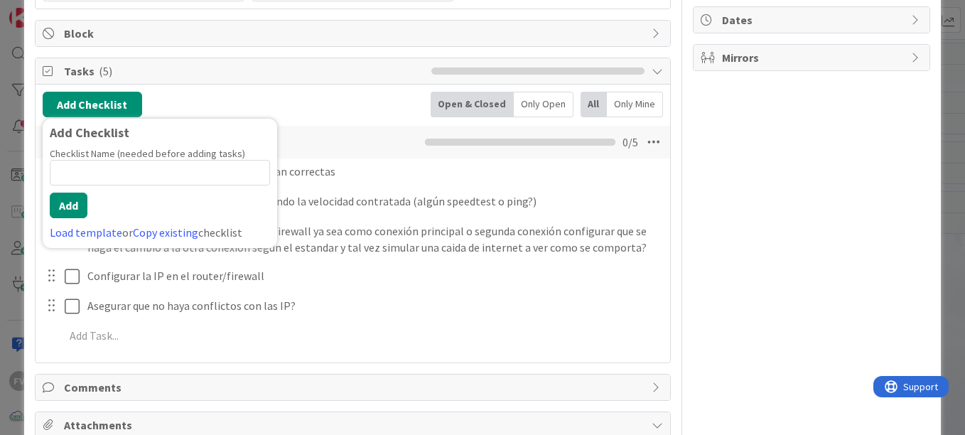
click at [152, 166] on input at bounding box center [160, 173] width 220 height 26
type input "Primeros pasos"
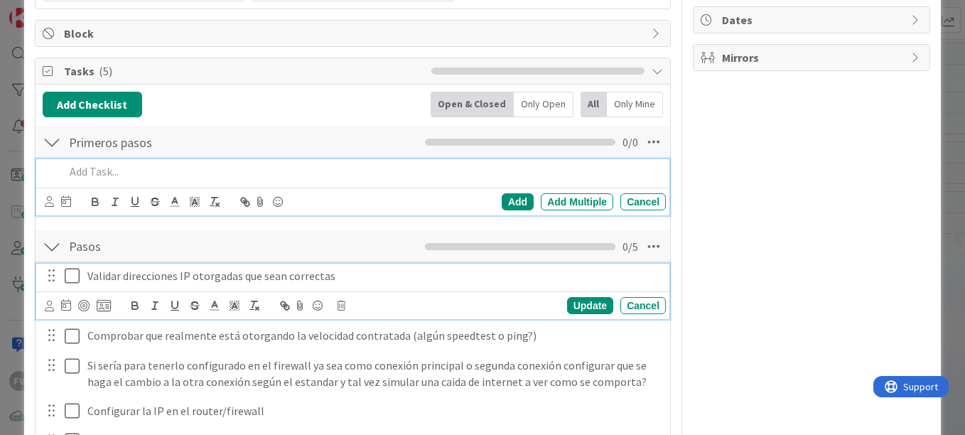
click at [237, 277] on p "Validar direcciones IP otorgadas que sean correctas" at bounding box center [373, 276] width 573 height 16
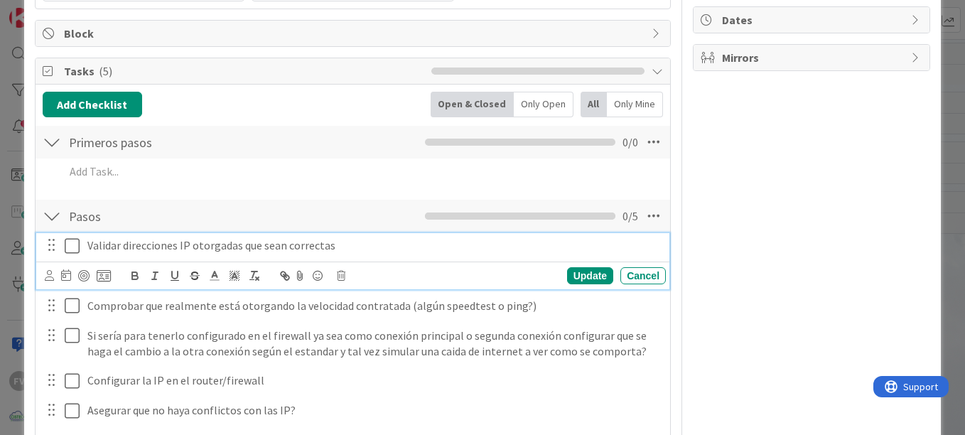
scroll to position [216, 0]
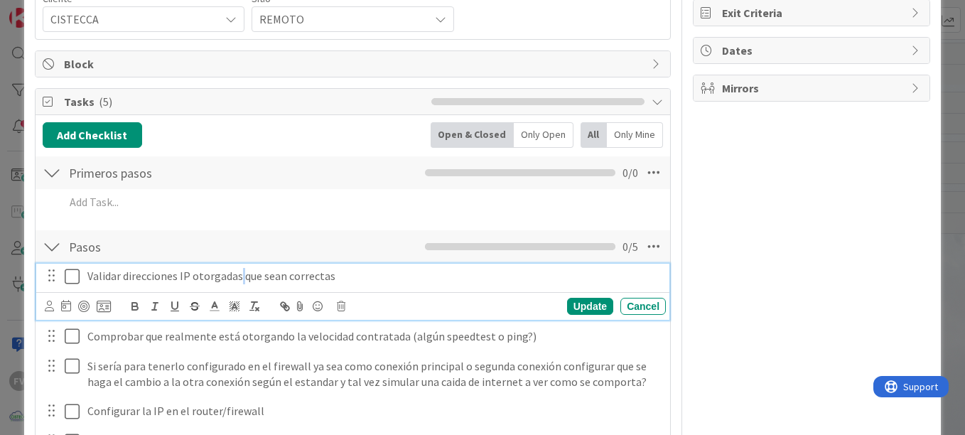
click at [237, 277] on p "Validar direcciones IP otorgadas que sean correctas" at bounding box center [373, 276] width 573 height 16
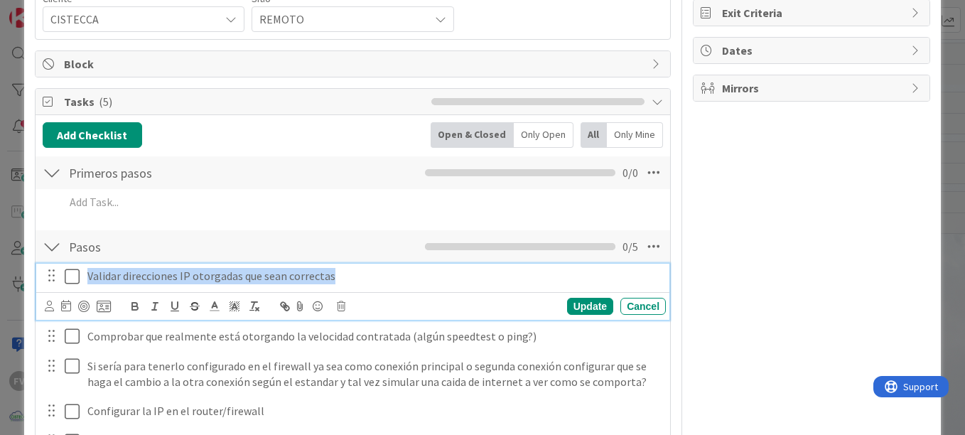
click at [237, 277] on p "Validar direcciones IP otorgadas que sean correctas" at bounding box center [373, 276] width 573 height 16
copy p "Validar direcciones IP otorgadas que sean correctas"
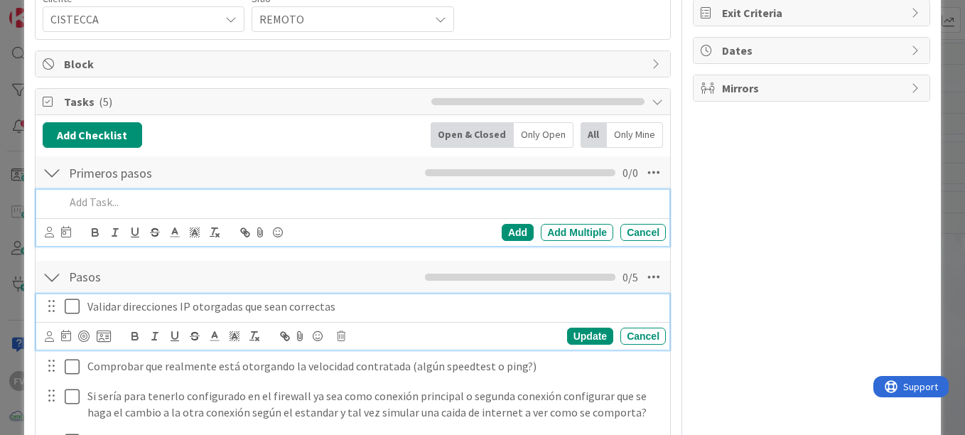
click at [177, 205] on div "Add Add Multiple Cancel" at bounding box center [352, 218] width 633 height 56
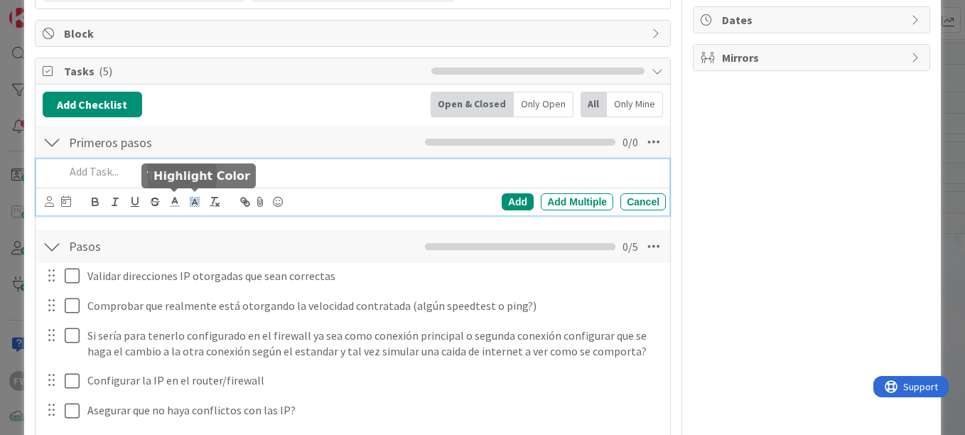
paste div
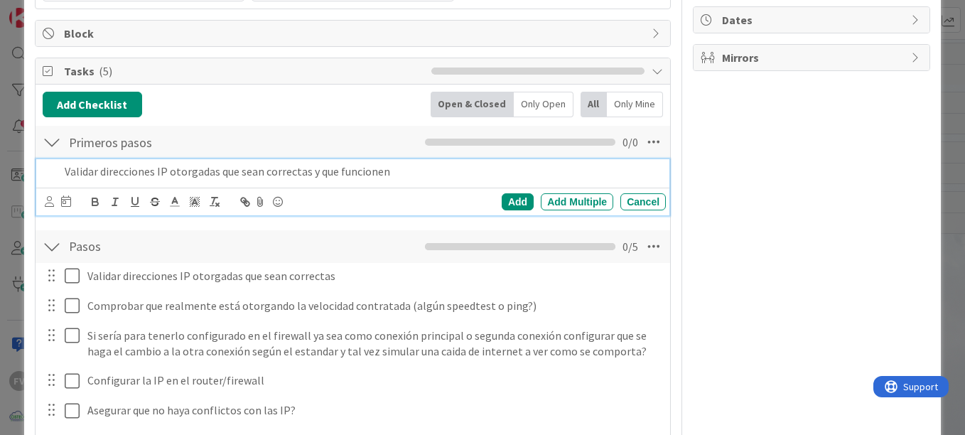
scroll to position [277, 0]
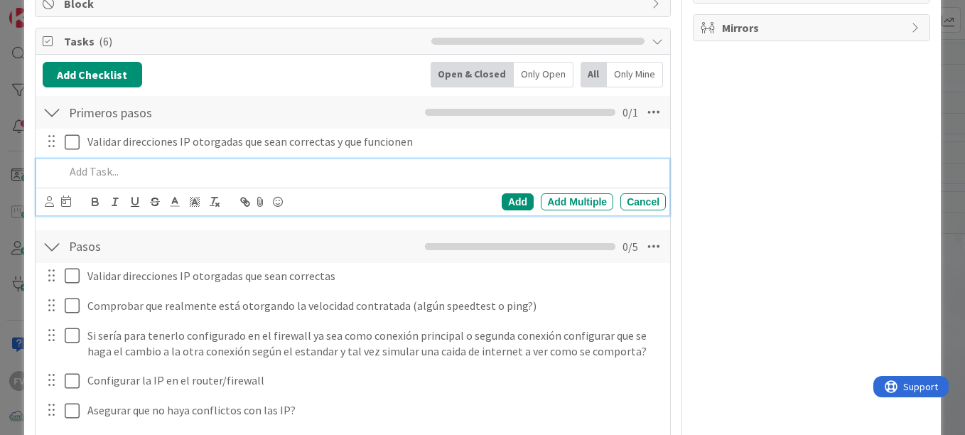
click at [288, 168] on p at bounding box center [363, 172] width 596 height 16
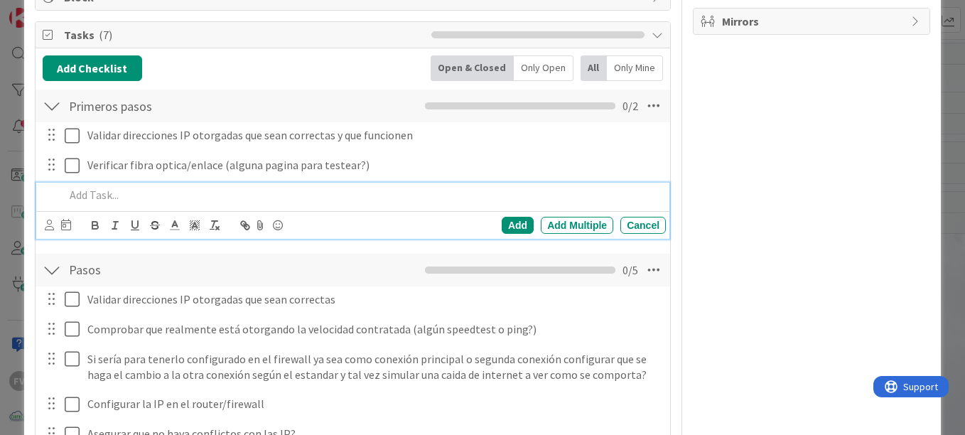
scroll to position [377, 0]
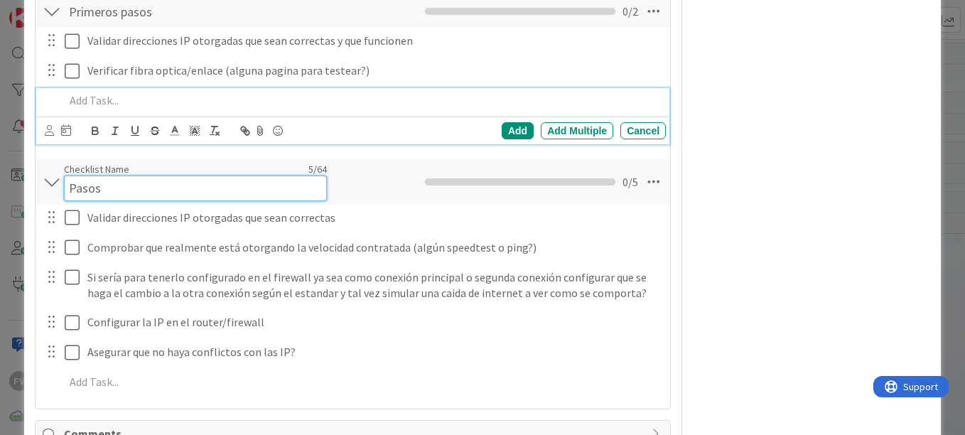
click at [116, 176] on input "Pasos" at bounding box center [195, 189] width 263 height 26
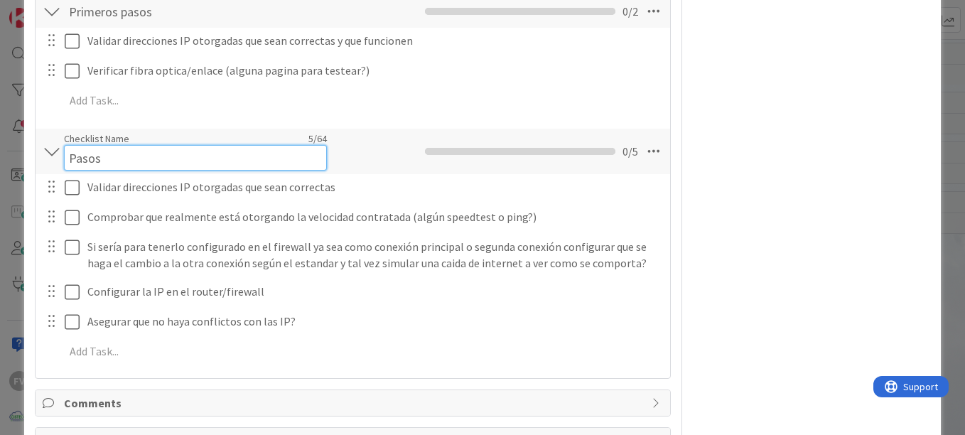
drag, startPoint x: 122, startPoint y: 157, endPoint x: 12, endPoint y: 161, distance: 109.5
click at [15, 161] on div "ID 3361 OPERACIONES [PERSON_NAME] Title 71 / 128 crear plantilla de pruebas de …" at bounding box center [482, 217] width 965 height 435
type input "Segundos pasos"
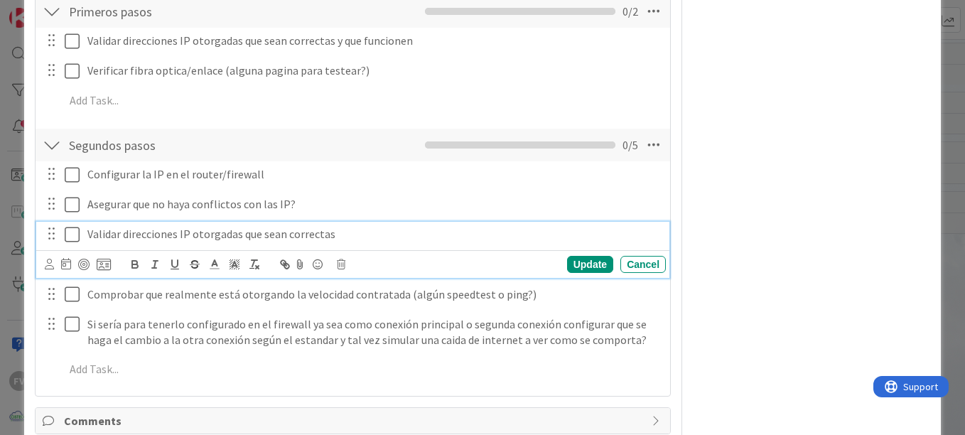
click at [356, 230] on p "Validar direcciones IP otorgadas que sean correctas" at bounding box center [373, 234] width 573 height 16
click at [338, 260] on icon at bounding box center [341, 264] width 9 height 10
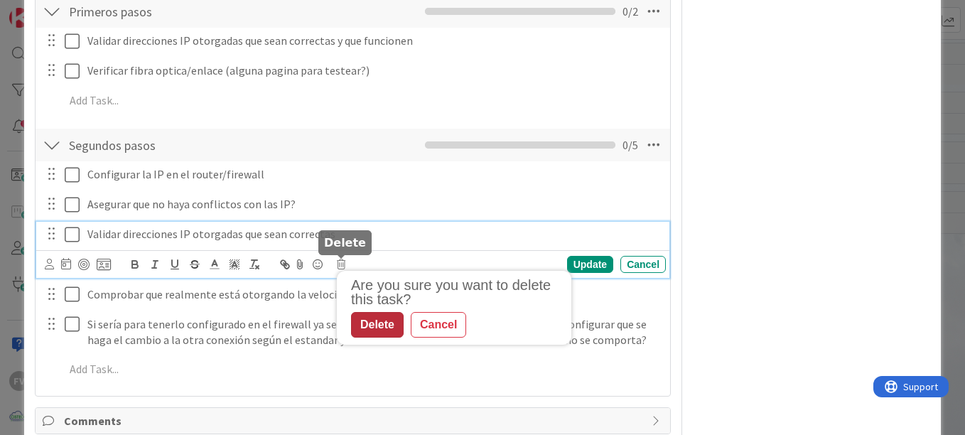
click at [385, 323] on div "Delete" at bounding box center [377, 325] width 53 height 26
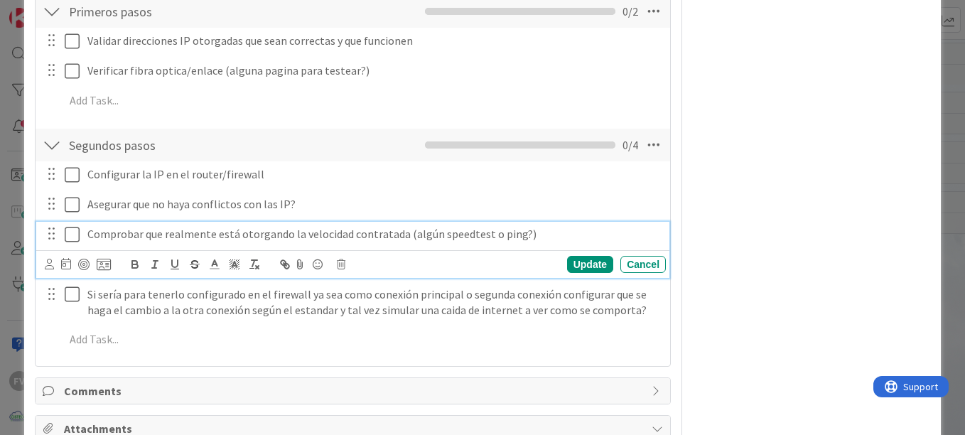
click at [563, 238] on p "Comprobar que realmente está otorgando la velocidad contratada (algún speedtest…" at bounding box center [373, 234] width 573 height 16
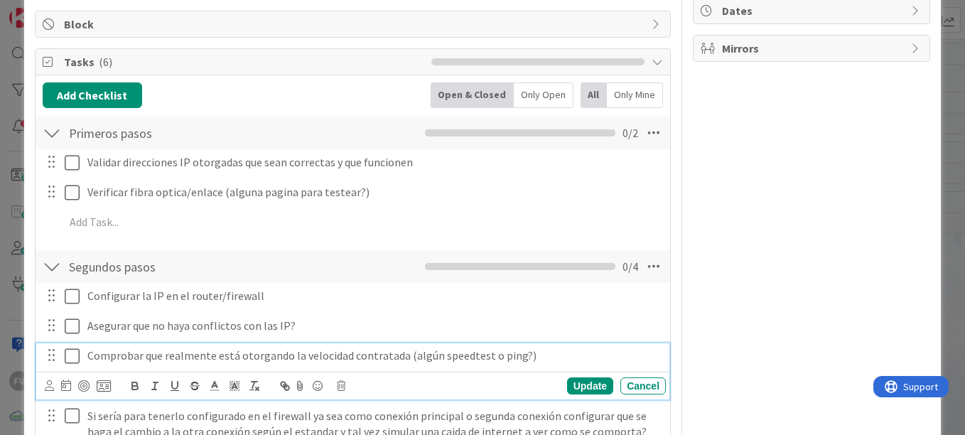
scroll to position [235, 0]
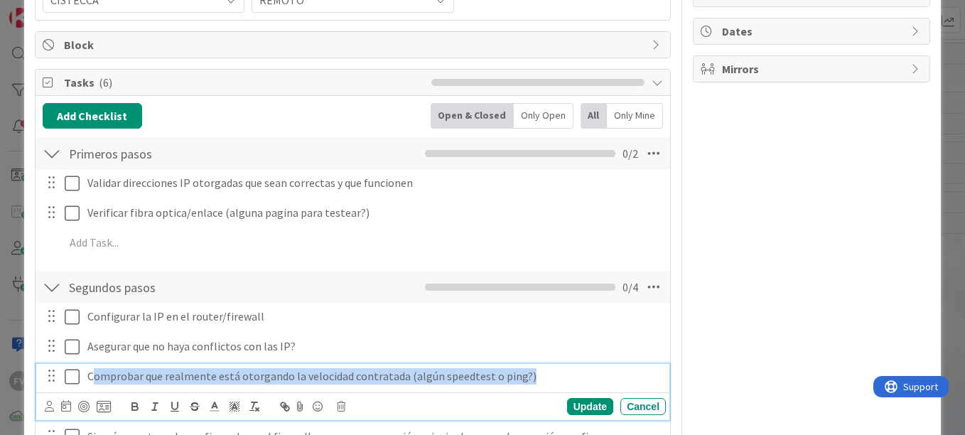
drag, startPoint x: 91, startPoint y: 381, endPoint x: 554, endPoint y: 377, distance: 462.8
click at [554, 377] on p "Comprobar que realmente está otorgando la velocidad contratada (algún speedtest…" at bounding box center [373, 376] width 573 height 16
copy p "omprobar que realmente está otorgando la velocidad contratada (algún speedtest …"
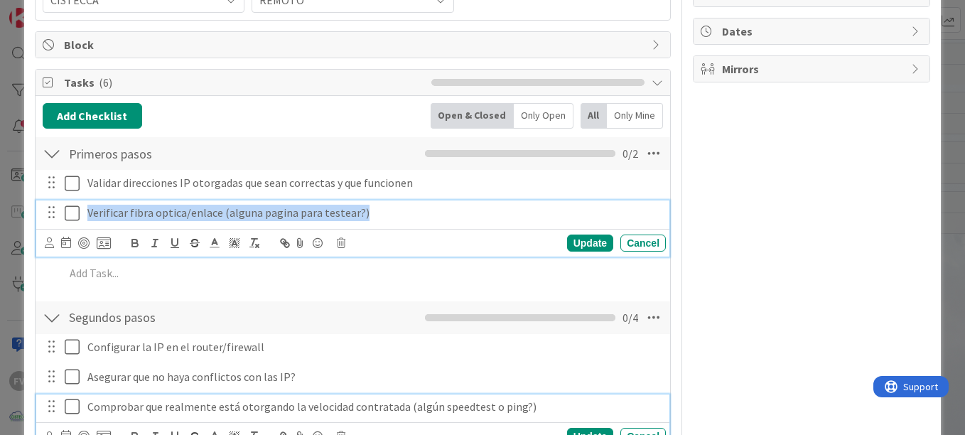
drag, startPoint x: 87, startPoint y: 214, endPoint x: 549, endPoint y: 211, distance: 461.4
click at [549, 211] on p "Verificar fibra optica/enlace (alguna pagina para testear?)" at bounding box center [373, 213] width 573 height 16
paste div
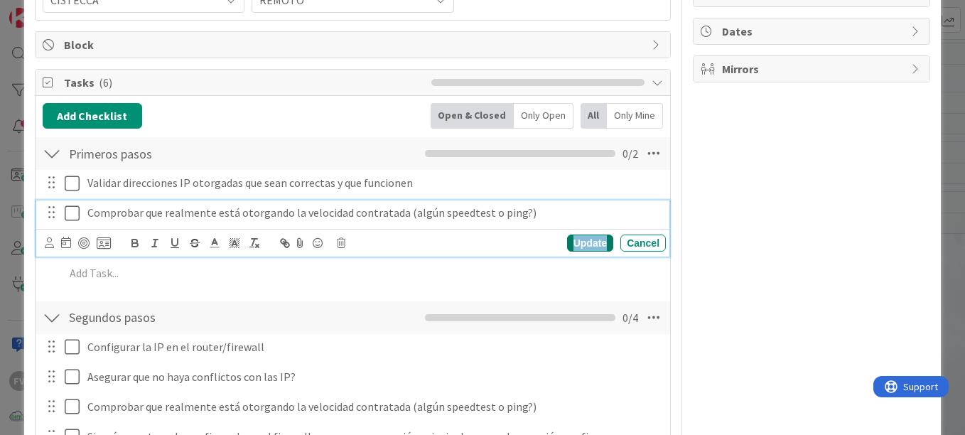
click at [584, 236] on div "Update" at bounding box center [590, 243] width 46 height 17
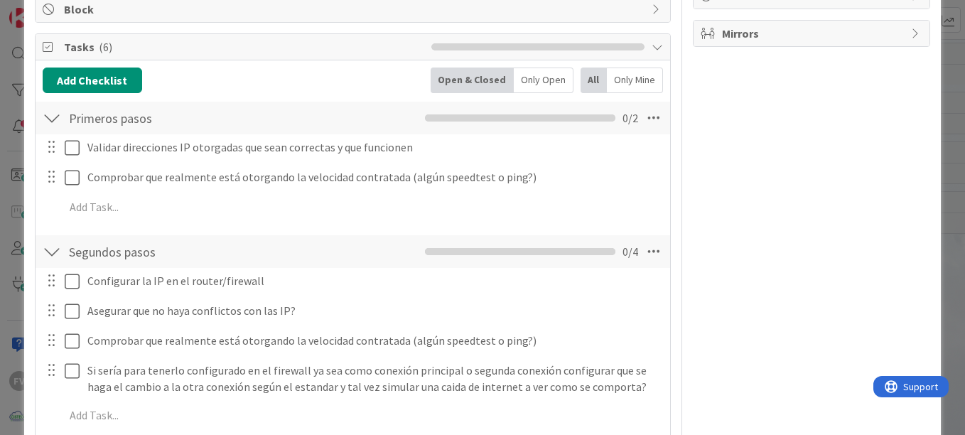
scroll to position [306, 0]
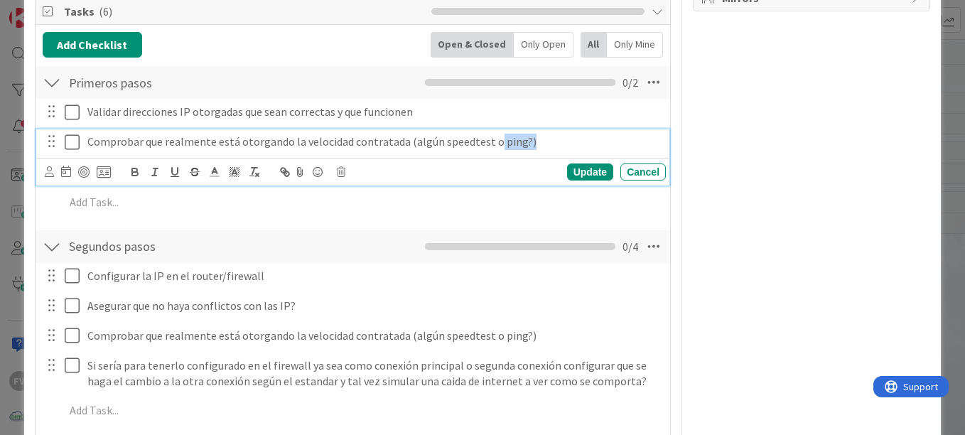
drag, startPoint x: 524, startPoint y: 146, endPoint x: 490, endPoint y: 148, distance: 34.2
click at [490, 148] on p "Comprobar que realmente está otorgando la velocidad contratada (algún speedtest…" at bounding box center [373, 142] width 573 height 16
drag, startPoint x: 490, startPoint y: 148, endPoint x: 478, endPoint y: 148, distance: 11.4
click at [489, 148] on p "Comprobar que realmente está otorgando la velocidad contratada (algún speedtest…" at bounding box center [373, 142] width 573 height 16
drag, startPoint x: 481, startPoint y: 145, endPoint x: 510, endPoint y: 140, distance: 30.3
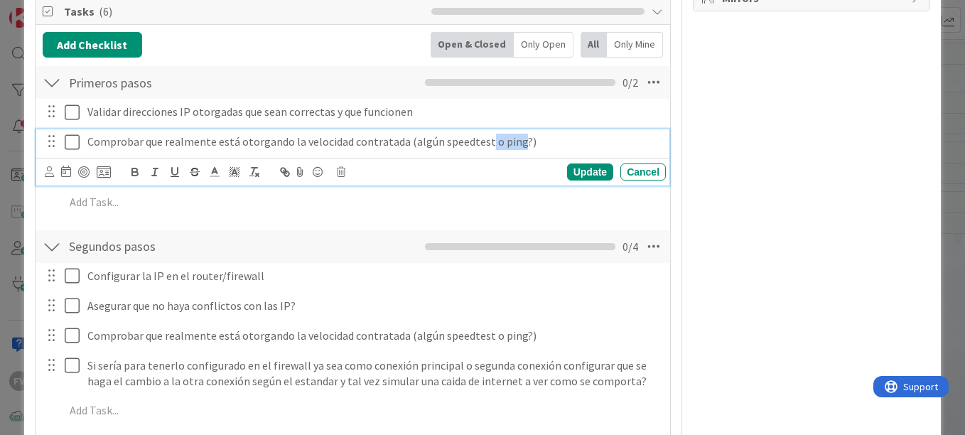
click at [510, 140] on p "Comprobar que realmente está otorgando la velocidad contratada (algún speedtest…" at bounding box center [373, 142] width 573 height 16
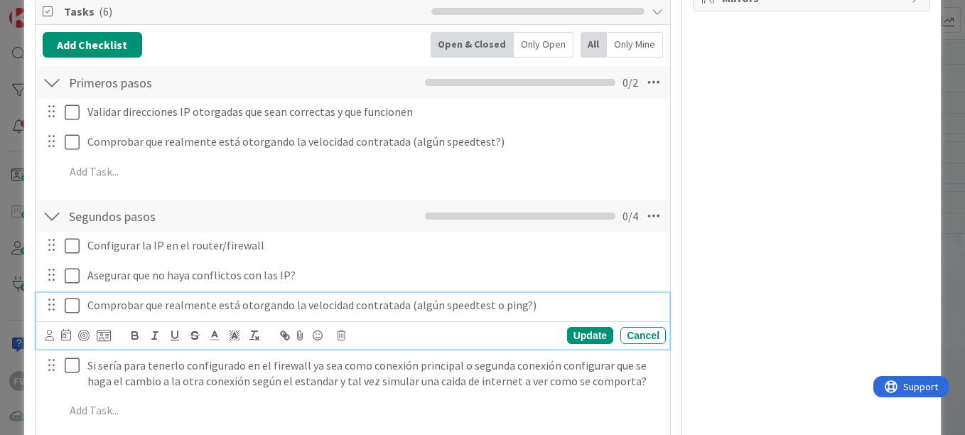
click at [562, 300] on p "Comprobar que realmente está otorgando la velocidad contratada (algún speedtest…" at bounding box center [373, 305] width 573 height 16
click at [343, 340] on icon at bounding box center [341, 336] width 9 height 10
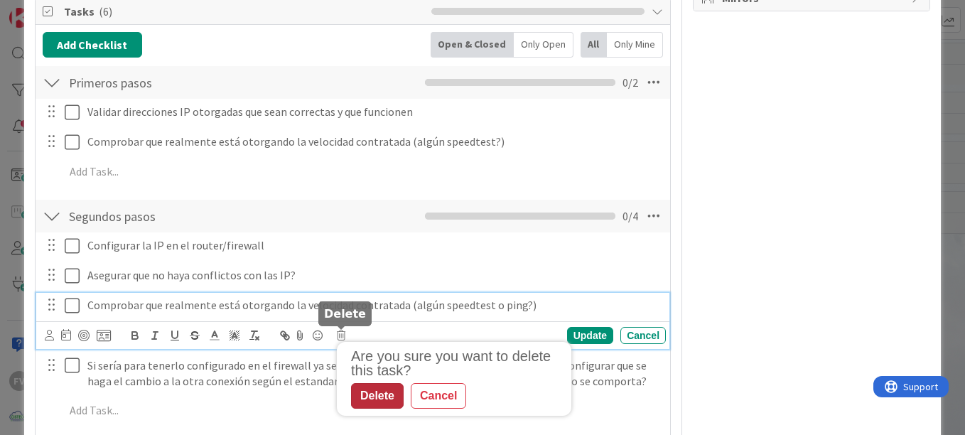
click at [385, 393] on div "Delete" at bounding box center [377, 396] width 53 height 26
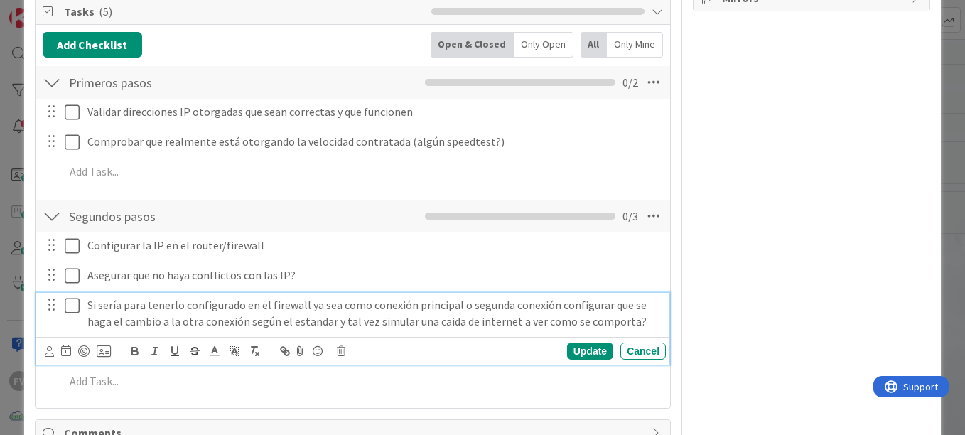
click at [609, 312] on p "Si sería para tenerlo configurado en el firewall ya sea como conexión principal…" at bounding box center [373, 313] width 573 height 32
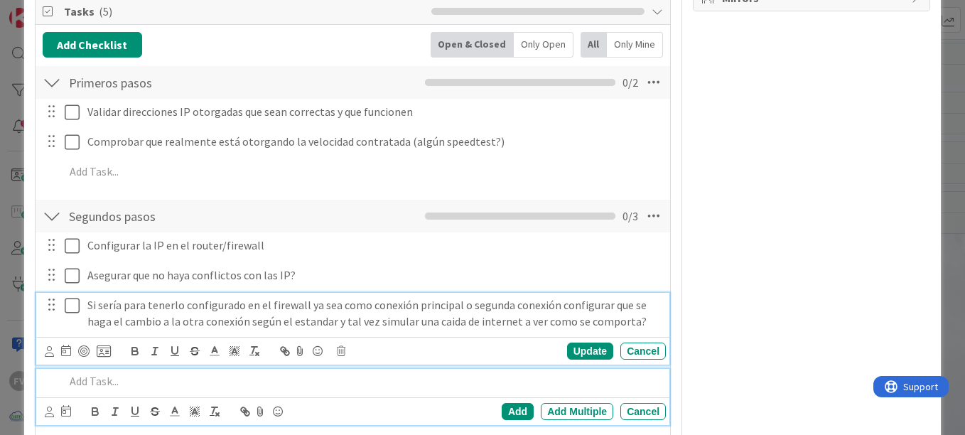
click at [120, 382] on p at bounding box center [363, 381] width 596 height 16
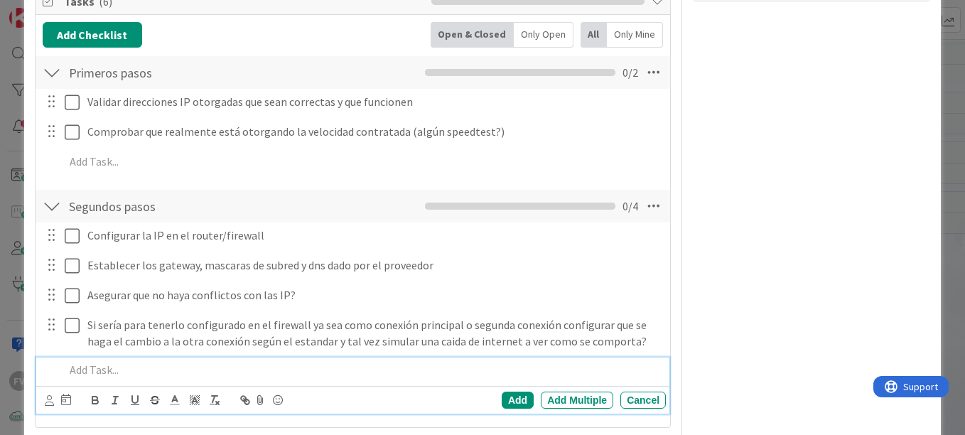
scroll to position [387, 0]
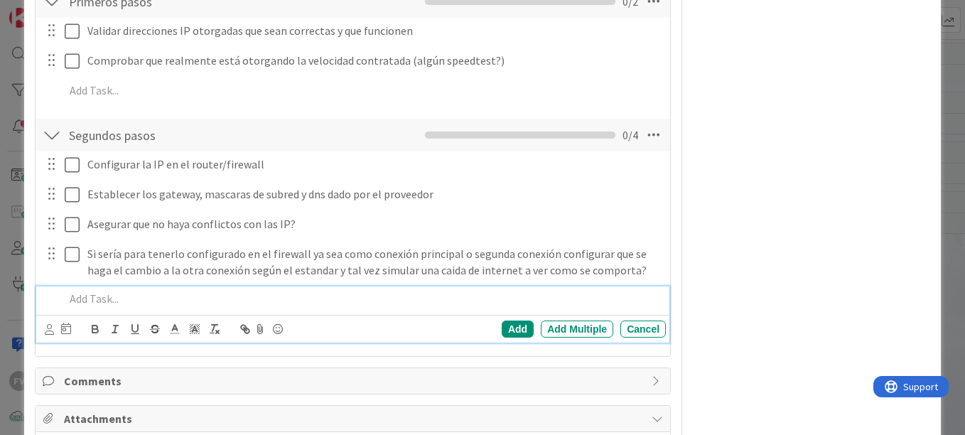
click at [503, 339] on div "Add Add Multiple Cancel" at bounding box center [355, 329] width 621 height 20
click at [502, 332] on div "Add" at bounding box center [518, 329] width 32 height 17
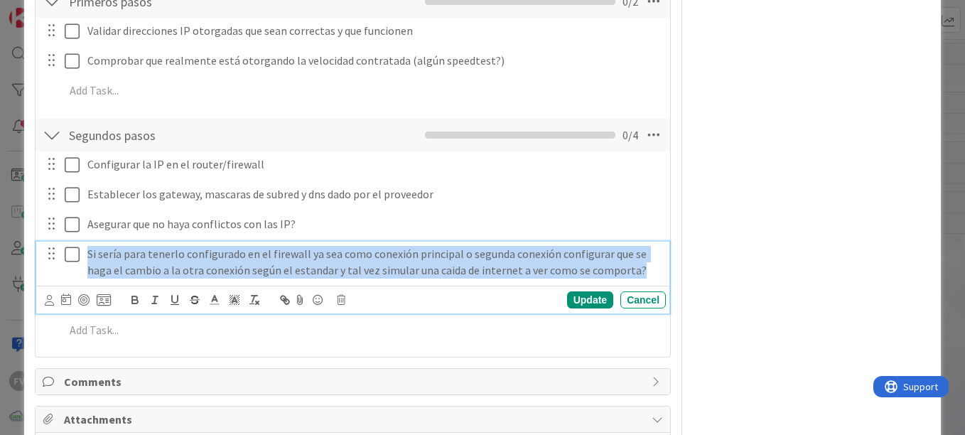
drag, startPoint x: 649, startPoint y: 272, endPoint x: 77, endPoint y: 252, distance: 571.9
click at [77, 252] on div "Si sería para tenerlo configurado en el firewall ya sea como conexión principal…" at bounding box center [354, 262] width 624 height 41
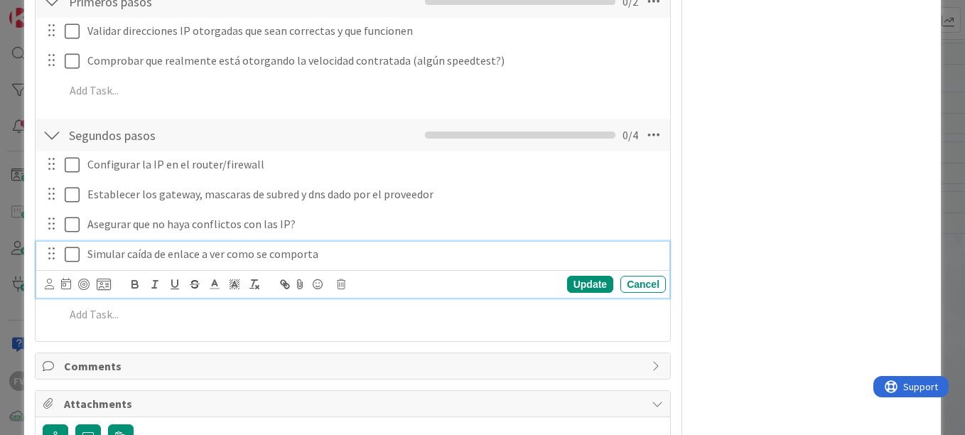
click at [329, 252] on p "Simular caída de enlace a ver como se comporta" at bounding box center [373, 254] width 573 height 16
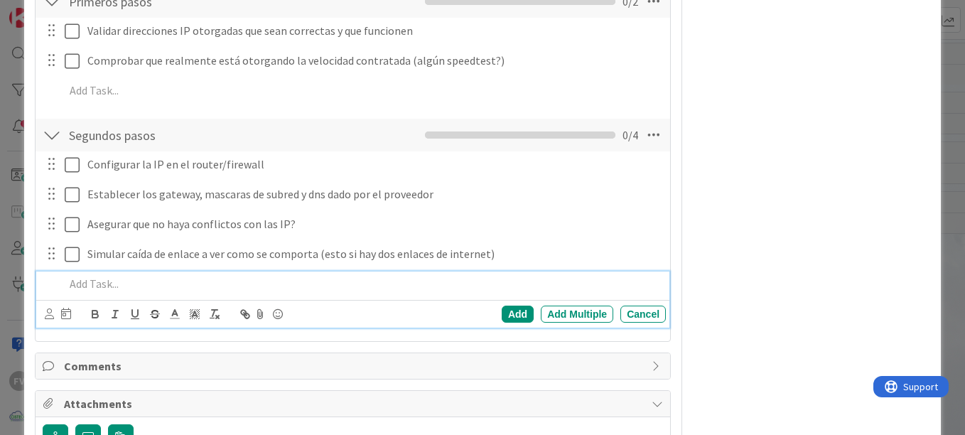
click at [170, 276] on p at bounding box center [363, 284] width 596 height 16
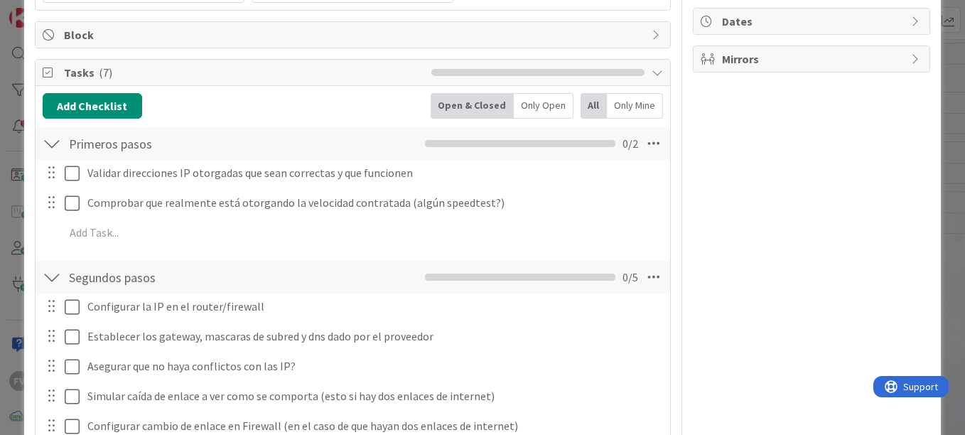
scroll to position [284, 0]
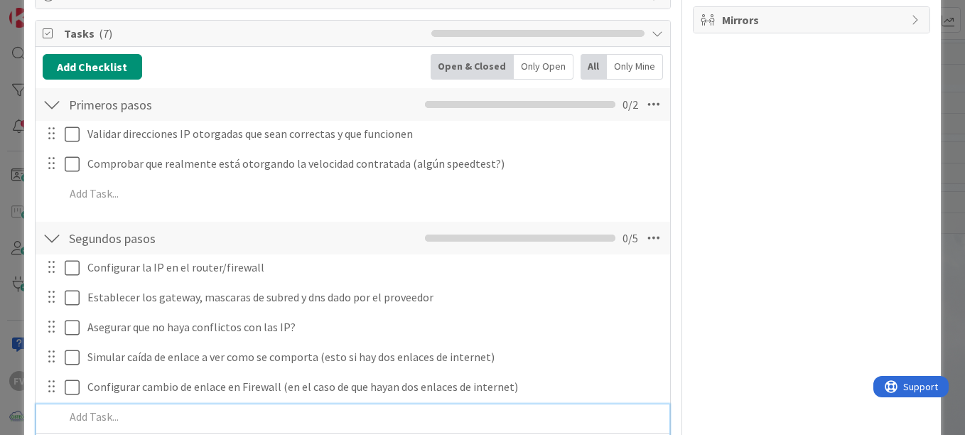
click at [3, 176] on div "ID 3361 OPERACIONES [PERSON_NAME] Title 71 / 128 crear plantilla de pruebas de …" at bounding box center [482, 217] width 965 height 435
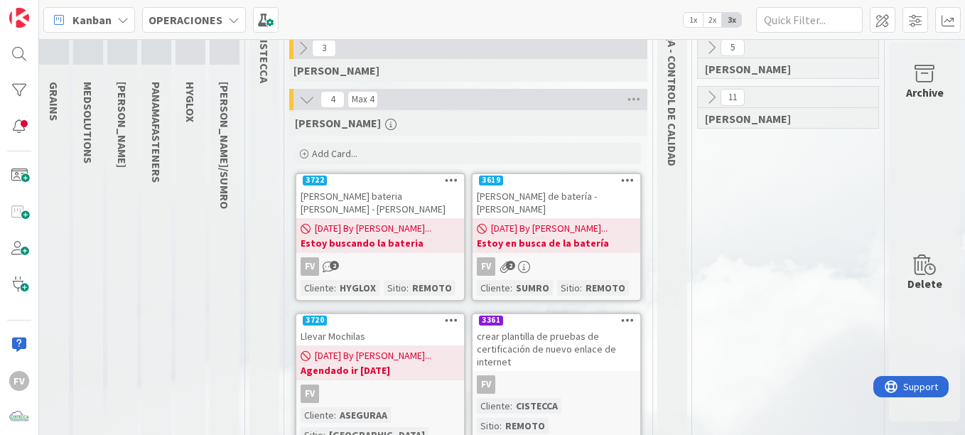
click at [919, 101] on div "Archive" at bounding box center [924, 137] width 71 height 188
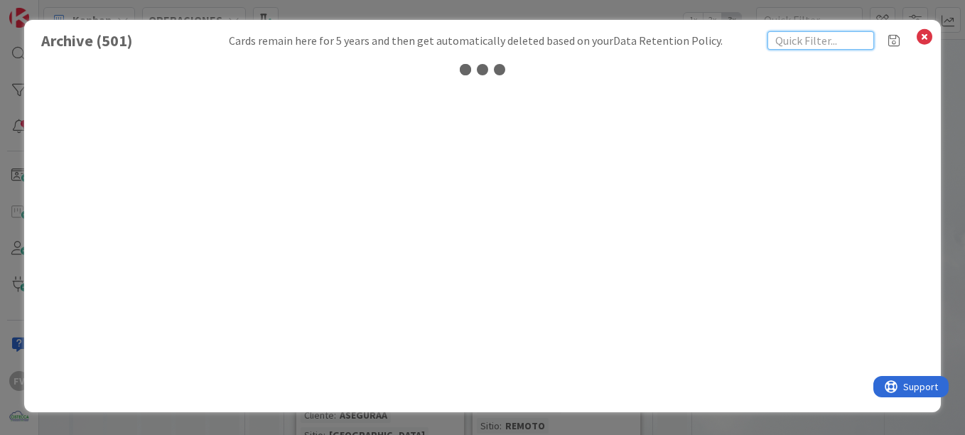
click at [812, 42] on input "text" at bounding box center [821, 40] width 107 height 18
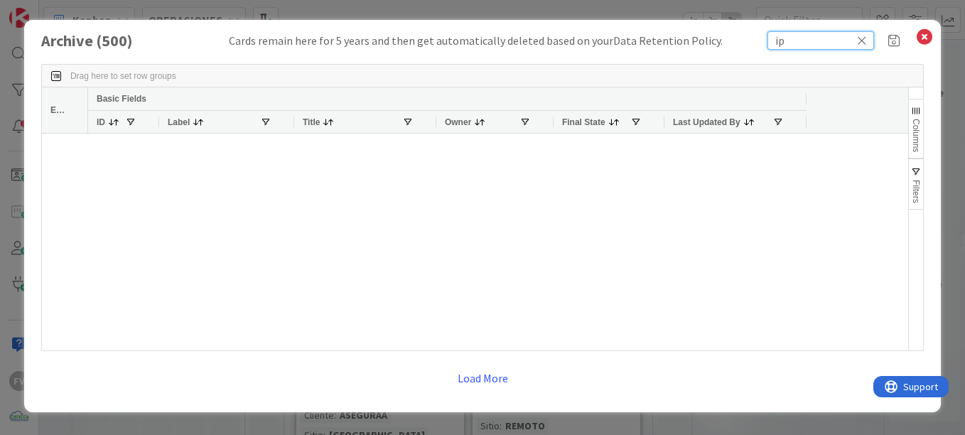
type input "i"
type input "f"
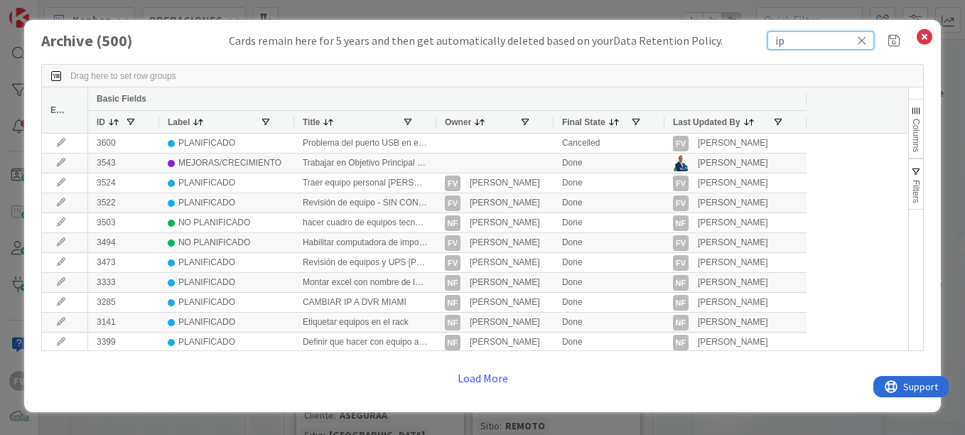
type input "ip"
click at [435, 124] on div at bounding box center [436, 122] width 6 height 22
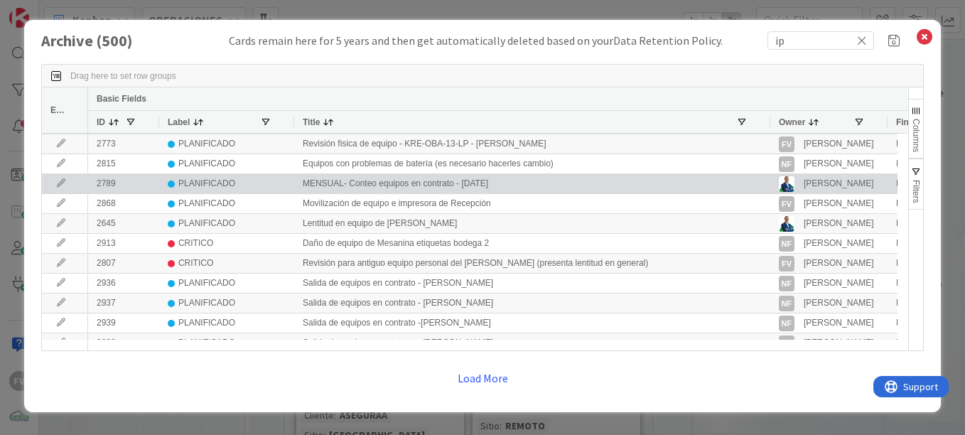
scroll to position [640, 0]
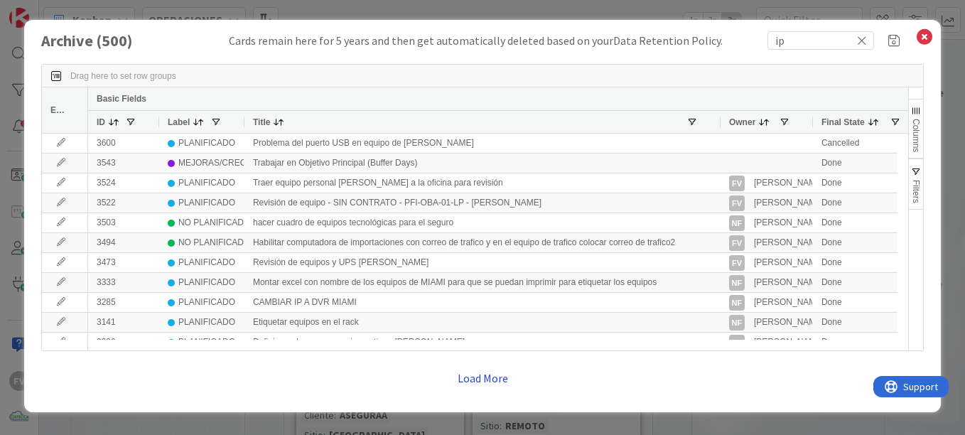
click at [478, 373] on button "Load More" at bounding box center [483, 378] width 69 height 26
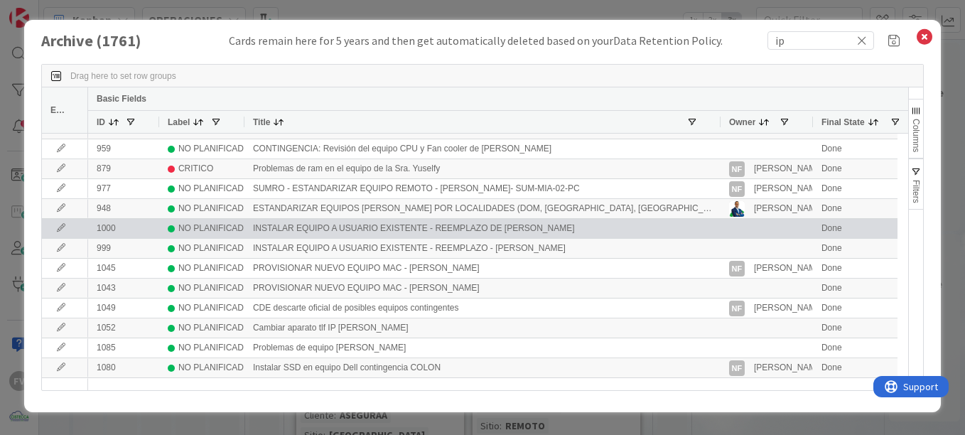
click at [65, 231] on icon at bounding box center [60, 228] width 21 height 9
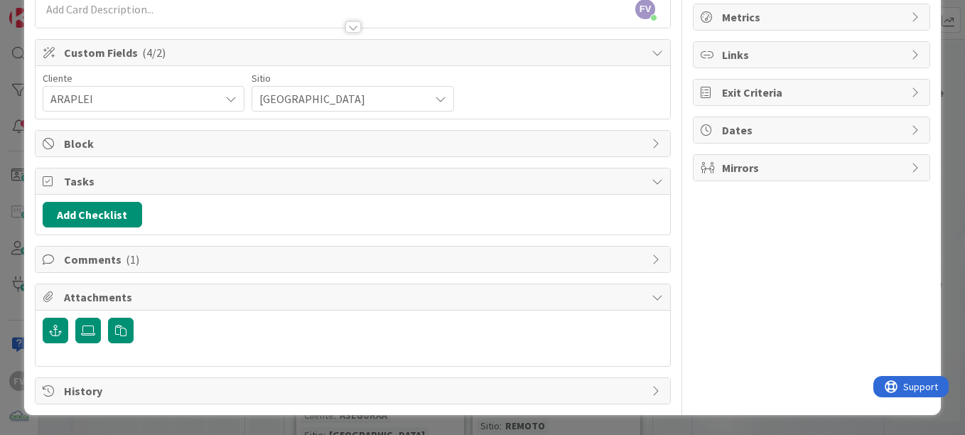
click at [74, 262] on span "Comments ( 1 )" at bounding box center [354, 259] width 581 height 17
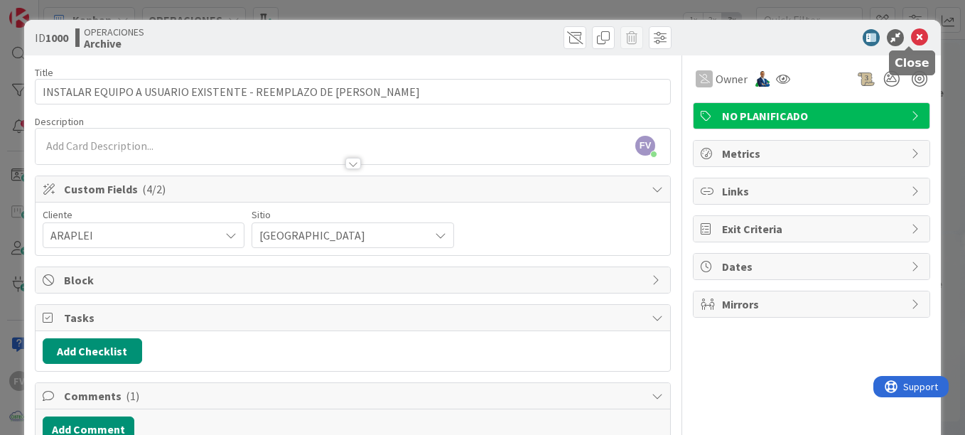
click at [911, 37] on icon at bounding box center [919, 37] width 17 height 17
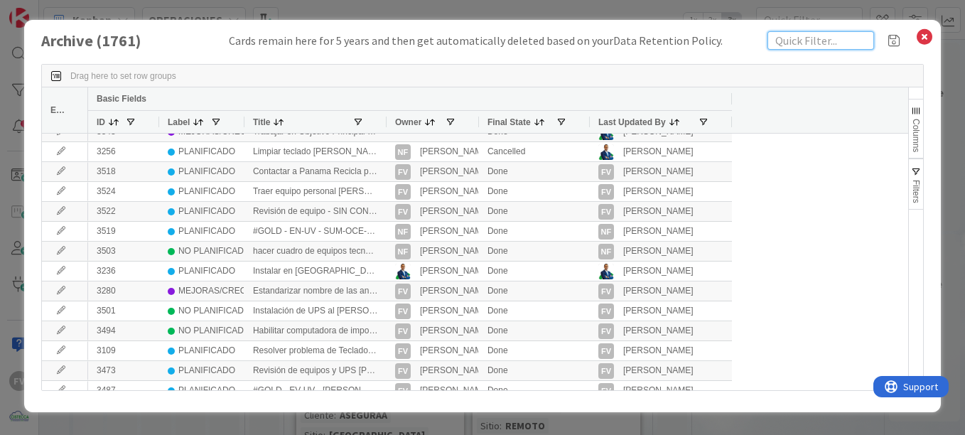
click at [811, 48] on input "text" at bounding box center [821, 40] width 107 height 18
type input "ip"
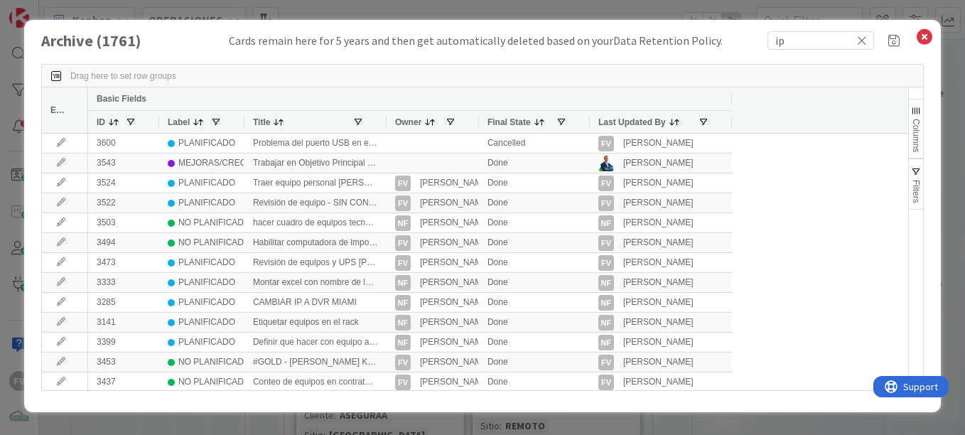
drag, startPoint x: 385, startPoint y: 124, endPoint x: 473, endPoint y: 124, distance: 88.2
click at [389, 124] on div at bounding box center [386, 122] width 6 height 22
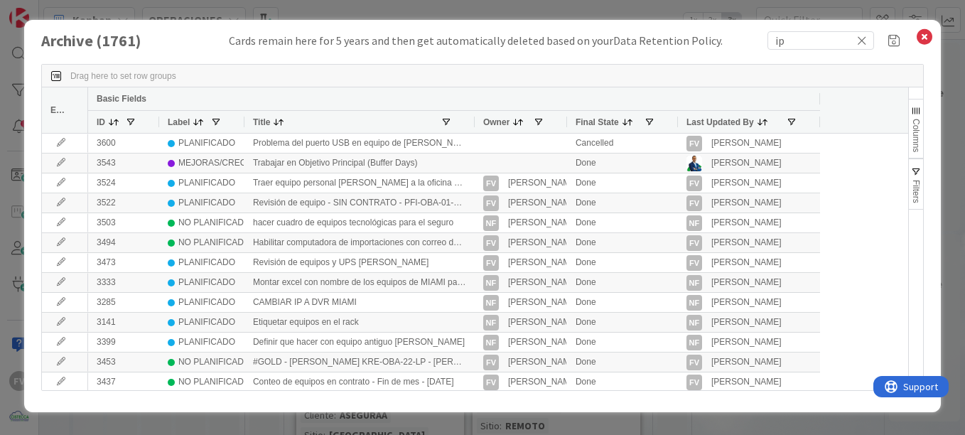
click at [439, 119] on div "Title" at bounding box center [347, 121] width 188 height 15
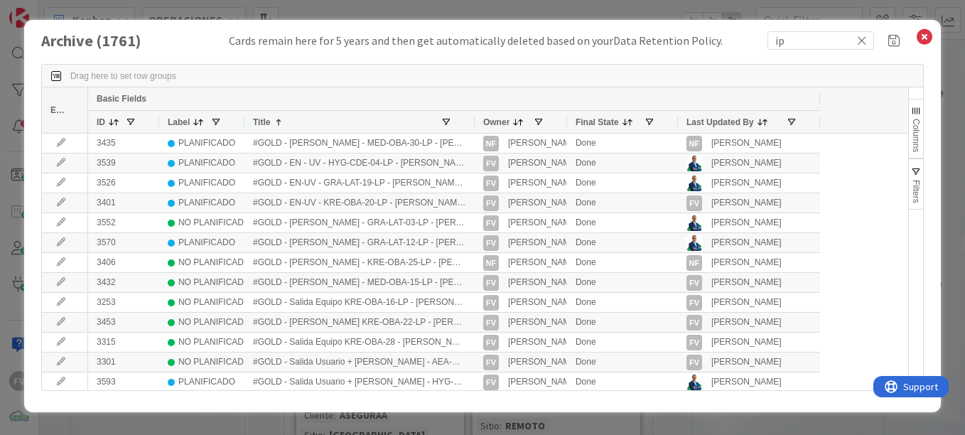
click at [442, 126] on span at bounding box center [446, 122] width 11 height 11
click at [327, 125] on div "Title 1" at bounding box center [347, 121] width 188 height 15
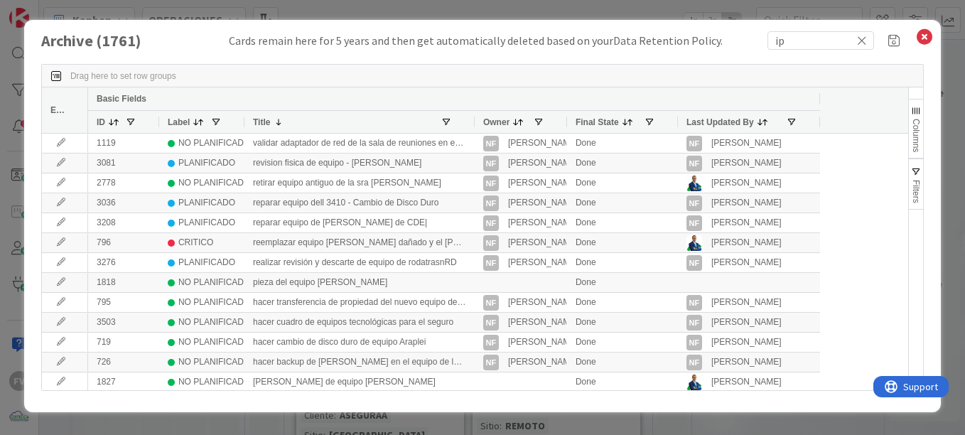
click at [289, 122] on div "Title 1" at bounding box center [347, 121] width 188 height 15
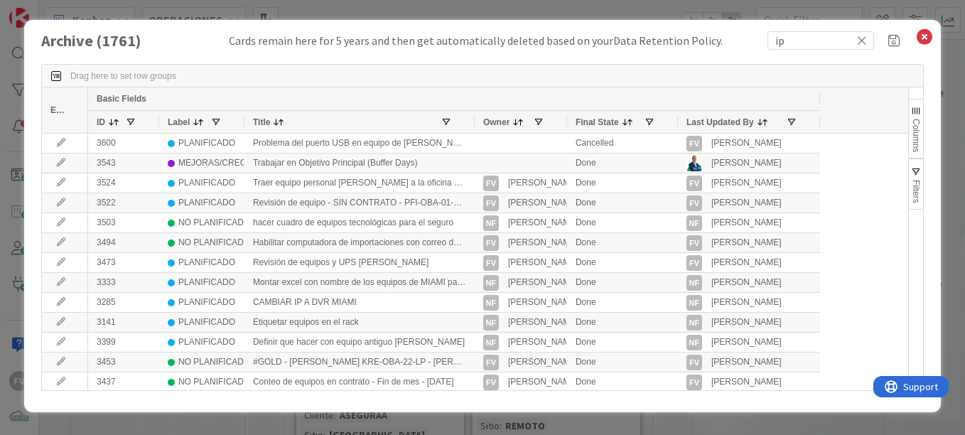
click at [71, 115] on span at bounding box center [73, 110] width 11 height 11
click at [58, 111] on span "Edit" at bounding box center [57, 110] width 15 height 10
click at [916, 164] on button "Filters" at bounding box center [916, 184] width 14 height 51
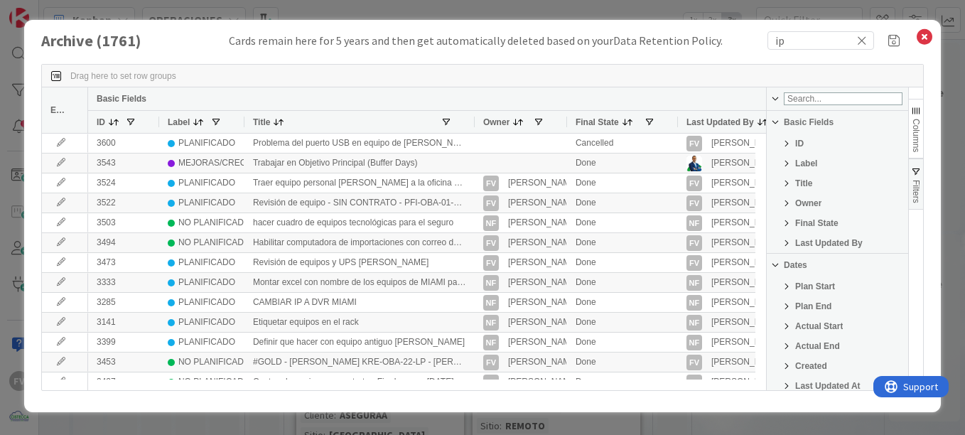
click at [786, 180] on span "Filter List 25 Filters" at bounding box center [786, 183] width 11 height 11
click at [813, 224] on input "Filter Value" at bounding box center [837, 221] width 141 height 13
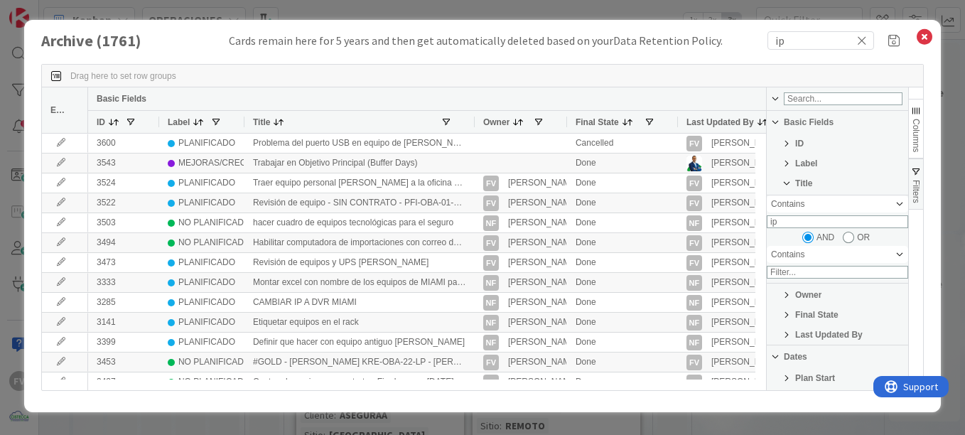
type input "ip"
click at [606, 77] on div "Drag here to set row groups" at bounding box center [483, 76] width 882 height 23
click at [476, 119] on div at bounding box center [476, 122] width 6 height 22
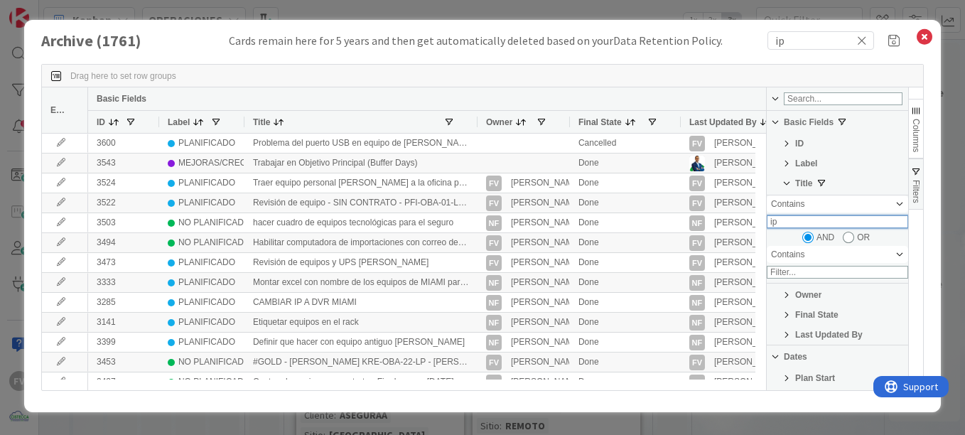
click at [801, 225] on input "ip" at bounding box center [837, 221] width 141 height 13
click at [806, 209] on div "Contains" at bounding box center [832, 204] width 123 height 10
click at [802, 225] on input "ip" at bounding box center [837, 221] width 141 height 13
click at [805, 259] on div "Contains" at bounding box center [832, 255] width 123 height 10
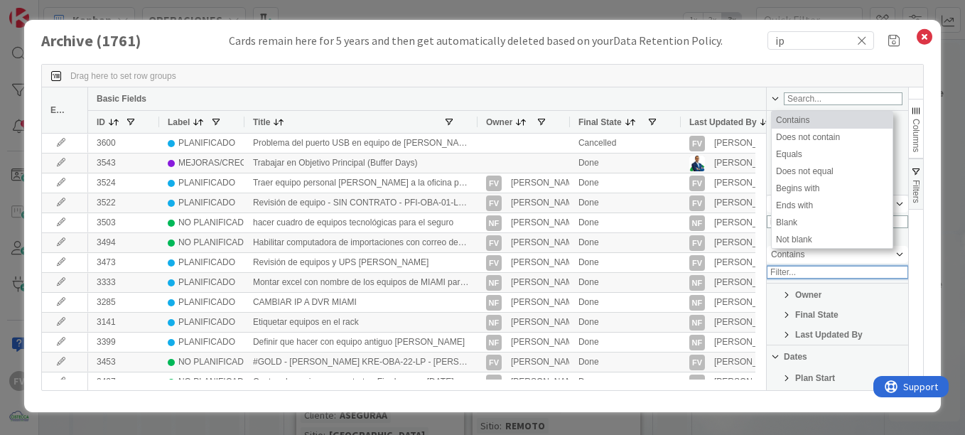
click at [804, 275] on input "Filter Value" at bounding box center [837, 272] width 141 height 13
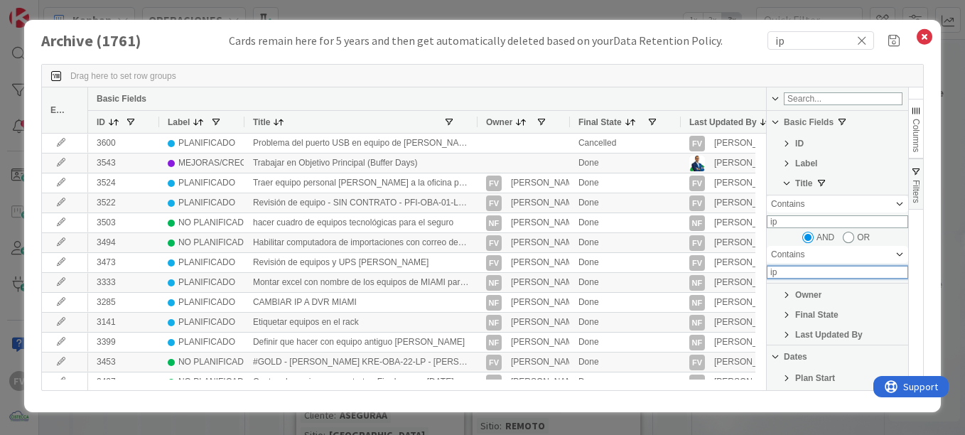
type input "ip"
click at [845, 243] on input "Filter List 25 Filters" at bounding box center [848, 237] width 11 height 11
radio input "true"
click at [808, 243] on input "Filter List 25 Filters" at bounding box center [808, 237] width 11 height 11
radio input "true"
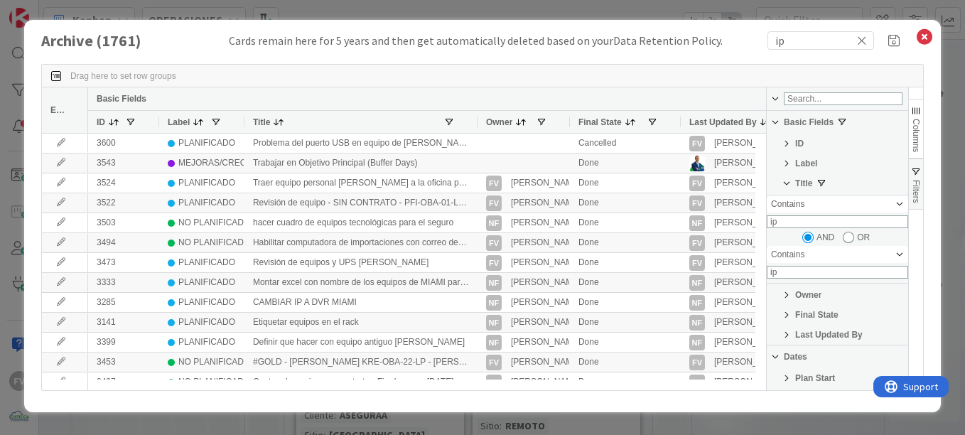
click at [789, 183] on span "Filter List 25 Filters" at bounding box center [786, 183] width 11 height 11
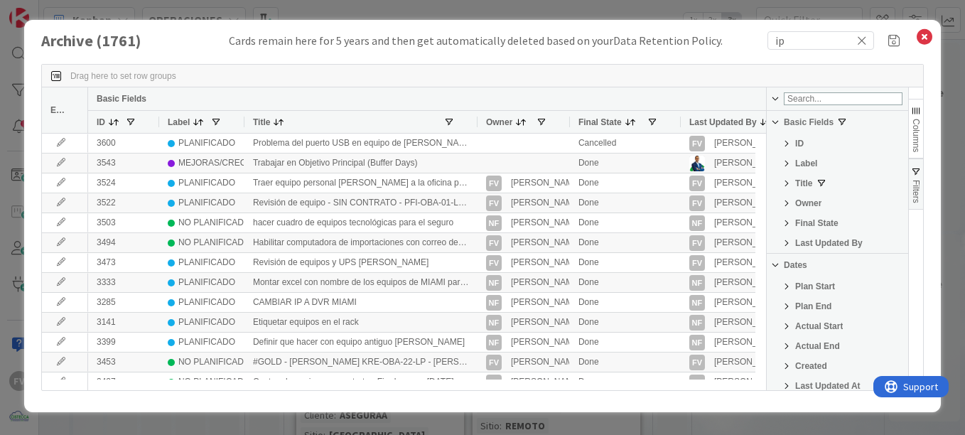
click at [343, 63] on div "Column Filtered. Press ENTER to sort. Press ALT DOWN to open column menu. Press…" at bounding box center [482, 227] width 883 height 355
drag, startPoint x: 859, startPoint y: 42, endPoint x: 813, endPoint y: 53, distance: 47.4
click at [859, 41] on icon at bounding box center [862, 40] width 10 height 13
click at [268, 50] on div "Column Filtered. Press ENTER to sort. Press ALT DOWN to open column menu. Press…" at bounding box center [482, 227] width 883 height 355
click at [926, 43] on icon at bounding box center [925, 37] width 18 height 20
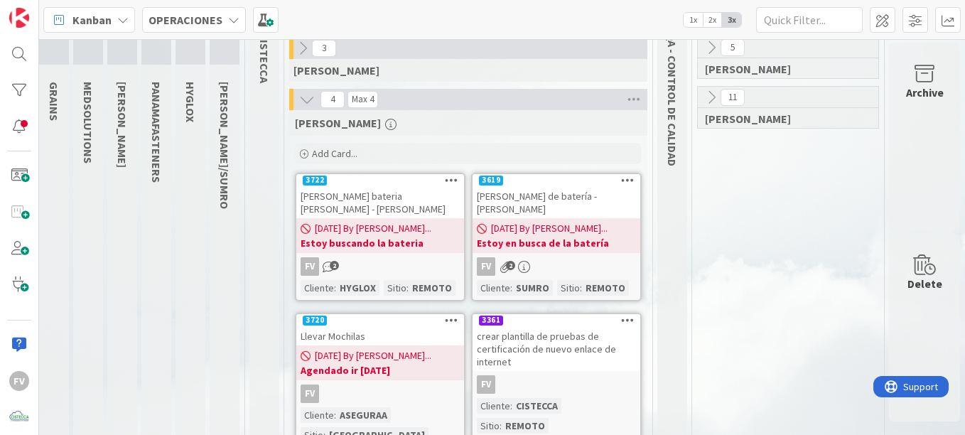
click at [898, 80] on icon at bounding box center [925, 74] width 54 height 20
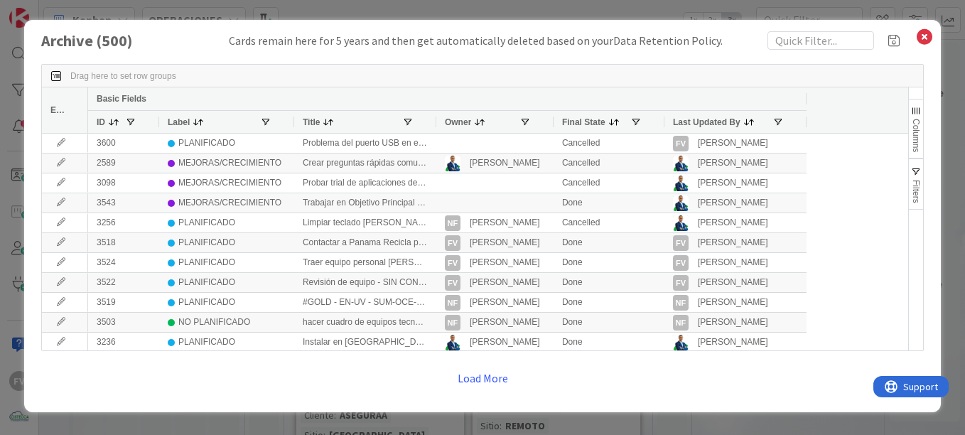
click at [337, 121] on div "Title" at bounding box center [353, 121] width 100 height 15
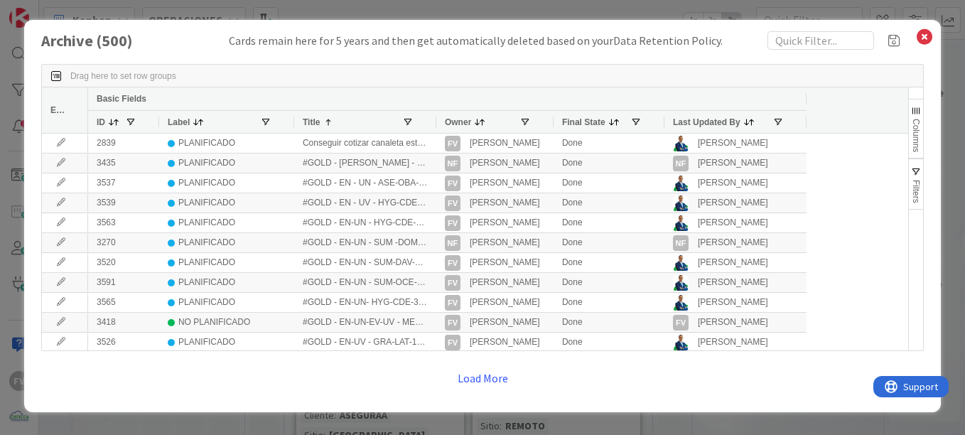
click at [336, 122] on div "Title 1" at bounding box center [353, 121] width 100 height 15
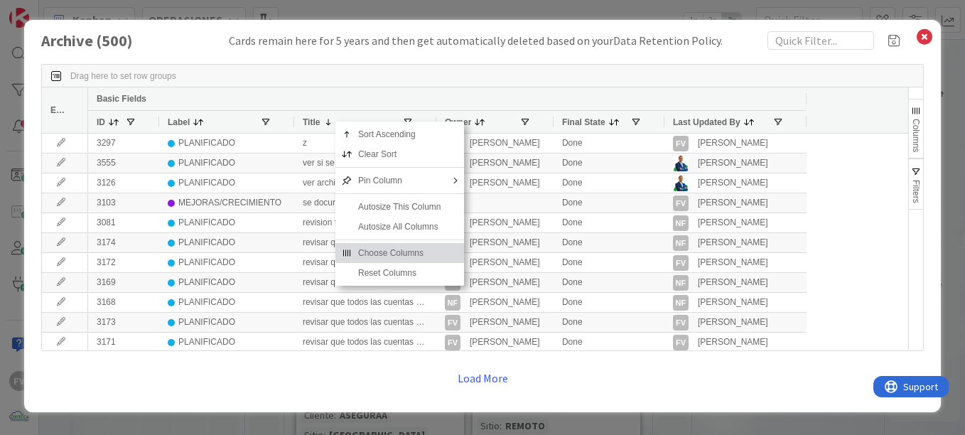
click at [383, 252] on span "Choose Columns" at bounding box center [400, 253] width 95 height 20
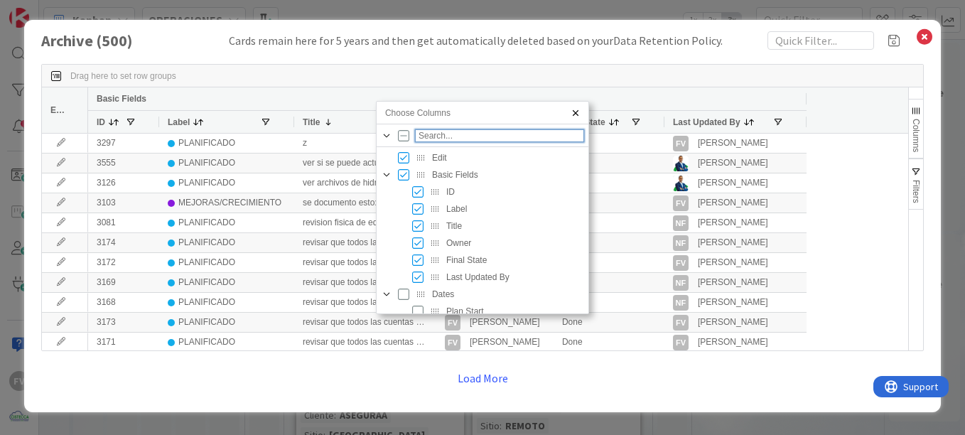
click at [451, 139] on input "Filter Columns Input" at bounding box center [499, 135] width 169 height 13
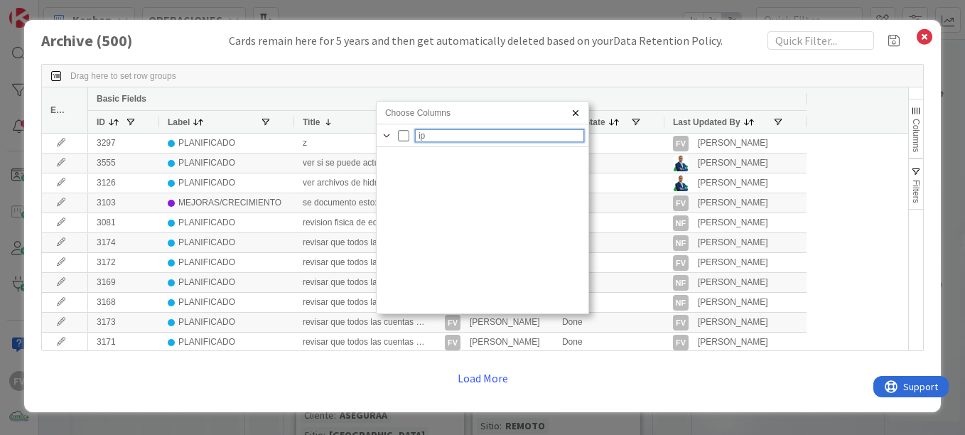
type input "i"
checkbox input "false"
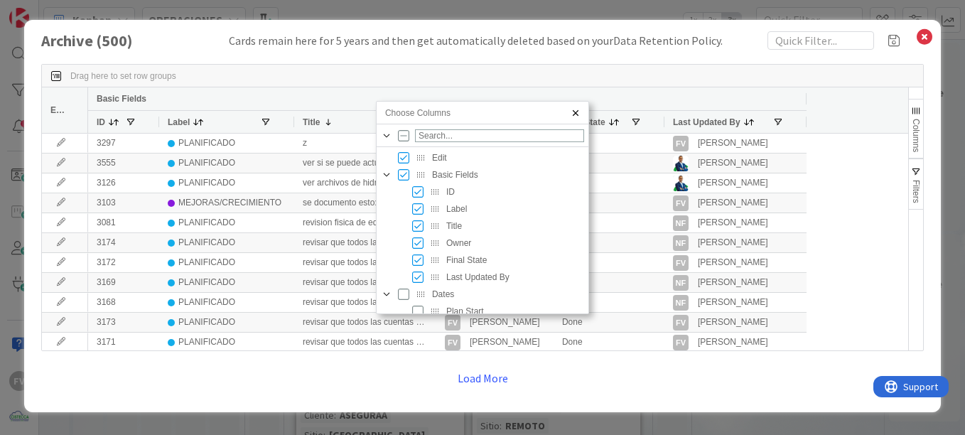
click at [454, 229] on span "Title" at bounding box center [515, 226] width 138 height 10
checkbox input "false"
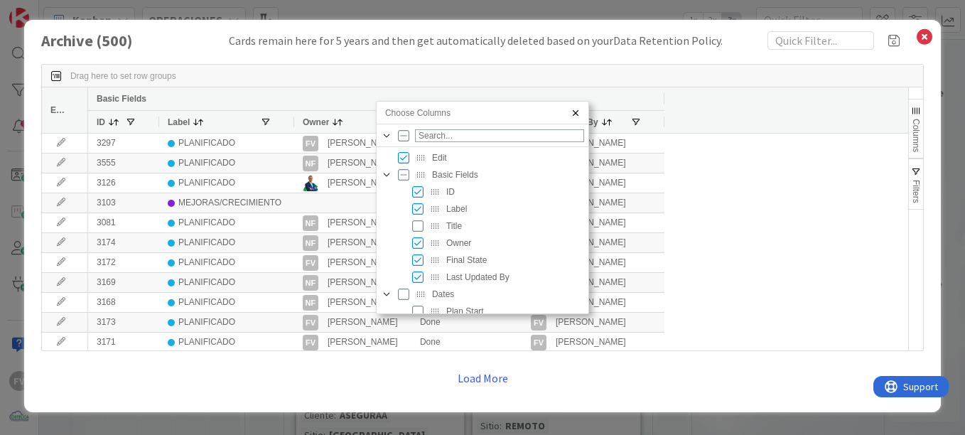
click at [454, 229] on span "Title" at bounding box center [515, 226] width 138 height 10
checkbox input "true"
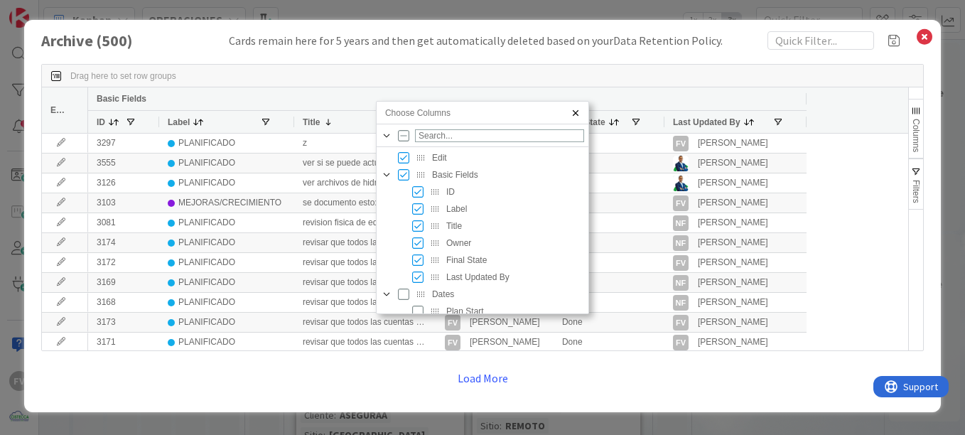
click at [454, 229] on span "Title" at bounding box center [515, 226] width 138 height 10
checkbox input "false"
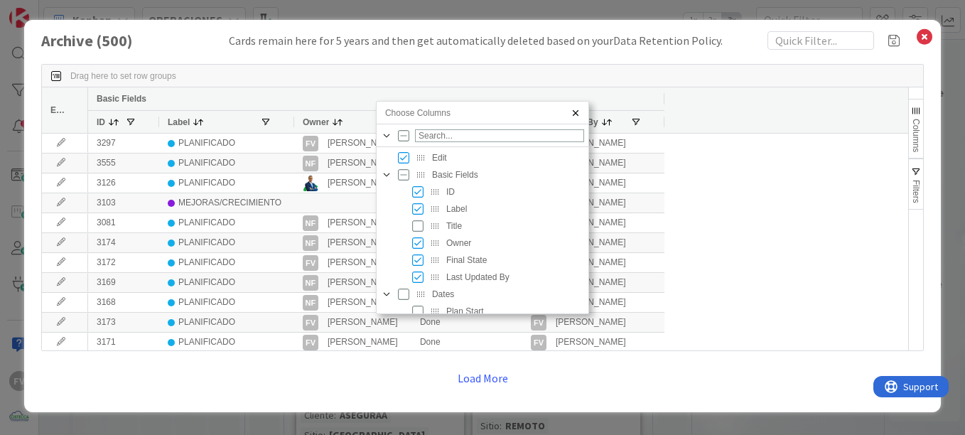
click at [454, 229] on span "Title" at bounding box center [515, 226] width 138 height 10
checkbox input "true"
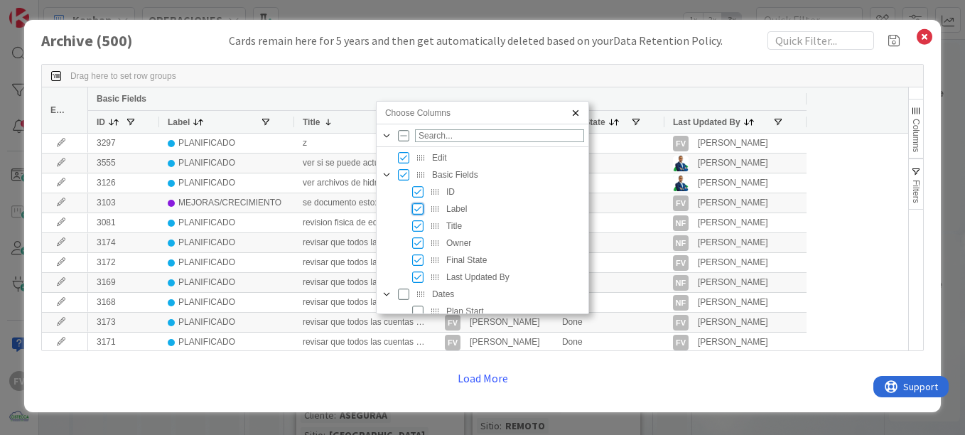
click at [419, 213] on input "Press SPACE to toggle visibility (visible)" at bounding box center [417, 208] width 11 height 11
checkbox input "false"
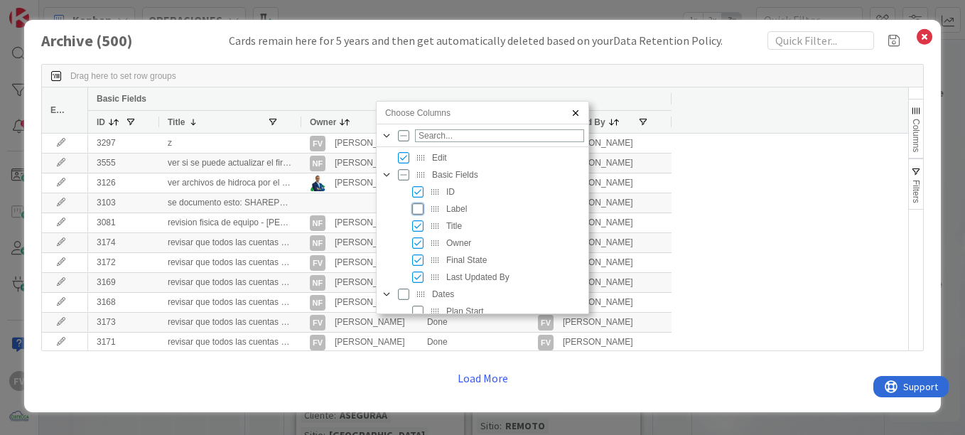
click at [419, 213] on input "Press SPACE to toggle visibility (hidden)" at bounding box center [417, 208] width 11 height 11
checkbox input "true"
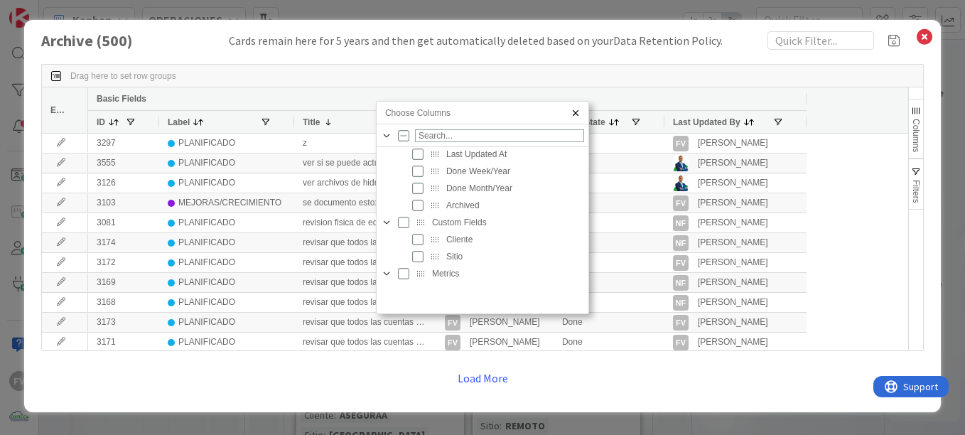
scroll to position [208, 0]
click at [429, 276] on span "Cliente Column" at bounding box center [434, 274] width 11 height 11
click at [422, 277] on input "Press SPACE to toggle visibility (hidden)" at bounding box center [417, 274] width 11 height 11
checkbox input "true"
checkbox input "false"
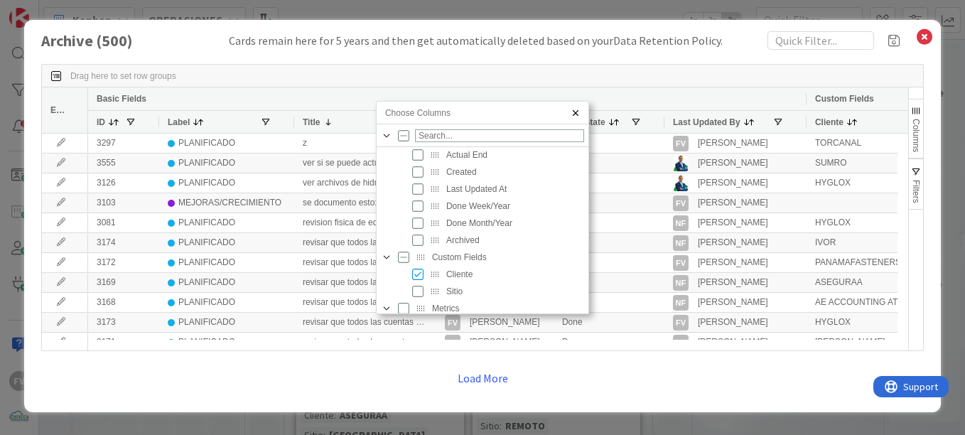
click at [461, 277] on span "Cliente" at bounding box center [515, 274] width 138 height 10
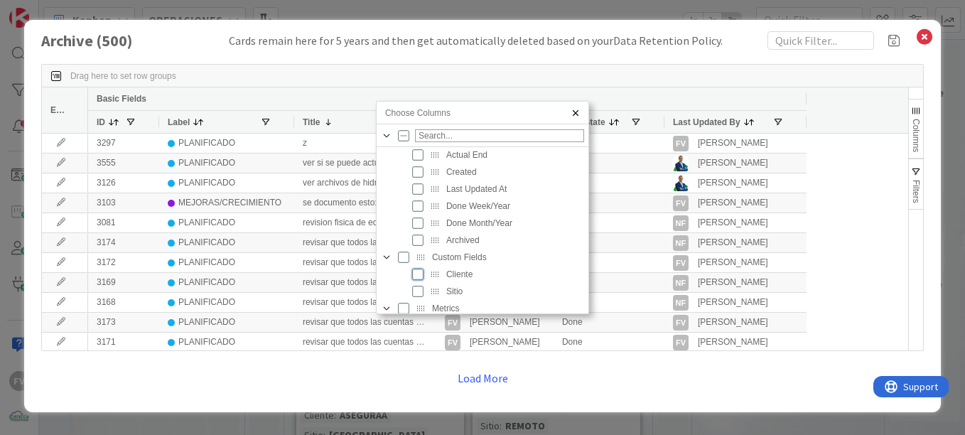
click at [422, 277] on input "Press SPACE to toggle visibility (hidden)" at bounding box center [417, 274] width 11 height 11
checkbox input "true"
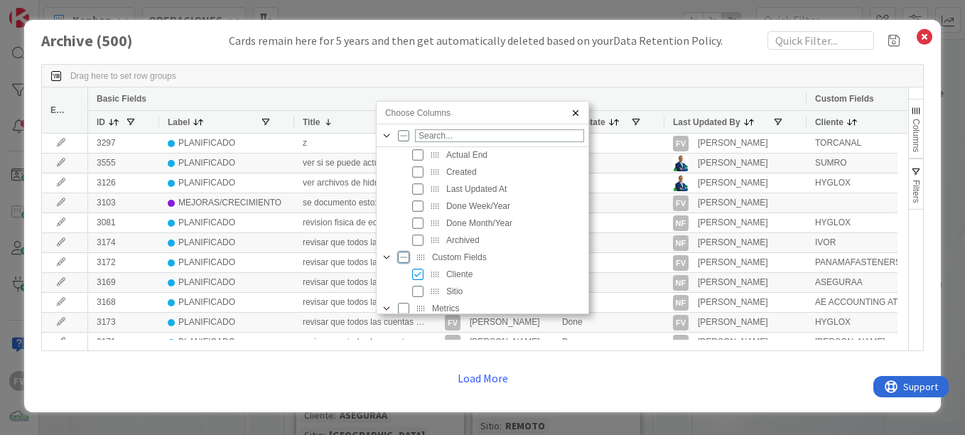
click at [401, 259] on input "Press SPACE to toggle visibility (indeterminate)" at bounding box center [403, 257] width 11 height 11
checkbox input "true"
click at [402, 259] on input "Press SPACE to toggle visibility (visible)" at bounding box center [403, 257] width 11 height 11
checkbox input "false"
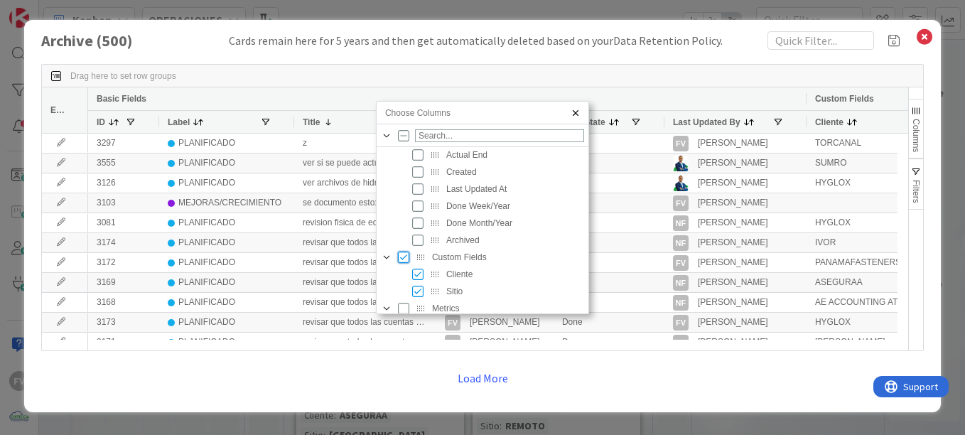
checkbox input "false"
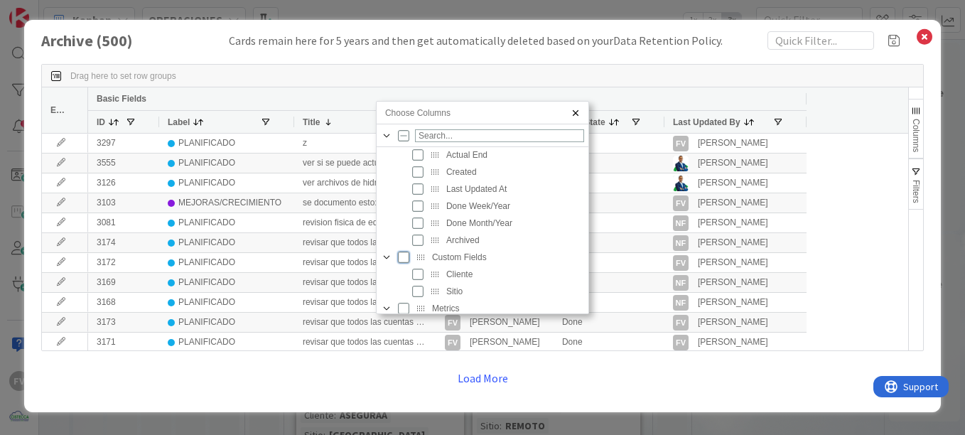
click at [402, 259] on input "Press SPACE to toggle visibility (hidden)" at bounding box center [403, 257] width 11 height 11
checkbox input "true"
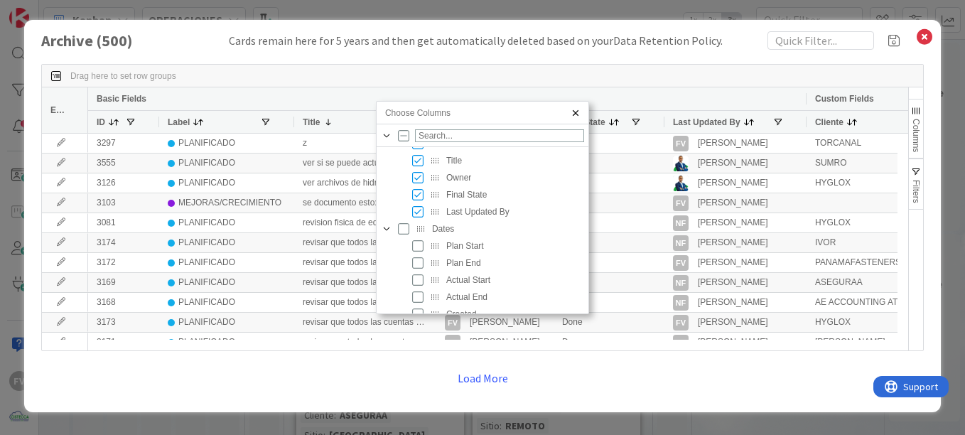
scroll to position [0, 0]
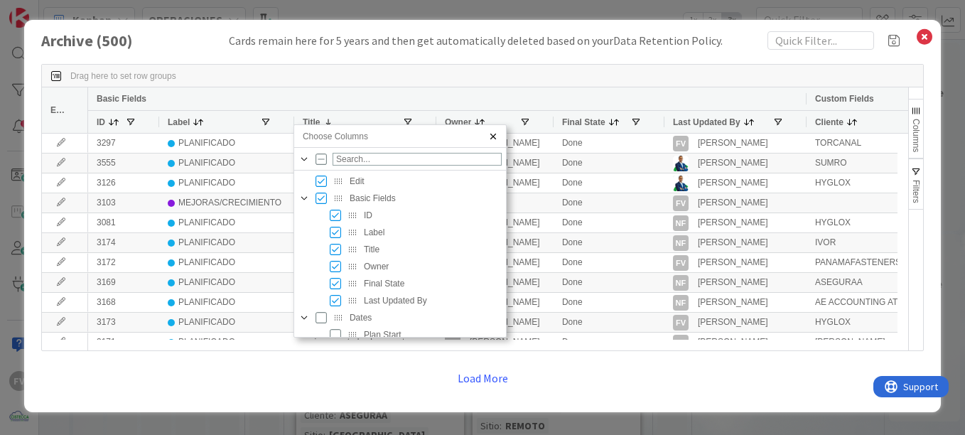
drag, startPoint x: 481, startPoint y: 121, endPoint x: 382, endPoint y: 141, distance: 100.9
click at [382, 141] on span "Choose Columns" at bounding box center [393, 137] width 181 height 10
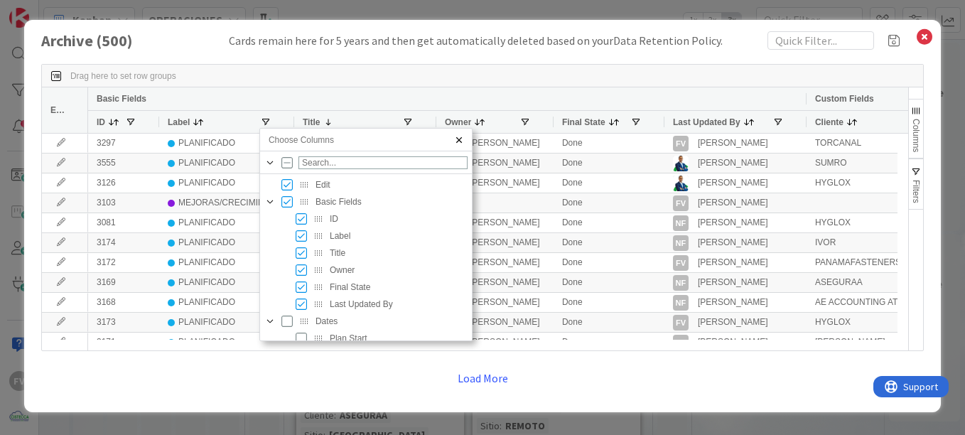
click at [299, 293] on div "Final State" at bounding box center [375, 287] width 186 height 17
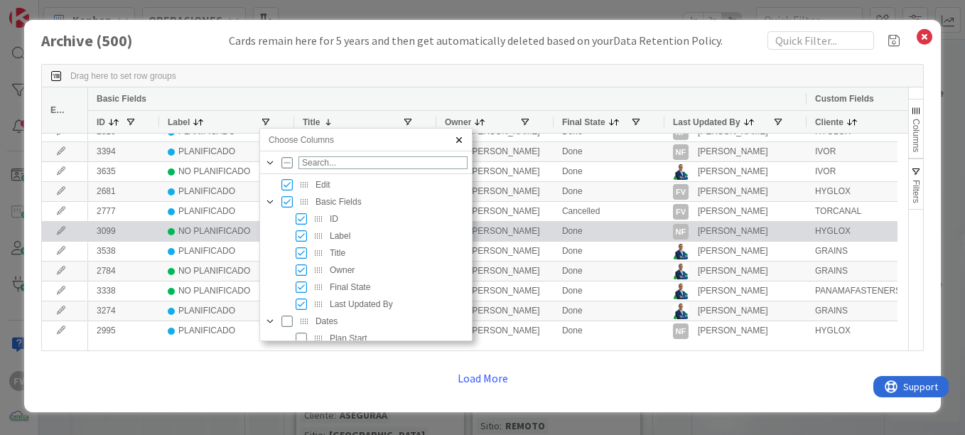
scroll to position [355, 0]
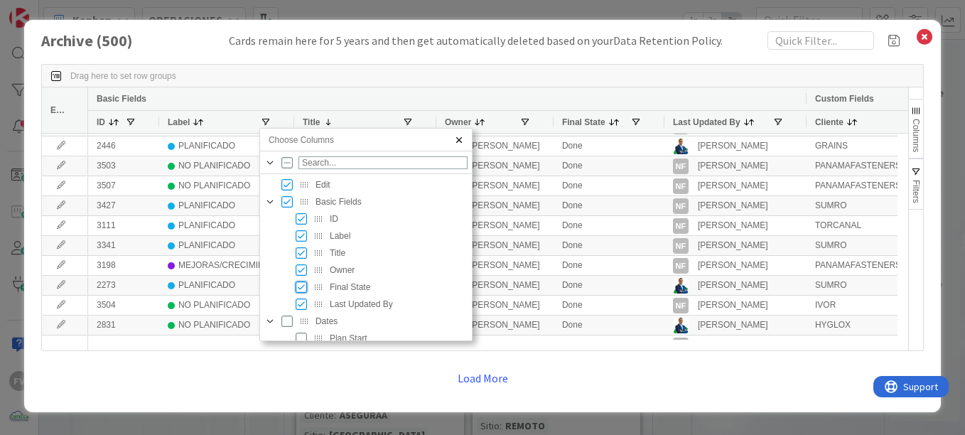
click at [302, 291] on input "Press SPACE to toggle visibility (visible)" at bounding box center [301, 287] width 11 height 11
checkbox input "false"
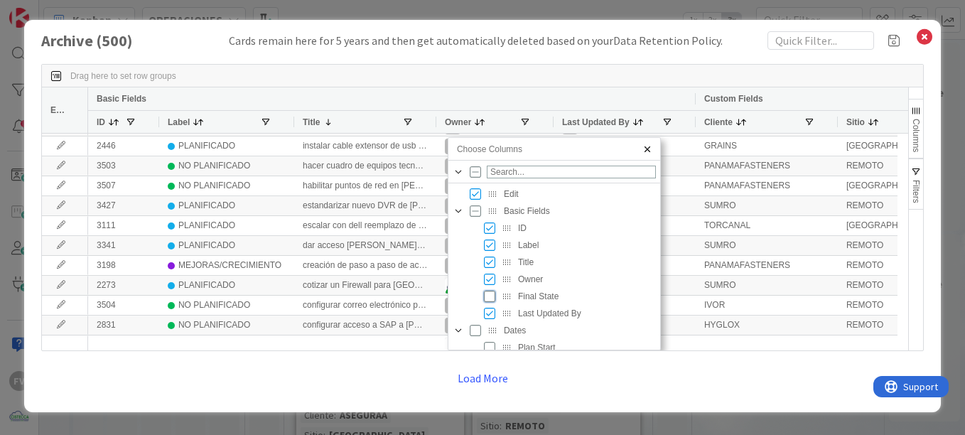
drag, startPoint x: 372, startPoint y: 143, endPoint x: 567, endPoint y: 183, distance: 199.7
click at [567, 168] on div "Choose Columns Edit Basic Fields ID Label Title Owner Final State Last Updated …" at bounding box center [554, 243] width 213 height 213
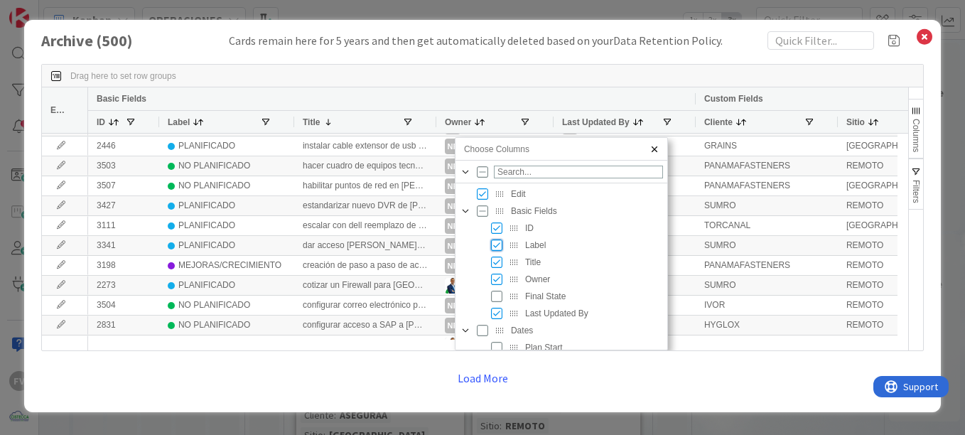
click at [494, 242] on input "Press SPACE to toggle visibility (visible)" at bounding box center [496, 245] width 11 height 11
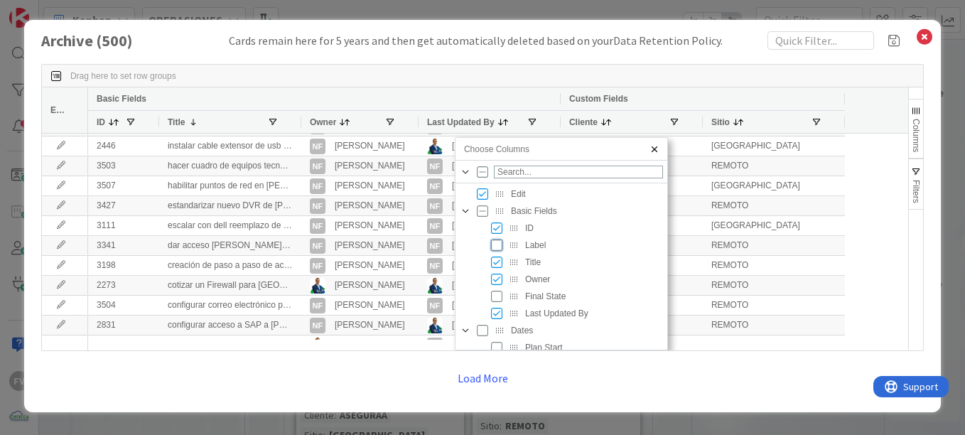
click at [494, 242] on input "Press SPACE to toggle visibility (hidden)" at bounding box center [496, 245] width 11 height 11
checkbox input "true"
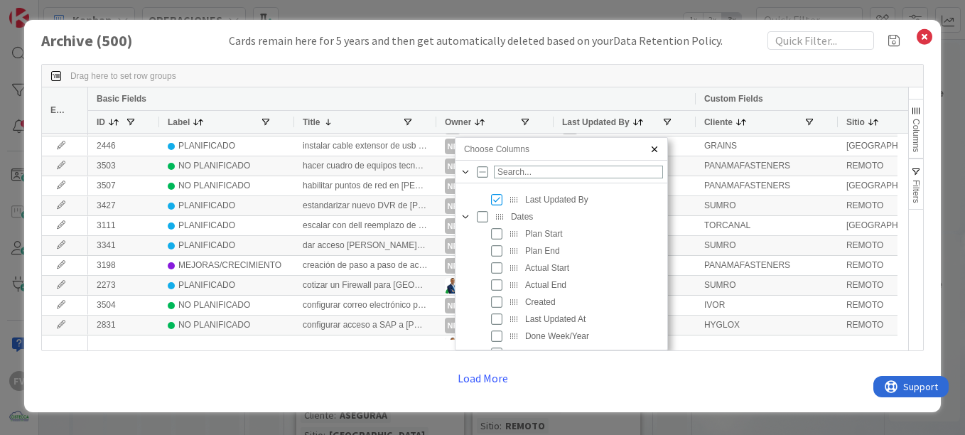
scroll to position [0, 0]
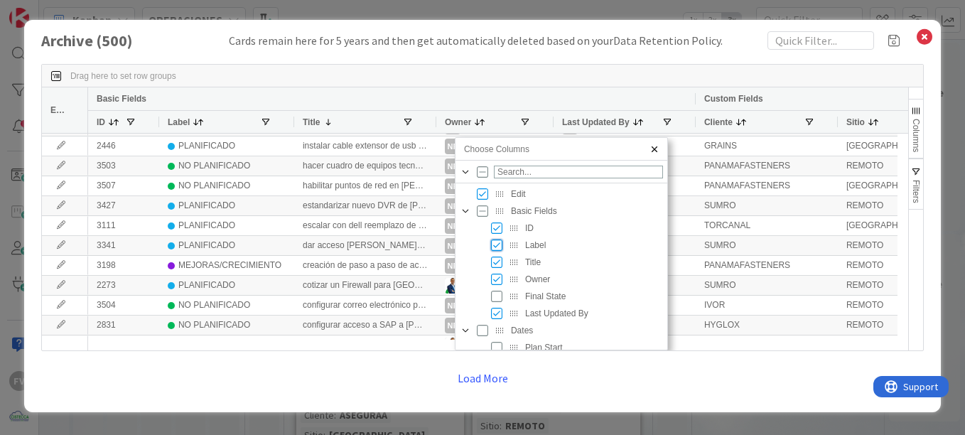
click at [655, 151] on span "Choose Columns" at bounding box center [653, 149] width 11 height 11
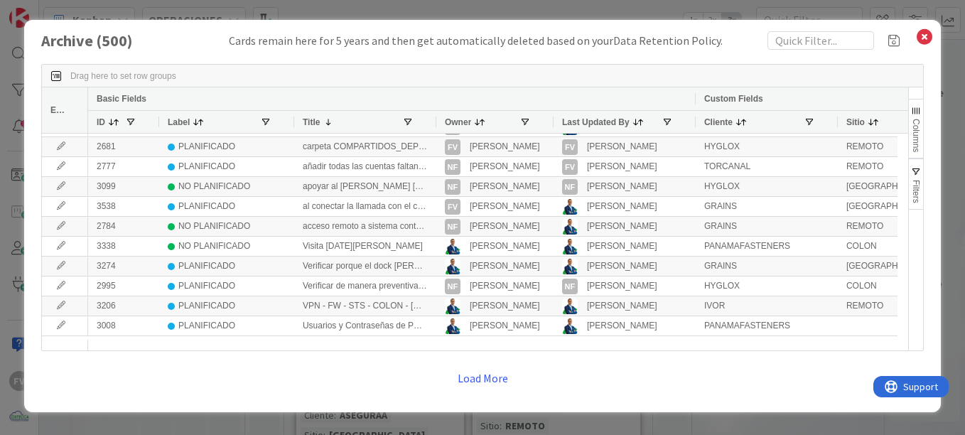
scroll to position [284, 0]
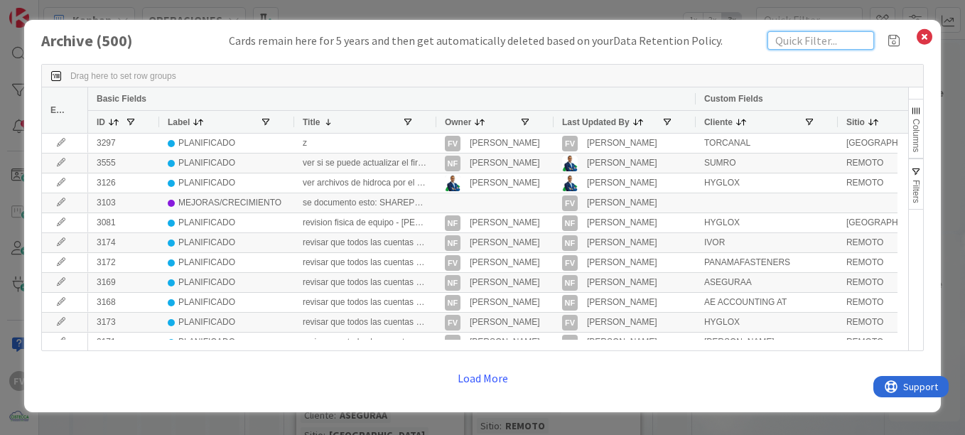
click at [786, 48] on input "text" at bounding box center [821, 40] width 107 height 18
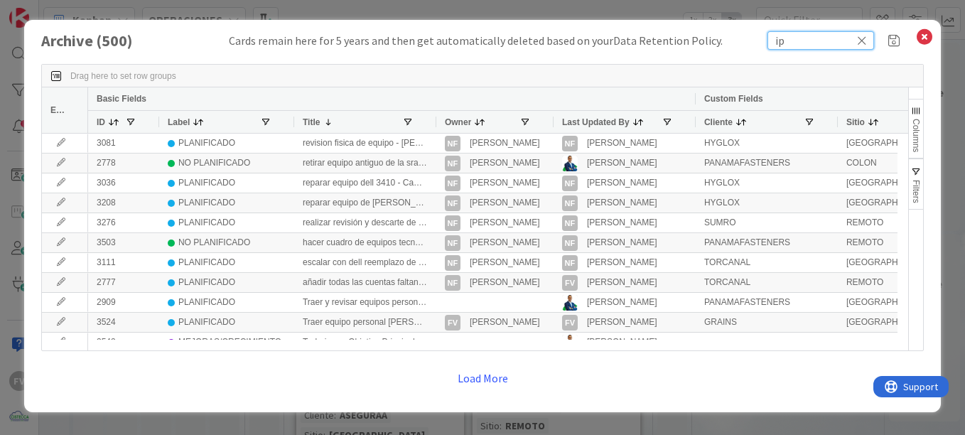
type input "ip"
click at [433, 122] on div at bounding box center [436, 122] width 6 height 22
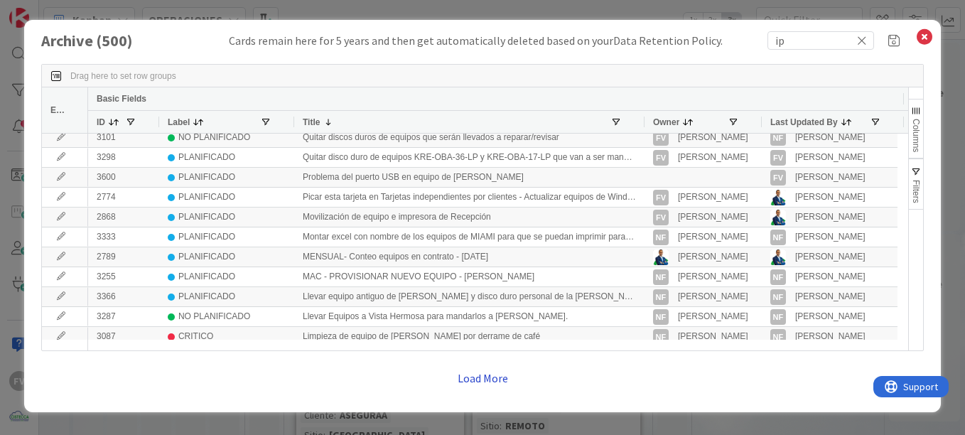
click at [469, 376] on button "Load More" at bounding box center [483, 378] width 69 height 26
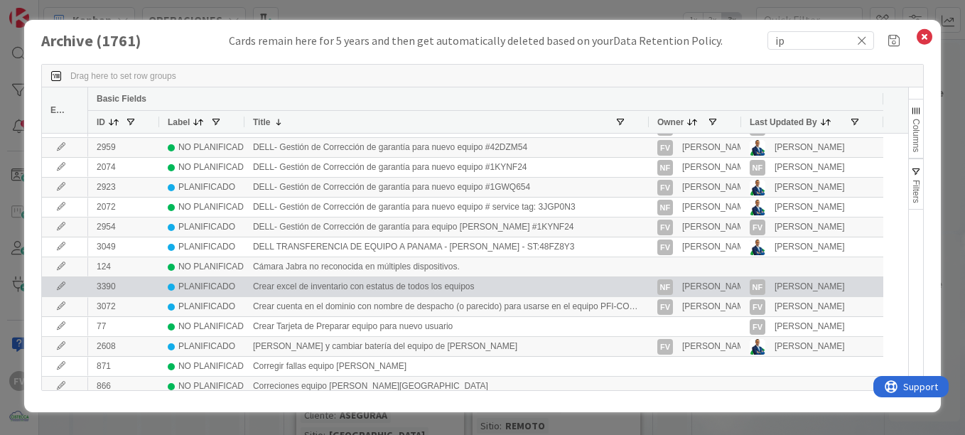
scroll to position [6249, 0]
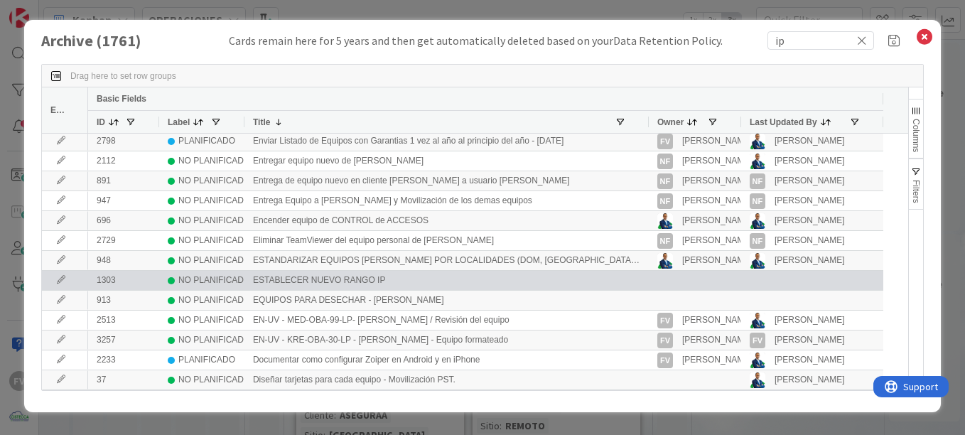
click at [60, 284] on icon at bounding box center [60, 280] width 21 height 9
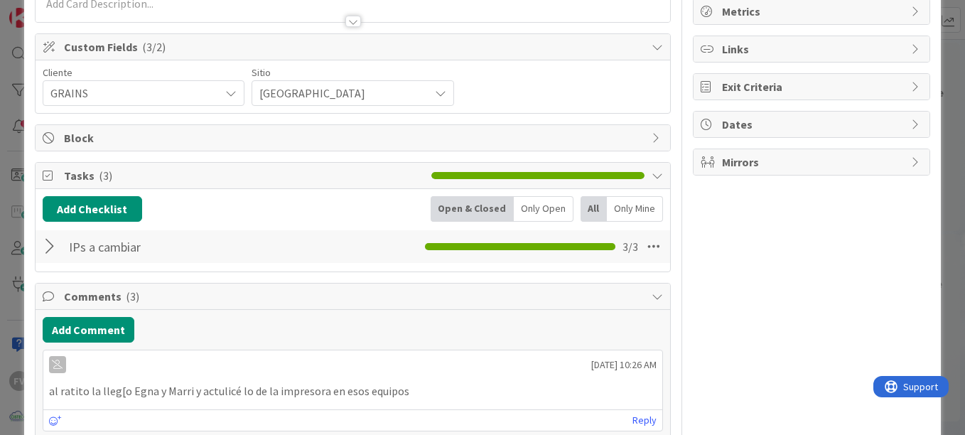
drag, startPoint x: 46, startPoint y: 249, endPoint x: 53, endPoint y: 248, distance: 7.1
click at [46, 249] on div at bounding box center [52, 247] width 18 height 26
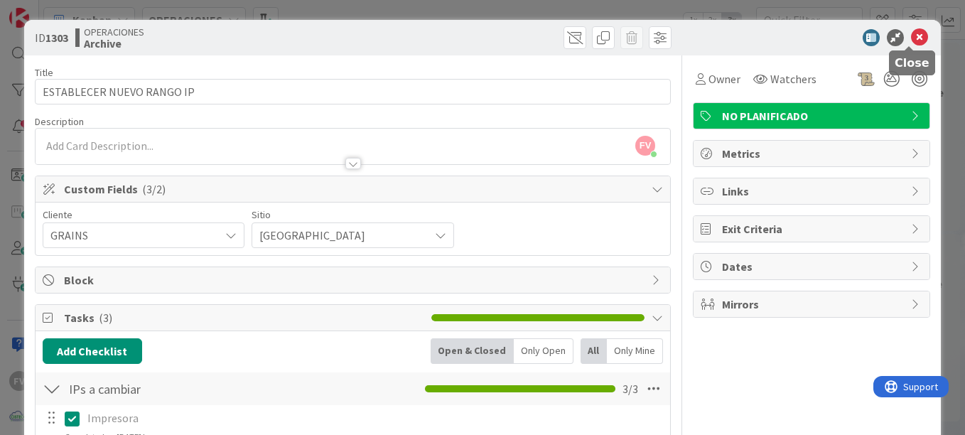
click at [911, 36] on icon at bounding box center [919, 37] width 17 height 17
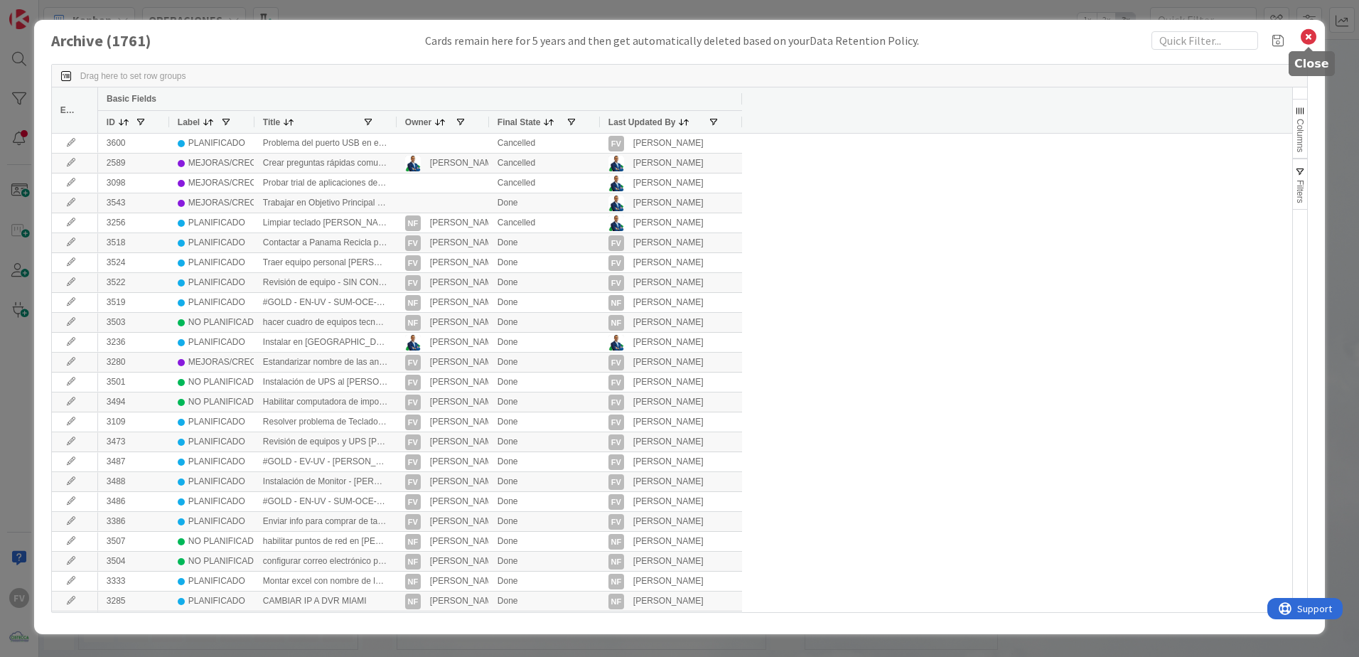
drag, startPoint x: 1314, startPoint y: 41, endPoint x: 1291, endPoint y: 52, distance: 25.4
click at [965, 41] on icon at bounding box center [1309, 37] width 18 height 20
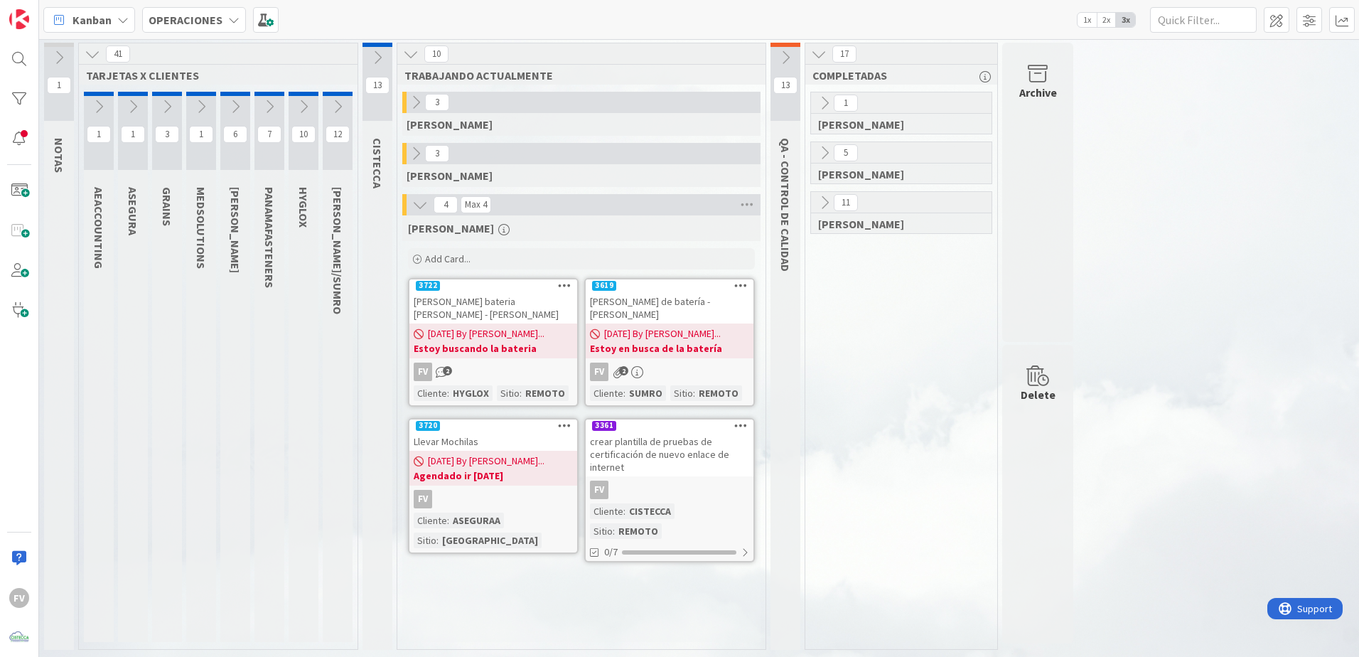
click at [343, 103] on icon at bounding box center [338, 107] width 16 height 16
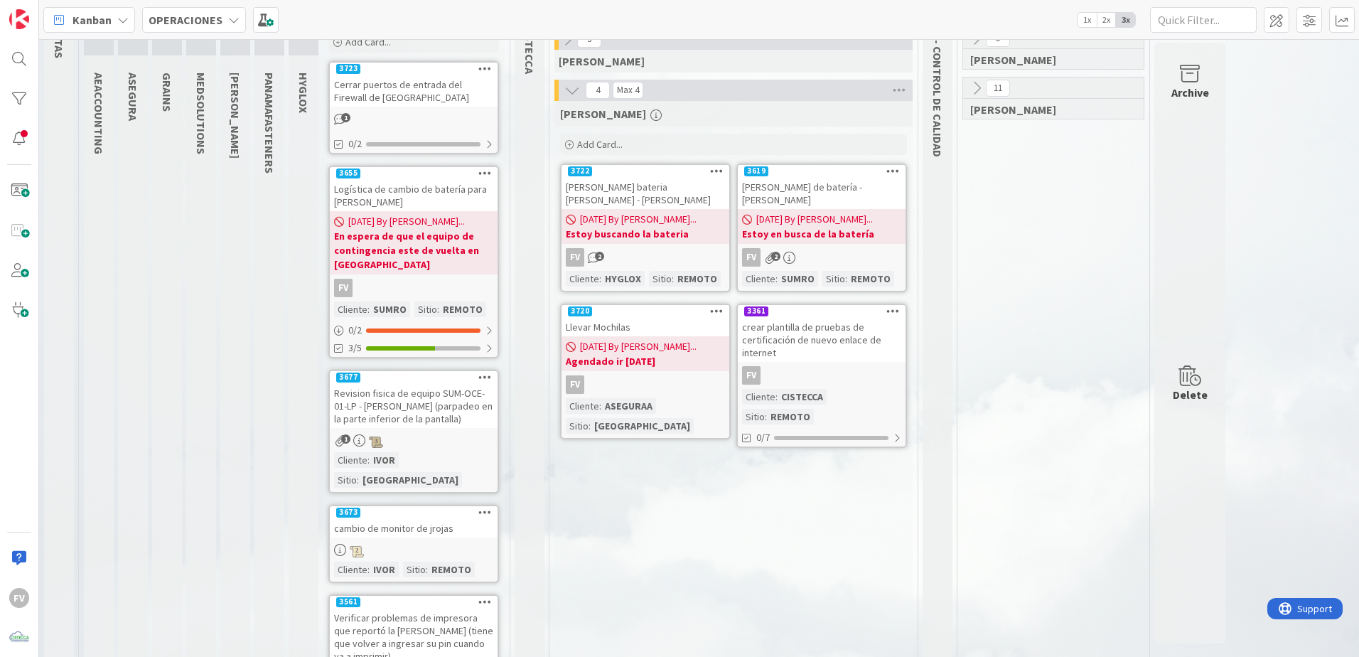
scroll to position [142, 0]
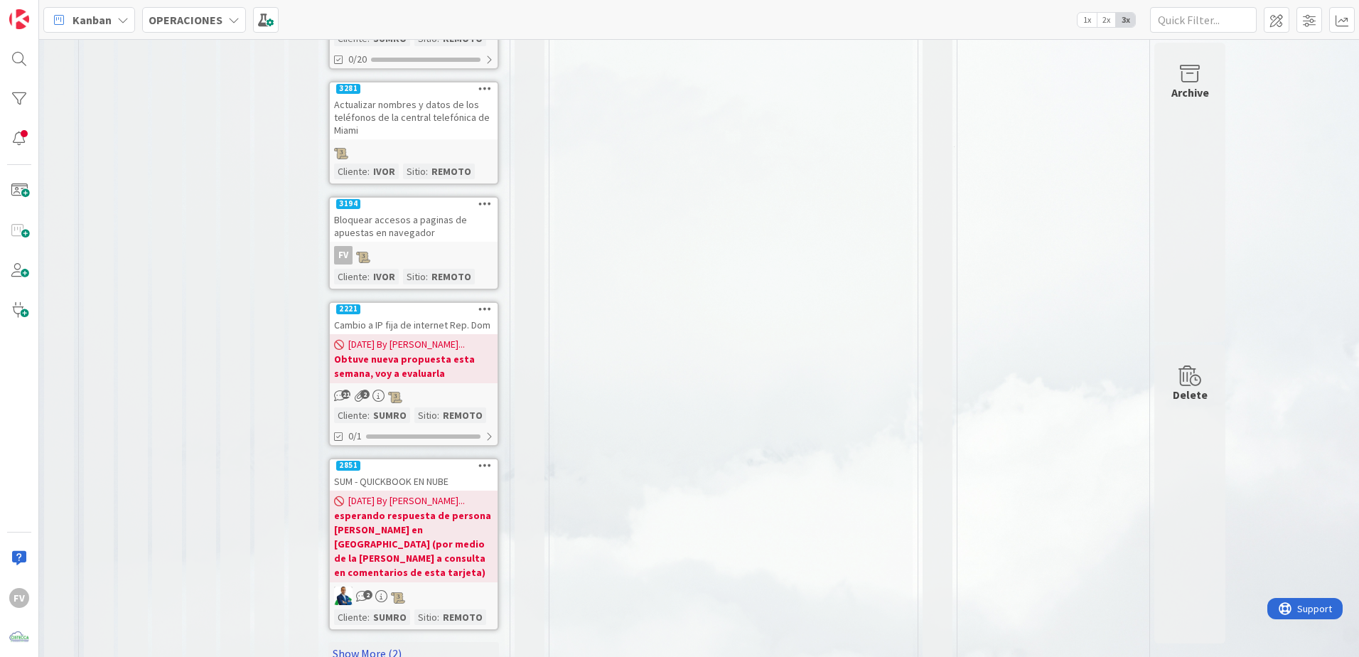
click at [386, 434] on link "Show More (2)" at bounding box center [413, 653] width 171 height 23
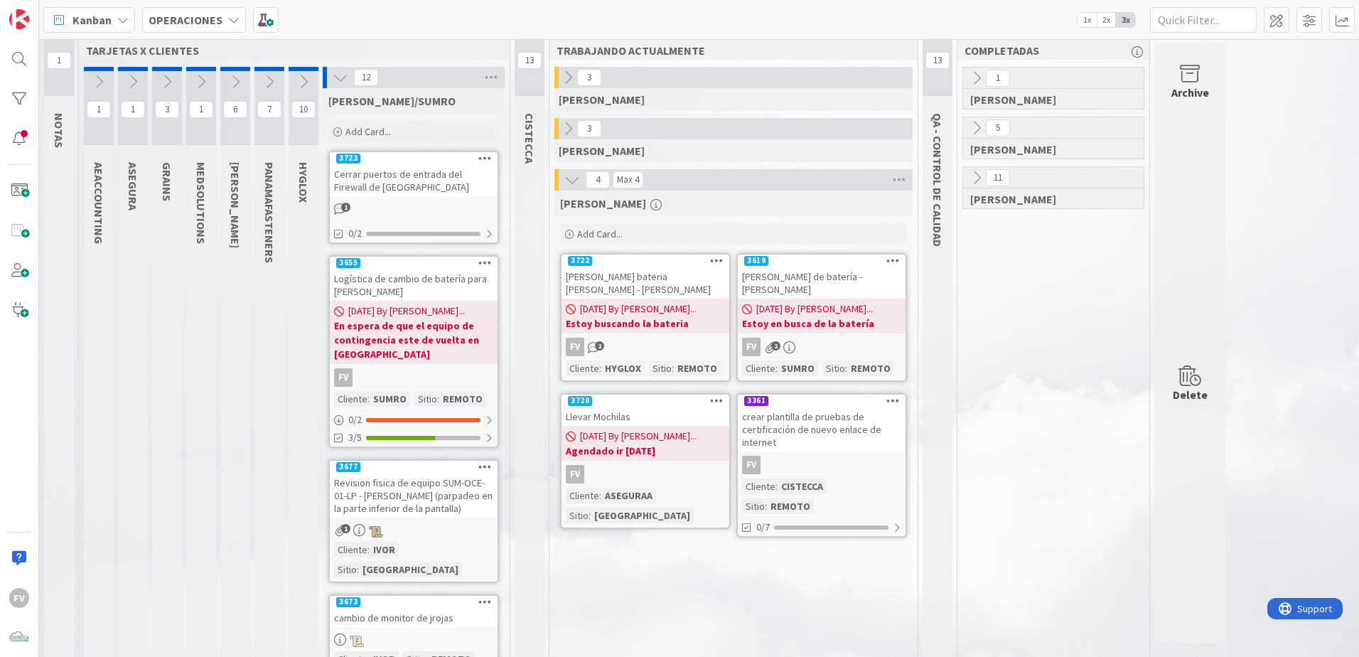
scroll to position [0, 0]
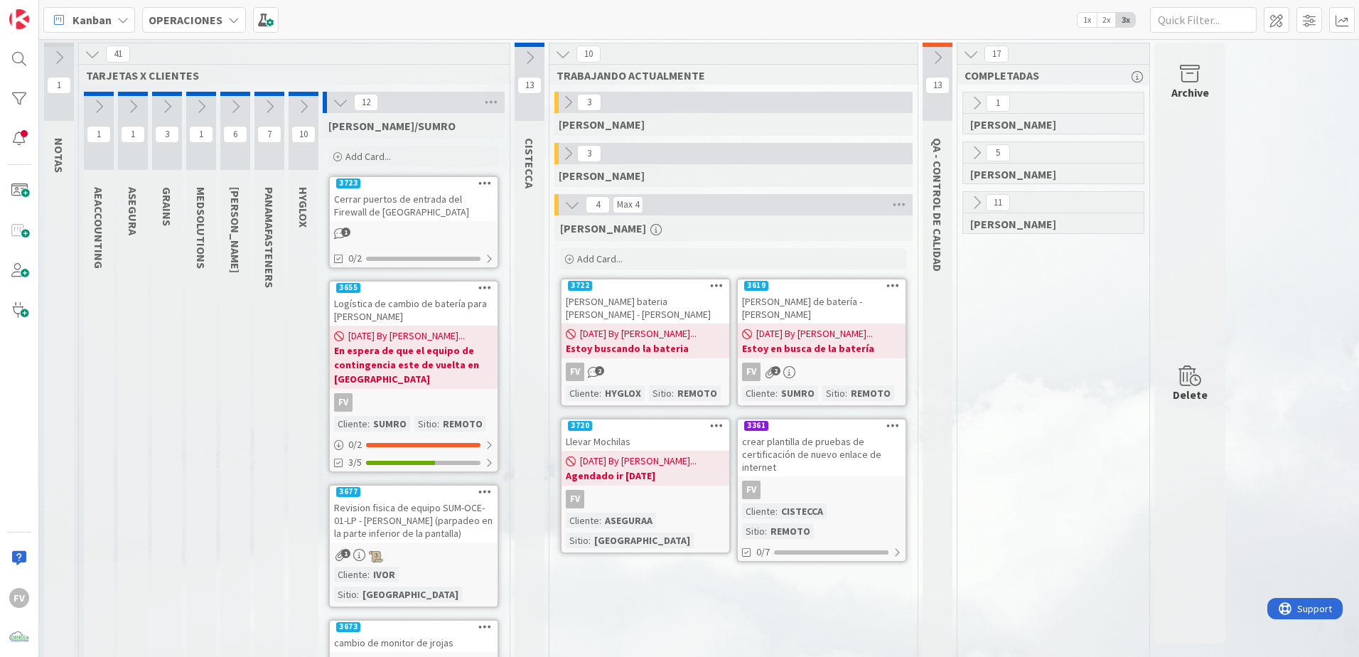
click at [422, 164] on div "Add Card..." at bounding box center [413, 156] width 171 height 21
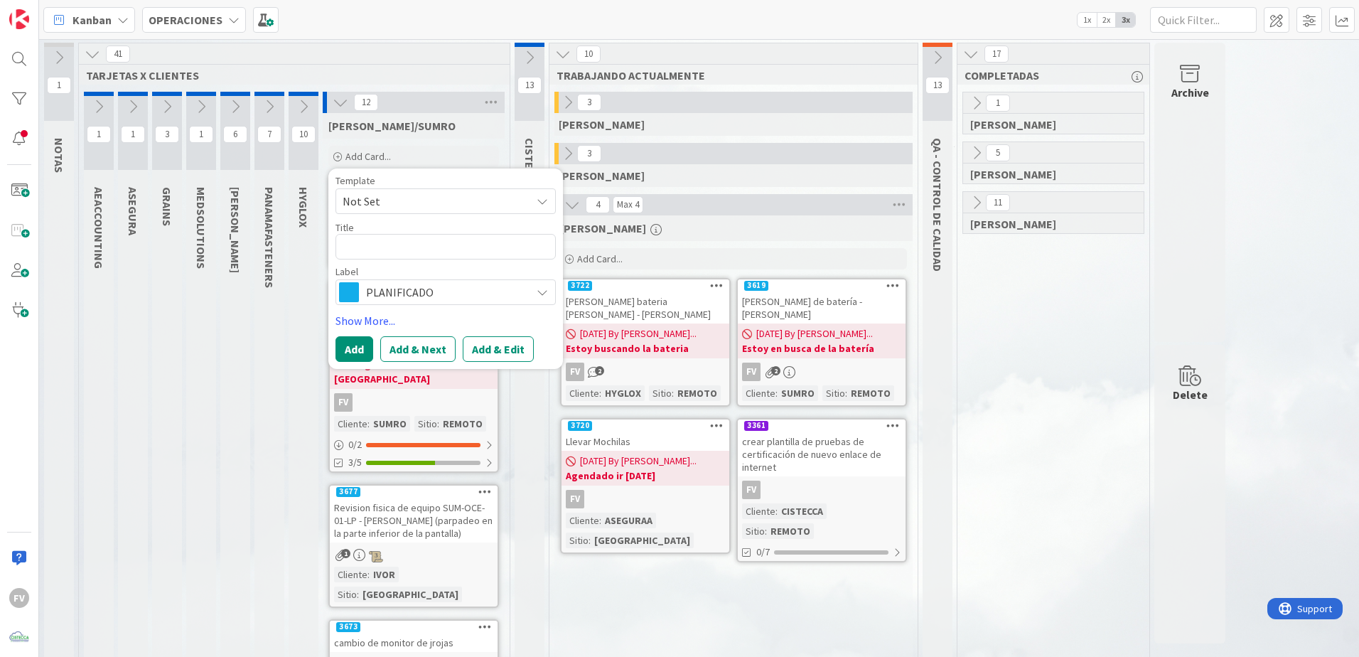
type textarea "x"
type textarea "R"
type textarea "x"
type textarea "Re"
type textarea "x"
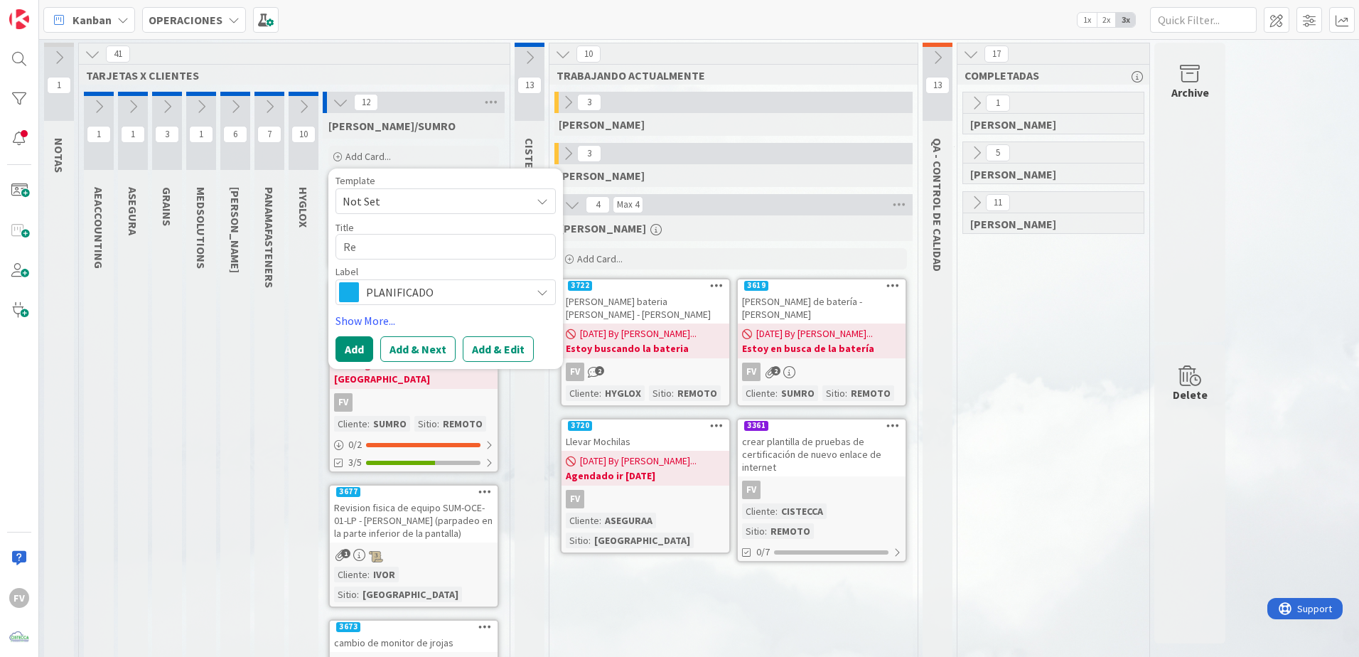
type textarea "Rev"
type textarea "x"
type textarea "Revi"
type textarea "x"
type textarea "Revis"
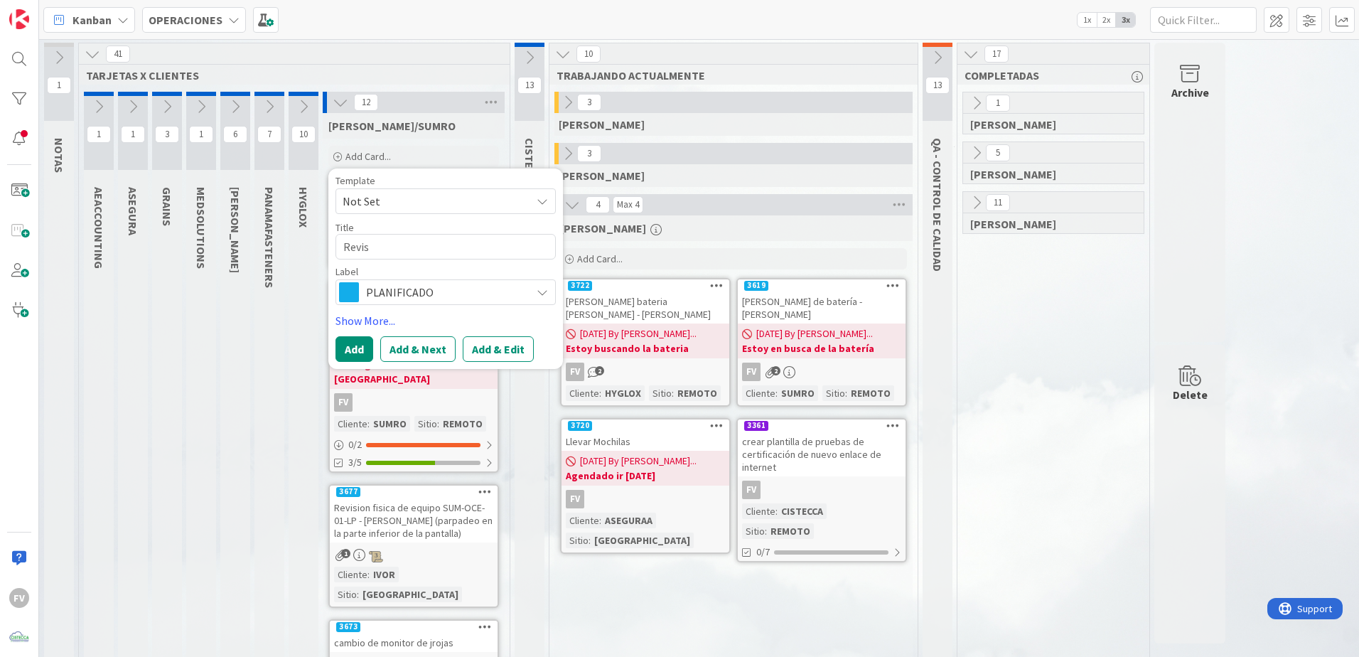
type textarea "x"
type textarea "Revisi"
type textarea "x"
type textarea "Revisió"
type textarea "x"
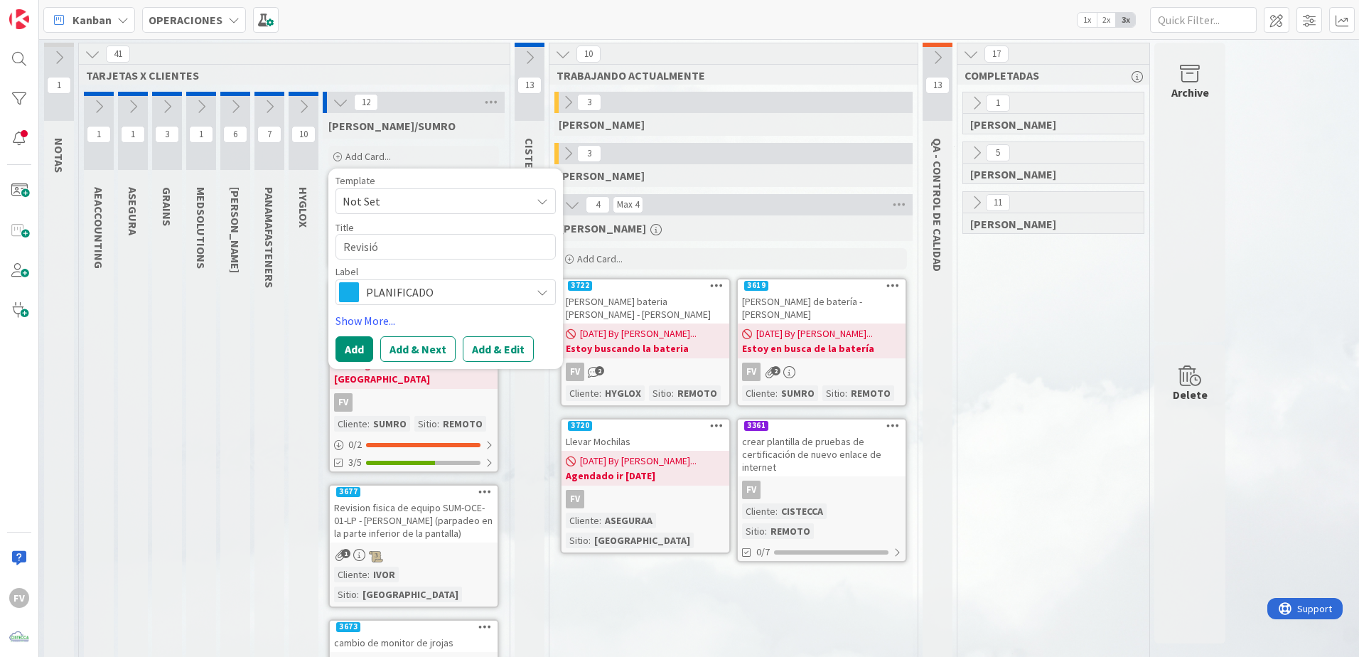
type textarea "Revisión"
type textarea "x"
type textarea "Revisión e"
type textarea "x"
type textarea "Revisión eq"
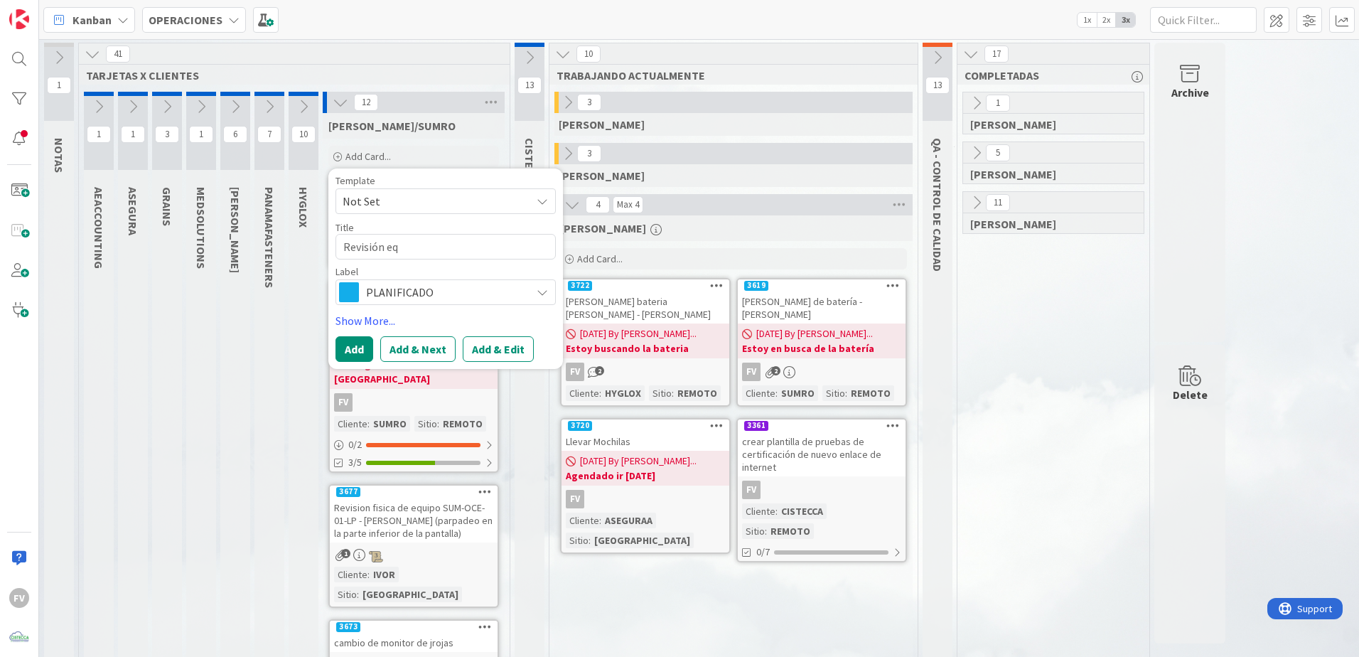
type textarea "x"
type textarea "Revisión equ"
type textarea "x"
type textarea "Revisión equi"
type textarea "x"
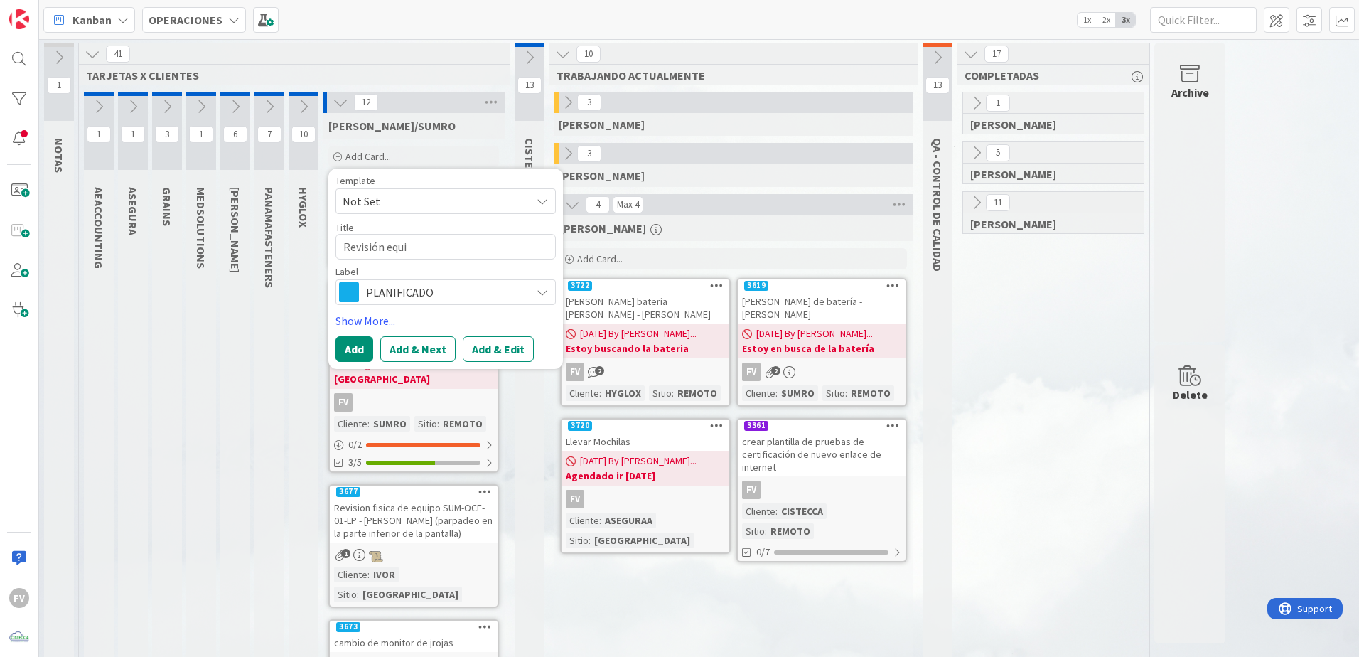
type textarea "Revisión equip"
type textarea "x"
type textarea "Revisión equipo"
type textarea "x"
type textarea "Revisión equipo"
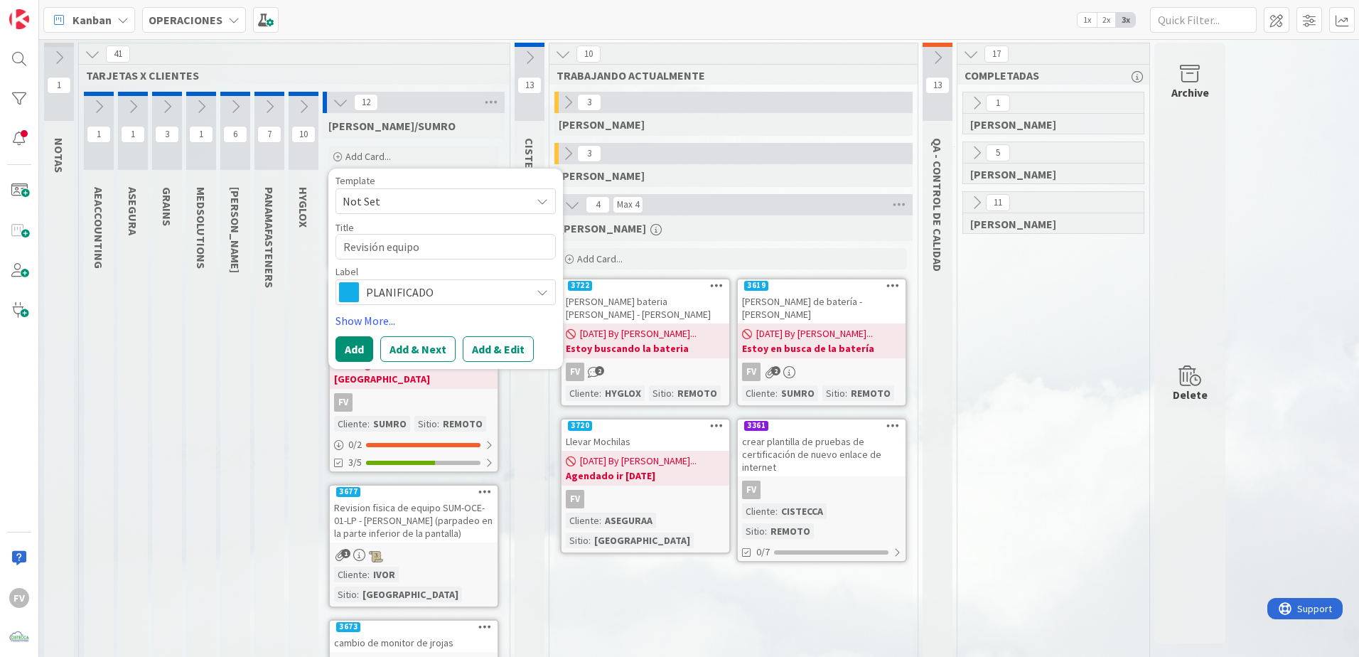
type textarea "x"
type textarea "Revisión equipo c"
type textarea "x"
type textarea "Revisión equipo co"
type textarea "x"
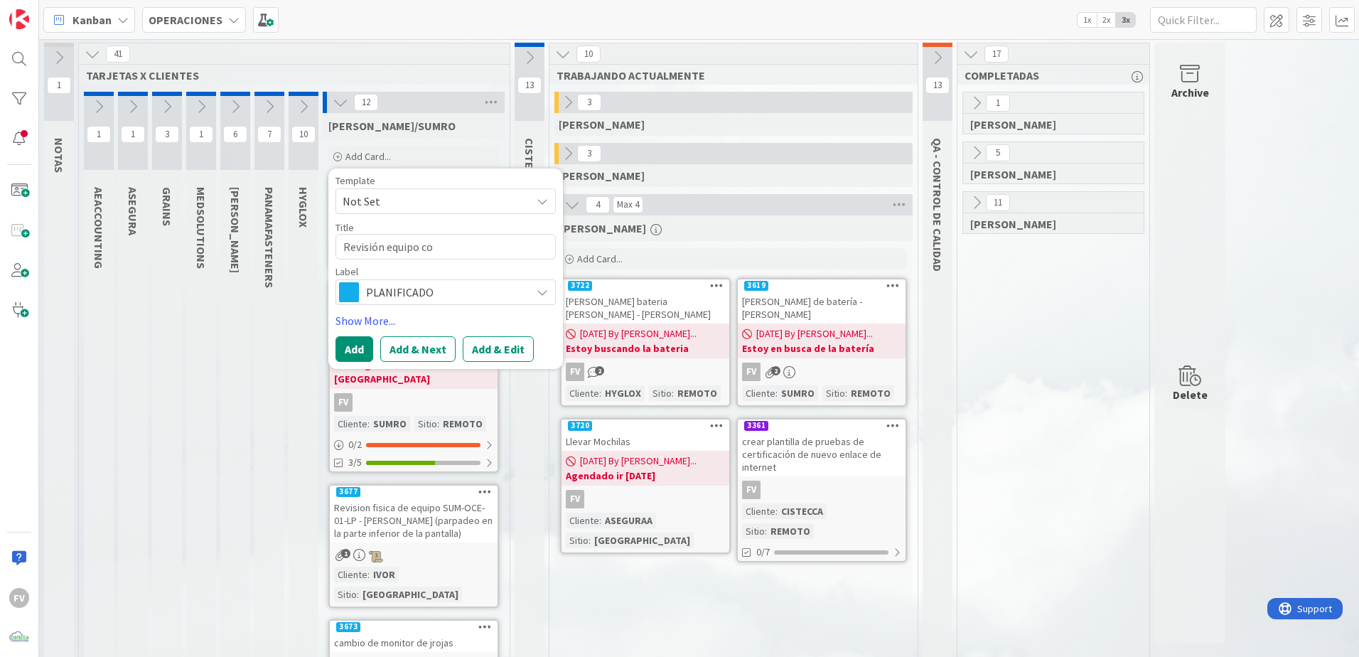
type textarea "Revisión equipo con"
type textarea "x"
type textarea "Revisión equipo cont"
type textarea "x"
type textarea "Revisión equipo conti"
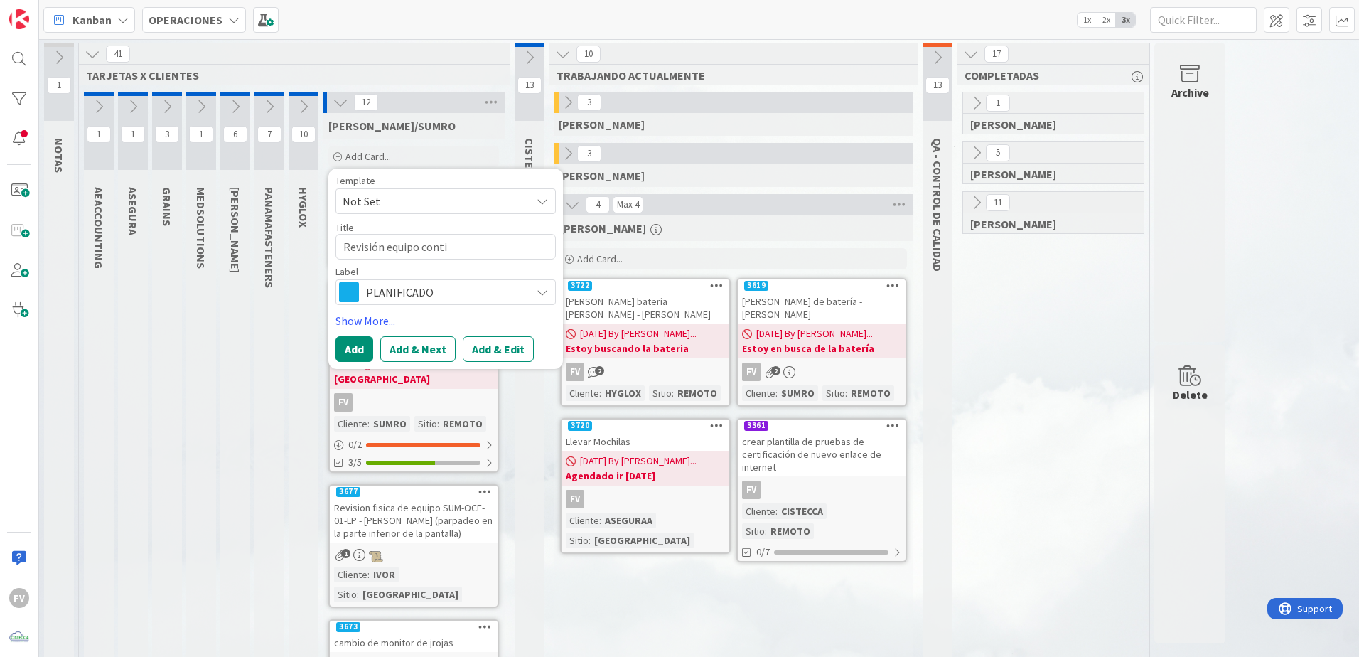
type textarea "x"
type textarea "Revisión equipo contin"
type textarea "x"
type textarea "Revisión equipo conting"
type textarea "x"
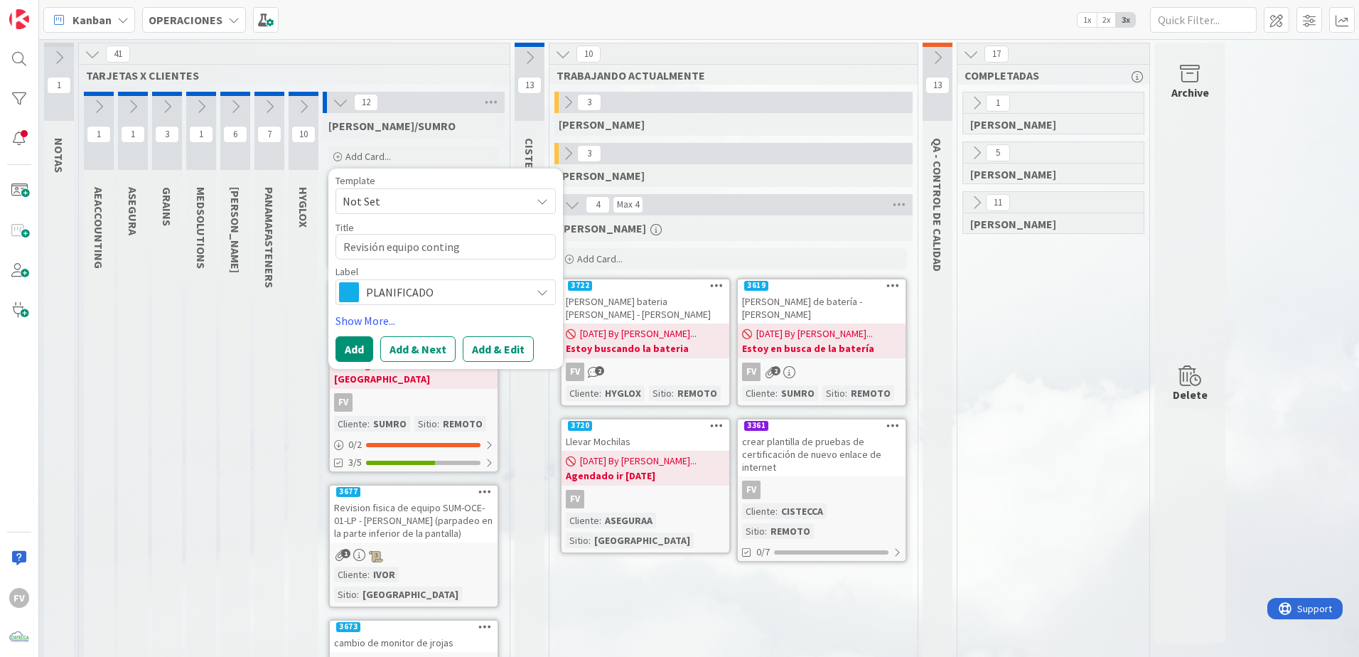
type textarea "Revisión equipo continge"
type textarea "x"
type textarea "Revisión equipo contingen"
type textarea "x"
type textarea "Revisión equipo contingenci"
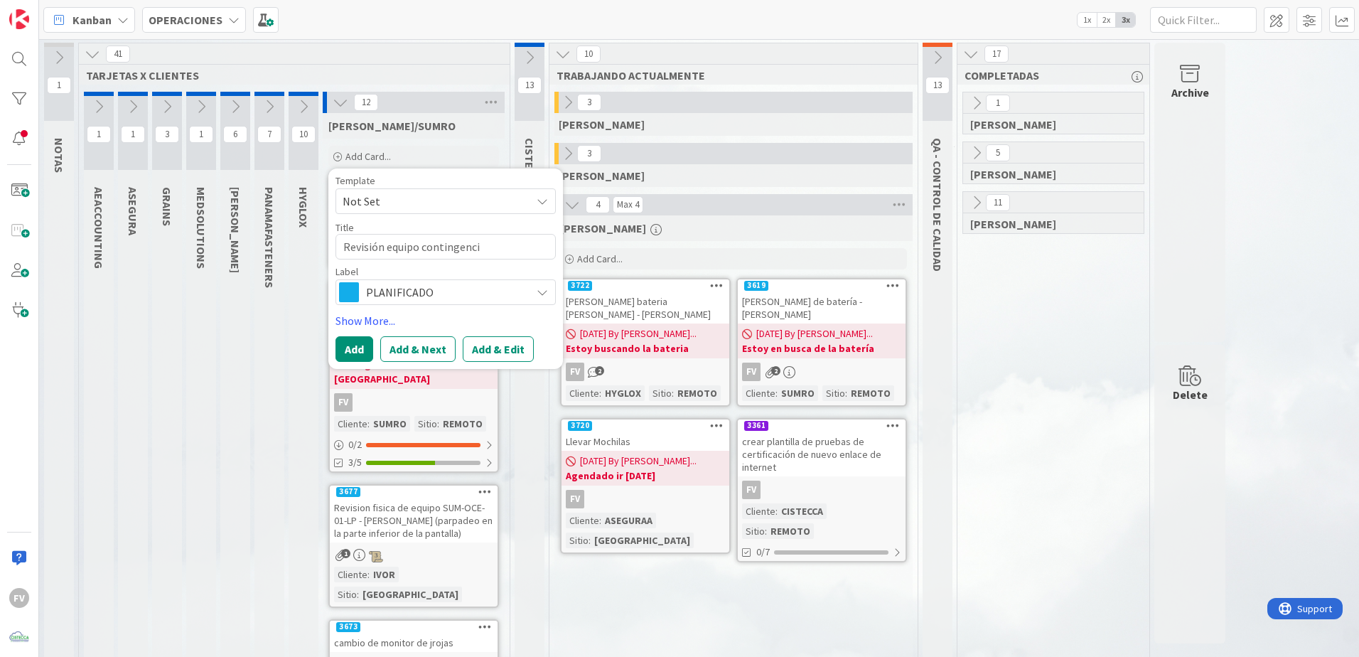
type textarea "x"
type textarea "Revisión equipo contingencia"
type textarea "x"
type textarea "Revisión equipo contingencia"
type textarea "x"
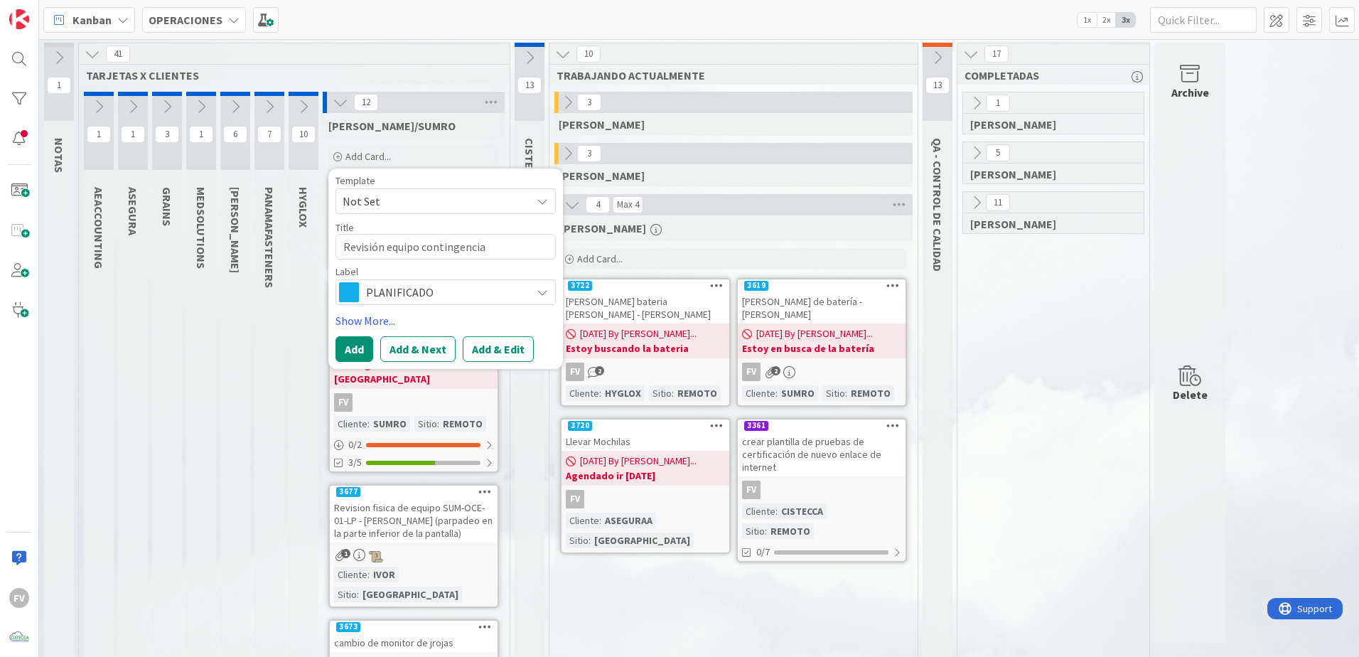
type textarea "Revisión equipo contingencia d"
type textarea "x"
type textarea "Revisión equipo contingencia de"
type textarea "x"
type textarea "Revisión equipo contingencia de V"
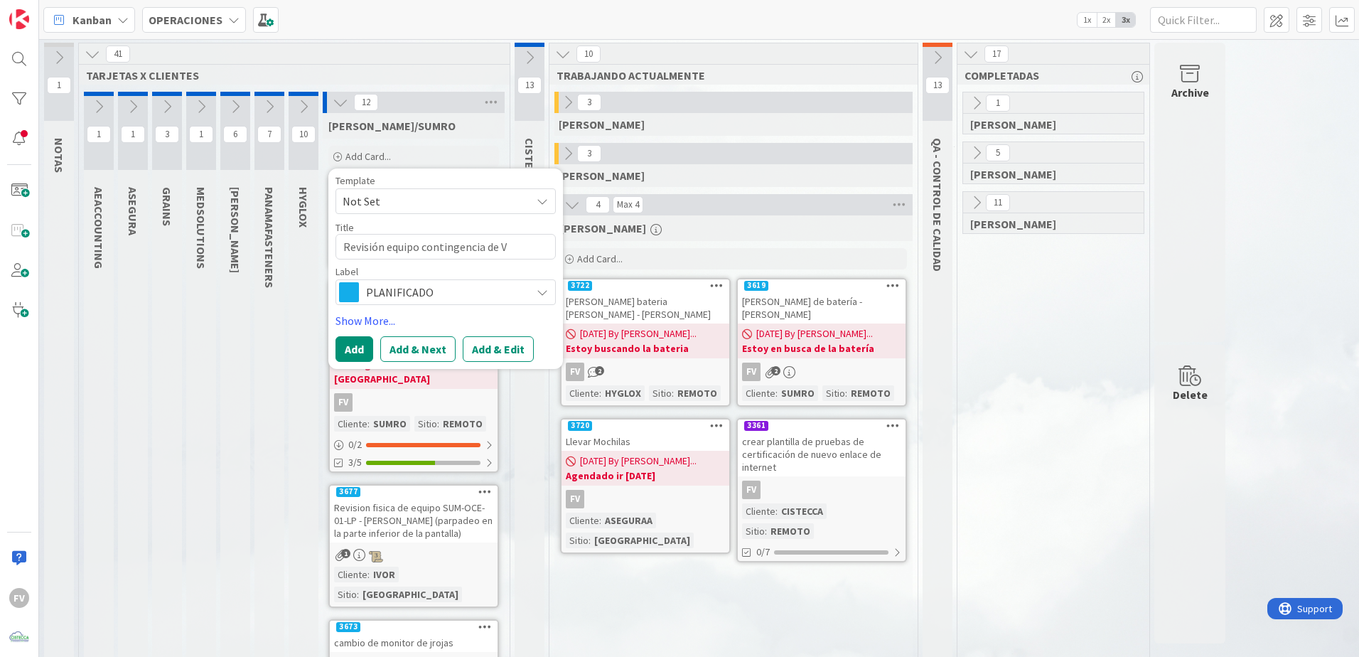
type textarea "x"
type textarea "Revisión equipo contingencia de VH"
type textarea "x"
type textarea "Revisión equipo contingencia de VH"
type textarea "x"
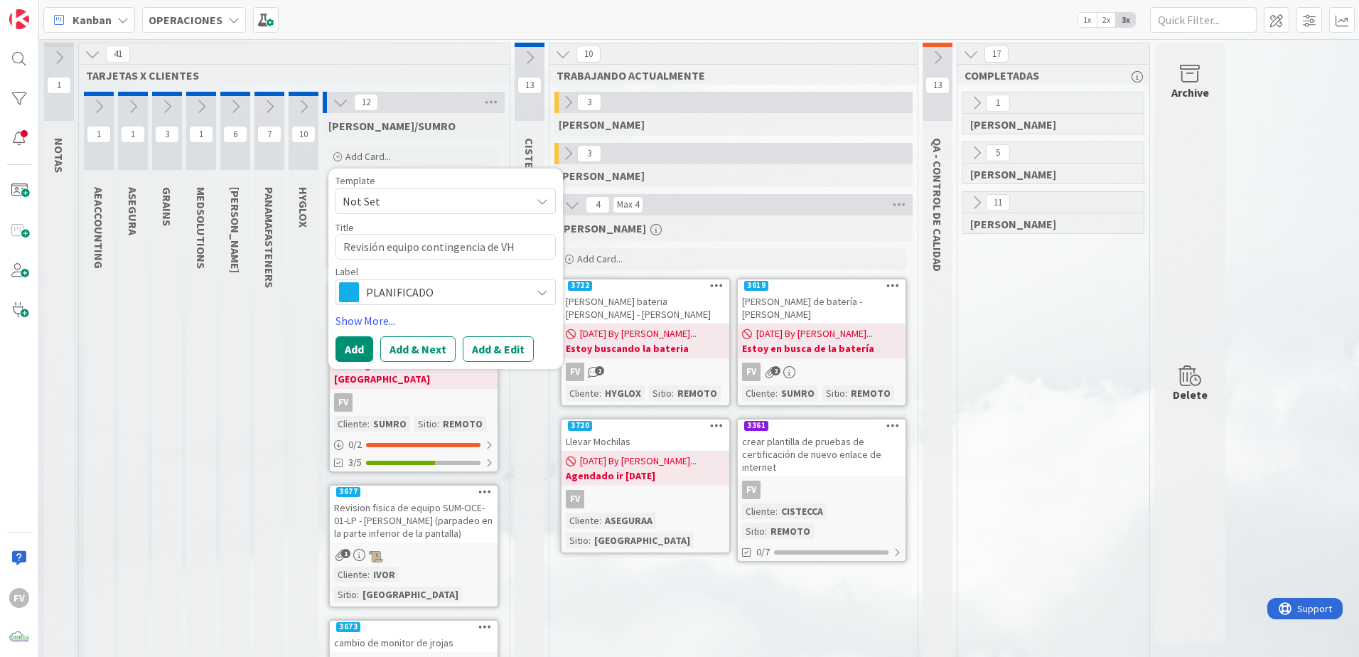
type textarea "Revisión equipo contingencia de VH ("
type textarea "x"
type textarea "Revisión equipo contingencia de VH (a"
type textarea "x"
type textarea "Revisión equipo contingencia de VH (ab"
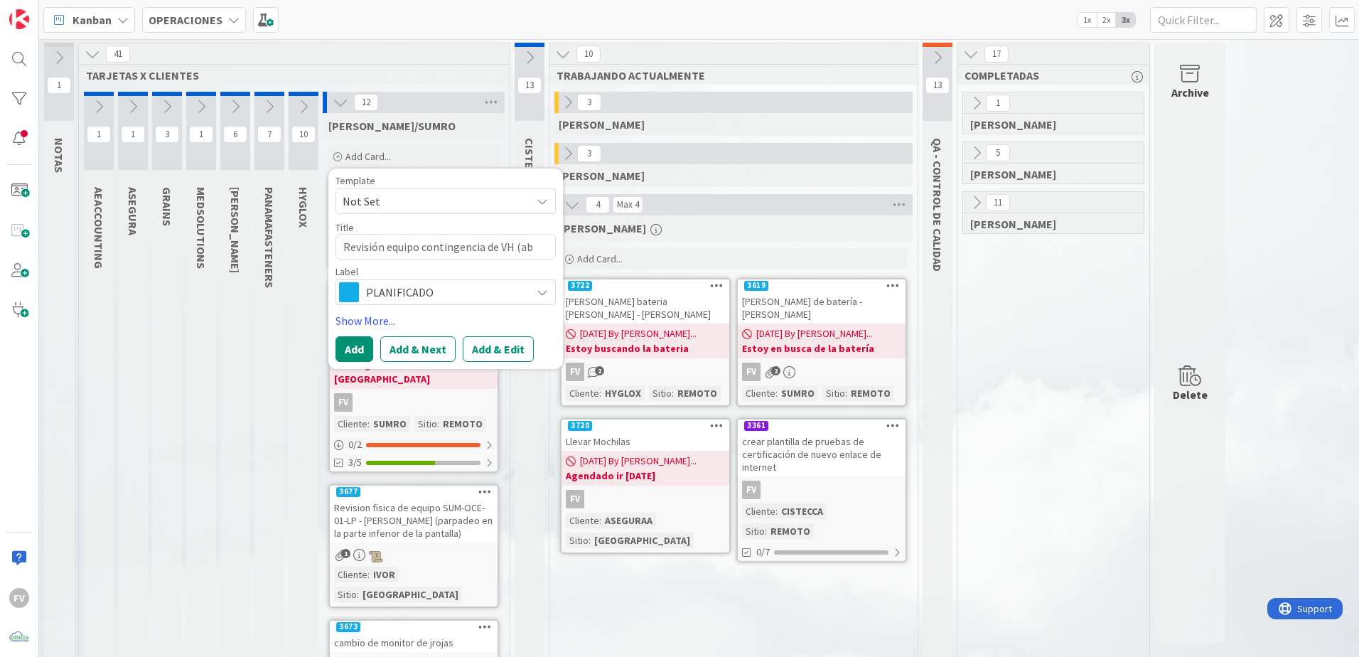
type textarea "x"
type textarea "Revisión equipo contingencia de VH (abn"
type textarea "x"
type textarea "Revisión equipo contingencia de VH (ab"
type textarea "x"
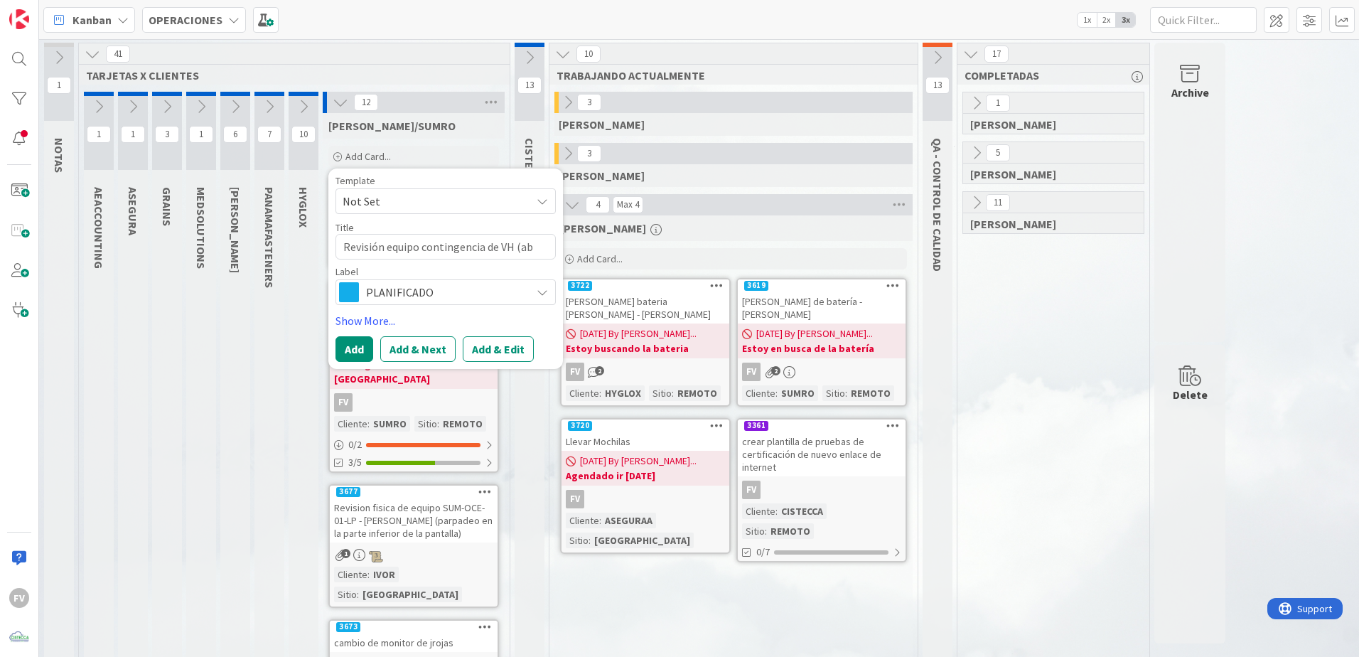
type textarea "Revisión equipo contingencia de VH (a"
type textarea "x"
type textarea "Revisión equipo contingencia de VH (an"
type textarea "x"
type textarea "Revisión equipo contingencia de VH (ant"
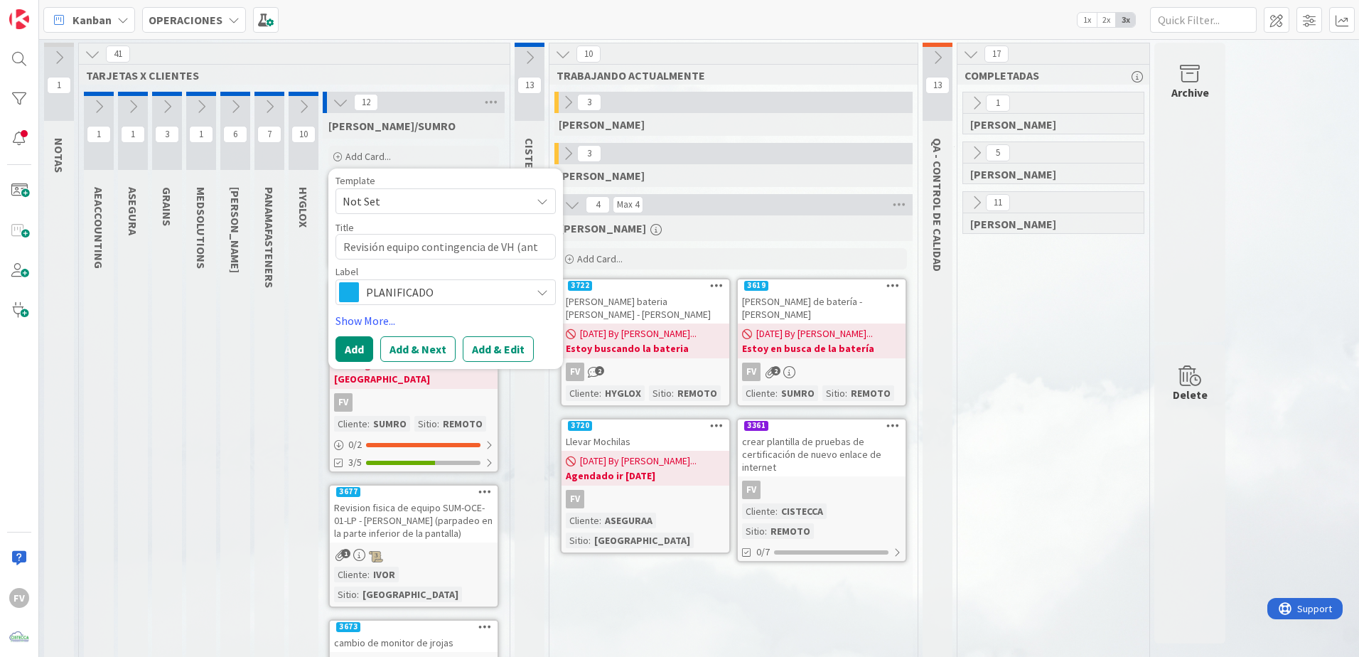
type textarea "x"
type textarea "Revisión equipo contingencia de VH (anti"
type textarea "x"
type textarea "Revisión equipo contingencia de VH (antiu"
type textarea "x"
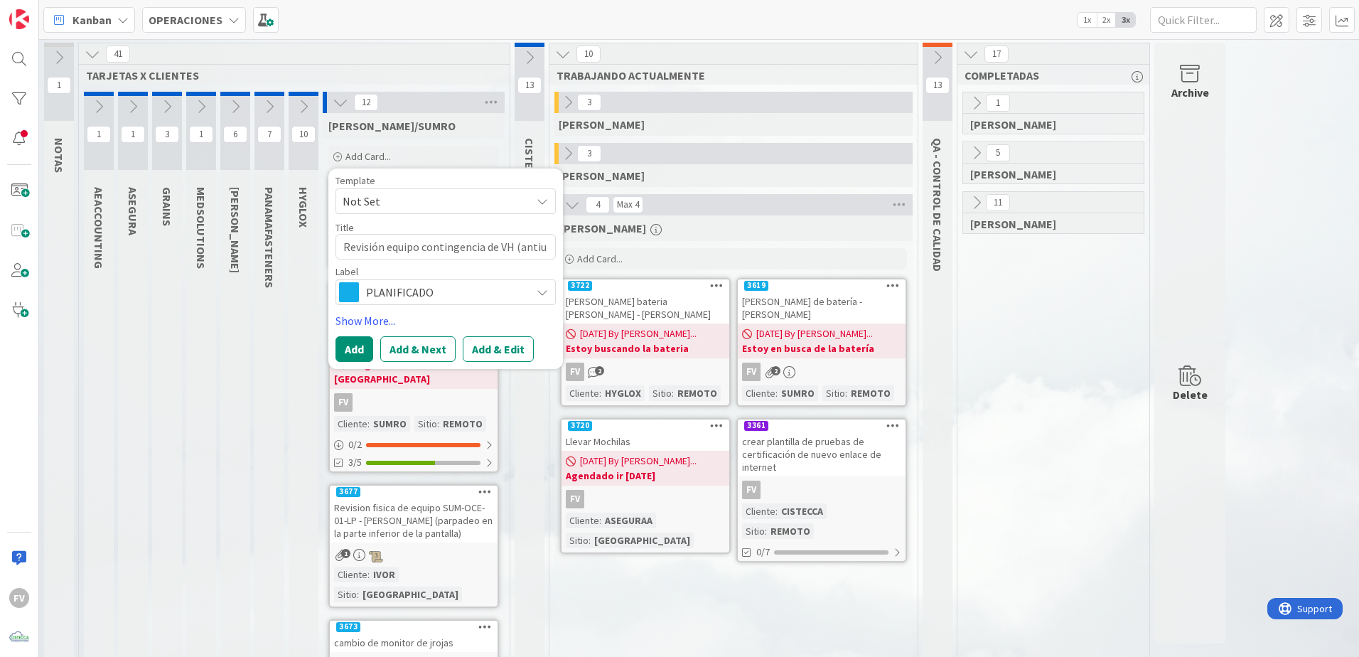
type textarea "Revisión equipo contingencia de VH (antiug"
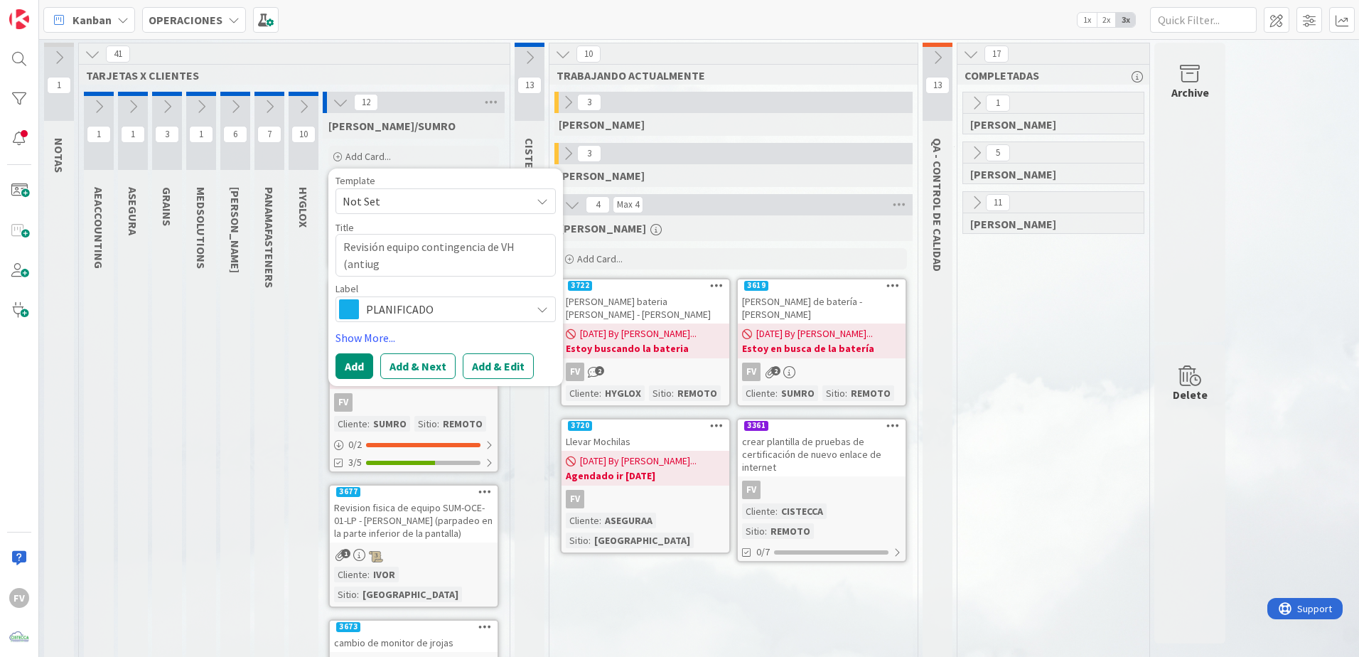
type textarea "x"
type textarea "Revisión equipo contingencia de VH (antiugo"
type textarea "x"
type textarea "Revisión equipo contingencia de VH (antiugo"
type textarea "x"
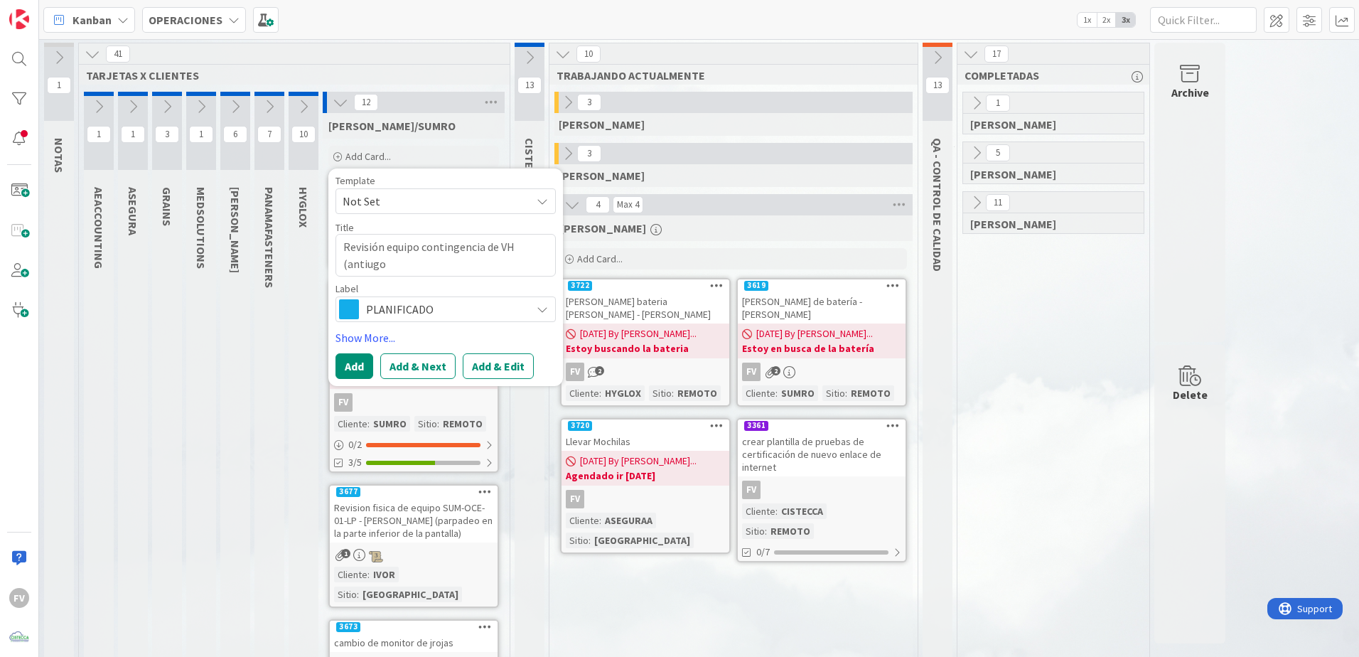
type textarea "Revisión equipo contingencia de VH (antiugo"
type textarea "x"
type textarea "Revisión equipo contingencia de VH (antiug"
type textarea "x"
type textarea "Revisión equipo contingencia de VH (antiu"
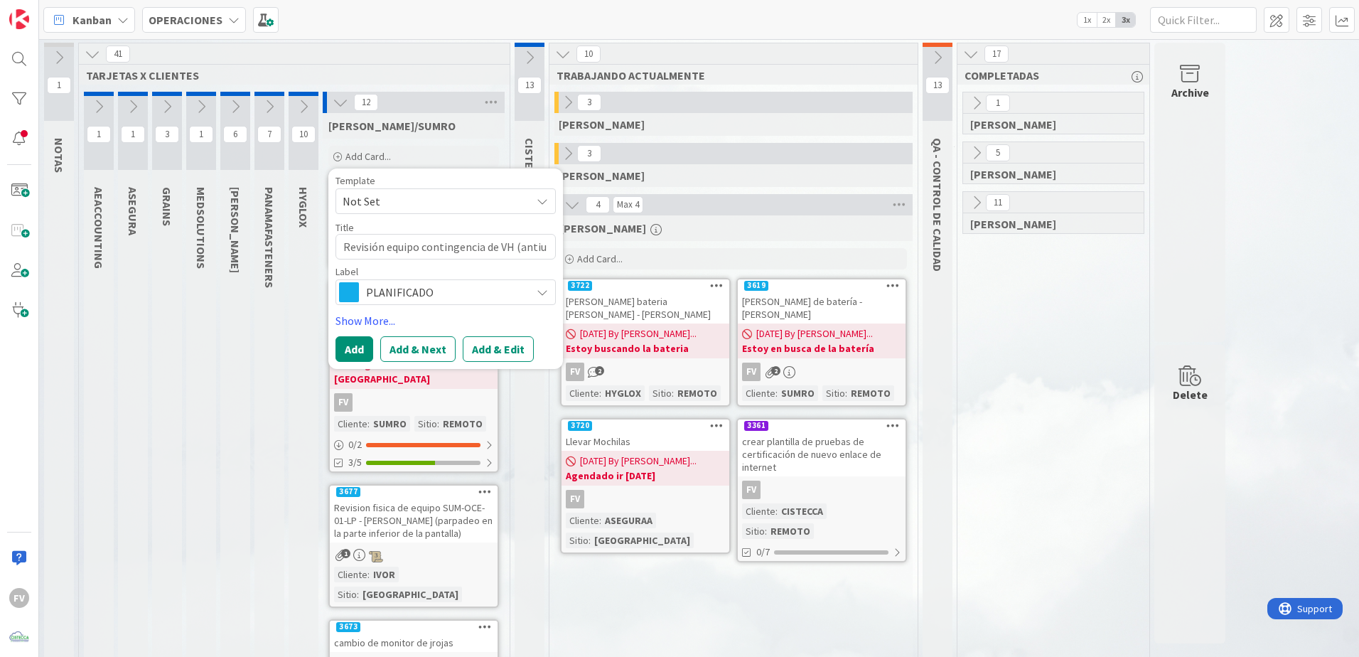
type textarea "x"
type textarea "Revisión equipo contingencia de VH (anti"
type textarea "x"
type textarea "Revisión equipo contingencia de VH (antig"
type textarea "x"
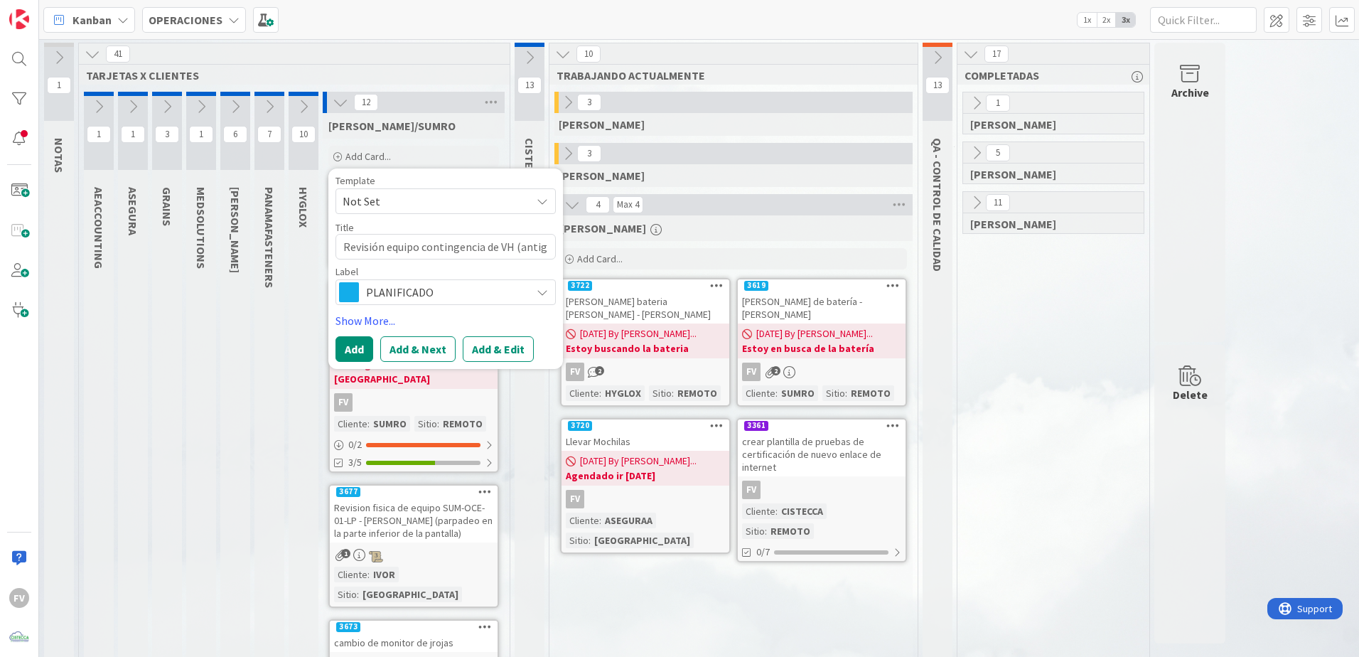
type textarea "Revisión equipo contingencia de VH (antigu"
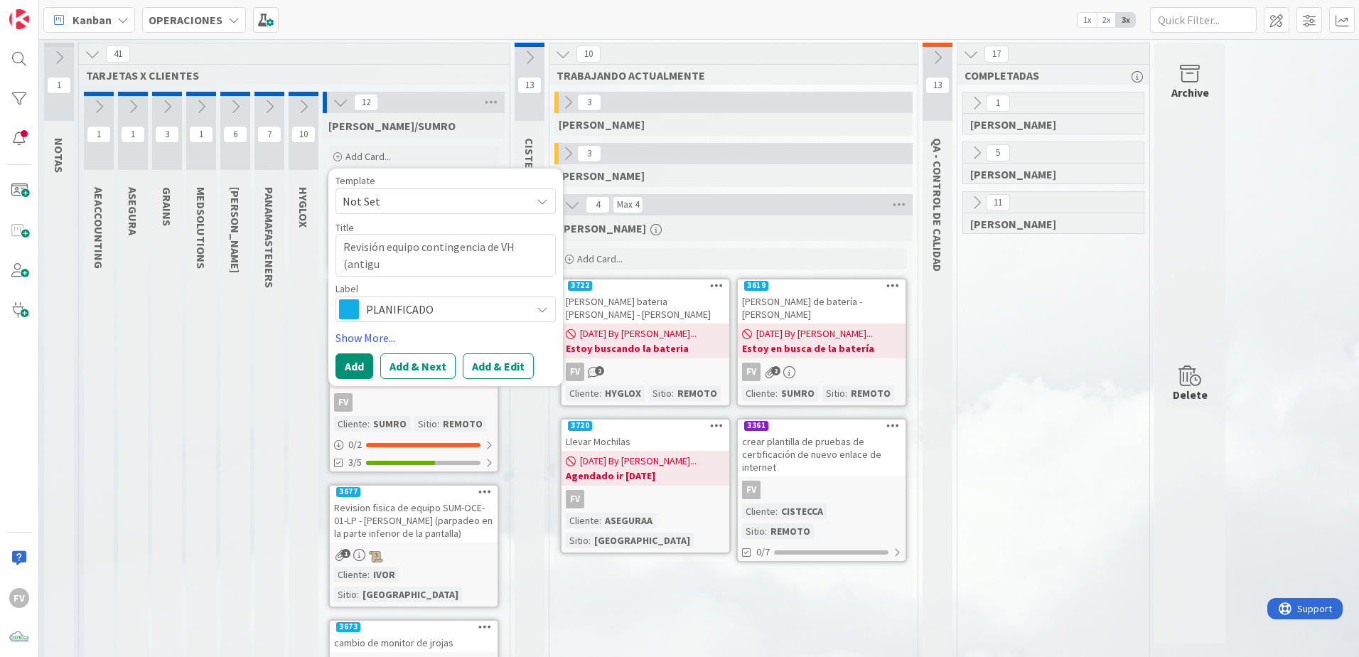
type textarea "x"
type textarea "Revisión equipo contingencia de VH (antiguo"
type textarea "x"
type textarea "Revisión equipo contingencia de VH (antiguo"
type textarea "x"
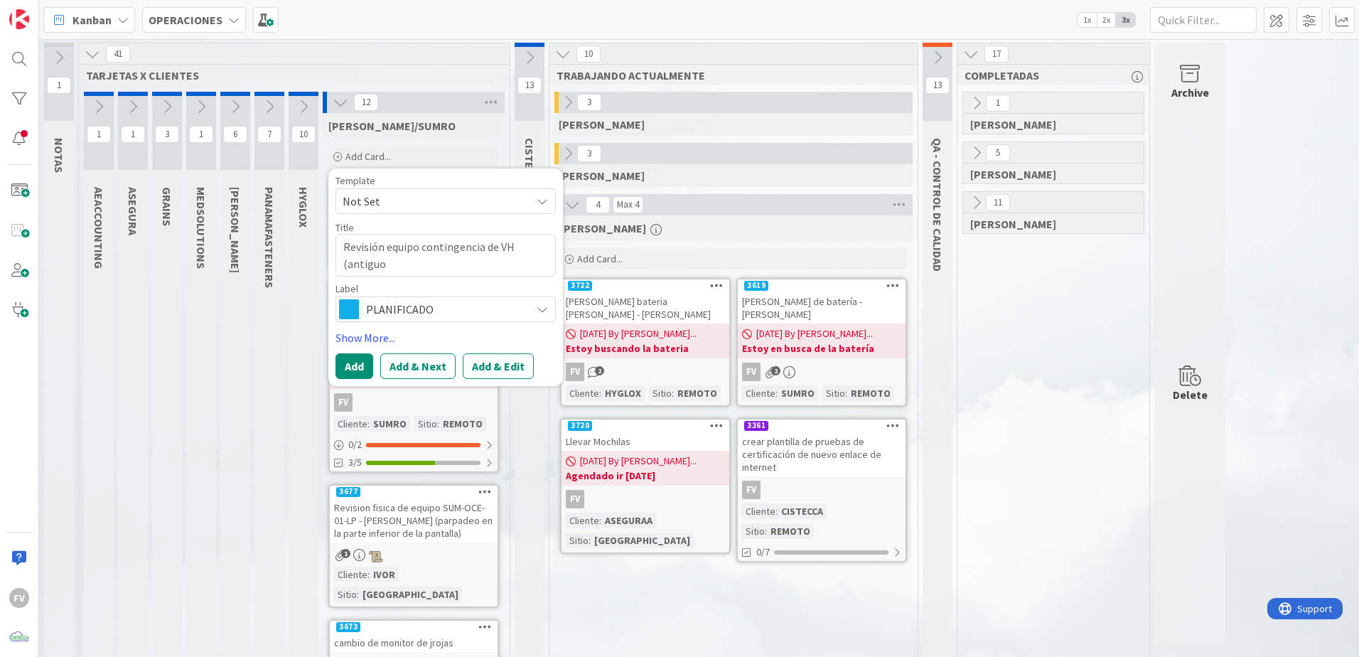
type textarea "Revisión equipo contingencia de VH (antiguo S"
type textarea "x"
type textarea "Revisión equipo contingencia de VH (antiguo"
type textarea "x"
type textarea "Revisión equipo contingencia de VH (antiguo B"
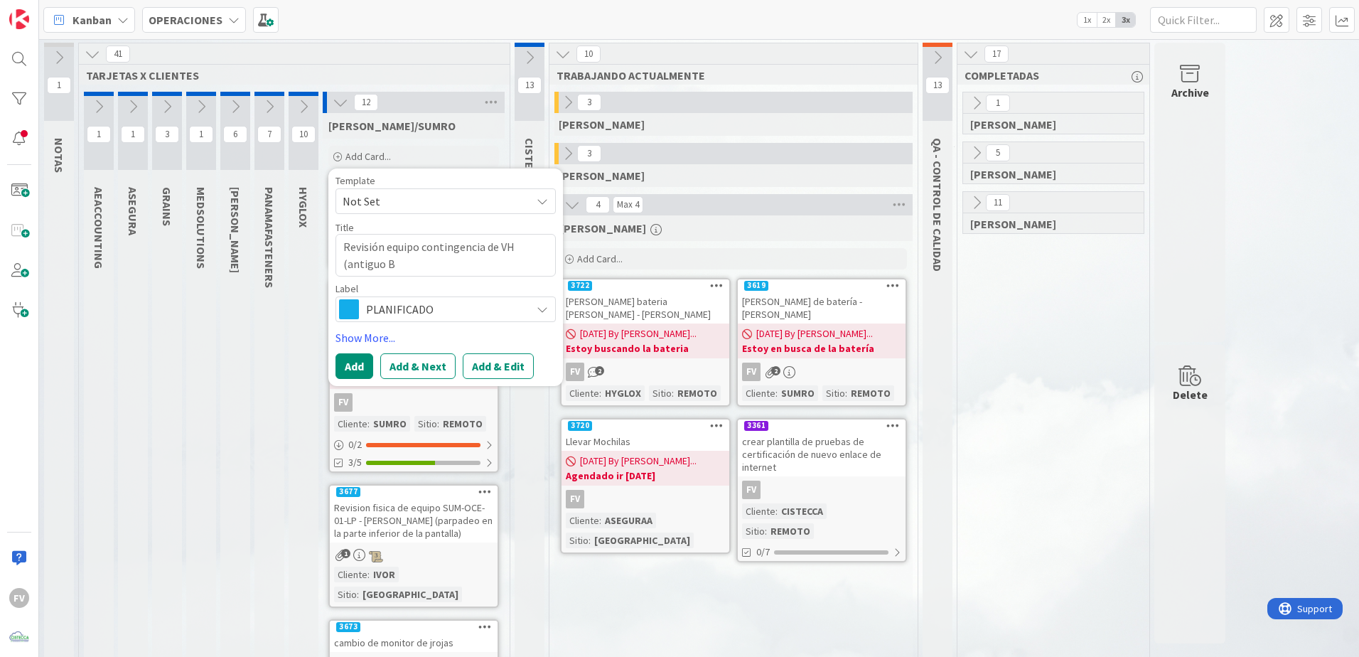
type textarea "x"
type textarea "Revisión equipo contingencia de VH (antiguo Be"
type textarea "x"
type textarea "Revisión equipo contingencia de VH (antiguo Ber"
type textarea "x"
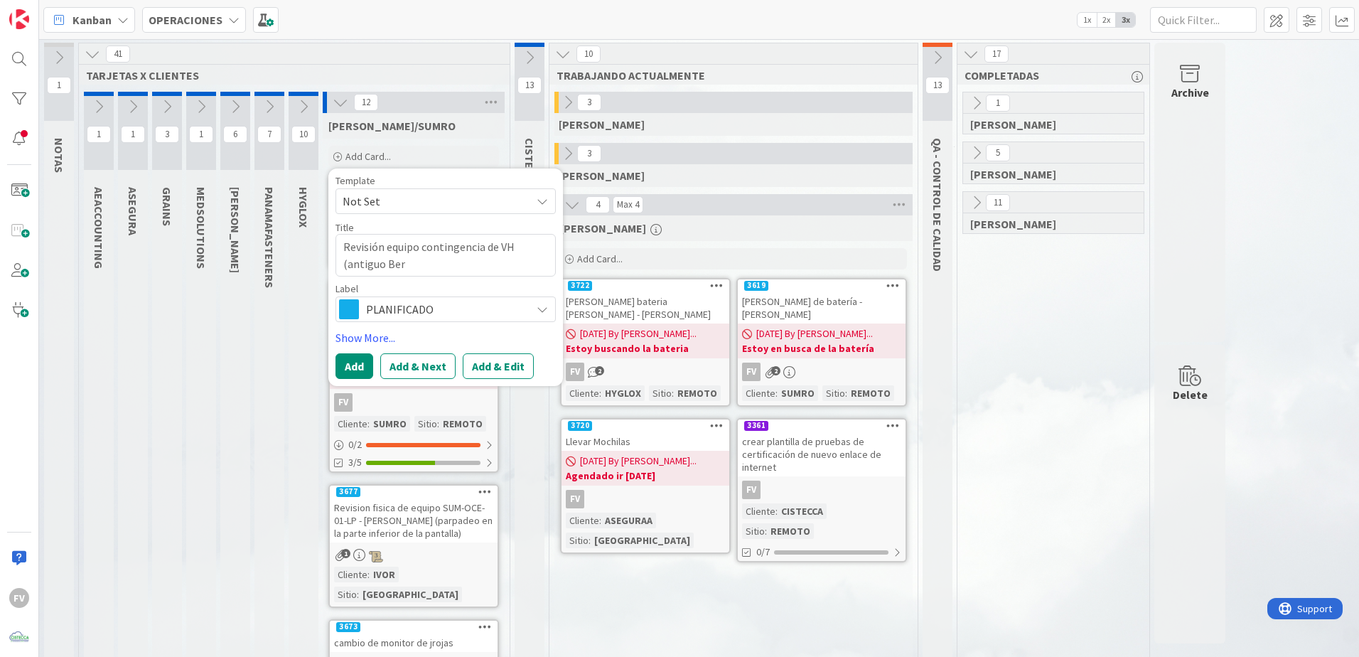
type textarea "Revisión equipo contingencia de VH (antiguo Bern"
type textarea "x"
type textarea "Revisión equipo contingencia de VH (antiguo Berna"
type textarea "x"
type textarea "Revisión equipo contingencia de VH (antiguo Bernad"
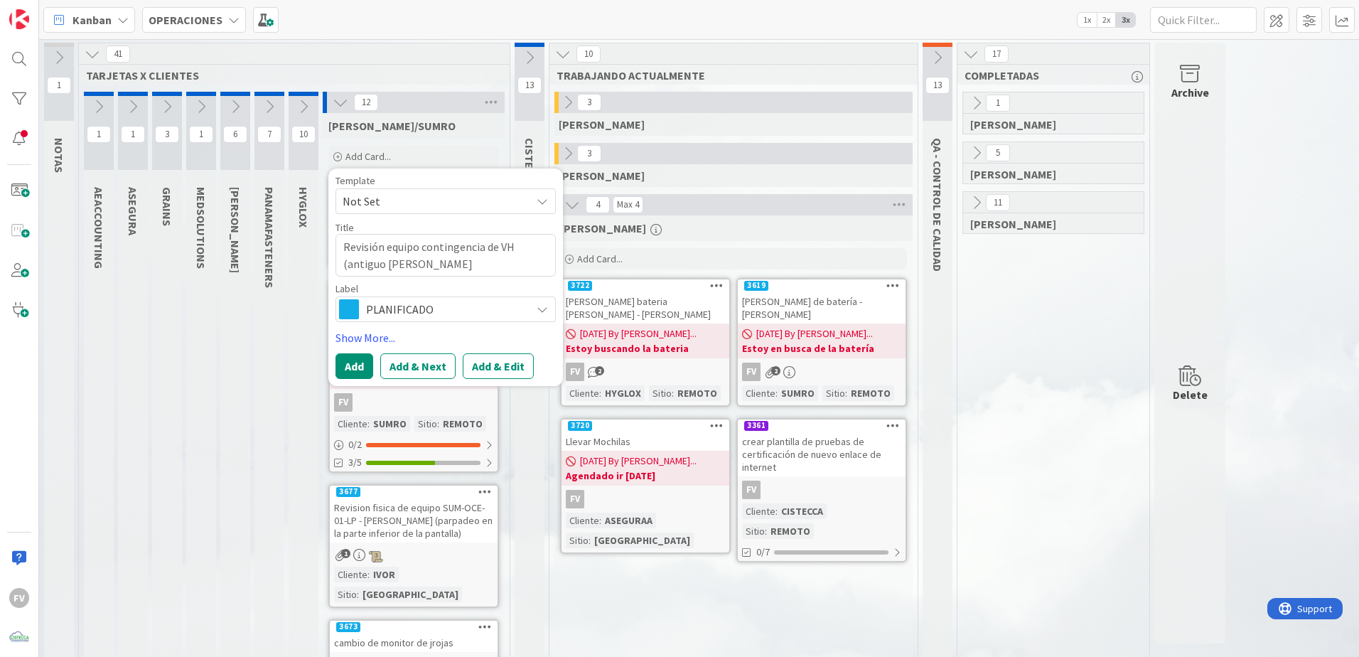
type textarea "x"
type textarea "Revisión equipo contingencia de VH (antiguo Bernade"
type textarea "x"
type textarea "Revisión equipo contingencia de VH (antiguo Bernadet"
type textarea "x"
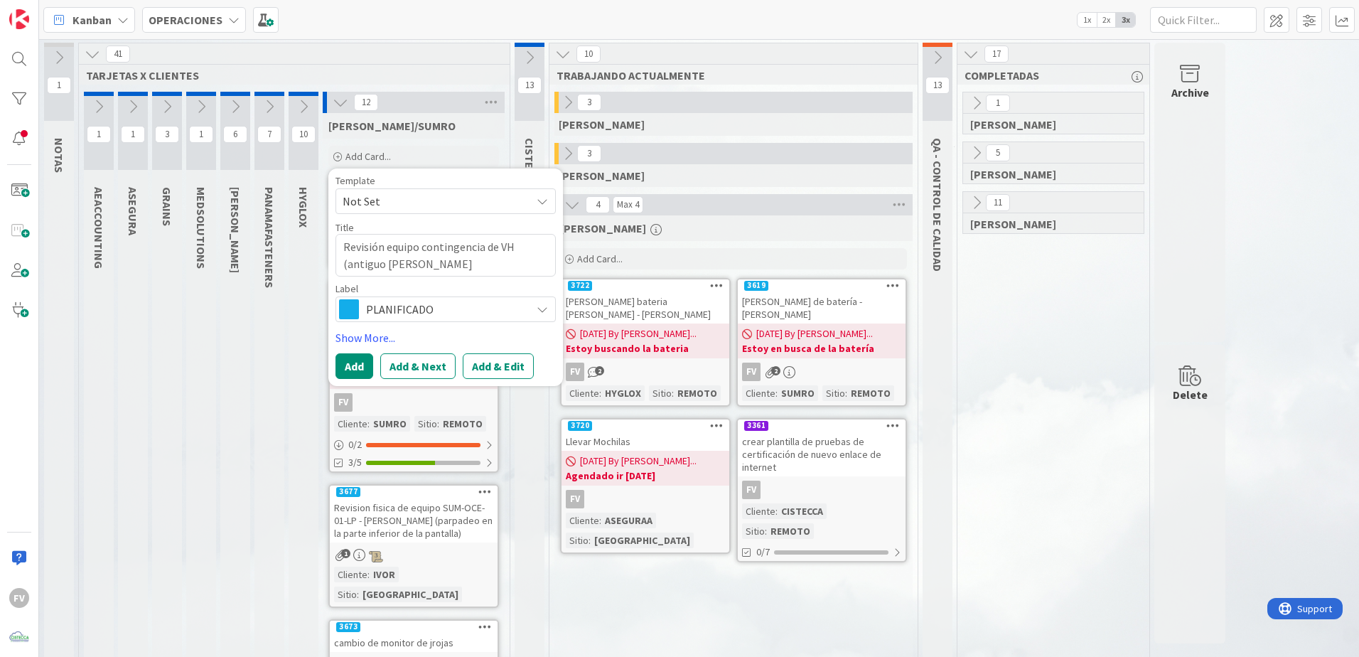
type textarea "Revisión equipo contingencia de VH (antiguo Bernadett"
type textarea "x"
type textarea "Revisión equipo contingencia de VH (antiguo Bernadette"
type textarea "x"
type textarea "Revisión equipo contingencia de VH (antiguo Bernadette)"
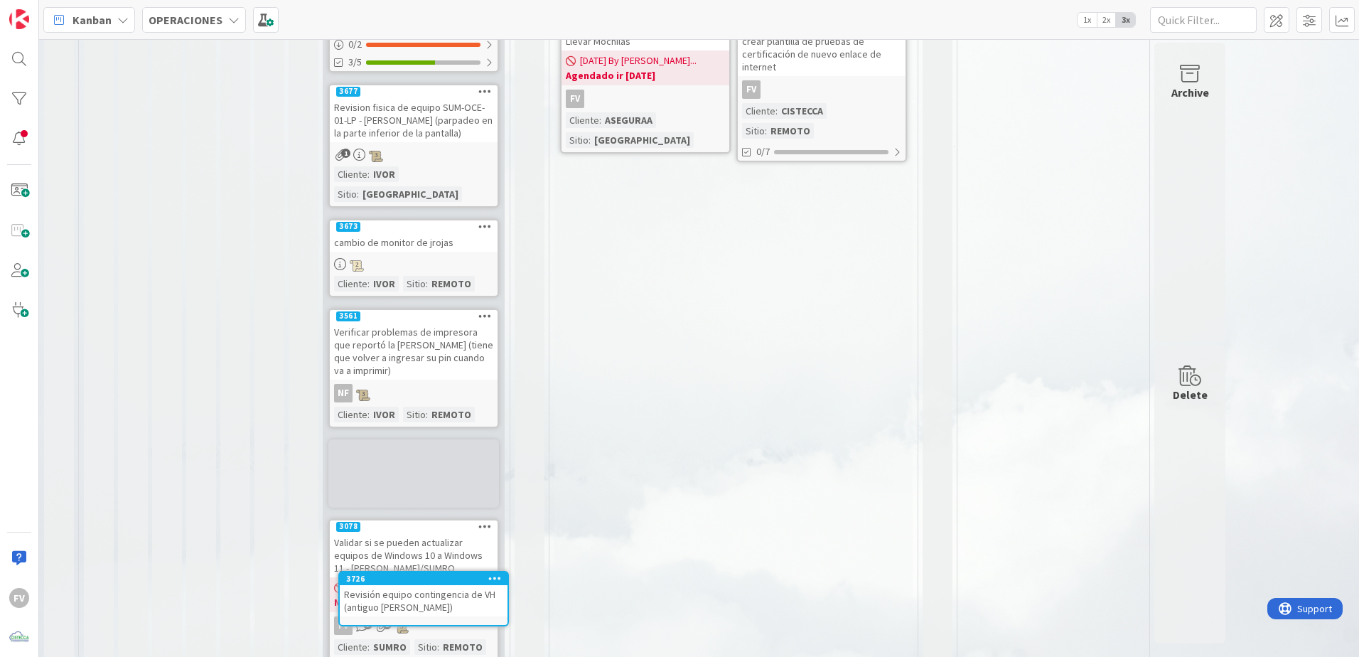
scroll to position [434, 0]
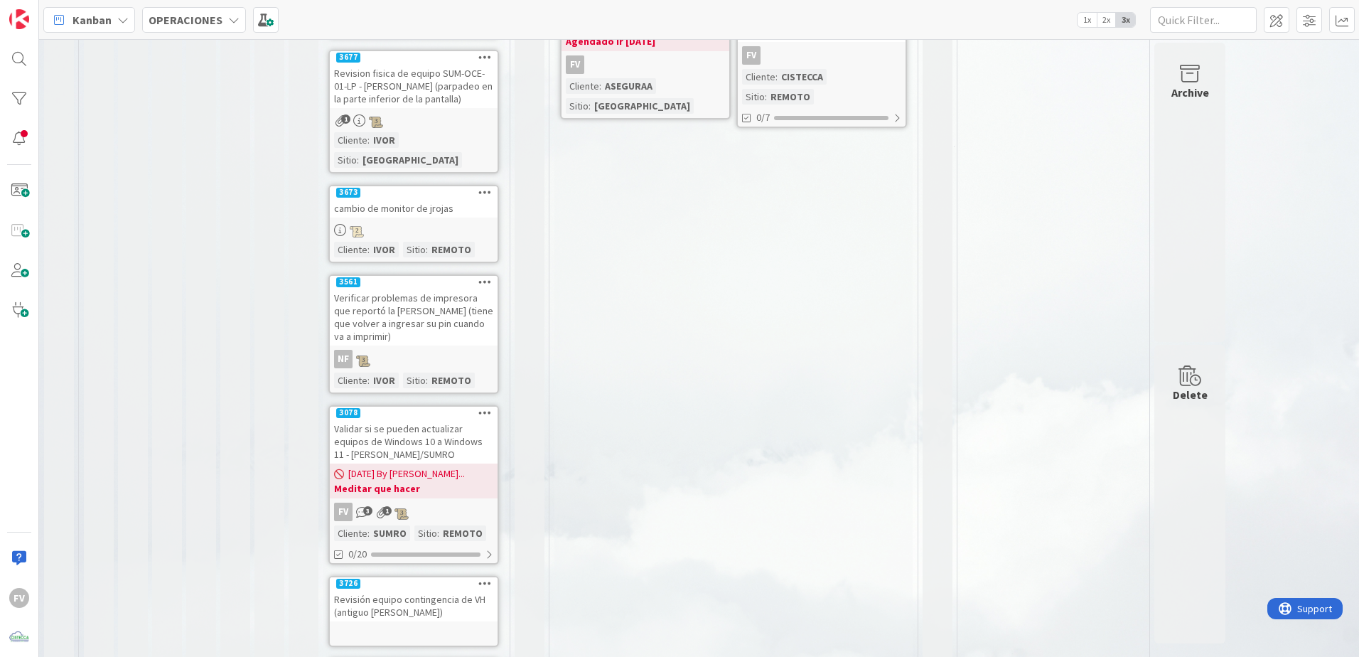
click at [436, 434] on div at bounding box center [414, 634] width 168 height 16
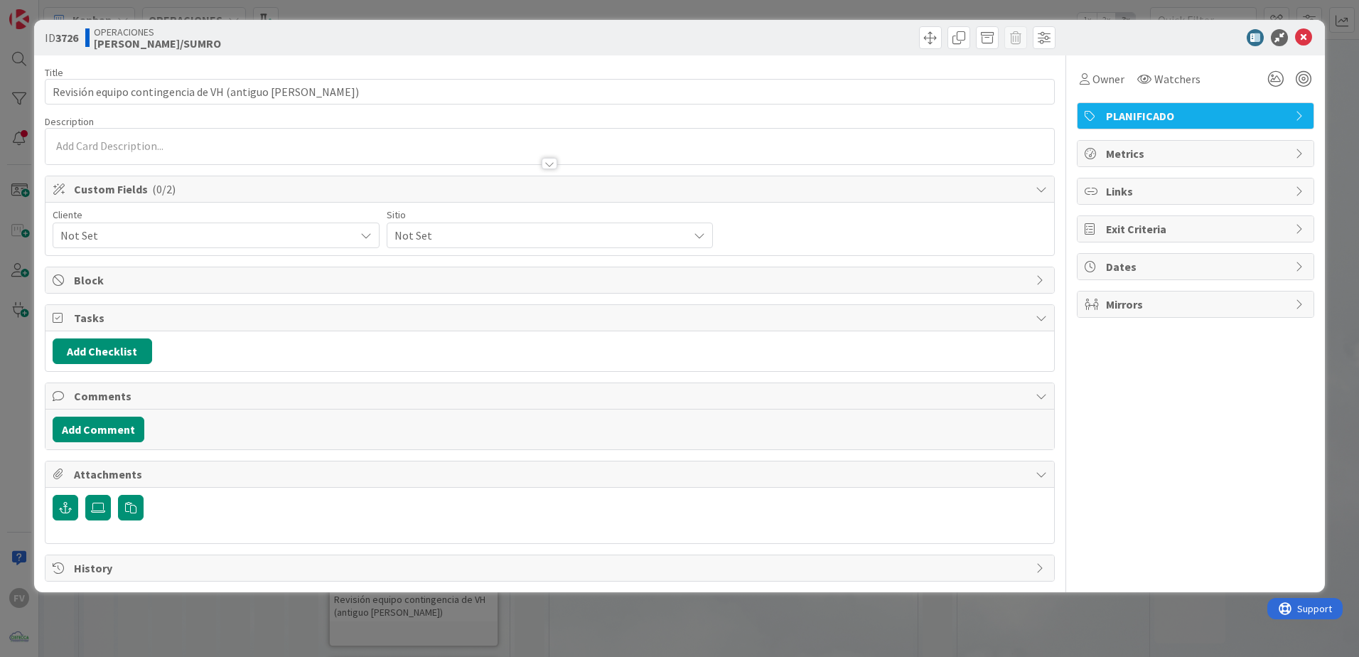
click at [106, 243] on span "Not Set" at bounding box center [203, 235] width 287 height 20
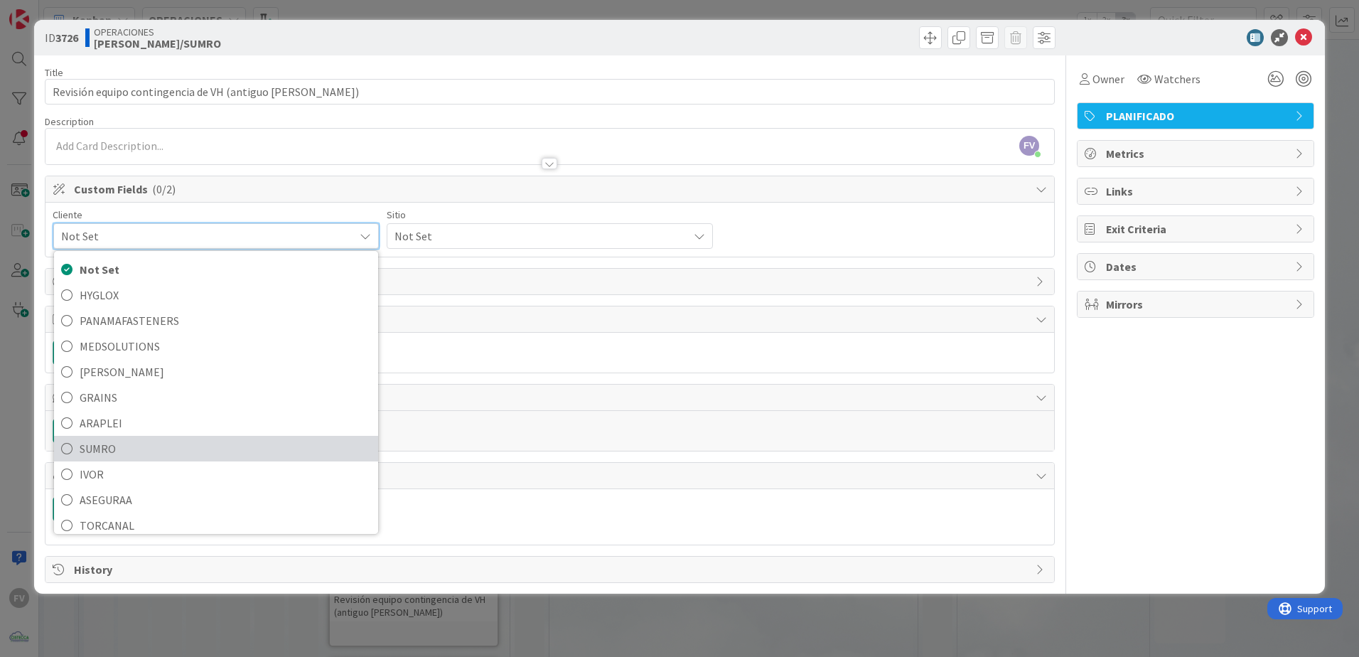
click at [139, 434] on span "SUMRO" at bounding box center [225, 448] width 291 height 21
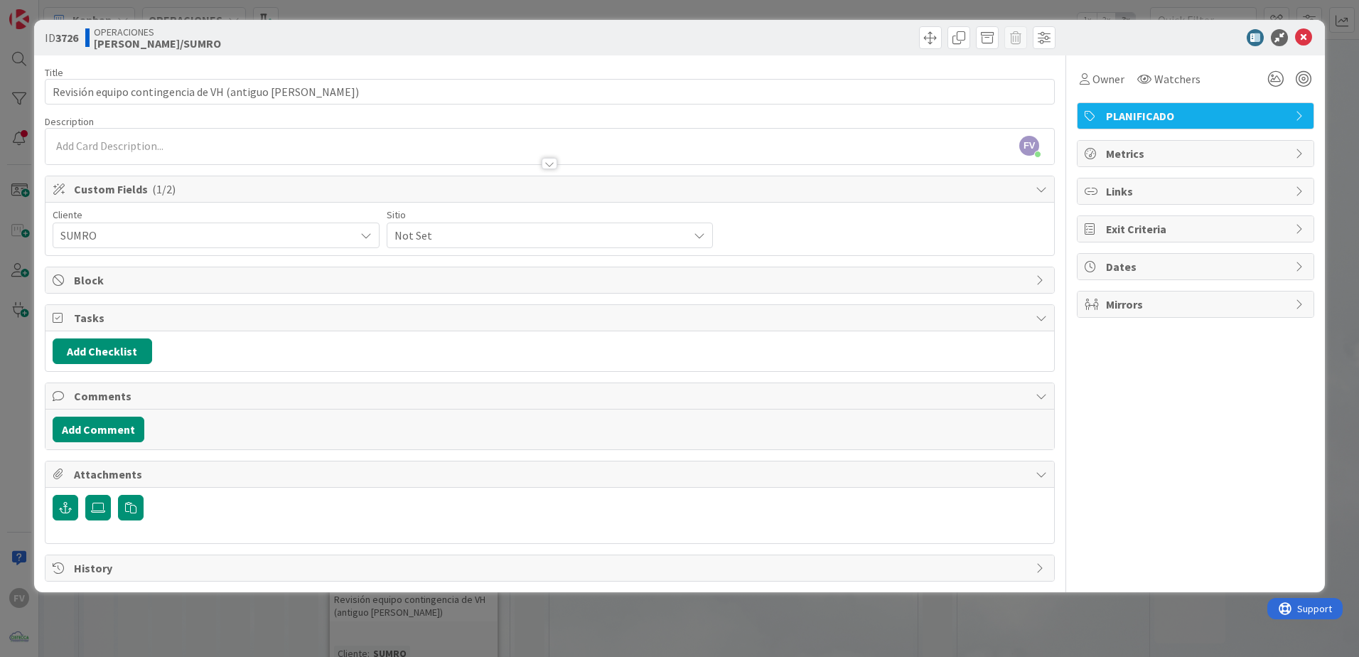
click at [498, 227] on span "Not Set" at bounding box center [538, 235] width 287 height 20
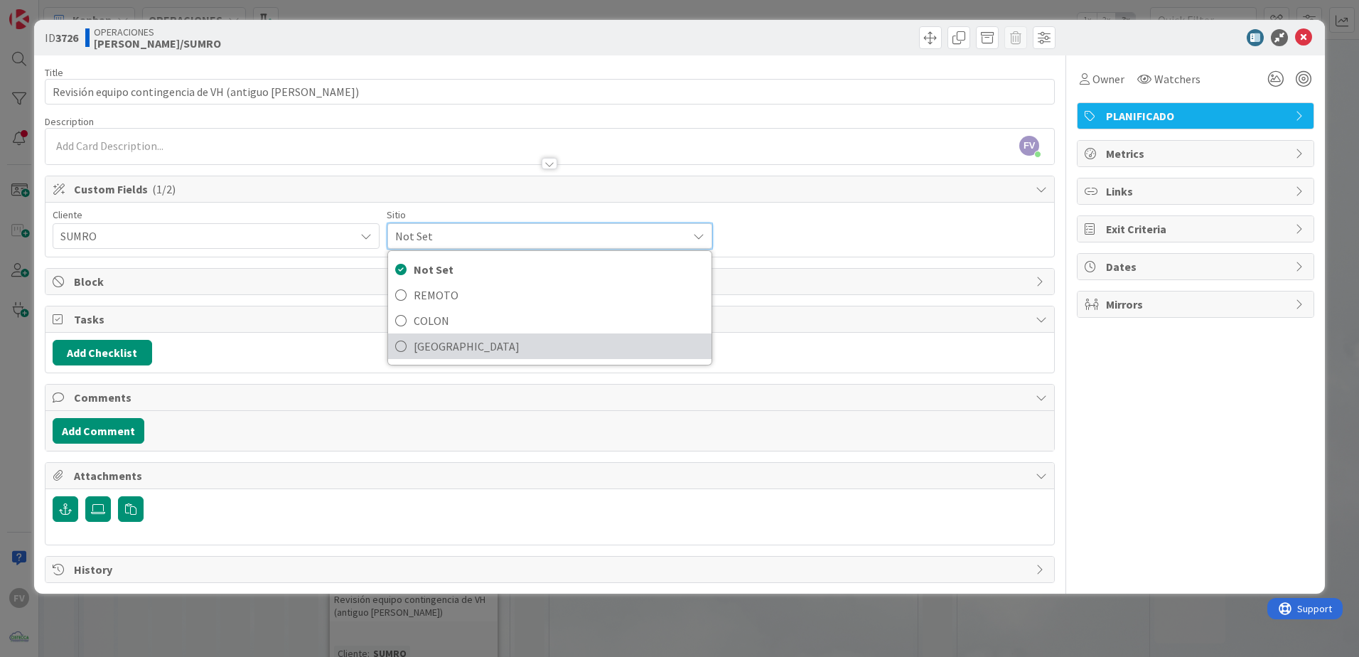
click at [464, 354] on span "[GEOGRAPHIC_DATA]" at bounding box center [559, 346] width 291 height 21
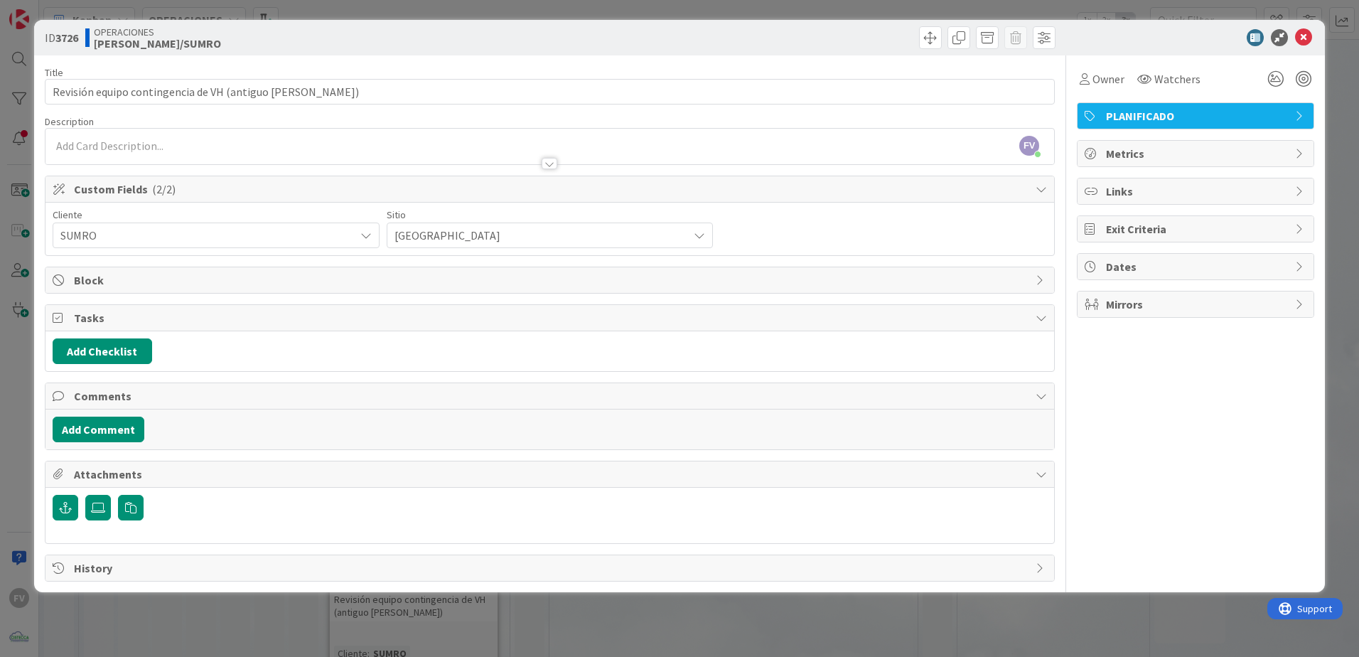
click at [549, 434] on div "ID 3726 OPERACIONES IVOR/SUMRO Title 55 / 128 Revisión equipo contingencia de V…" at bounding box center [679, 328] width 1359 height 657
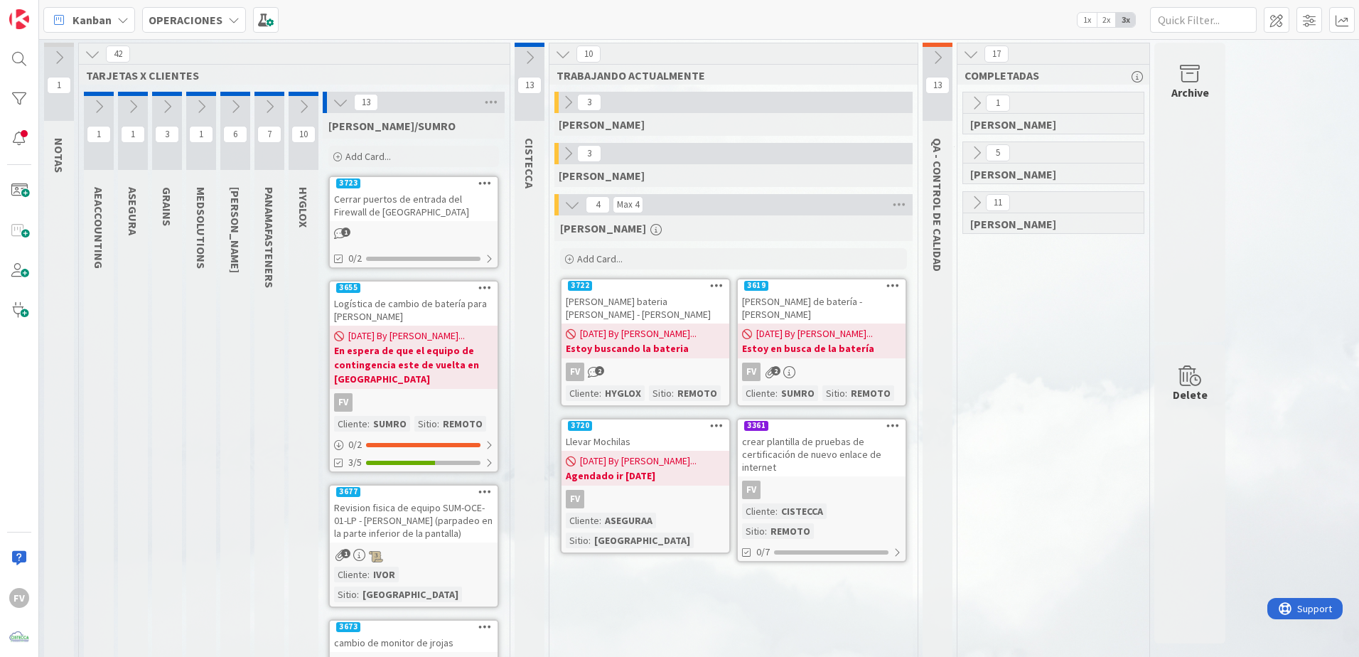
click at [333, 102] on icon at bounding box center [341, 103] width 16 height 16
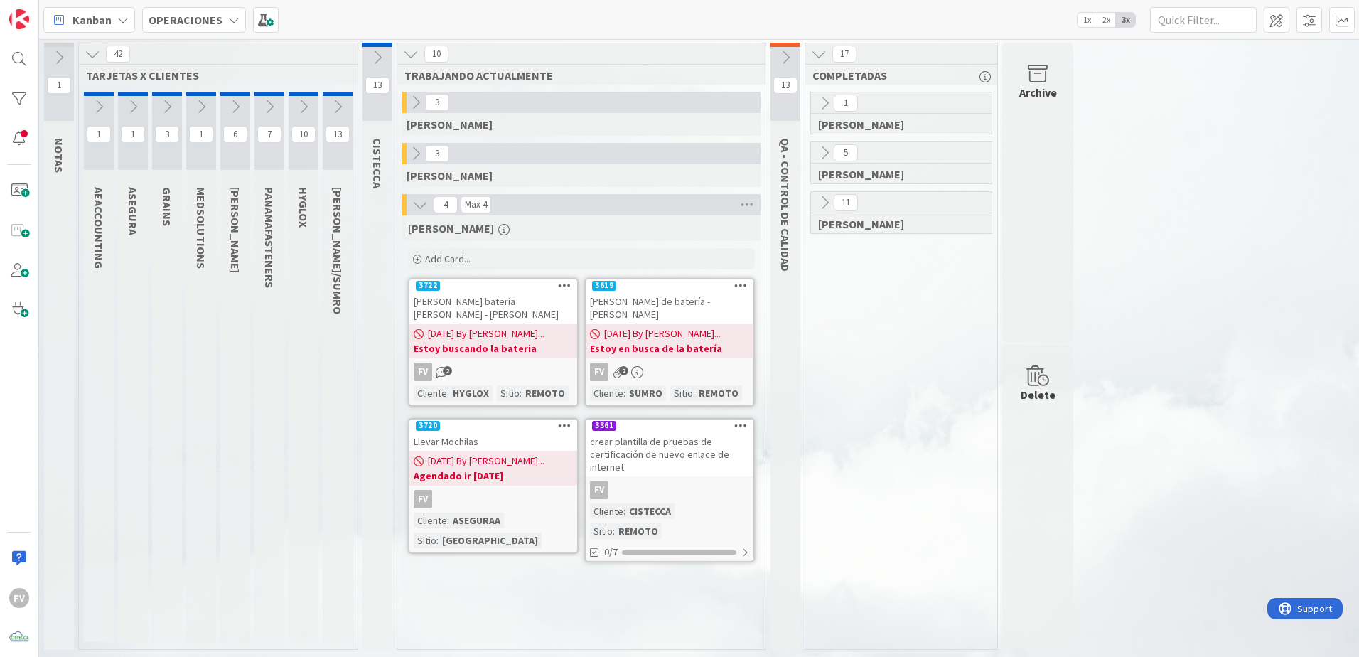
click at [230, 116] on button at bounding box center [235, 106] width 30 height 21
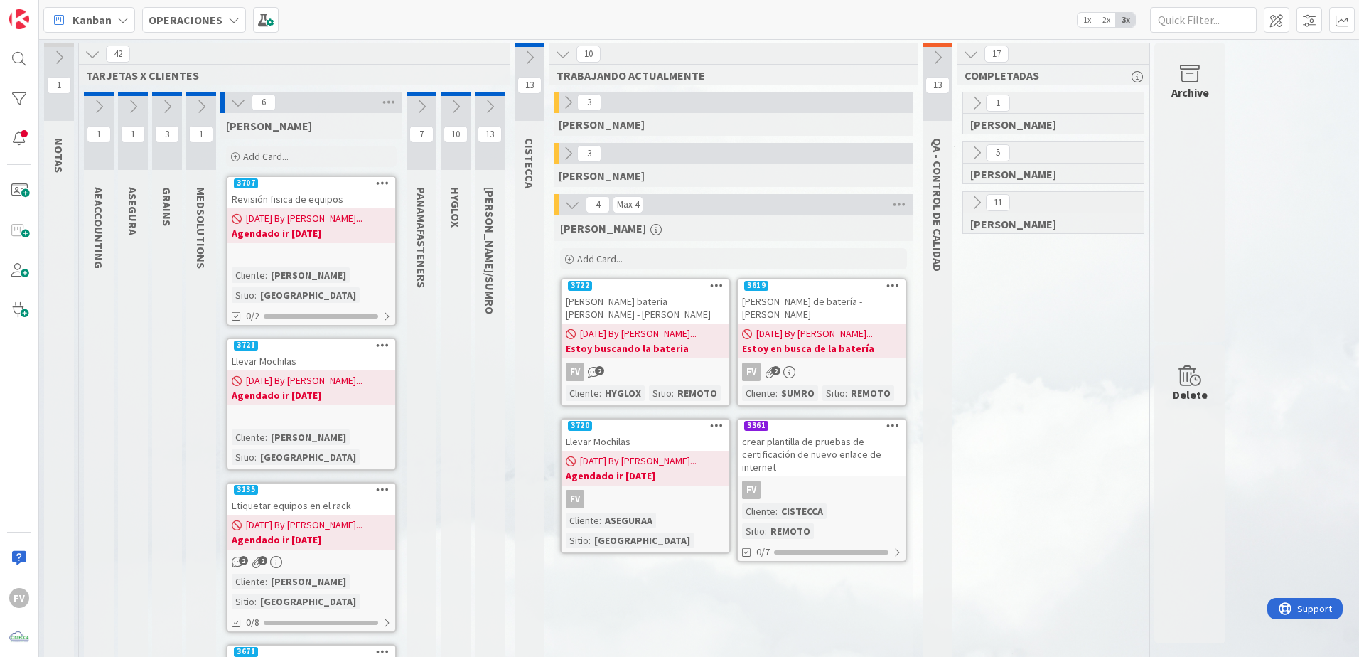
click at [135, 112] on icon at bounding box center [133, 107] width 16 height 16
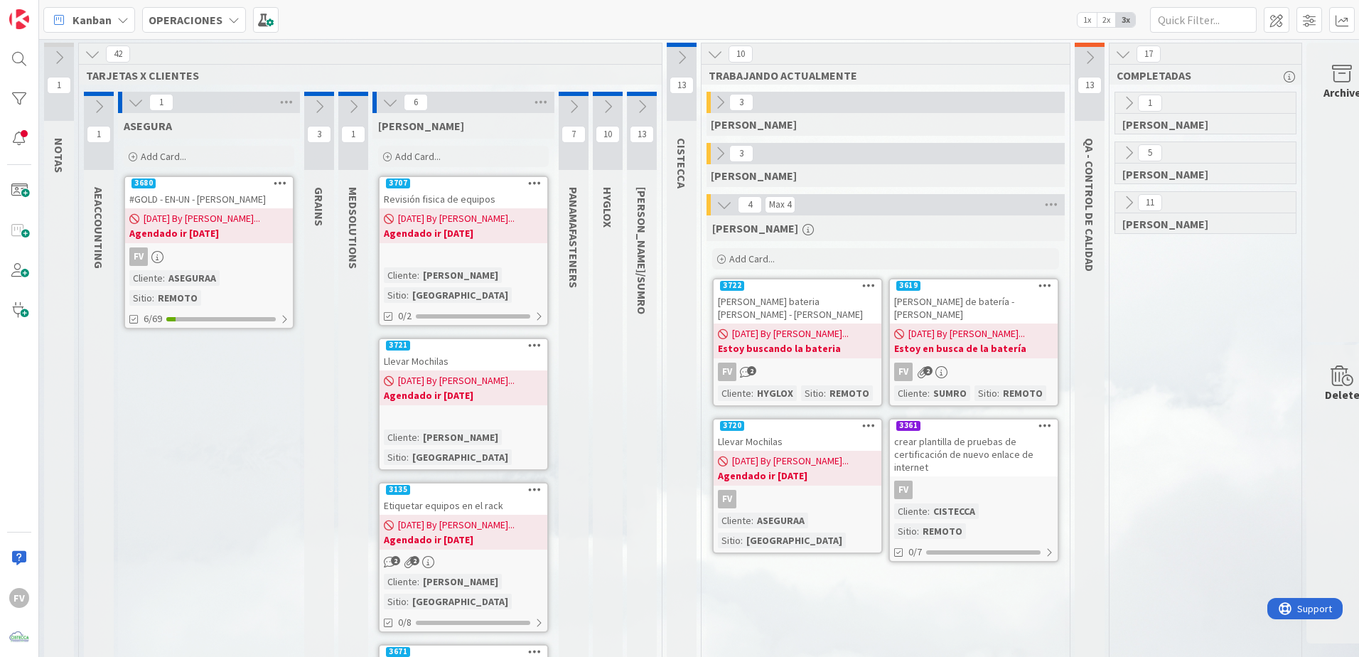
click at [134, 112] on div "1" at bounding box center [209, 102] width 182 height 21
click at [139, 107] on icon at bounding box center [136, 103] width 16 height 16
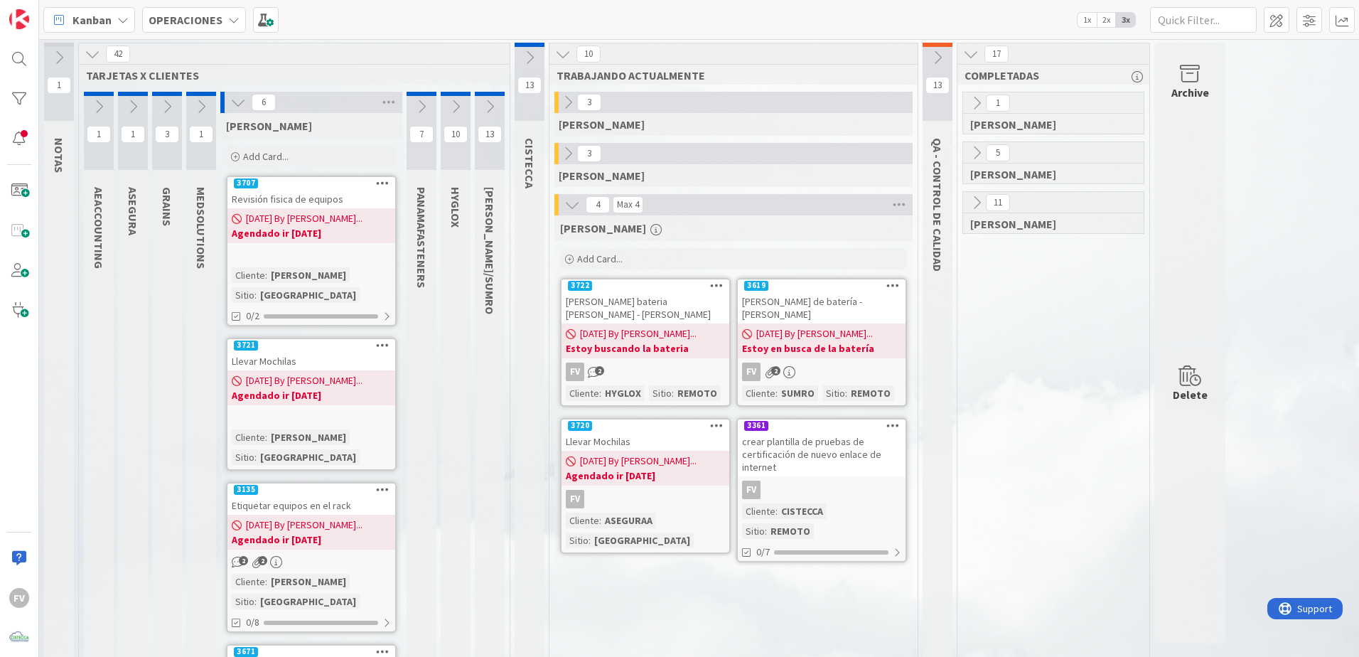
click at [229, 107] on button at bounding box center [238, 102] width 18 height 18
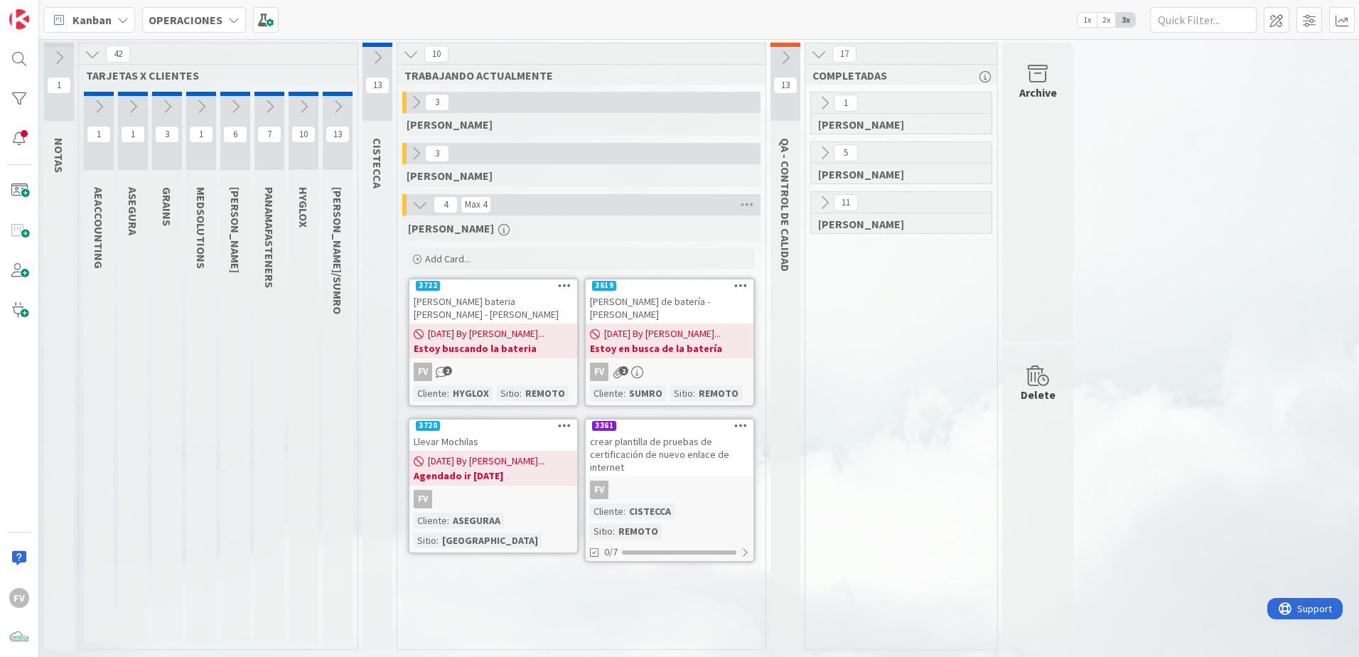
click at [677, 432] on div "crear plantilla de pruebas de certificación de nuevo enlace de internet" at bounding box center [670, 454] width 168 height 44
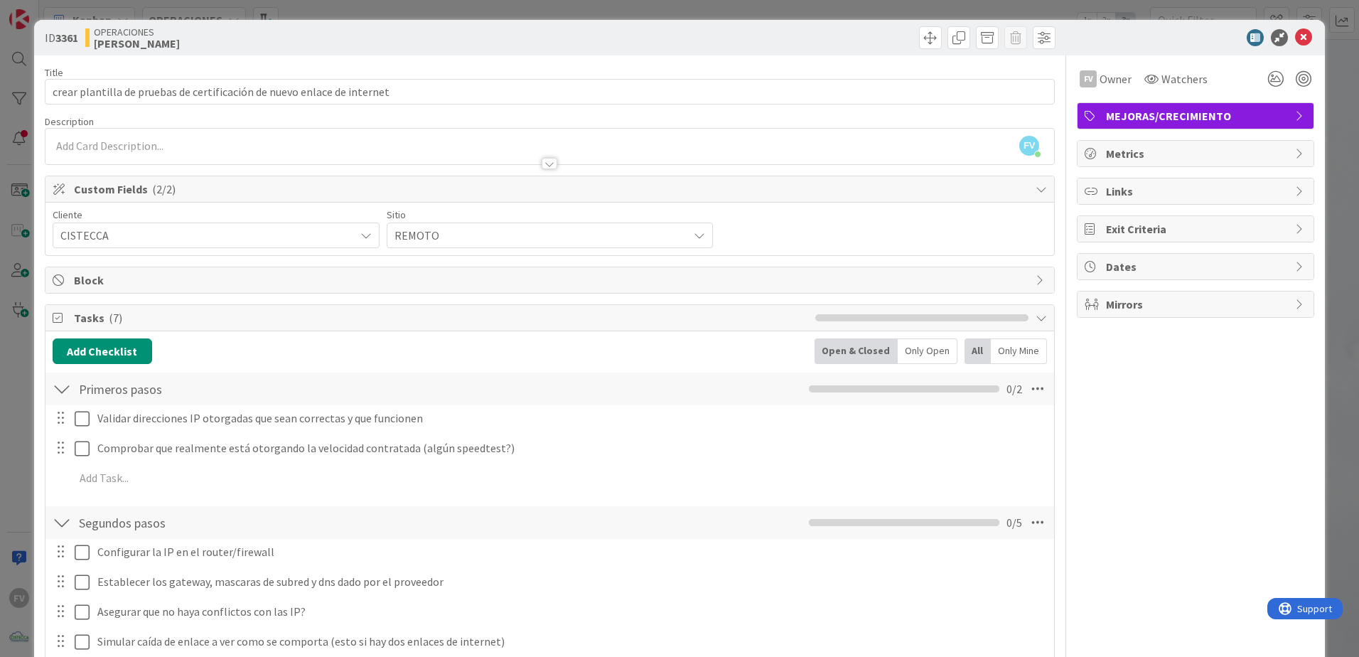
click at [965, 124] on div "ID 3361 OPERACIONES FERNANDO Title 71 / 128 crear plantilla de pruebas de certi…" at bounding box center [679, 328] width 1359 height 657
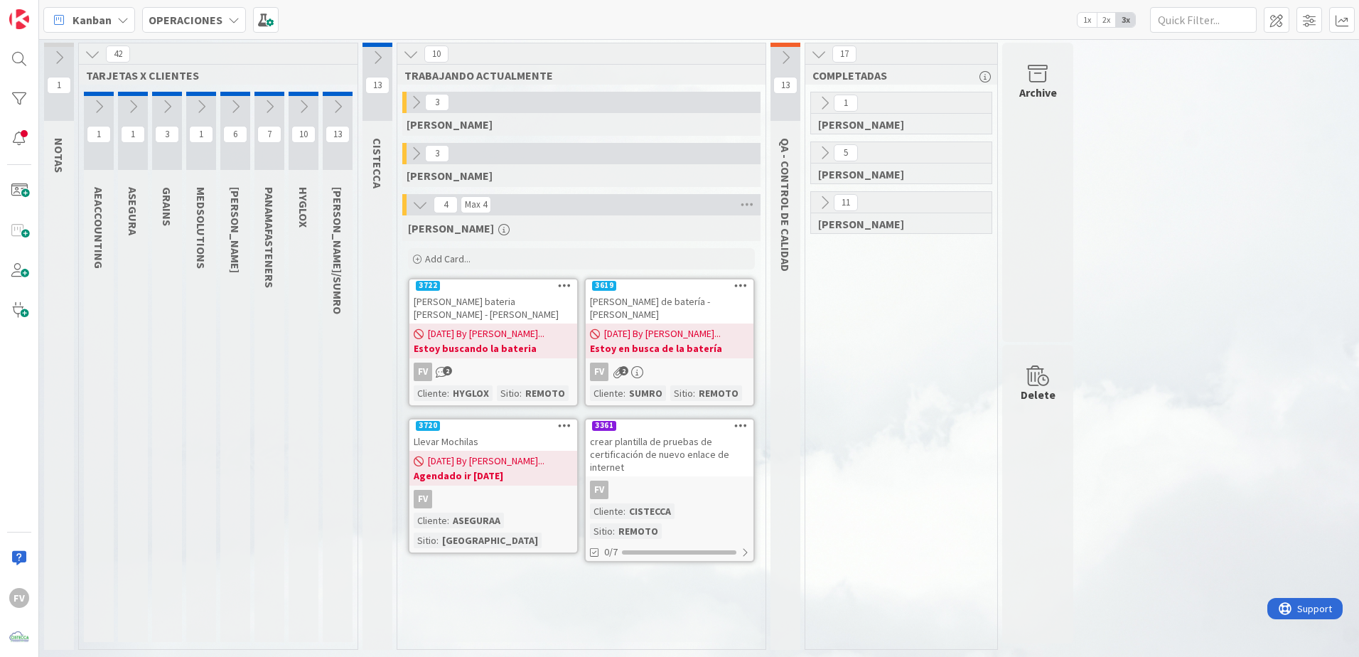
click at [818, 203] on icon at bounding box center [825, 203] width 16 height 16
click at [830, 243] on icon at bounding box center [830, 251] width 16 height 16
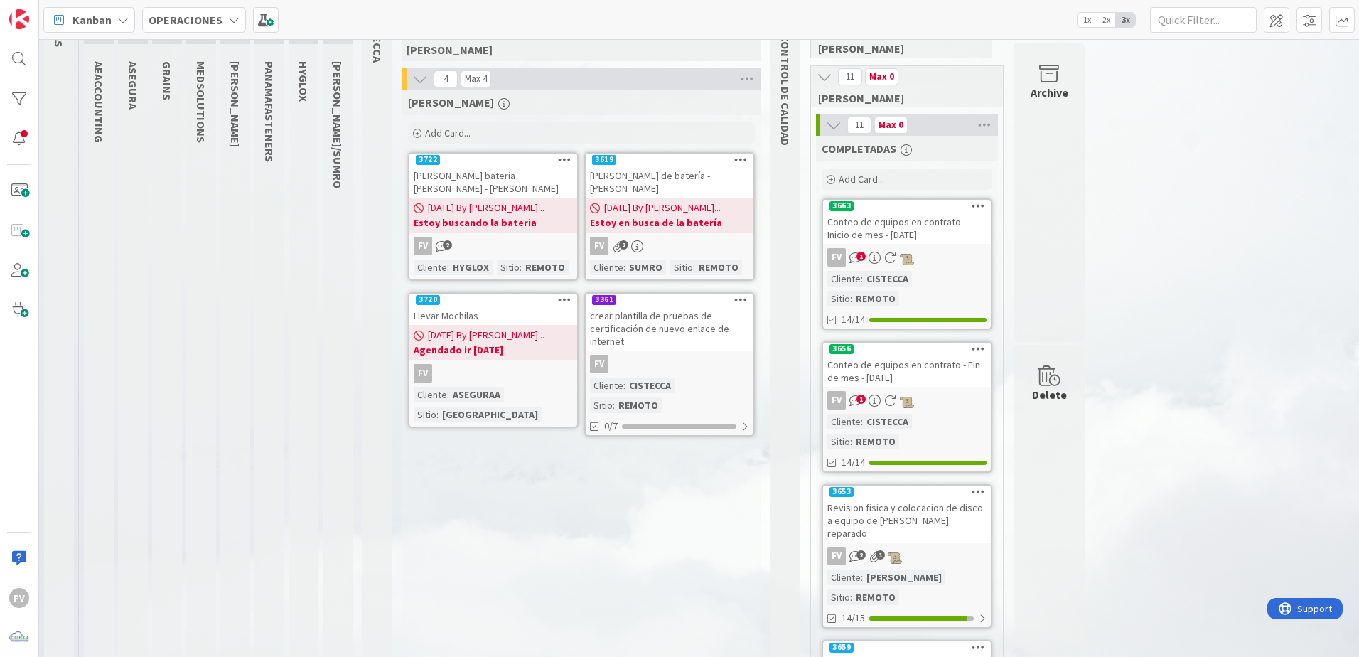
scroll to position [45, 0]
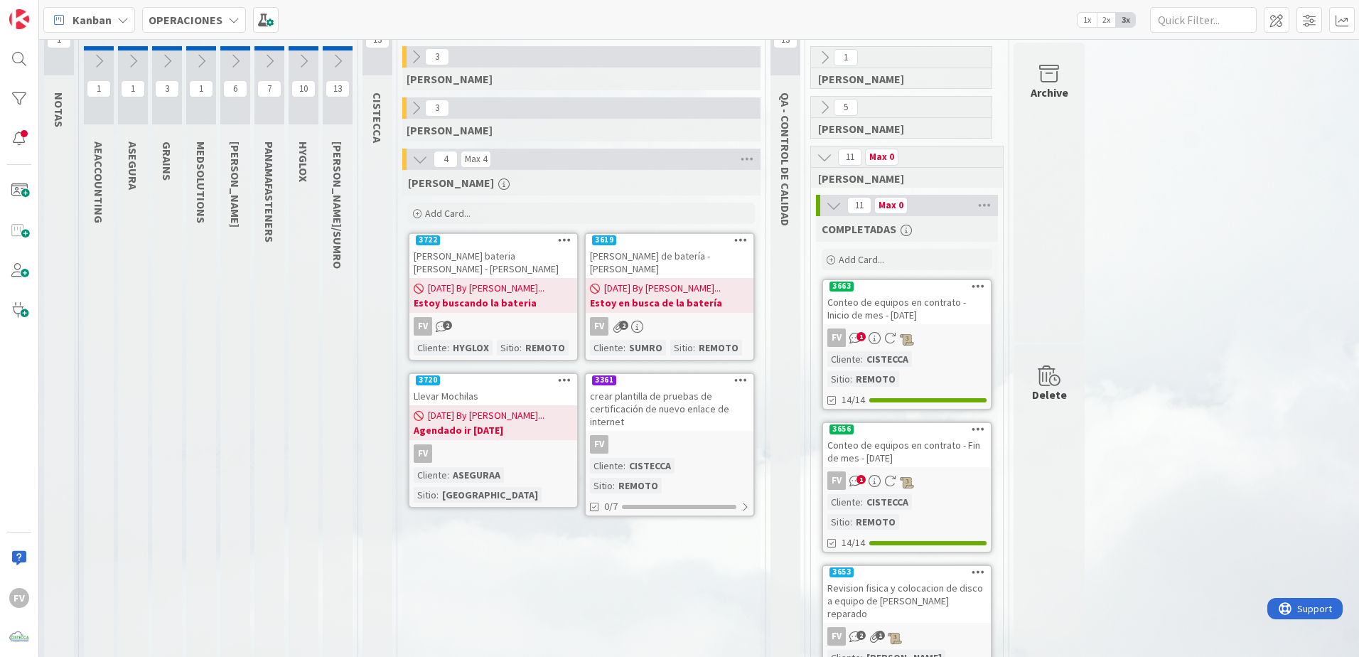
click at [840, 215] on button at bounding box center [834, 205] width 18 height 18
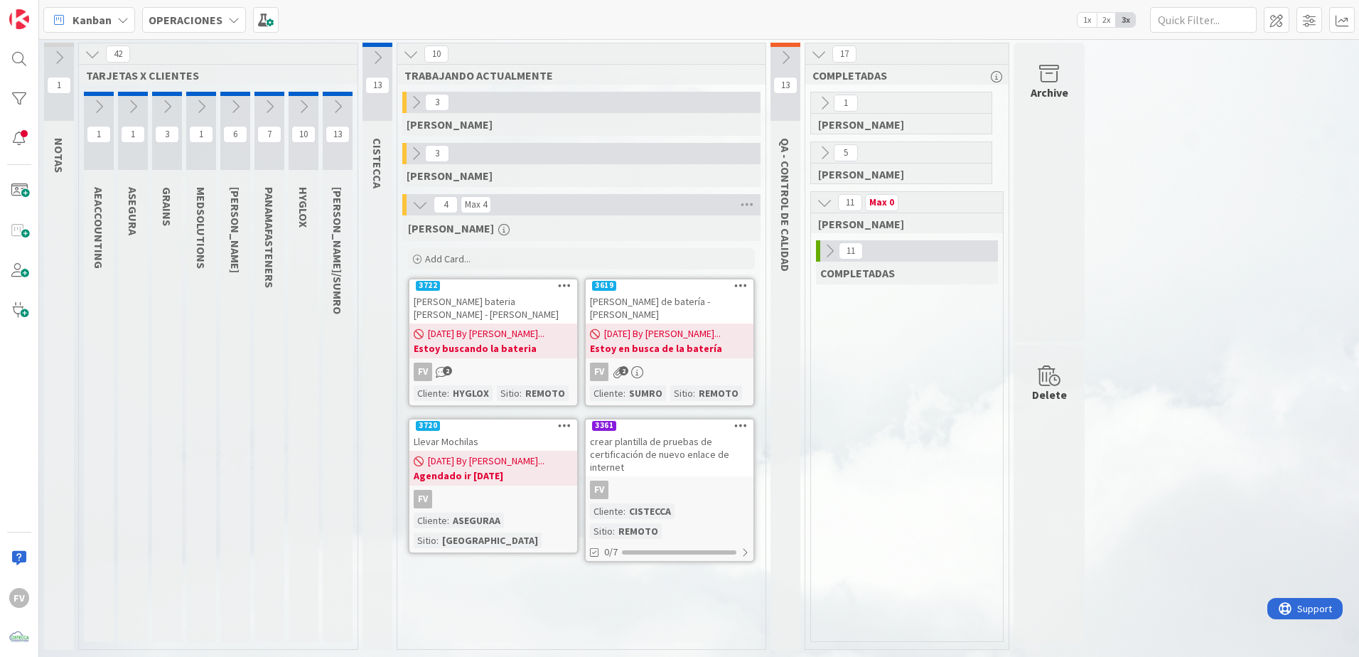
click at [830, 200] on icon at bounding box center [825, 203] width 16 height 16
click at [904, 341] on div "1 GABRIEL 5 NAVIL 11 FERNANDO" at bounding box center [901, 370] width 186 height 557
click at [830, 98] on icon at bounding box center [825, 103] width 16 height 16
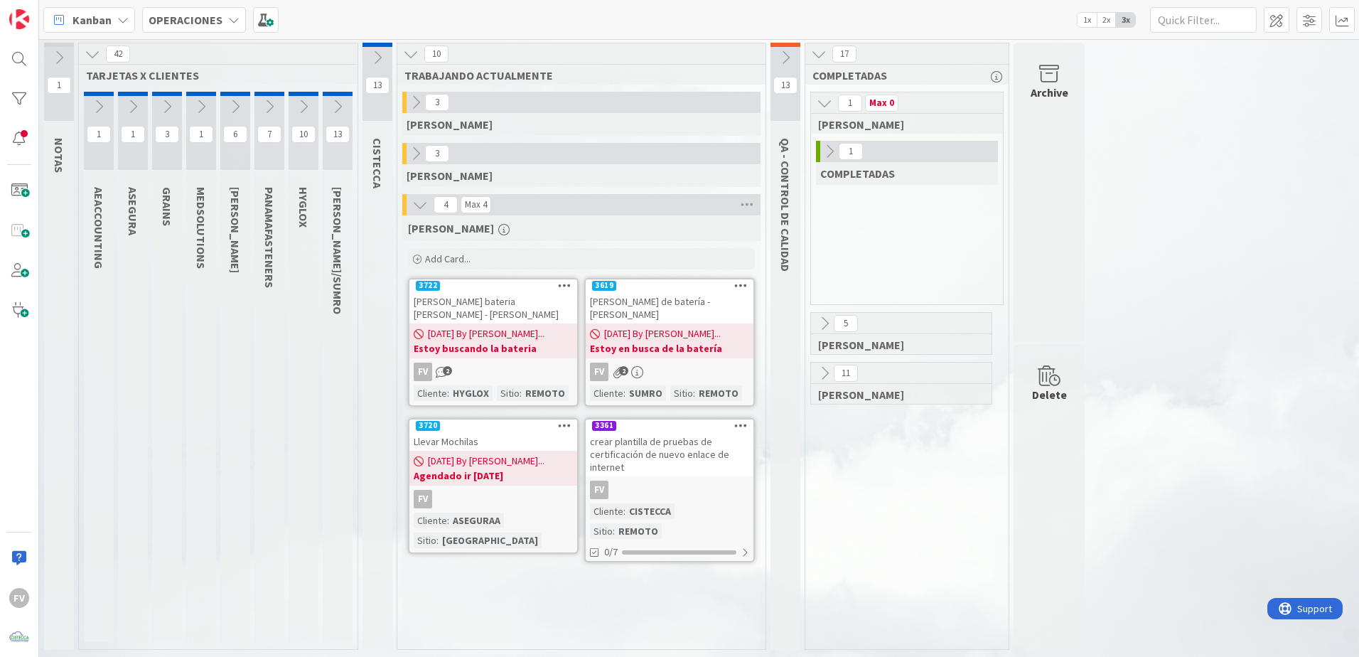
click at [824, 154] on icon at bounding box center [830, 152] width 16 height 16
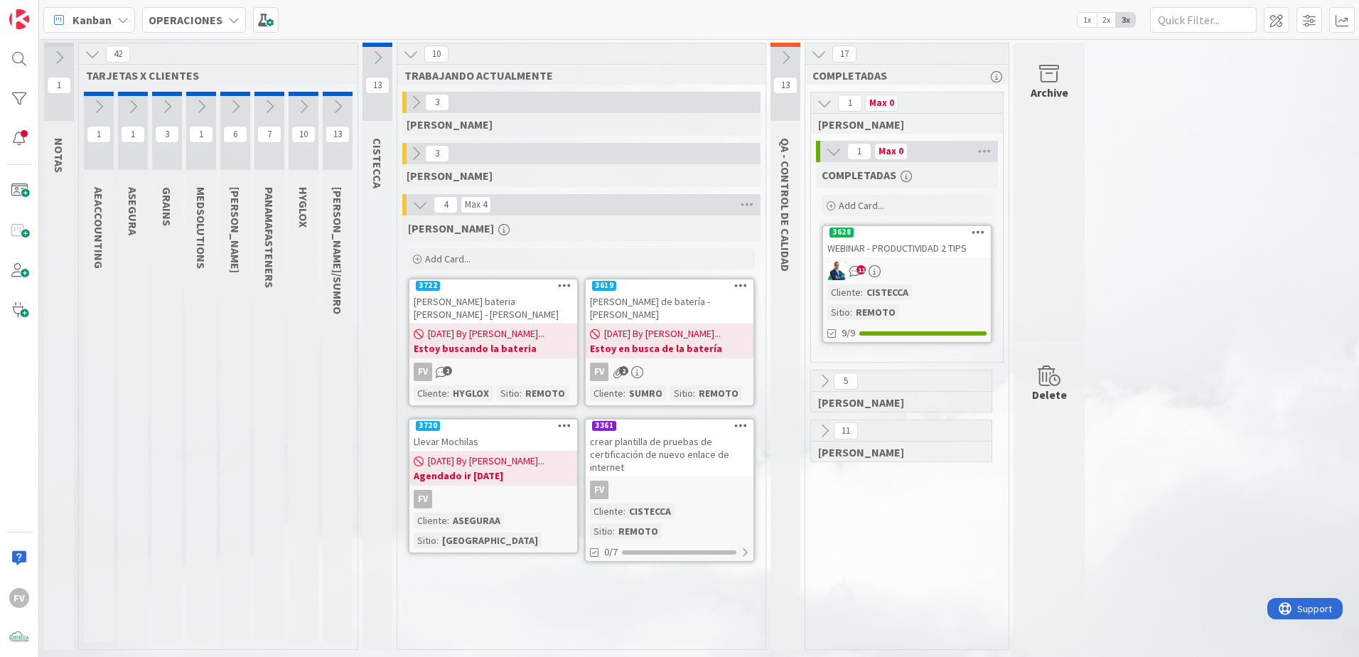
click at [895, 270] on icon at bounding box center [891, 273] width 14 height 12
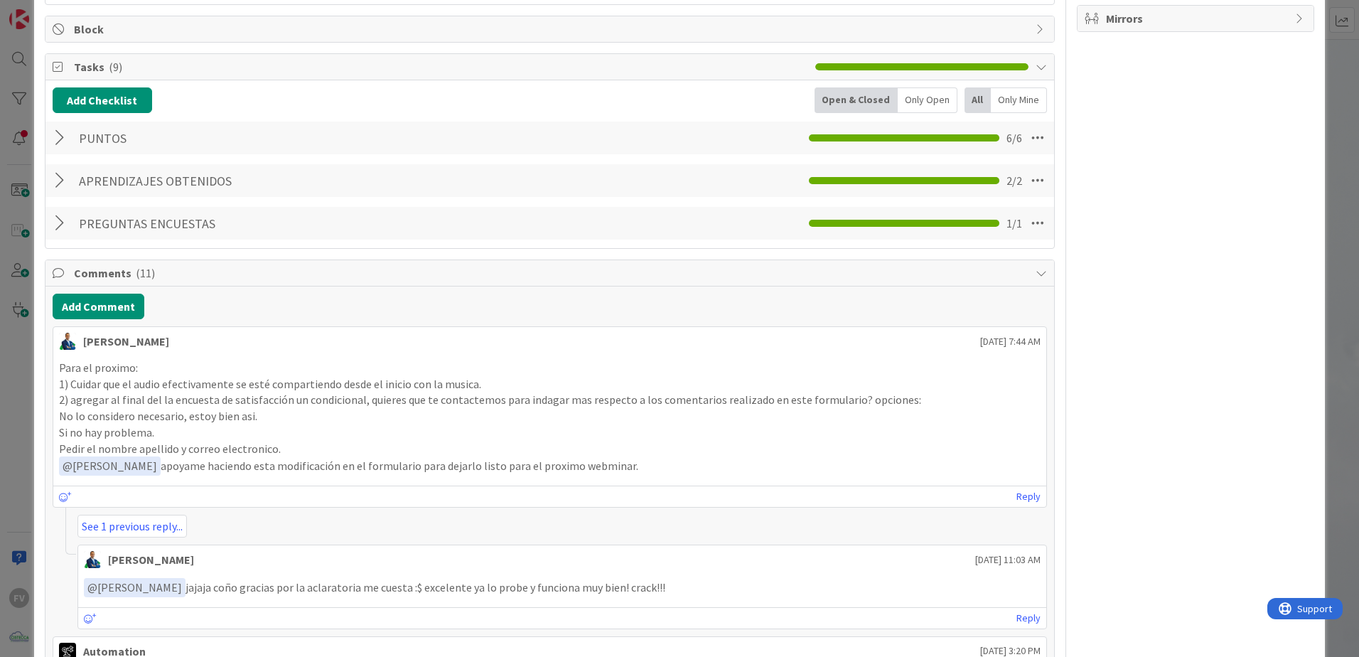
scroll to position [284, 0]
click at [141, 434] on link "See 1 previous reply..." at bounding box center [131, 527] width 109 height 23
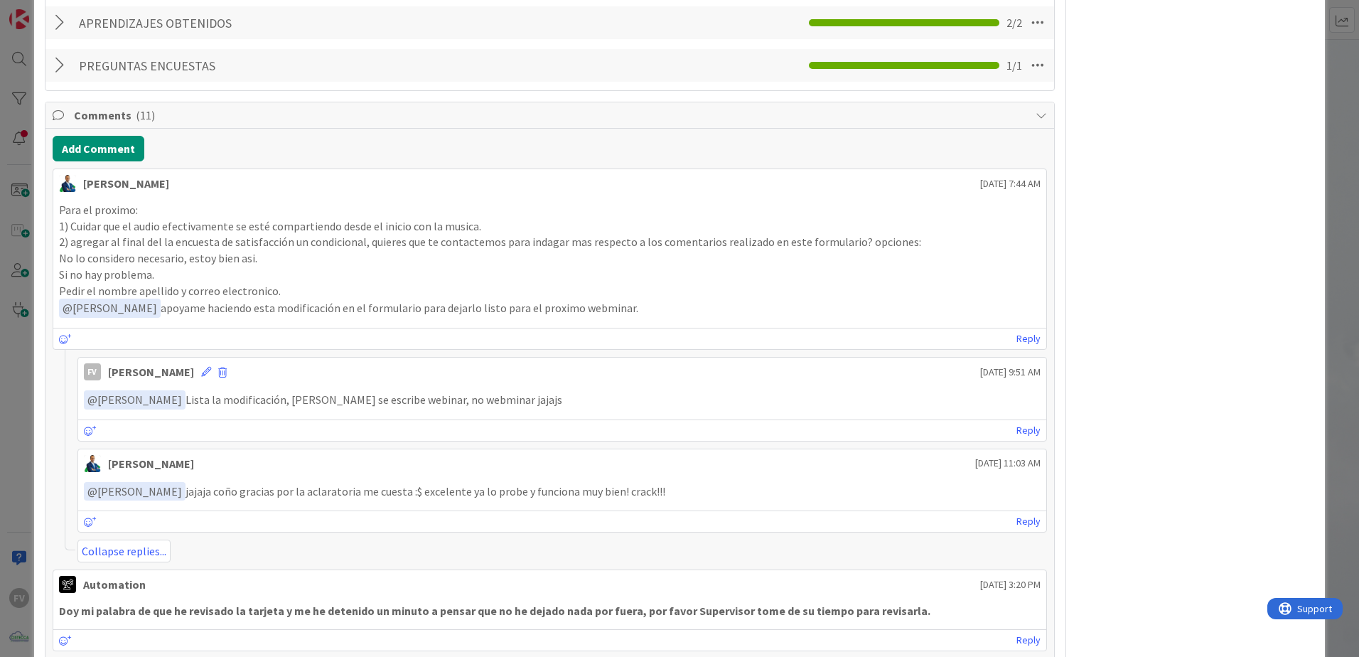
scroll to position [427, 0]
